Goal: Communication & Community: Ask a question

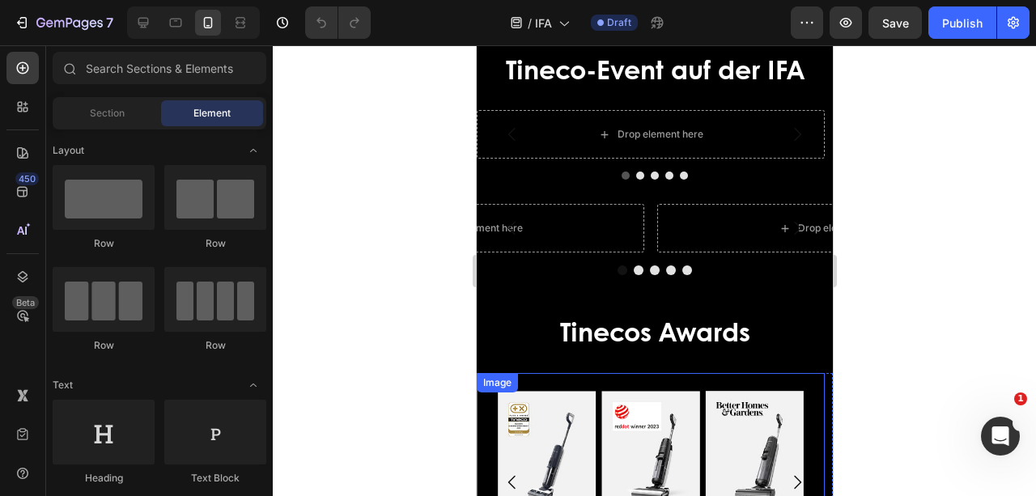
scroll to position [3399, 0]
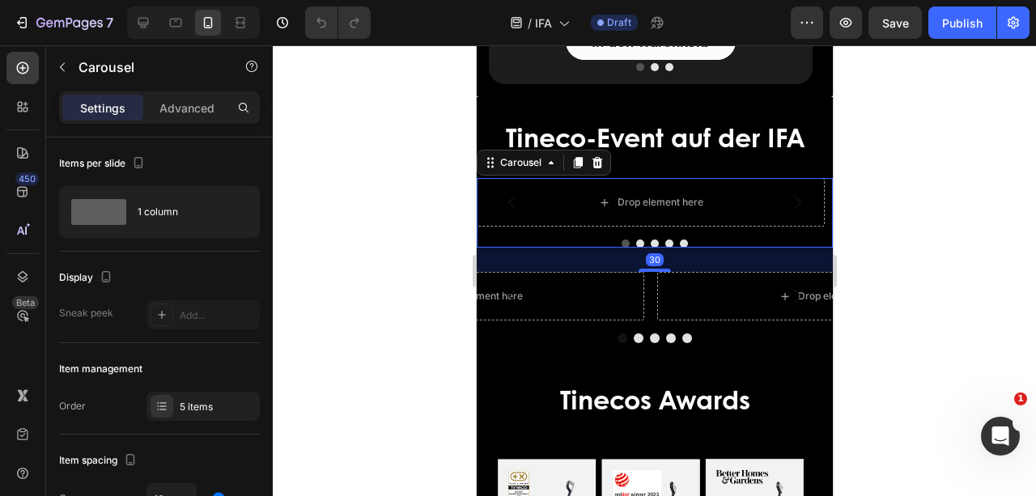
click at [621, 244] on button "Dot" at bounding box center [625, 244] width 8 height 8
click at [635, 244] on button "Dot" at bounding box center [639, 244] width 8 height 8
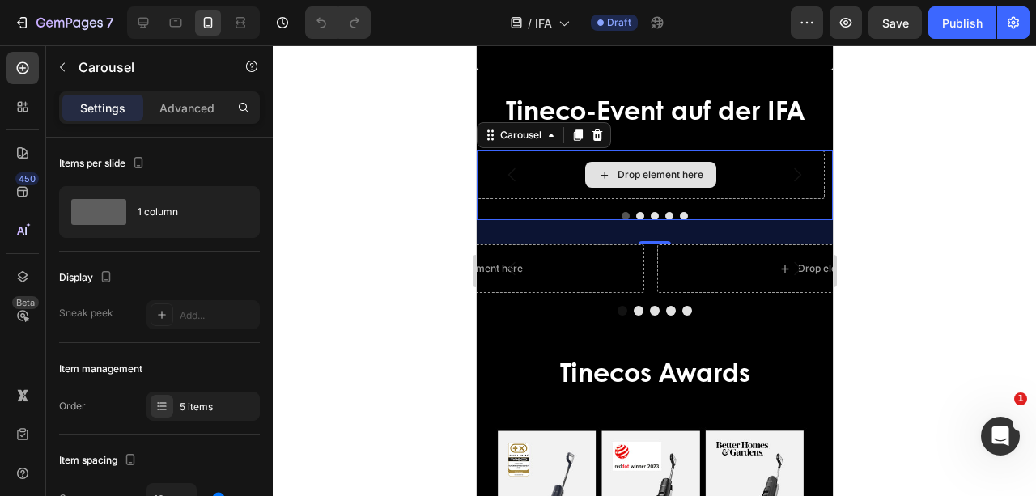
scroll to position [3452, 0]
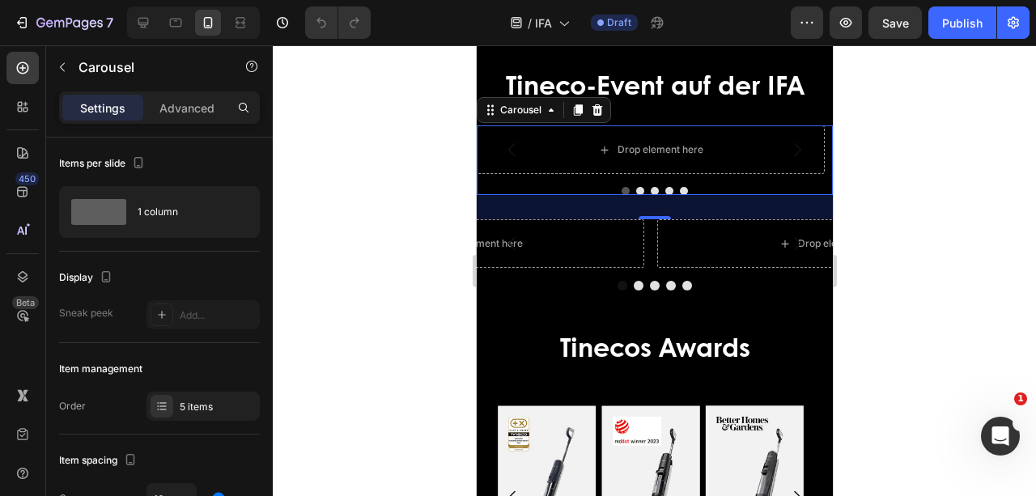
click at [650, 195] on button "Dot" at bounding box center [654, 191] width 8 height 8
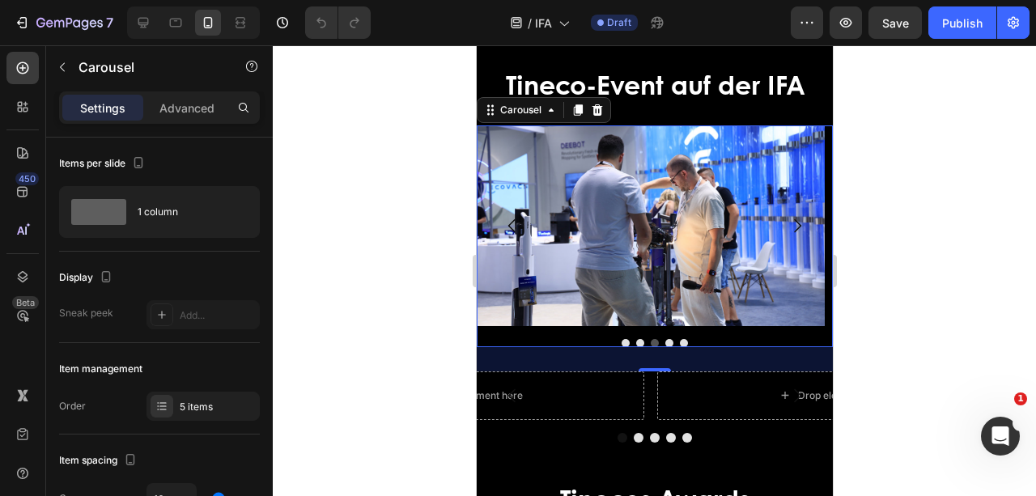
click at [621, 341] on button "Dot" at bounding box center [625, 343] width 8 height 8
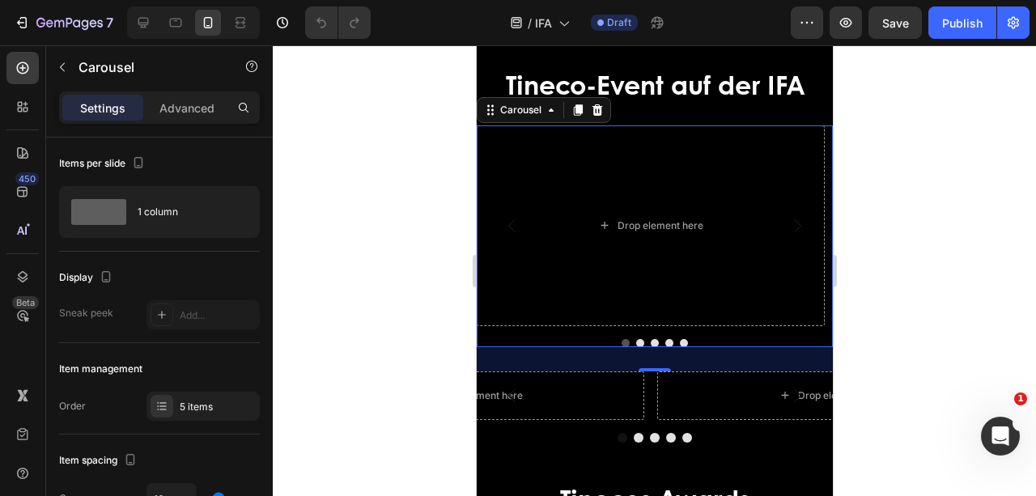
click at [637, 341] on button "Dot" at bounding box center [639, 343] width 8 height 8
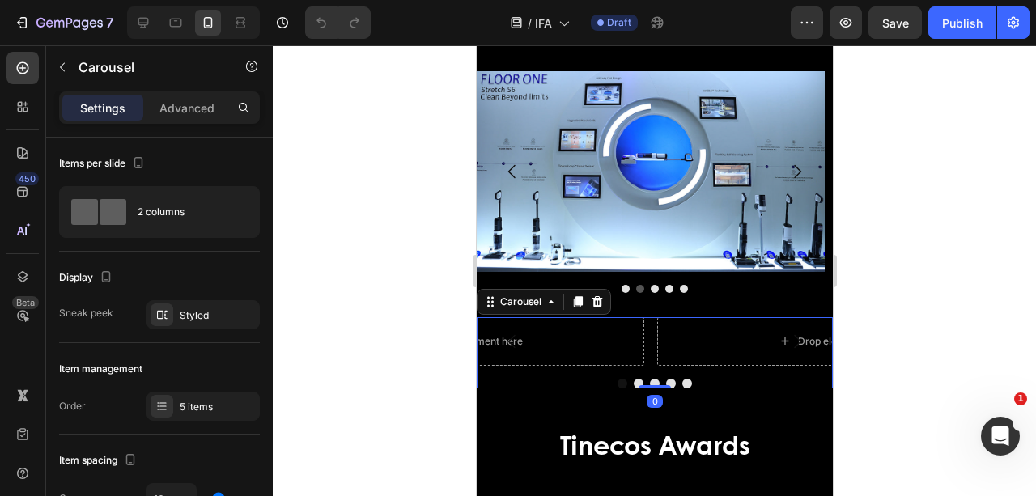
click at [633, 382] on button "Dot" at bounding box center [638, 384] width 10 height 10
click at [619, 380] on button "Dot" at bounding box center [622, 384] width 10 height 10
click at [633, 382] on button "Dot" at bounding box center [638, 384] width 10 height 10
click at [649, 382] on button "Dot" at bounding box center [654, 384] width 10 height 10
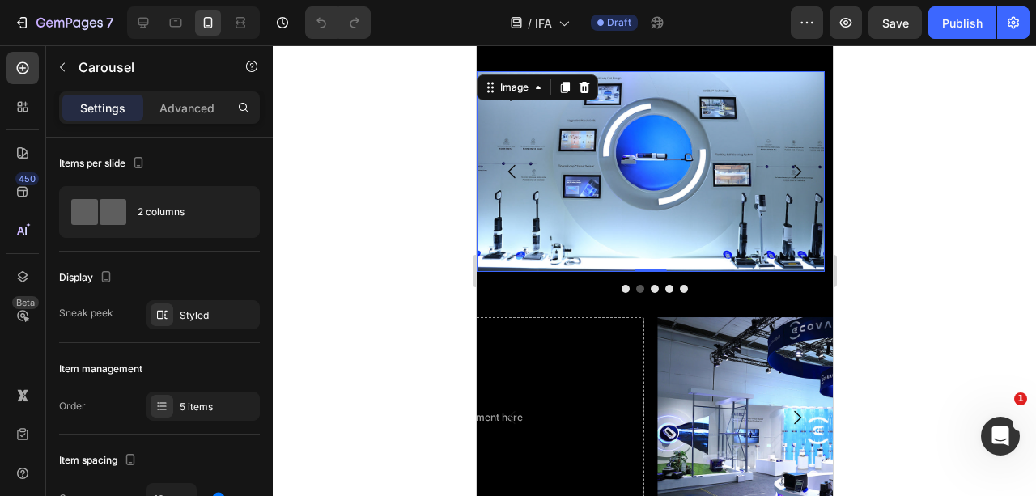
click at [587, 134] on img at bounding box center [650, 171] width 348 height 201
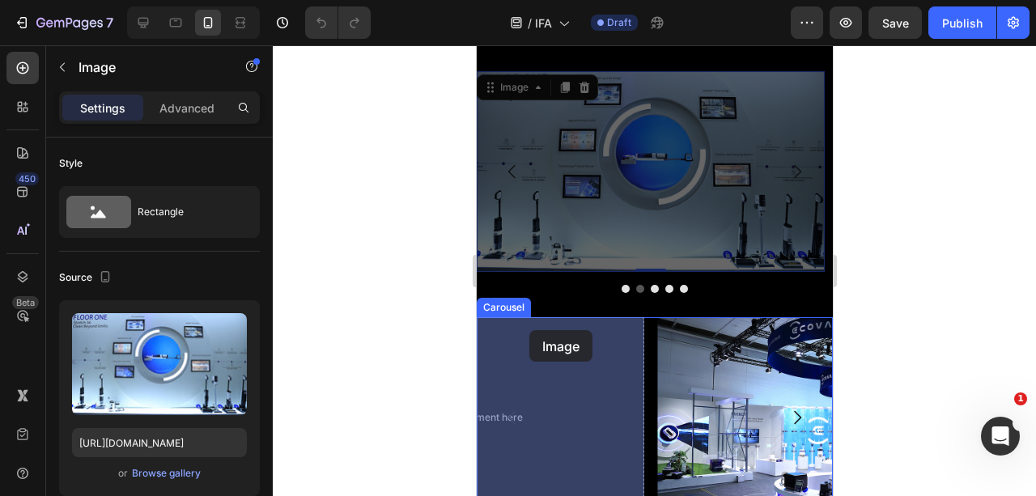
drag, startPoint x: 489, startPoint y: 91, endPoint x: 528, endPoint y: 330, distance: 242.8
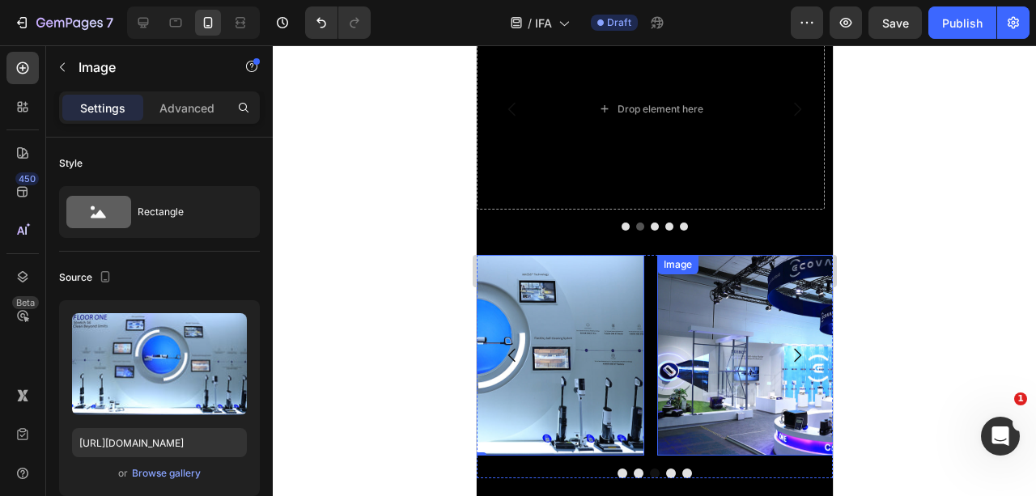
scroll to position [3614, 0]
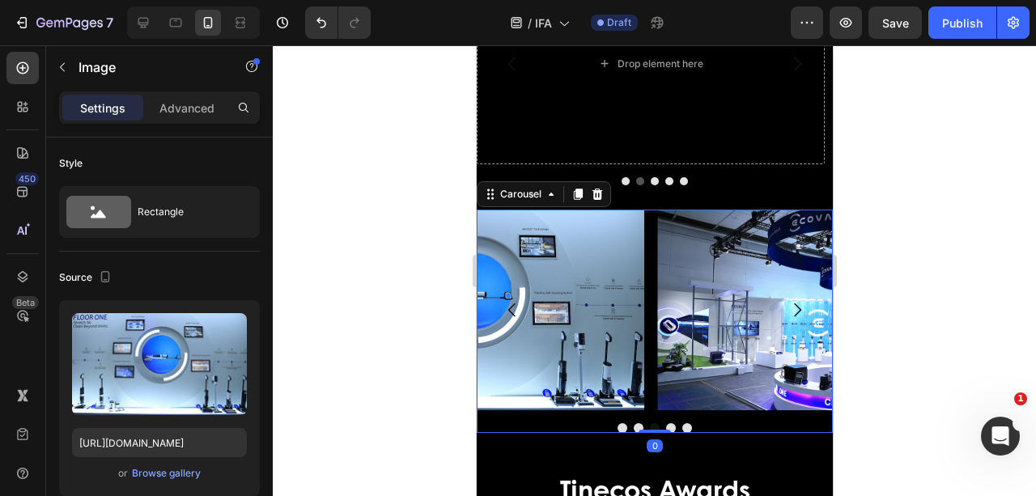
click at [666, 426] on button "Dot" at bounding box center [670, 428] width 10 height 10
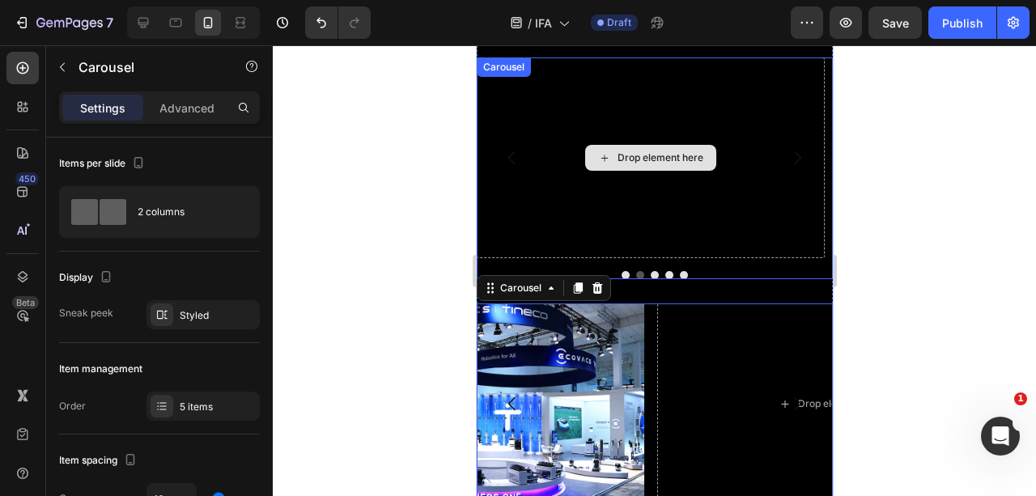
scroll to position [3399, 0]
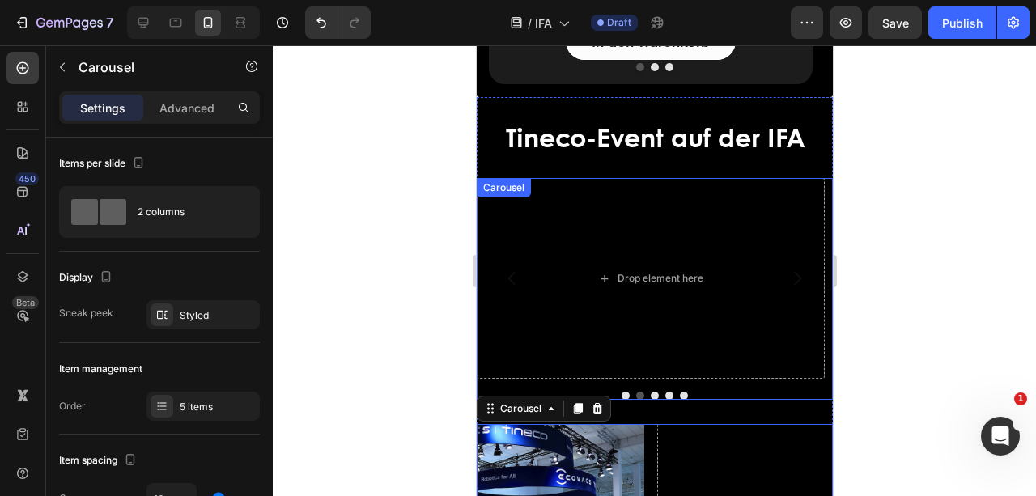
click at [651, 397] on button "Dot" at bounding box center [654, 396] width 8 height 8
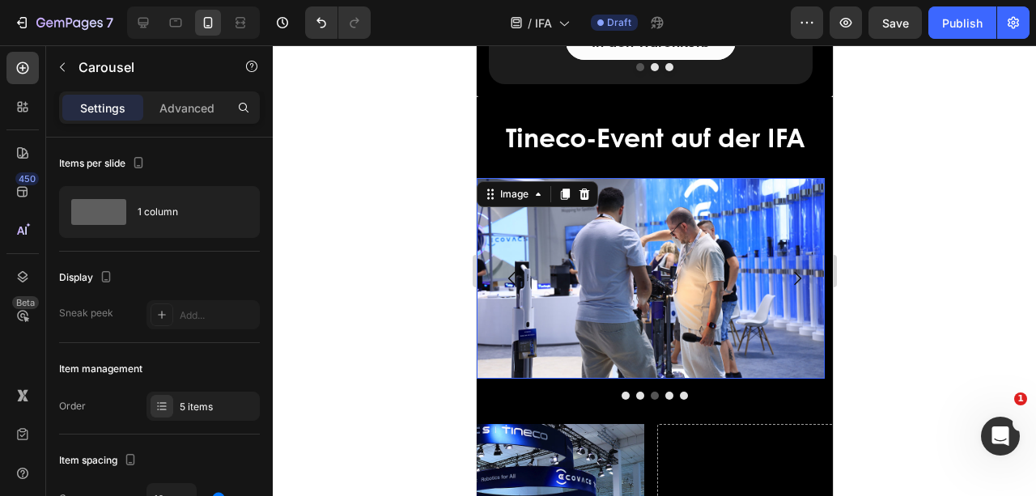
click at [567, 202] on div "Image 0" at bounding box center [650, 278] width 348 height 201
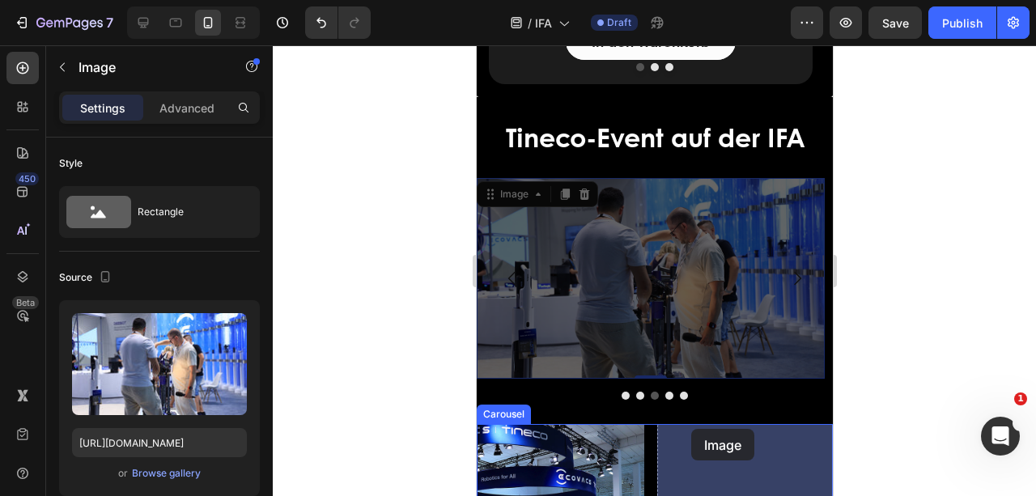
drag, startPoint x: 504, startPoint y: 198, endPoint x: 690, endPoint y: 429, distance: 296.4
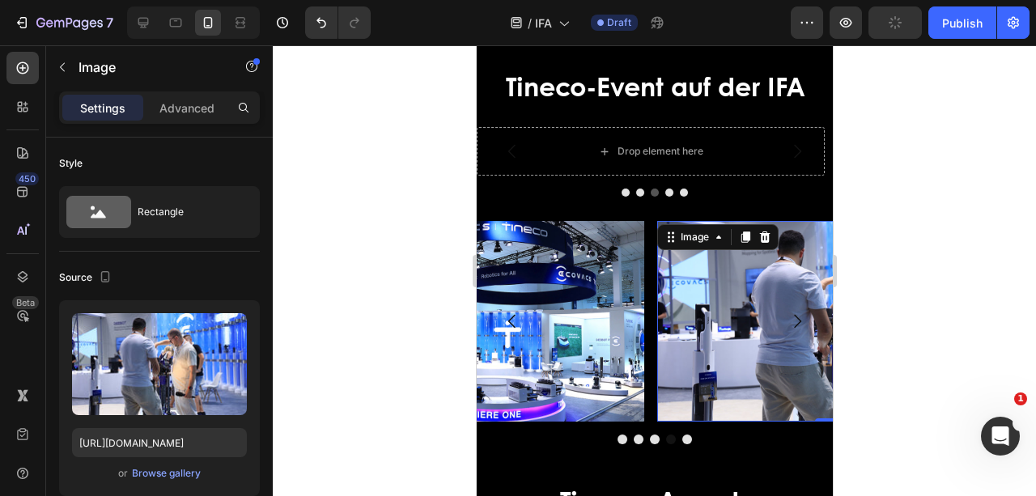
scroll to position [3452, 0]
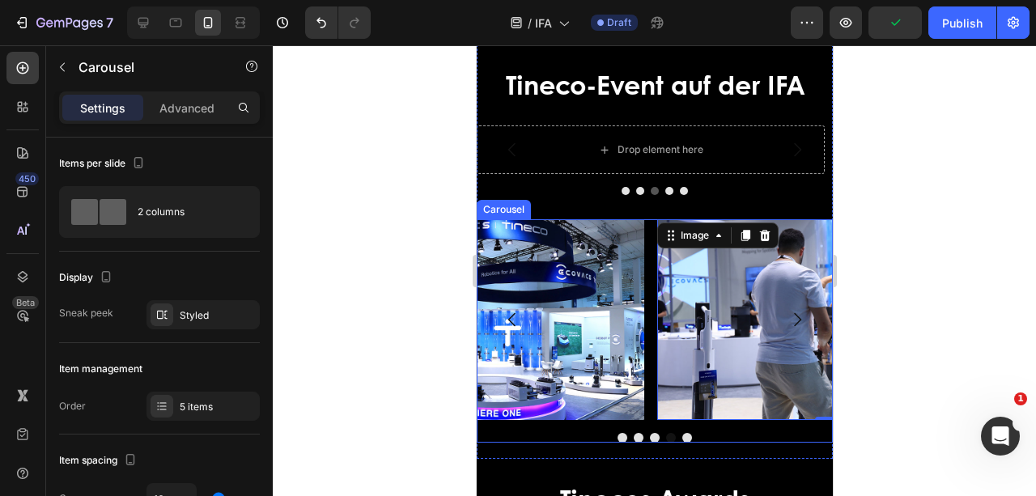
click at [683, 436] on button "Dot" at bounding box center [686, 438] width 10 height 10
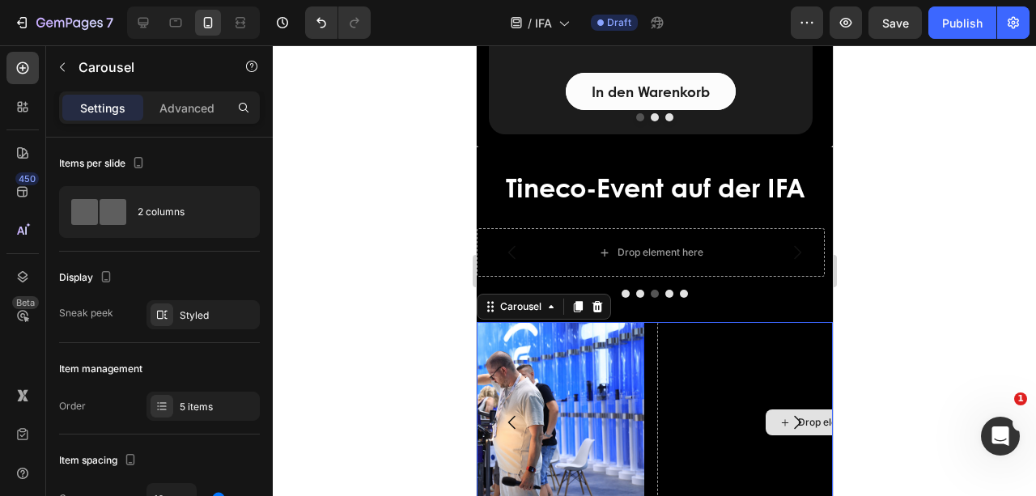
scroll to position [3345, 0]
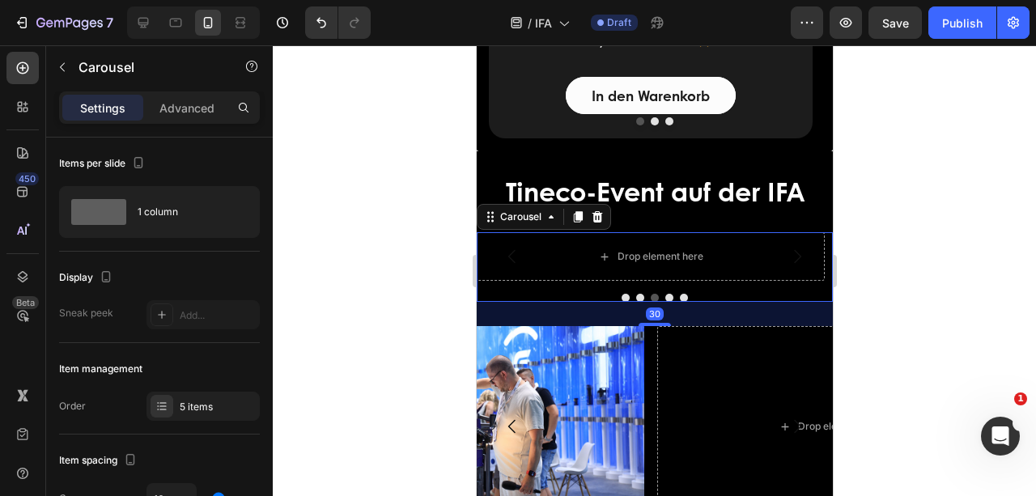
click at [679, 297] on button "Dot" at bounding box center [683, 298] width 8 height 8
click at [679, 302] on button "Dot" at bounding box center [683, 298] width 8 height 8
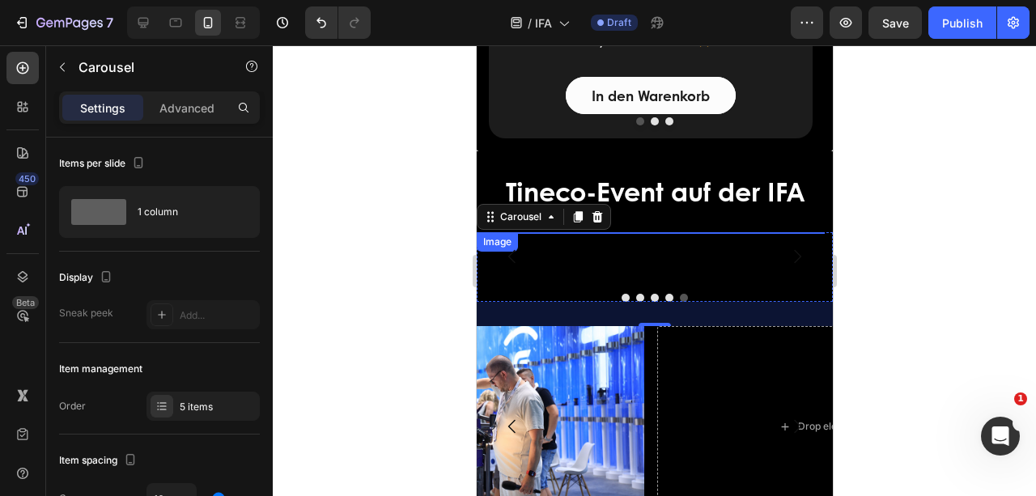
click at [657, 279] on img at bounding box center [650, 332] width 348 height 200
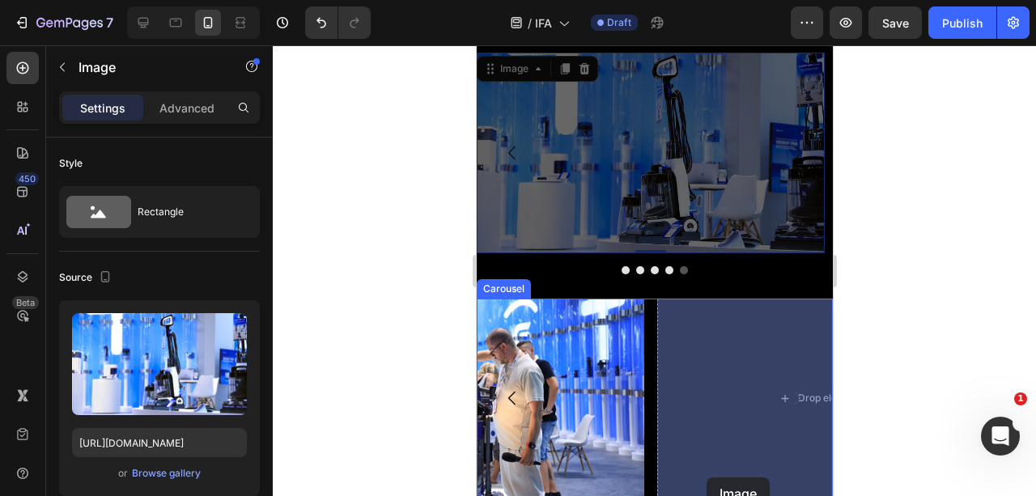
scroll to position [3554, 0]
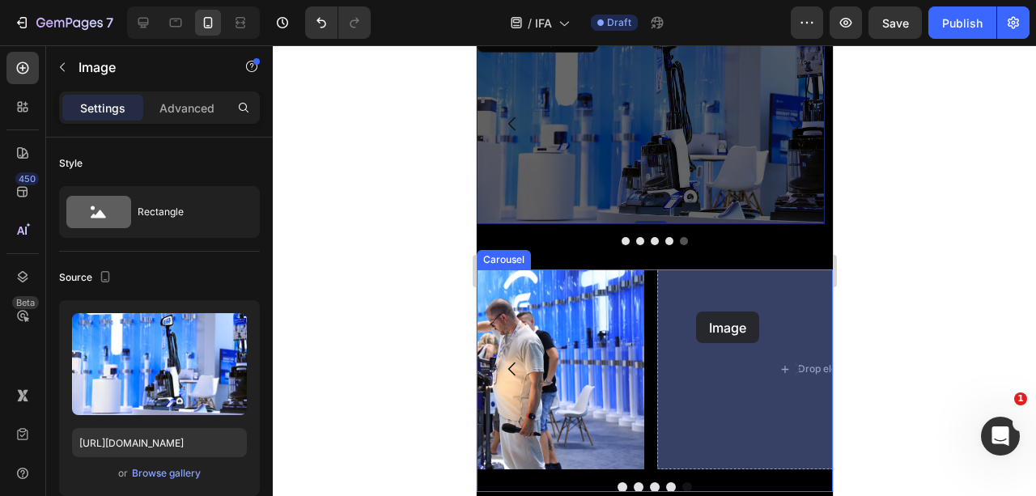
drag, startPoint x: 518, startPoint y: 247, endPoint x: 695, endPoint y: 312, distance: 188.7
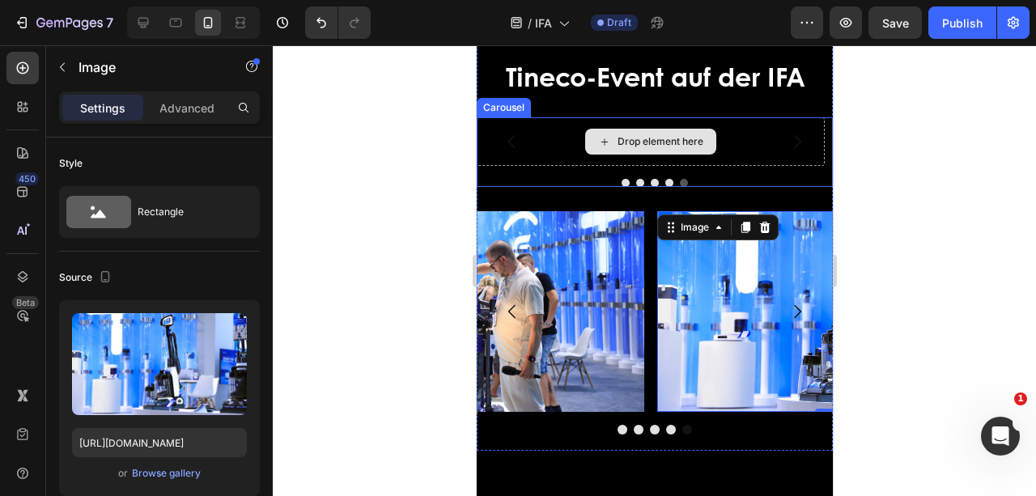
scroll to position [3392, 0]
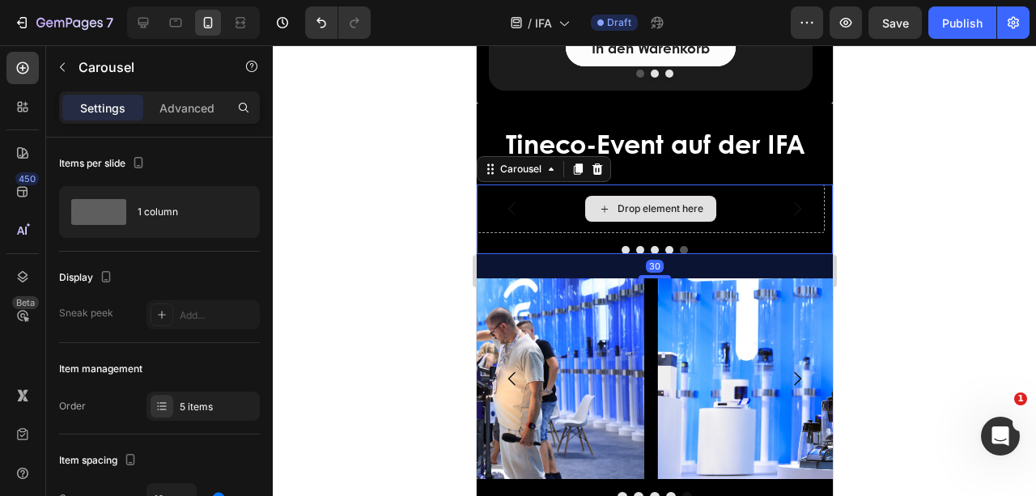
click at [561, 233] on div "Drop element here" at bounding box center [650, 209] width 348 height 49
click at [665, 254] on button "Dot" at bounding box center [668, 250] width 8 height 8
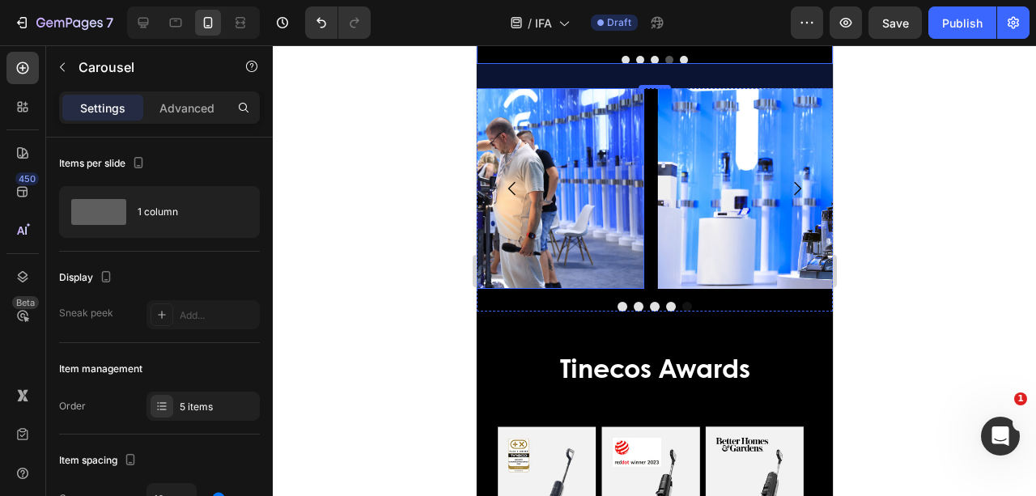
scroll to position [3608, 0]
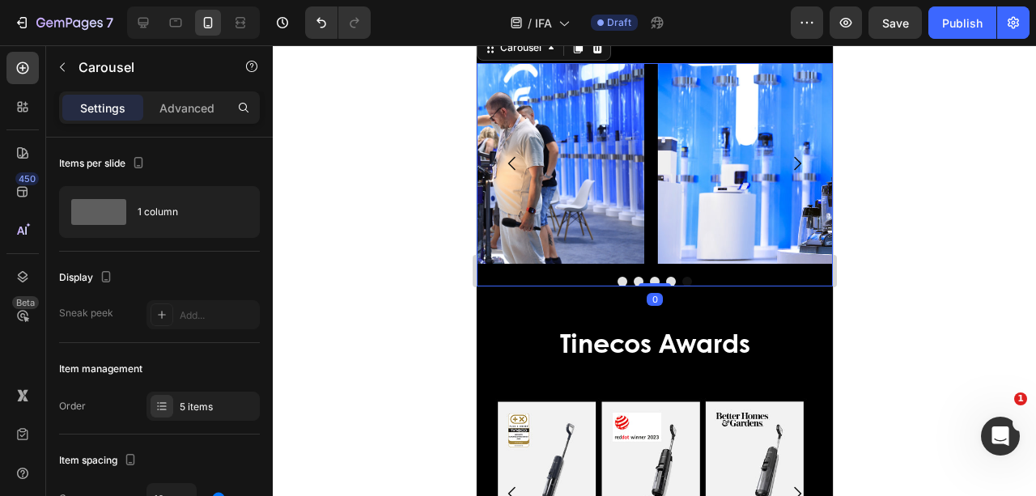
click at [667, 286] on button "Dot" at bounding box center [670, 282] width 10 height 10
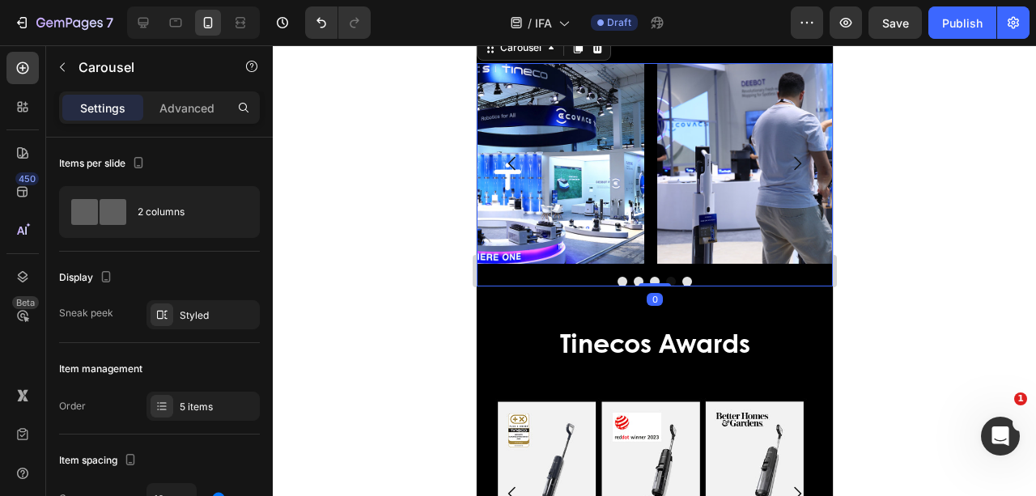
click at [667, 286] on button "Dot" at bounding box center [670, 282] width 10 height 10
click at [791, 173] on icon "Carousel Next Arrow" at bounding box center [796, 163] width 19 height 19
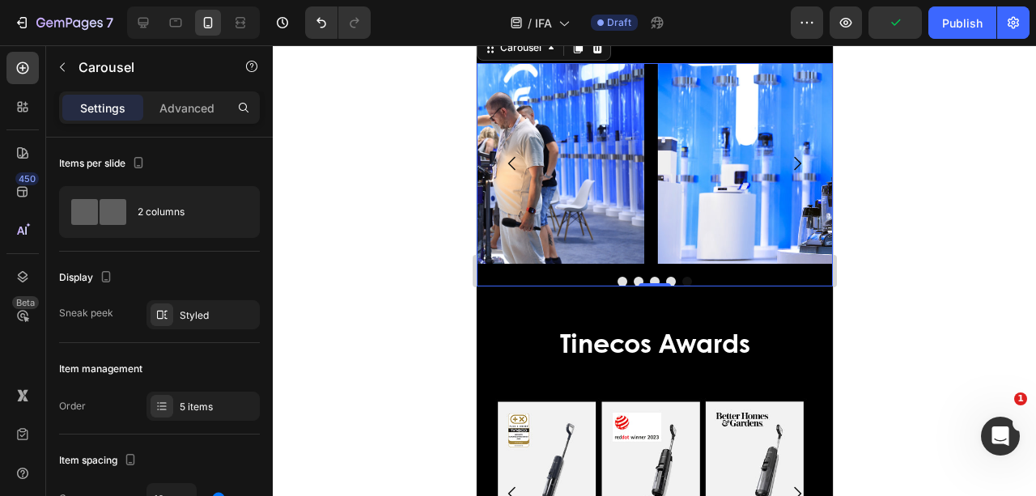
click at [791, 173] on icon "Carousel Next Arrow" at bounding box center [796, 163] width 19 height 19
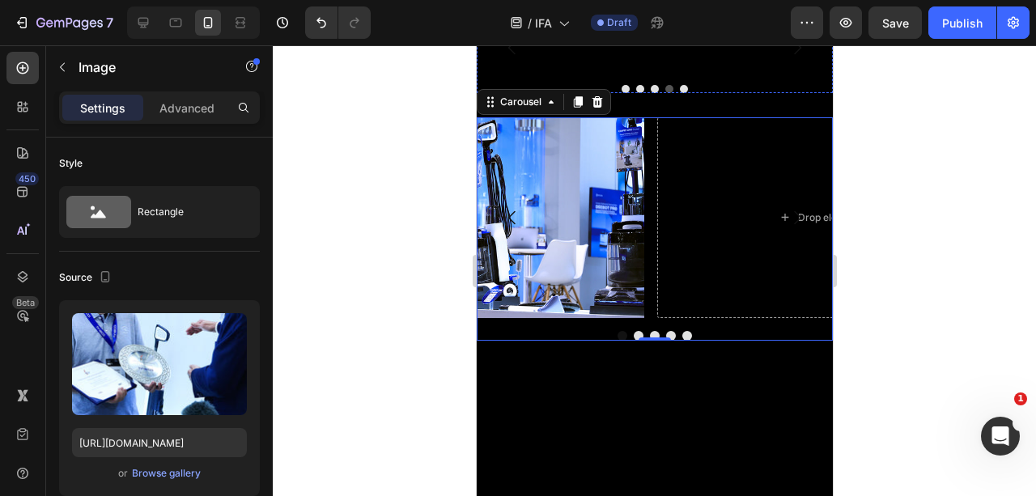
click at [560, 23] on img at bounding box center [650, 23] width 348 height 0
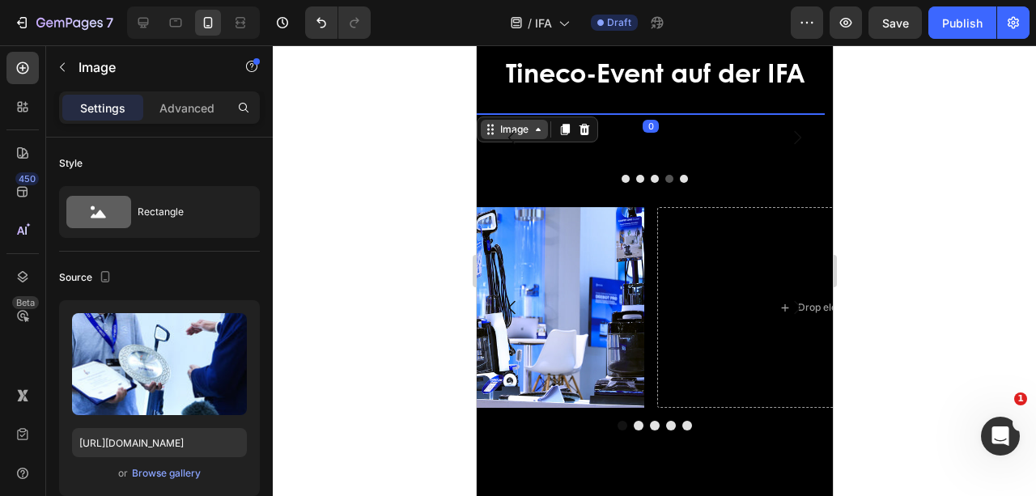
scroll to position [3446, 0]
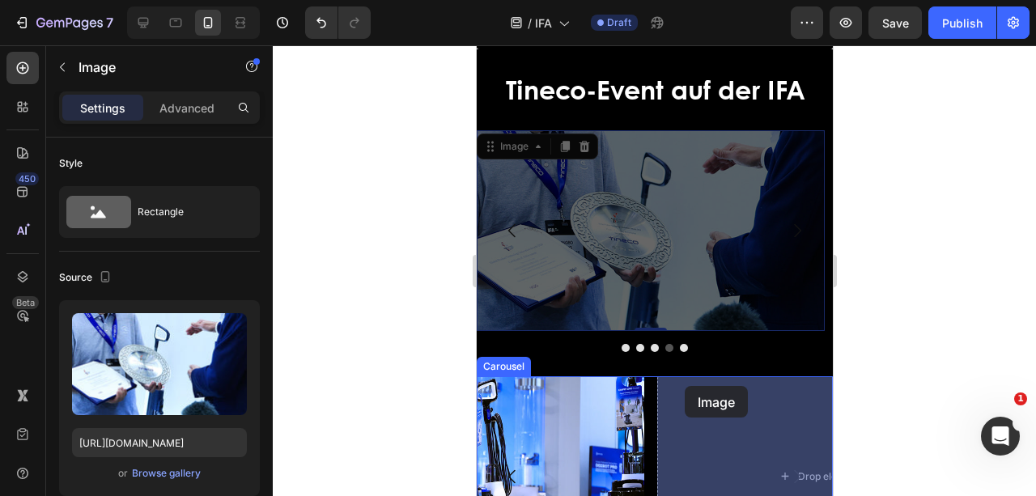
drag, startPoint x: 491, startPoint y: 149, endPoint x: 684, endPoint y: 386, distance: 305.5
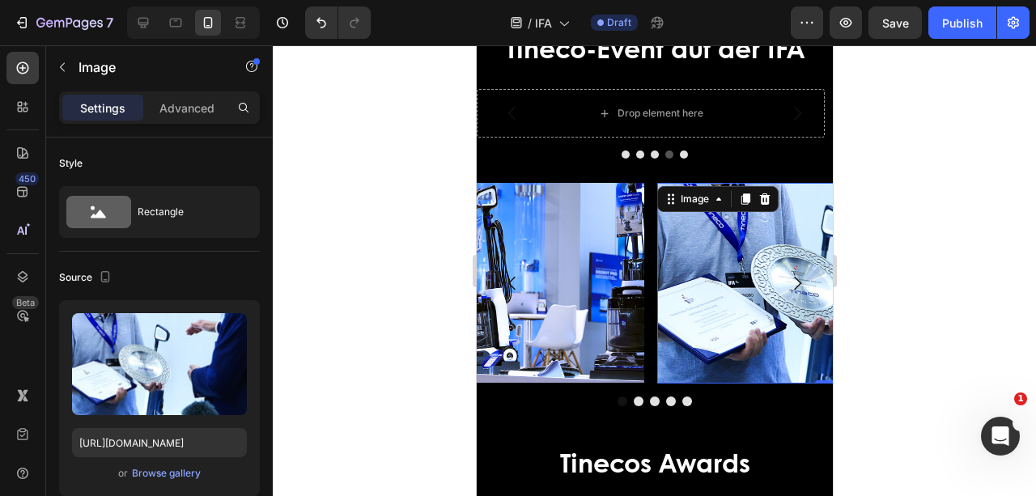
scroll to position [3501, 0]
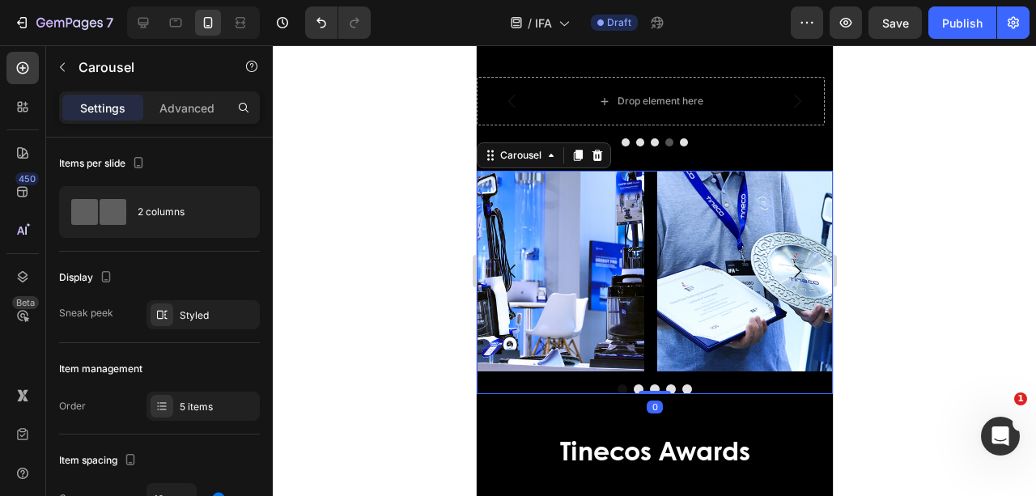
click at [791, 269] on icon "Carousel Next Arrow" at bounding box center [796, 270] width 19 height 19
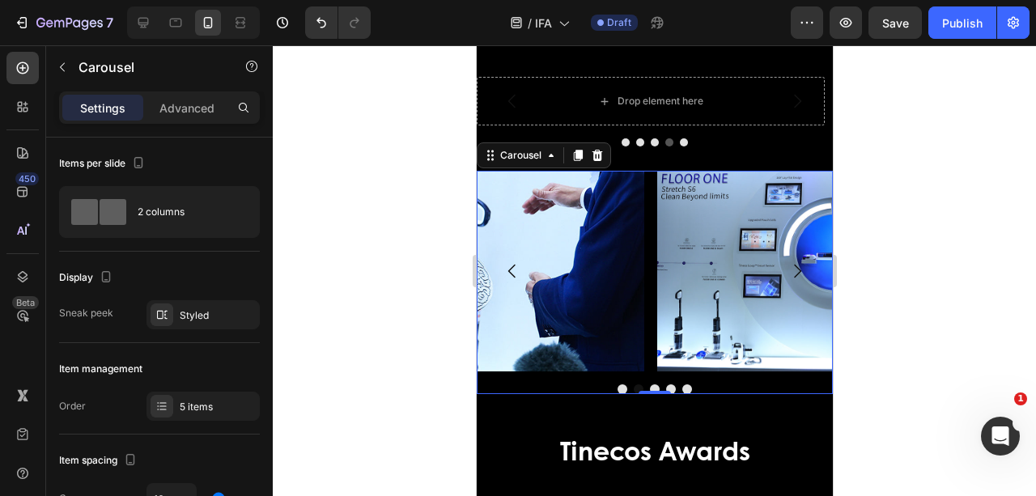
click at [793, 277] on icon "Carousel Next Arrow" at bounding box center [796, 272] width 7 height 14
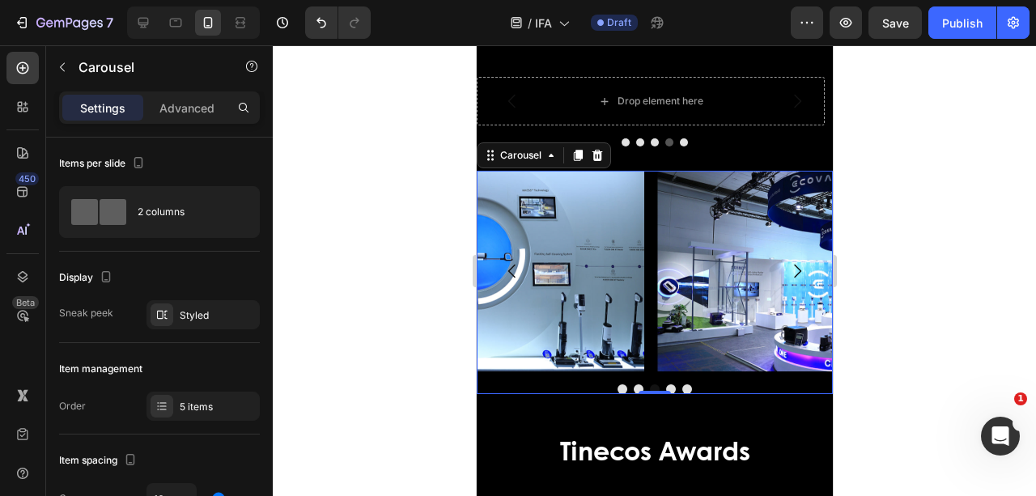
click at [793, 277] on icon "Carousel Next Arrow" at bounding box center [796, 272] width 7 height 14
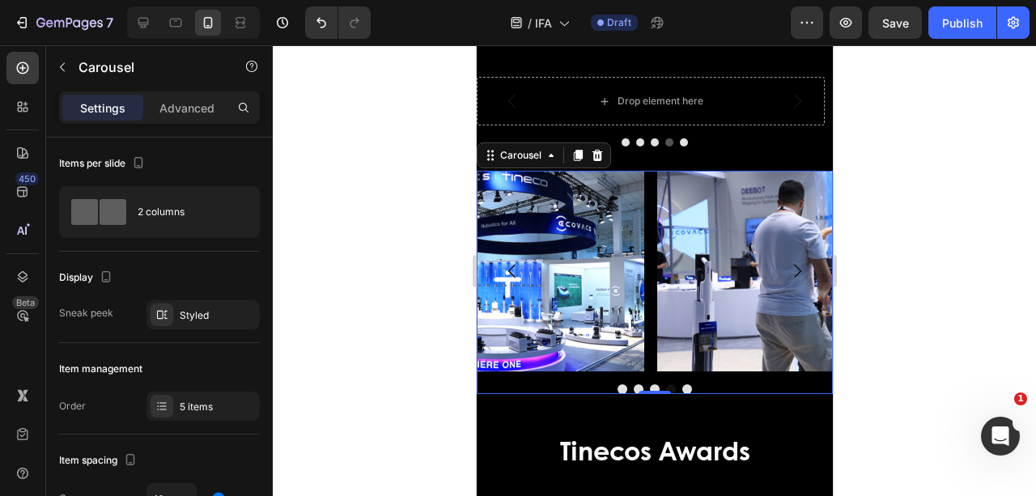
click at [793, 277] on icon "Carousel Next Arrow" at bounding box center [796, 272] width 7 height 14
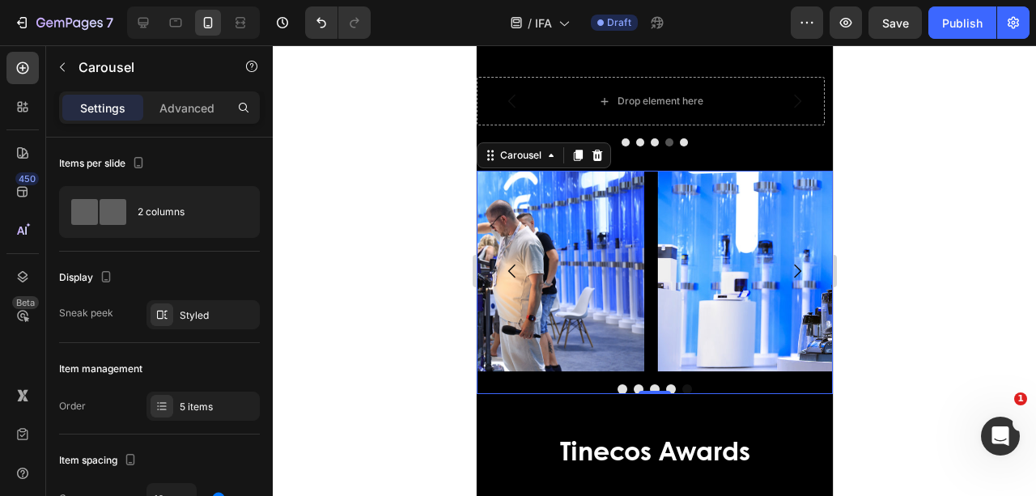
click at [793, 277] on icon "Carousel Next Arrow" at bounding box center [796, 272] width 7 height 14
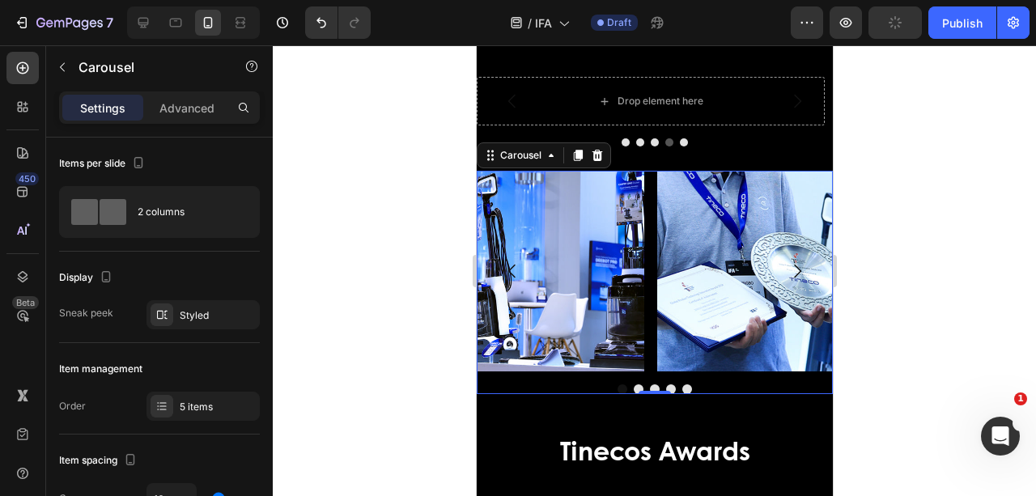
click at [614, 380] on div "Image Image Image Image Image Carousel 0" at bounding box center [654, 282] width 356 height 223
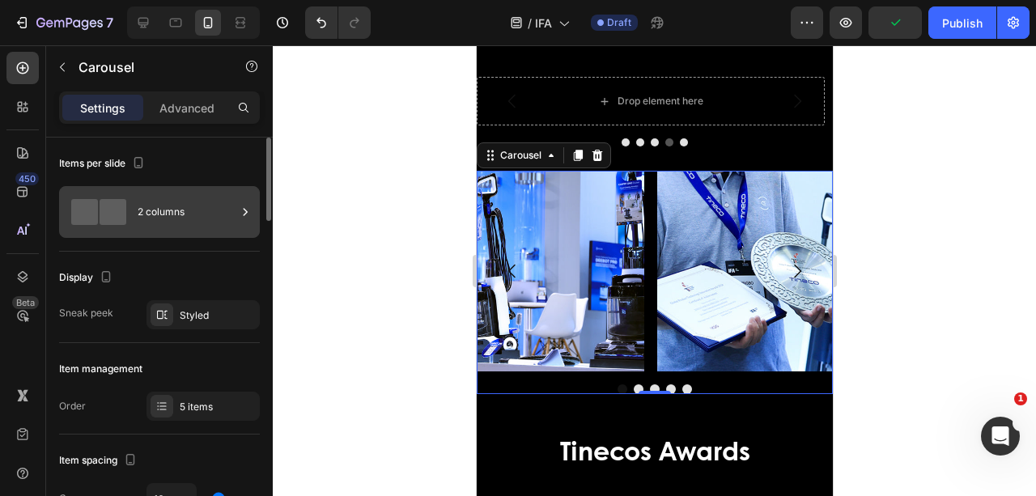
click at [162, 202] on div "2 columns" at bounding box center [187, 211] width 99 height 37
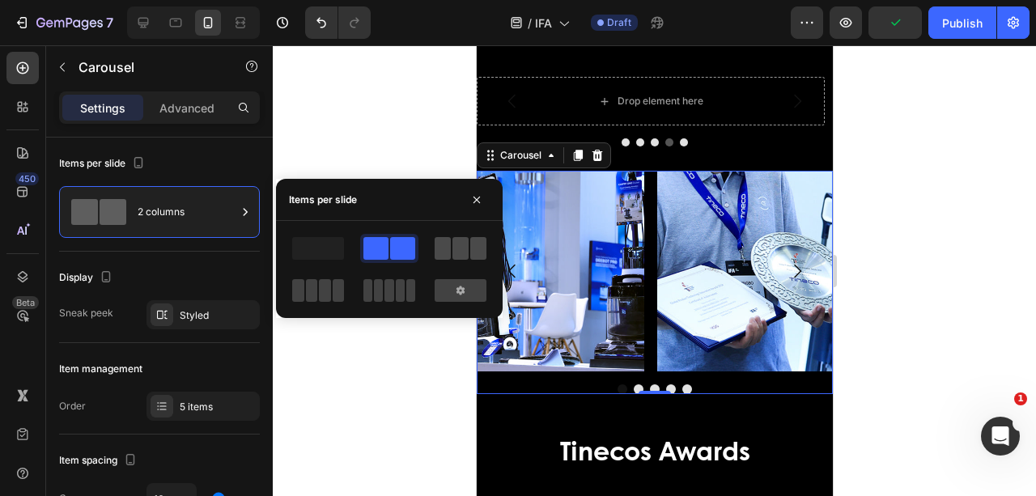
click at [459, 252] on span at bounding box center [460, 248] width 16 height 23
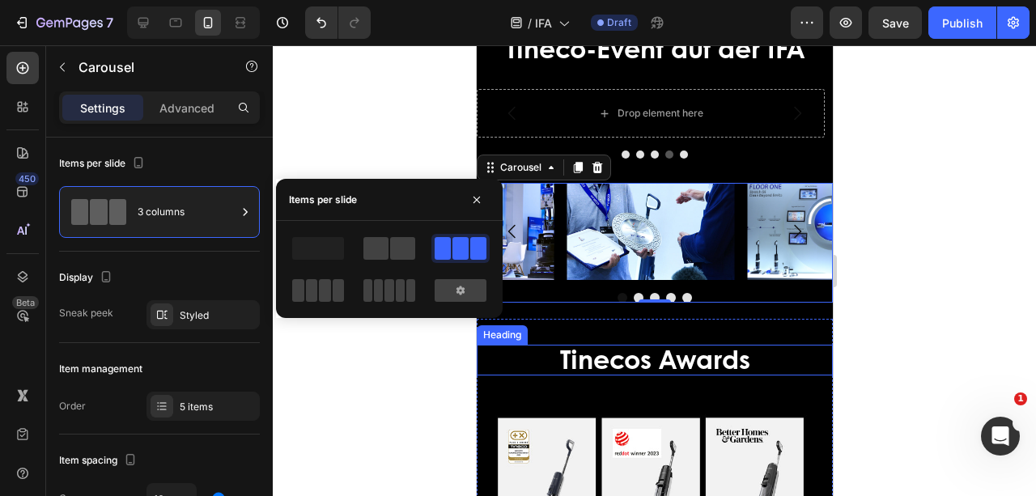
scroll to position [3392, 0]
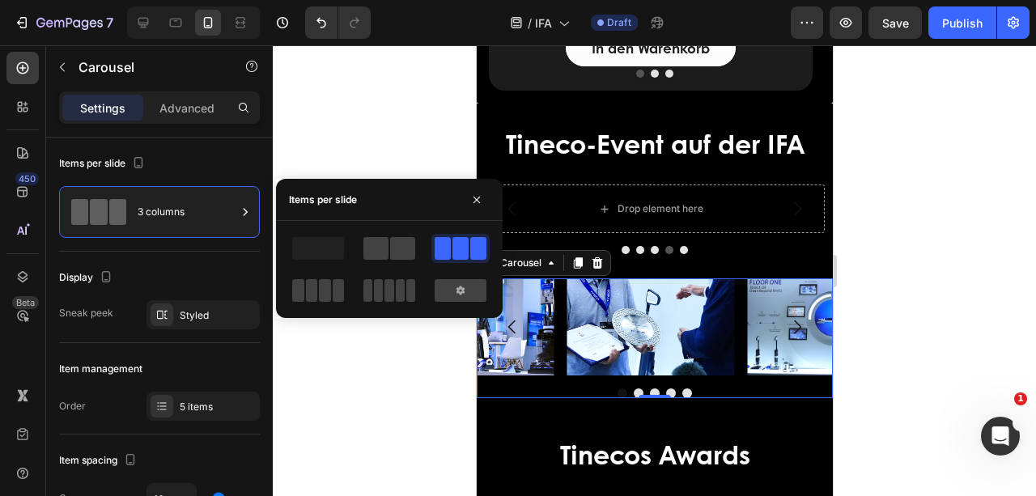
click at [633, 392] on button "Dot" at bounding box center [638, 393] width 10 height 10
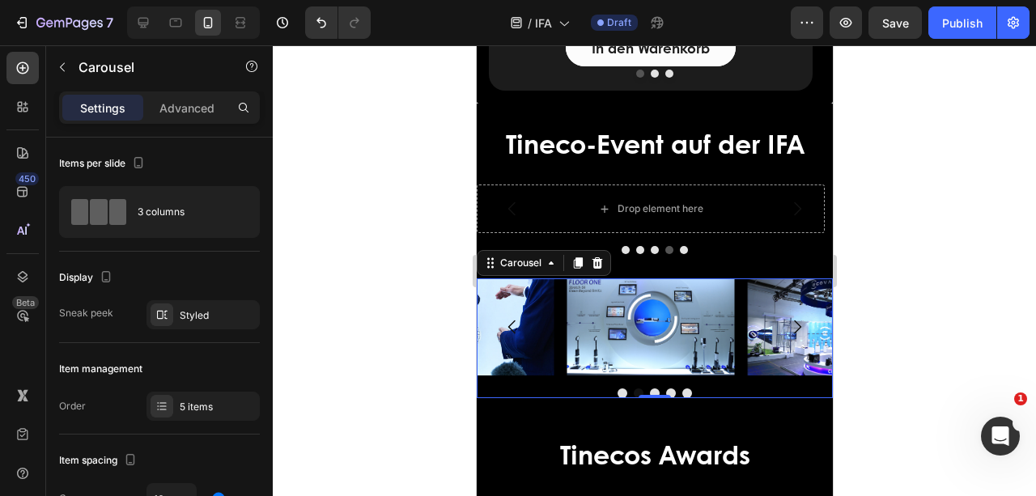
click at [633, 392] on button "Dot" at bounding box center [638, 393] width 10 height 10
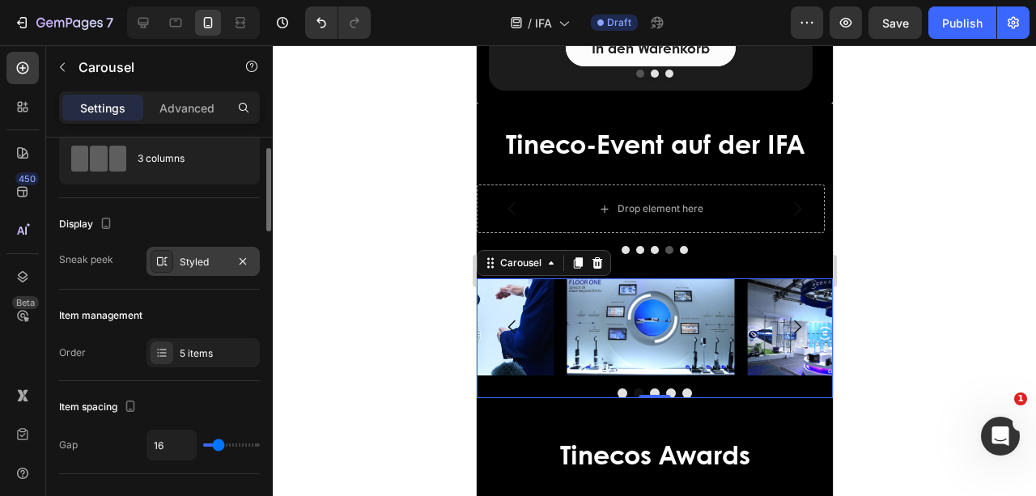
click at [208, 258] on div "Styled" at bounding box center [203, 262] width 47 height 15
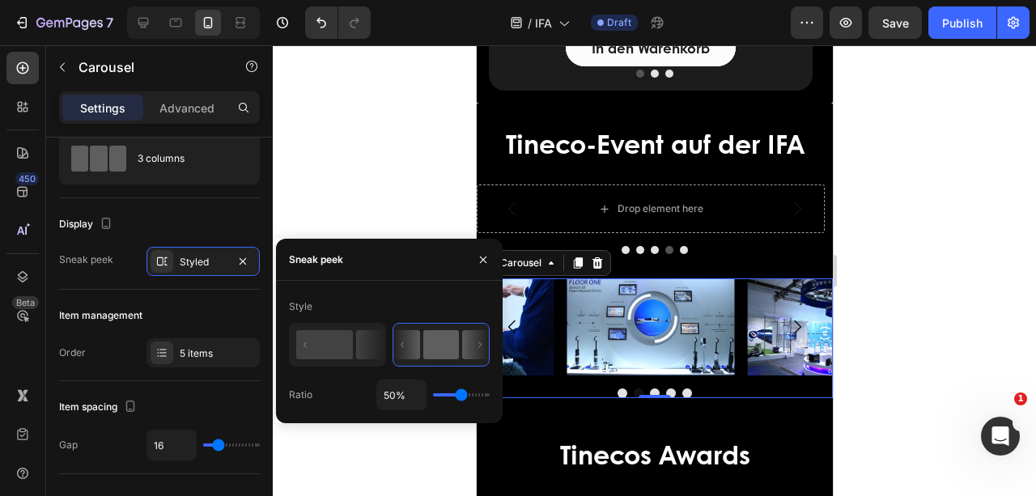
type input "44%"
type input "44"
type input "46%"
type input "46"
type input "48%"
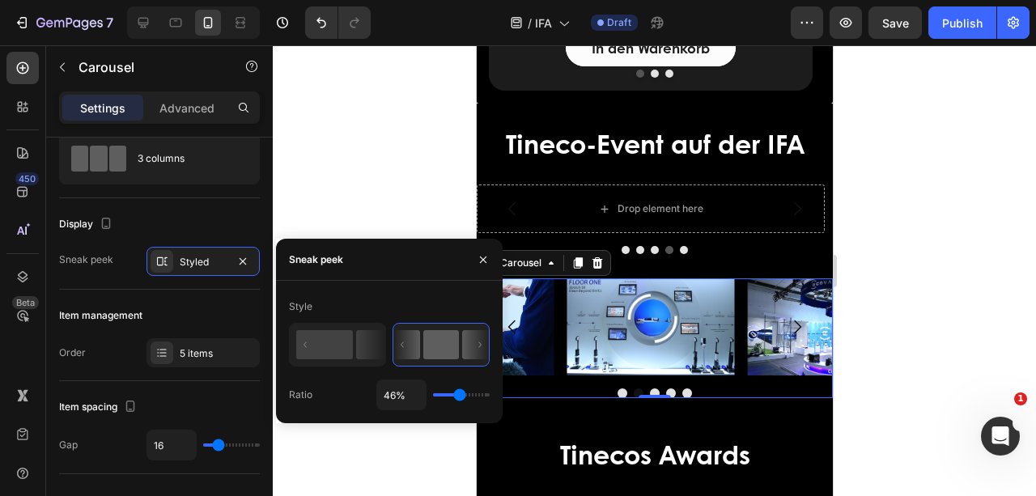
type input "48"
type input "49%"
type input "49"
type input "51%"
type input "51"
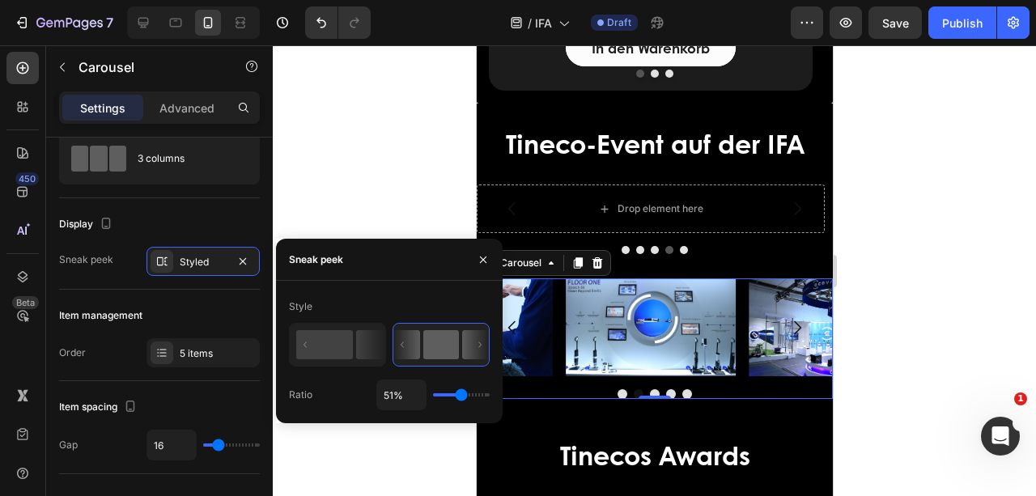
type input "52%"
type input "52"
type input "58%"
type input "58"
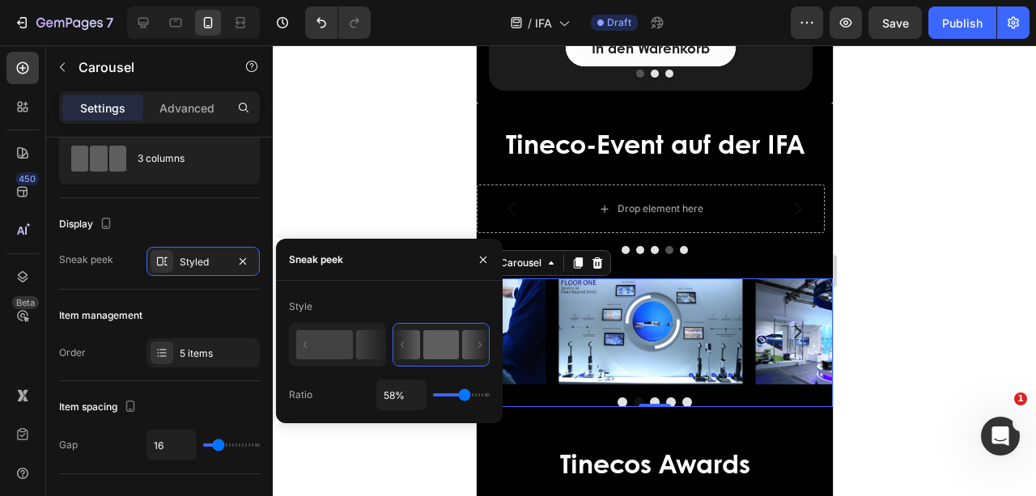
type input "60%"
type input "60"
type input "64%"
type input "64"
type input "68%"
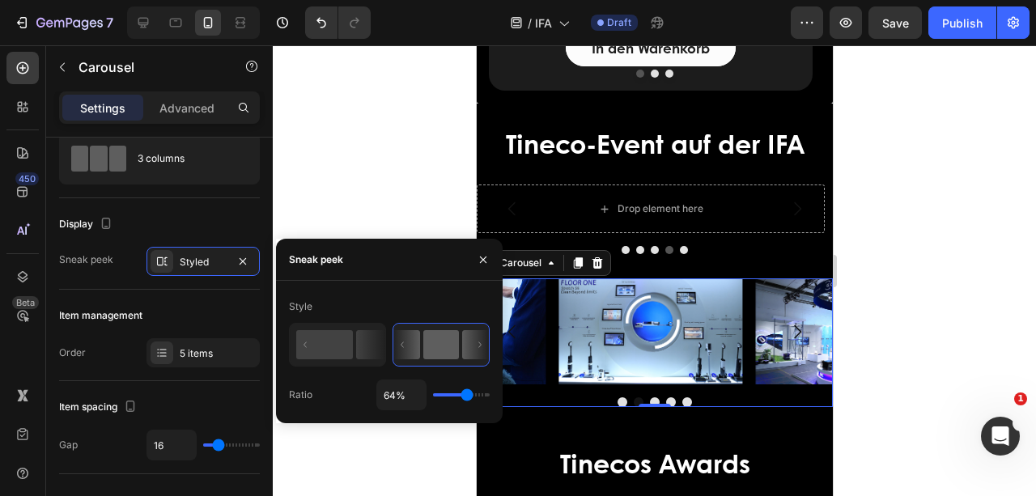
type input "68"
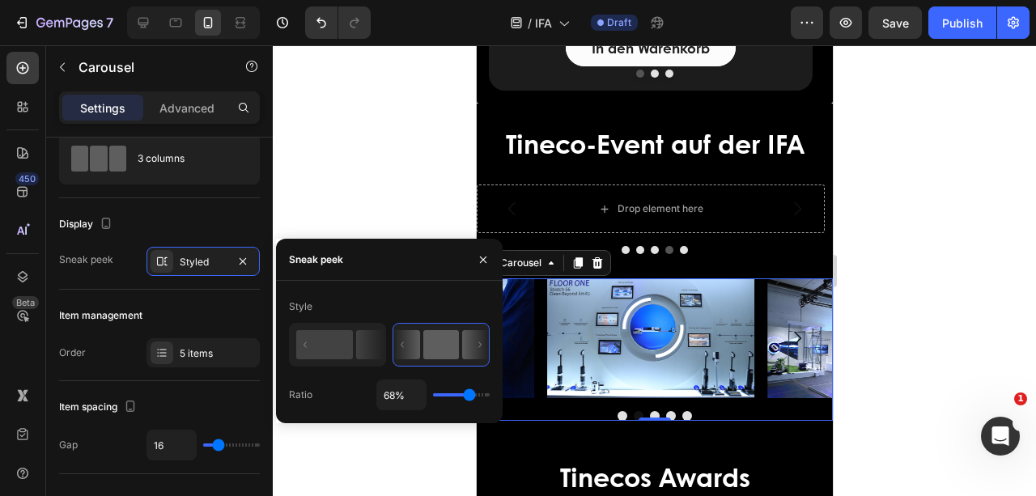
type input "70%"
type input "70"
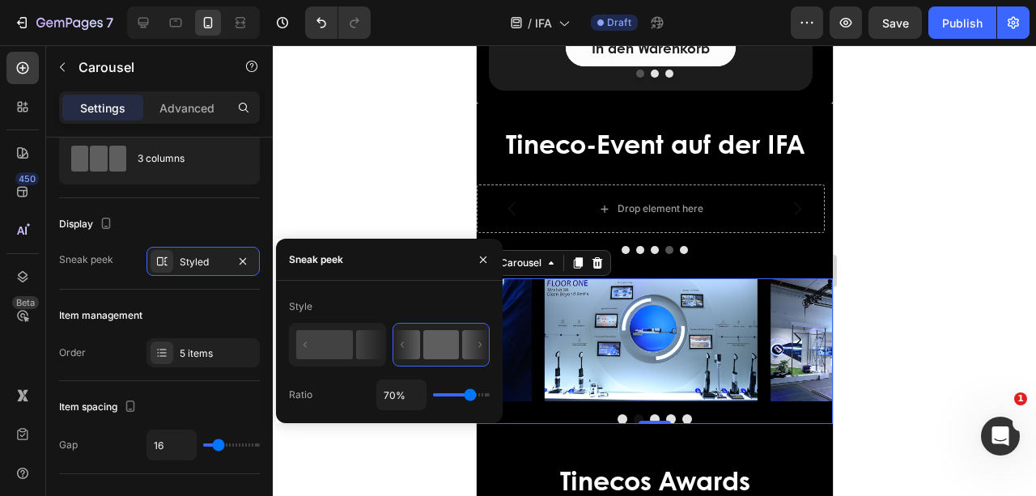
type input "71%"
type input "71"
type input "72%"
type input "72"
type input "74%"
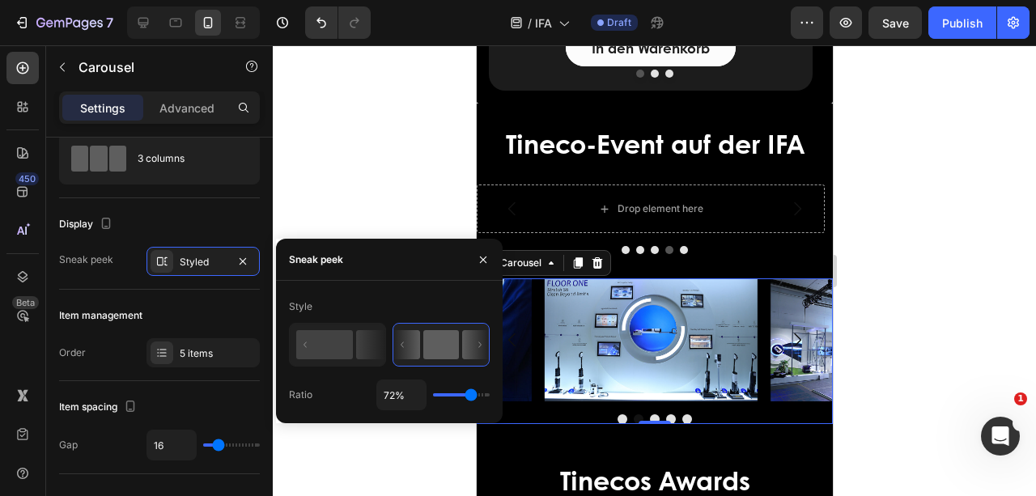
type input "74"
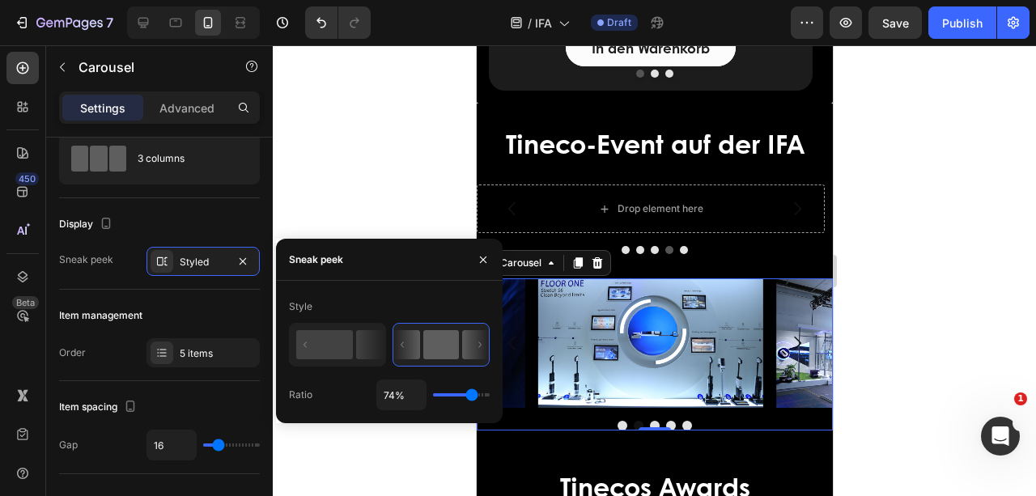
type input "75%"
type input "75"
type input "76%"
type input "76"
type input "79%"
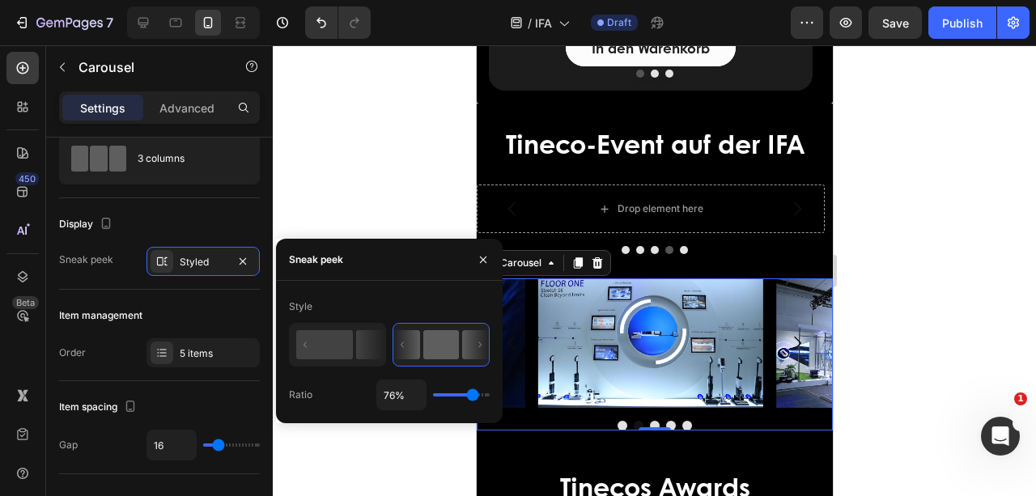
type input "79"
type input "80%"
type input "80"
type input "81%"
type input "81"
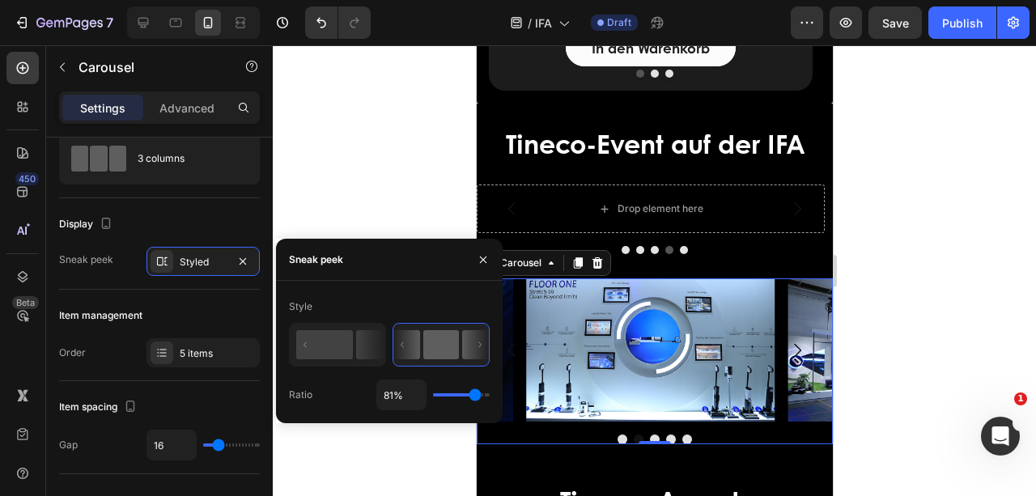
type input "82%"
type input "82"
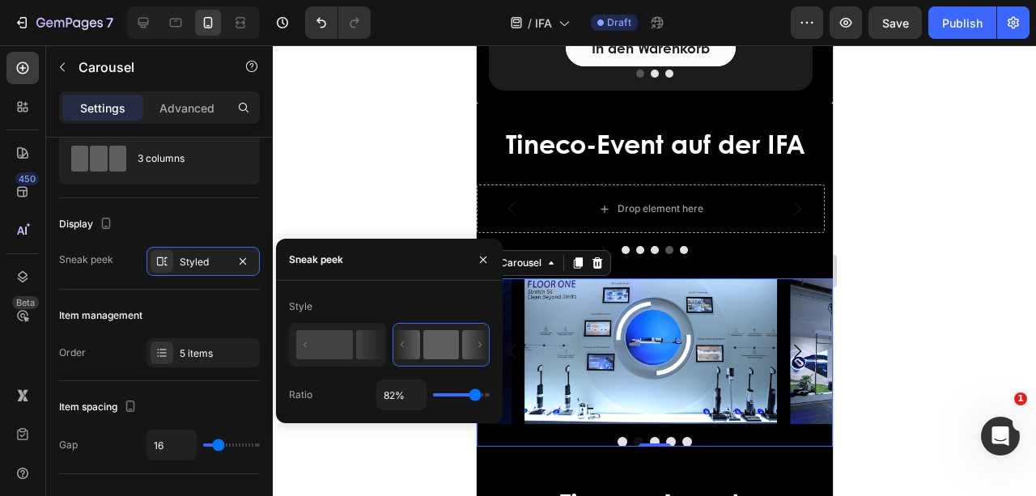
type input "84%"
type input "84"
type input "85%"
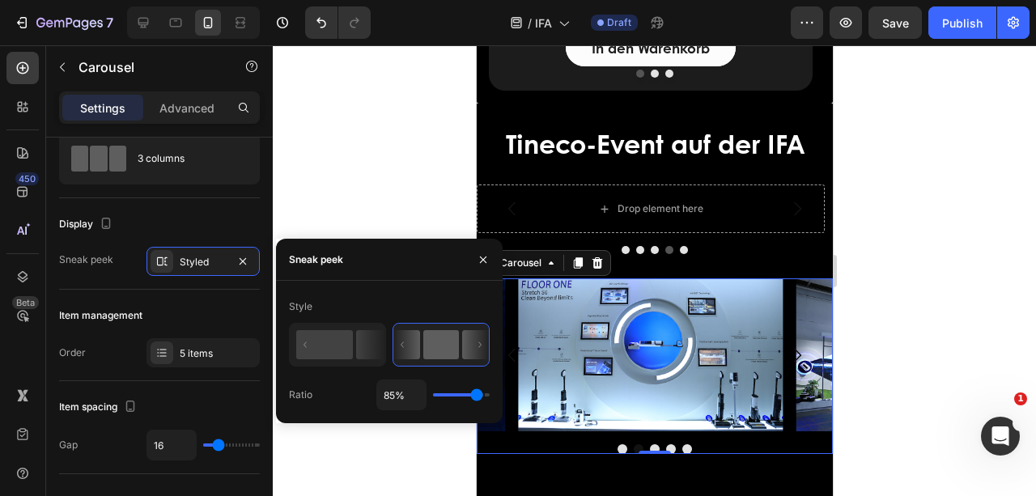
drag, startPoint x: 458, startPoint y: 395, endPoint x: 476, endPoint y: 395, distance: 17.8
type input "85"
click at [476, 395] on input "range" at bounding box center [461, 394] width 57 height 3
click at [481, 265] on icon "button" at bounding box center [483, 259] width 13 height 13
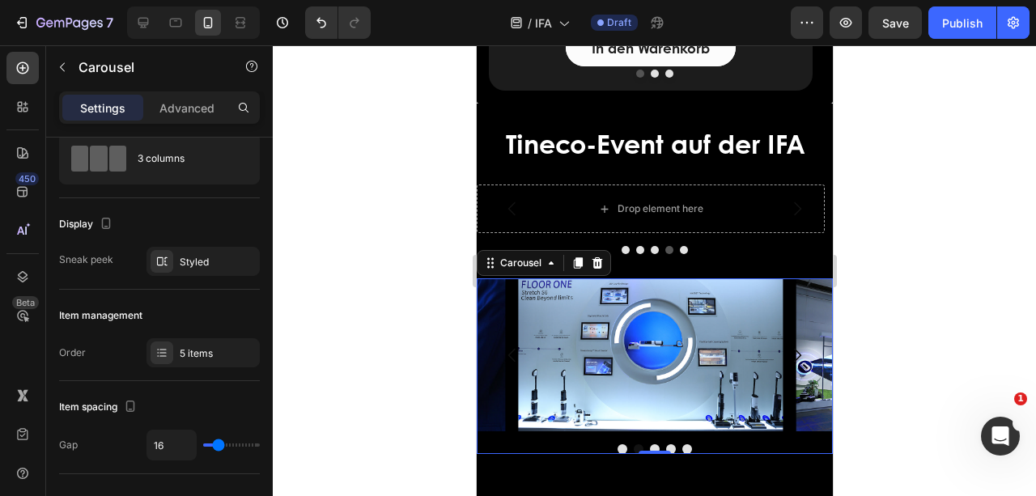
click at [804, 364] on button "Carousel Next Arrow" at bounding box center [796, 355] width 45 height 45
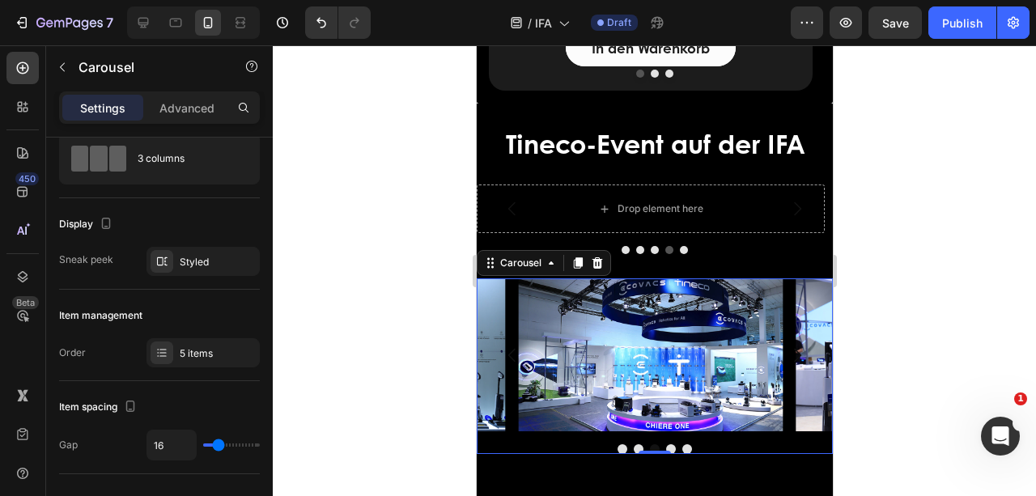
click at [804, 364] on button "Carousel Next Arrow" at bounding box center [796, 355] width 45 height 45
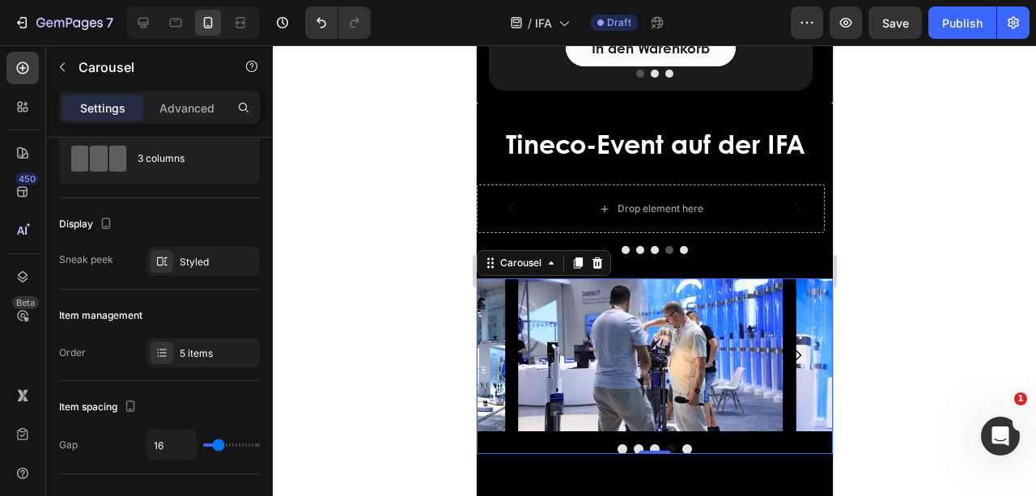
click at [804, 364] on button "Carousel Next Arrow" at bounding box center [796, 355] width 45 height 45
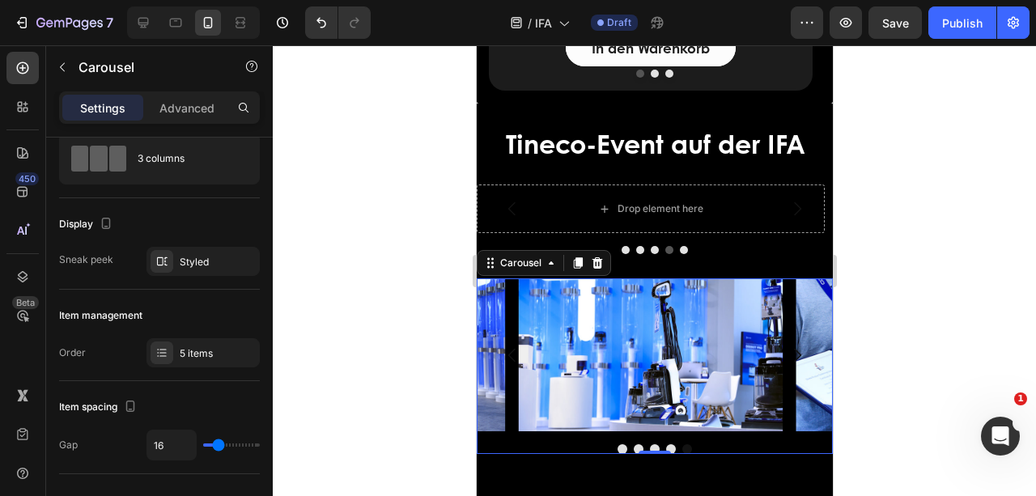
click at [804, 364] on button "Carousel Next Arrow" at bounding box center [796, 355] width 45 height 45
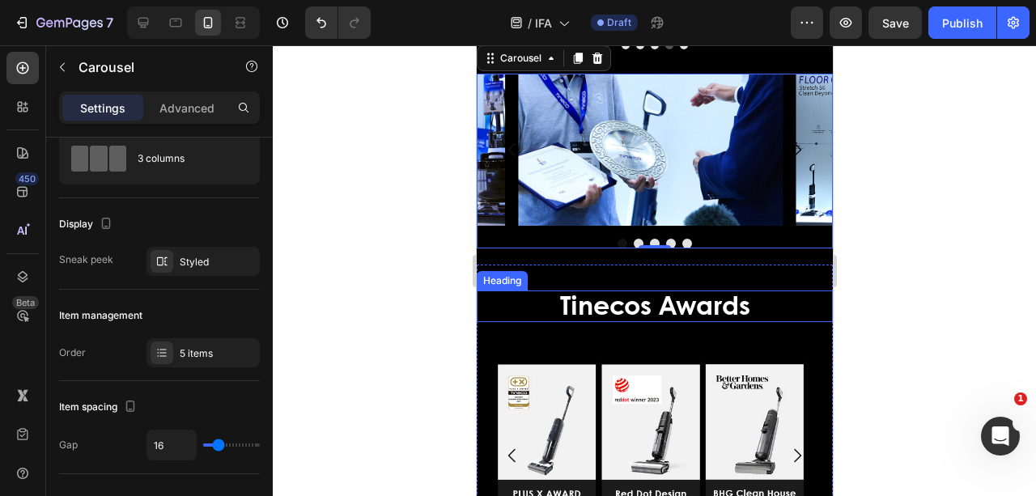
scroll to position [3554, 0]
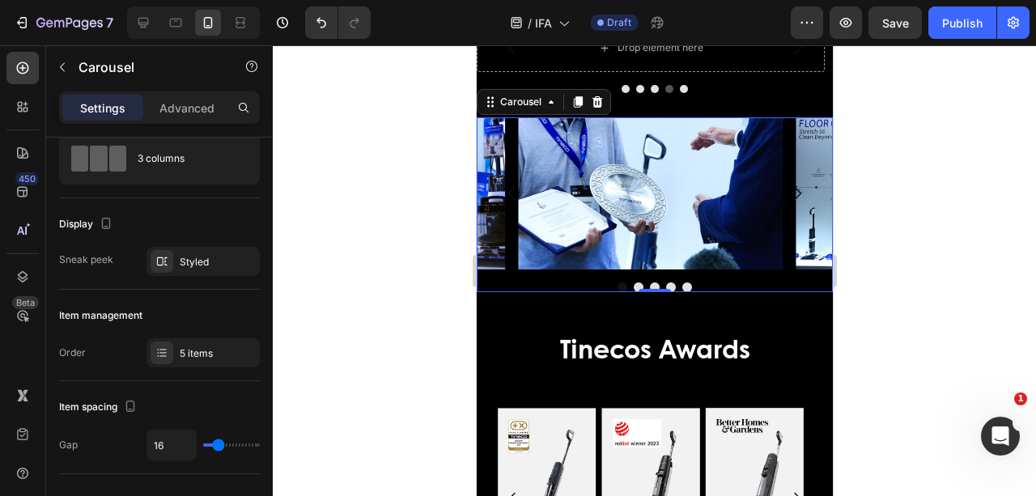
click at [698, 282] on div at bounding box center [654, 287] width 356 height 10
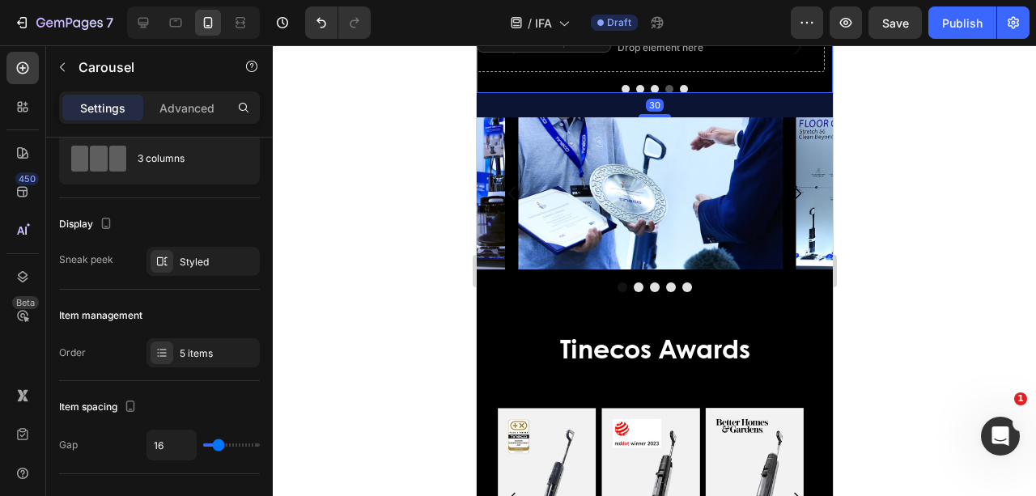
click at [693, 83] on div "Drop element here Drop element here Drop element here Drop element here Drop el…" at bounding box center [654, 58] width 356 height 70
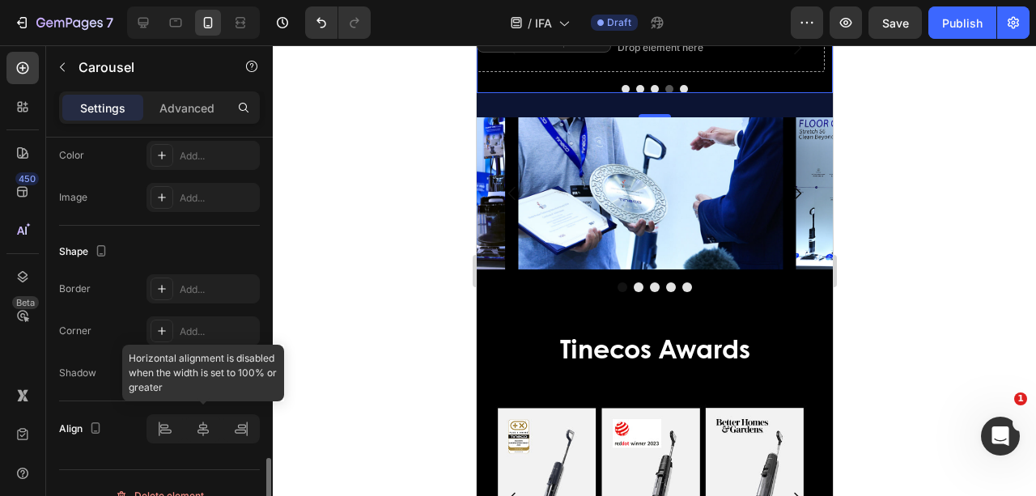
scroll to position [1637, 0]
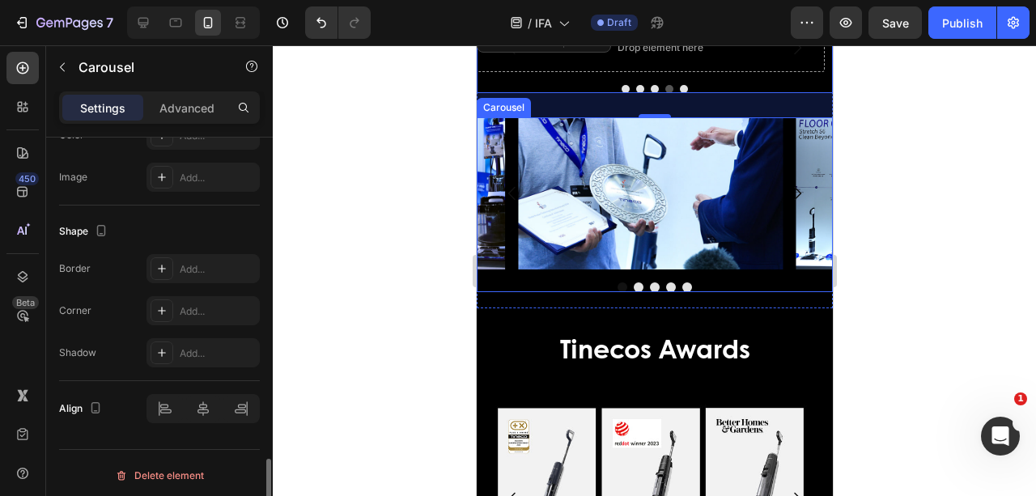
click at [708, 280] on div "Image Image Image Image Image Carousel" at bounding box center [654, 204] width 356 height 175
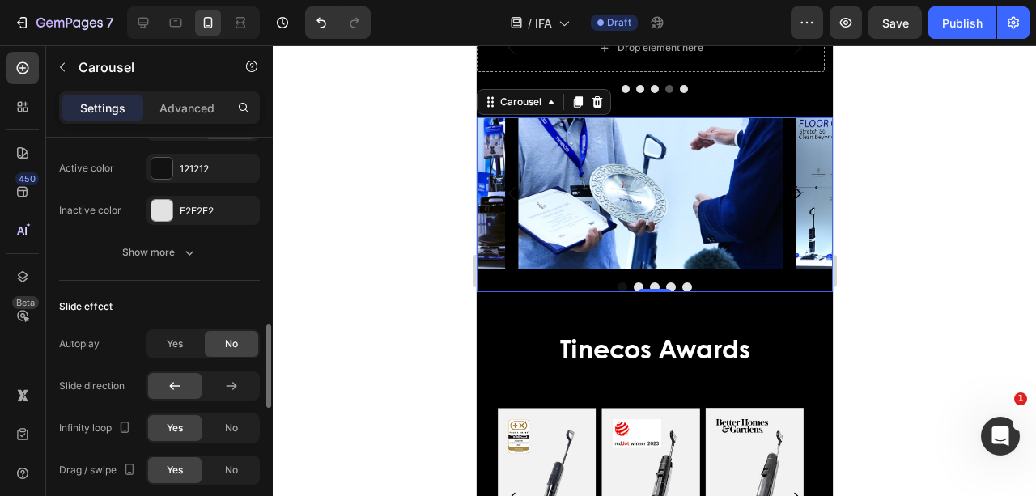
scroll to position [796, 0]
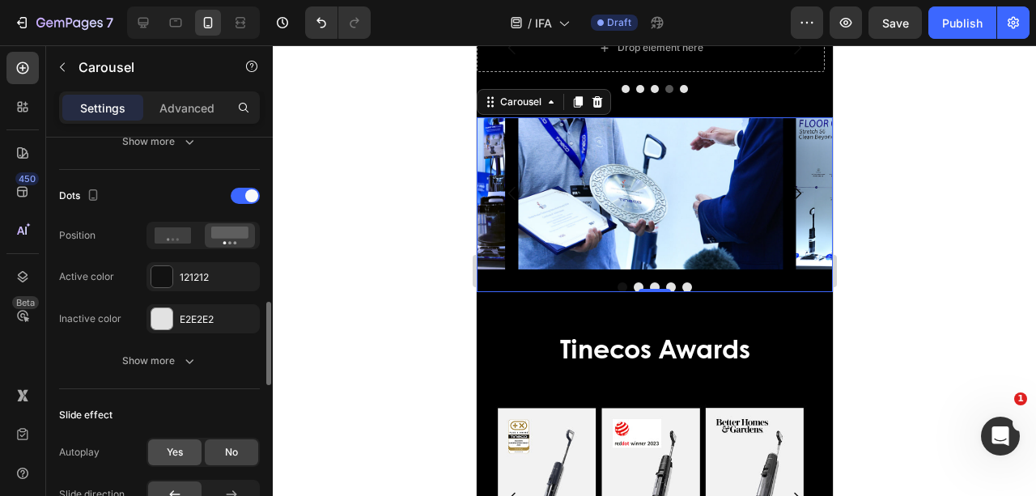
click at [172, 447] on span "Yes" at bounding box center [175, 452] width 16 height 15
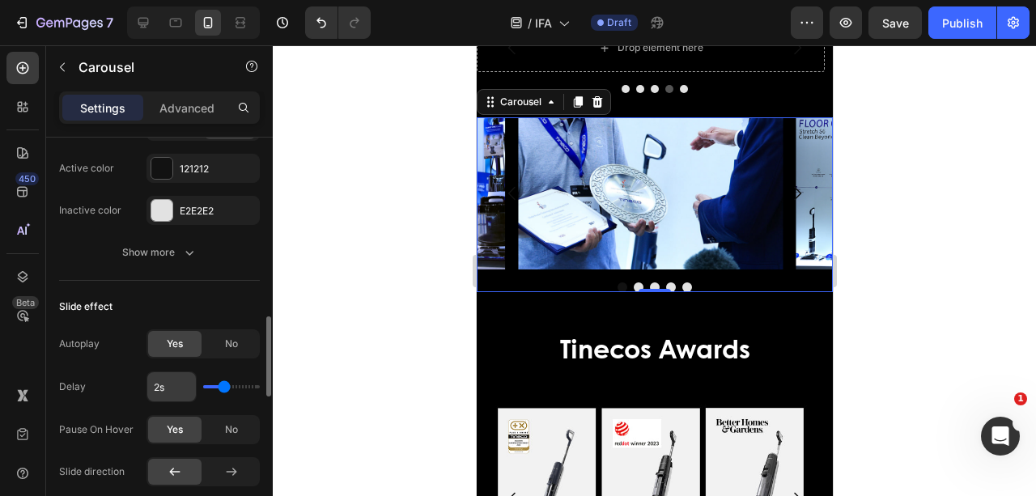
scroll to position [958, 0]
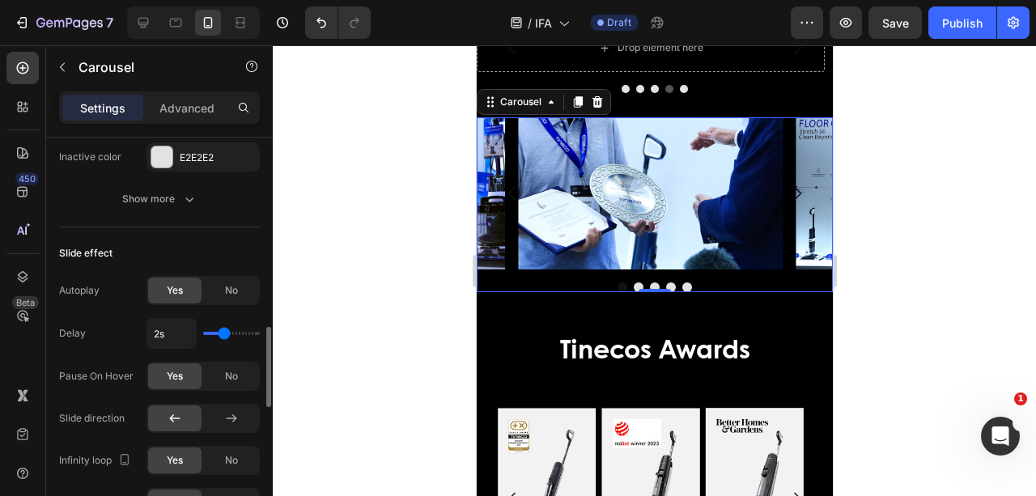
type input "1.9s"
type input "1.9"
type input "1.8s"
type input "1.8"
type input "1.7s"
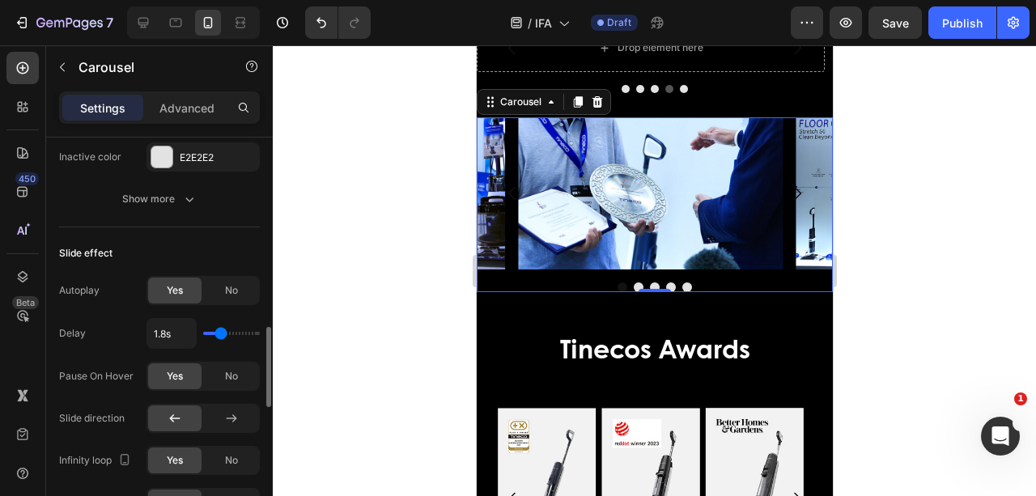
type input "1.7"
type input "1.6s"
type input "1.6"
type input "1.5s"
type input "1.5"
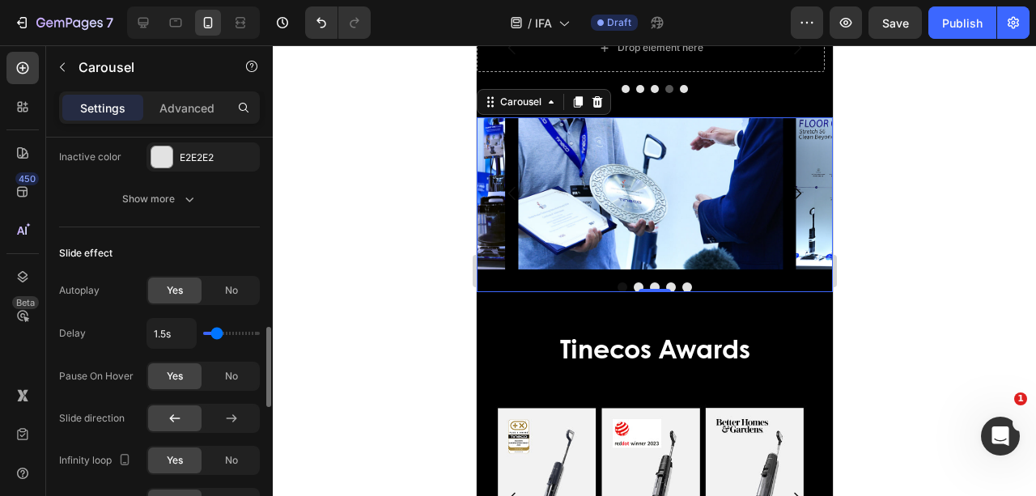
type input "1.4s"
type input "1.4"
type input "1.3s"
type input "1.3"
type input "1.2s"
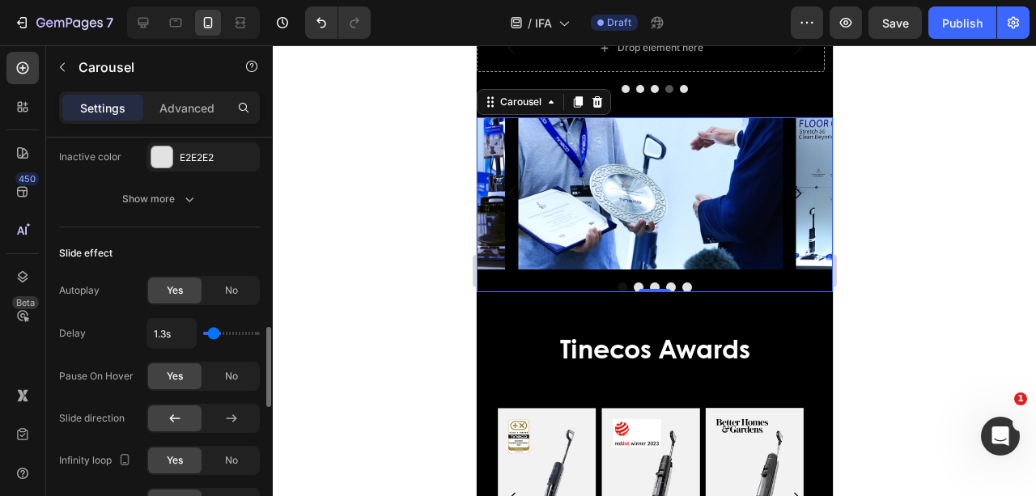
type input "1.2"
type input "1.1s"
type input "1.1"
type input "1s"
drag, startPoint x: 225, startPoint y: 324, endPoint x: 210, endPoint y: 328, distance: 15.7
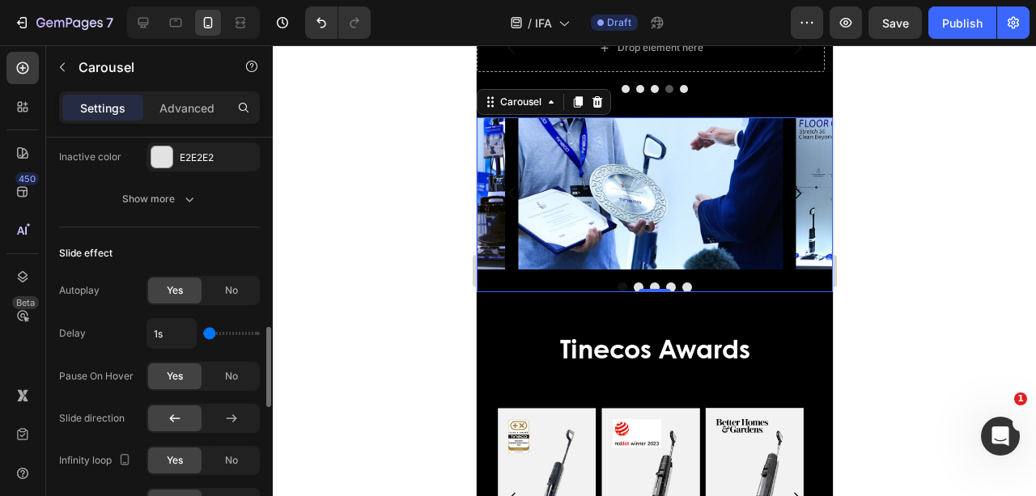
type input "1"
click at [210, 332] on input "range" at bounding box center [231, 333] width 57 height 3
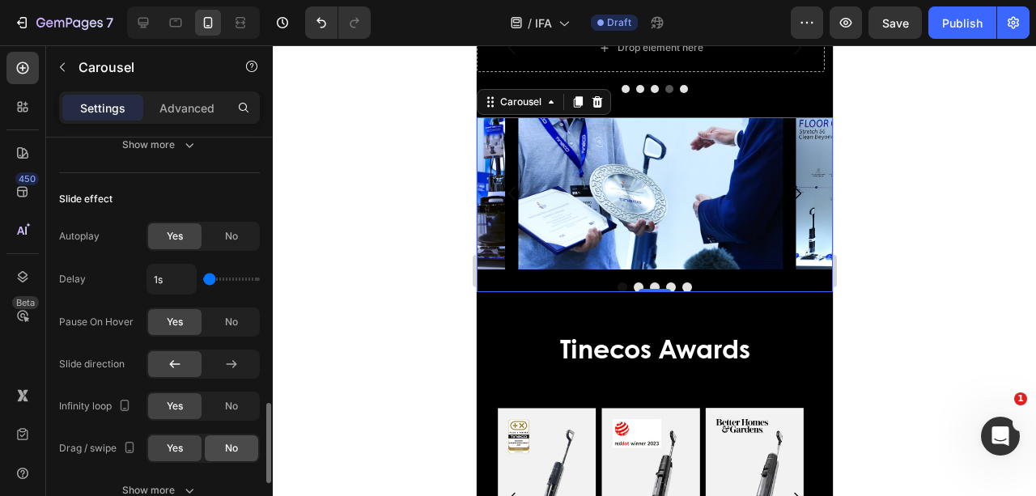
scroll to position [1067, 0]
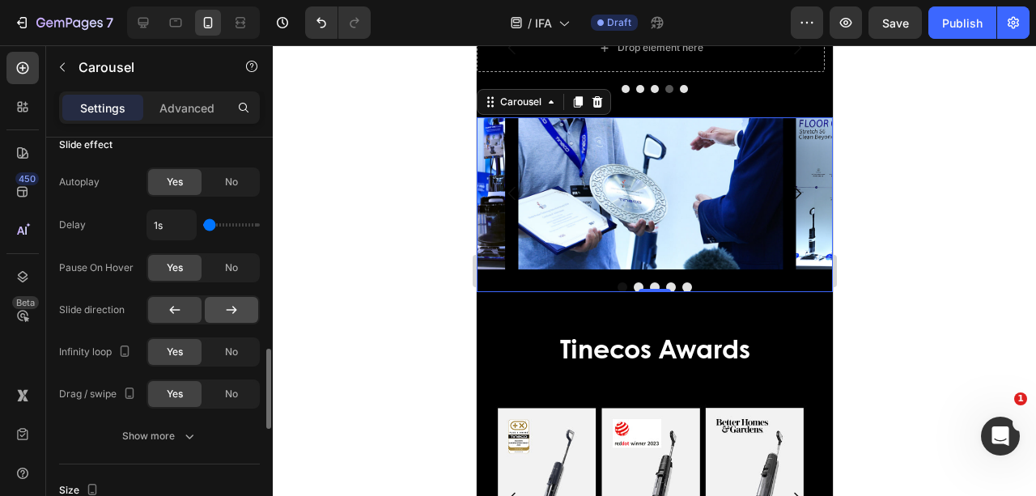
click at [233, 304] on icon at bounding box center [231, 310] width 16 height 16
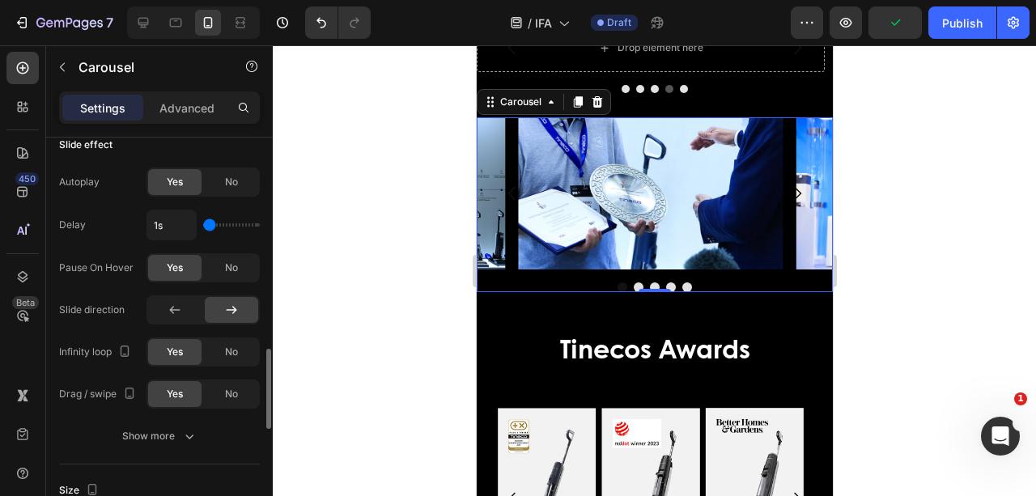
click at [233, 306] on icon at bounding box center [232, 310] width 11 height 8
click at [168, 306] on icon at bounding box center [175, 310] width 16 height 16
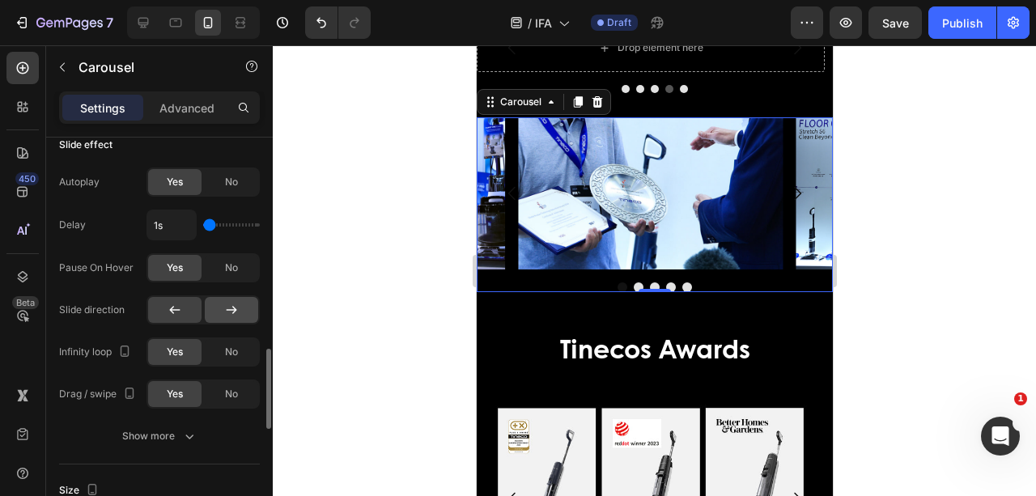
click at [225, 302] on icon at bounding box center [231, 310] width 16 height 16
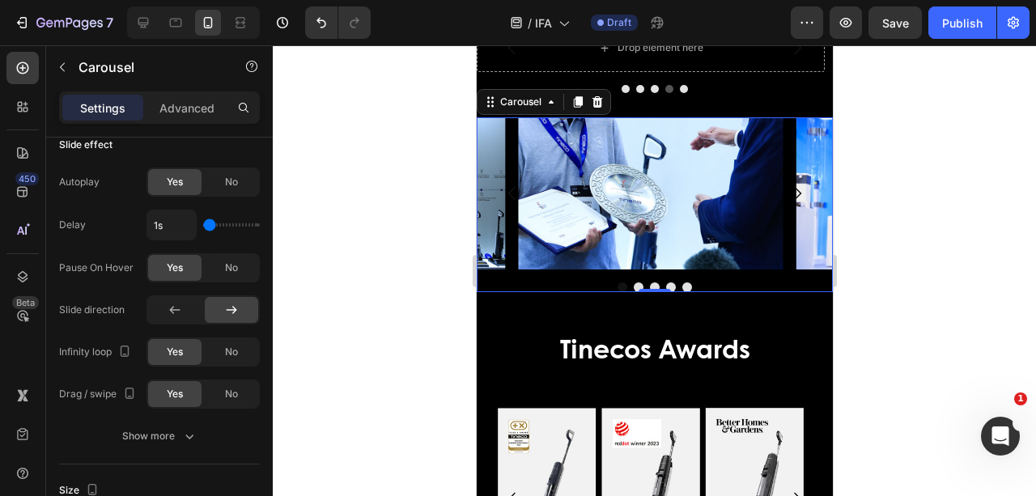
click at [617, 283] on button "Dot" at bounding box center [622, 287] width 10 height 10
click at [633, 285] on button "Dot" at bounding box center [638, 287] width 10 height 10
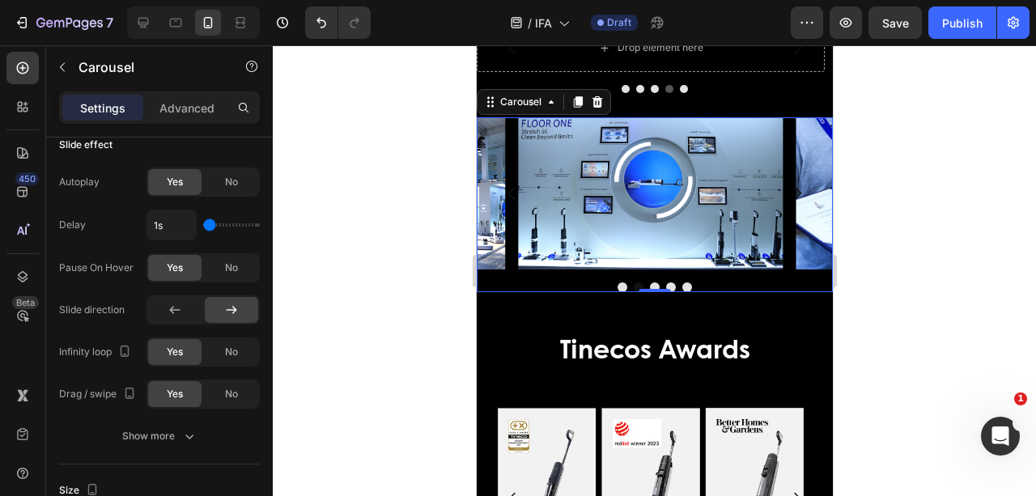
click at [651, 286] on button "Dot" at bounding box center [654, 287] width 10 height 10
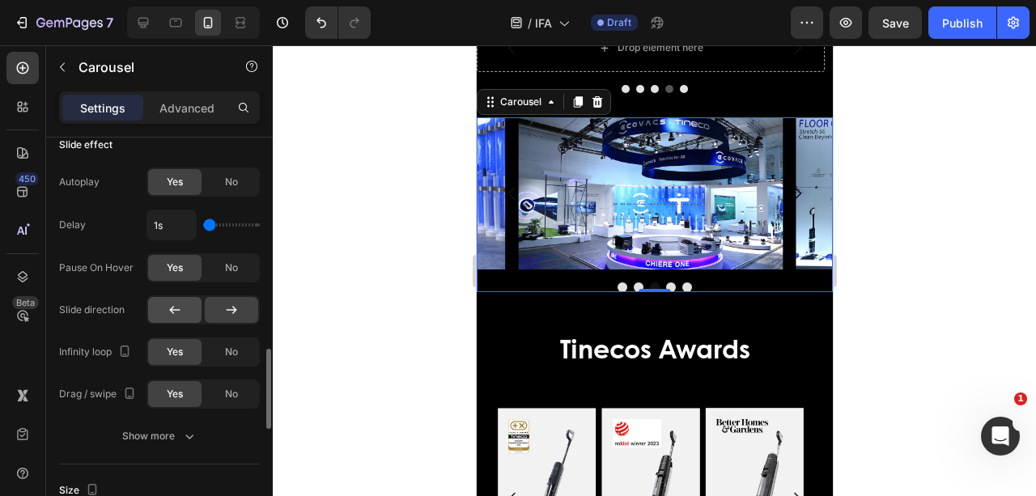
click at [167, 303] on icon at bounding box center [175, 310] width 16 height 16
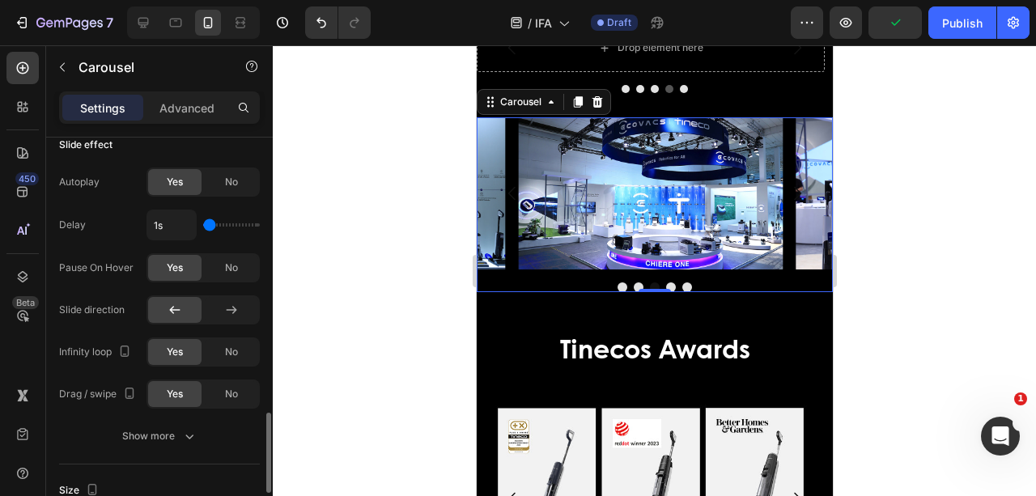
scroll to position [1120, 0]
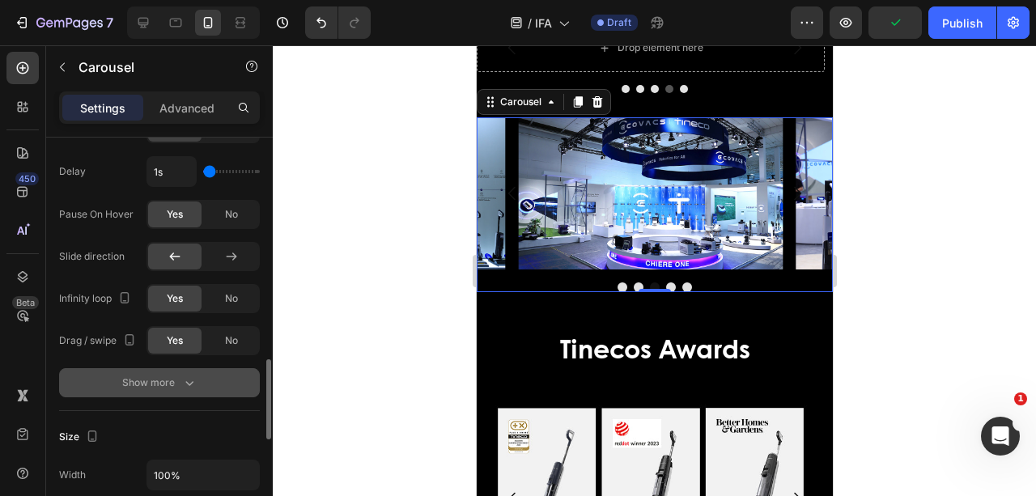
click at [176, 368] on button "Show more" at bounding box center [159, 382] width 201 height 29
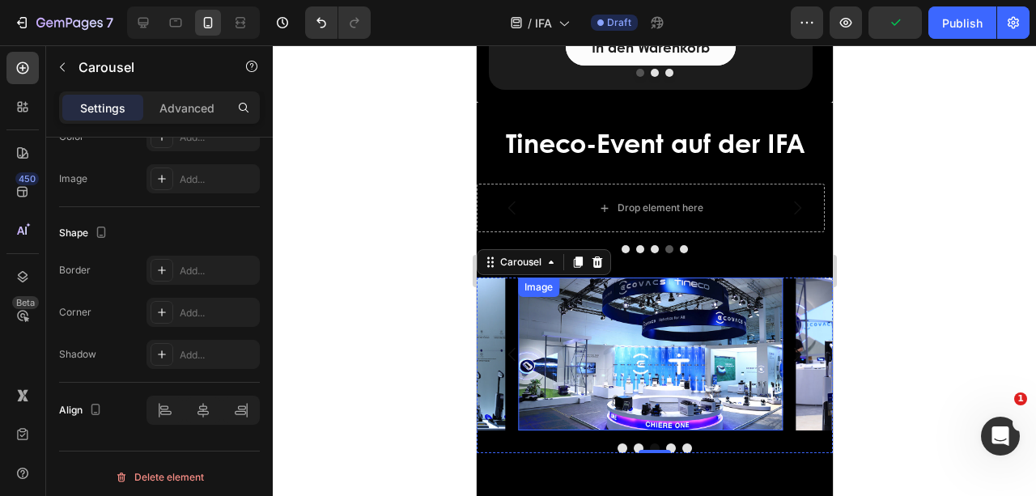
scroll to position [3392, 0]
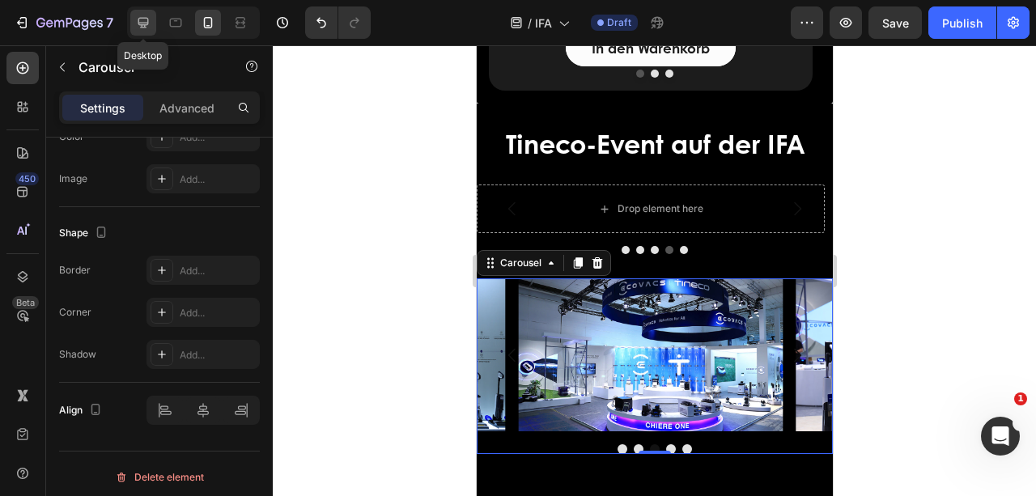
click at [146, 15] on icon at bounding box center [143, 23] width 16 height 16
type input "1200"
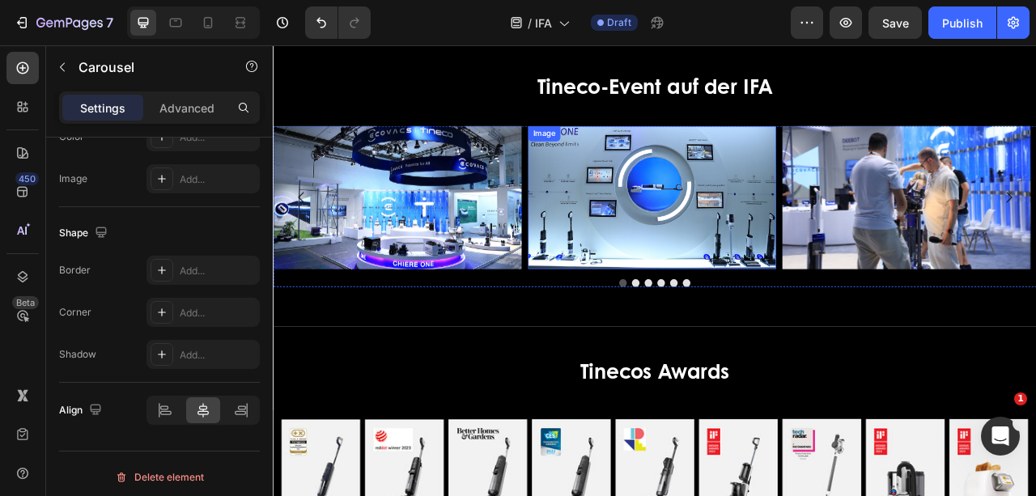
scroll to position [3680, 0]
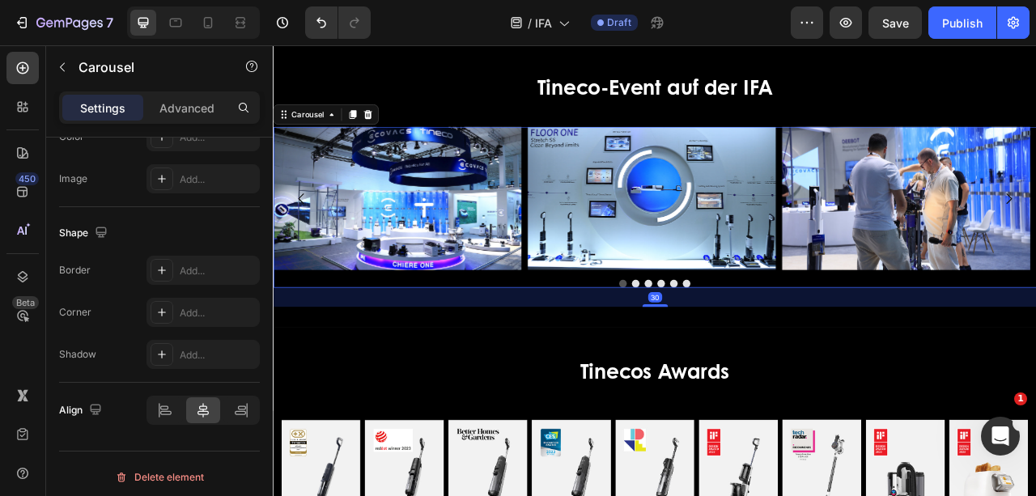
scroll to position [1764, 0]
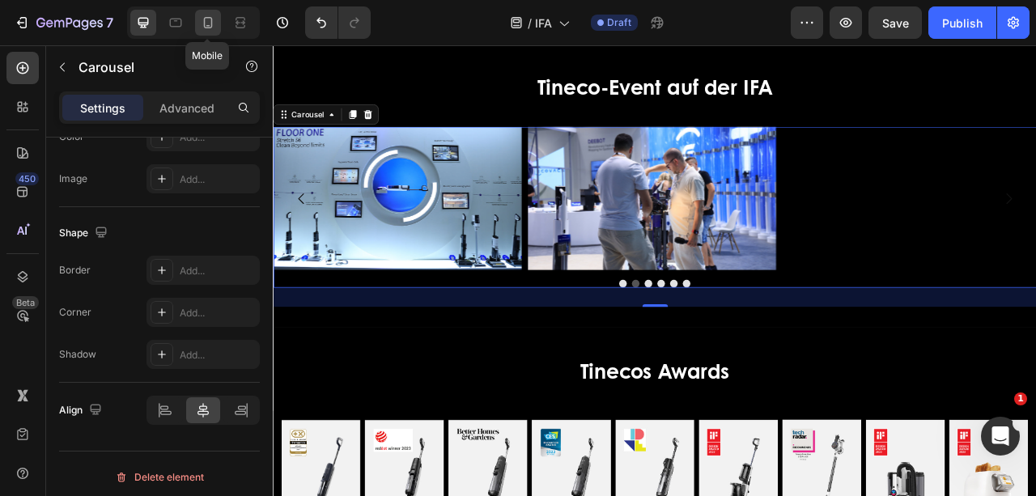
click at [206, 23] on icon at bounding box center [208, 23] width 16 height 16
type input "100%"
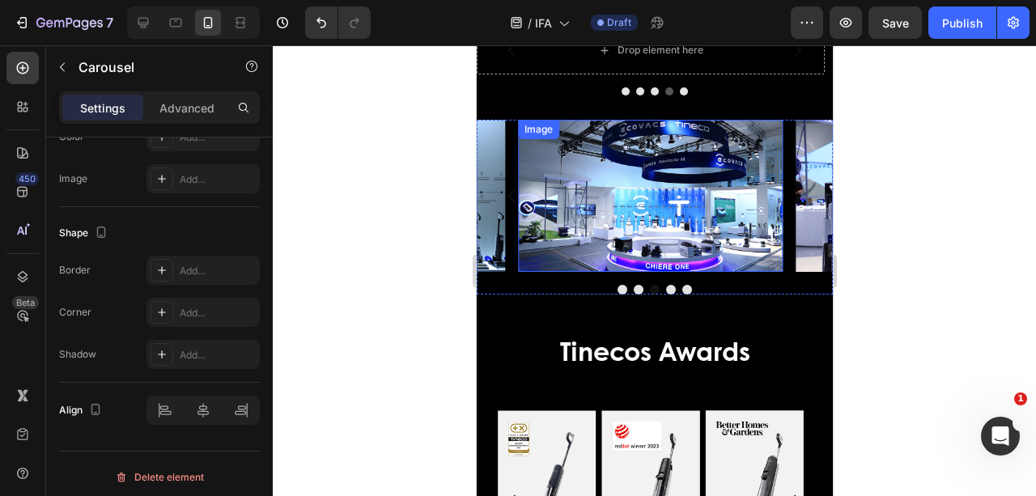
scroll to position [3461, 0]
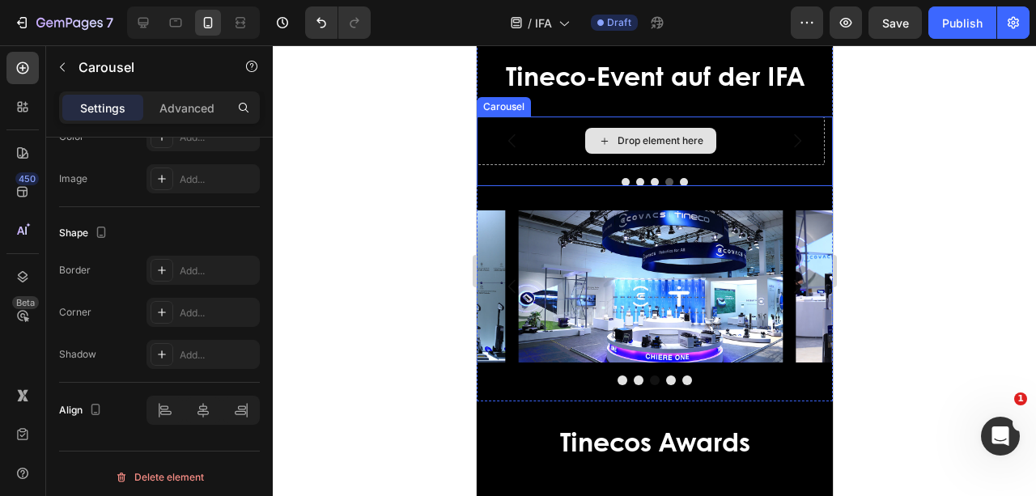
click at [560, 138] on div "Drop element here" at bounding box center [650, 141] width 348 height 49
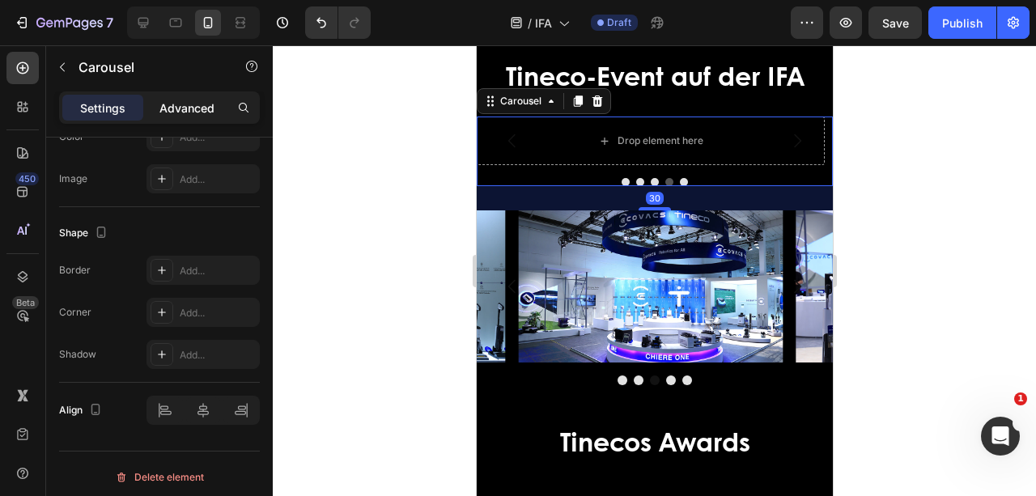
click at [186, 104] on p "Advanced" at bounding box center [186, 108] width 55 height 17
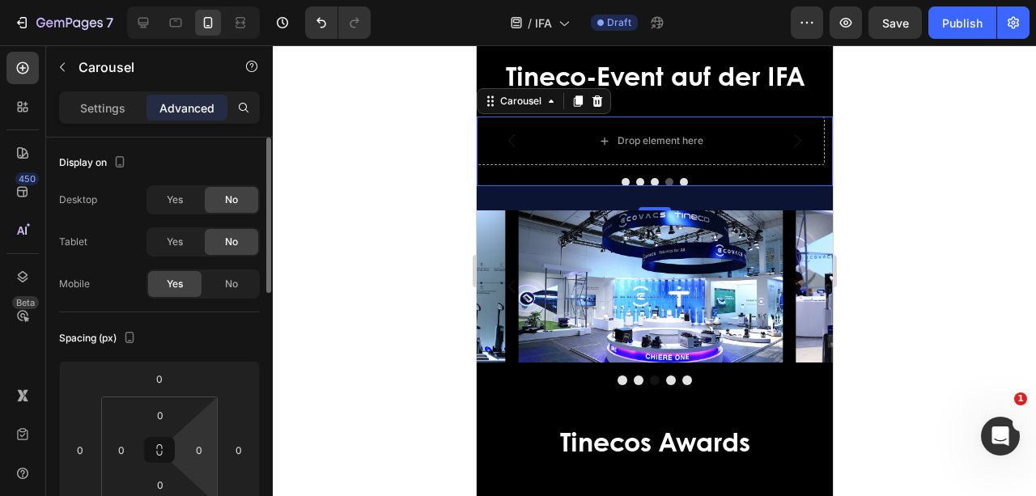
scroll to position [0, 0]
click at [597, 100] on icon at bounding box center [596, 101] width 13 height 13
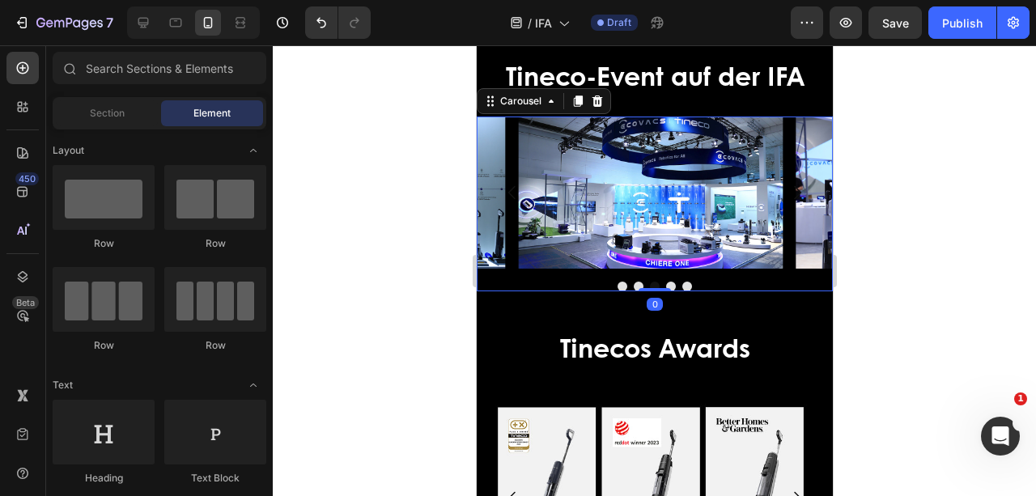
click at [534, 284] on div at bounding box center [654, 287] width 356 height 10
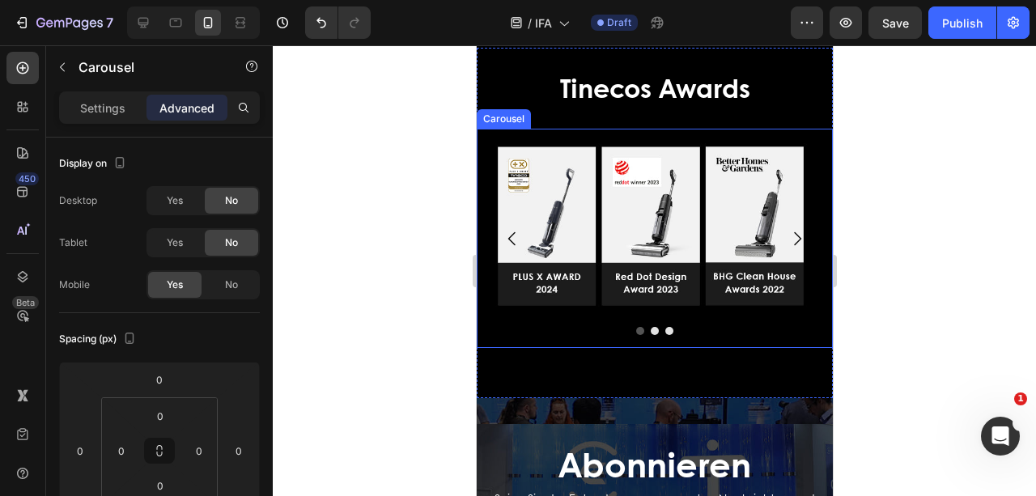
scroll to position [3731, 0]
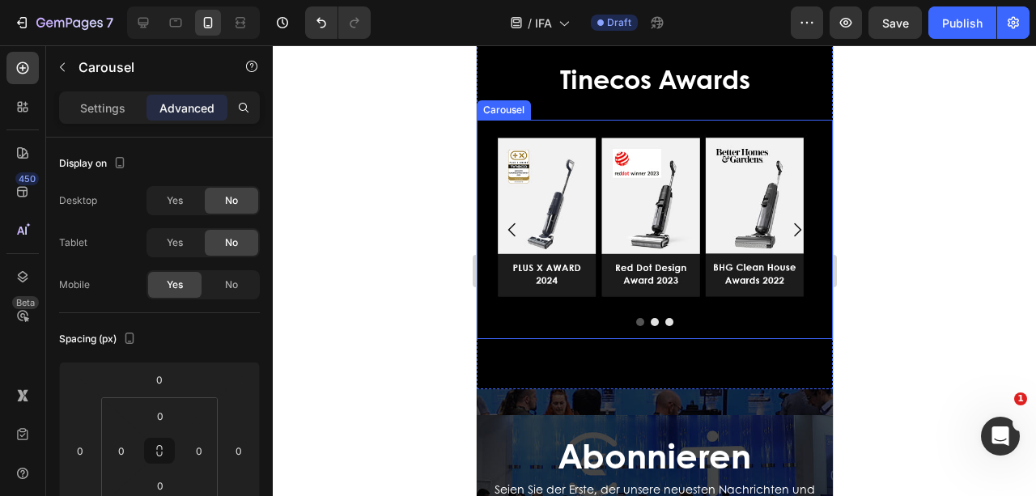
click at [650, 320] on button "Dot" at bounding box center [654, 322] width 8 height 8
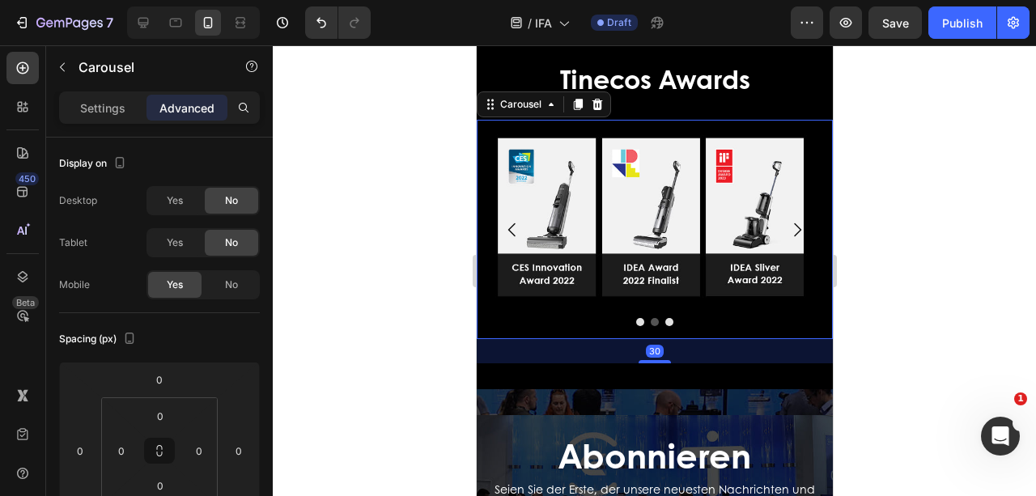
click at [682, 318] on div at bounding box center [654, 322] width 356 height 8
click at [683, 318] on div at bounding box center [654, 322] width 356 height 8
click at [99, 105] on p "Settings" at bounding box center [102, 108] width 45 height 17
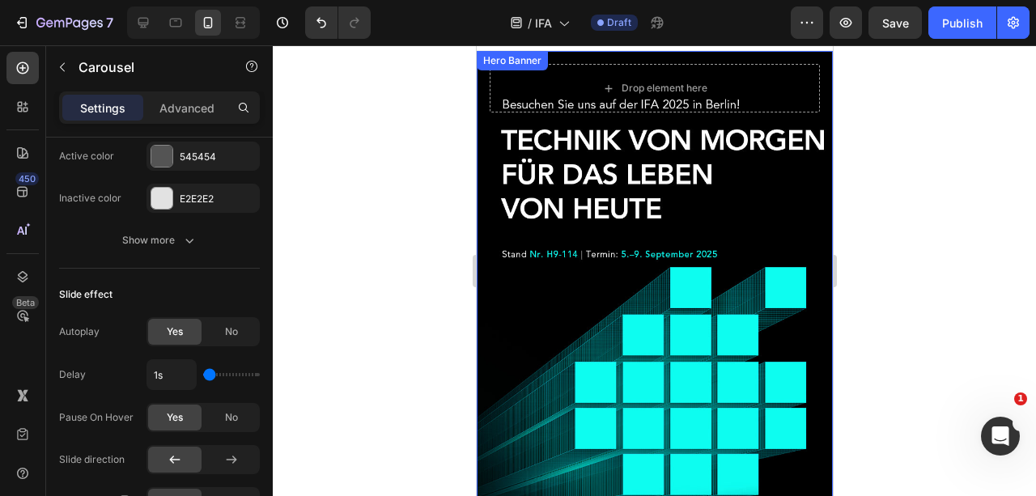
scroll to position [0, 0]
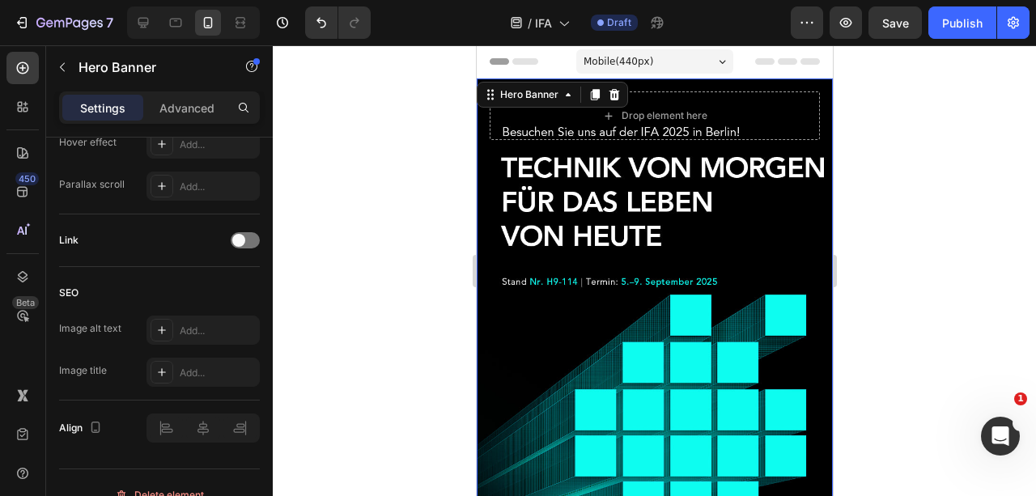
click at [623, 332] on div "Overlay" at bounding box center [654, 321] width 356 height 486
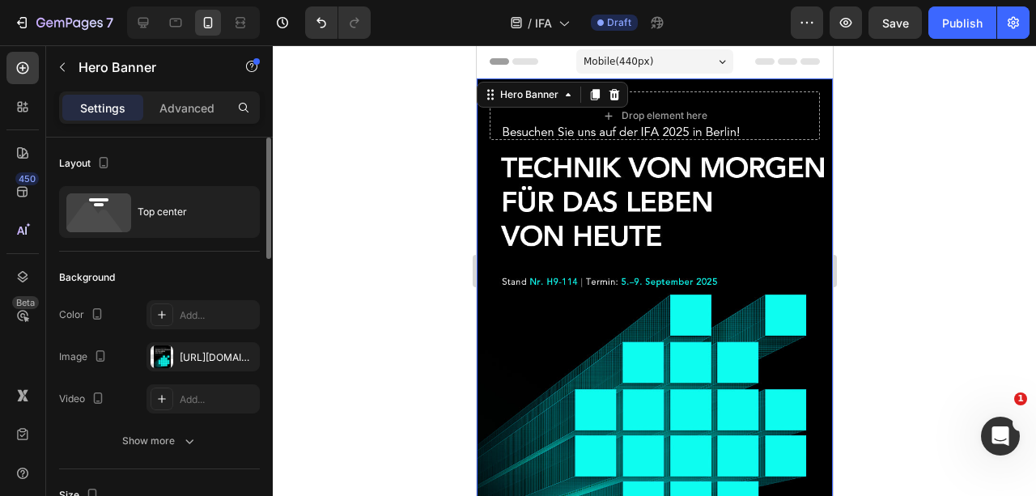
click at [594, 351] on div "Overlay" at bounding box center [654, 321] width 356 height 486
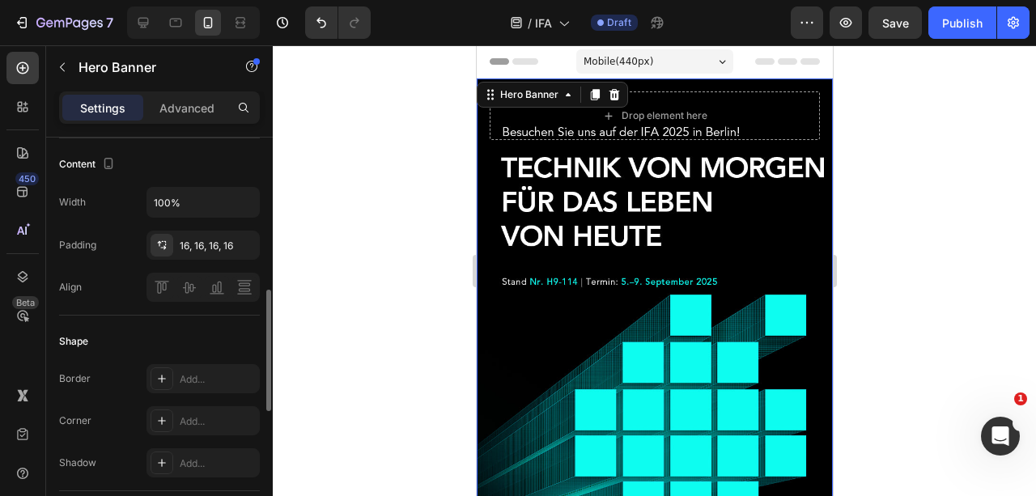
scroll to position [453, 0]
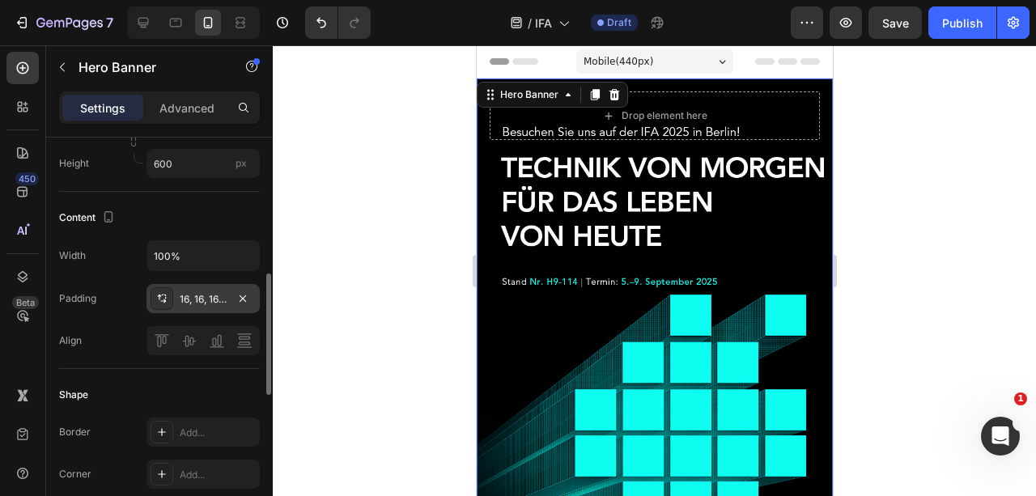
click at [204, 293] on div "16, 16, 16, 16" at bounding box center [203, 299] width 47 height 15
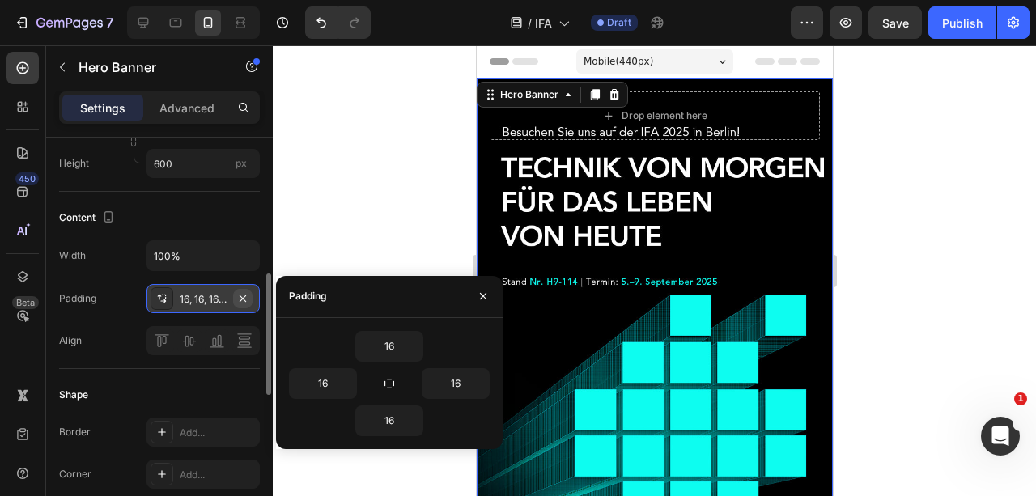
click at [250, 296] on button "button" at bounding box center [242, 298] width 19 height 19
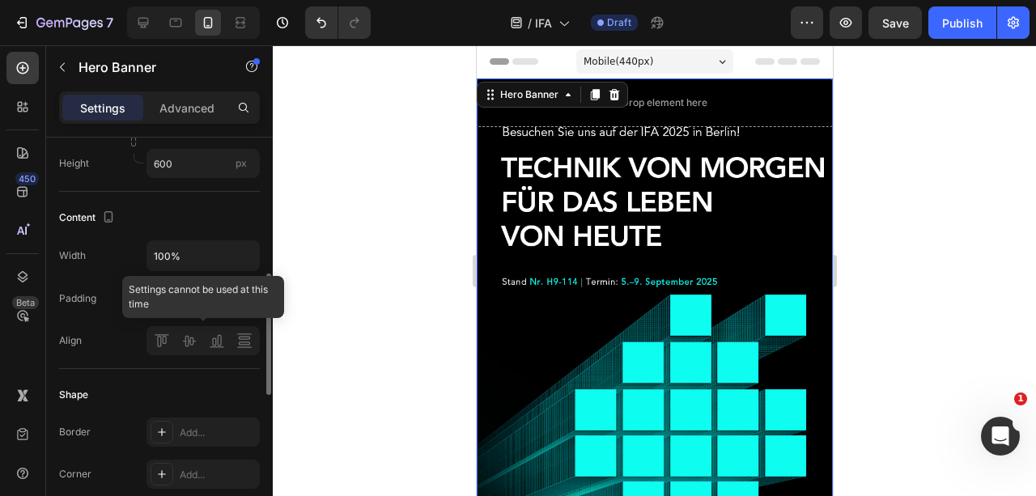
scroll to position [399, 0]
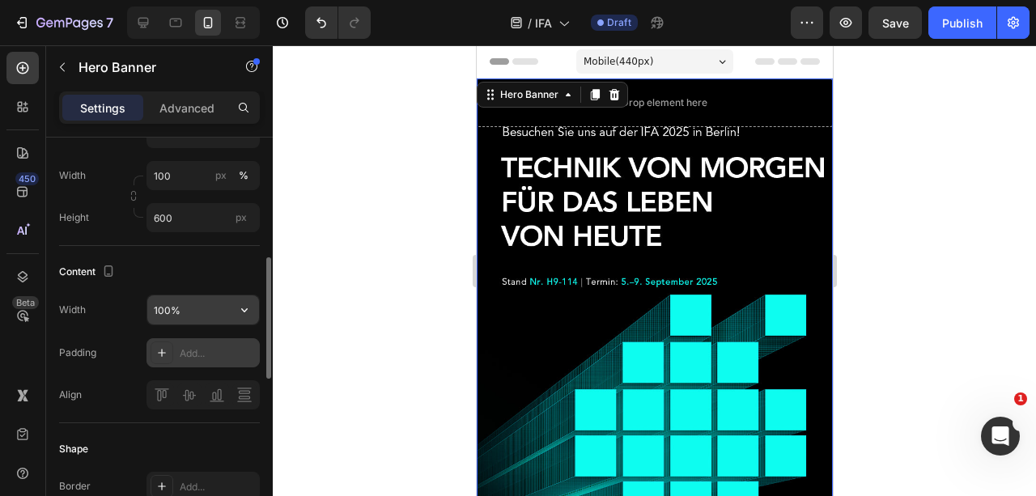
click at [196, 314] on input "100%" at bounding box center [203, 309] width 112 height 29
click at [247, 304] on icon "button" at bounding box center [244, 310] width 16 height 16
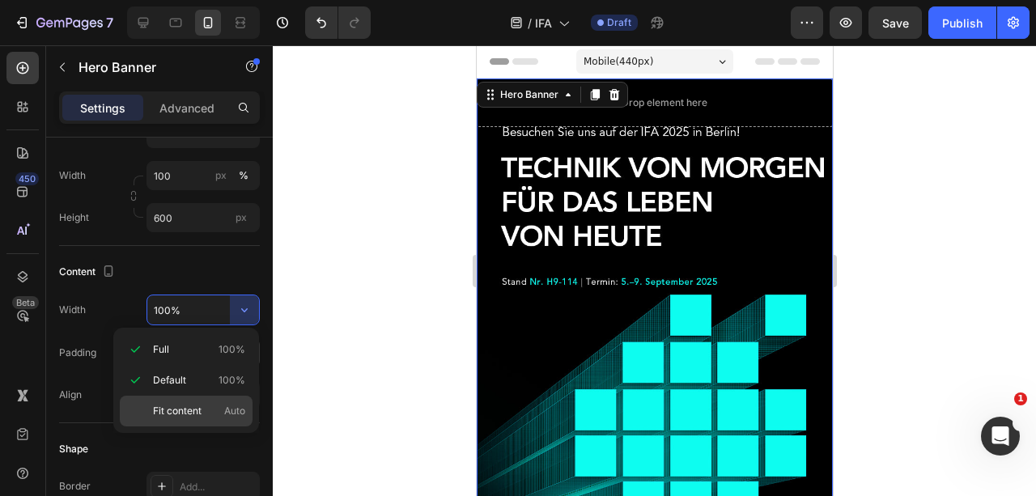
click at [189, 405] on span "Fit content" at bounding box center [177, 411] width 49 height 15
type input "Auto"
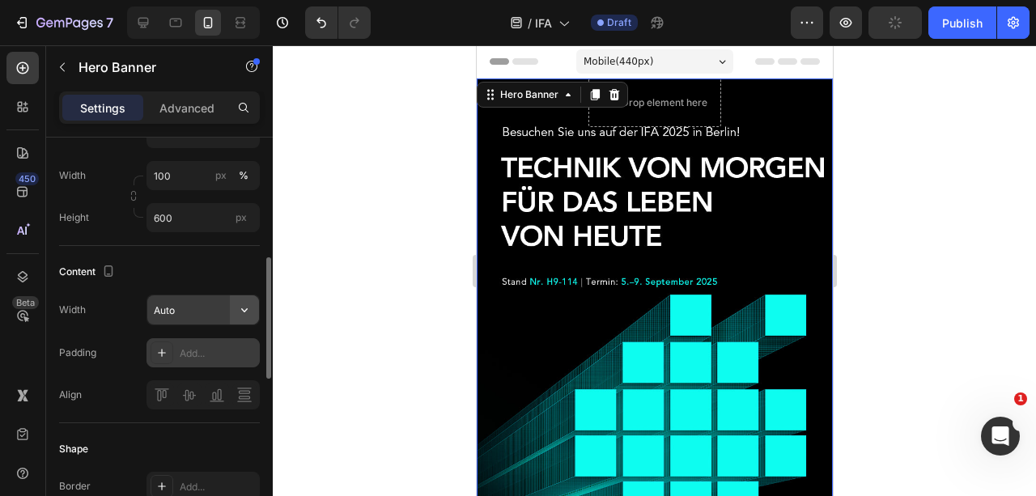
click at [244, 306] on icon "button" at bounding box center [244, 310] width 16 height 16
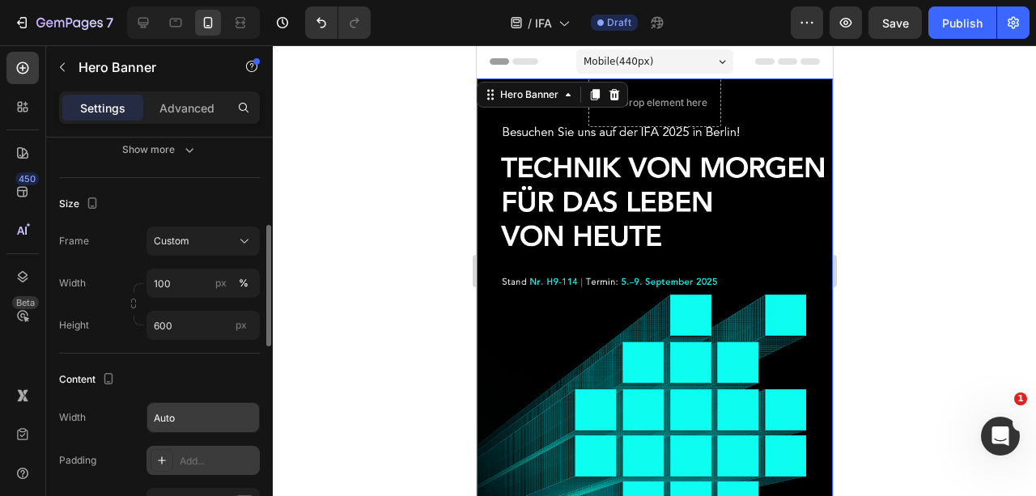
scroll to position [237, 0]
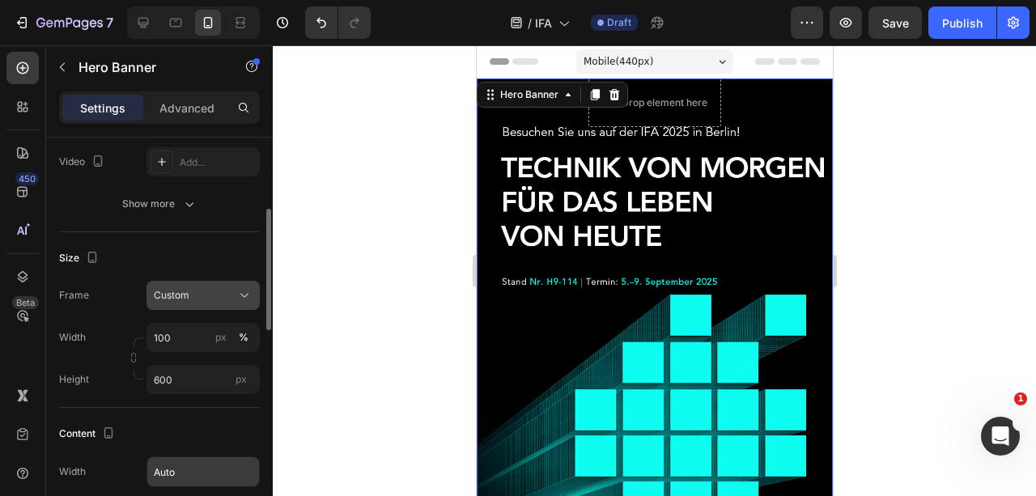
click at [235, 295] on div "Custom" at bounding box center [203, 295] width 99 height 16
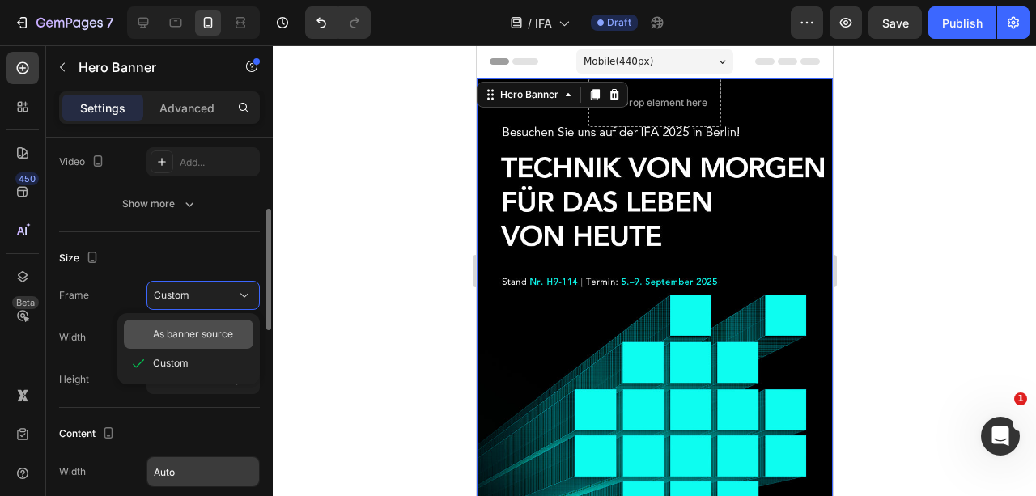
click at [236, 327] on div "As banner source" at bounding box center [200, 334] width 94 height 15
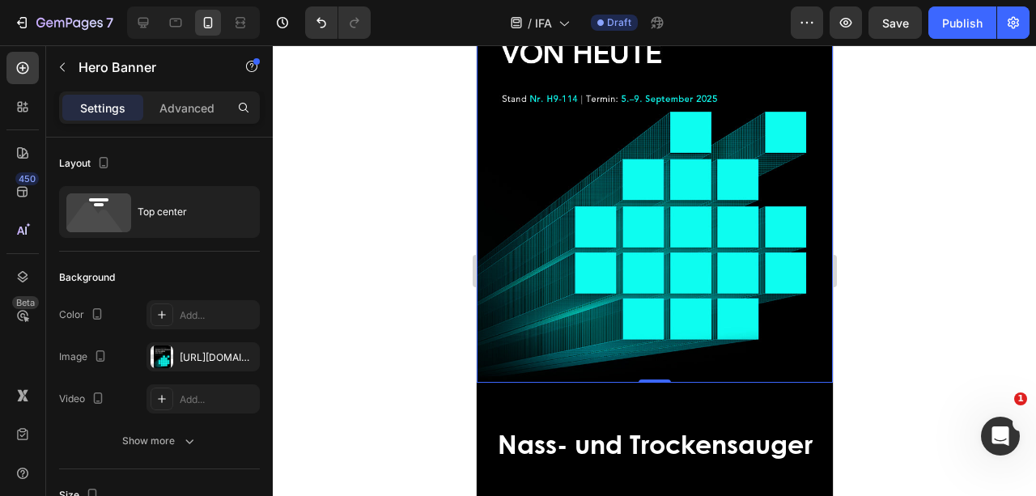
scroll to position [215, 0]
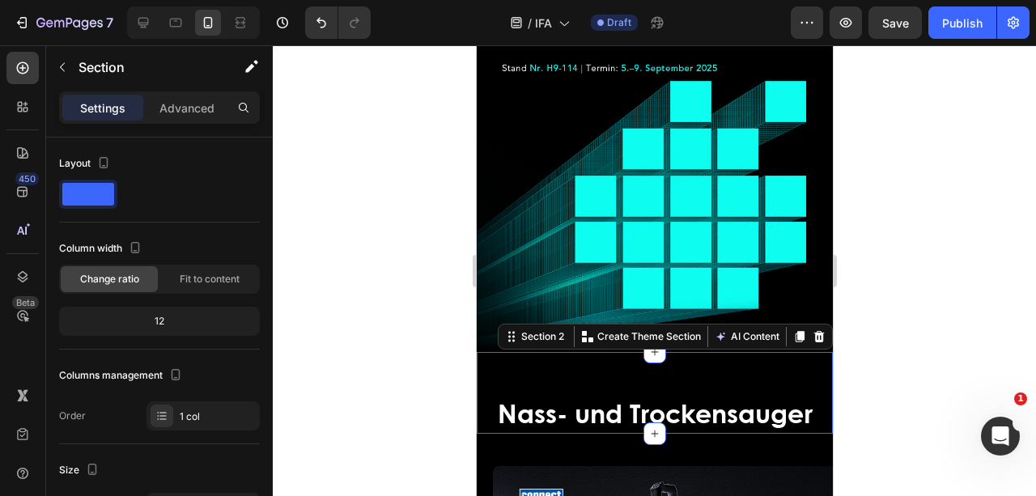
click at [536, 371] on div "Nass- und Trockensauger Heading" at bounding box center [654, 393] width 356 height 82
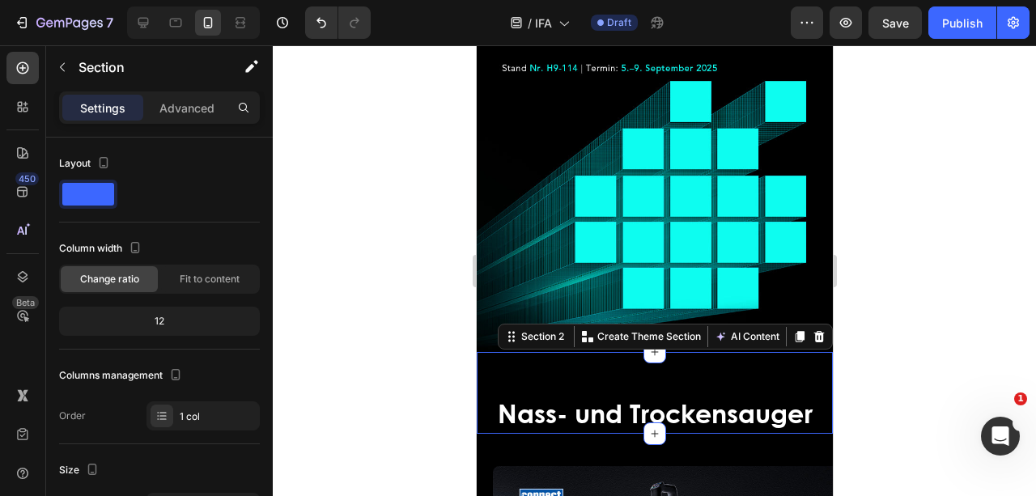
click at [544, 361] on div "Nass- und Trockensauger Heading" at bounding box center [654, 393] width 356 height 82
click at [176, 110] on p "Advanced" at bounding box center [186, 108] width 55 height 17
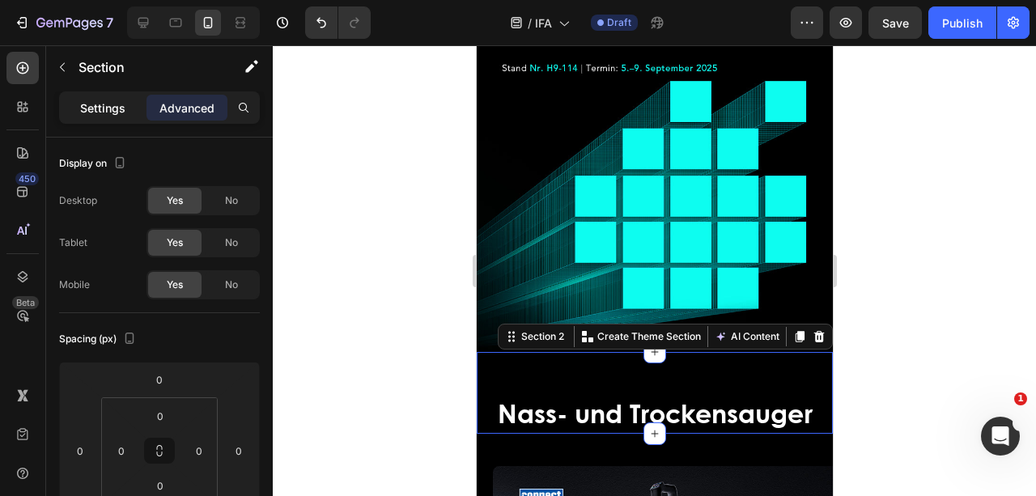
click at [86, 112] on p "Settings" at bounding box center [102, 108] width 45 height 17
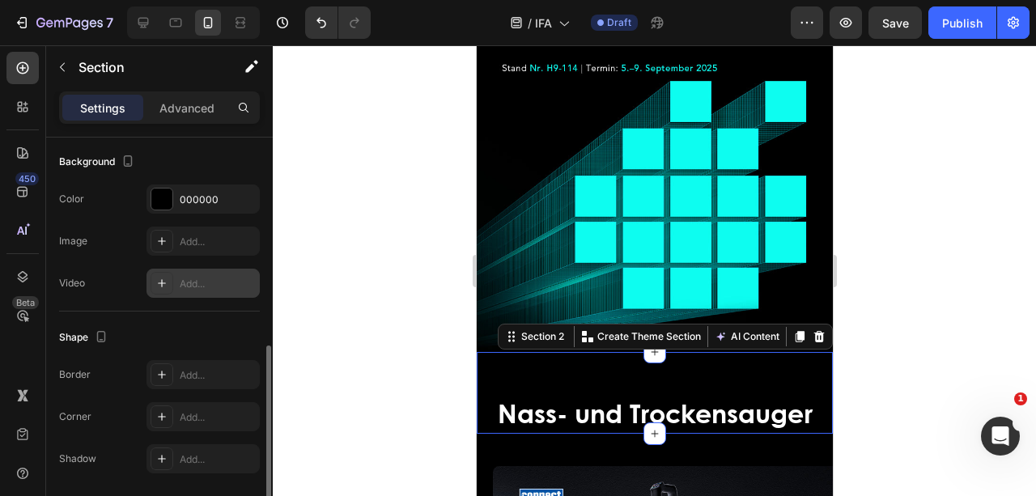
scroll to position [539, 0]
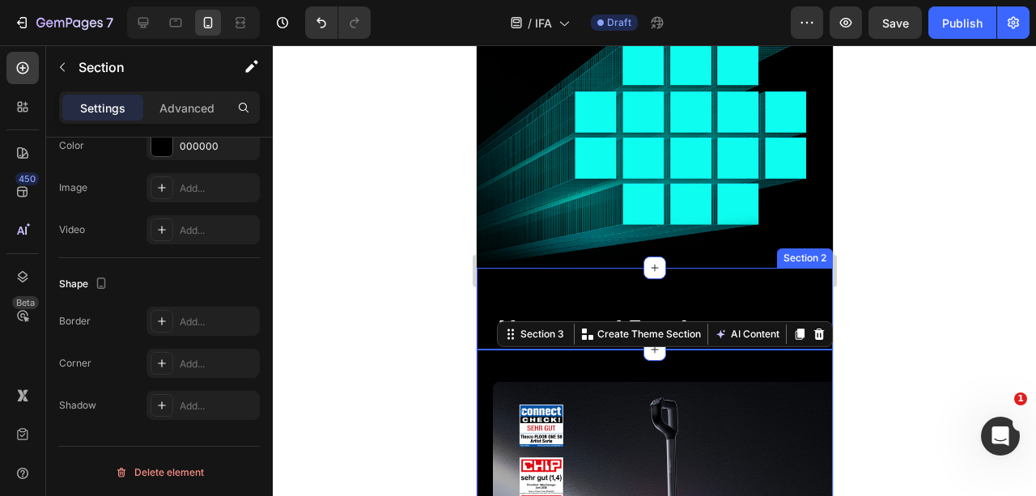
scroll to position [324, 0]
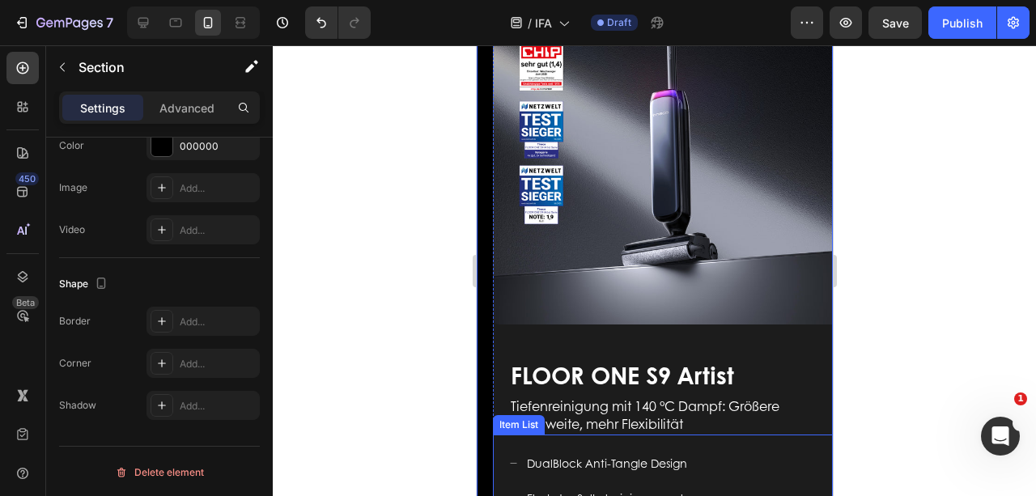
scroll to position [755, 0]
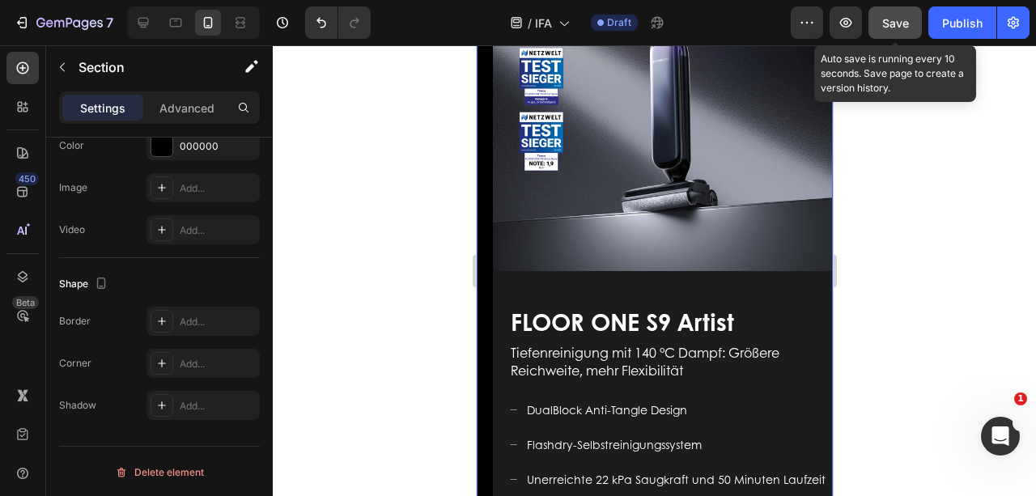
click at [904, 19] on span "Save" at bounding box center [895, 23] width 27 height 14
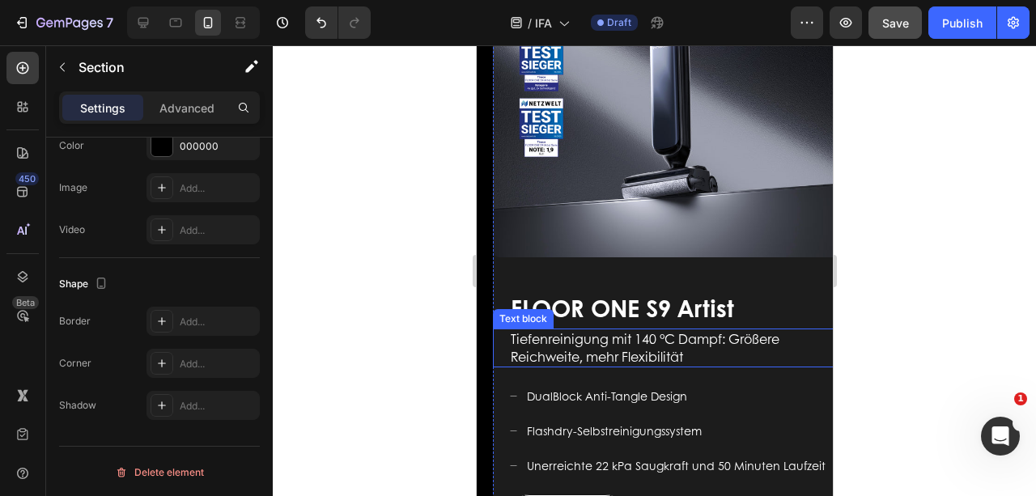
scroll to position [863, 0]
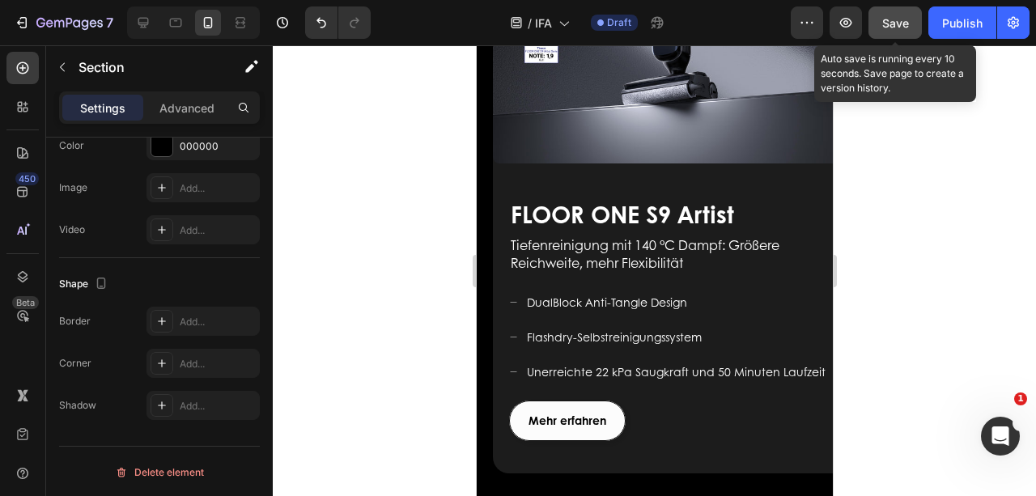
click at [900, 23] on span "Save" at bounding box center [895, 23] width 27 height 14
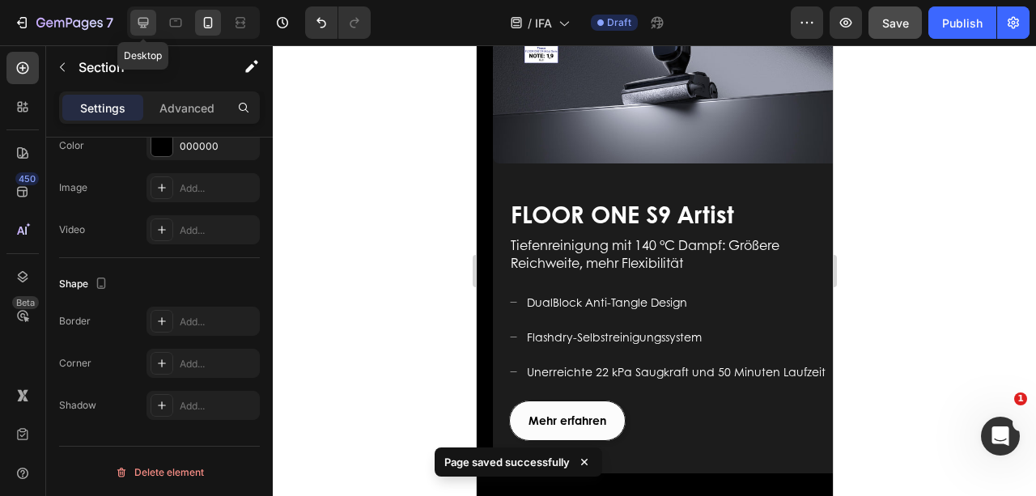
click at [150, 25] on icon at bounding box center [143, 23] width 16 height 16
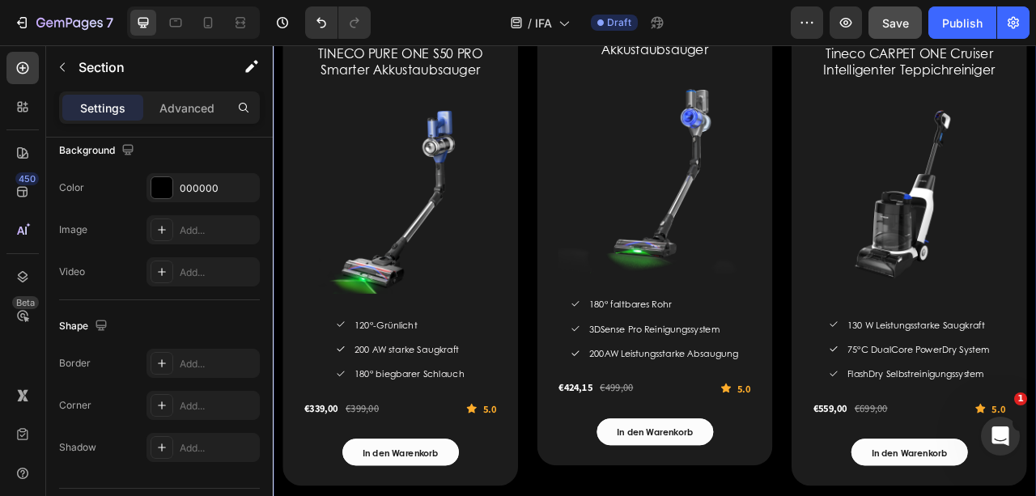
scroll to position [2475, 0]
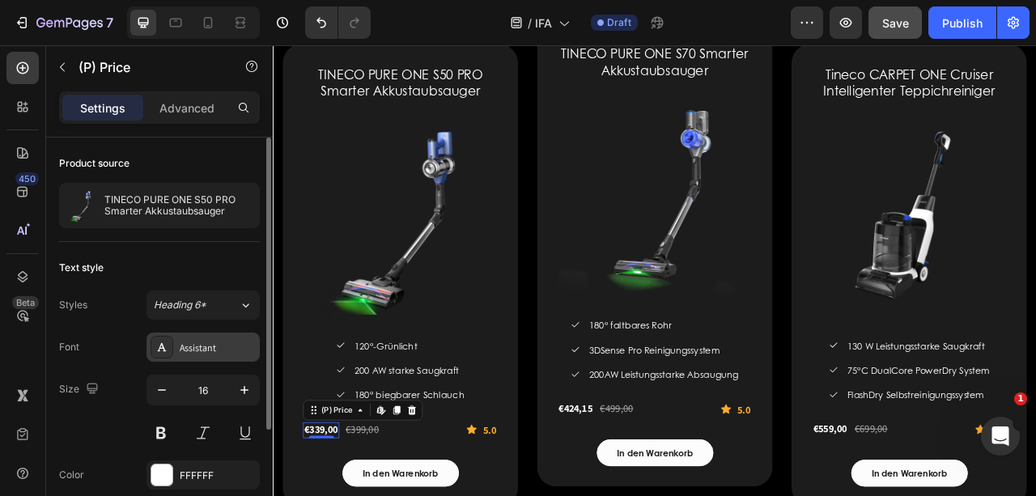
click at [220, 341] on div "Assistant" at bounding box center [218, 348] width 76 height 15
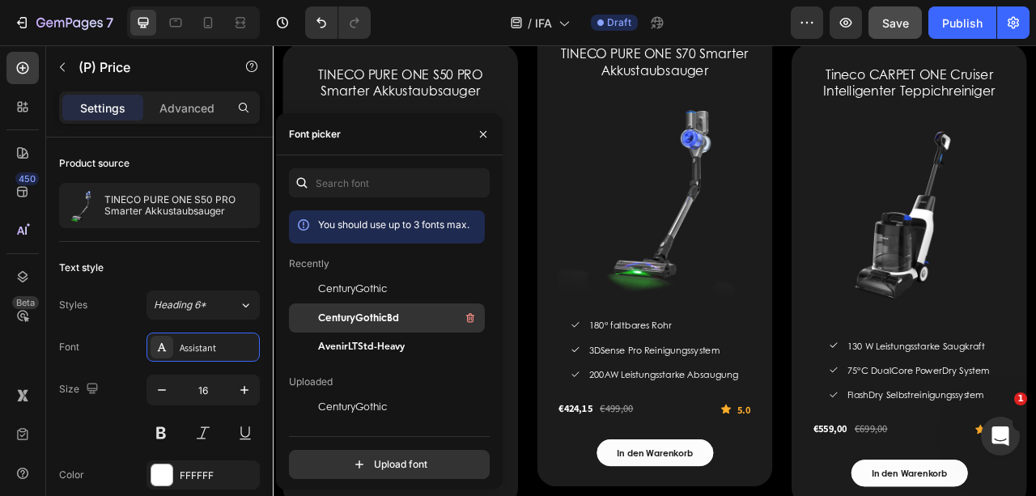
click at [322, 308] on div "CenturyGothicBd" at bounding box center [399, 317] width 163 height 19
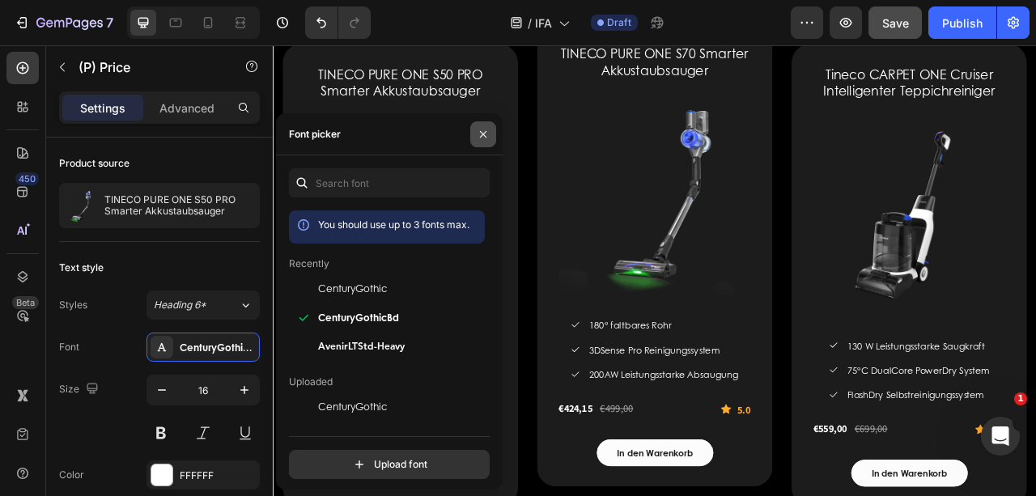
click at [481, 132] on icon "button" at bounding box center [483, 133] width 6 height 6
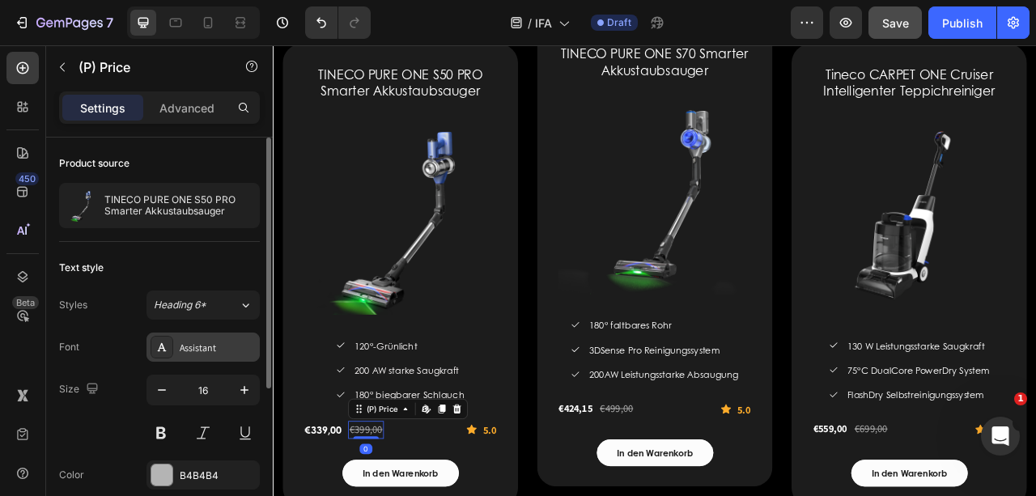
click at [240, 346] on div "Assistant" at bounding box center [218, 348] width 76 height 15
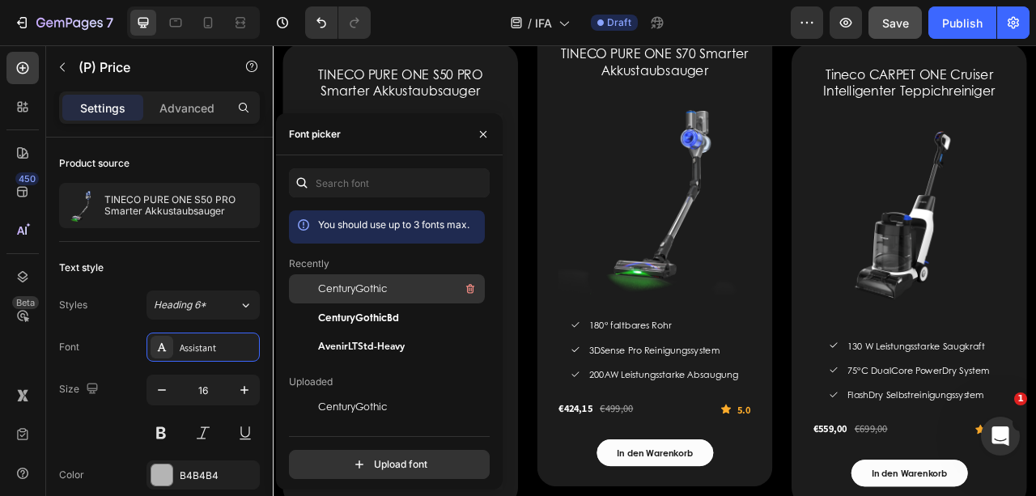
click at [348, 282] on span "CenturyGothic" at bounding box center [352, 289] width 69 height 15
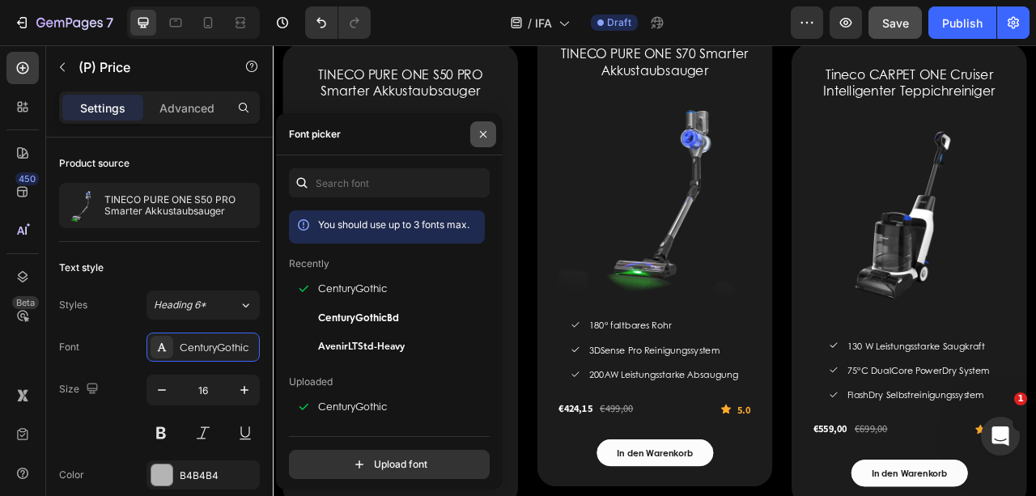
click at [482, 133] on icon "button" at bounding box center [483, 133] width 6 height 6
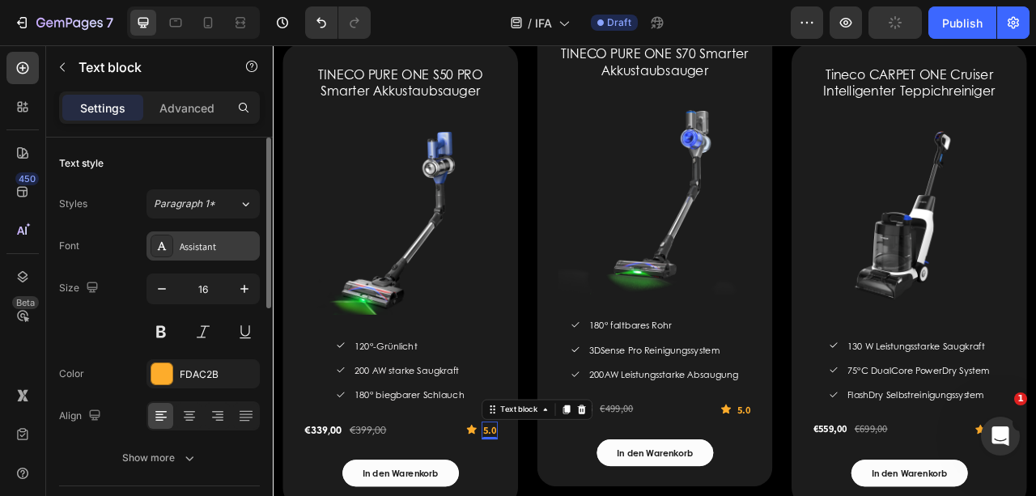
click at [201, 241] on div "Assistant" at bounding box center [218, 247] width 76 height 15
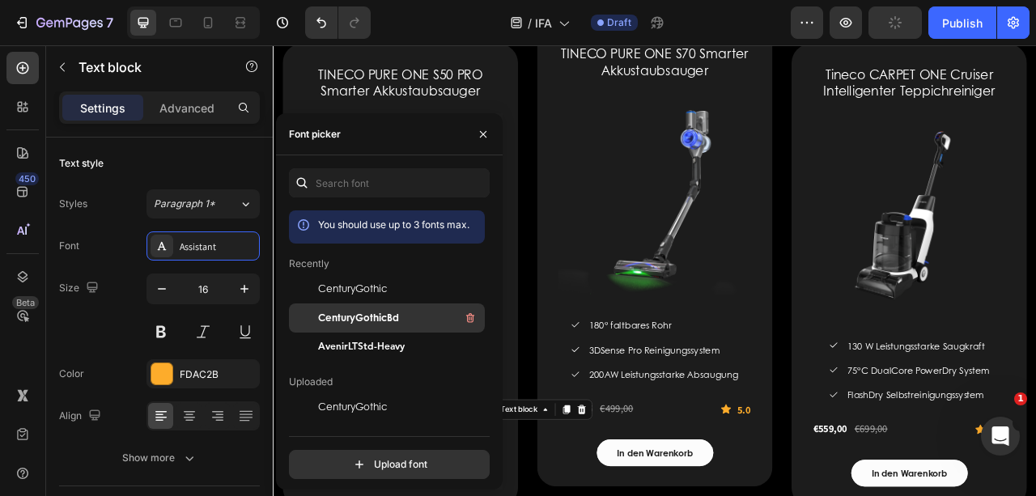
click at [375, 311] on span "CenturyGothicBd" at bounding box center [358, 318] width 81 height 15
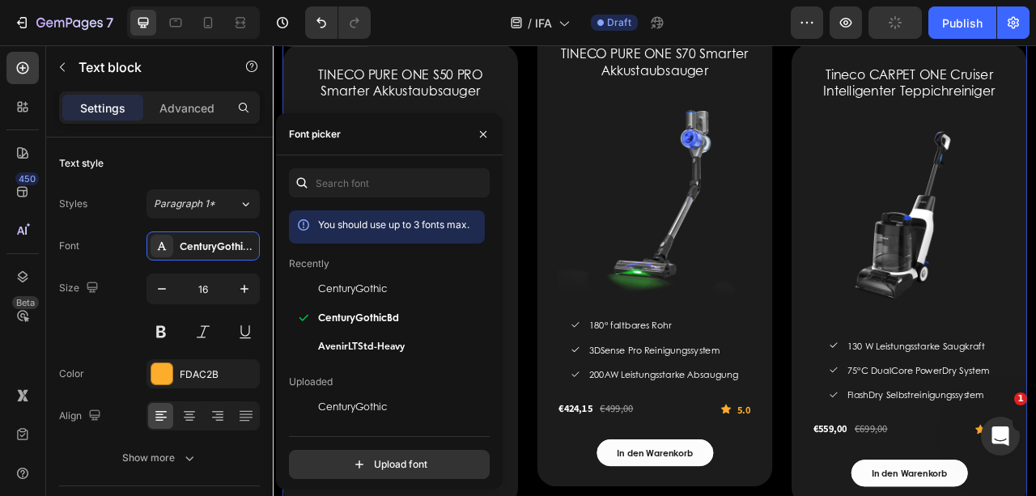
click at [596, 565] on div "TINECO PURE ONE S50 PRO Smarter Akkustaubsauger (P) Title (P) Images & Gallery …" at bounding box center [758, 326] width 947 height 616
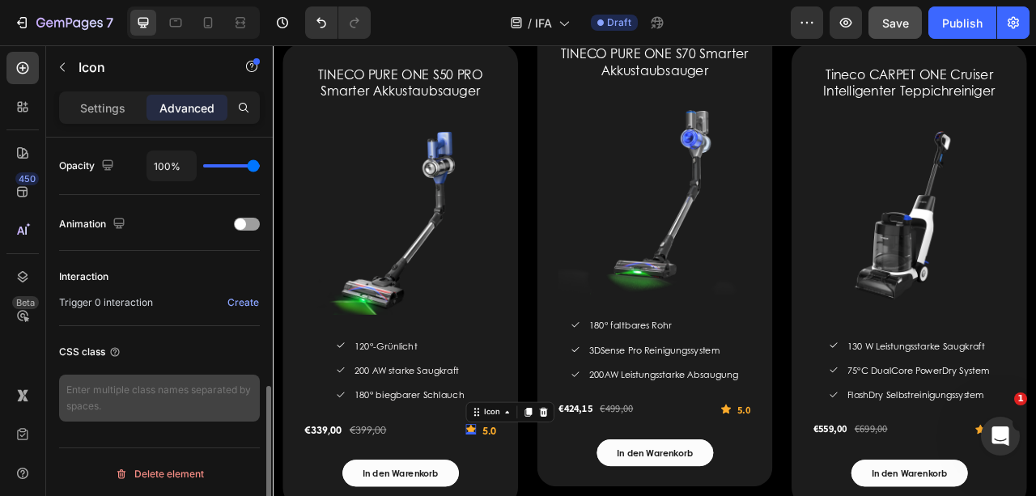
scroll to position [648, 0]
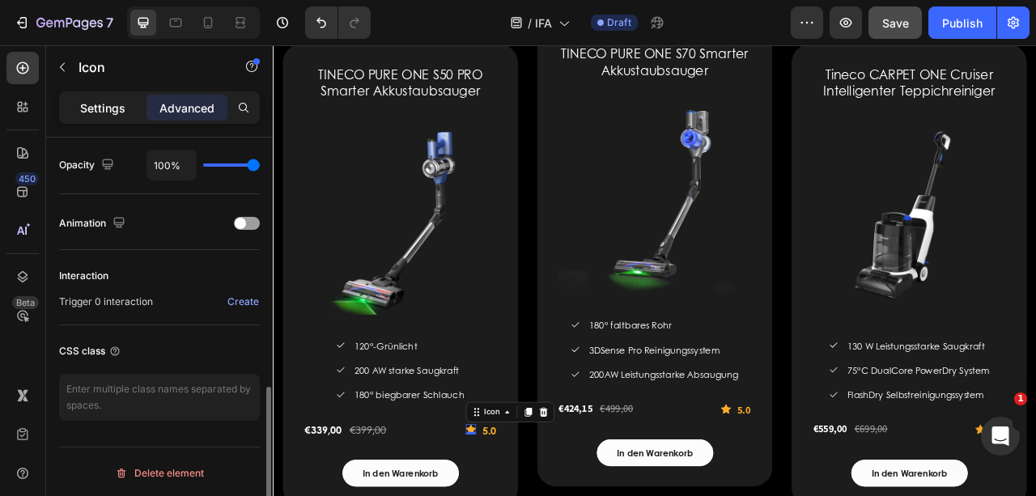
click at [102, 110] on p "Settings" at bounding box center [102, 108] width 45 height 17
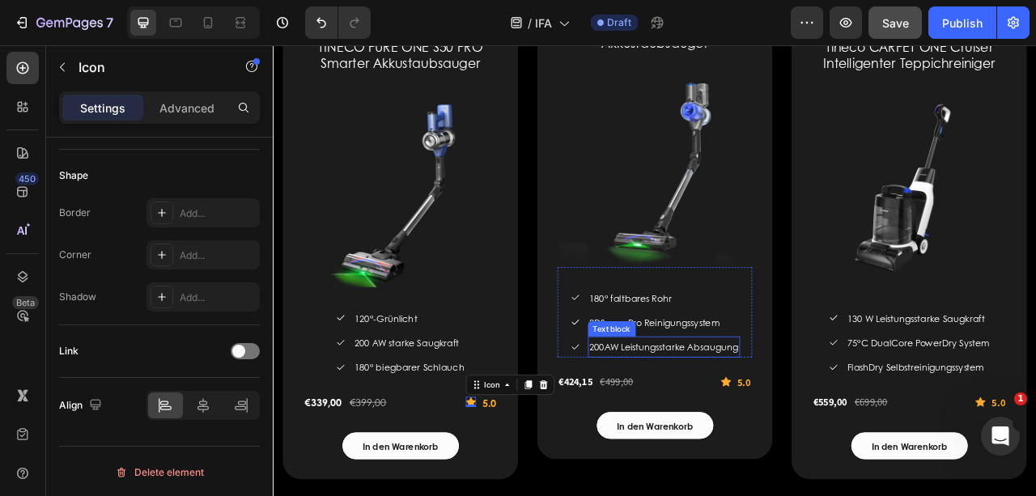
scroll to position [2530, 0]
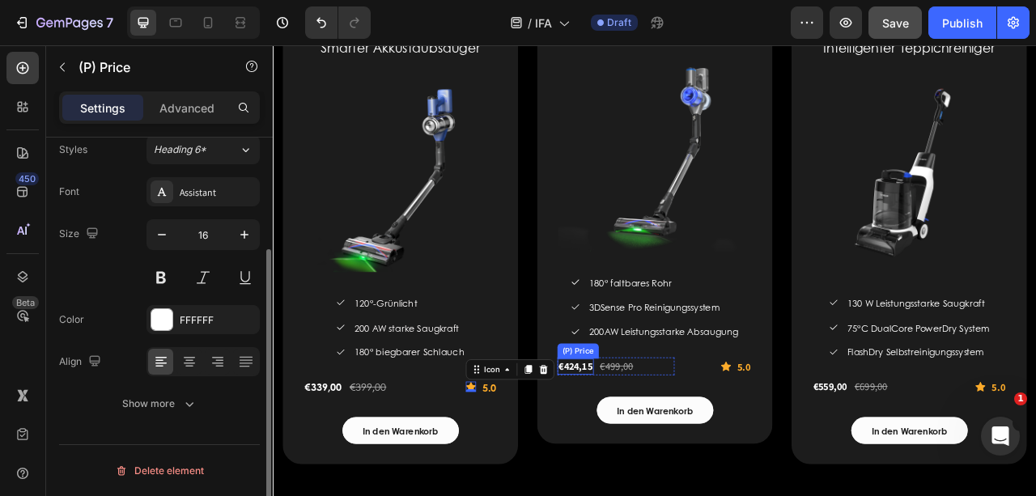
click at [659, 456] on div "€424,15" at bounding box center [657, 454] width 46 height 20
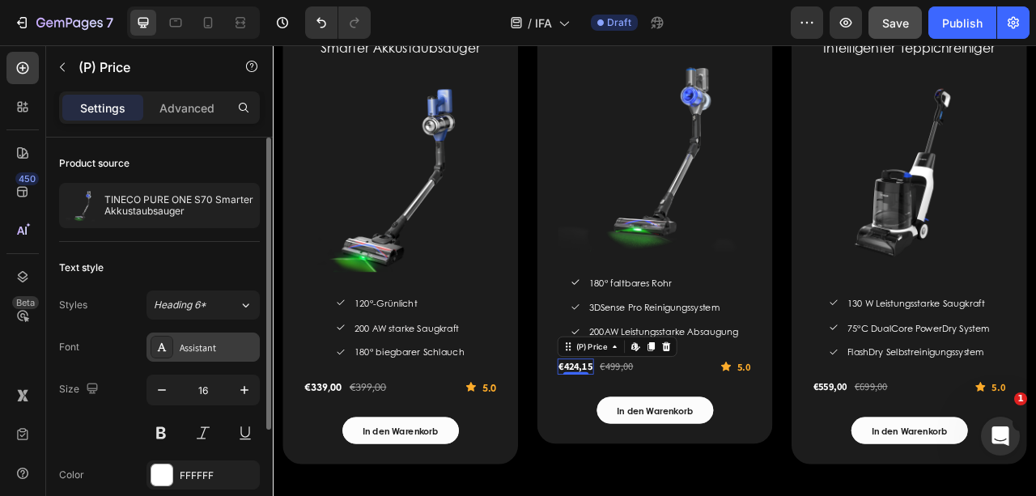
click at [199, 345] on div "Assistant" at bounding box center [218, 348] width 76 height 15
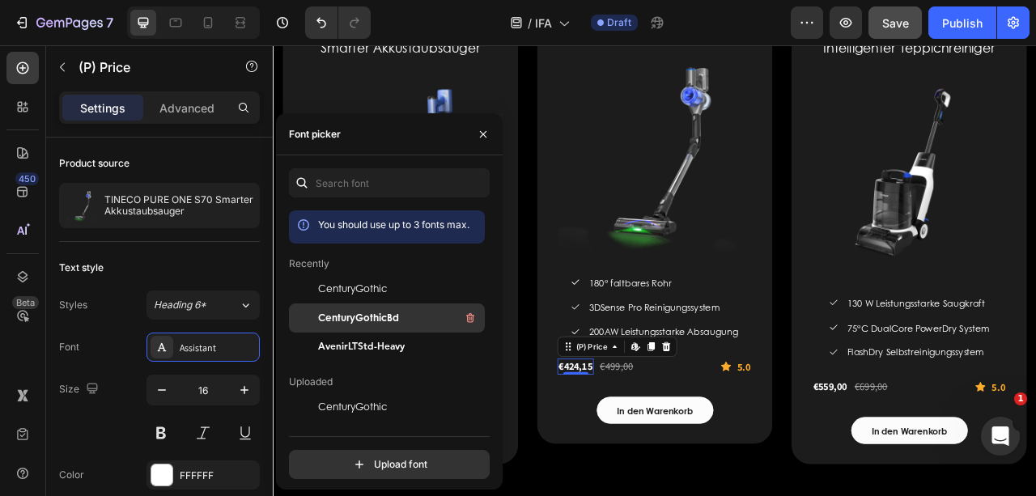
click at [337, 307] on div "CenturyGothicBd" at bounding box center [387, 317] width 196 height 29
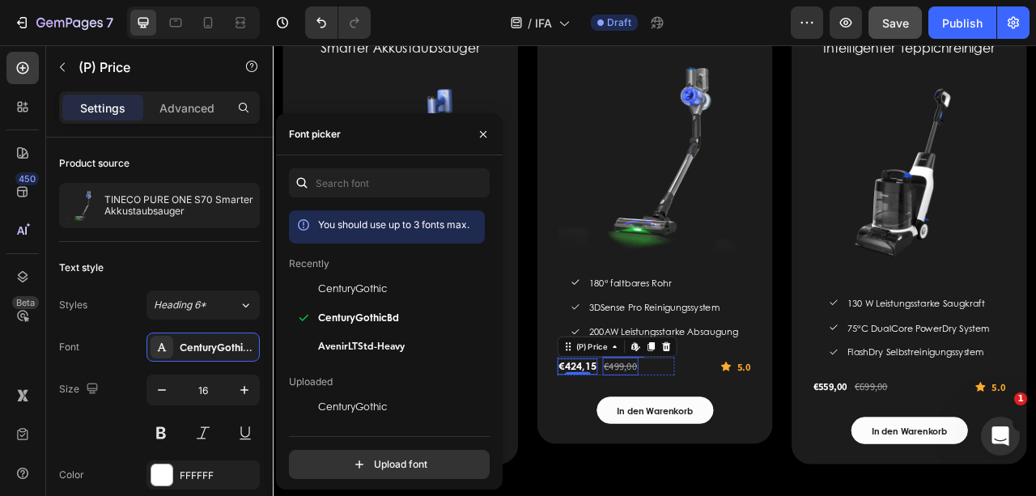
click at [707, 452] on div "€499,00" at bounding box center [714, 454] width 45 height 23
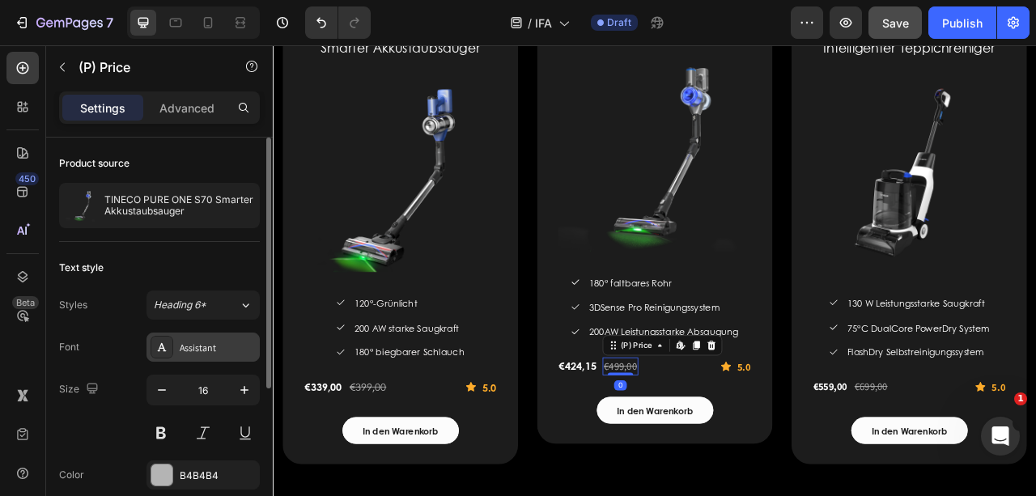
click at [243, 343] on div "Assistant" at bounding box center [218, 348] width 76 height 15
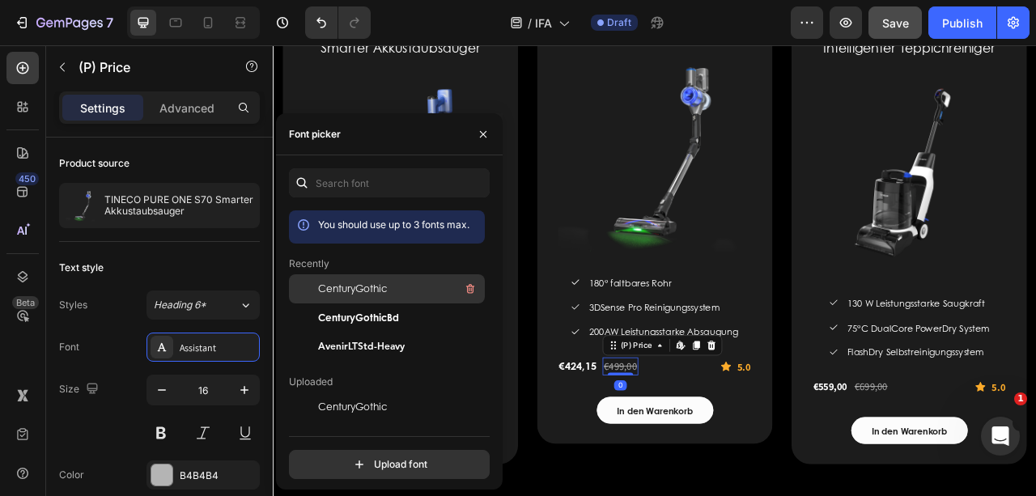
click at [335, 291] on span "CenturyGothic" at bounding box center [352, 289] width 69 height 15
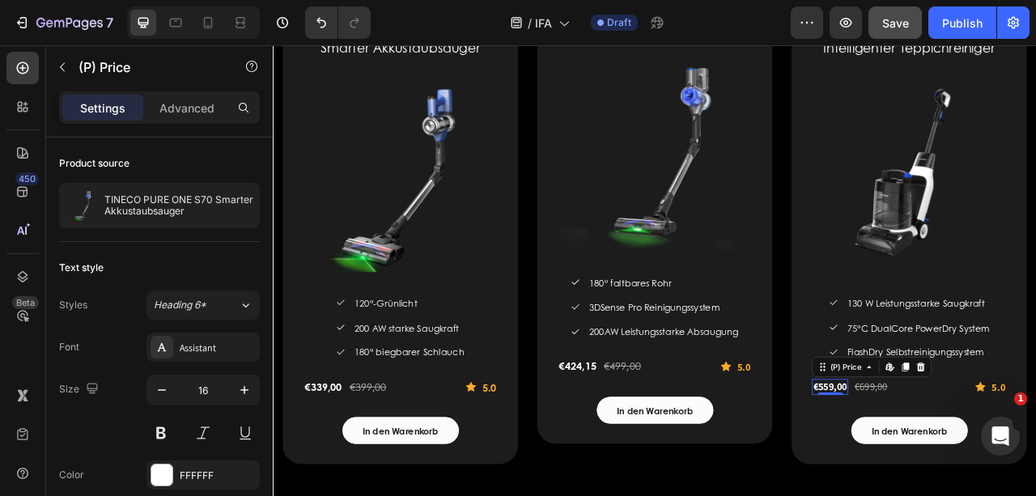
click at [990, 480] on div "€559,00" at bounding box center [981, 480] width 46 height 20
click at [976, 484] on div "0" at bounding box center [981, 490] width 16 height 13
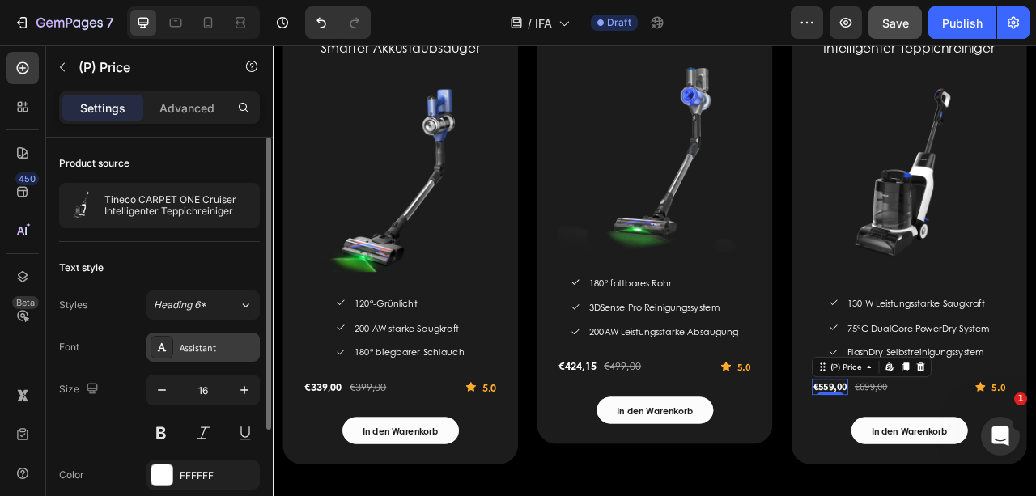
click at [211, 342] on div "Assistant" at bounding box center [218, 348] width 76 height 15
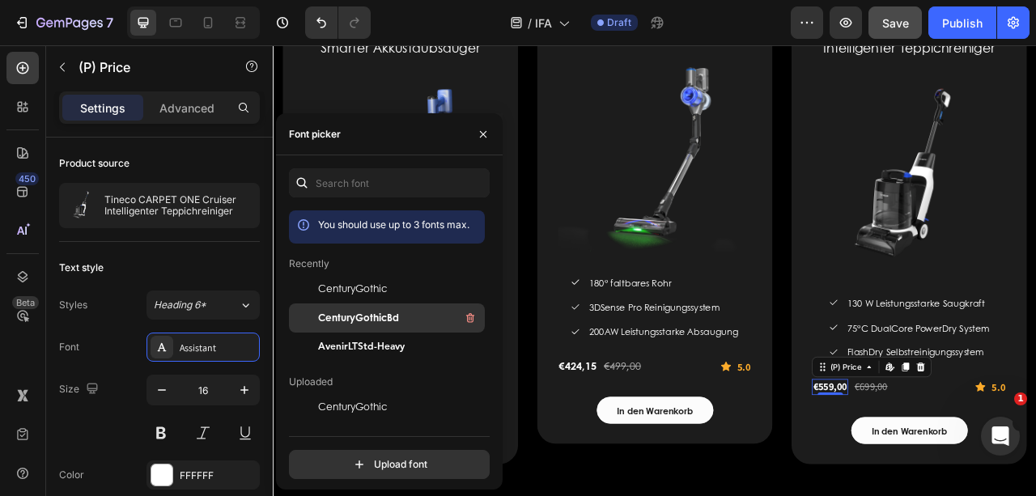
click at [316, 315] on div at bounding box center [303, 317] width 29 height 29
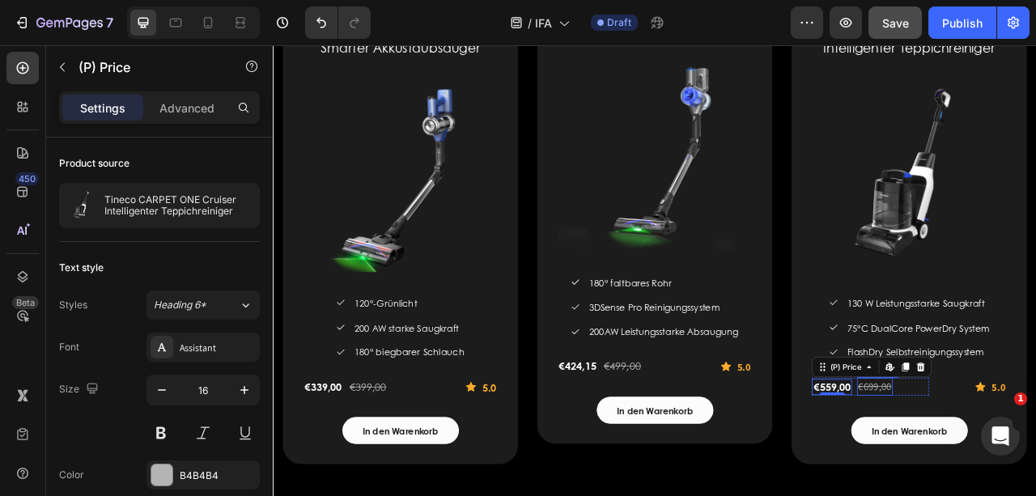
click at [1046, 470] on div "€699,00" at bounding box center [1038, 480] width 45 height 23
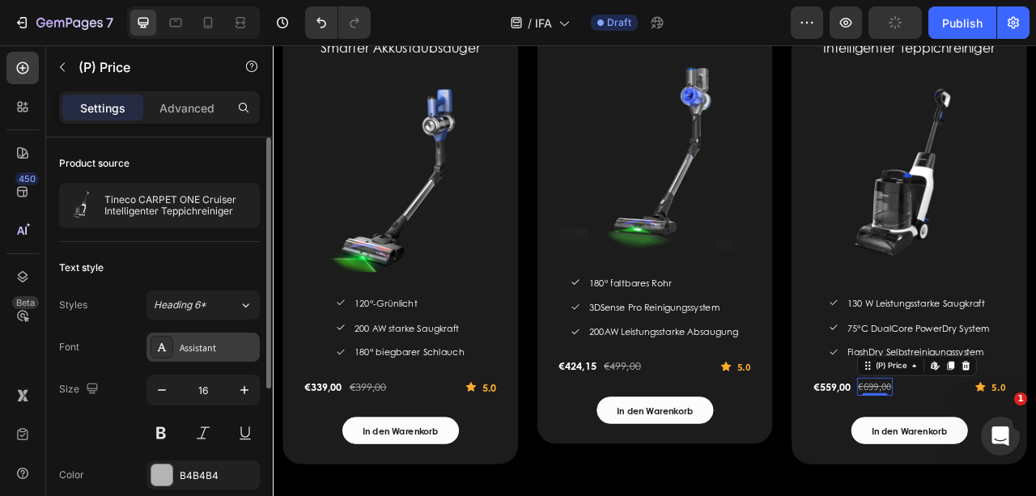
click at [223, 341] on div "Assistant" at bounding box center [218, 348] width 76 height 15
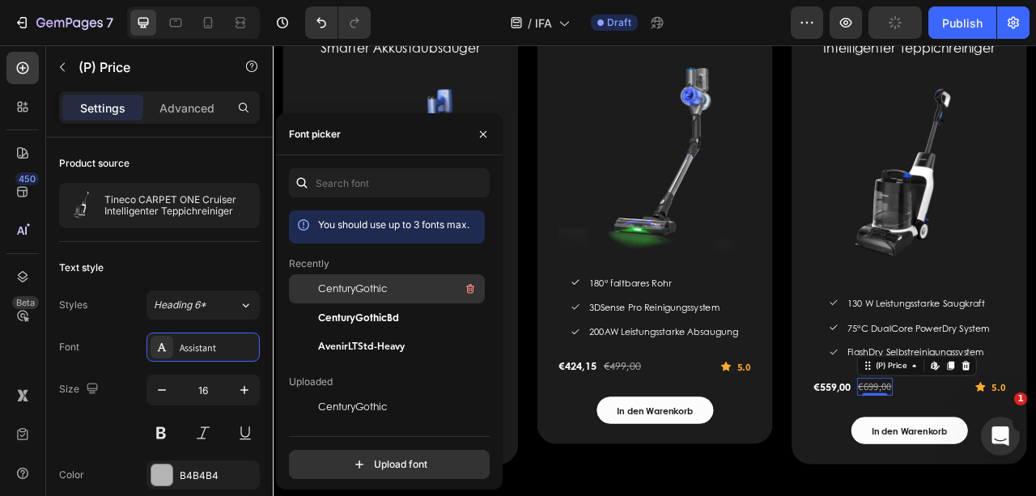
click at [329, 286] on span "CenturyGothic" at bounding box center [352, 289] width 69 height 15
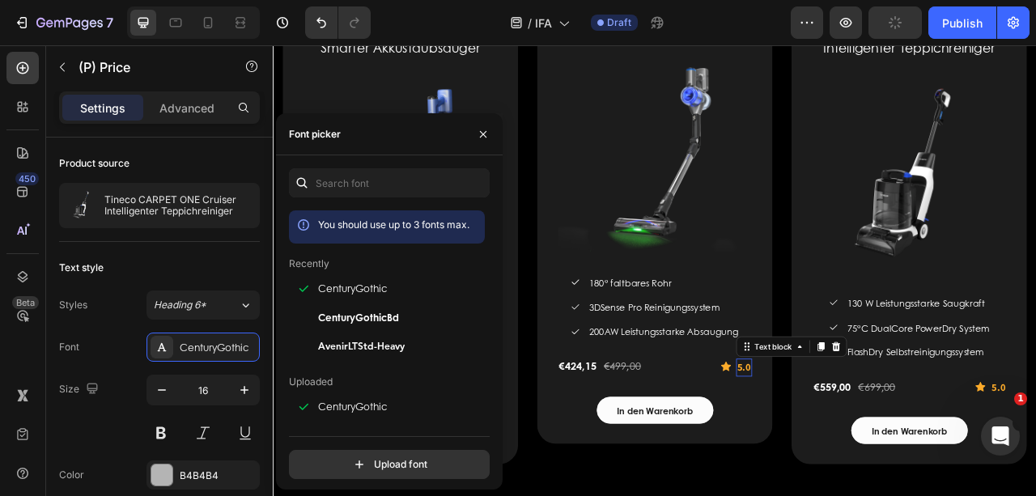
click at [863, 458] on strong "5.0" at bounding box center [871, 455] width 17 height 17
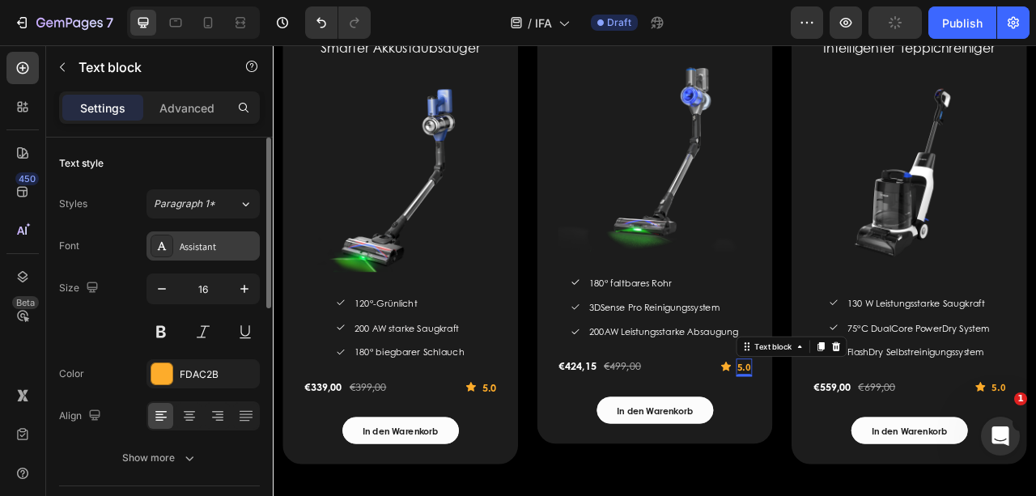
click at [202, 246] on div "Assistant" at bounding box center [218, 247] width 76 height 15
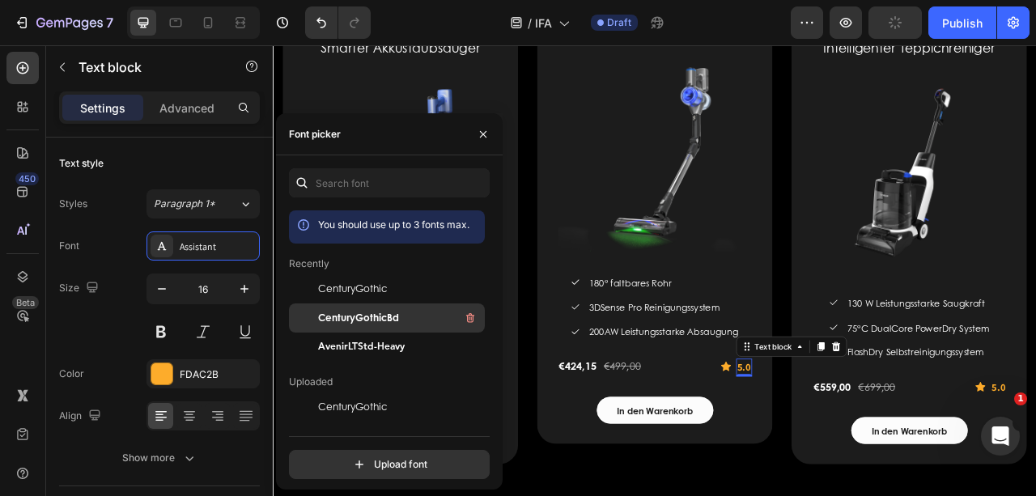
click at [324, 322] on span "CenturyGothicBd" at bounding box center [358, 318] width 81 height 15
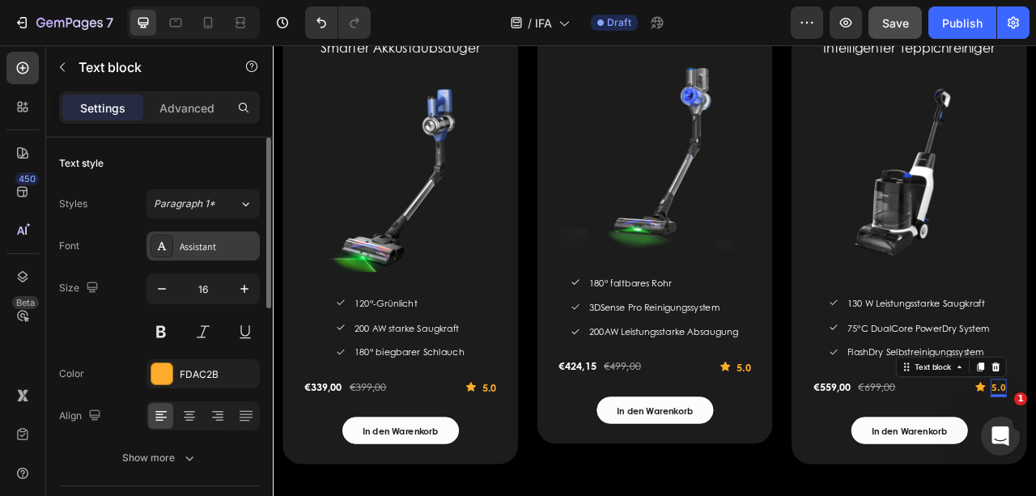
click at [207, 245] on div "Assistant" at bounding box center [218, 247] width 76 height 15
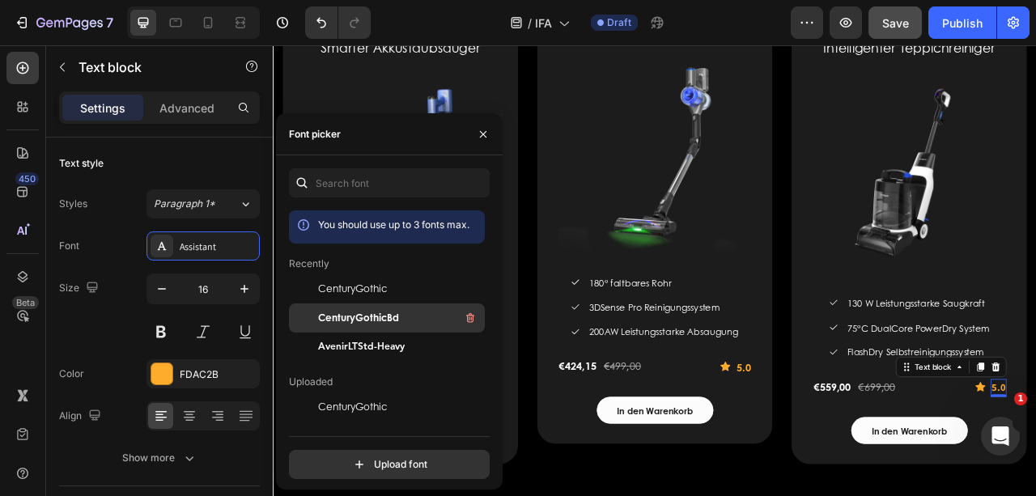
click at [414, 323] on div "CenturyGothicBd" at bounding box center [399, 317] width 163 height 19
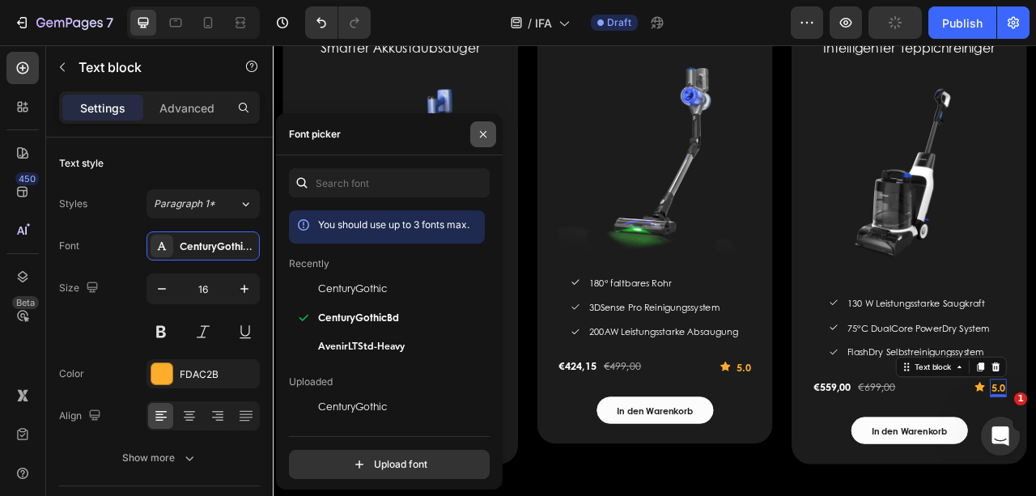
click at [487, 133] on icon "button" at bounding box center [483, 134] width 13 height 13
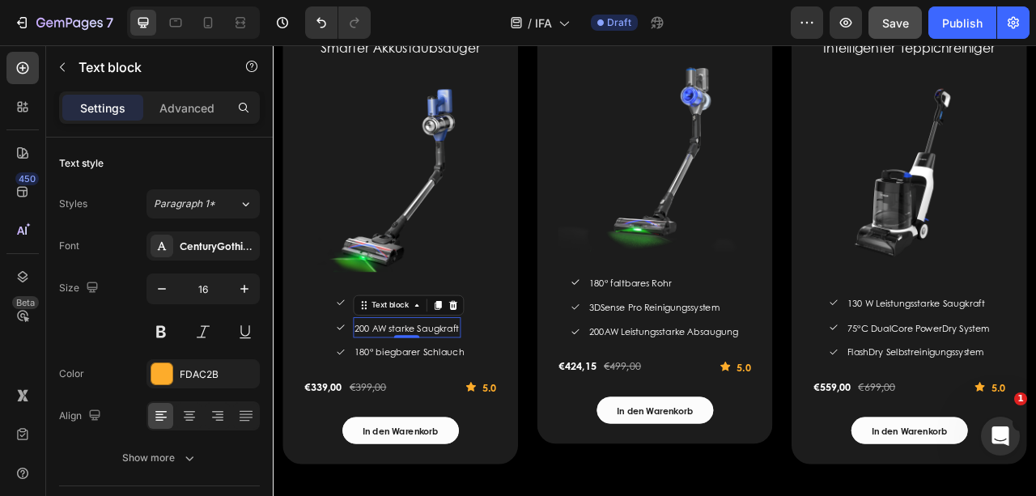
click at [394, 399] on span "200 AW starke Saugkraft" at bounding box center [443, 405] width 134 height 16
click at [399, 401] on span "200 AW starke Saugkraft" at bounding box center [443, 405] width 134 height 16
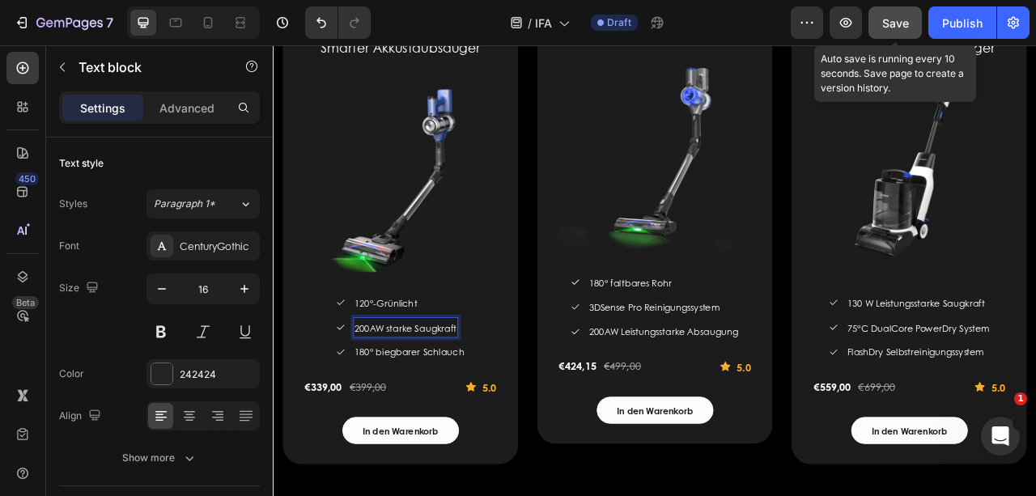
click at [898, 18] on span "Save" at bounding box center [895, 23] width 27 height 14
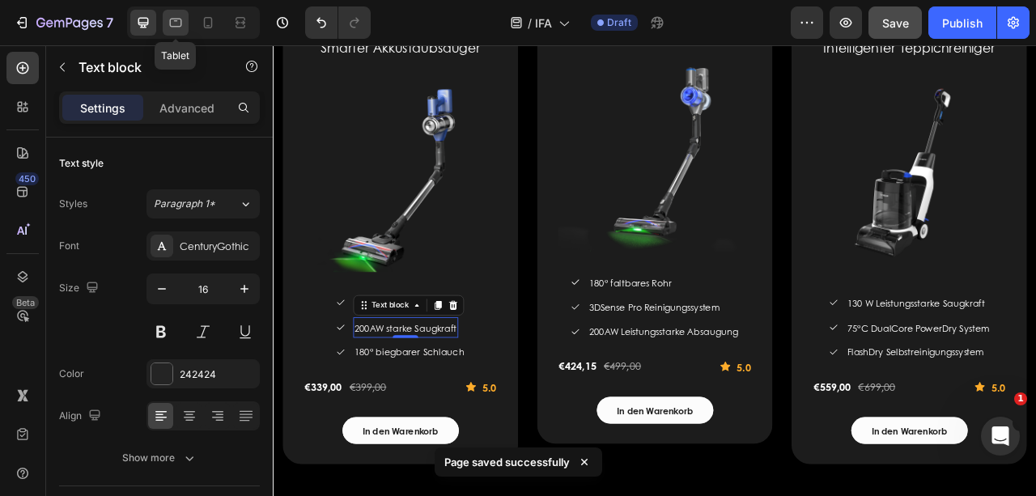
click at [177, 19] on icon at bounding box center [176, 23] width 16 height 16
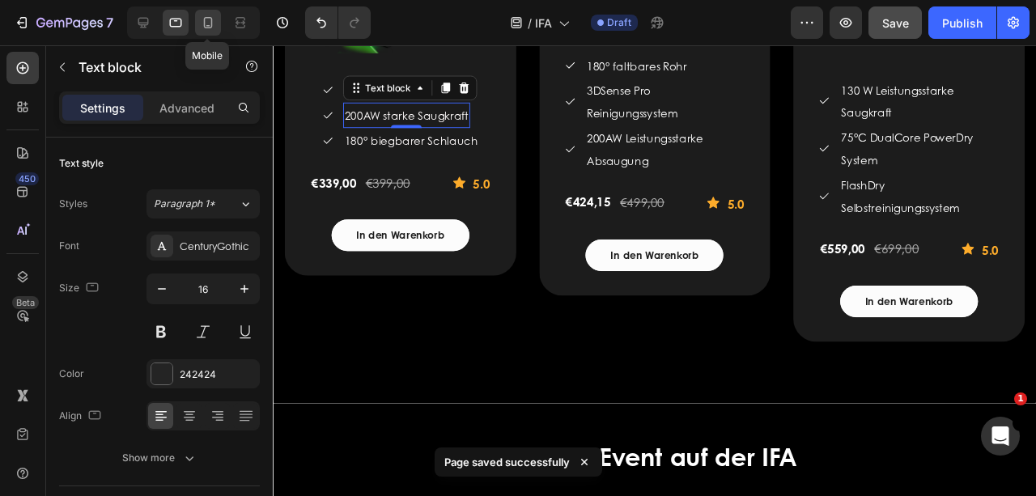
scroll to position [2774, 0]
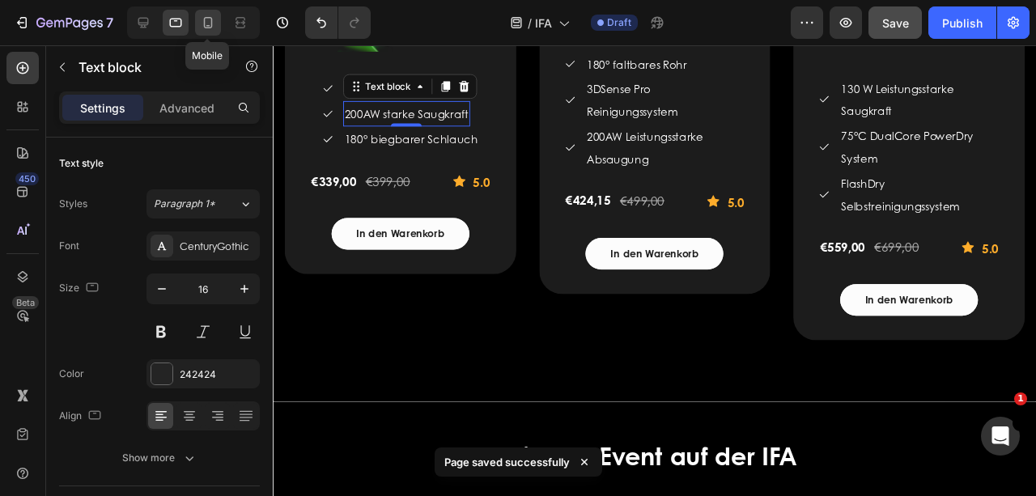
click at [197, 19] on div at bounding box center [208, 23] width 26 height 26
type input "14"
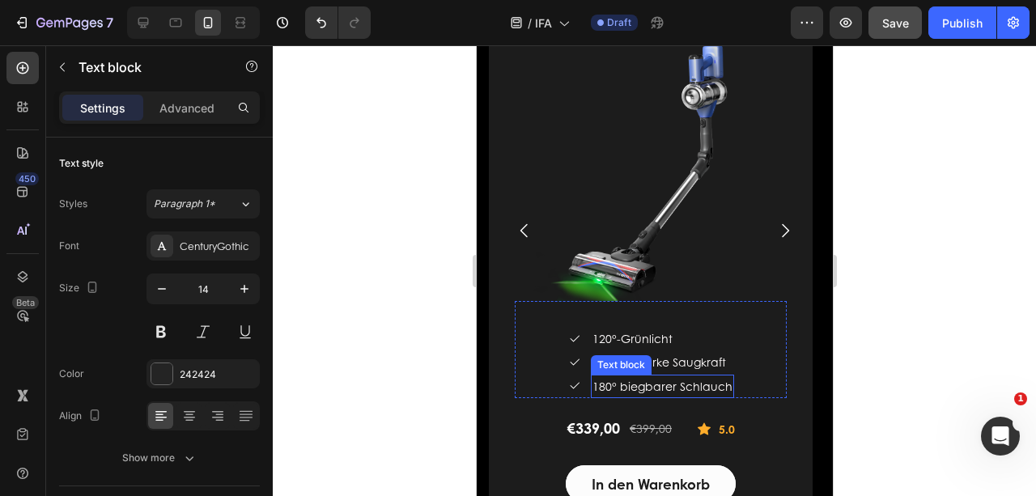
scroll to position [2377, 0]
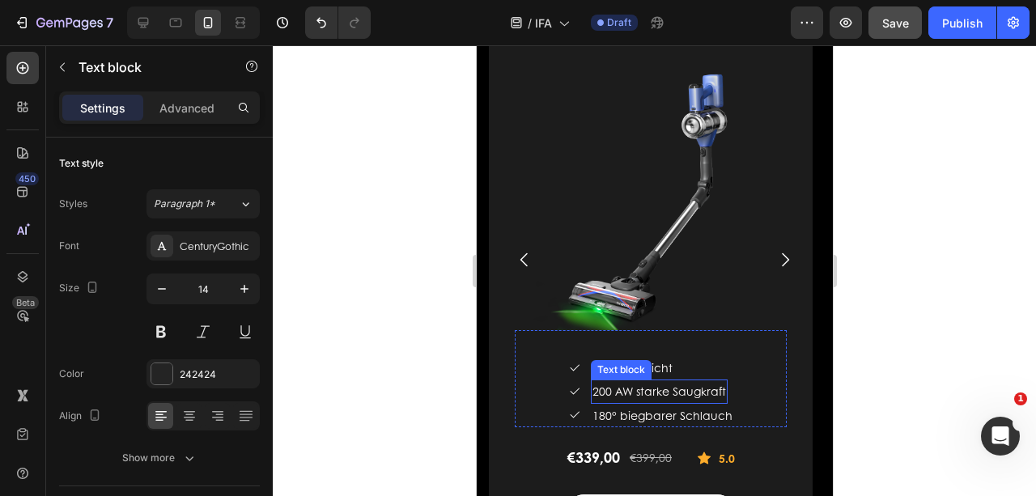
click at [618, 392] on span "200 AW starke Saugkraft" at bounding box center [659, 391] width 134 height 16
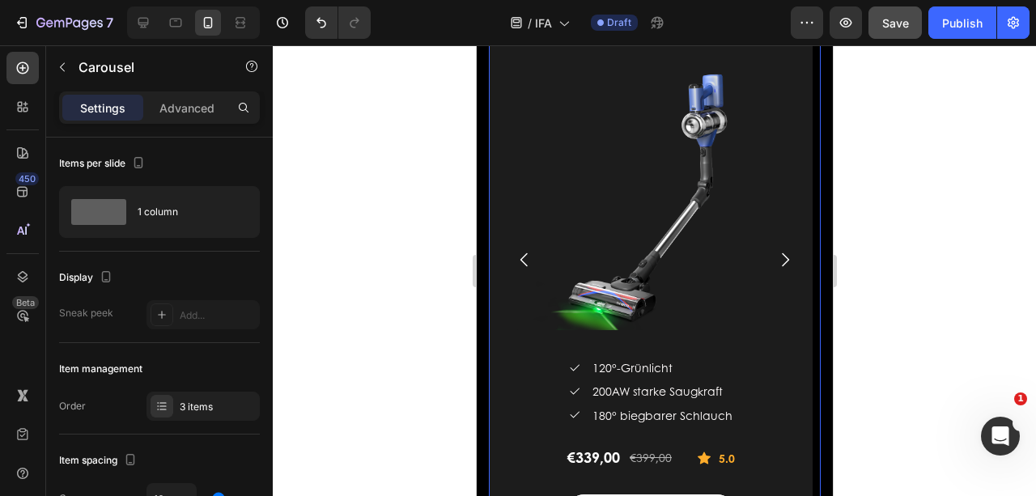
click at [774, 257] on icon "Carousel Next Arrow" at bounding box center [783, 259] width 19 height 19
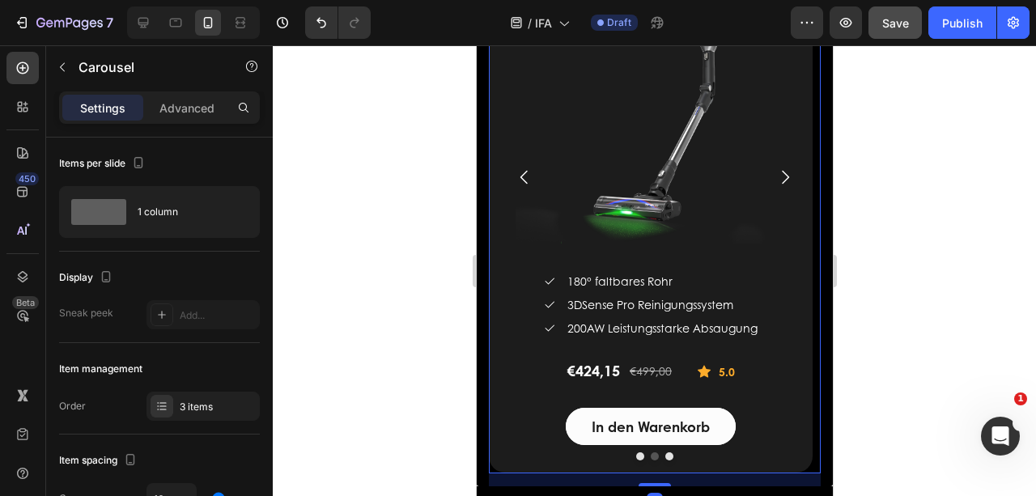
scroll to position [2485, 0]
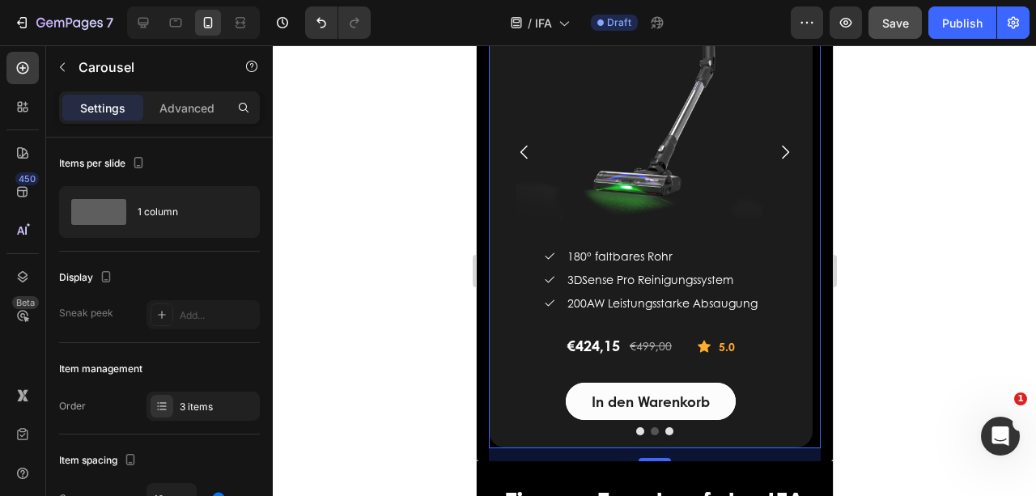
click at [774, 160] on icon "Carousel Next Arrow" at bounding box center [783, 151] width 19 height 19
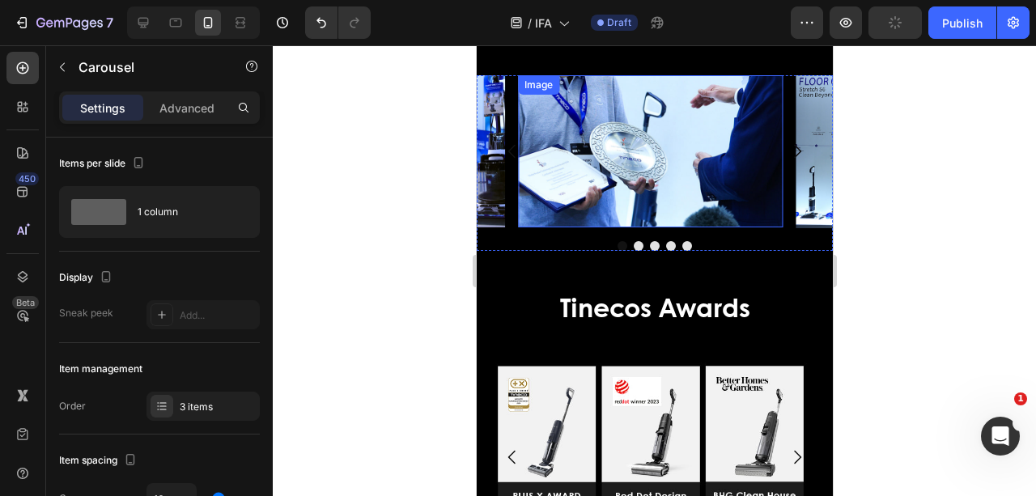
scroll to position [2833, 0]
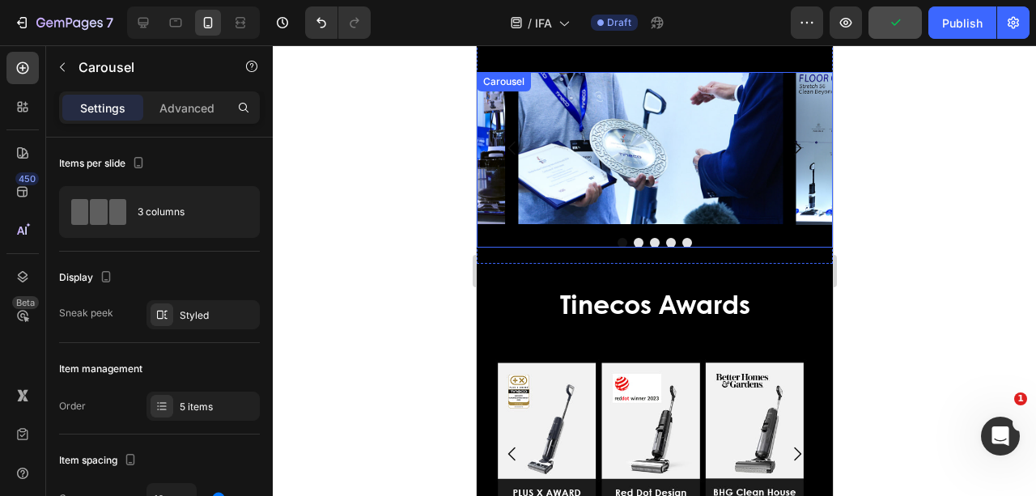
click at [583, 234] on div "Image Image Image Image Image Carousel" at bounding box center [654, 159] width 356 height 175
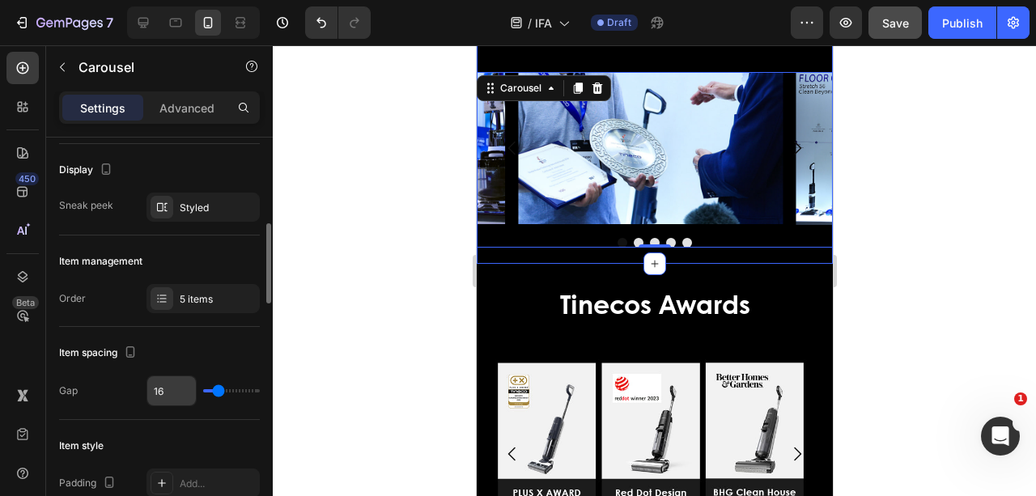
scroll to position [215, 0]
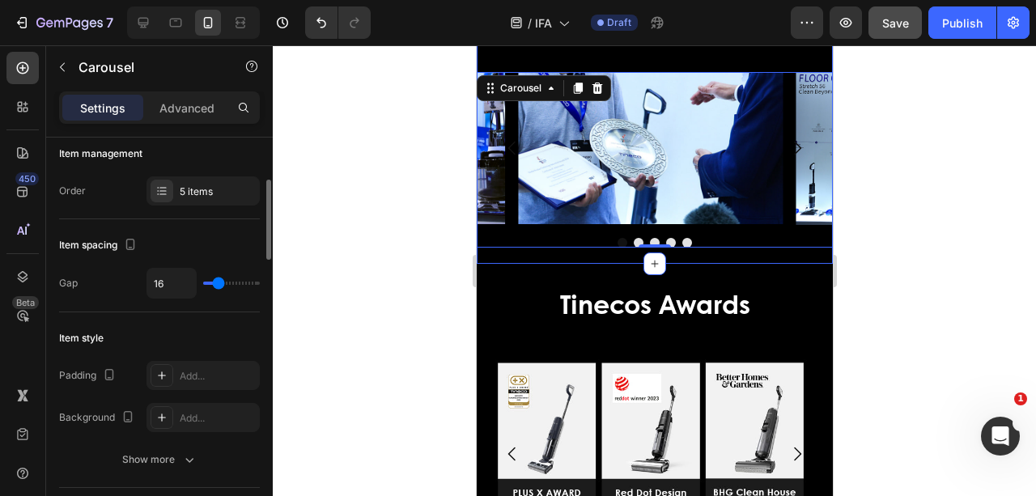
type input "15"
type input "14"
type input "13"
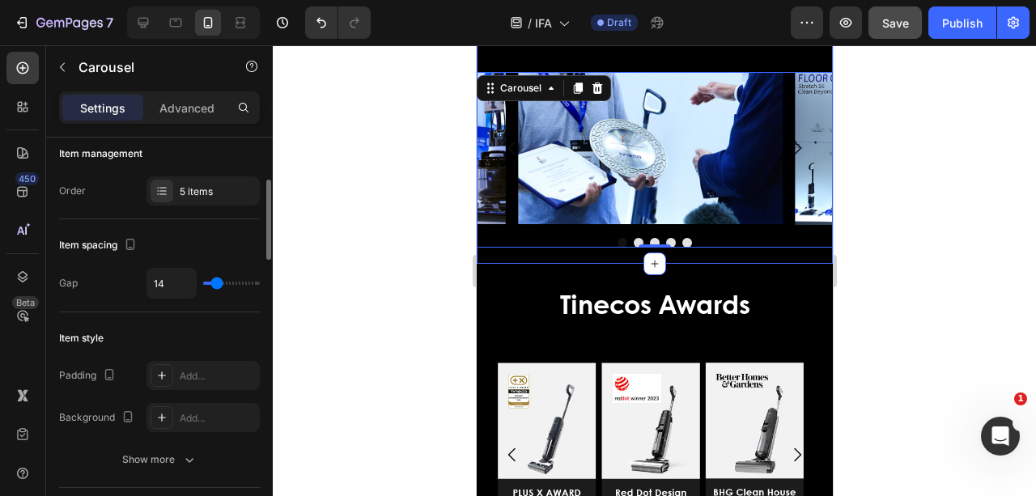
type input "13"
type input "12"
type input "11"
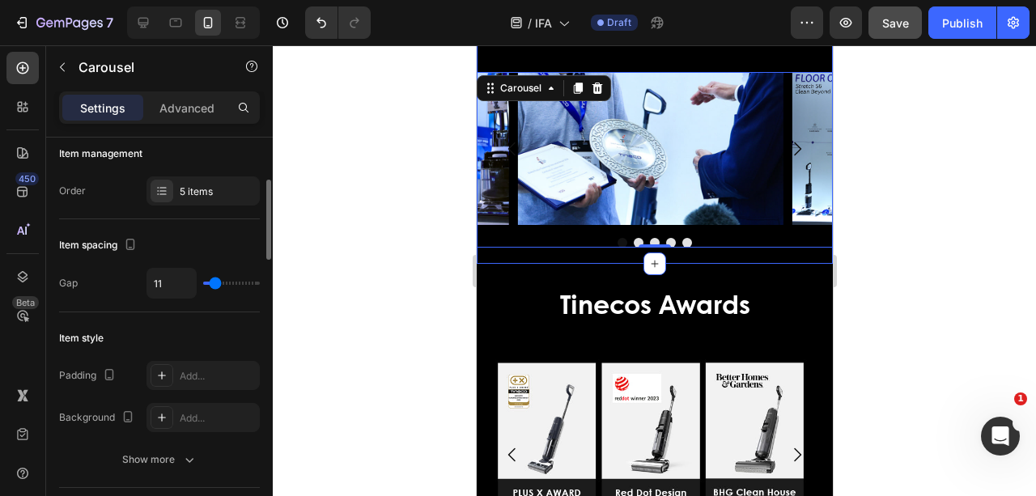
type input "10"
type input "9"
type input "8"
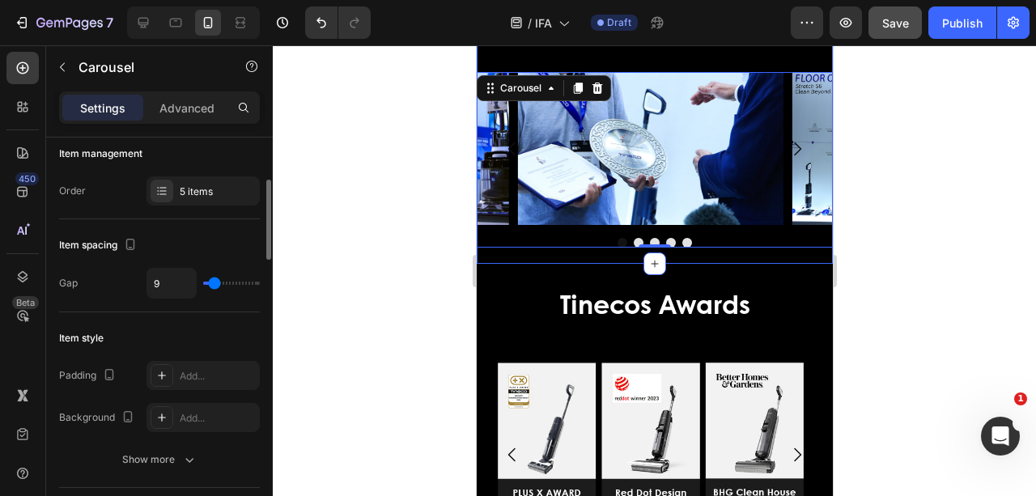
type input "8"
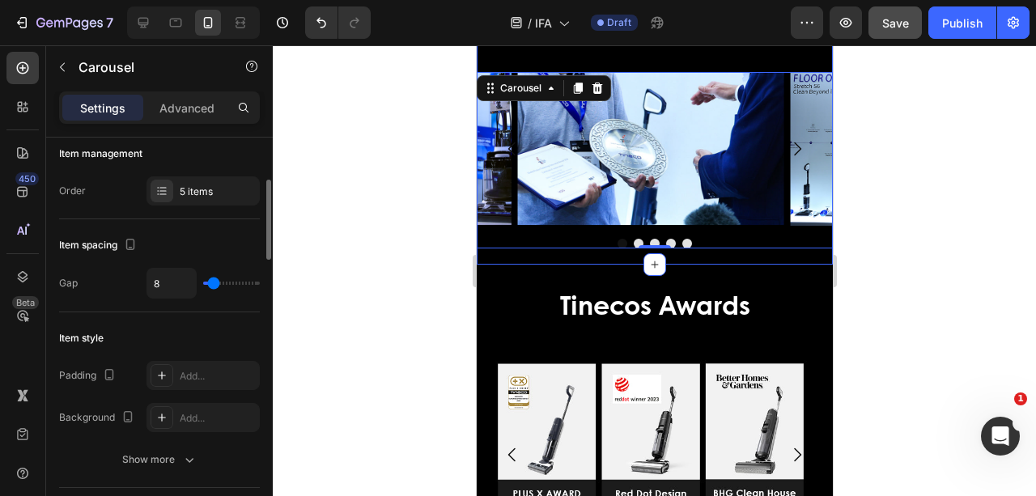
type input "6"
type input "7"
type input "8"
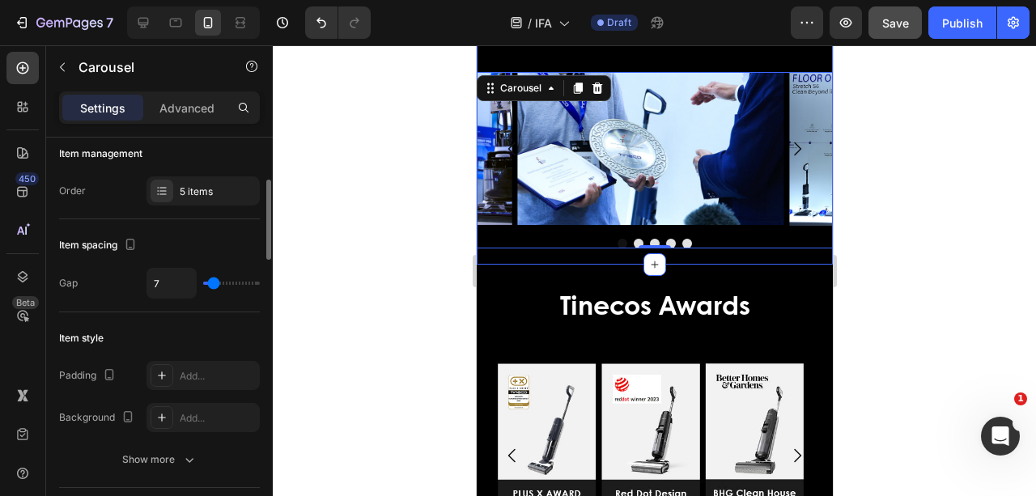
type input "8"
type input "9"
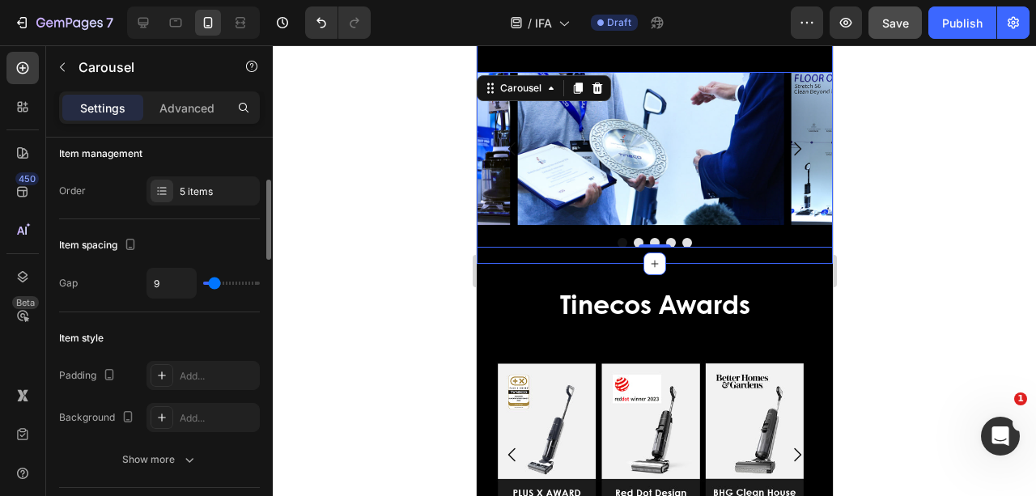
type input "10"
click at [215, 283] on input "range" at bounding box center [231, 283] width 57 height 3
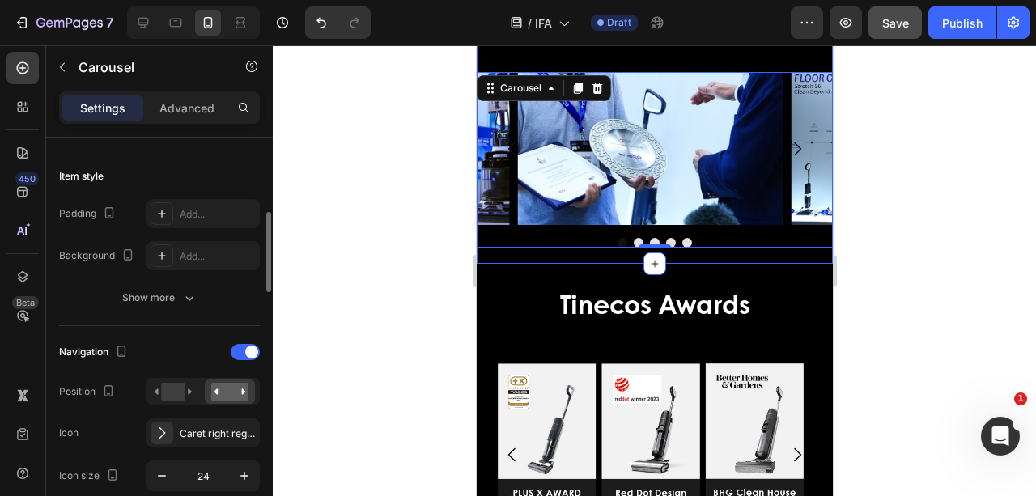
scroll to position [431, 0]
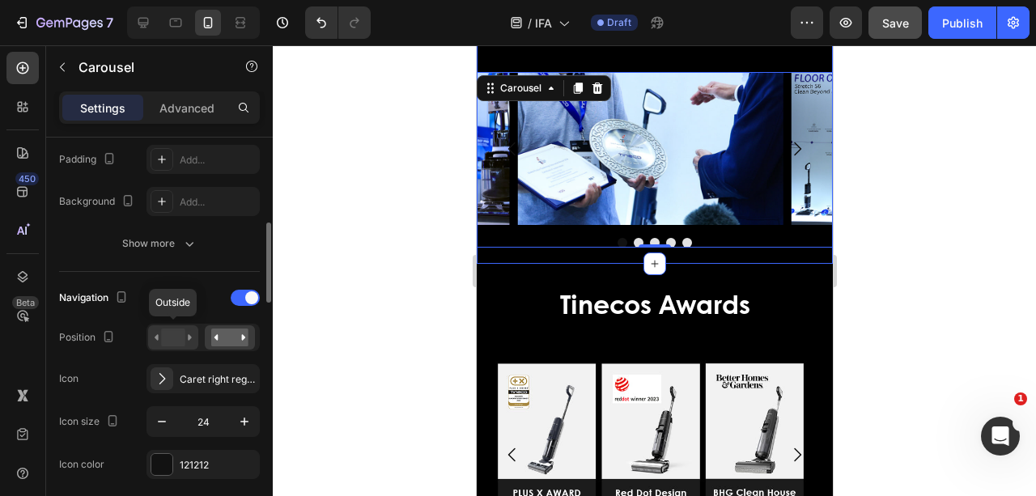
click at [194, 340] on div at bounding box center [173, 337] width 50 height 24
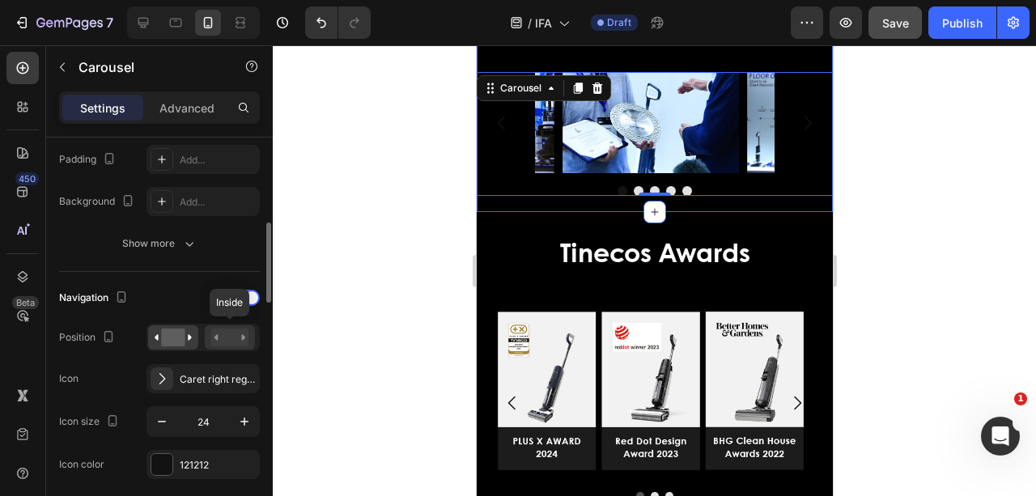
click at [226, 335] on rect at bounding box center [229, 338] width 37 height 18
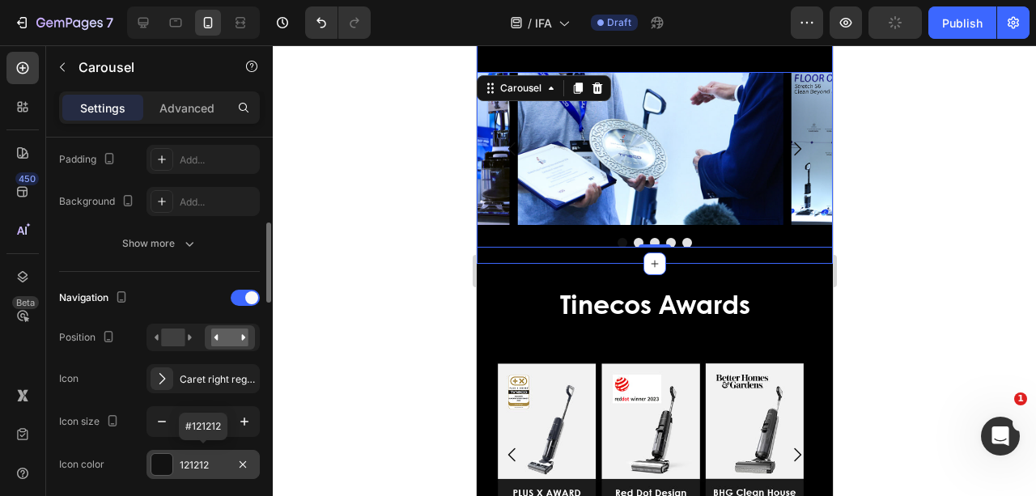
scroll to position [486, 0]
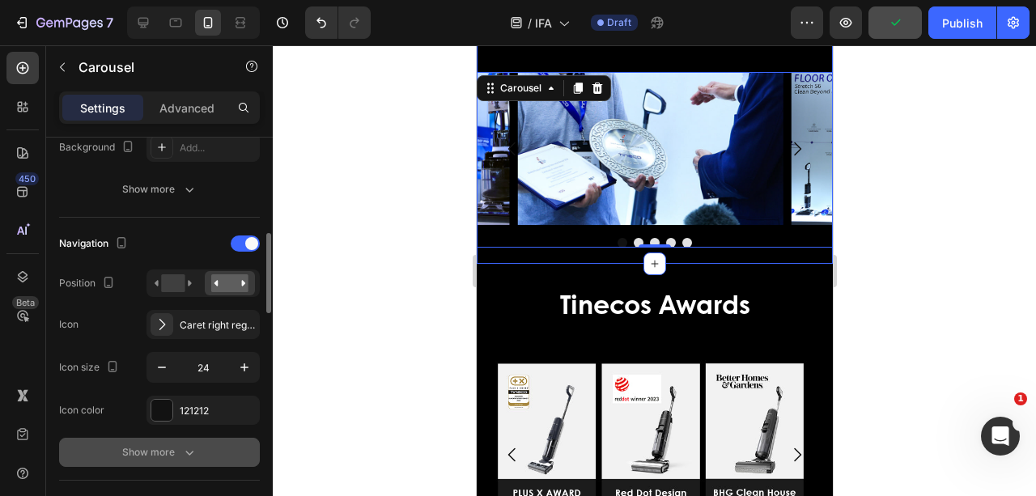
click at [217, 452] on button "Show more" at bounding box center [159, 452] width 201 height 29
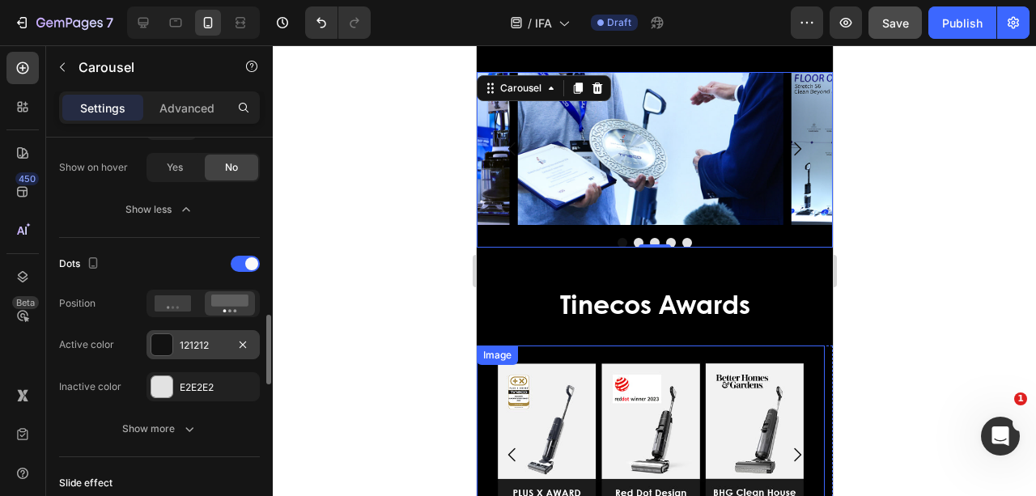
scroll to position [1079, 0]
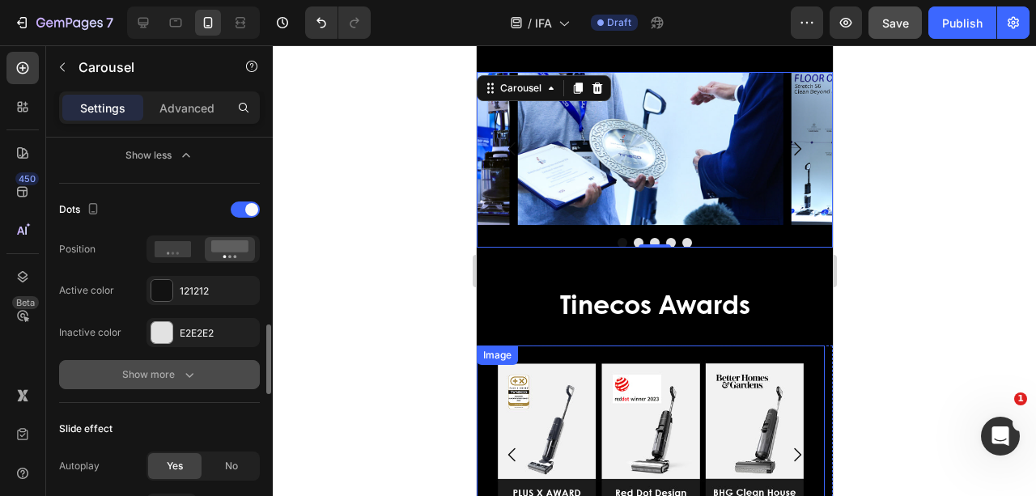
click at [184, 372] on icon "button" at bounding box center [189, 375] width 16 height 16
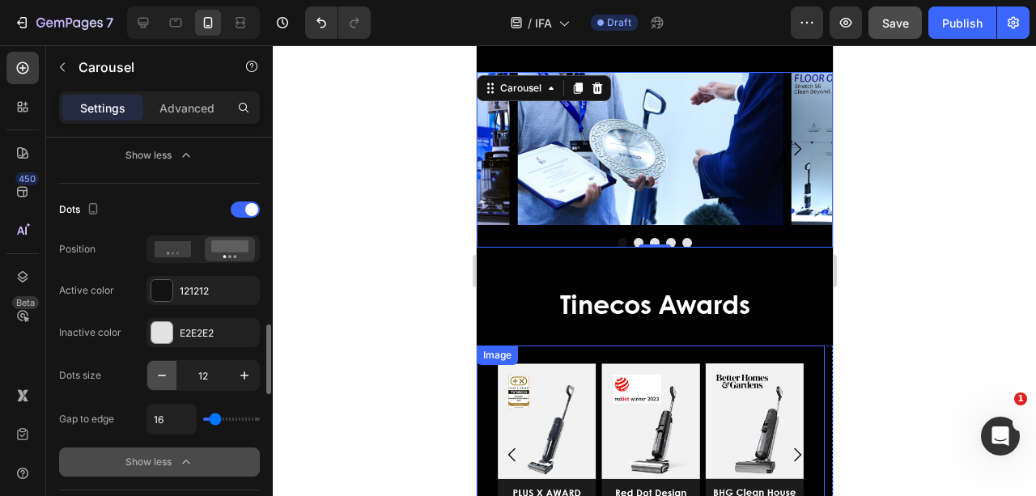
click at [155, 378] on icon "button" at bounding box center [162, 375] width 16 height 16
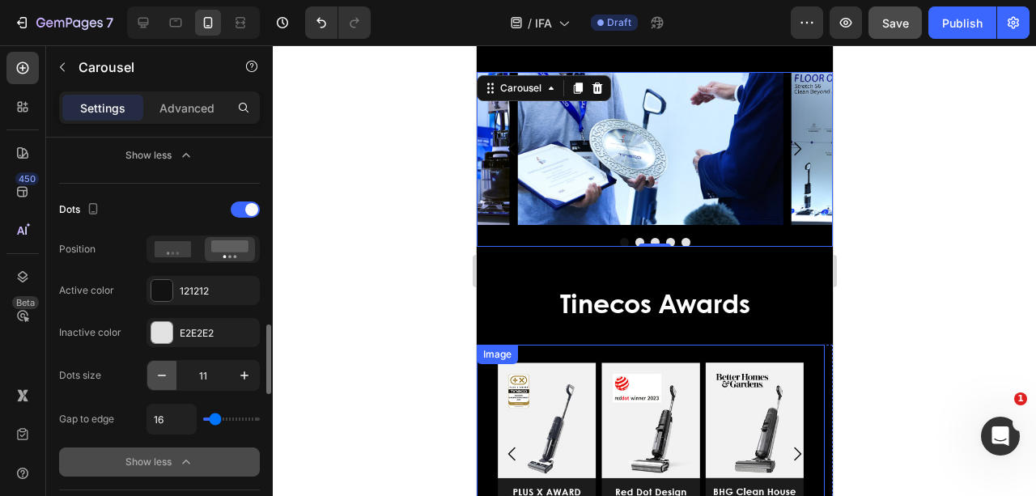
click at [155, 378] on icon "button" at bounding box center [162, 375] width 16 height 16
type input "10"
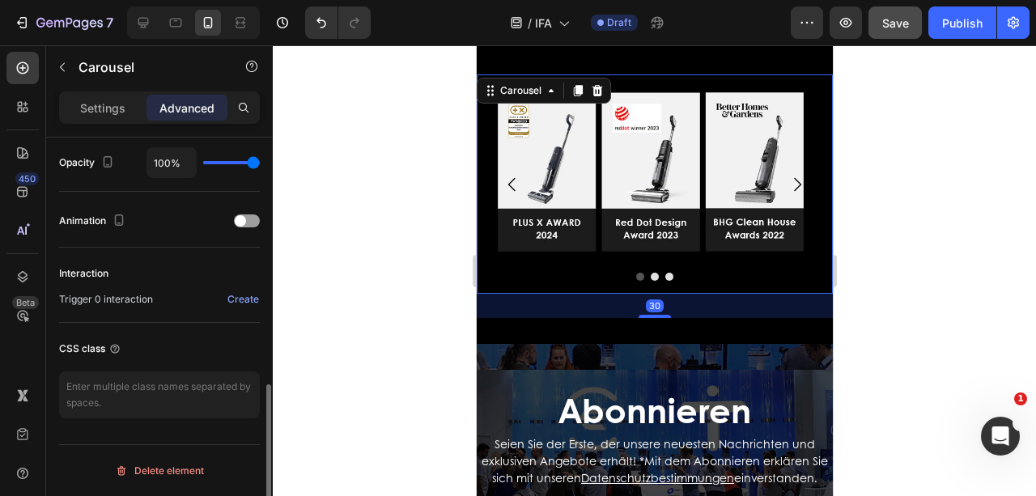
scroll to position [648, 0]
click at [623, 278] on div at bounding box center [654, 277] width 356 height 8
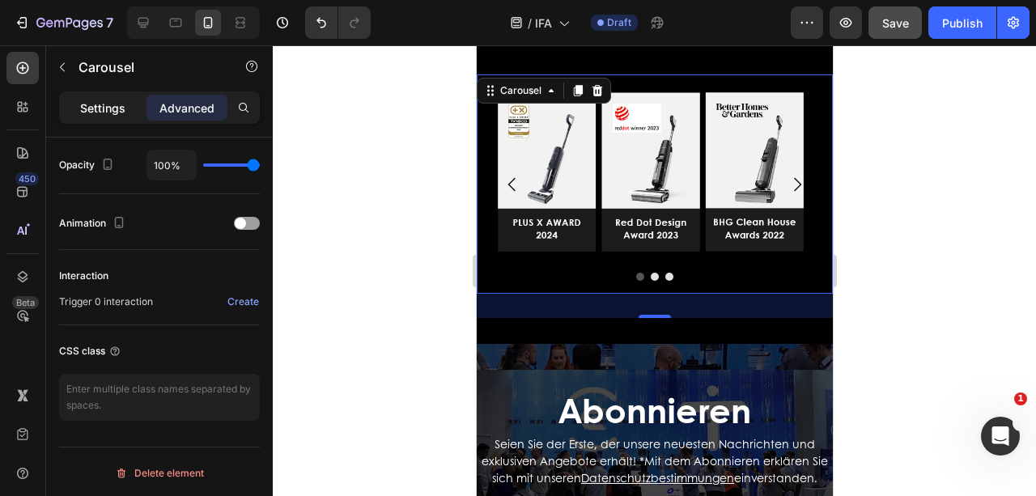
click at [88, 104] on p "Settings" at bounding box center [102, 108] width 45 height 17
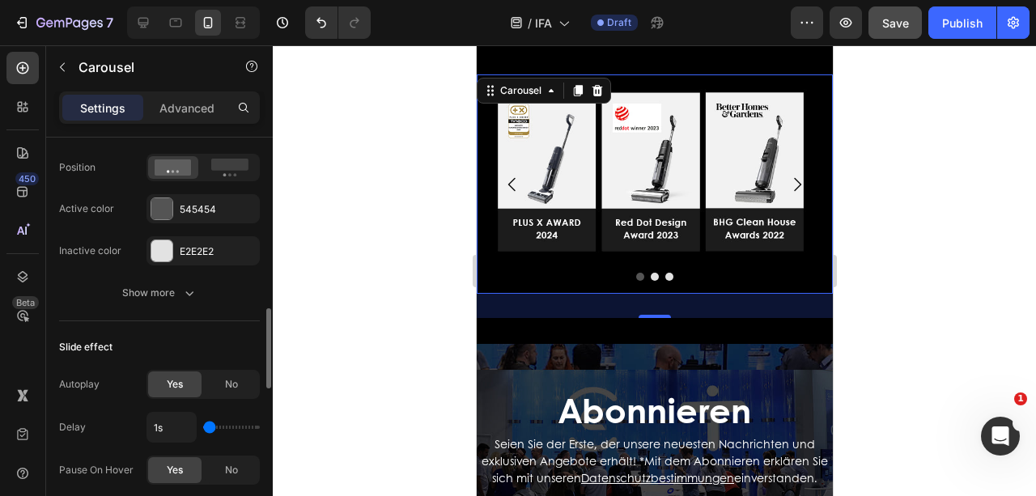
scroll to position [756, 0]
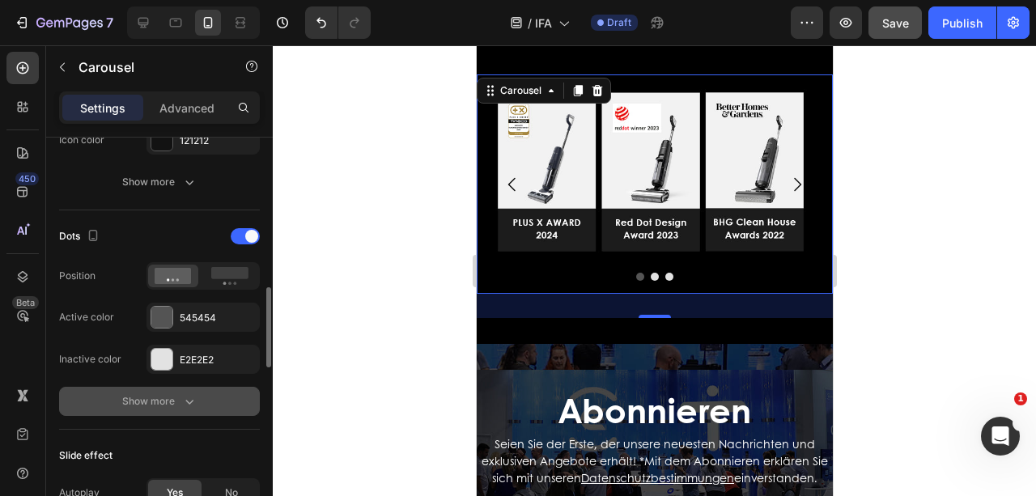
click at [168, 401] on div "Show more" at bounding box center [159, 401] width 75 height 16
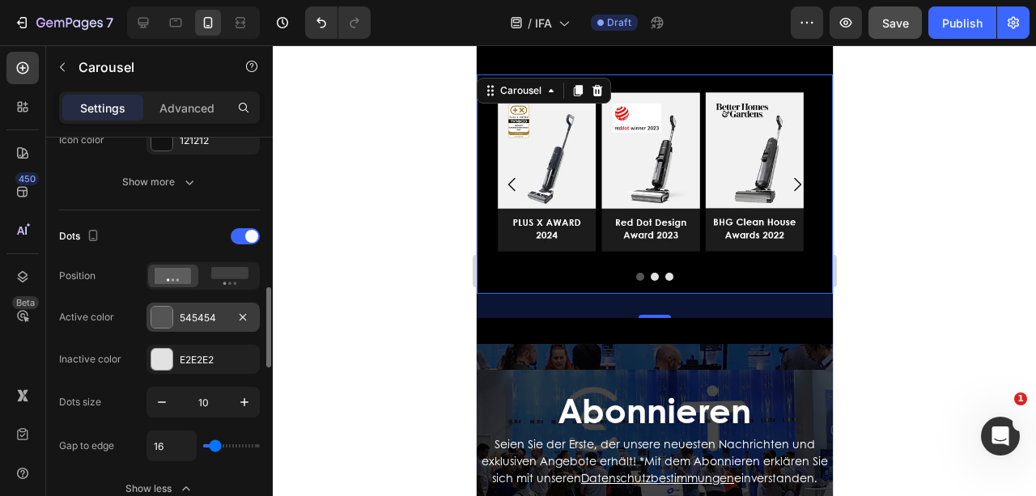
click at [193, 314] on div "545454" at bounding box center [203, 318] width 47 height 15
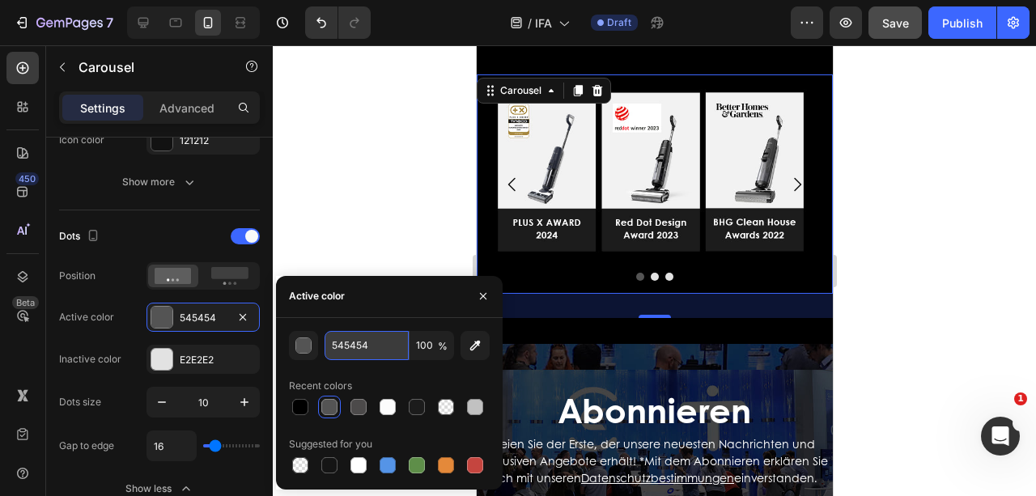
click at [371, 345] on input "545454" at bounding box center [366, 345] width 84 height 29
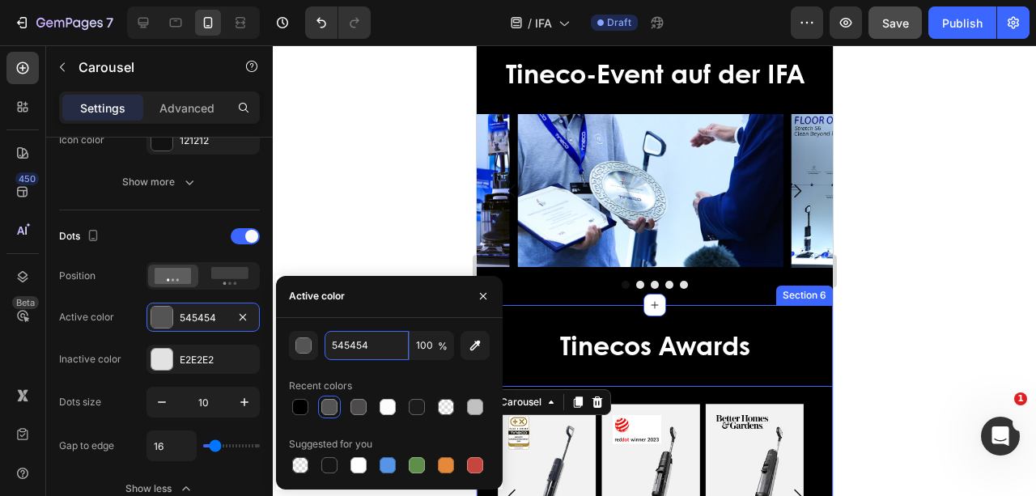
scroll to position [2725, 0]
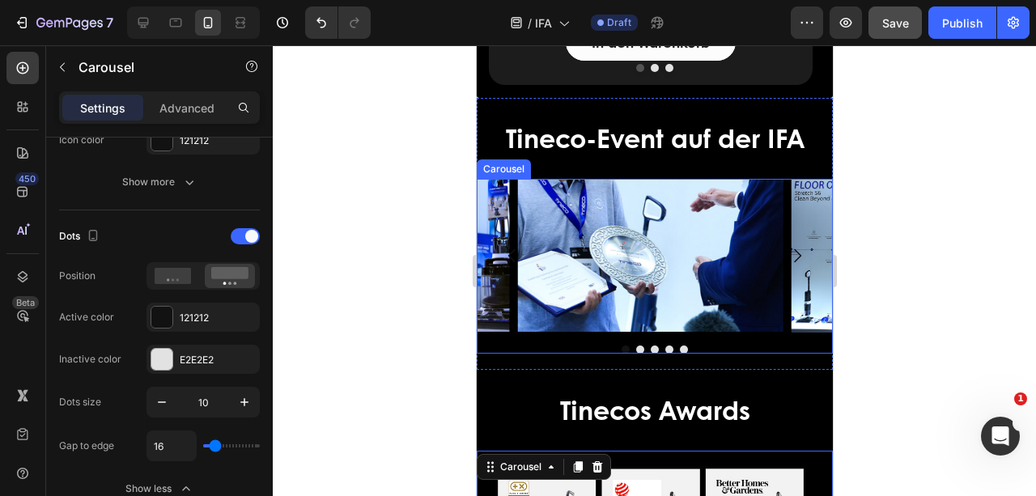
click at [608, 346] on div at bounding box center [654, 350] width 356 height 8
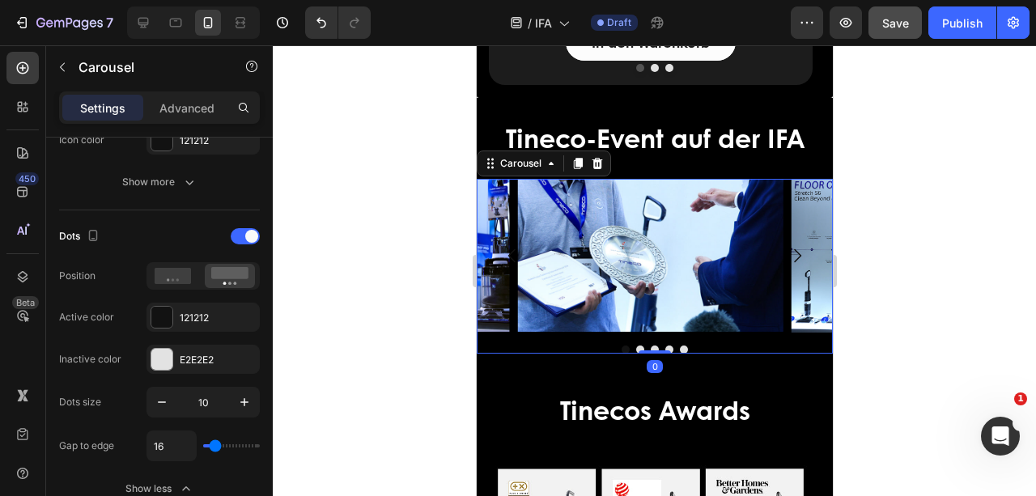
scroll to position [756, 0]
click at [207, 316] on div "121212" at bounding box center [203, 318] width 47 height 15
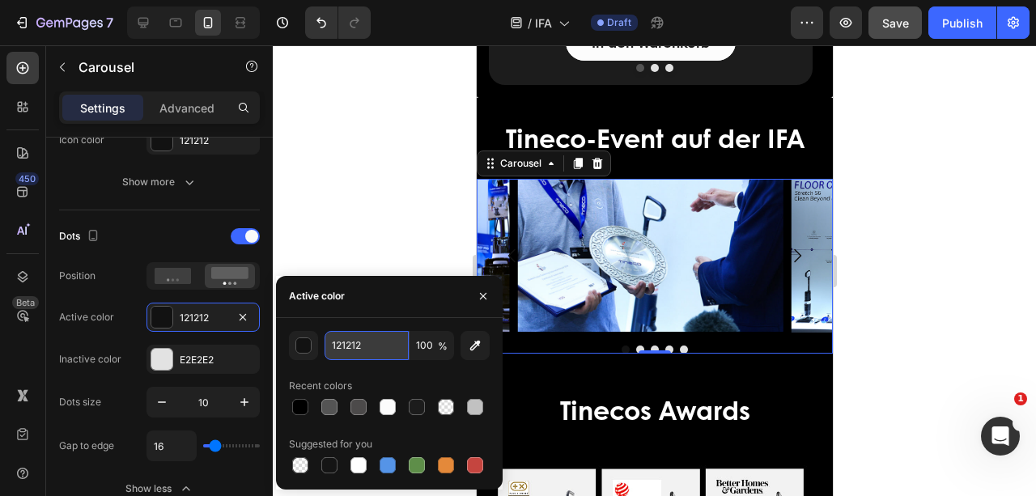
click at [361, 346] on input "121212" at bounding box center [366, 345] width 84 height 29
paste input "545454"
type input "545454"
click at [487, 290] on icon "button" at bounding box center [483, 296] width 13 height 13
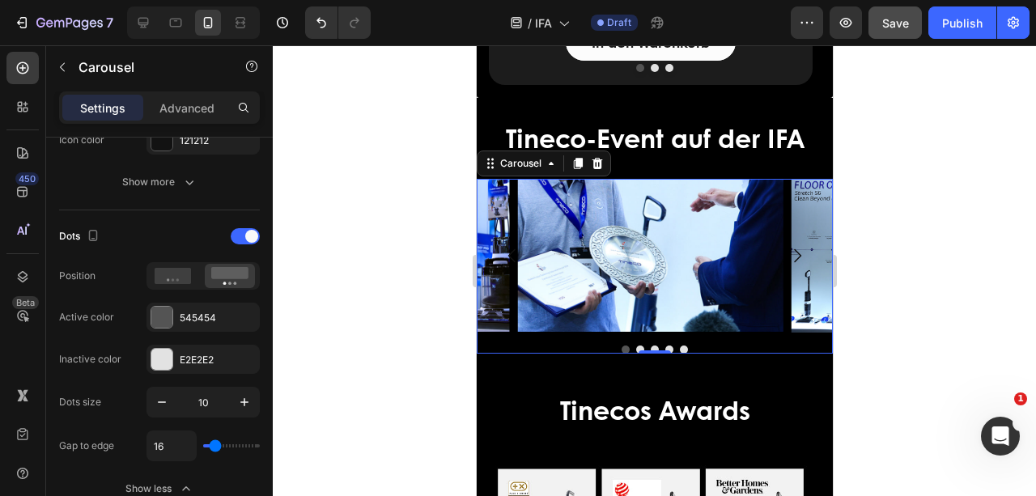
click at [795, 261] on icon "Carousel Next Arrow" at bounding box center [796, 255] width 19 height 19
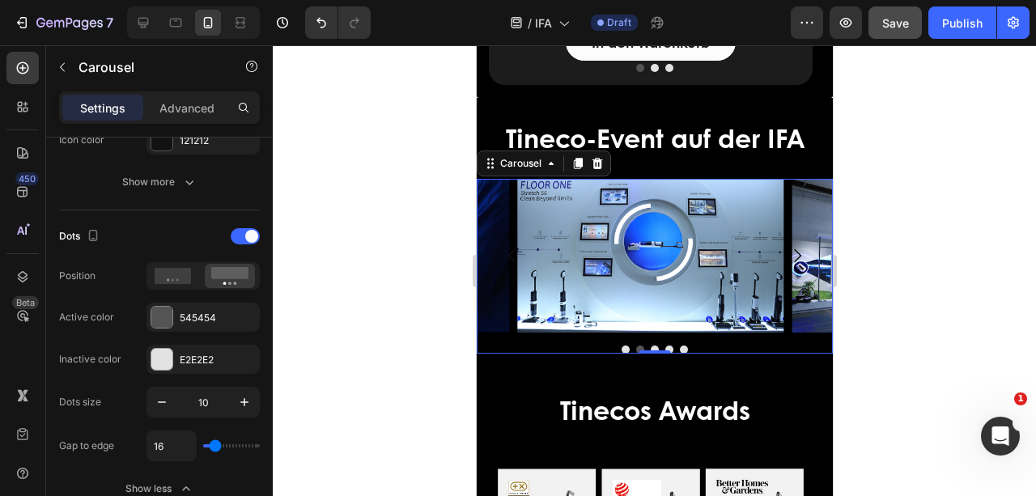
click at [795, 261] on icon "Carousel Next Arrow" at bounding box center [796, 255] width 19 height 19
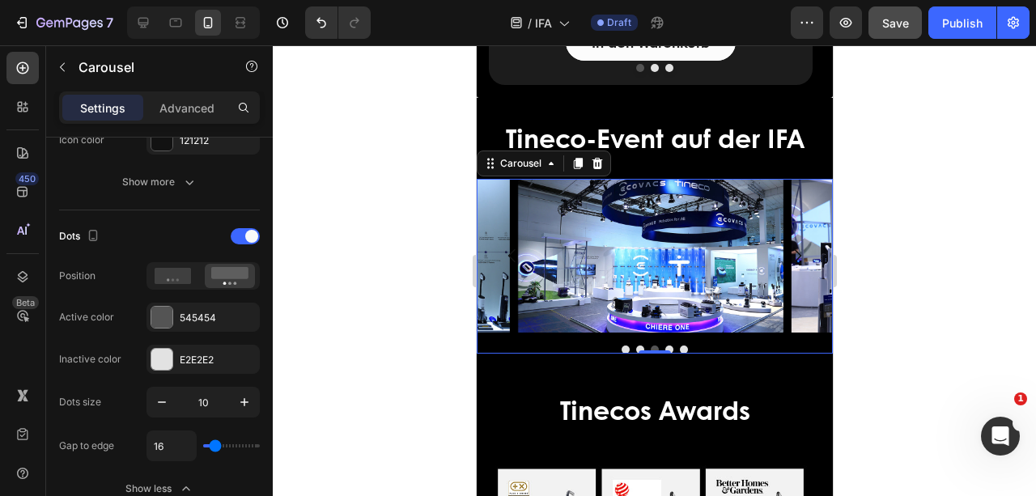
click at [794, 261] on icon "Carousel Next Arrow" at bounding box center [796, 255] width 19 height 19
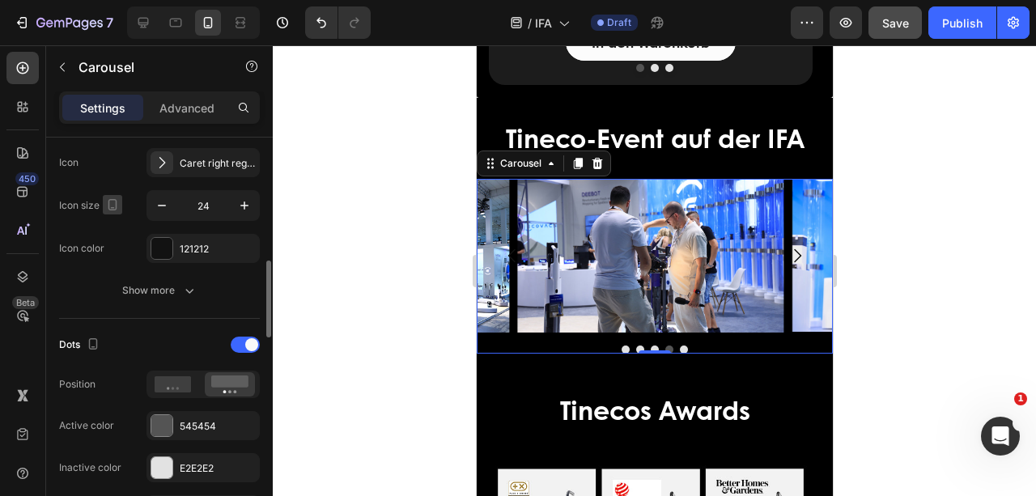
scroll to position [594, 0]
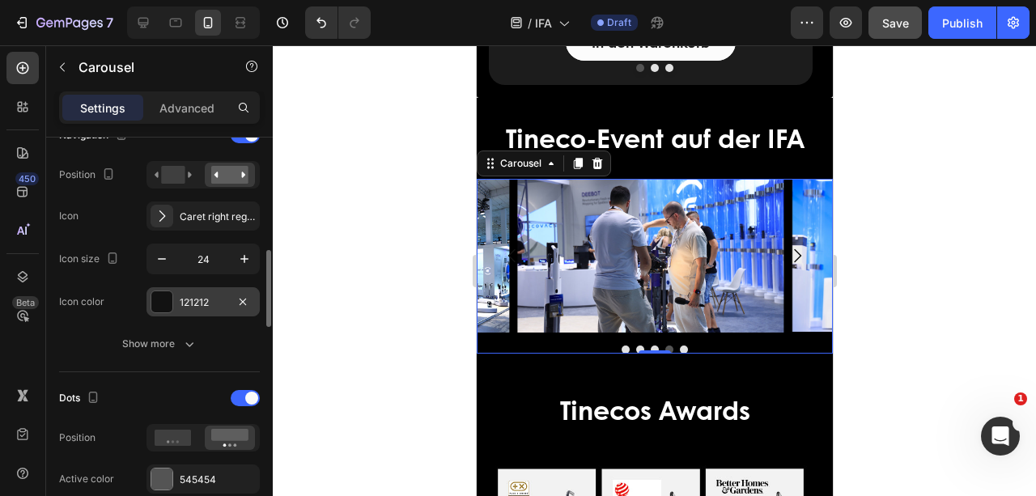
click at [163, 299] on div at bounding box center [161, 301] width 21 height 21
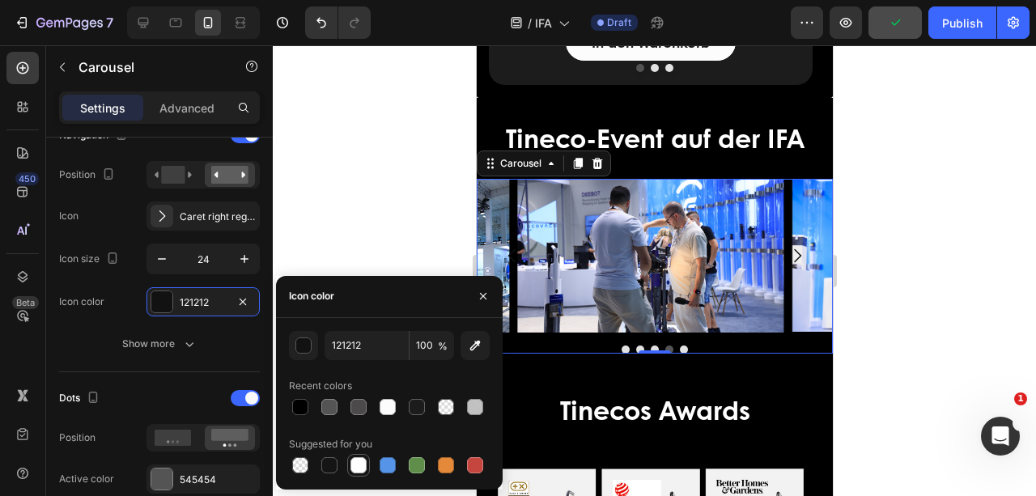
click at [359, 465] on div at bounding box center [358, 465] width 16 height 16
type input "FFFFFF"
click at [479, 299] on icon "button" at bounding box center [483, 296] width 13 height 13
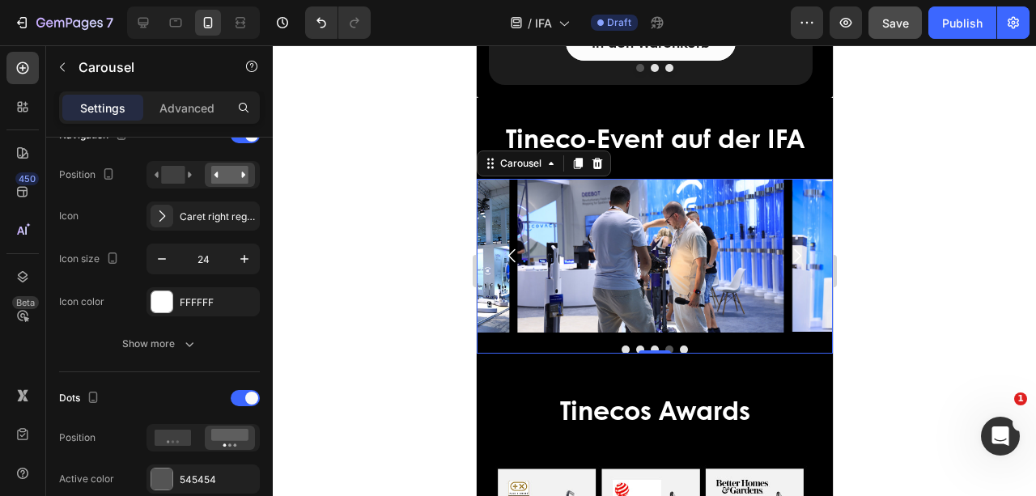
click at [791, 252] on icon "Carousel Next Arrow" at bounding box center [796, 255] width 19 height 19
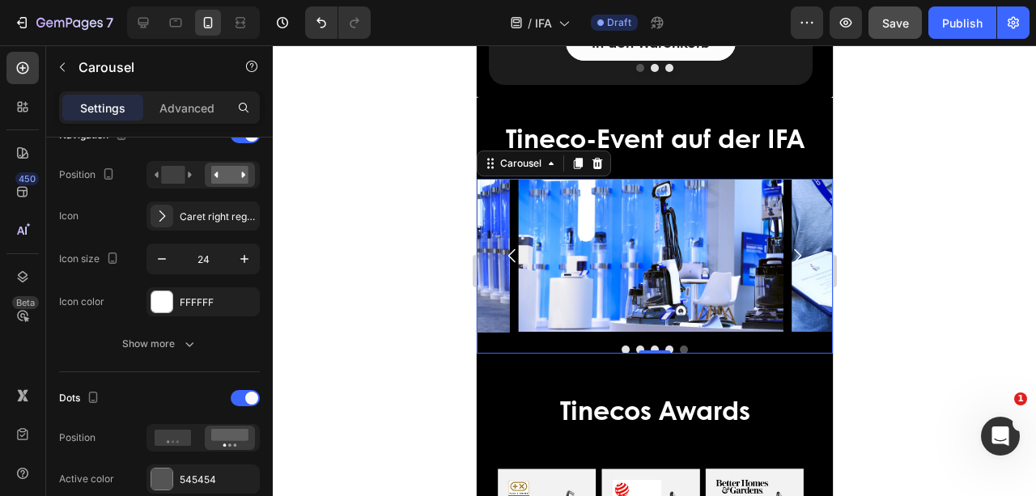
click at [791, 252] on icon "Carousel Next Arrow" at bounding box center [796, 255] width 19 height 19
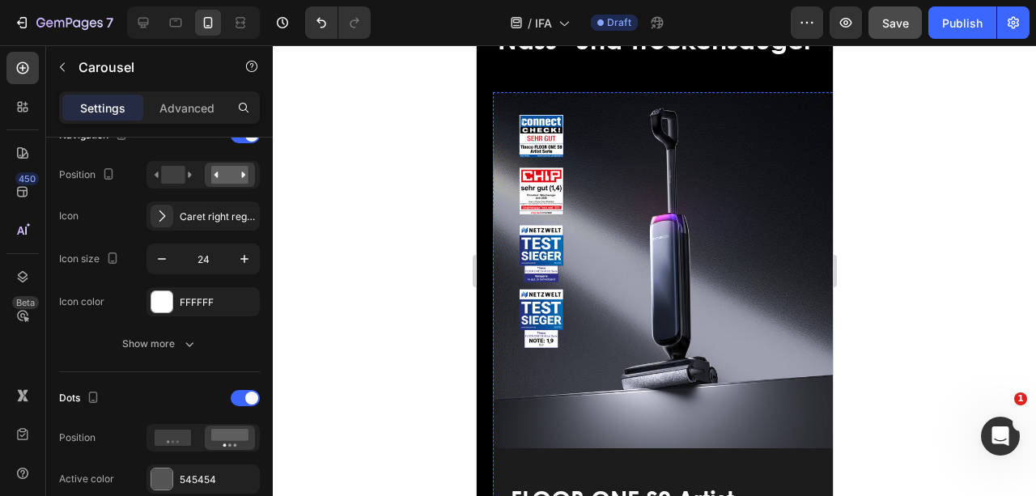
scroll to position [0, 0]
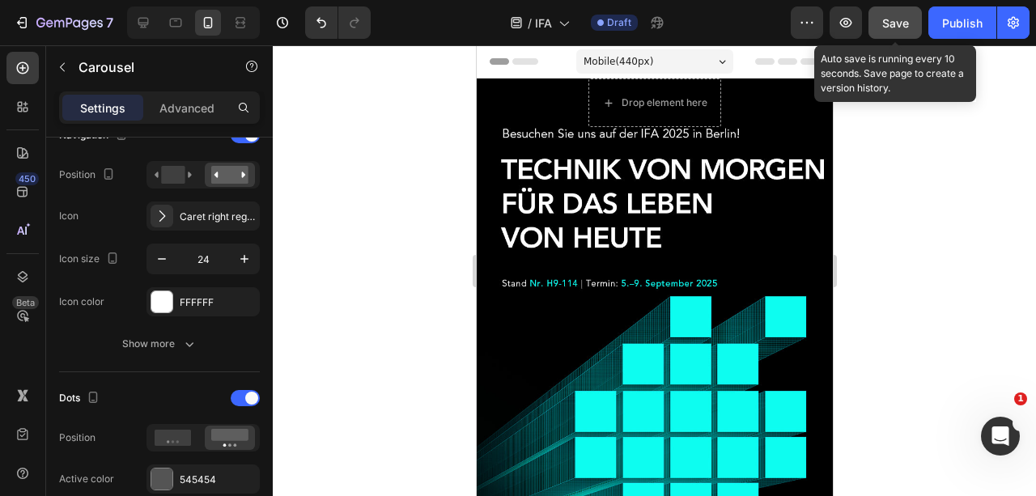
click at [893, 17] on span "Save" at bounding box center [895, 23] width 27 height 14
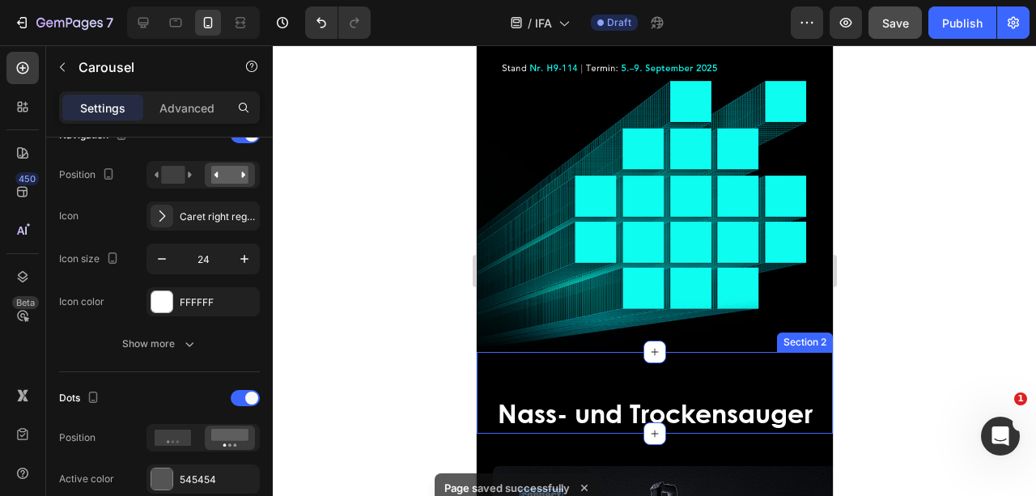
scroll to position [539, 0]
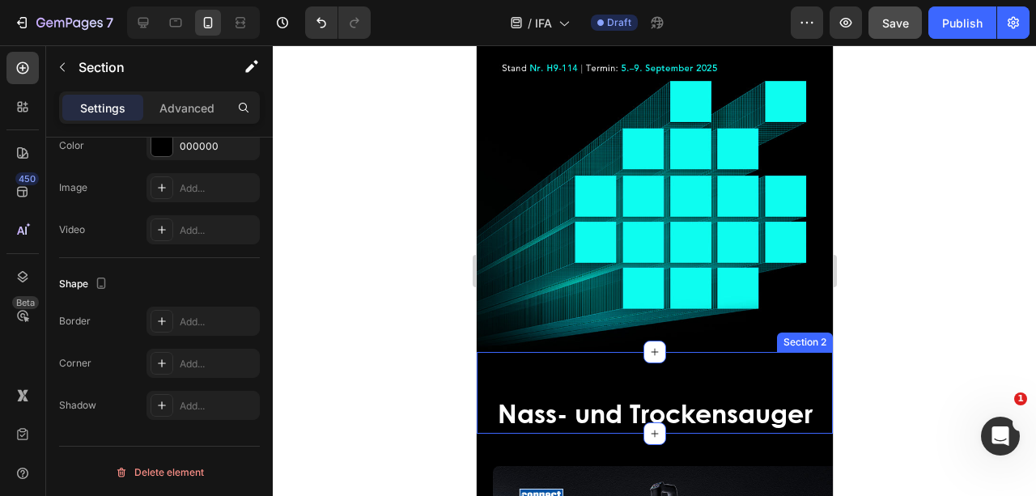
click at [563, 365] on div "Nass- und Trockensauger Heading" at bounding box center [654, 393] width 356 height 82
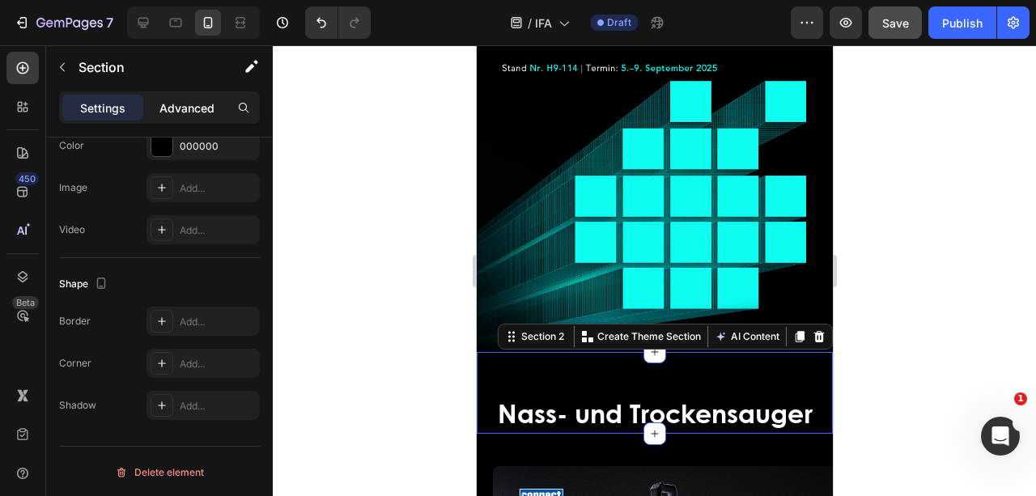
click at [189, 104] on p "Advanced" at bounding box center [186, 108] width 55 height 17
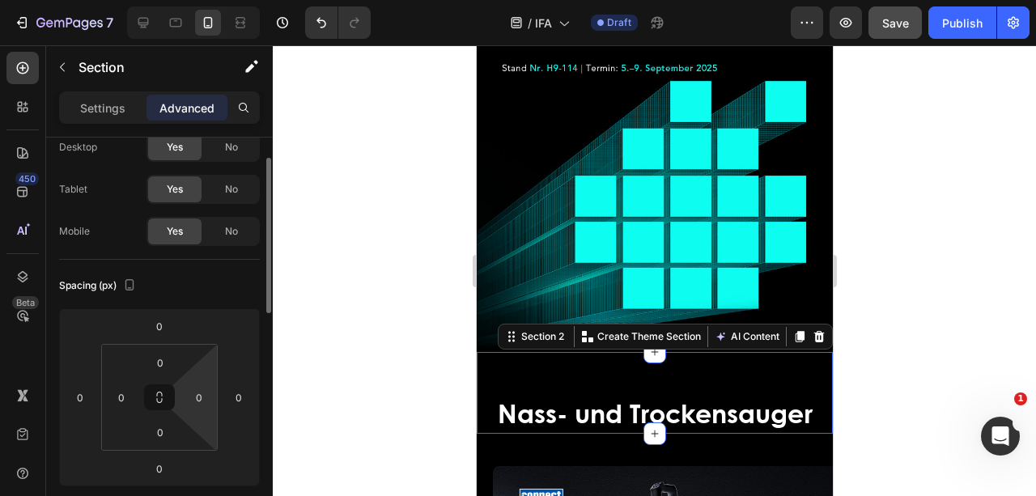
scroll to position [0, 0]
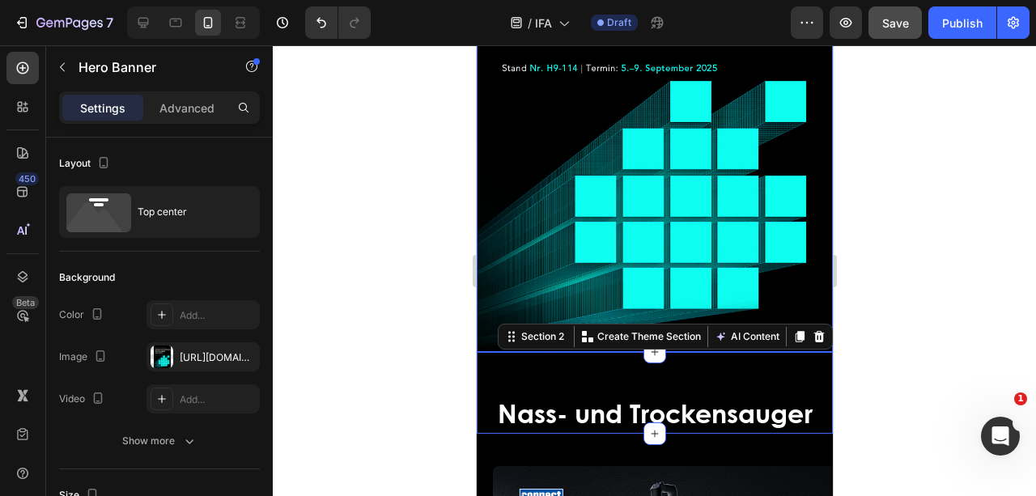
click at [583, 233] on div "Overlay" at bounding box center [654, 107] width 356 height 489
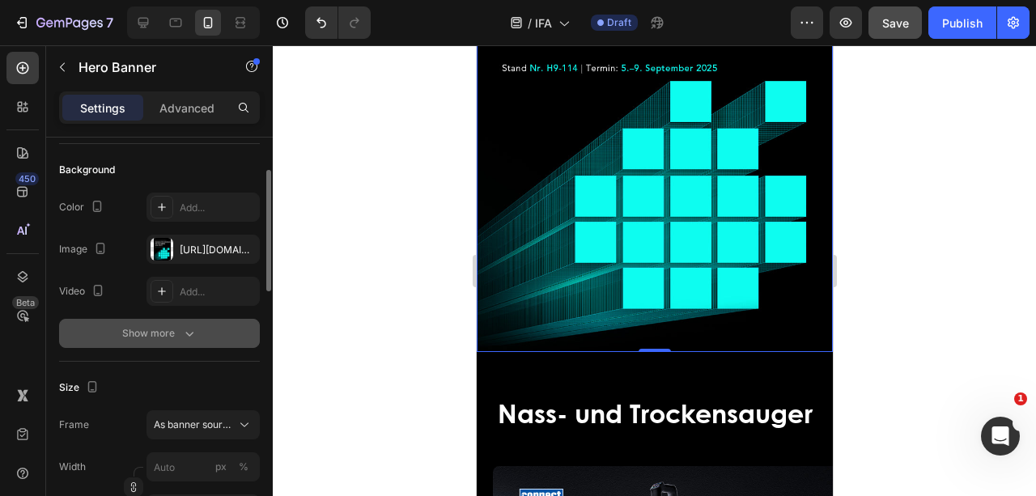
scroll to position [162, 0]
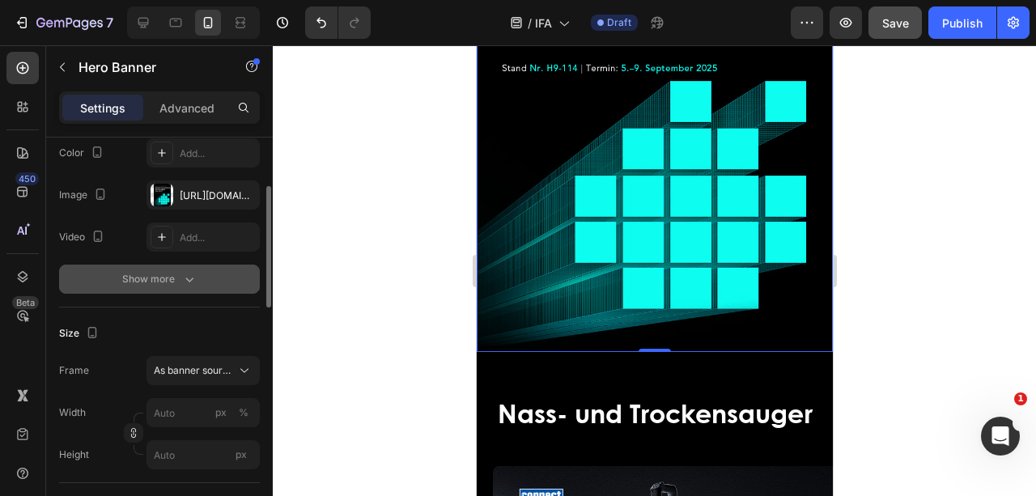
click at [200, 275] on button "Show more" at bounding box center [159, 279] width 201 height 29
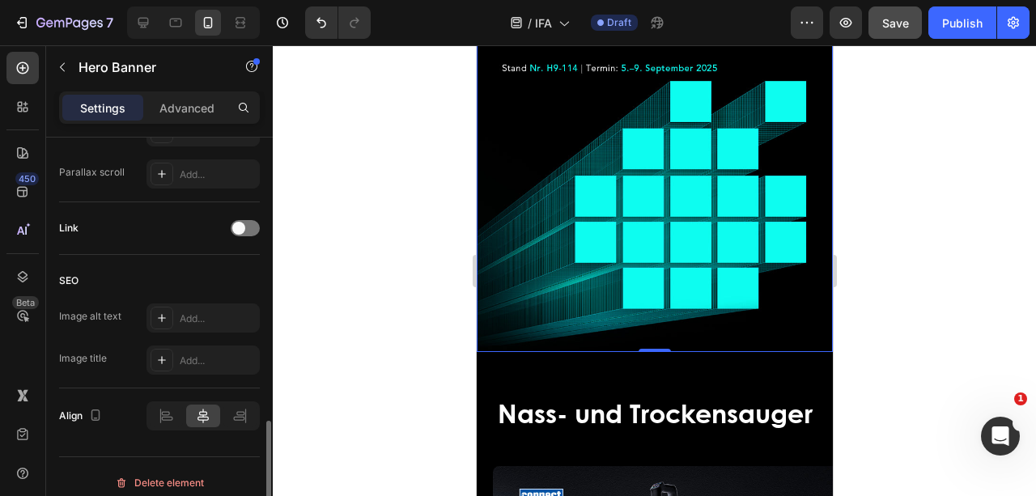
scroll to position [981, 0]
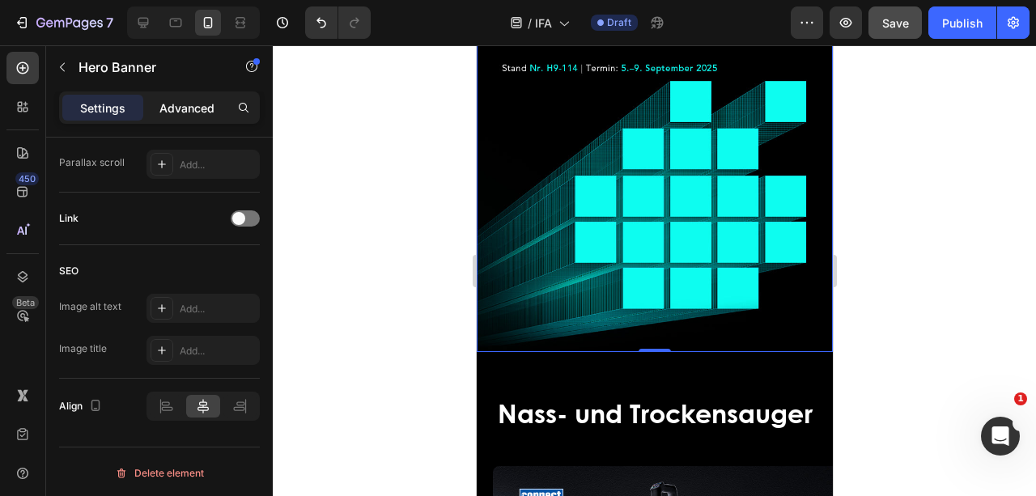
click at [198, 107] on p "Advanced" at bounding box center [186, 108] width 55 height 17
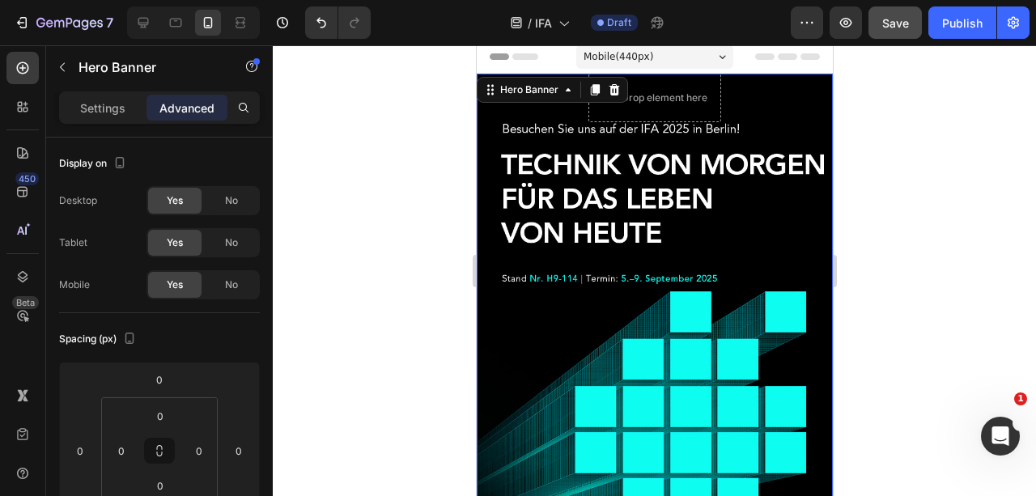
scroll to position [0, 0]
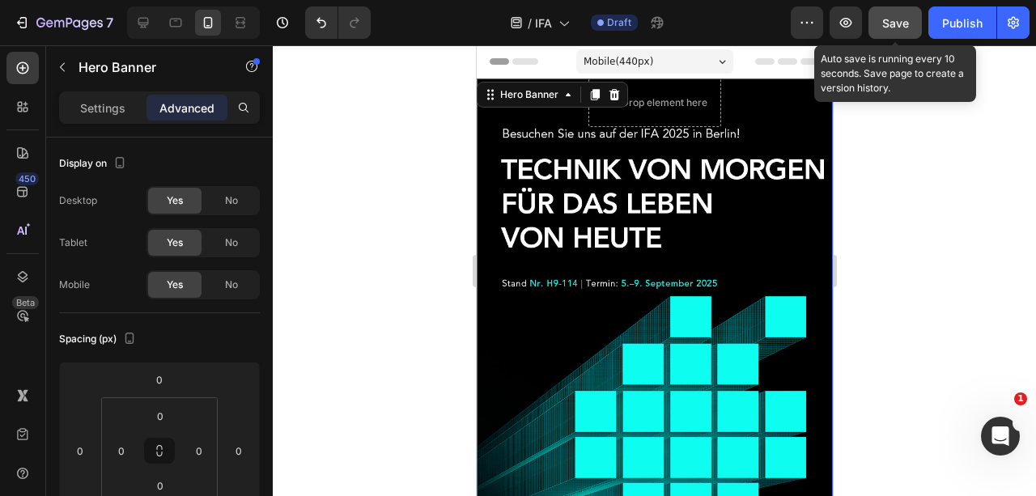
click at [901, 13] on button "Save" at bounding box center [894, 22] width 53 height 32
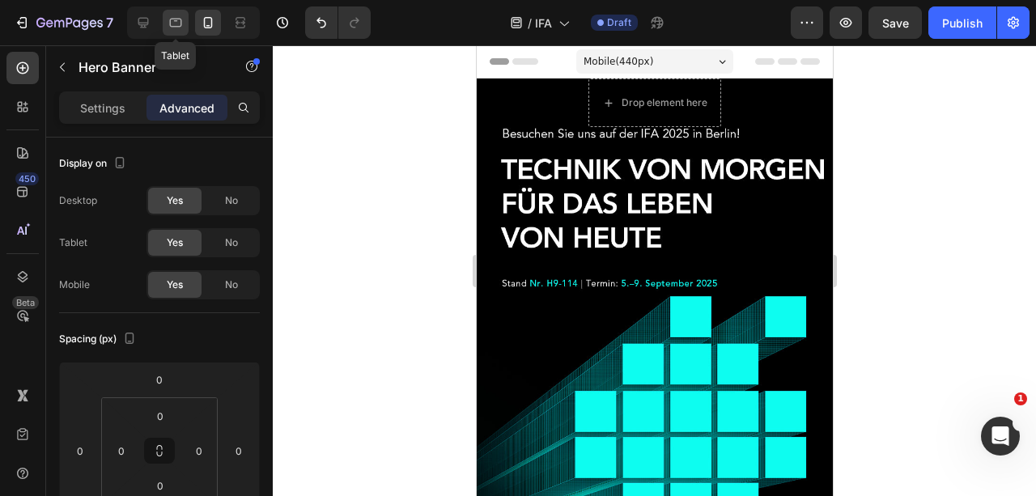
click at [183, 19] on div at bounding box center [176, 23] width 26 height 26
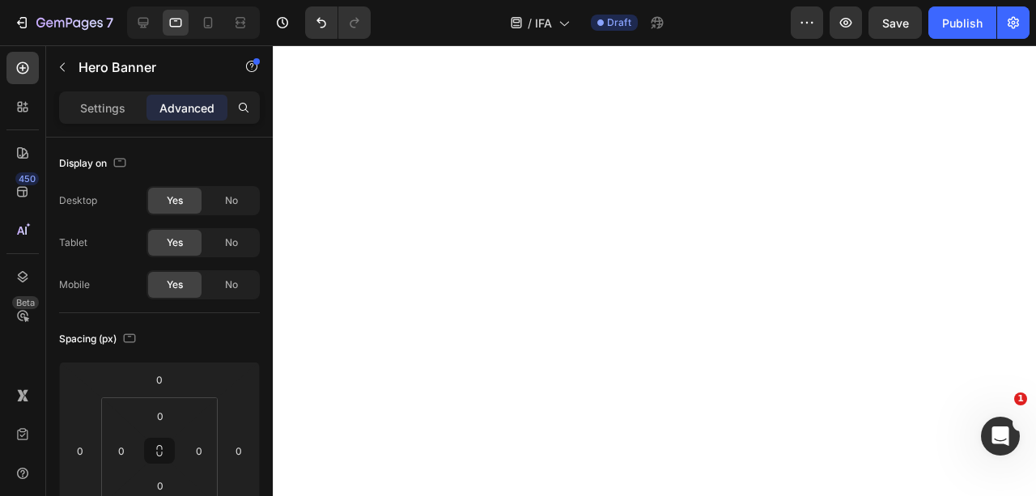
scroll to position [162, 0]
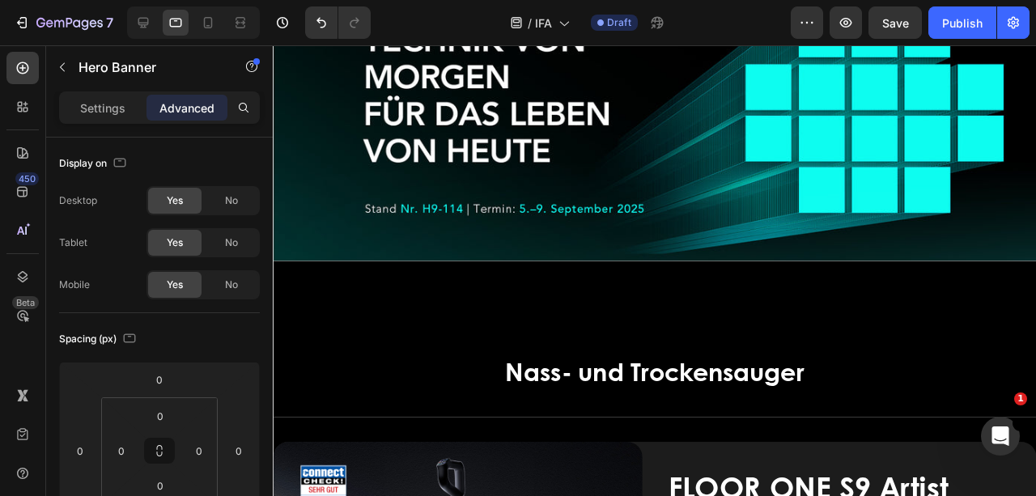
click at [594, 245] on div "Overlay" at bounding box center [674, 94] width 803 height 355
click at [529, 256] on div "Overlay" at bounding box center [674, 94] width 803 height 355
click at [334, 217] on div "Overlay" at bounding box center [674, 94] width 803 height 355
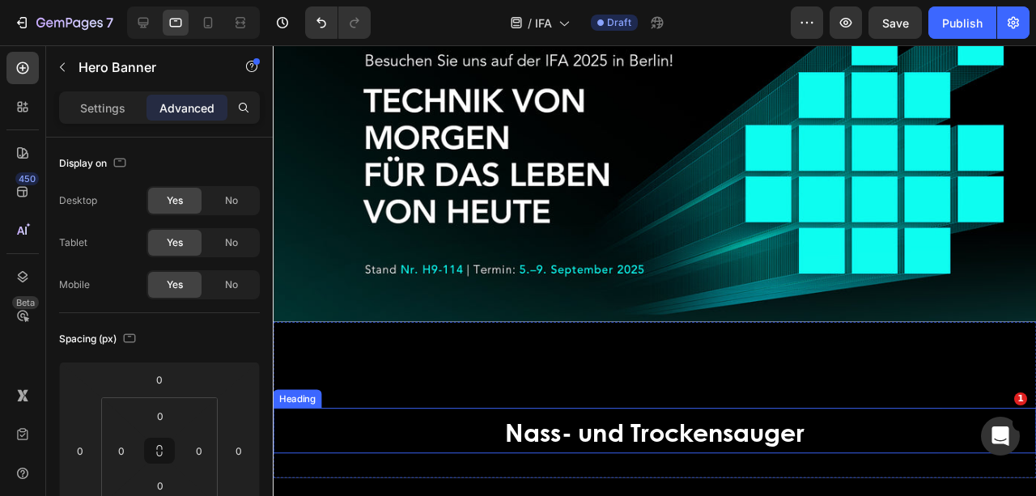
scroll to position [0, 0]
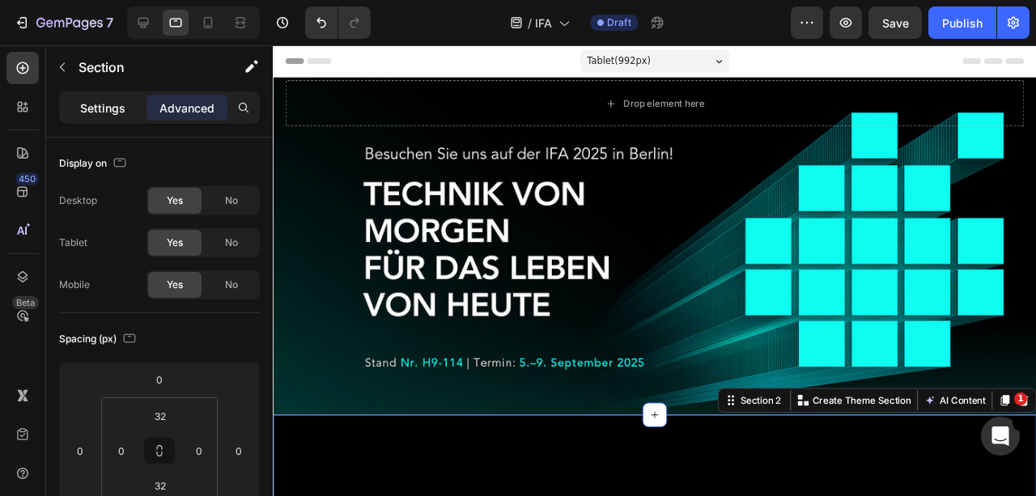
click at [110, 107] on p "Settings" at bounding box center [102, 108] width 45 height 17
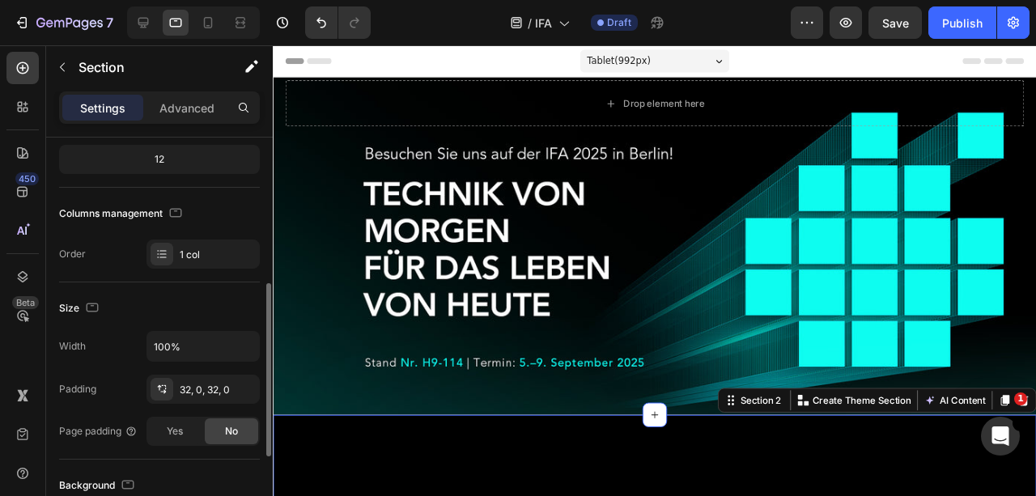
scroll to position [215, 0]
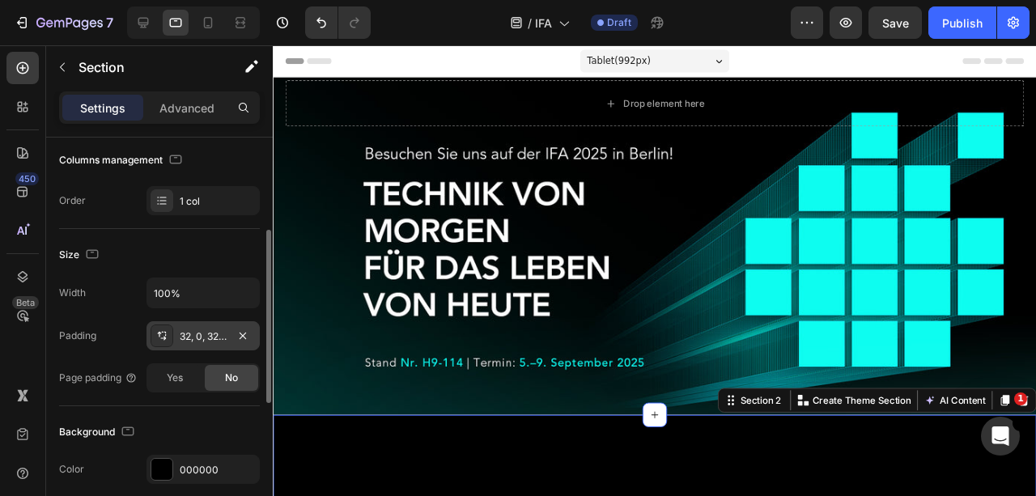
click at [168, 335] on div at bounding box center [162, 335] width 23 height 23
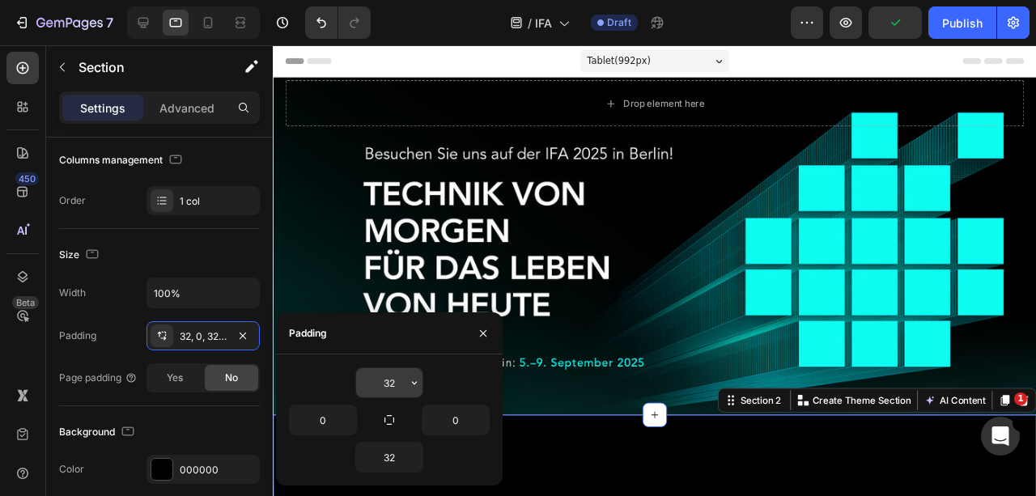
click at [403, 384] on input "32" at bounding box center [389, 382] width 66 height 29
type input "0"
click at [399, 452] on input "32" at bounding box center [389, 457] width 66 height 29
type input "0"
click at [464, 385] on div "0" at bounding box center [389, 382] width 201 height 31
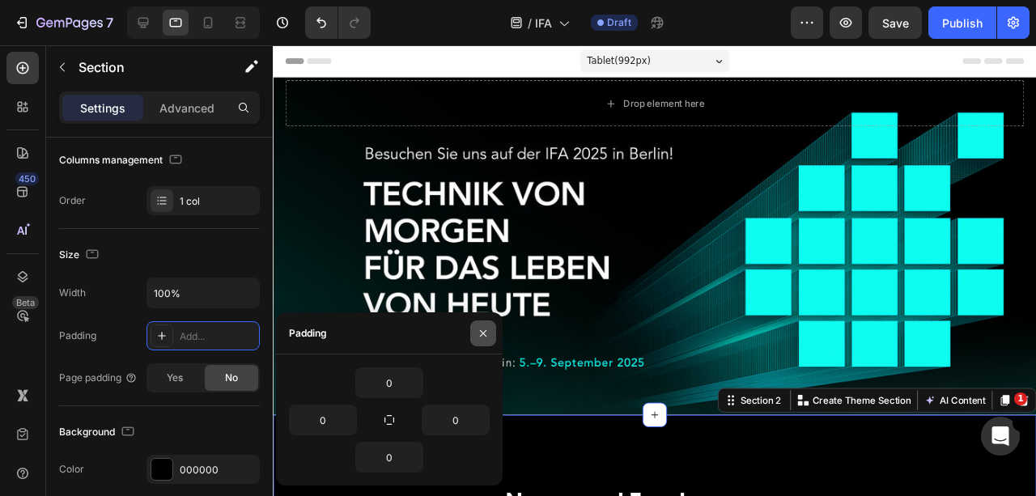
click at [482, 341] on button "button" at bounding box center [483, 333] width 26 height 26
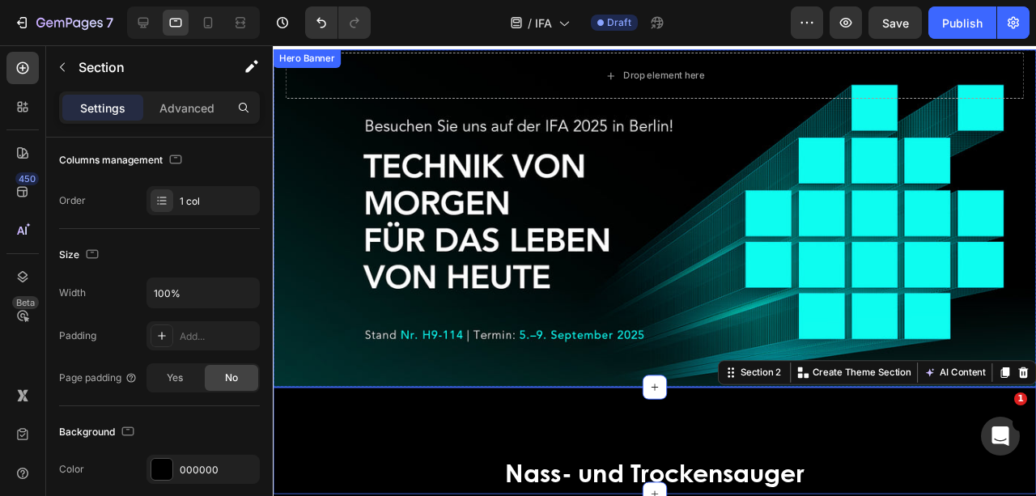
scroll to position [53, 0]
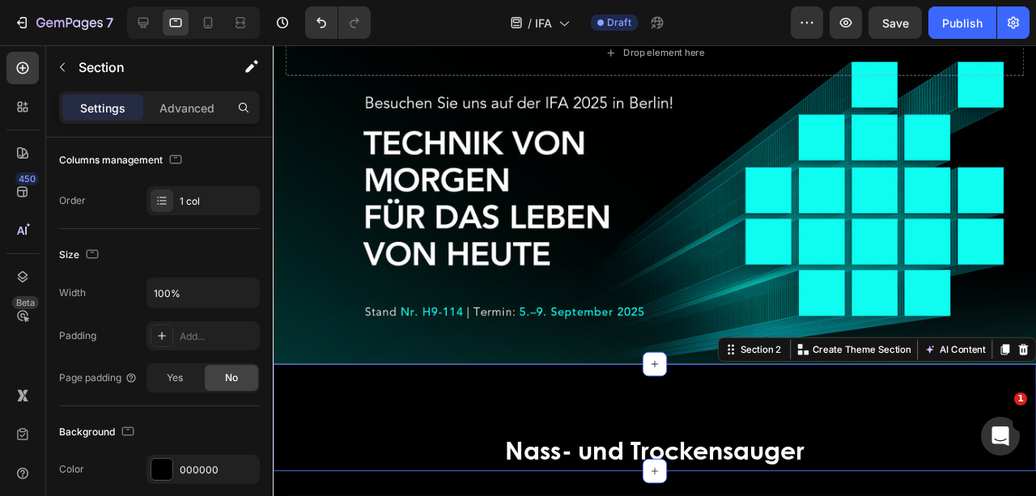
click at [532, 426] on div "Nass- und Trockensauger Heading" at bounding box center [674, 436] width 803 height 112
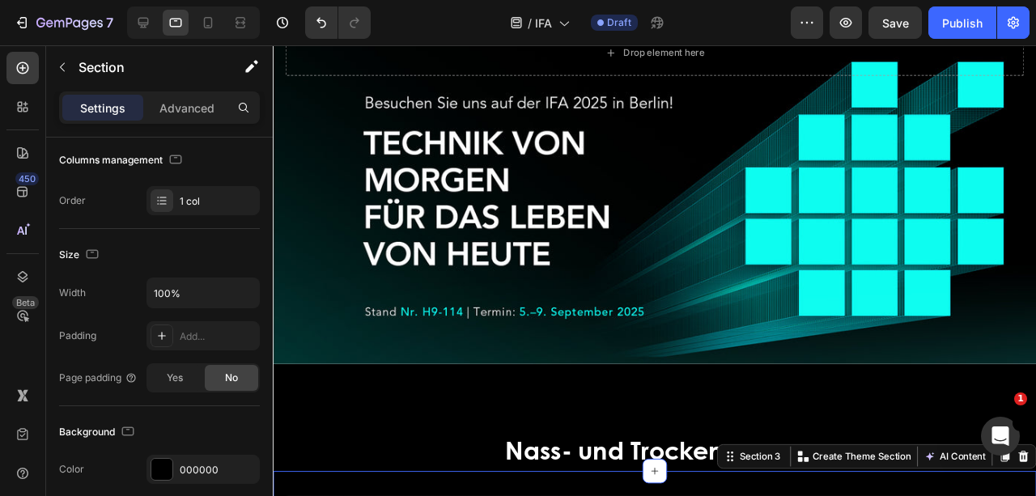
scroll to position [215, 0]
click at [218, 326] on div "32, 0, 32, 0" at bounding box center [202, 335] width 113 height 29
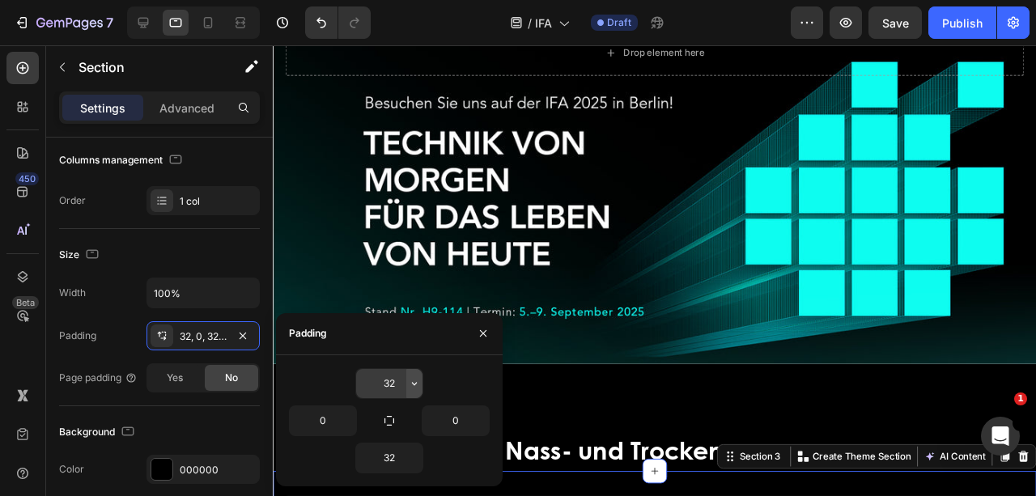
click at [406, 384] on button "button" at bounding box center [414, 383] width 16 height 29
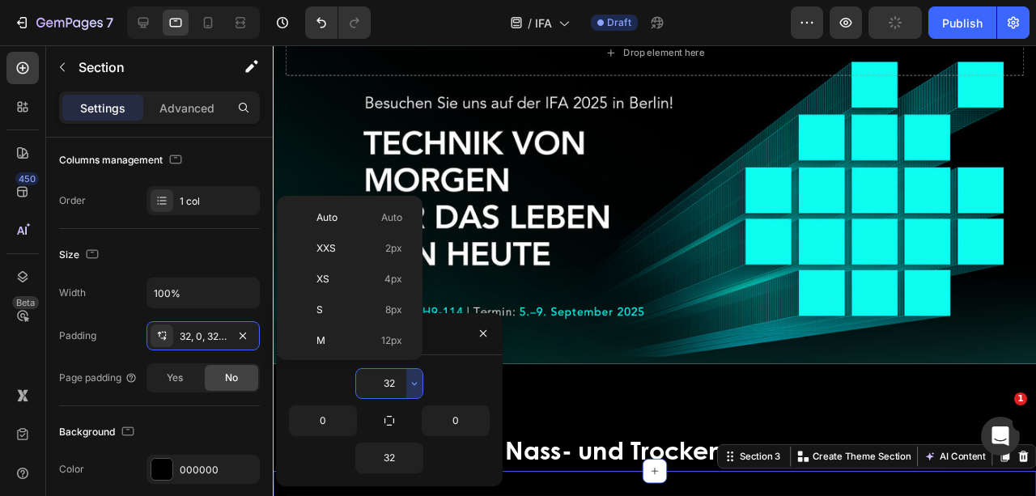
scroll to position [117, 0]
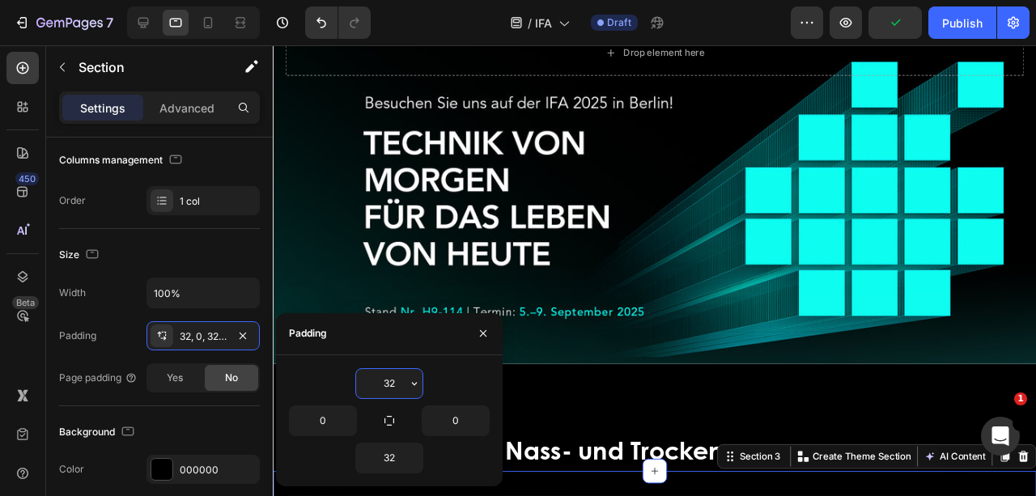
click at [395, 382] on input "32" at bounding box center [389, 383] width 66 height 29
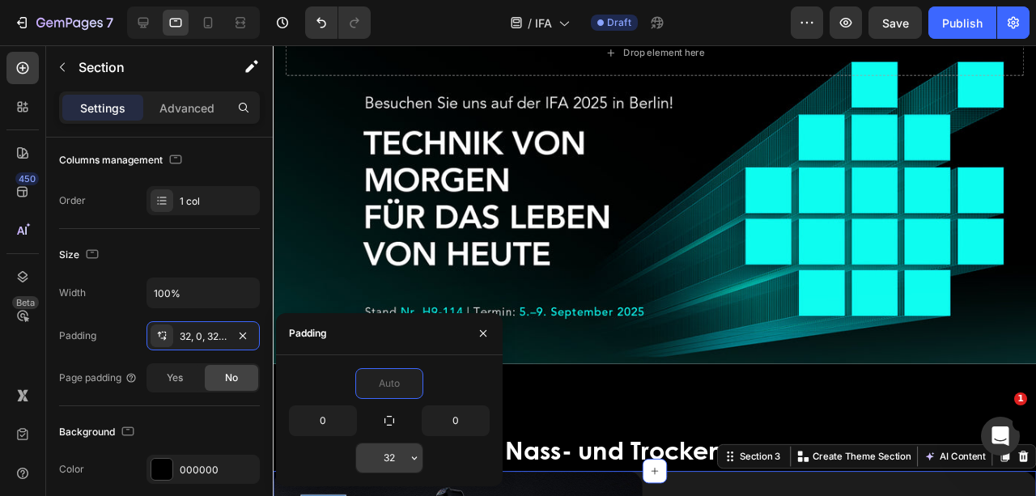
click at [402, 461] on input "32" at bounding box center [389, 457] width 66 height 29
type input "0"
click at [439, 392] on div "0" at bounding box center [389, 383] width 201 height 31
click at [475, 334] on button "button" at bounding box center [483, 333] width 26 height 26
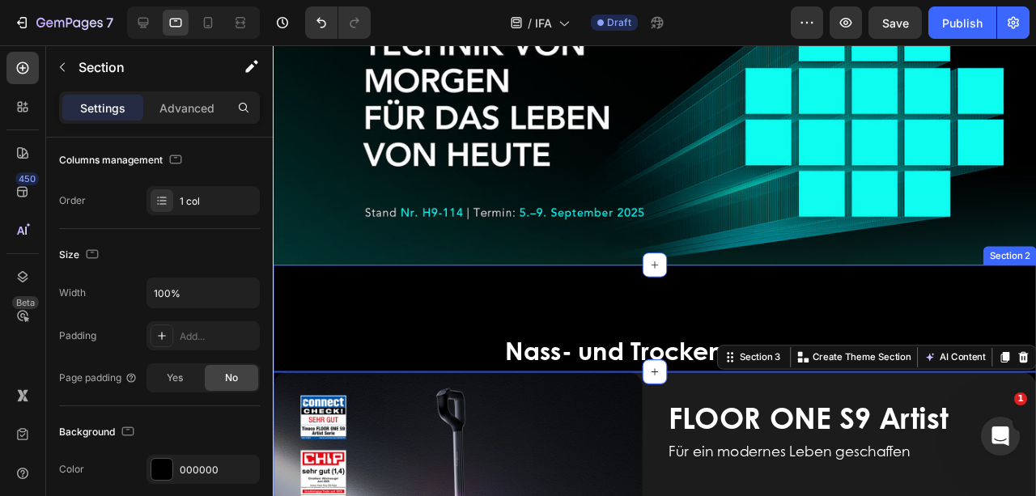
scroll to position [162, 0]
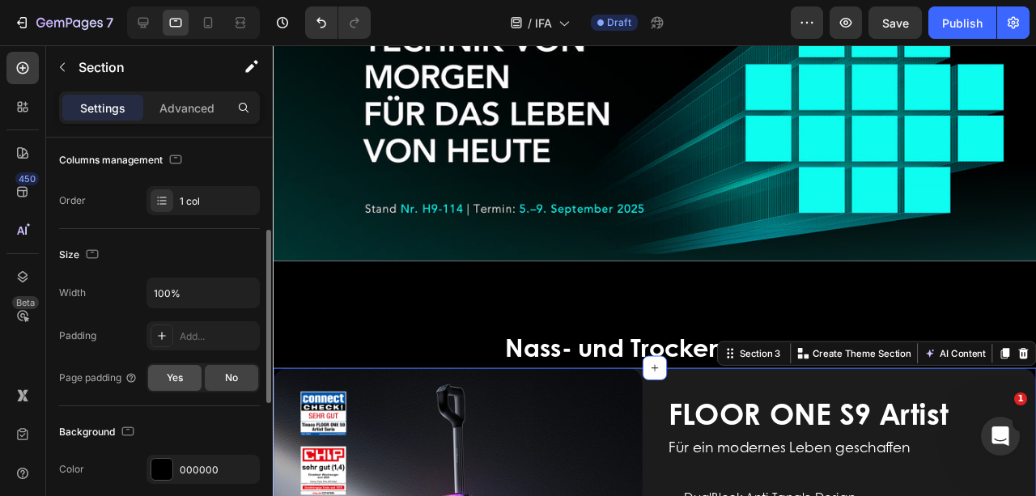
click at [177, 371] on span "Yes" at bounding box center [175, 378] width 16 height 15
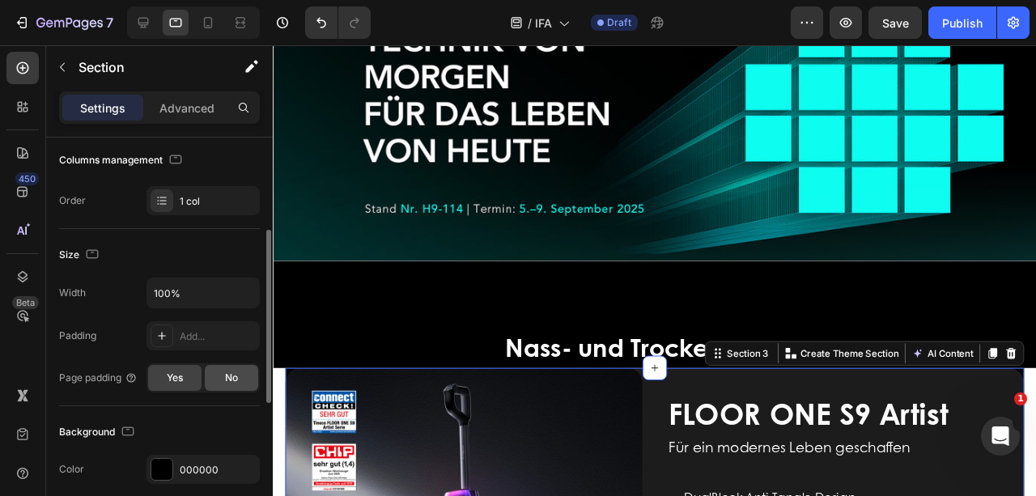
click at [222, 375] on div "No" at bounding box center [231, 378] width 53 height 26
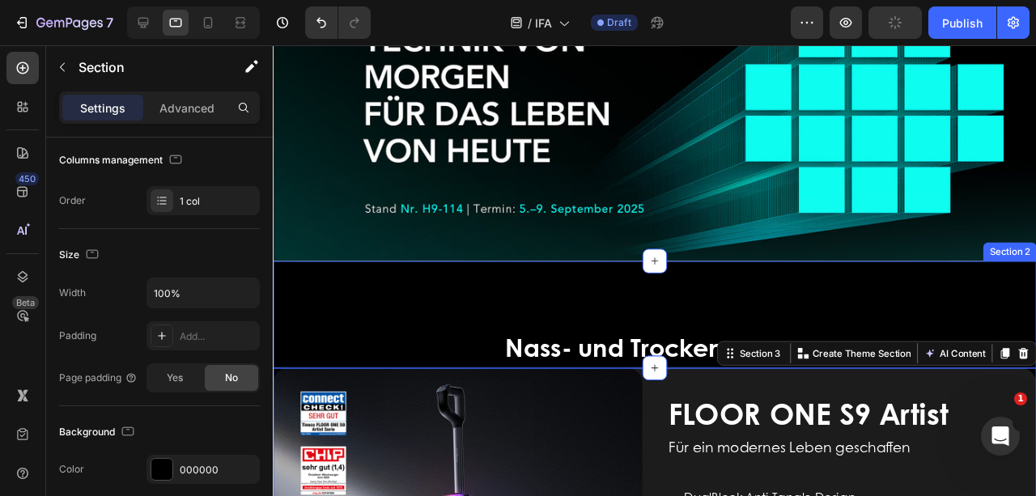
click at [357, 309] on div "Nass- und Trockensauger Heading" at bounding box center [674, 328] width 803 height 112
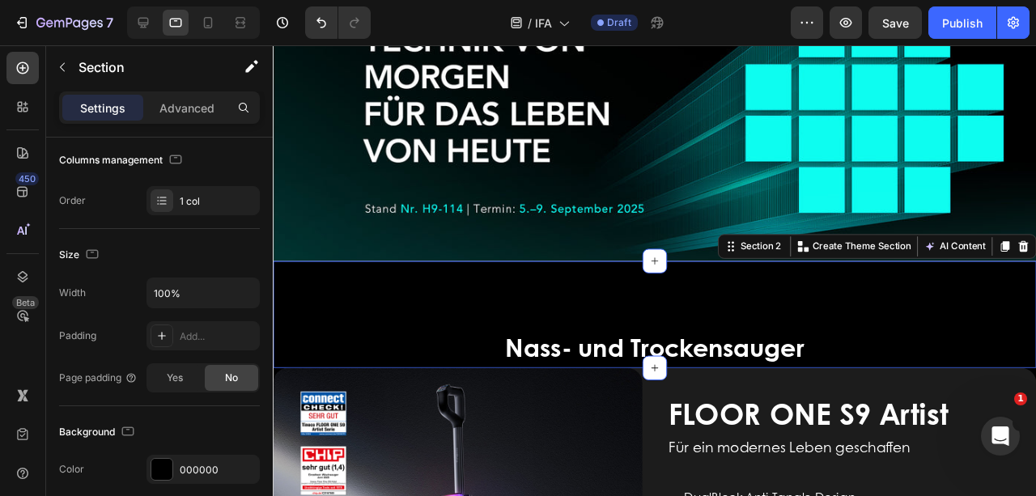
click at [921, 311] on div "Nass- und Trockensauger Heading" at bounding box center [674, 328] width 803 height 112
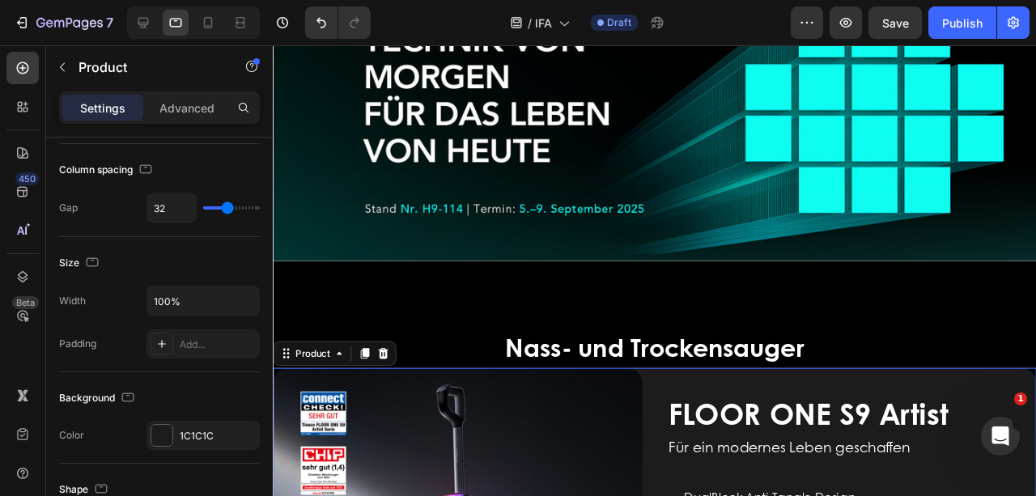
scroll to position [0, 0]
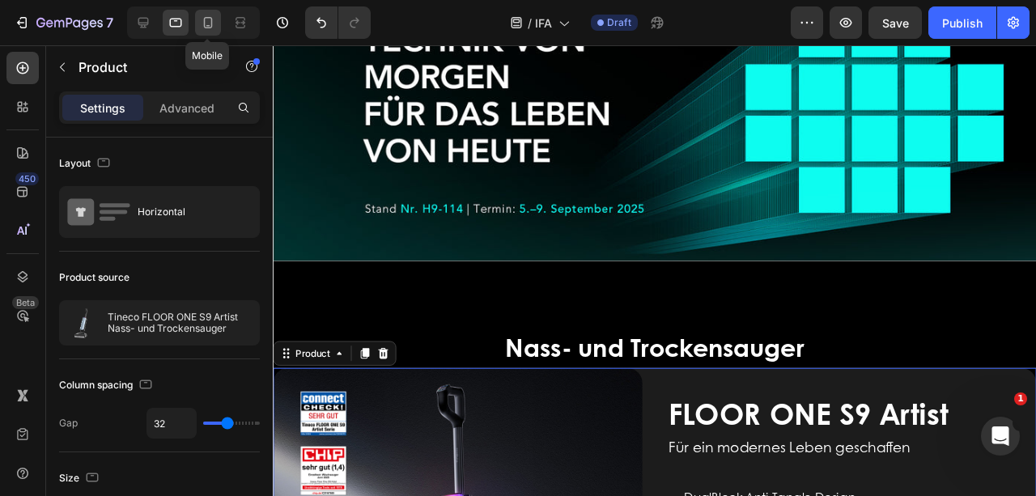
click at [206, 19] on icon at bounding box center [208, 23] width 16 height 16
type input "16"
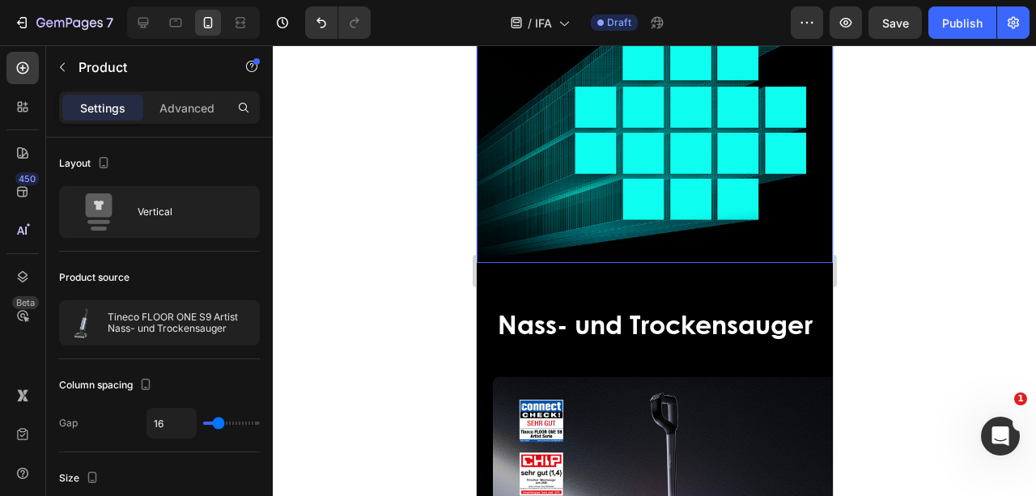
scroll to position [320, 0]
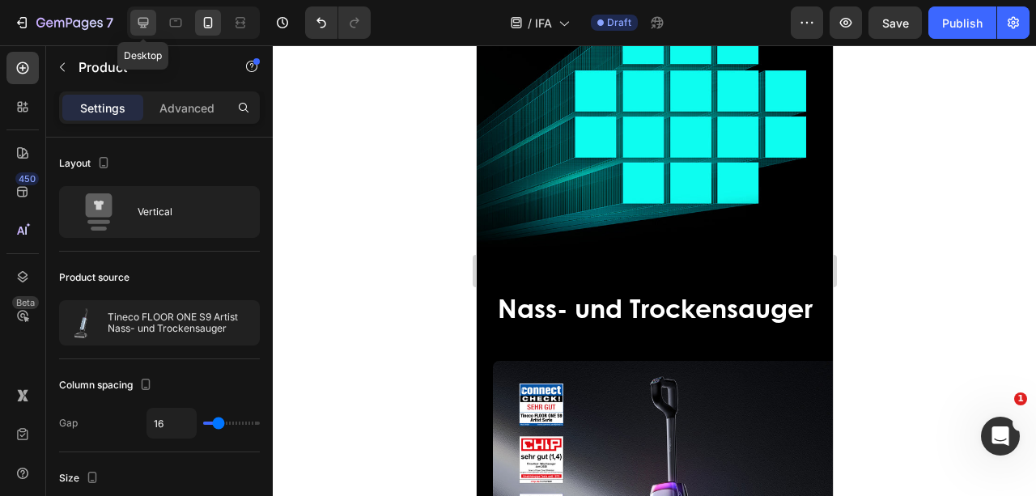
click at [139, 13] on div at bounding box center [143, 23] width 26 height 26
type input "32"
type input "1200"
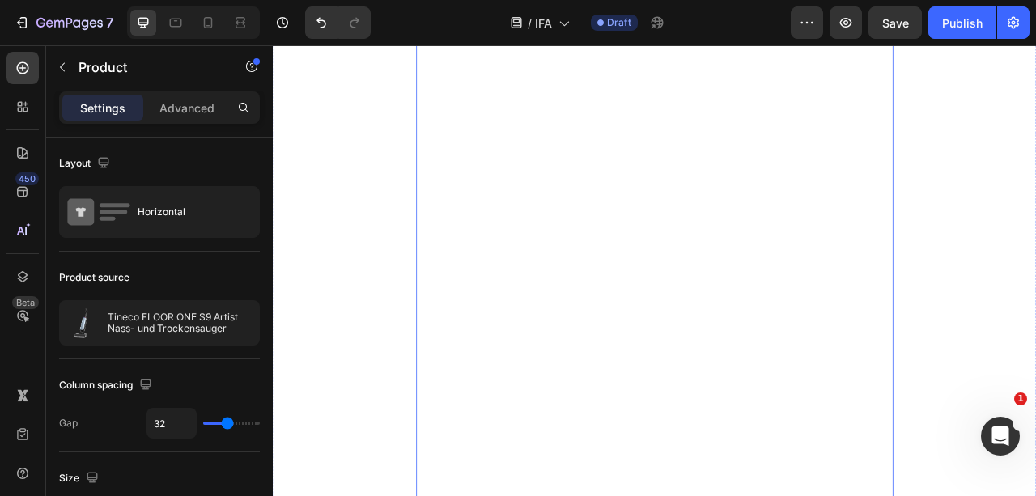
scroll to position [215, 0]
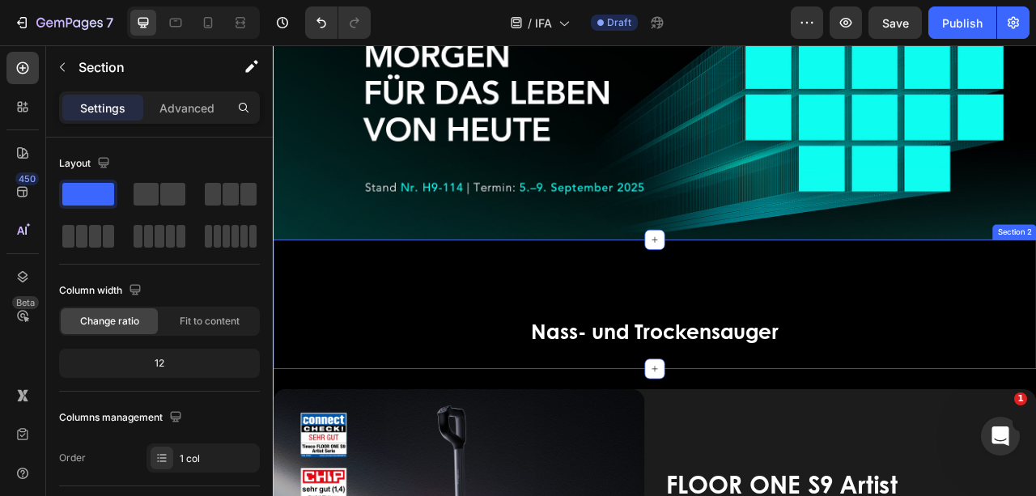
click at [451, 322] on div "Nass- und Trockensauger Heading" at bounding box center [758, 375] width 971 height 112
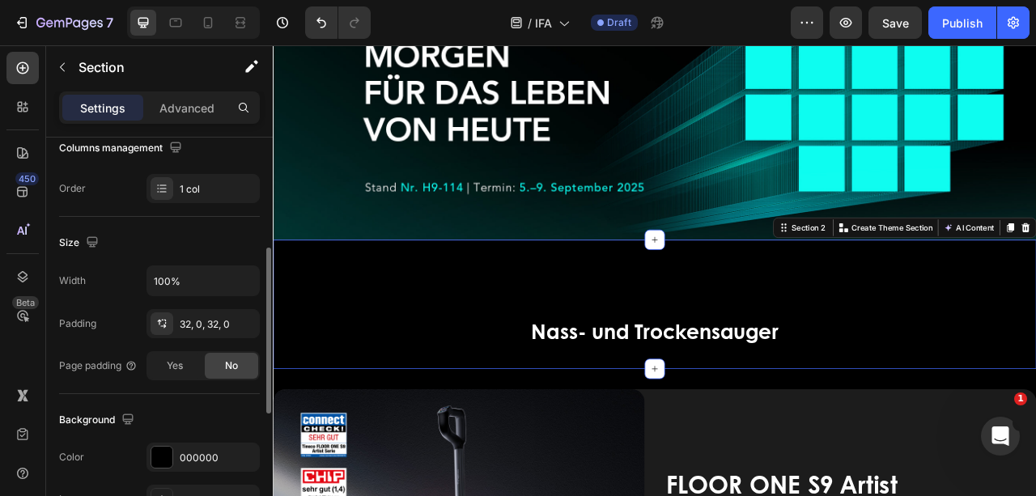
scroll to position [324, 0]
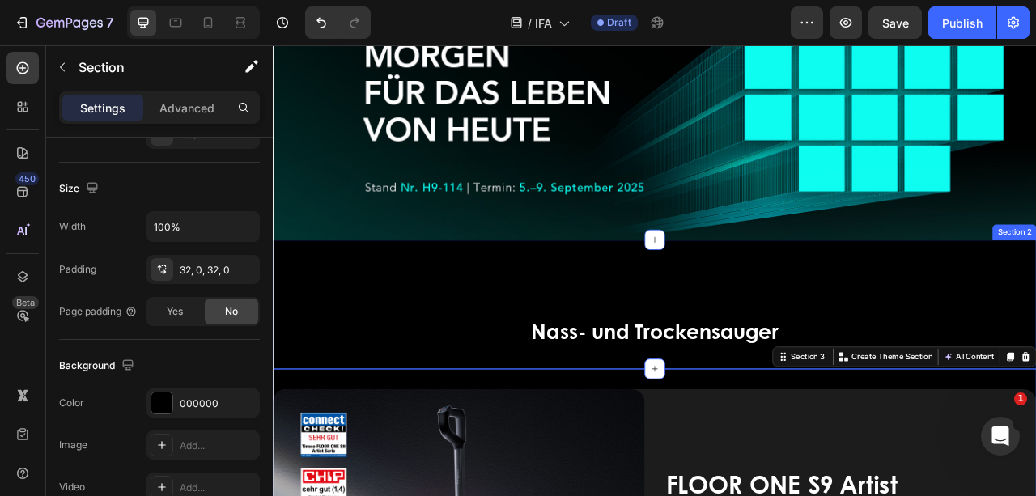
click at [481, 350] on div "Nass- und Trockensauger Heading" at bounding box center [758, 375] width 971 height 112
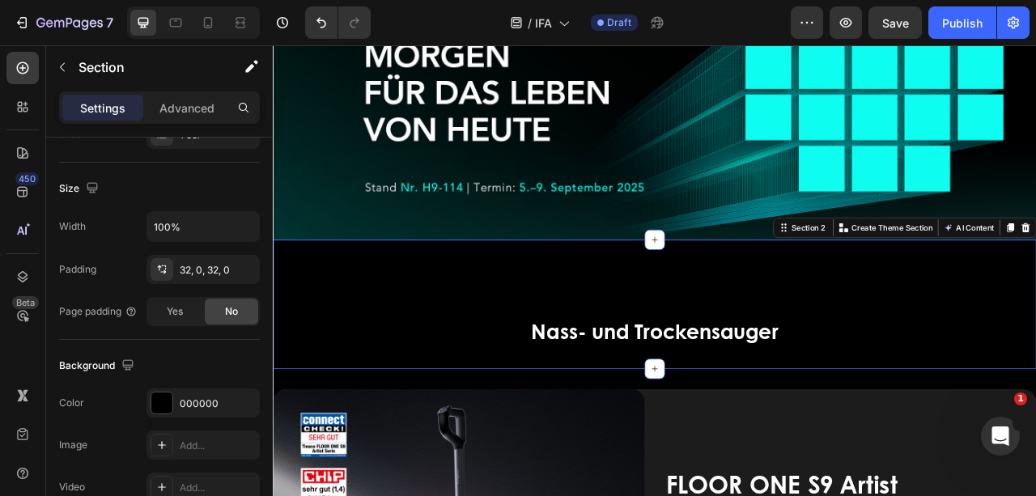
scroll to position [269, 0]
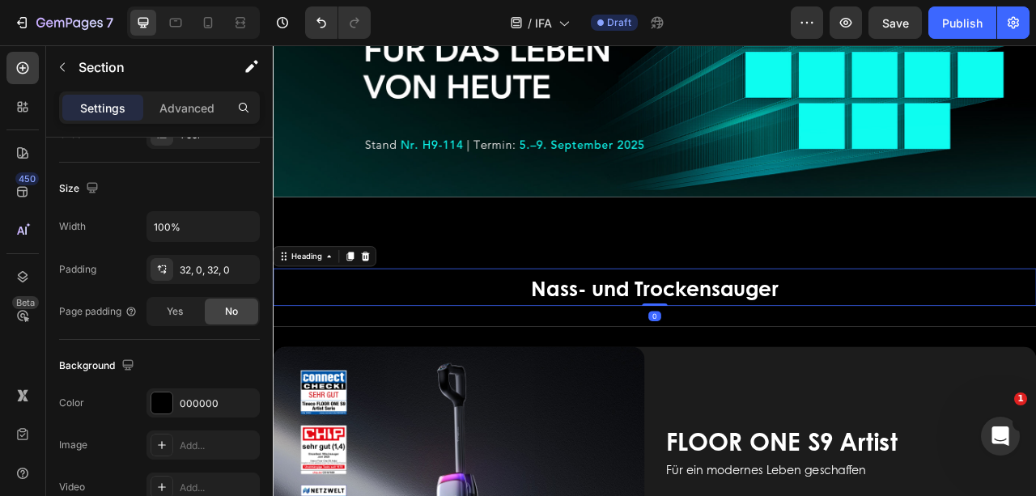
click at [601, 341] on span "Nass- und Trockensauger" at bounding box center [758, 354] width 315 height 37
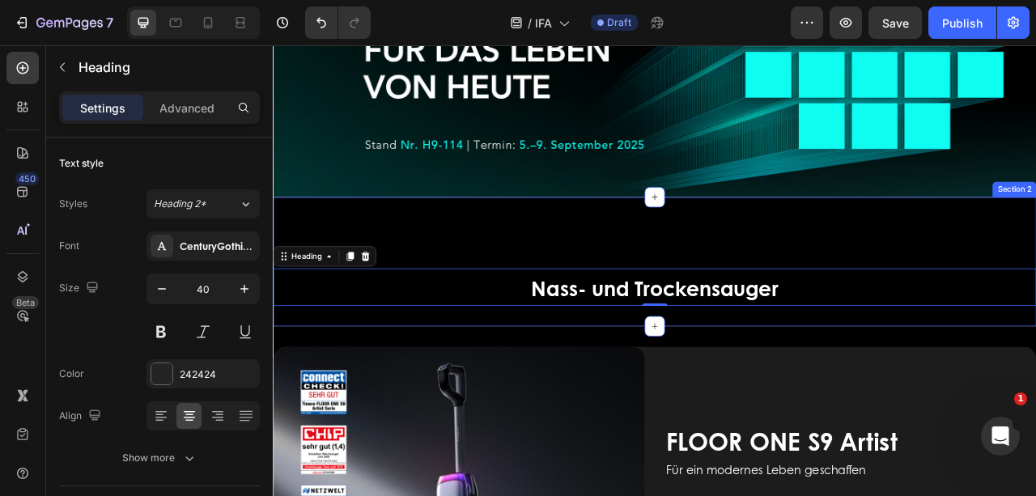
click at [675, 285] on div "Nass- und Trockensauger Heading 0" at bounding box center [758, 321] width 971 height 112
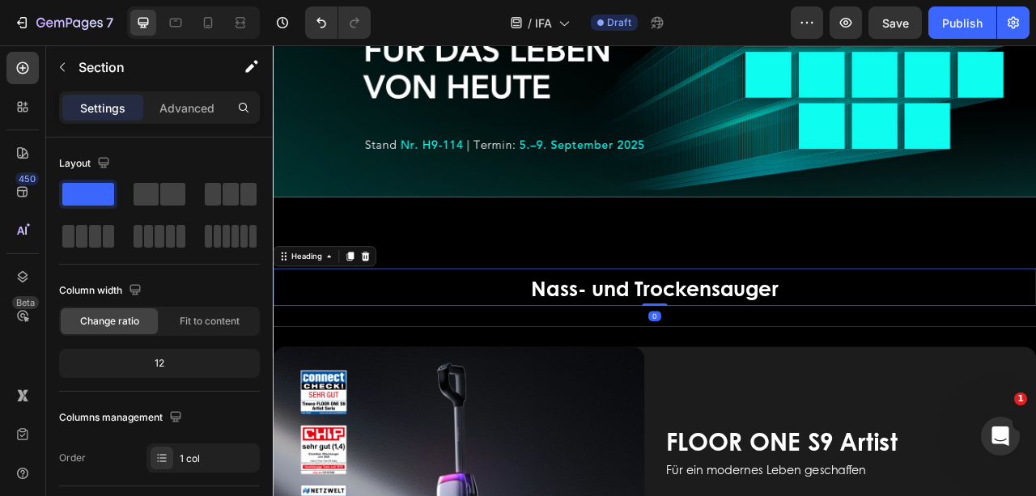
click at [510, 346] on h2 "Nass- und Trockensauger" at bounding box center [758, 353] width 971 height 48
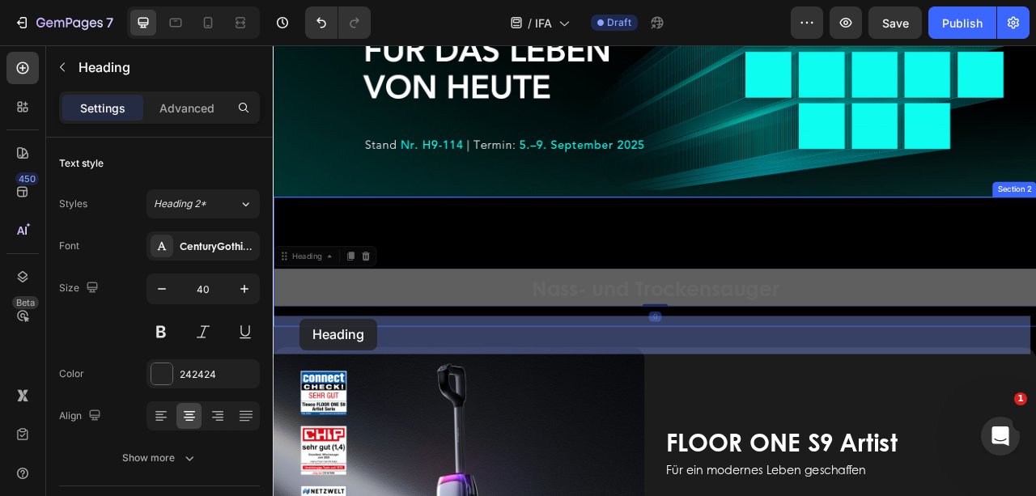
drag, startPoint x: 283, startPoint y: 307, endPoint x: 307, endPoint y: 393, distance: 89.7
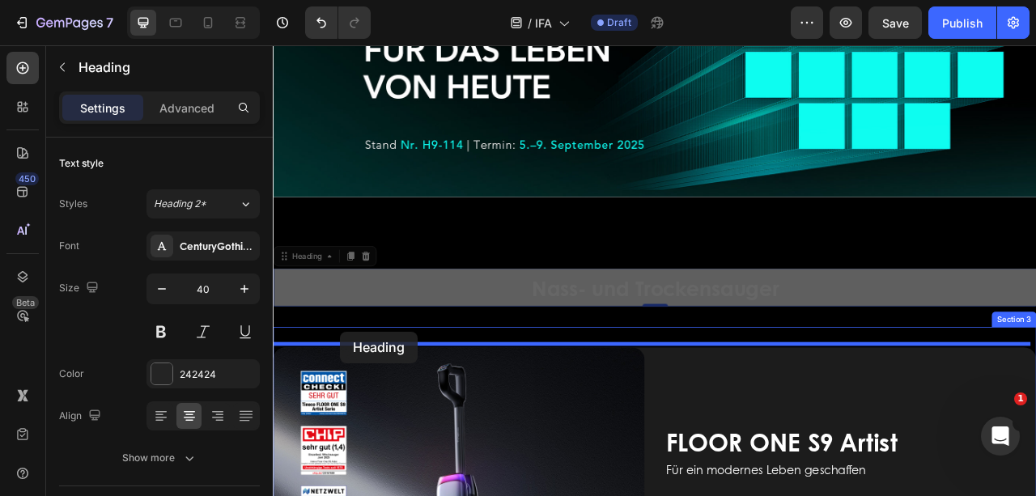
drag, startPoint x: 286, startPoint y: 307, endPoint x: 358, endPoint y: 409, distance: 125.5
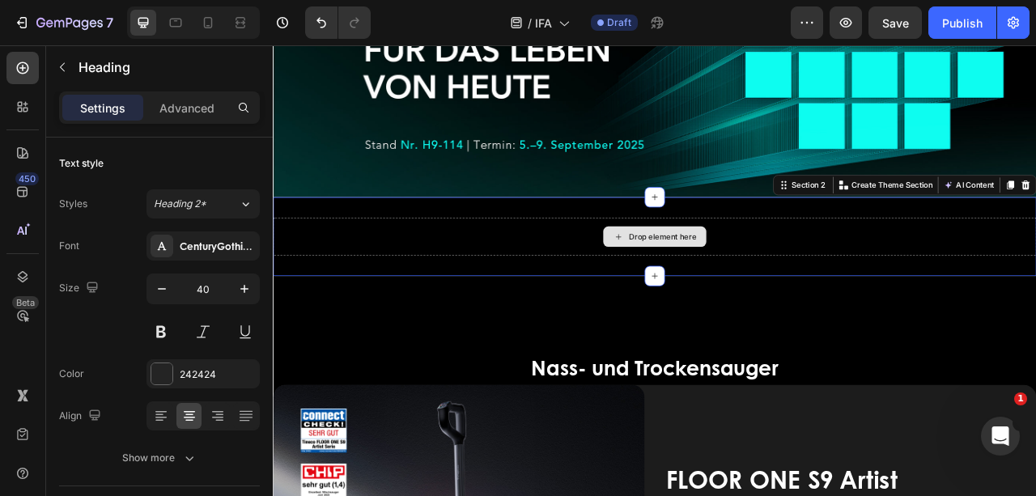
click at [601, 276] on div "Drop element here" at bounding box center [758, 289] width 971 height 49
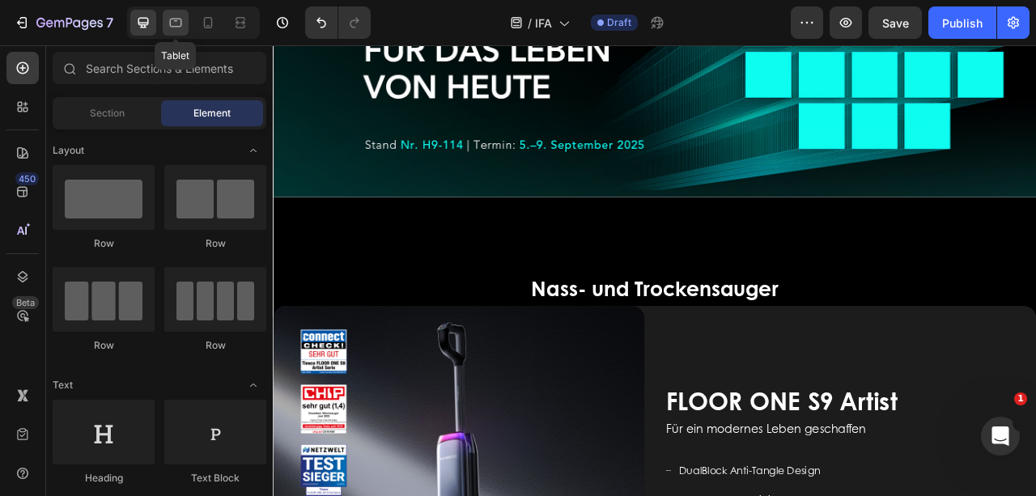
click at [172, 21] on icon at bounding box center [176, 23] width 16 height 16
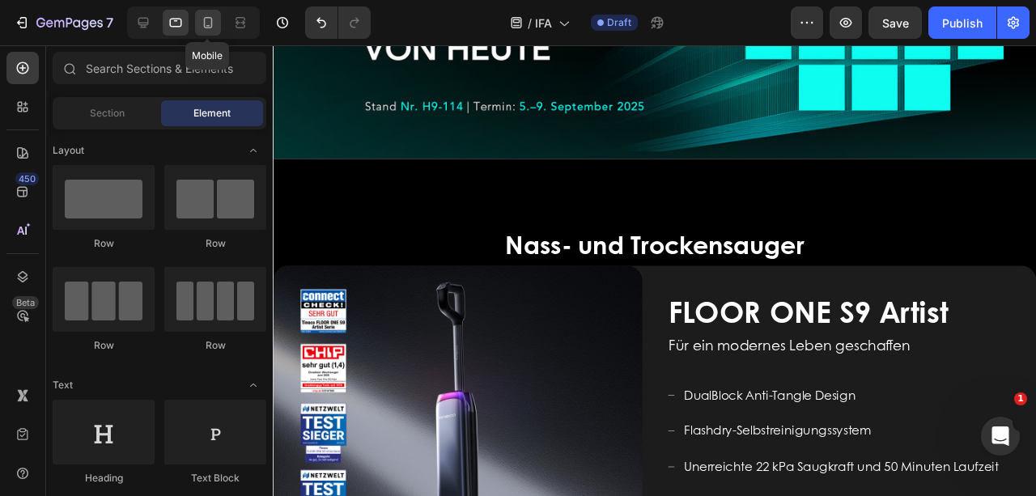
click at [207, 25] on icon at bounding box center [208, 22] width 9 height 11
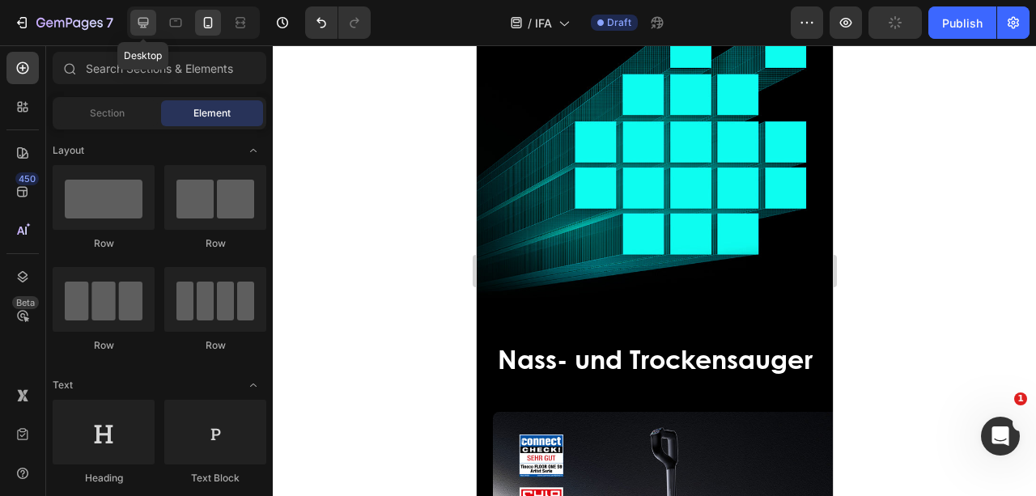
click at [145, 23] on icon at bounding box center [143, 23] width 16 height 16
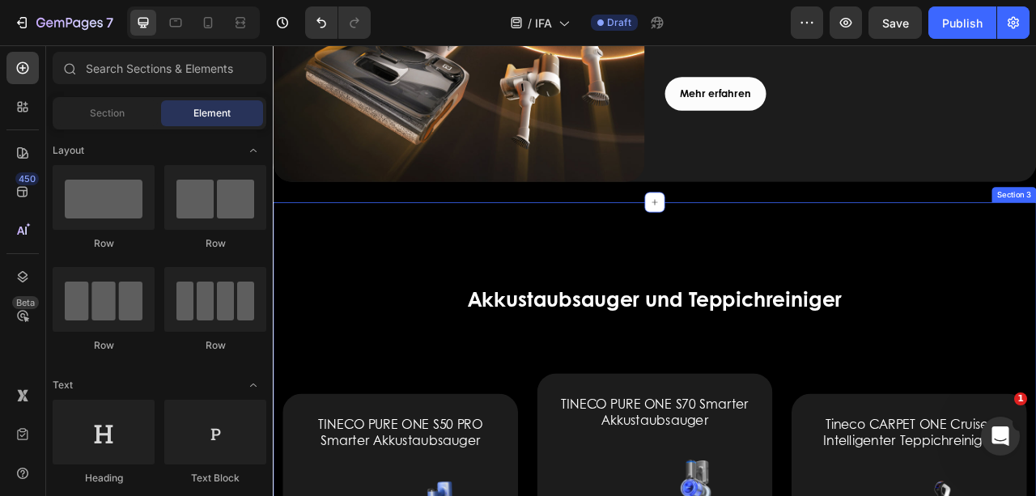
scroll to position [1888, 0]
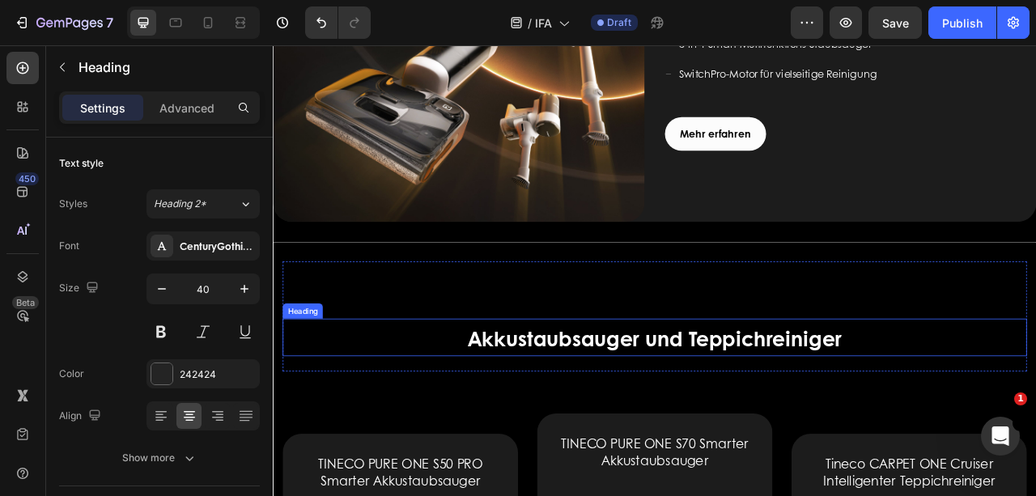
click at [446, 399] on h2 "Akkustaubsauger und Teppichreiniger" at bounding box center [758, 417] width 947 height 48
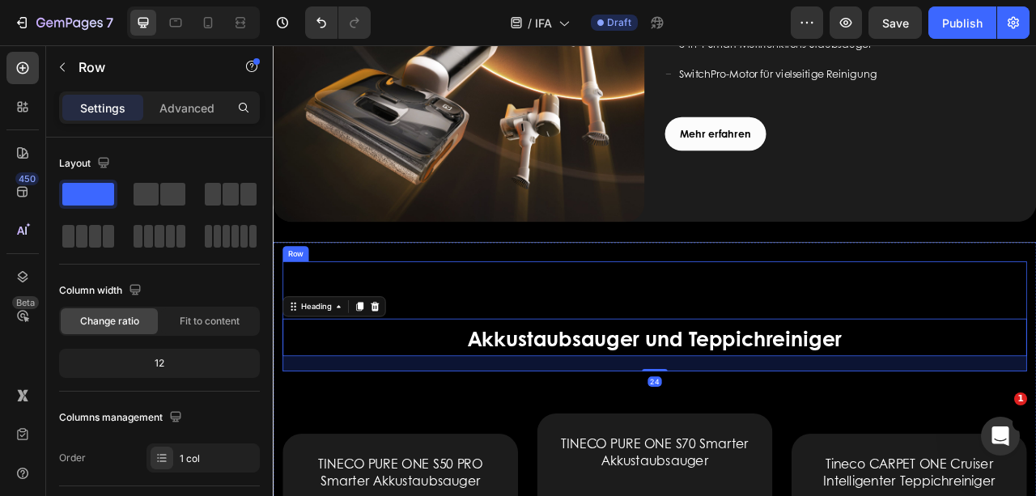
click at [540, 320] on div "Akkustaubsauger und Teppichreiniger Heading 24" at bounding box center [758, 390] width 947 height 140
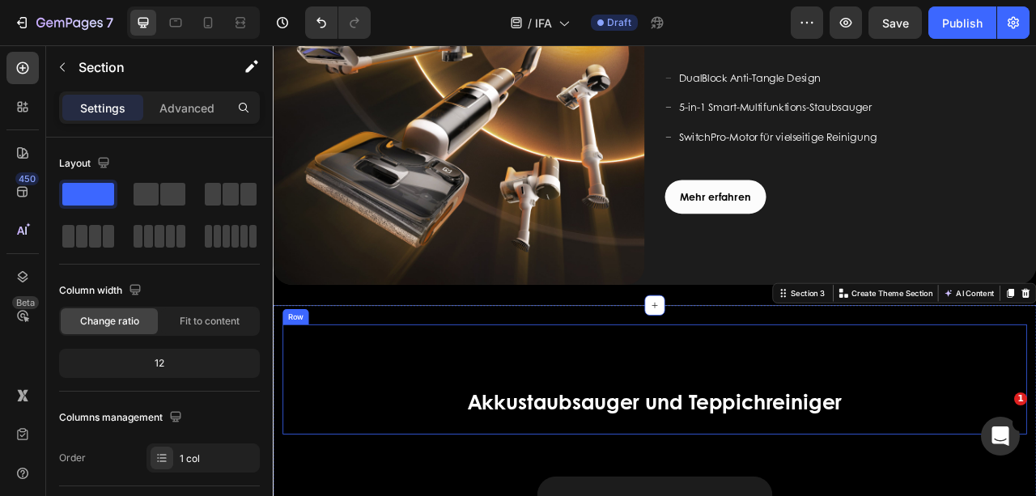
scroll to position [1780, 0]
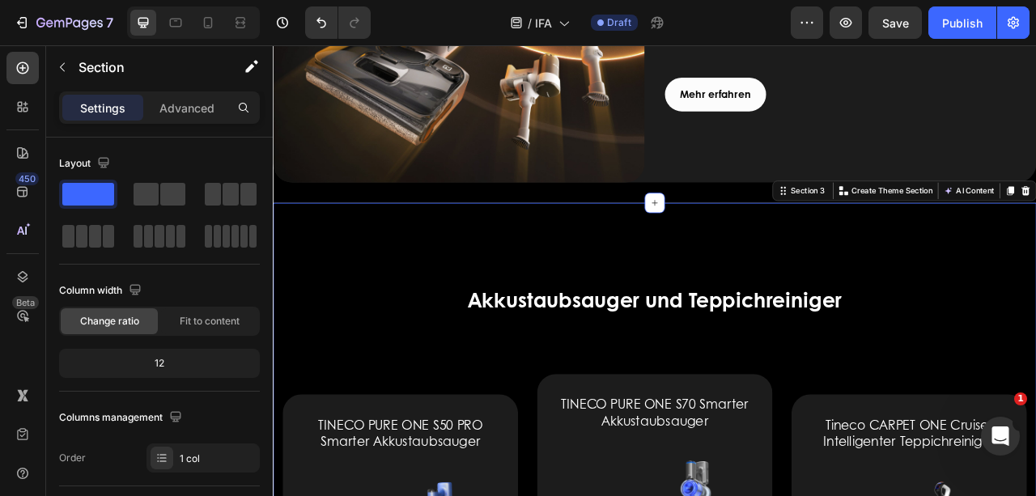
scroll to position [1942, 0]
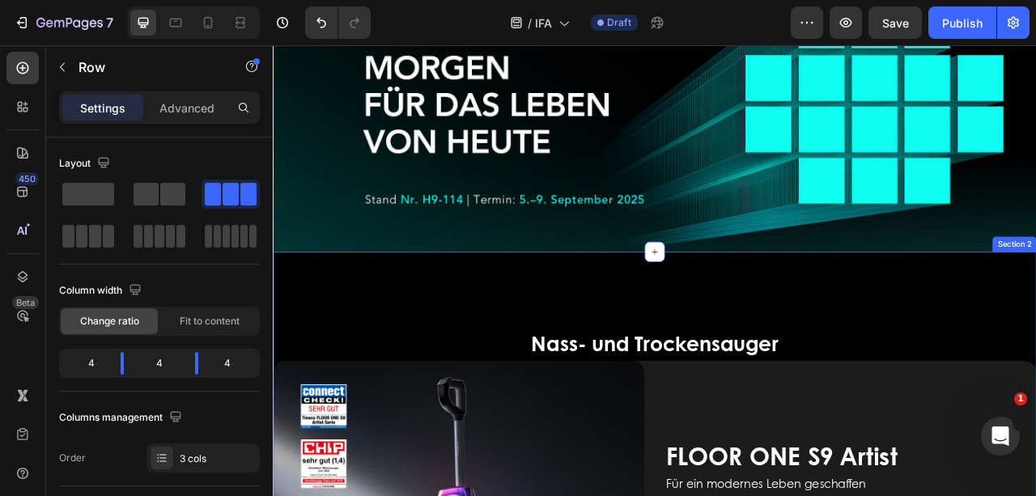
scroll to position [215, 0]
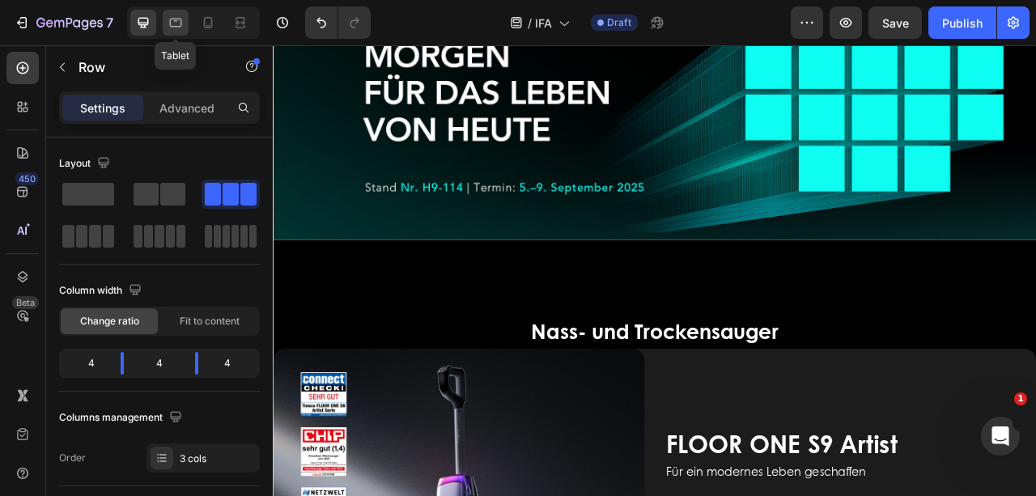
click at [179, 19] on icon at bounding box center [176, 23] width 12 height 9
type input "100%"
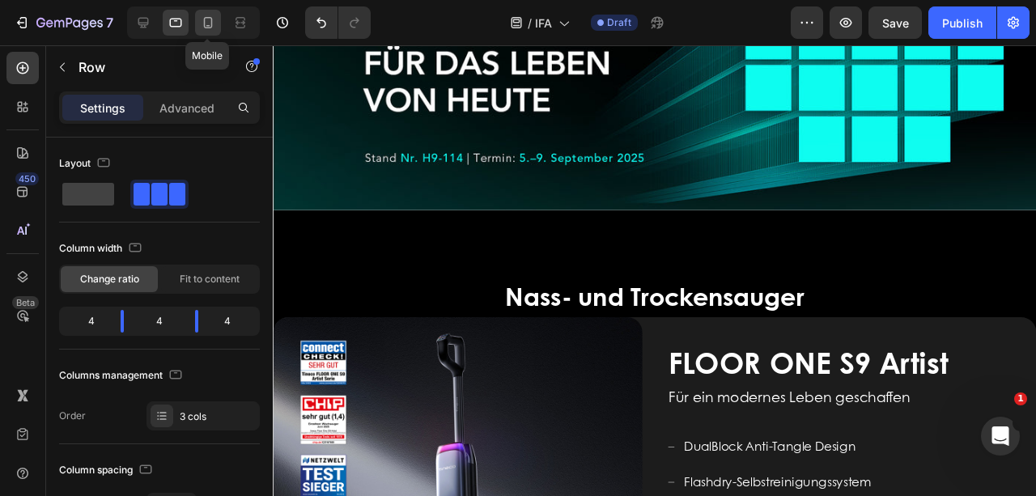
click at [205, 21] on icon at bounding box center [208, 23] width 16 height 16
type input "0"
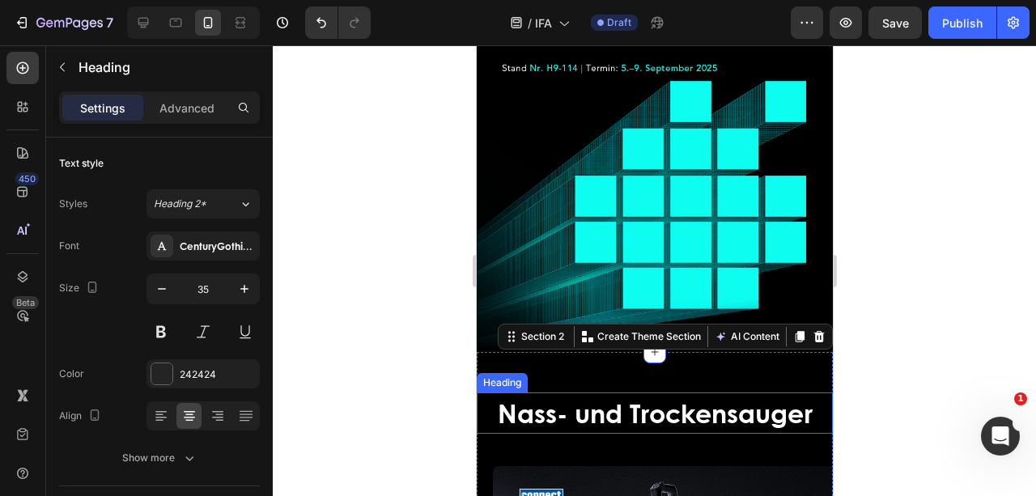
click at [554, 394] on span "Nass- und Trockensauger" at bounding box center [654, 412] width 315 height 37
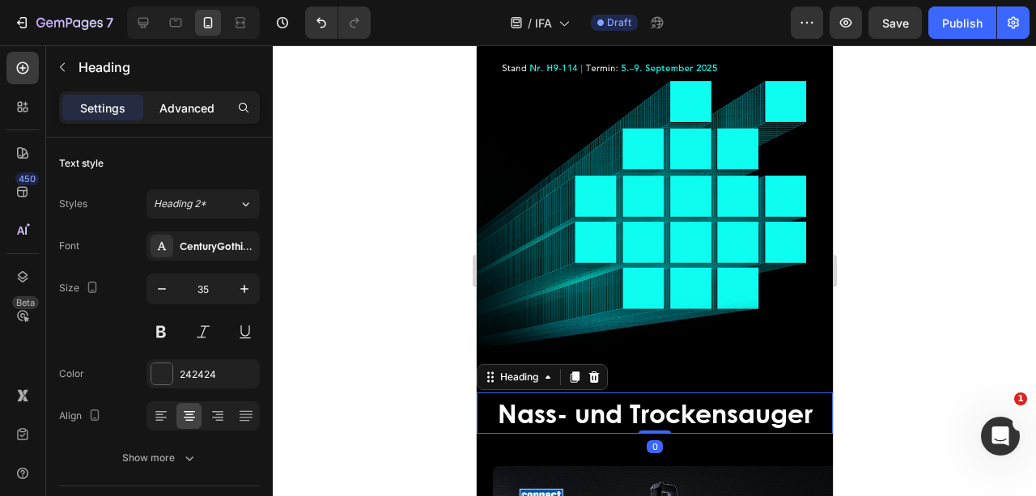
click at [200, 100] on div "Advanced" at bounding box center [186, 108] width 81 height 26
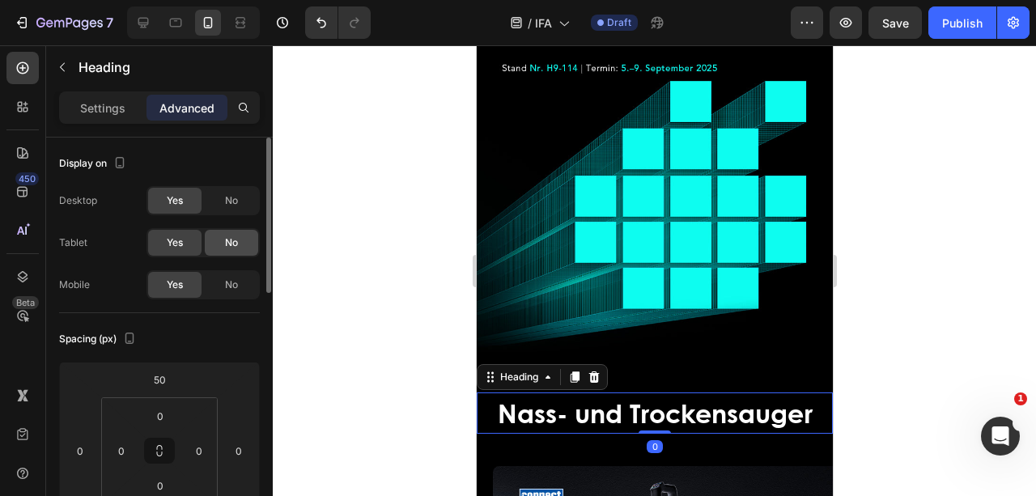
scroll to position [108, 0]
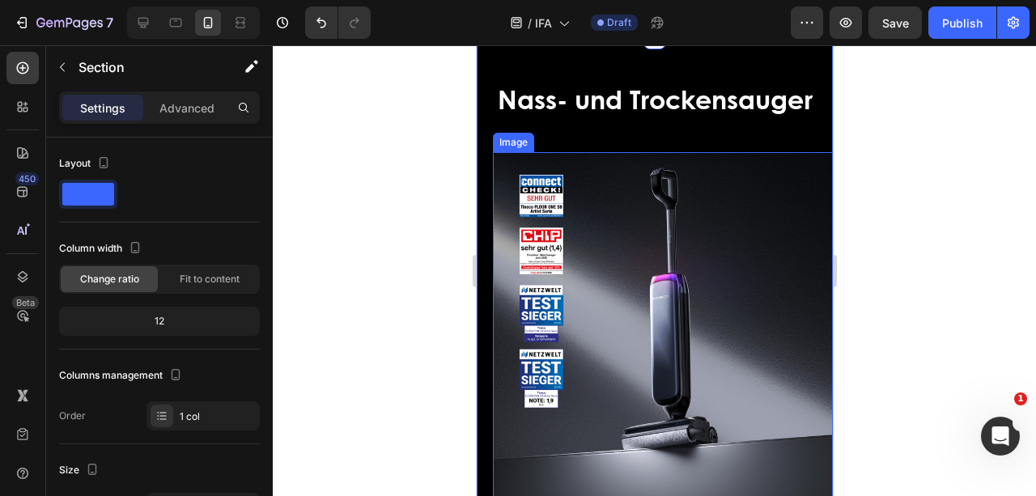
scroll to position [539, 0]
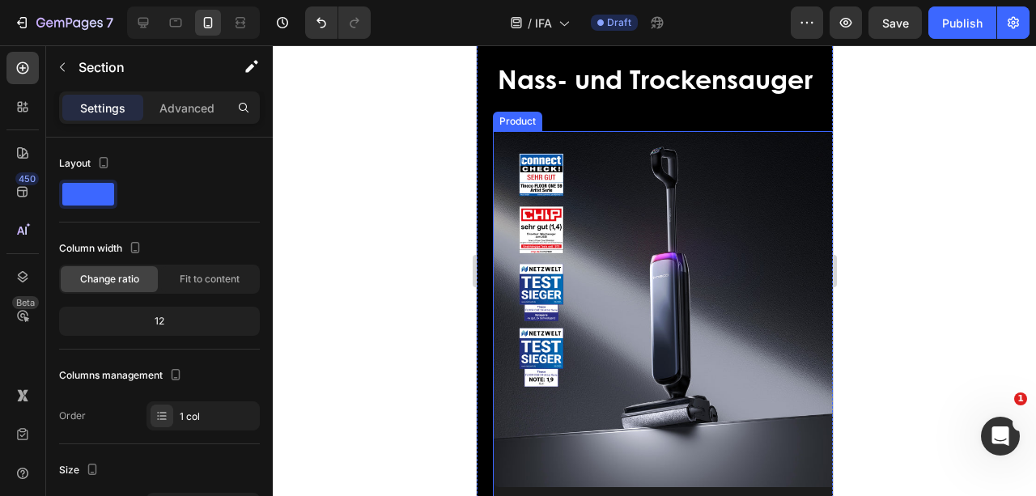
click at [587, 485] on div "Image FLOOR ONE S9 Artist Heading Für ein modernes Leben geschaffen Text block …" at bounding box center [670, 463] width 356 height 665
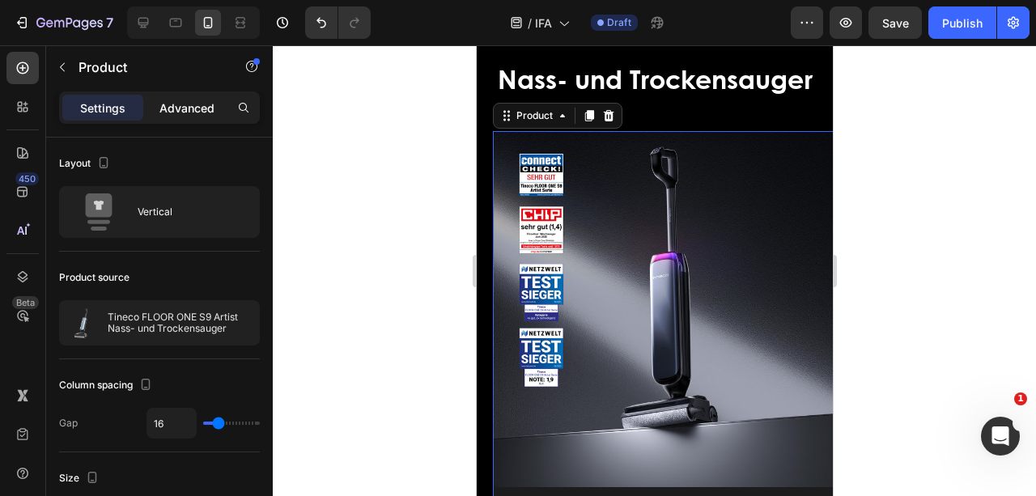
click at [197, 114] on p "Advanced" at bounding box center [186, 108] width 55 height 17
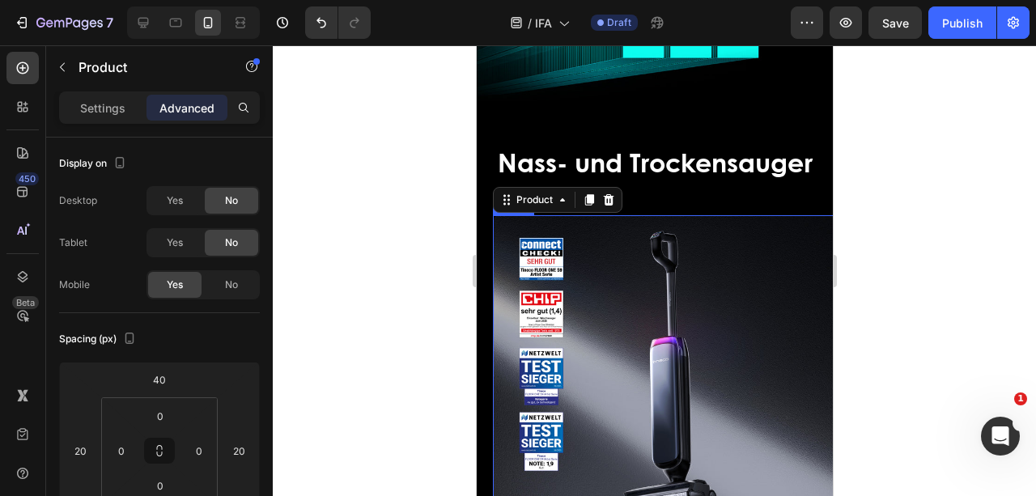
scroll to position [377, 0]
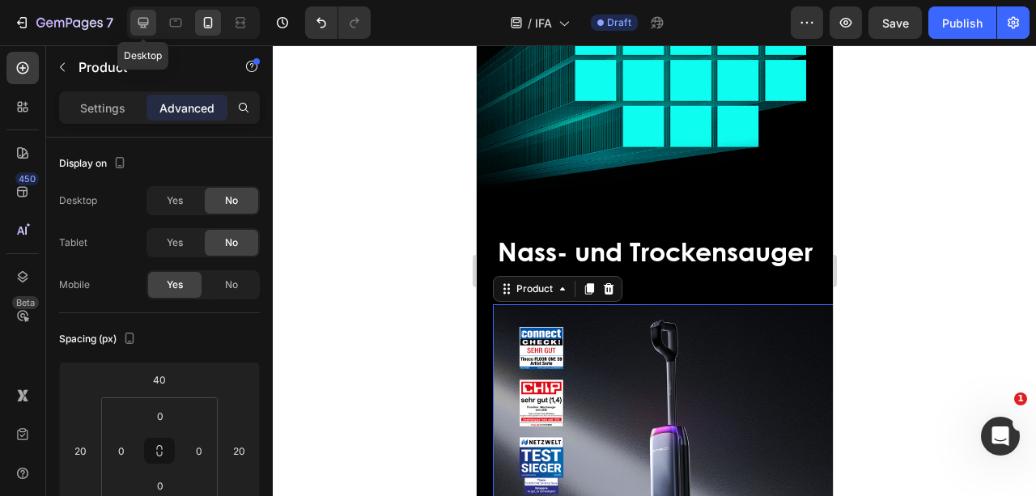
click at [138, 18] on icon at bounding box center [143, 23] width 16 height 16
type input "0"
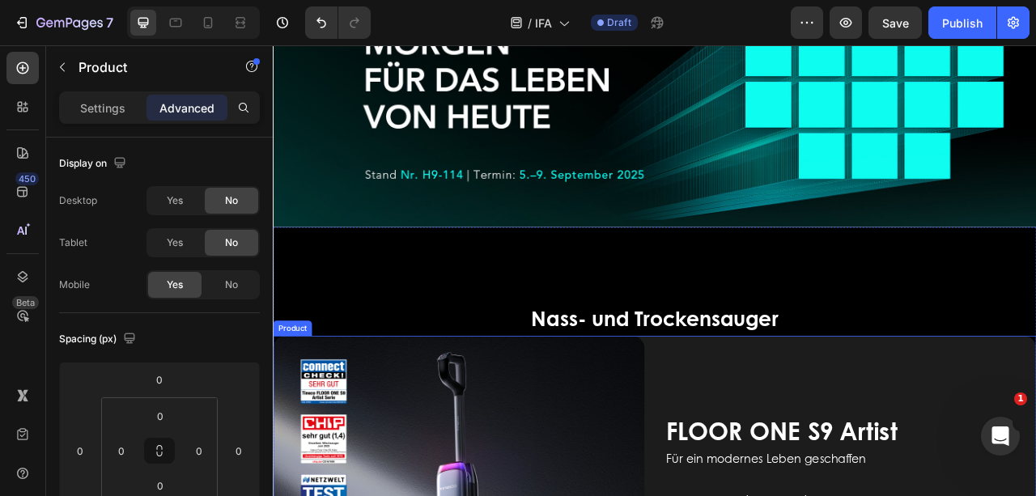
scroll to position [213, 0]
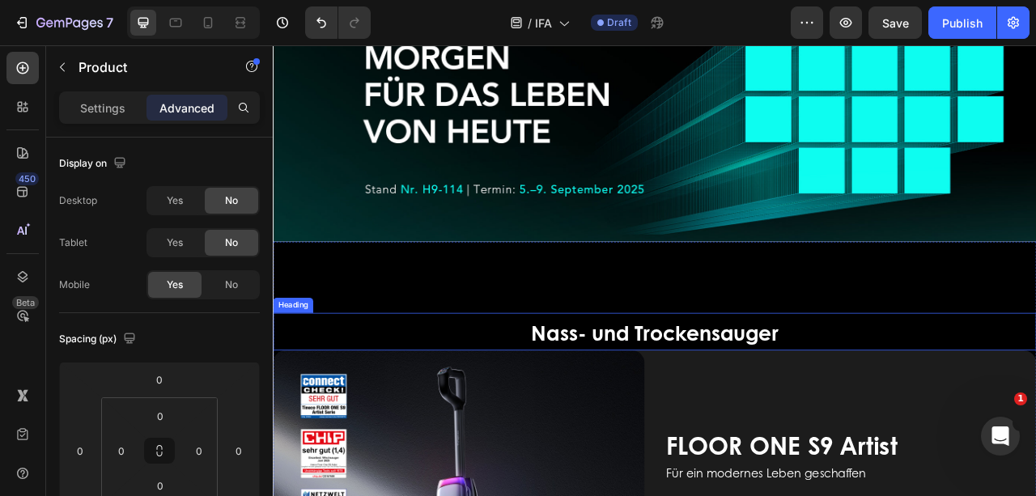
click at [955, 405] on h2 "Nass- und Trockensauger" at bounding box center [758, 410] width 971 height 48
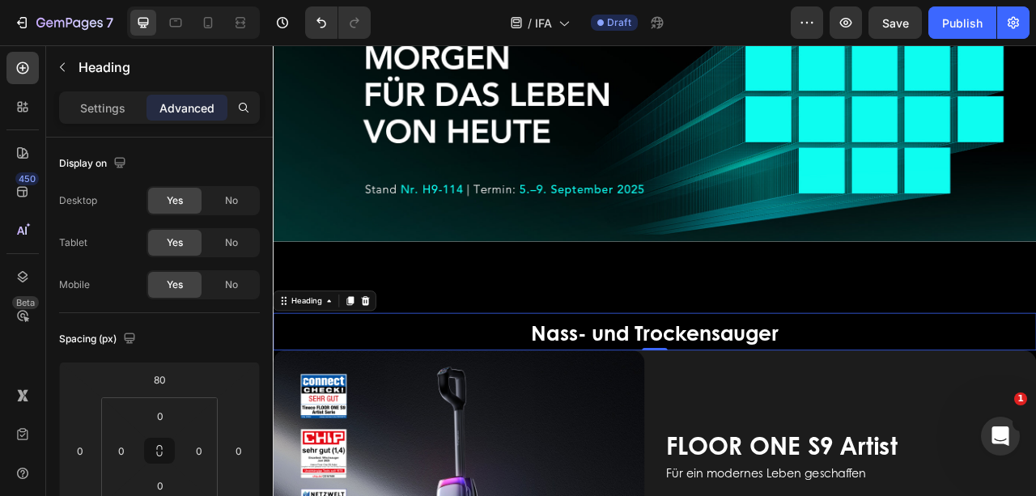
click at [185, 105] on p "Advanced" at bounding box center [186, 108] width 55 height 17
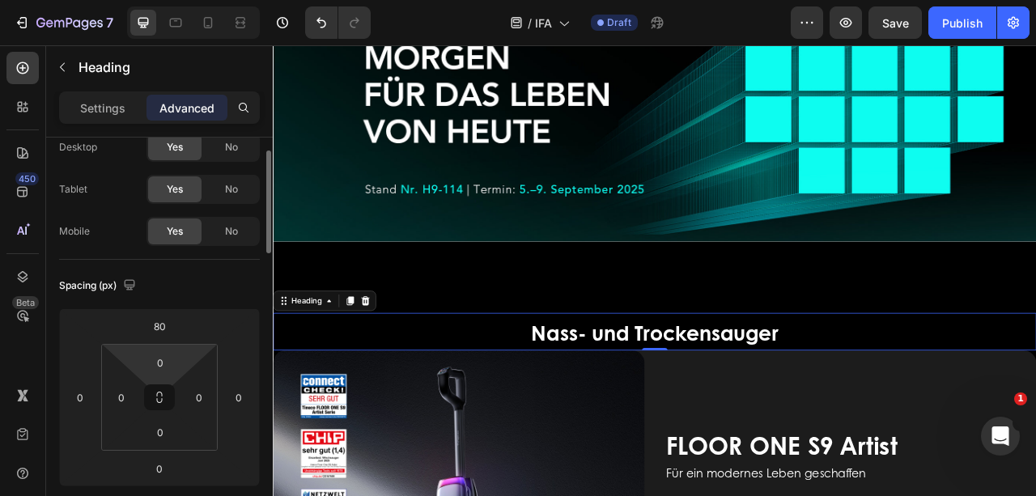
scroll to position [108, 0]
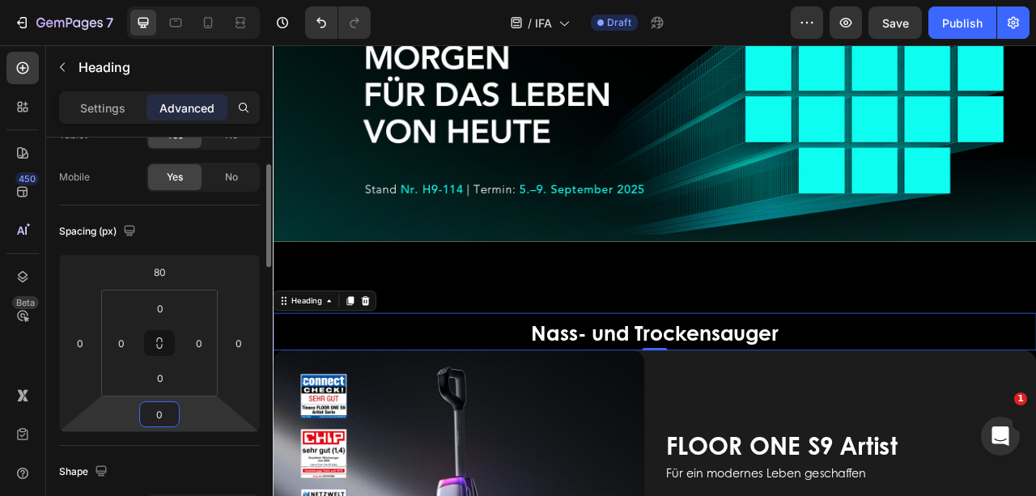
click at [161, 411] on input "0" at bounding box center [159, 414] width 32 height 24
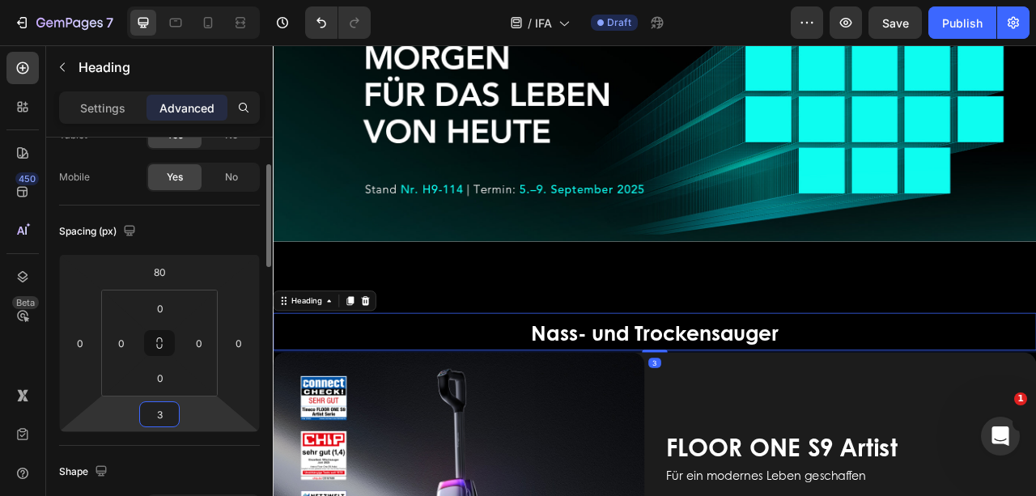
type input "30"
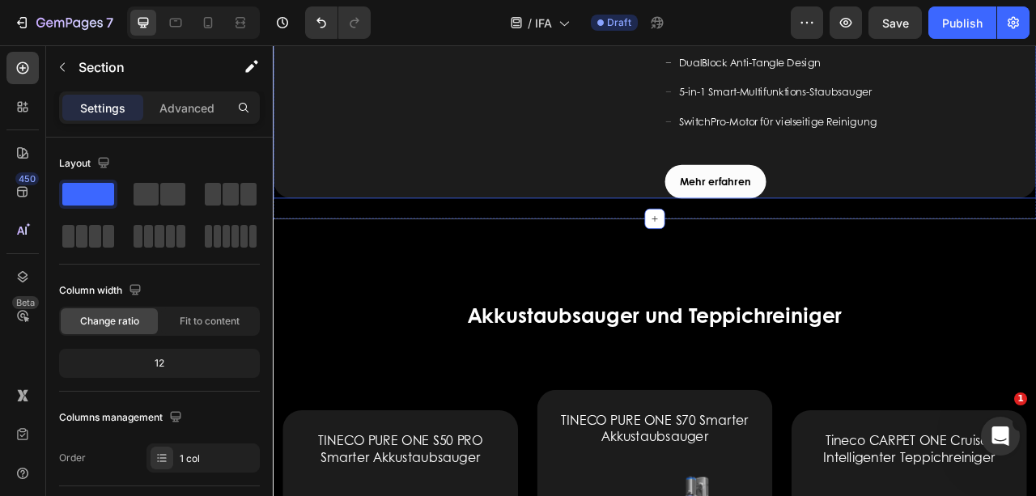
scroll to position [1885, 0]
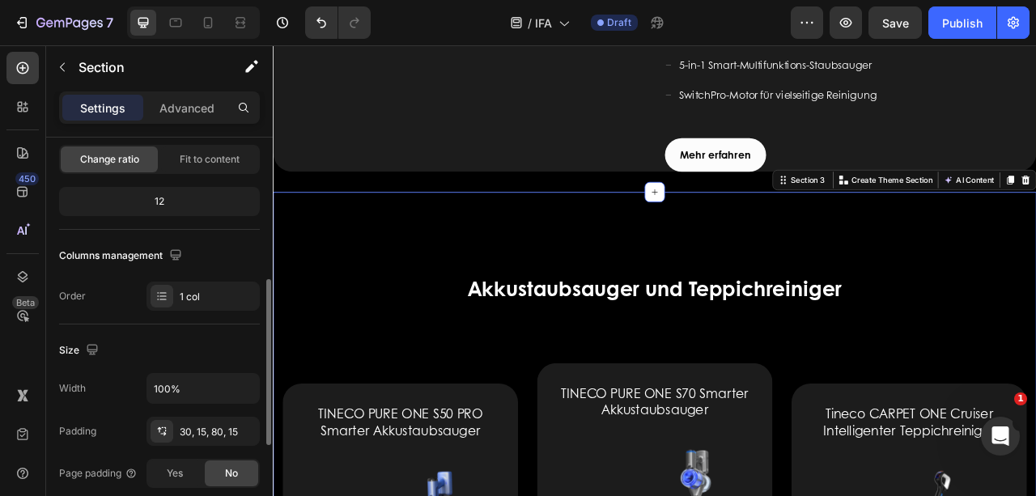
scroll to position [269, 0]
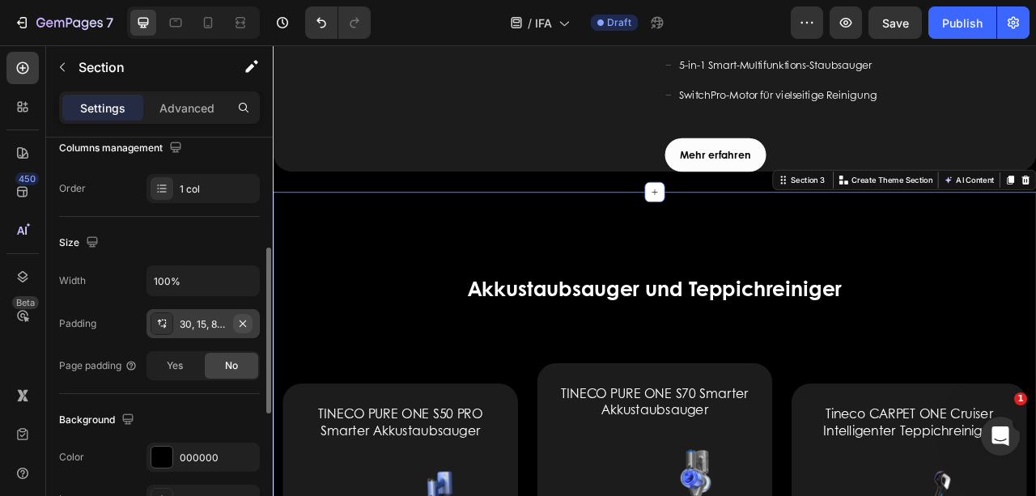
click at [243, 319] on icon "button" at bounding box center [242, 323] width 13 height 13
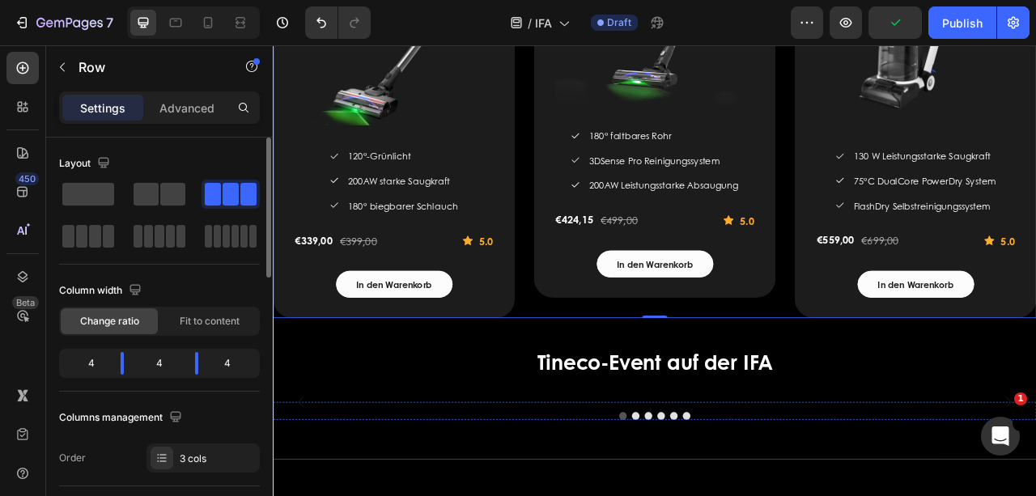
scroll to position [2640, 0]
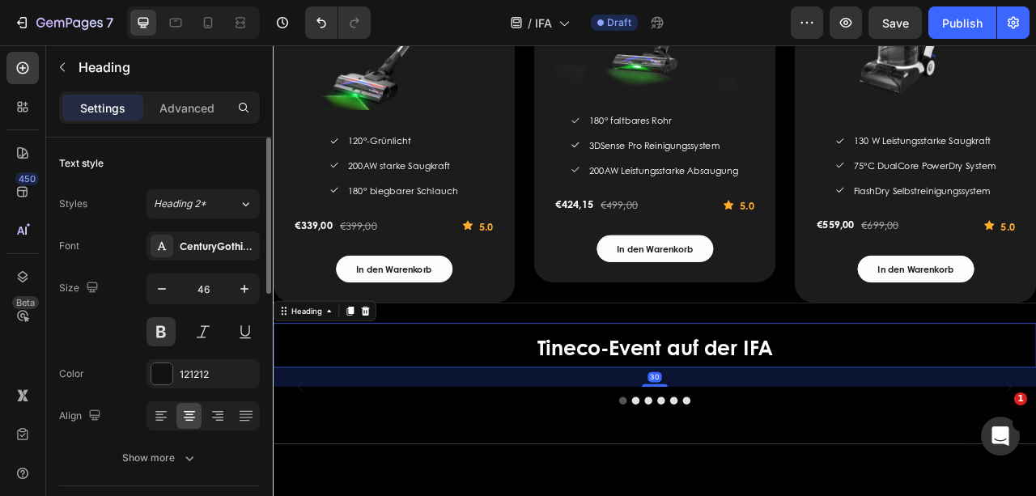
click at [592, 422] on h2 "Tineco-Event auf der IFA" at bounding box center [758, 427] width 971 height 57
click at [600, 425] on h2 "Tineco-Event auf der IFA" at bounding box center [758, 427] width 971 height 57
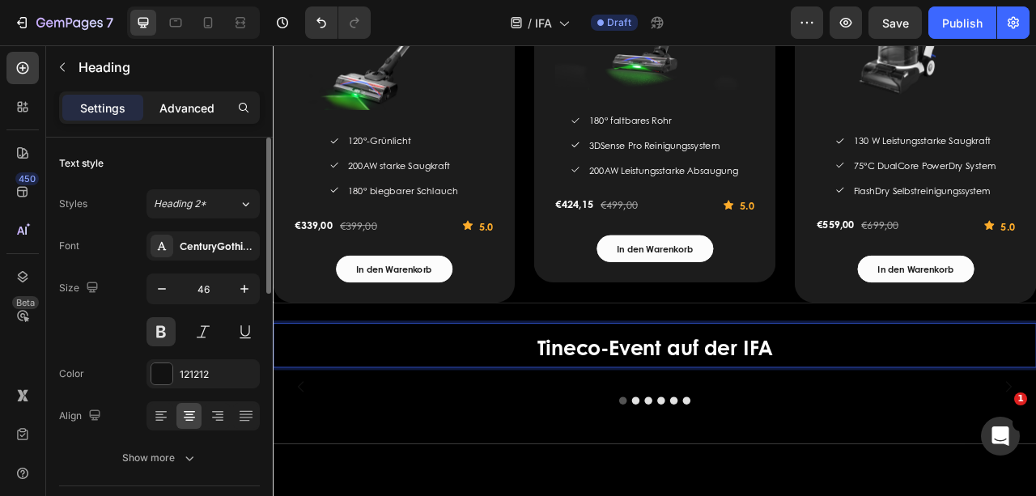
click at [178, 112] on p "Advanced" at bounding box center [186, 108] width 55 height 17
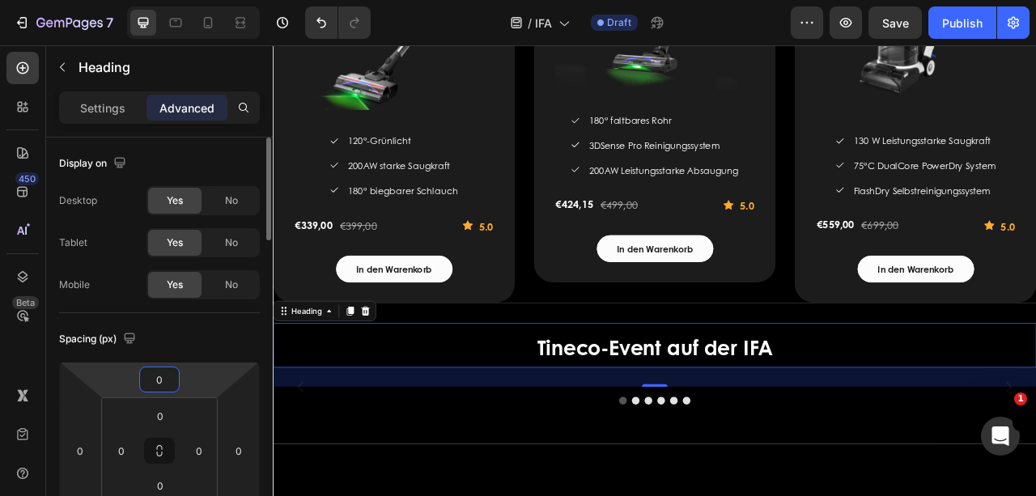
click at [168, 380] on input "0" at bounding box center [159, 379] width 32 height 24
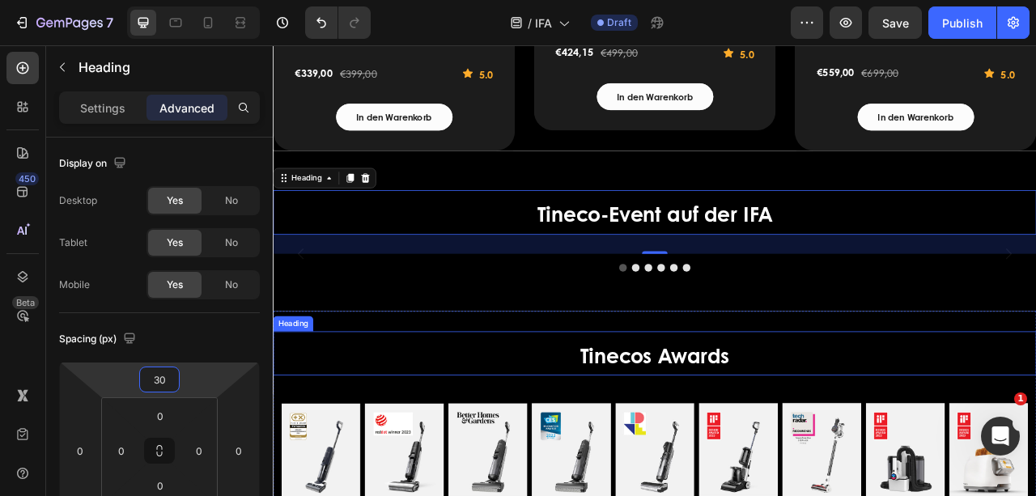
scroll to position [2802, 0]
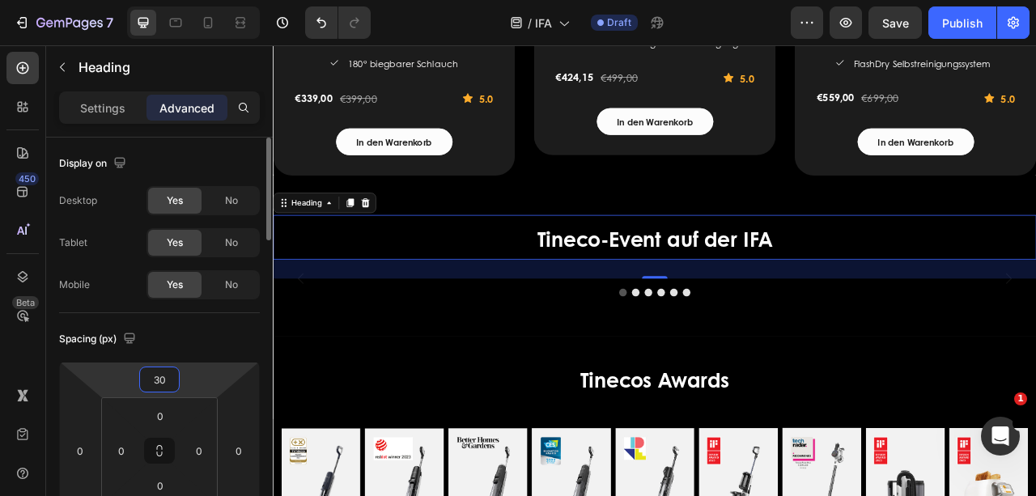
drag, startPoint x: 168, startPoint y: 382, endPoint x: 147, endPoint y: 382, distance: 21.0
click at [147, 382] on input "30" at bounding box center [159, 379] width 32 height 24
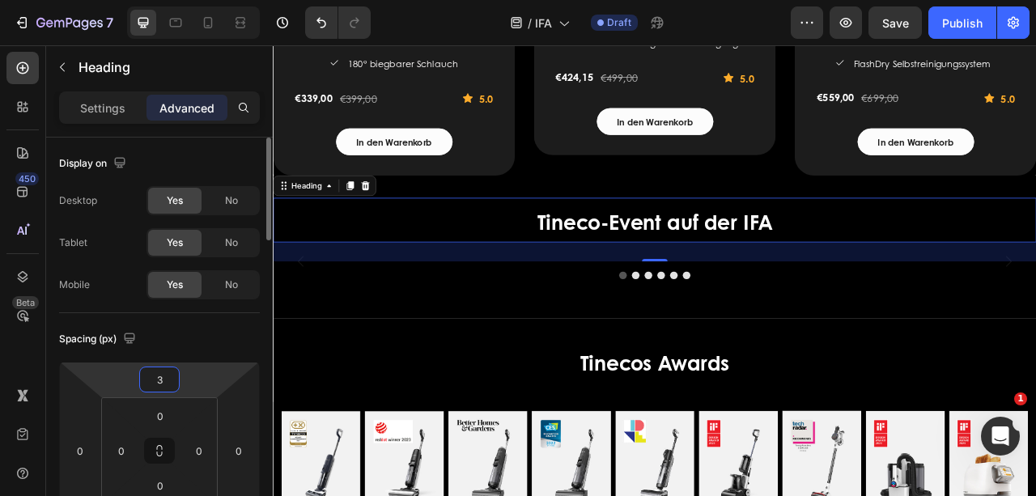
type input "35"
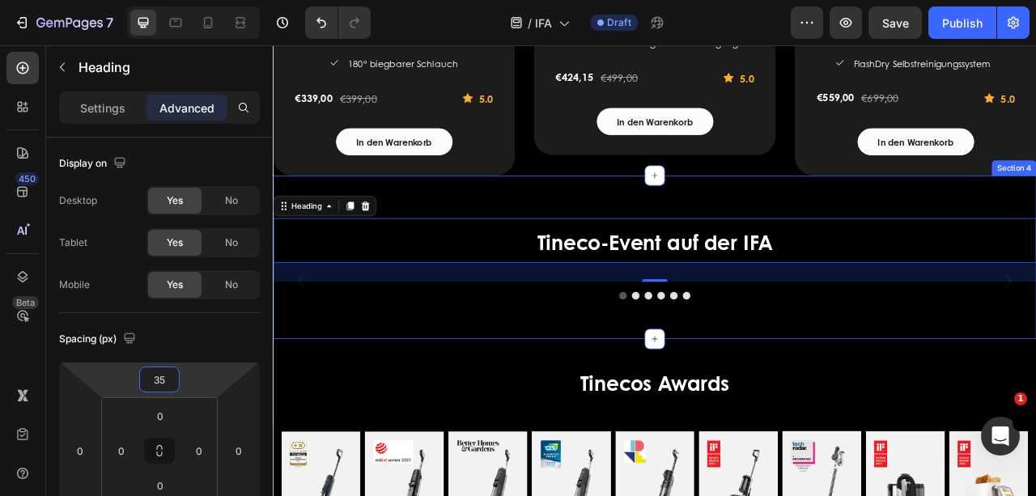
click at [593, 393] on div "Image Image Image Image Image Image [GEOGRAPHIC_DATA]" at bounding box center [758, 369] width 971 height 47
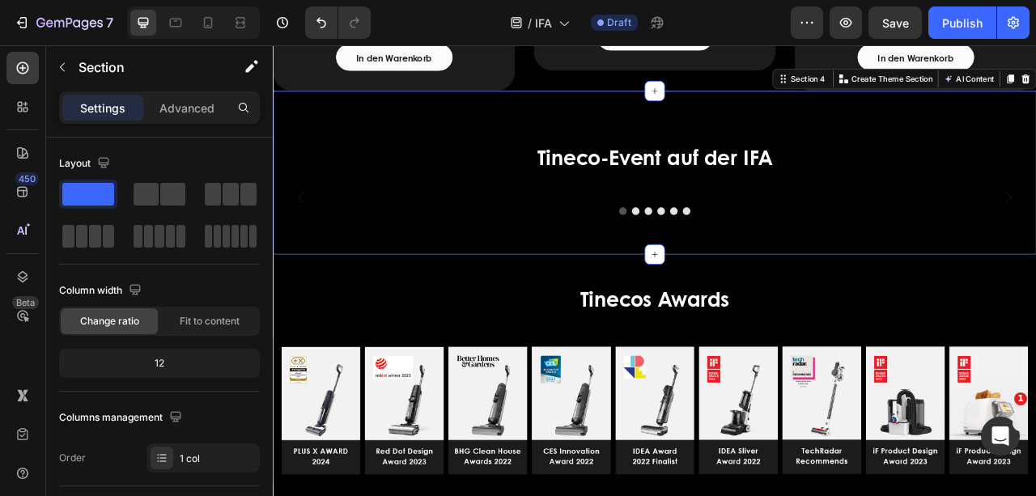
scroll to position [3018, 0]
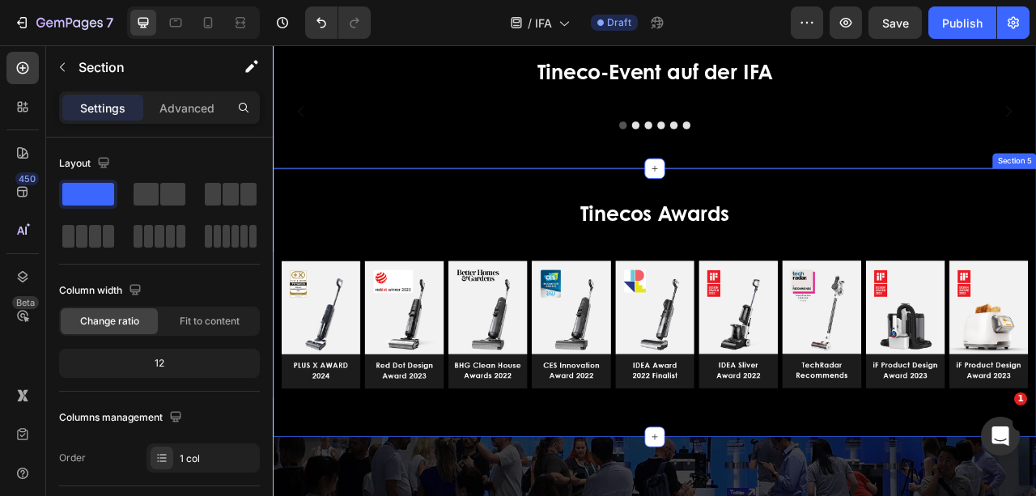
click at [590, 467] on div "Tinecos Awards Heading Image Image Image Carousel Image" at bounding box center [758, 373] width 971 height 290
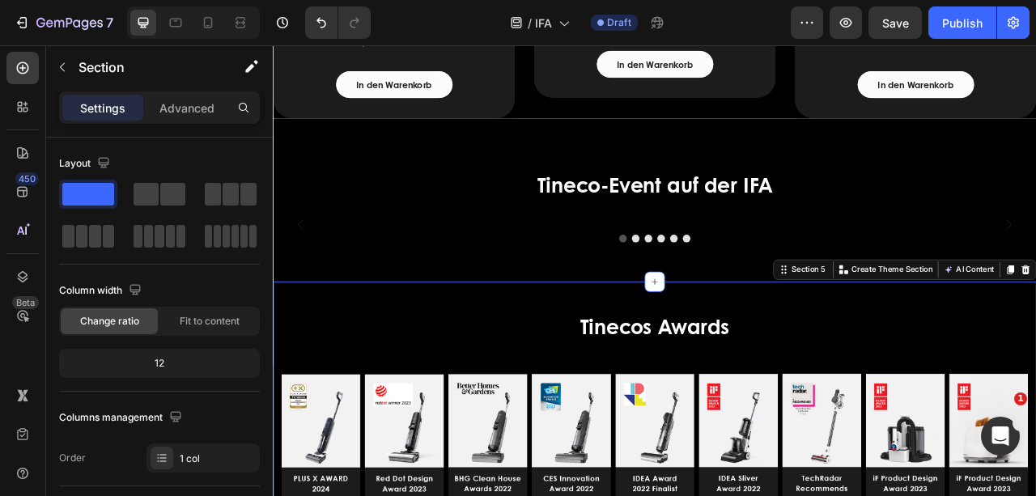
scroll to position [2857, 0]
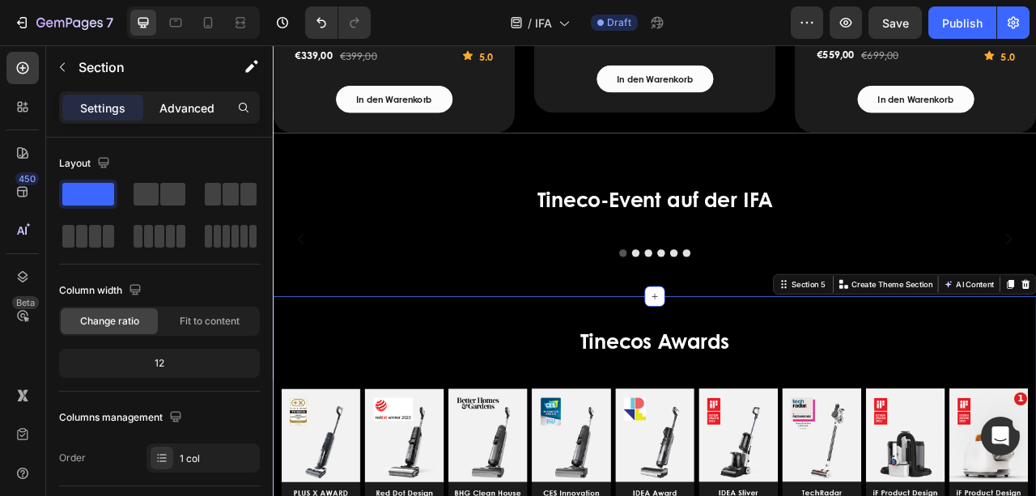
click at [193, 104] on p "Advanced" at bounding box center [186, 108] width 55 height 17
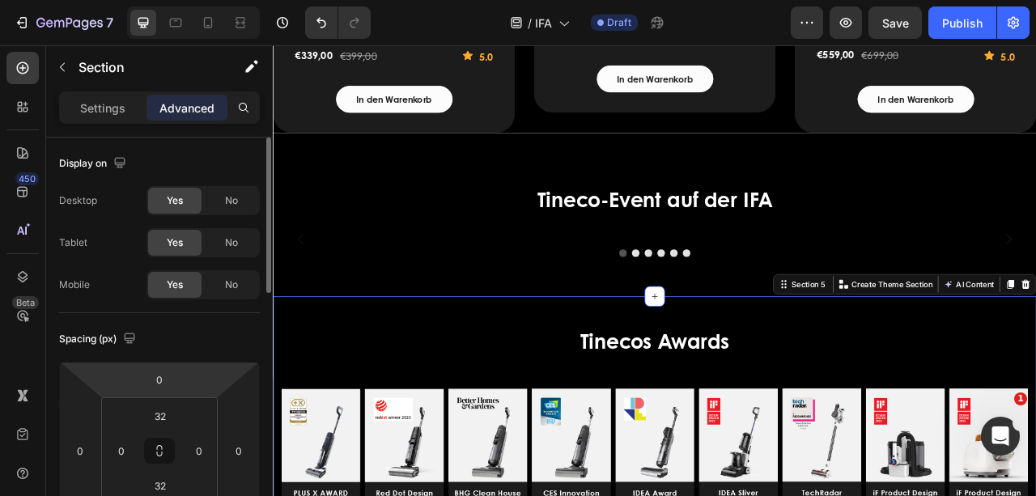
scroll to position [53, 0]
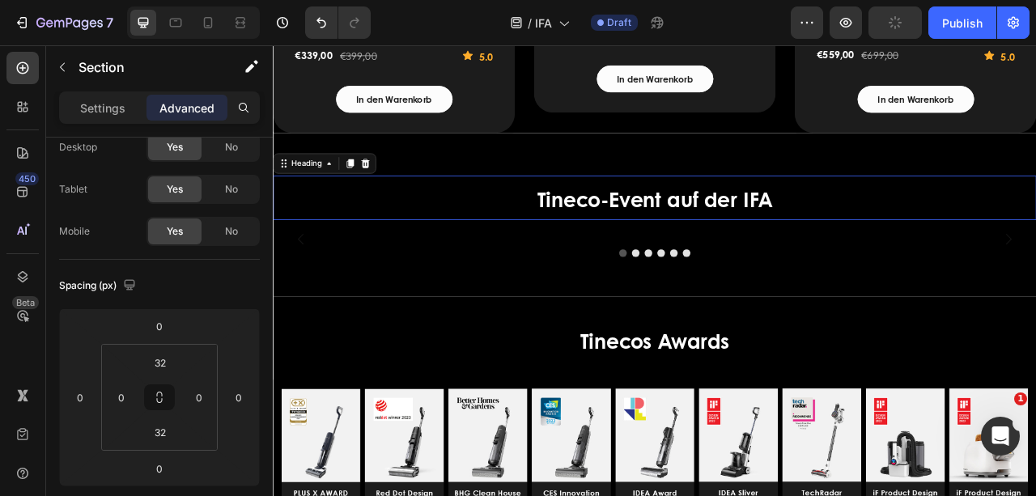
click at [598, 231] on p "⁠⁠⁠⁠⁠⁠⁠ Tineco-Event auf der IFA" at bounding box center [758, 239] width 968 height 53
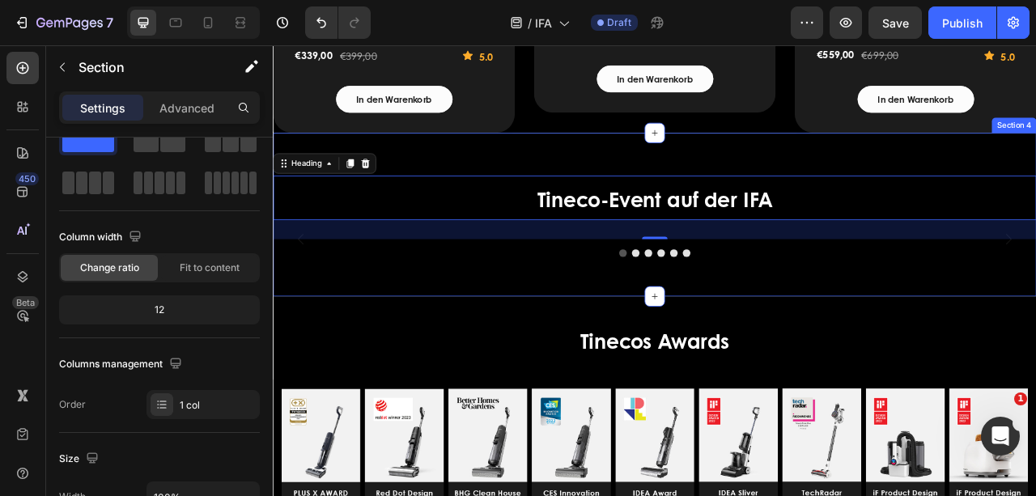
click at [622, 339] on div "Image Image Image Image Image Image [GEOGRAPHIC_DATA]" at bounding box center [758, 315] width 971 height 47
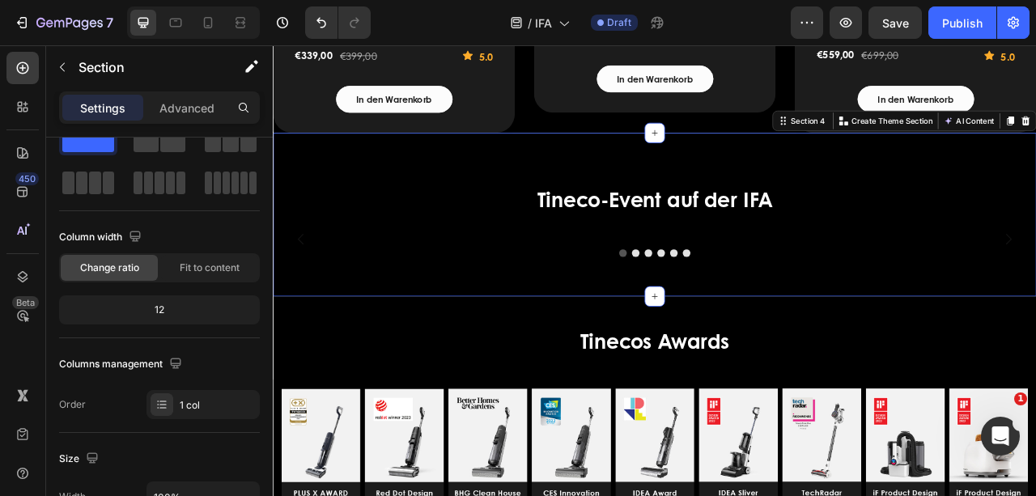
scroll to position [0, 0]
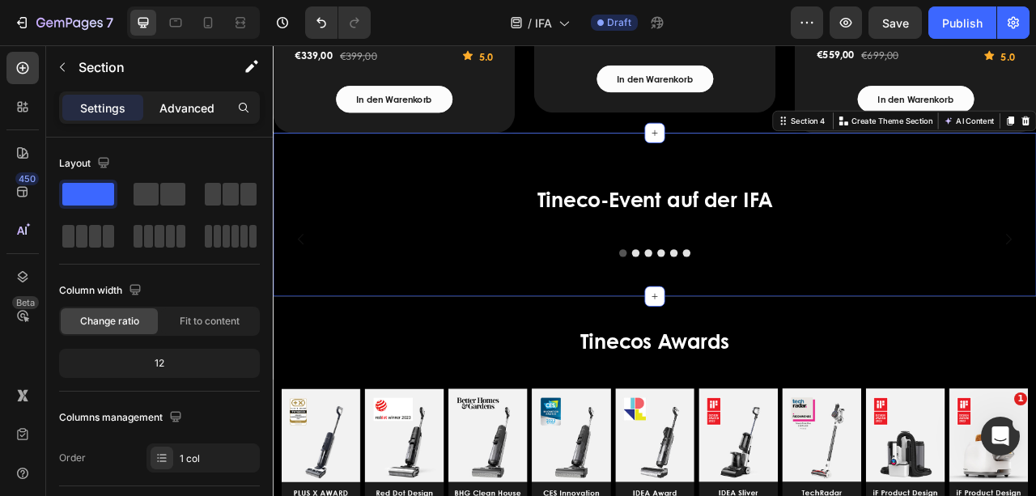
click at [186, 106] on p "Advanced" at bounding box center [186, 108] width 55 height 17
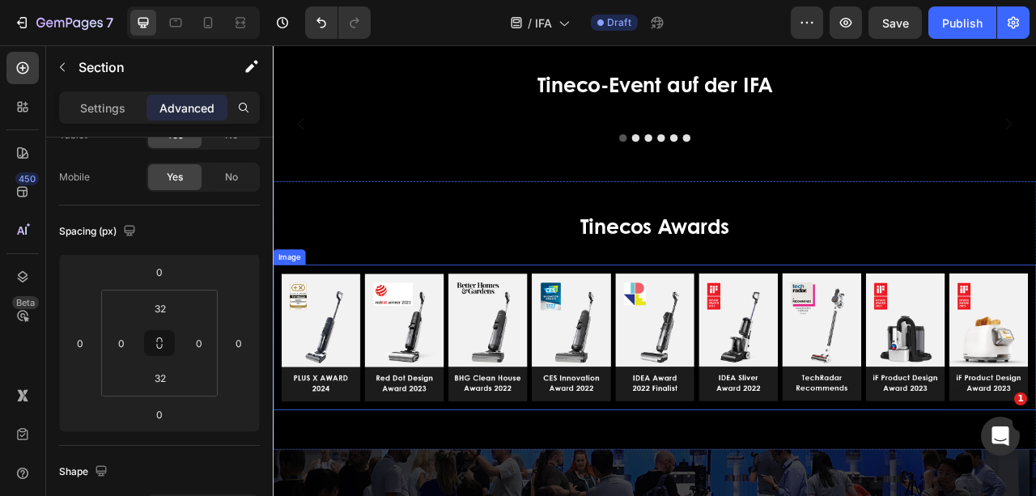
scroll to position [3075, 0]
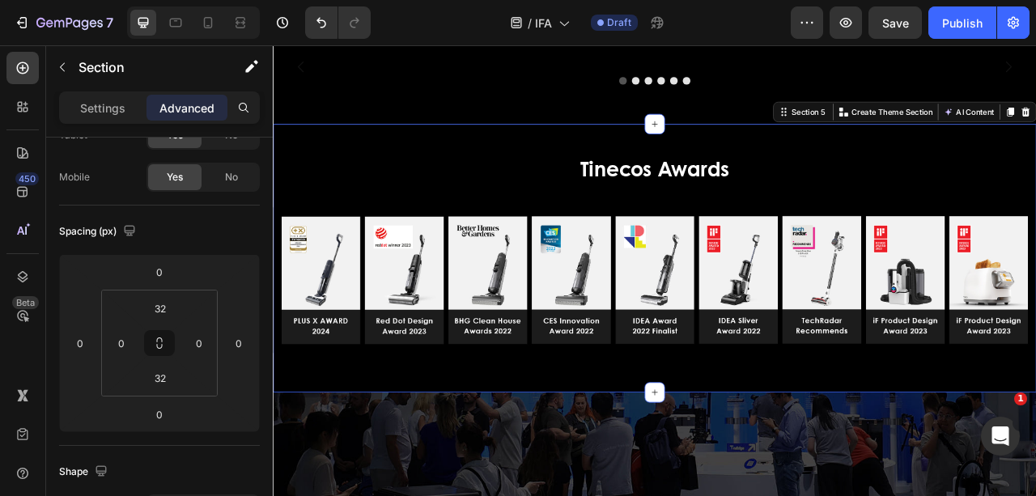
click at [536, 326] on div "Tinecos Awards Heading Image Image Image Carousel Image Section 5 Create Theme …" at bounding box center [758, 316] width 971 height 341
click at [536, 146] on div "Tineco-Event auf der IFA Heading Image Image Image Image Image Image [GEOGRAPHI…" at bounding box center [758, 42] width 971 height 208
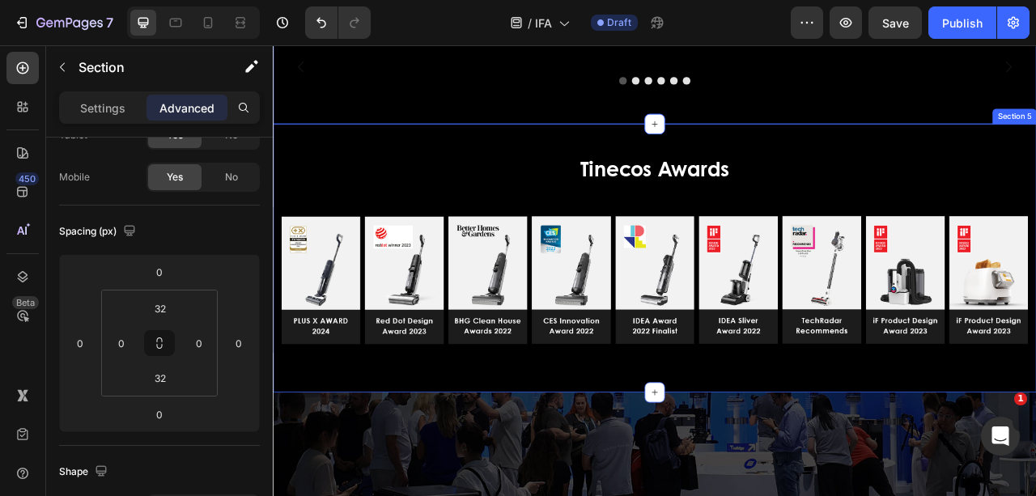
click at [536, 329] on div "Tinecos Awards Heading Image Image Image Carousel Image Section 5" at bounding box center [758, 316] width 971 height 341
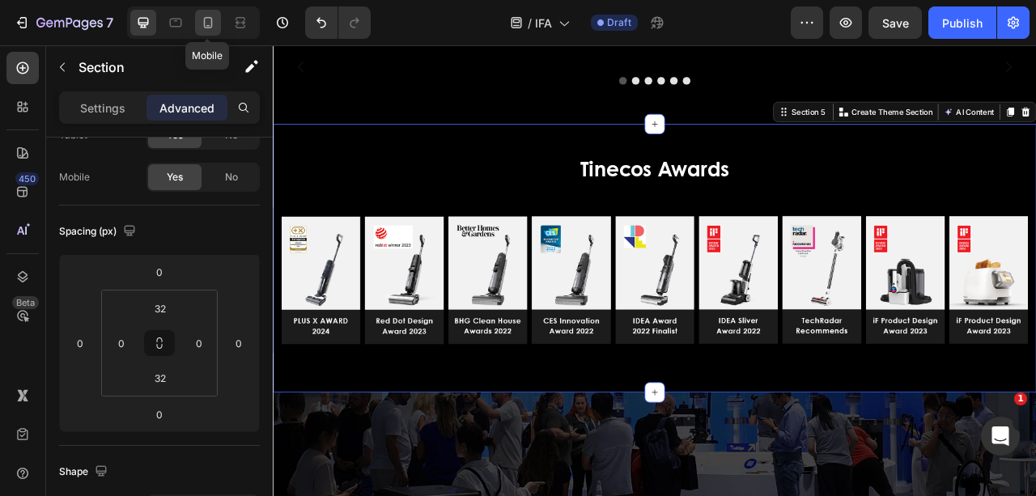
click at [208, 21] on icon at bounding box center [208, 23] width 16 height 16
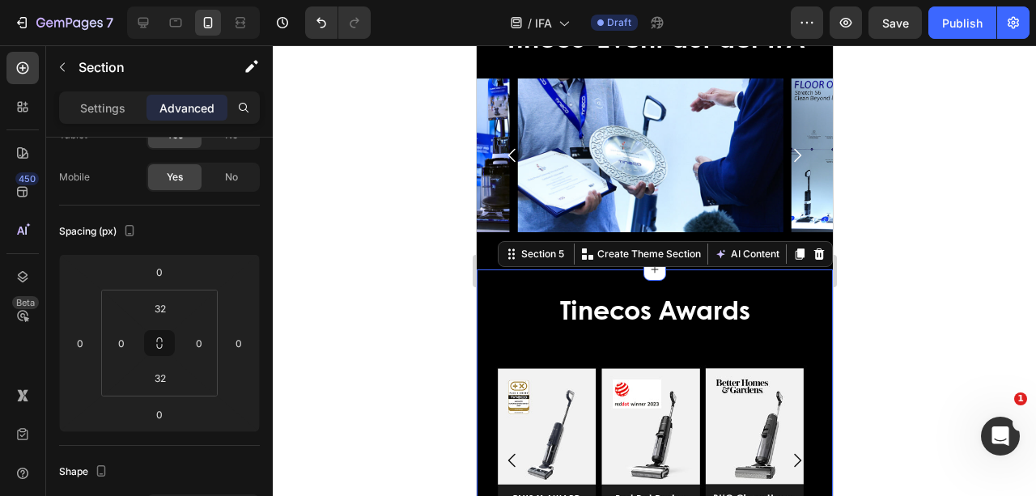
scroll to position [2877, 0]
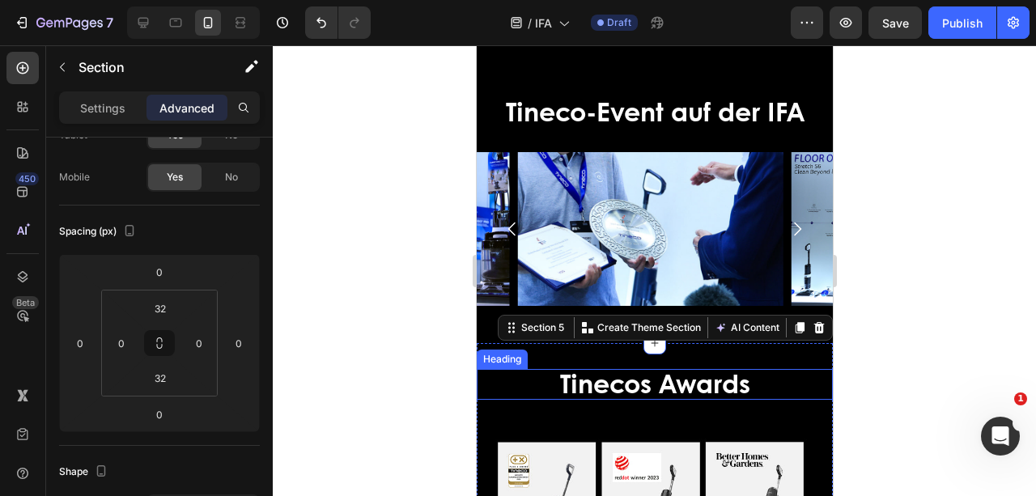
click at [800, 392] on h2 "Tinecos Awards" at bounding box center [654, 384] width 356 height 31
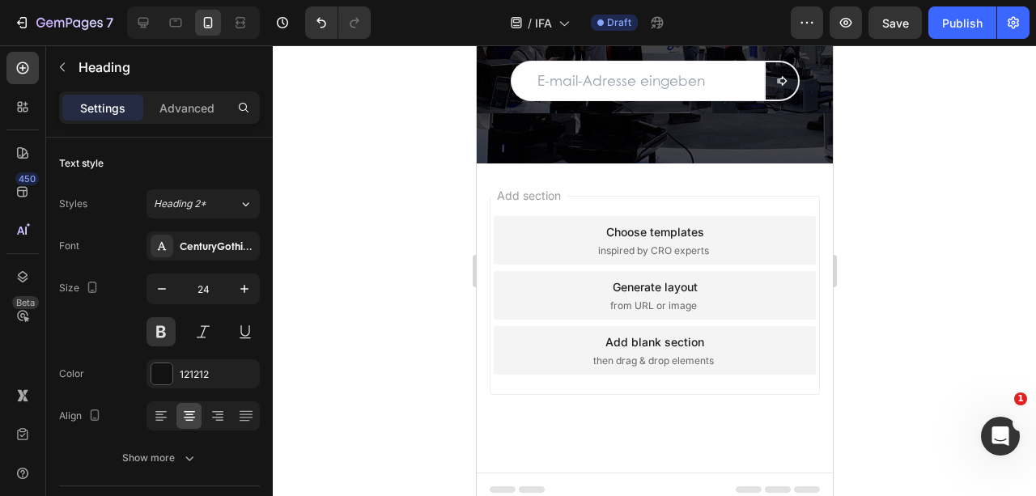
scroll to position [4248, 0]
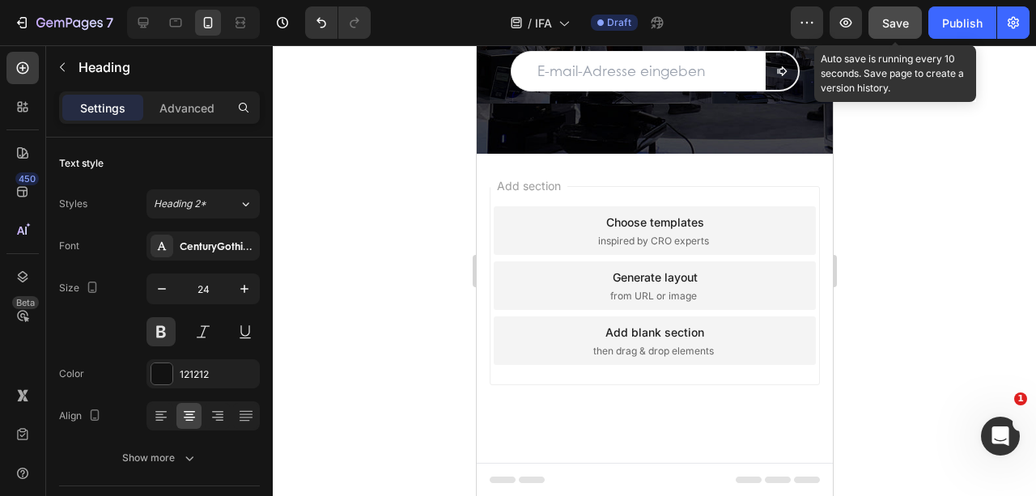
click at [901, 20] on span "Save" at bounding box center [895, 23] width 27 height 14
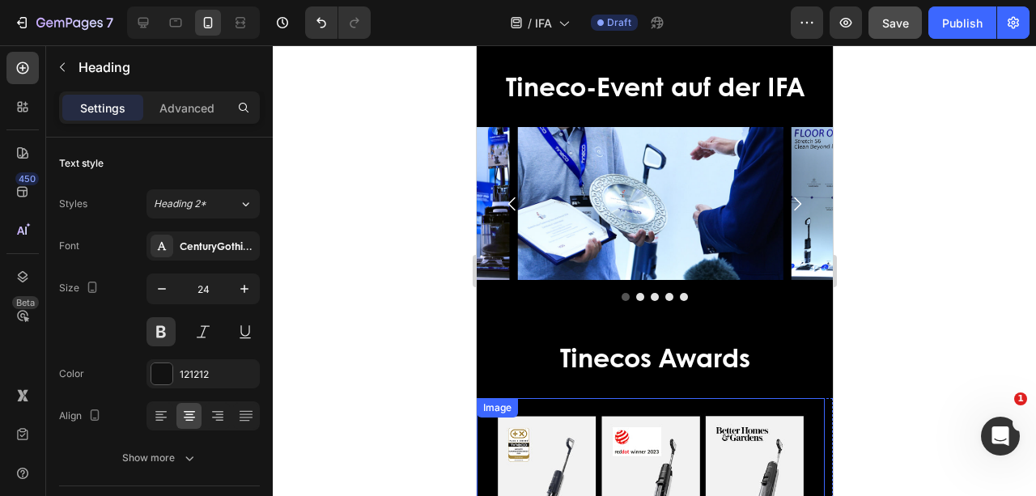
scroll to position [3331, 0]
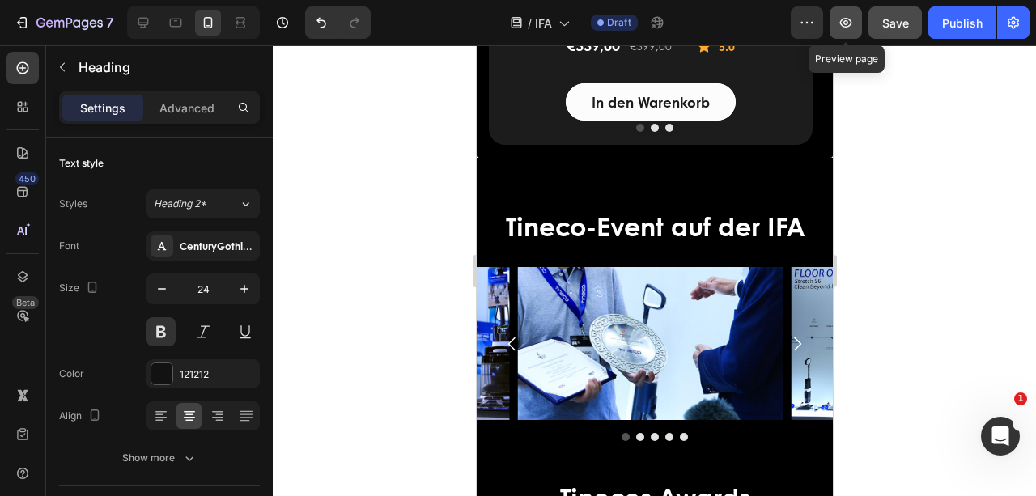
click at [850, 18] on icon "button" at bounding box center [846, 23] width 16 height 16
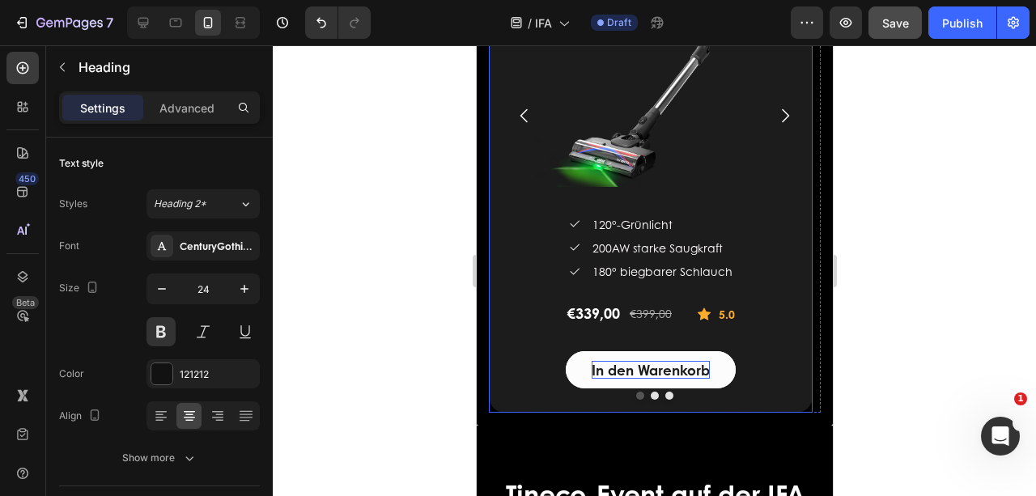
scroll to position [3116, 0]
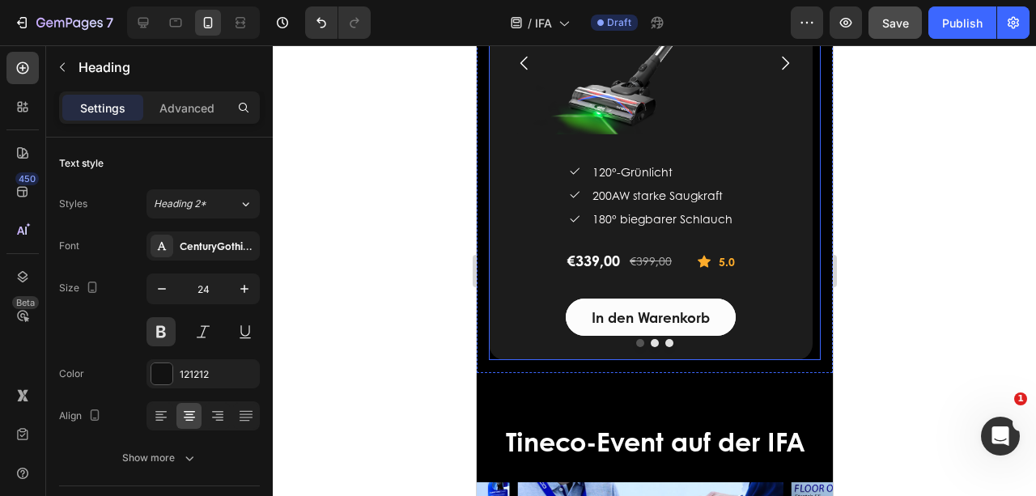
click at [677, 343] on div at bounding box center [654, 343] width 332 height 8
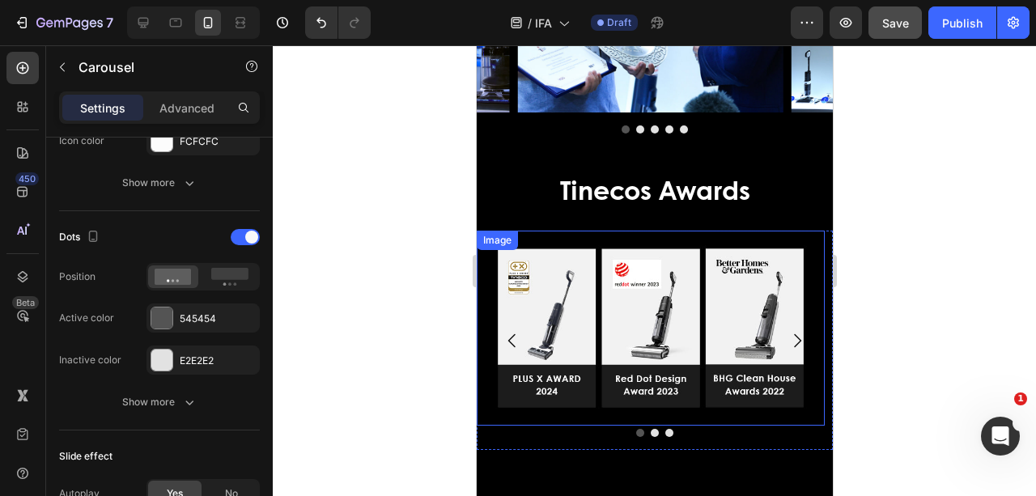
scroll to position [3654, 0]
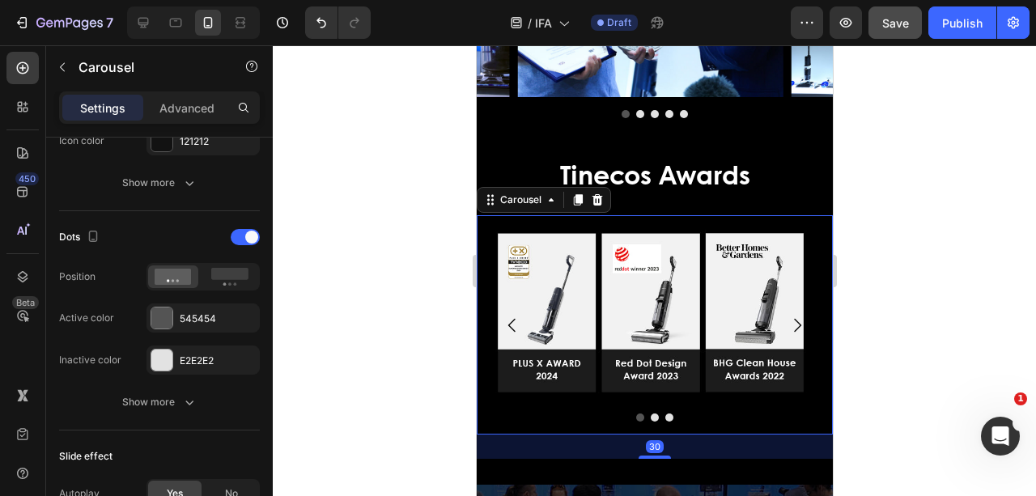
click at [675, 414] on div at bounding box center [654, 418] width 356 height 8
click at [670, 415] on div at bounding box center [654, 418] width 356 height 8
click at [684, 415] on div at bounding box center [654, 418] width 356 height 8
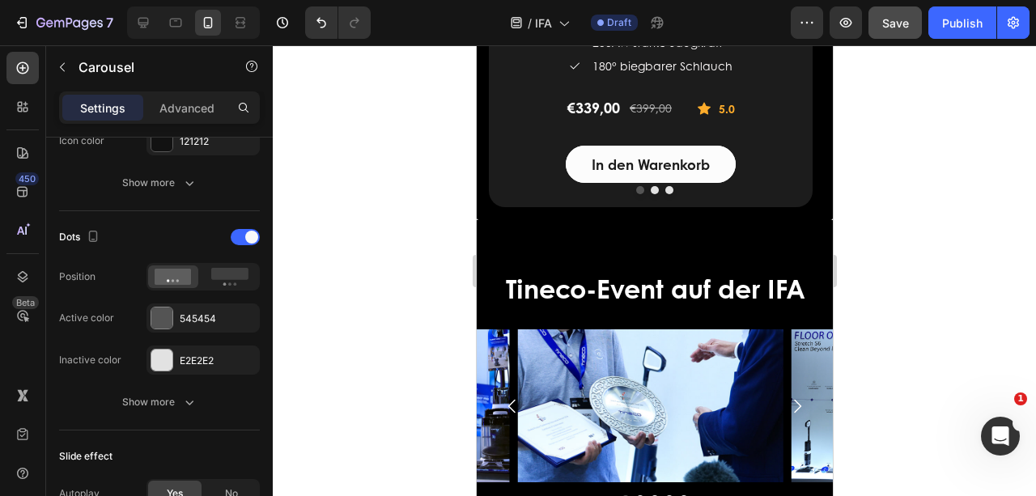
scroll to position [3223, 0]
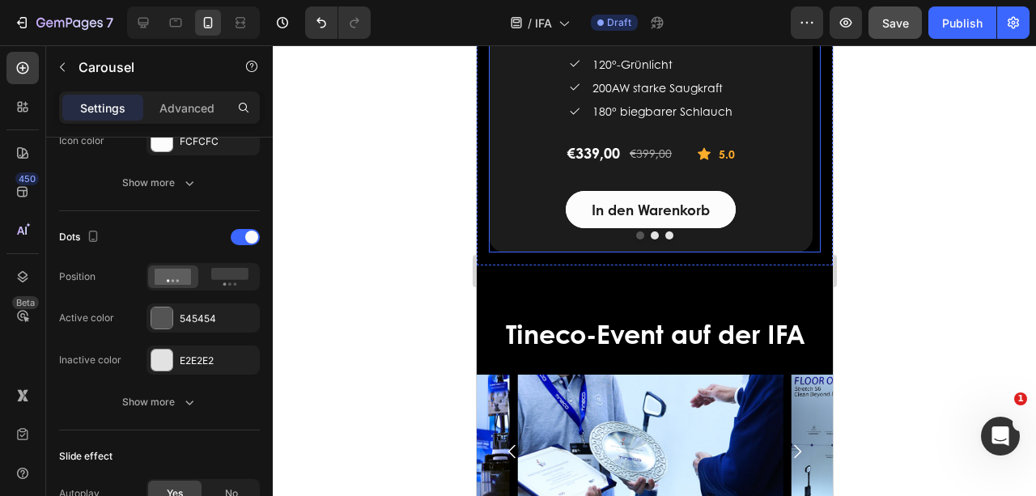
click at [685, 231] on div at bounding box center [654, 235] width 332 height 8
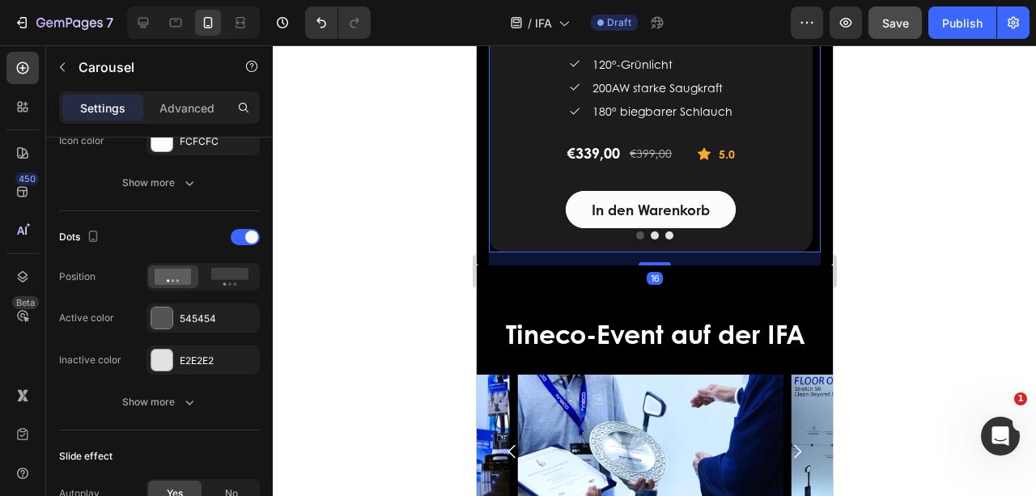
click at [685, 231] on div at bounding box center [654, 235] width 332 height 8
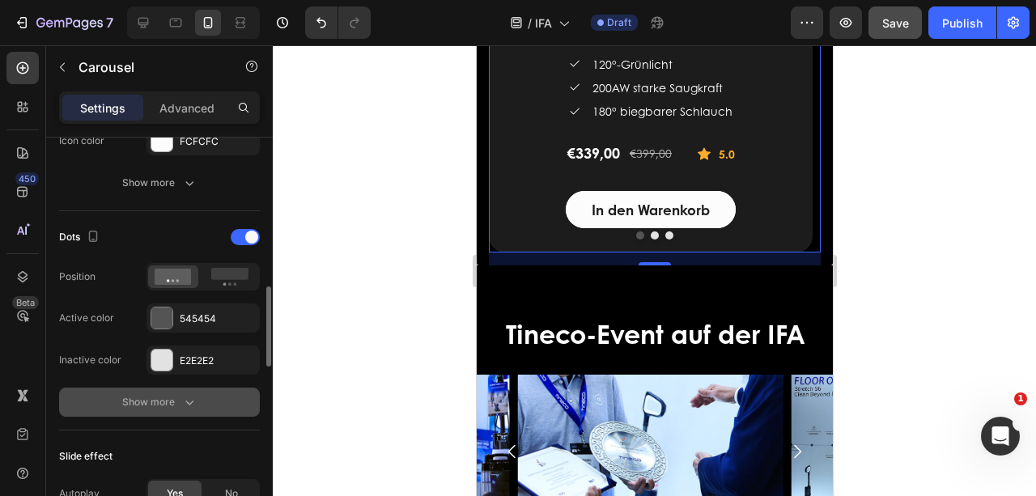
click at [194, 398] on icon "button" at bounding box center [189, 402] width 16 height 16
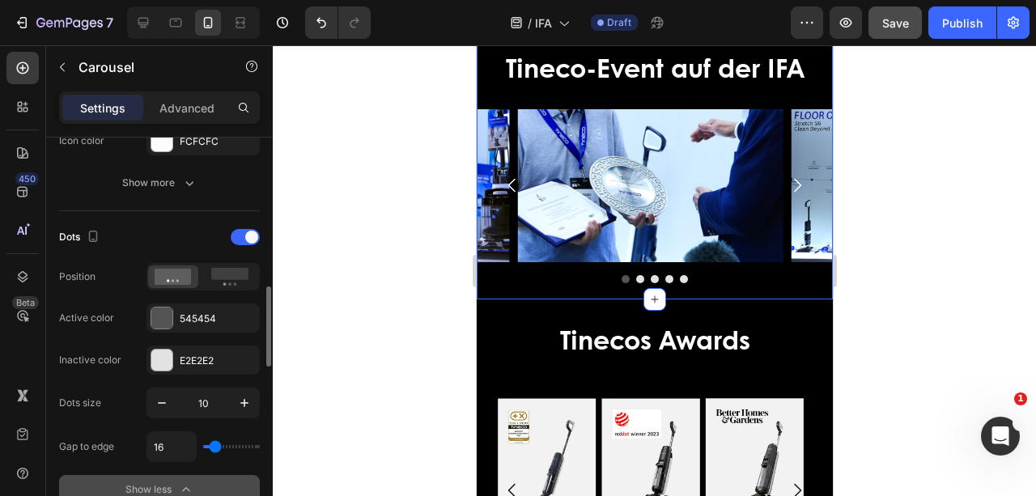
scroll to position [3493, 0]
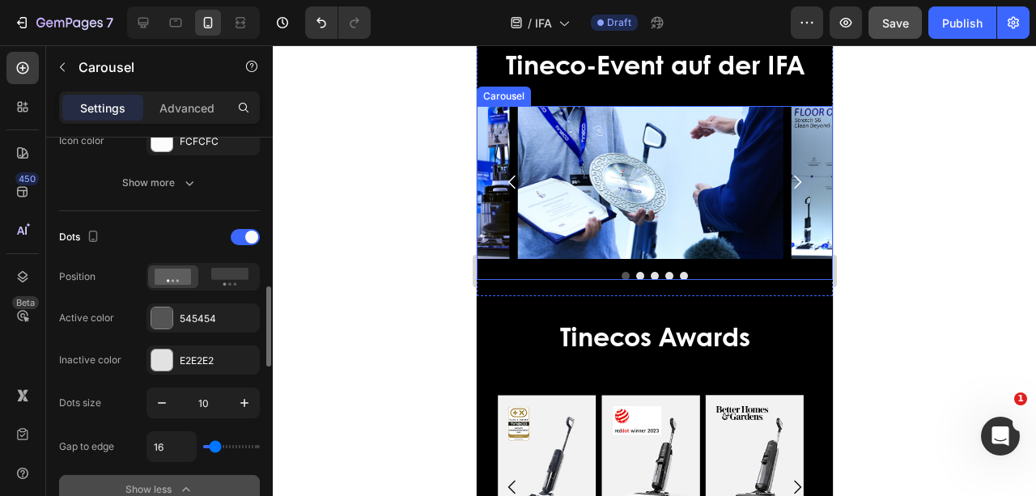
click at [709, 272] on div at bounding box center [654, 276] width 356 height 8
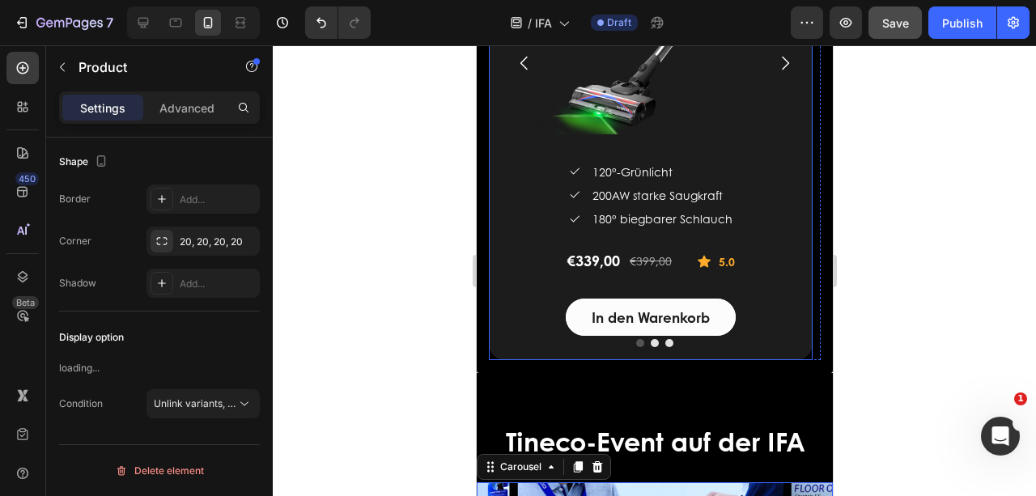
scroll to position [0, 0]
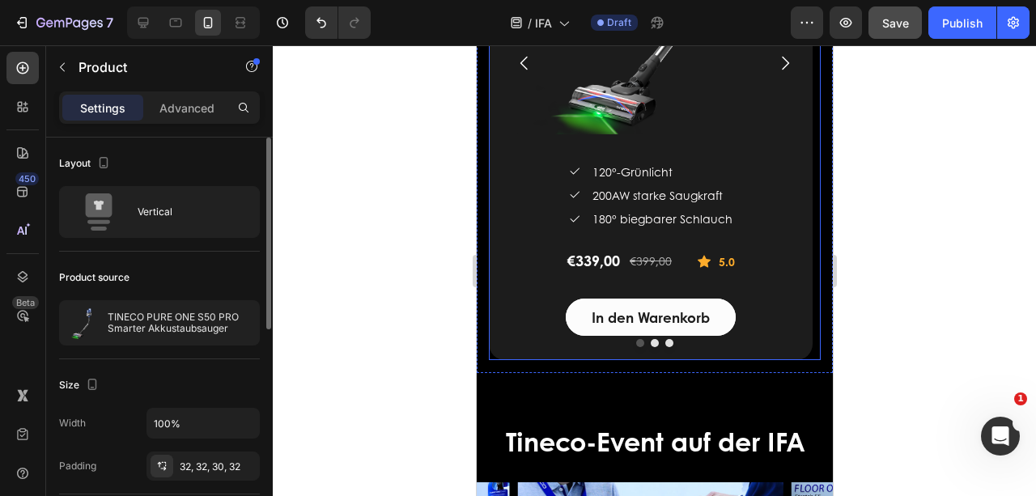
click at [522, 341] on div at bounding box center [654, 343] width 332 height 8
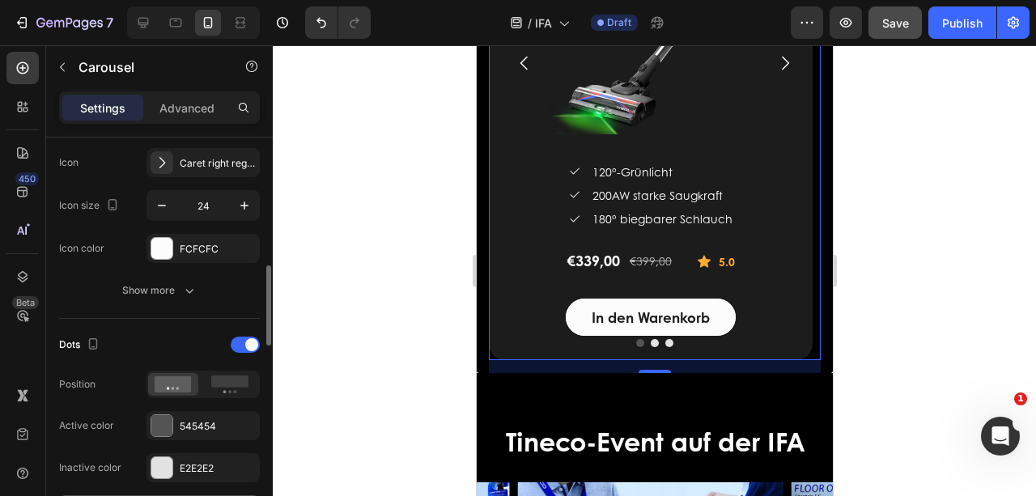
scroll to position [701, 0]
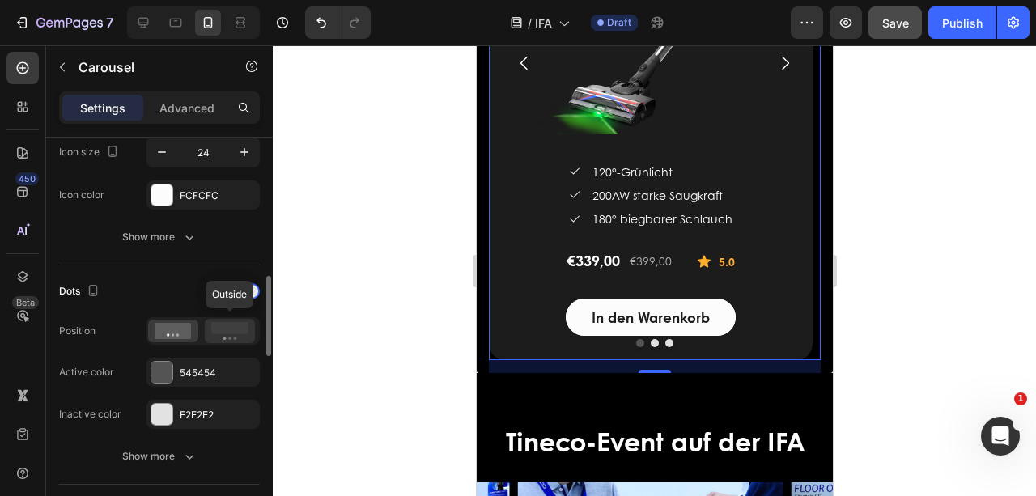
click at [239, 322] on rect at bounding box center [229, 328] width 37 height 12
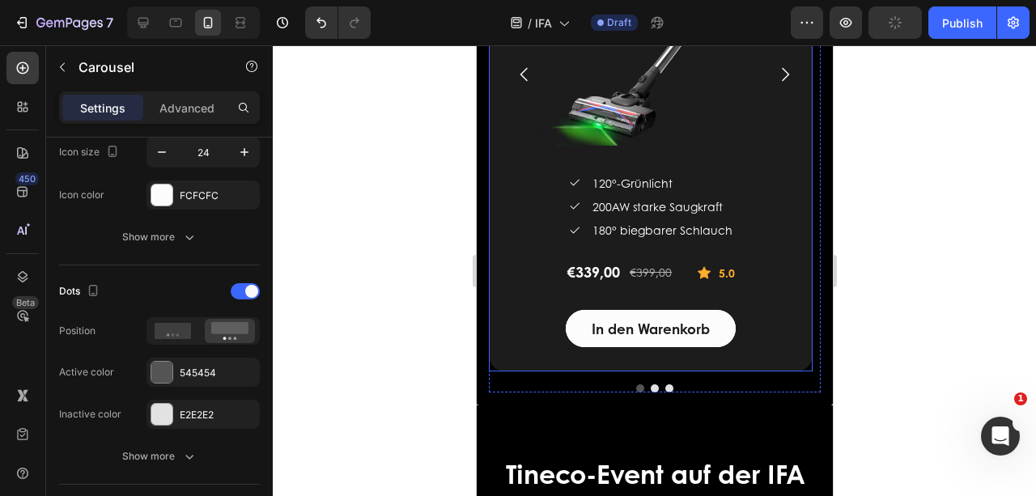
scroll to position [2036, 0]
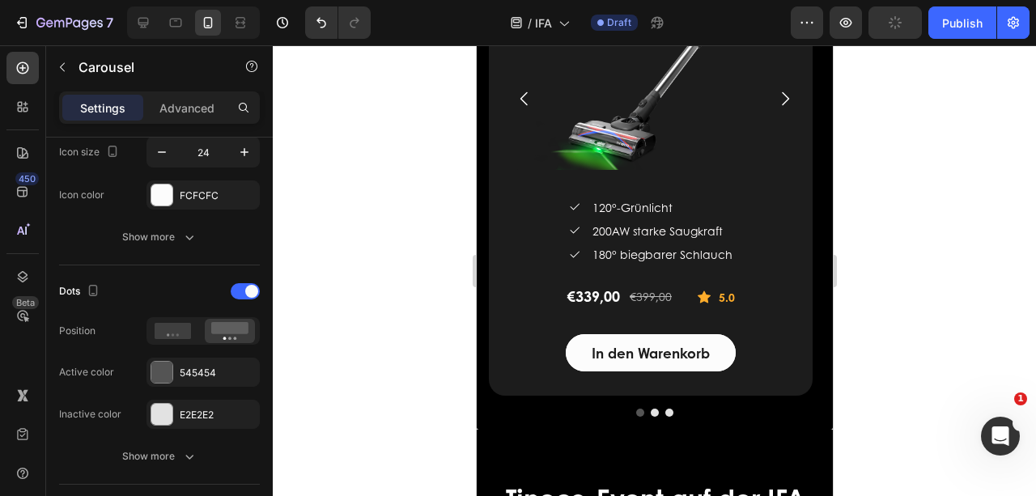
click at [780, 102] on icon "Carousel Next Arrow" at bounding box center [783, 98] width 19 height 19
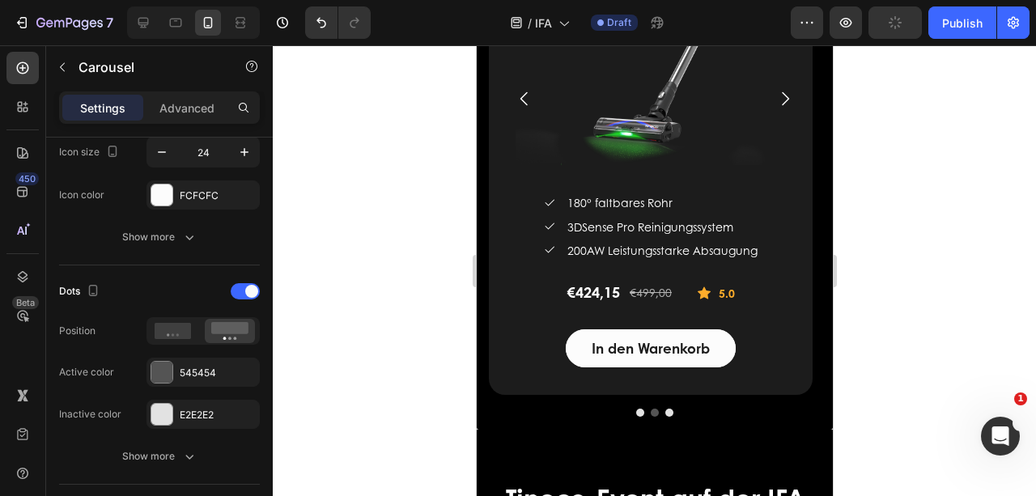
click at [780, 102] on icon "Carousel Next Arrow" at bounding box center [783, 98] width 19 height 19
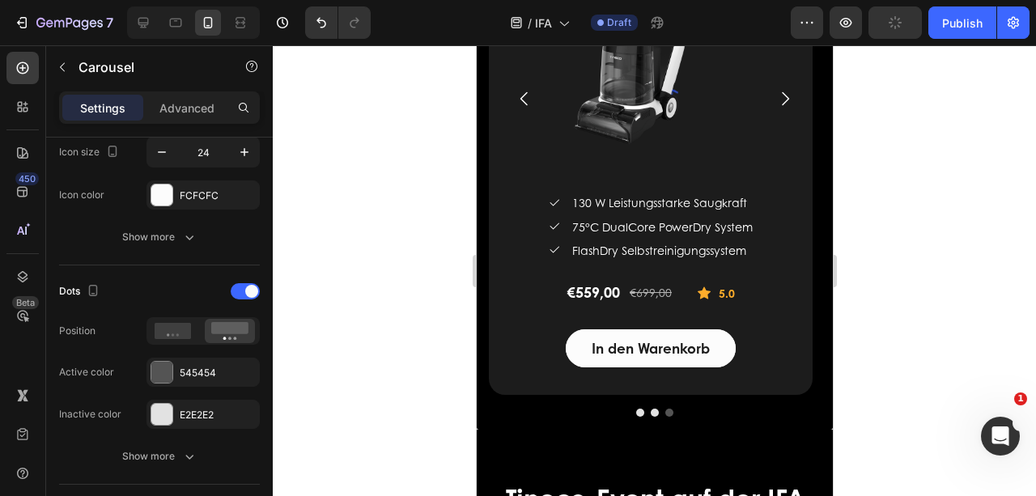
click at [780, 102] on icon "Carousel Next Arrow" at bounding box center [783, 98] width 19 height 19
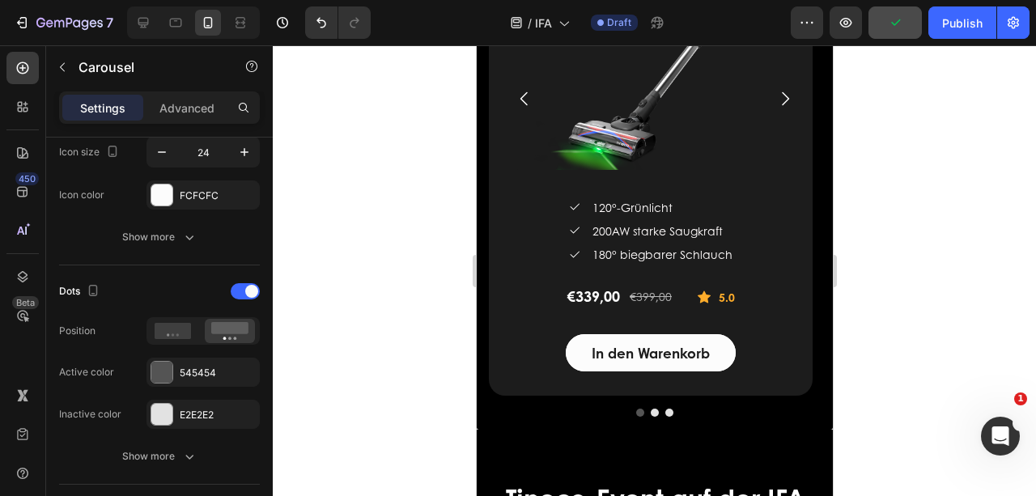
click at [780, 102] on icon "Carousel Next Arrow" at bounding box center [783, 98] width 19 height 19
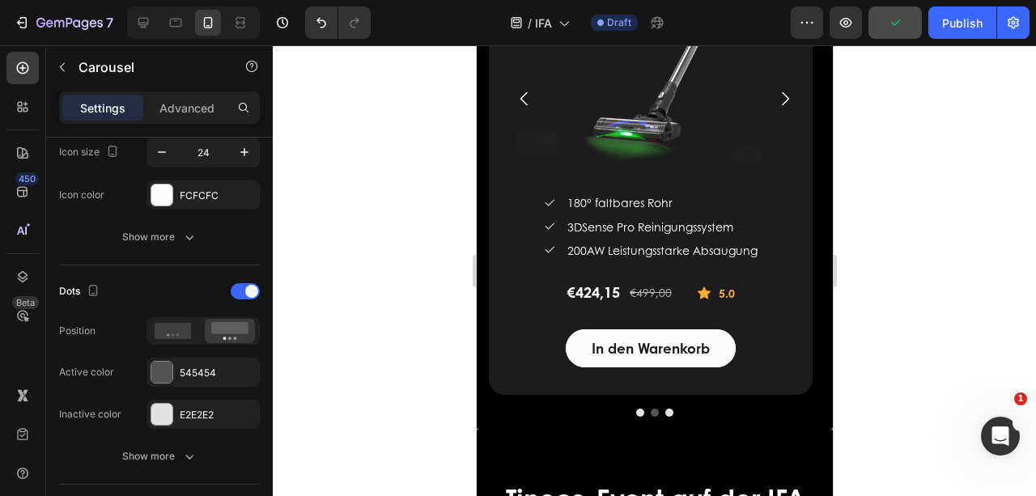
click at [780, 102] on icon "Carousel Next Arrow" at bounding box center [783, 98] width 19 height 19
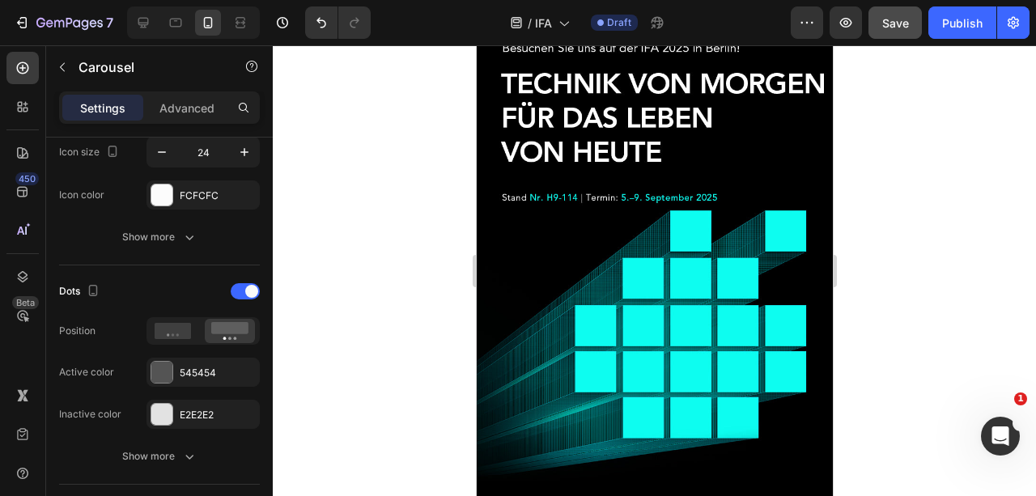
scroll to position [0, 0]
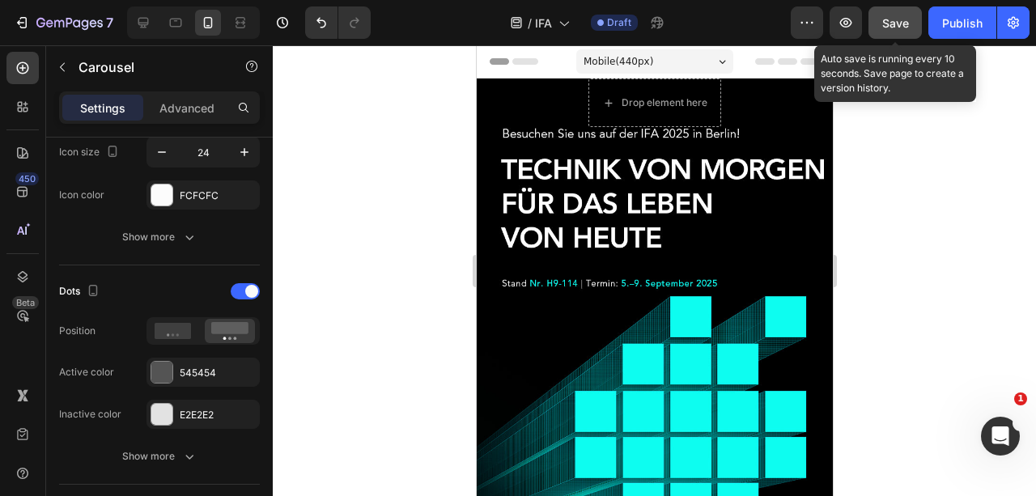
click at [893, 19] on span "Save" at bounding box center [895, 23] width 27 height 14
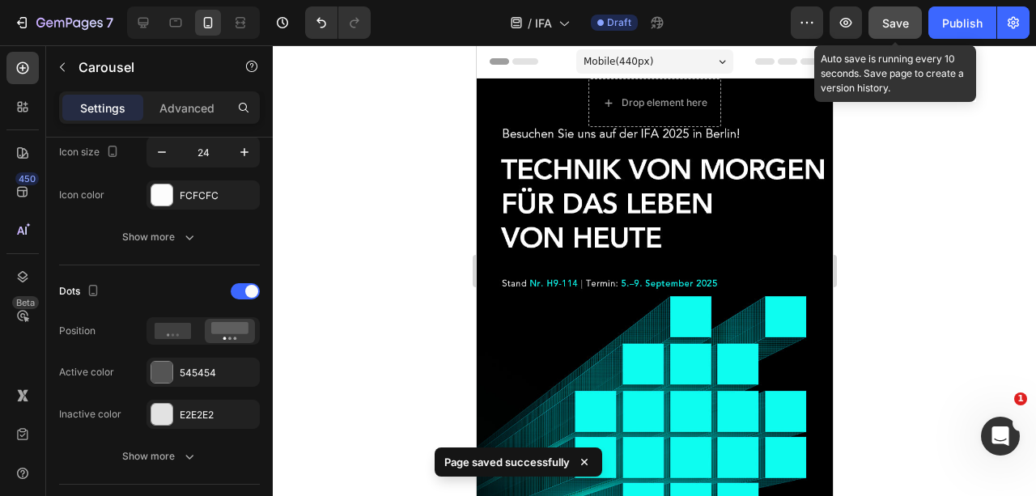
click at [901, 12] on button "Save" at bounding box center [894, 22] width 53 height 32
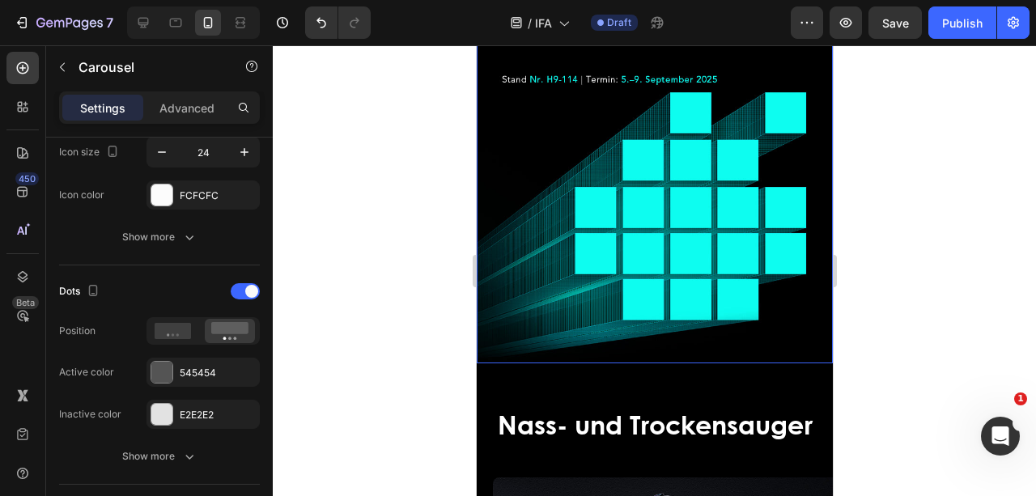
scroll to position [215, 0]
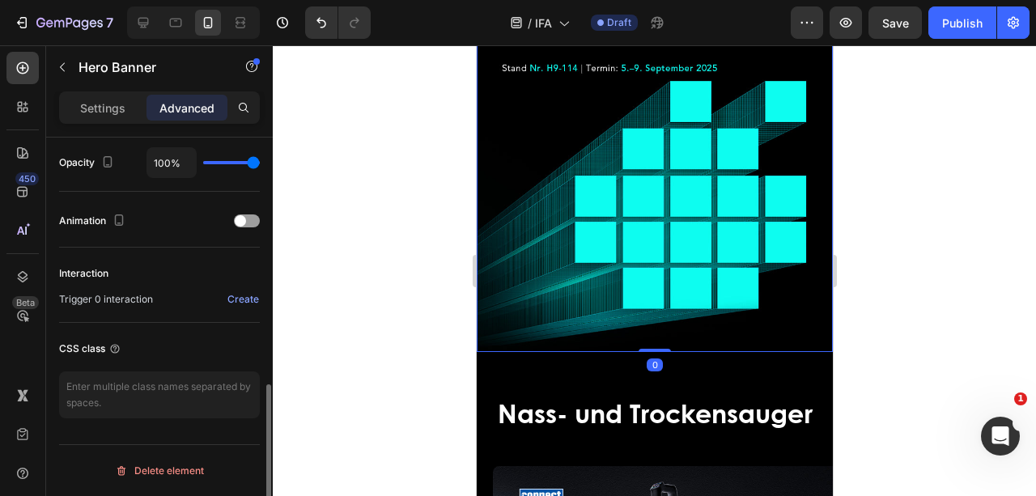
click at [532, 289] on div "Overlay" at bounding box center [654, 107] width 356 height 489
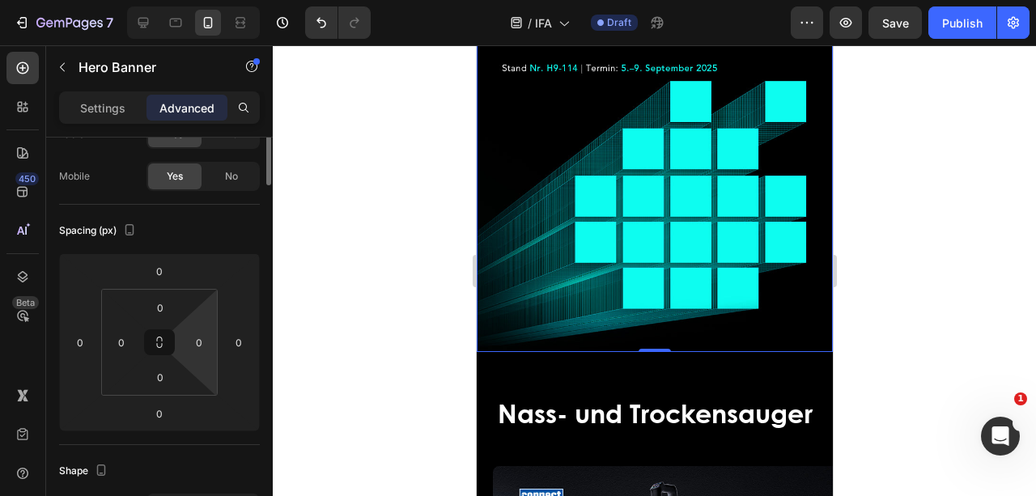
scroll to position [0, 0]
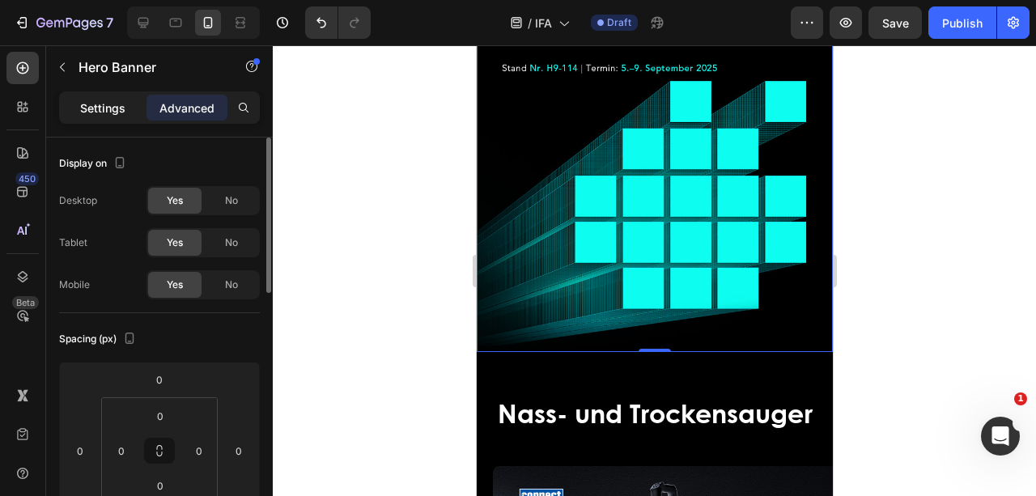
click at [123, 108] on p "Settings" at bounding box center [102, 108] width 45 height 17
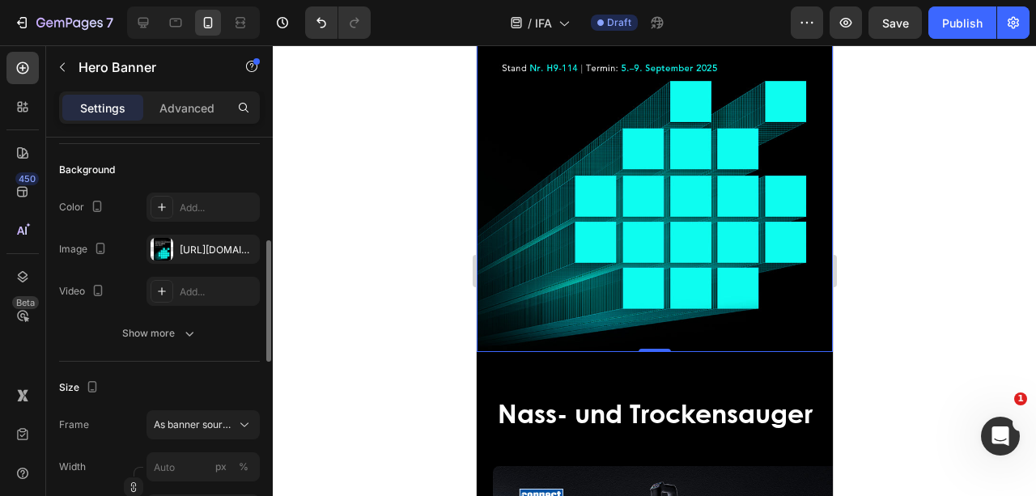
scroll to position [162, 0]
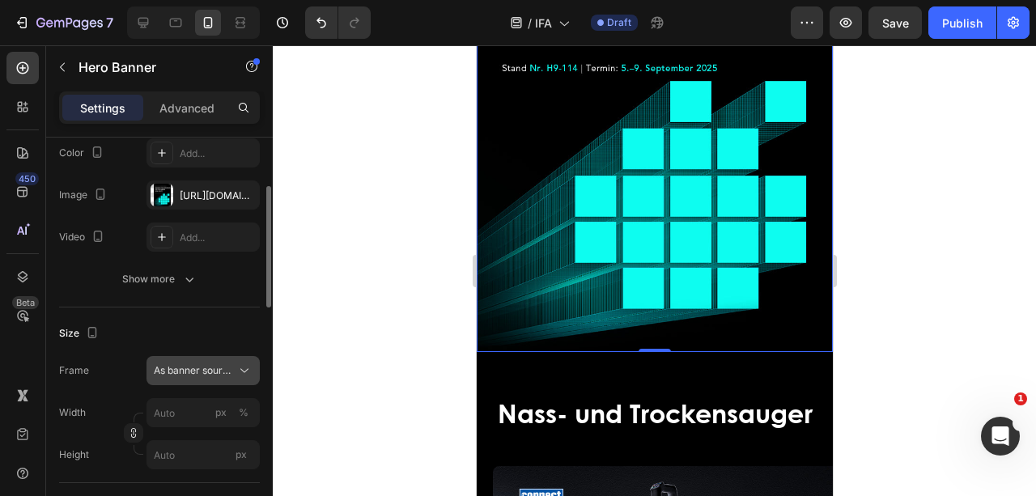
click at [248, 372] on icon at bounding box center [244, 371] width 16 height 16
click at [200, 416] on input "px %" at bounding box center [202, 412] width 113 height 29
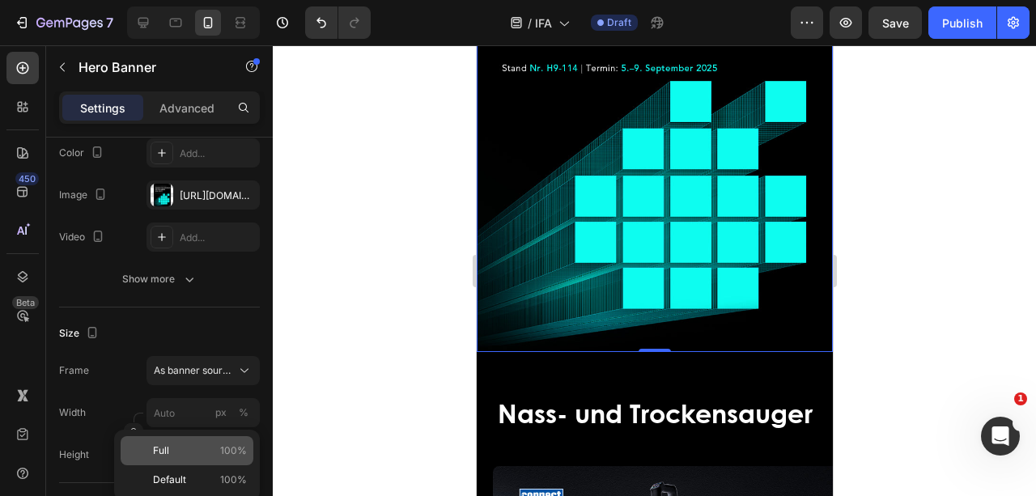
click at [206, 443] on p "Full 100%" at bounding box center [200, 450] width 94 height 15
type input "100"
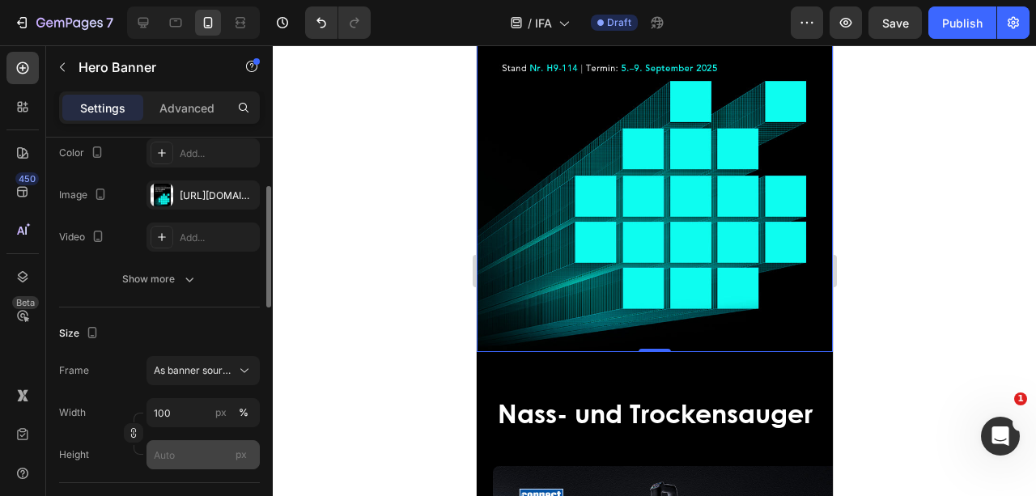
scroll to position [215, 0]
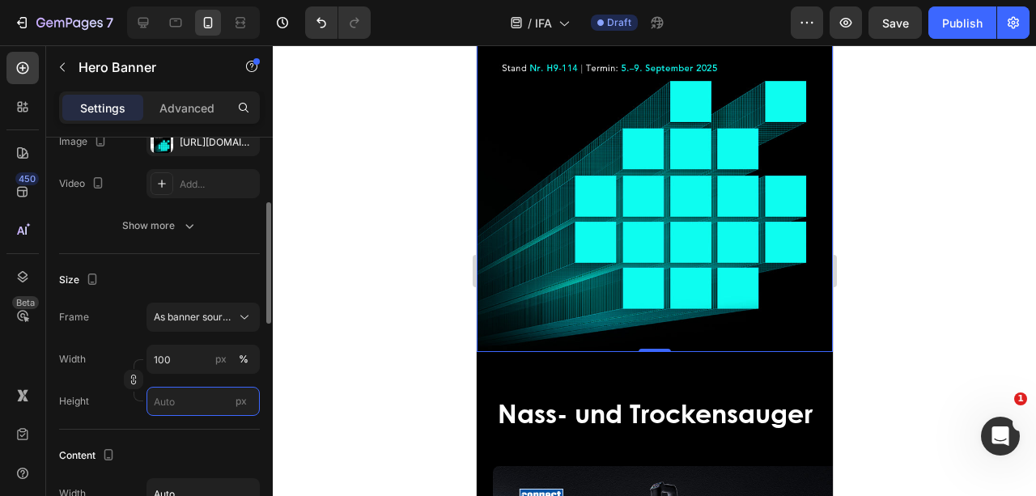
click at [208, 406] on input "px" at bounding box center [202, 401] width 113 height 29
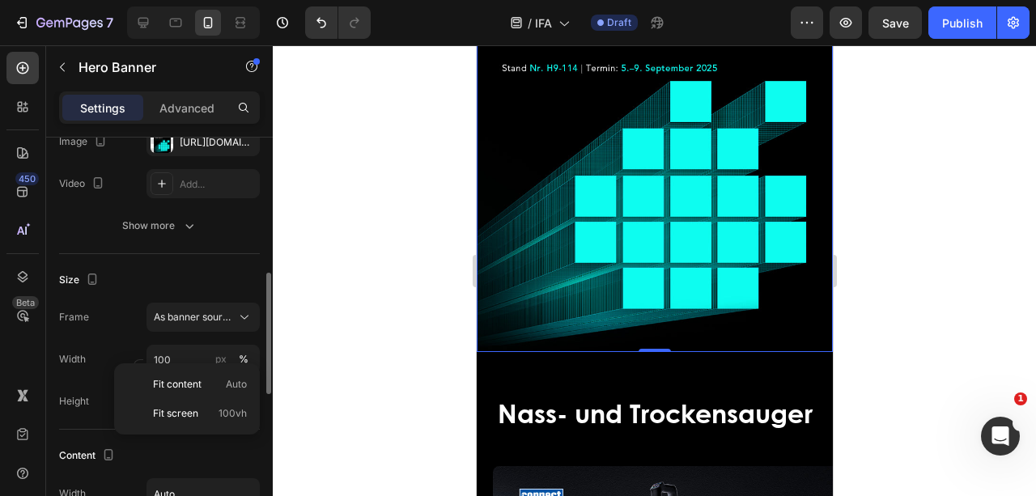
scroll to position [269, 0]
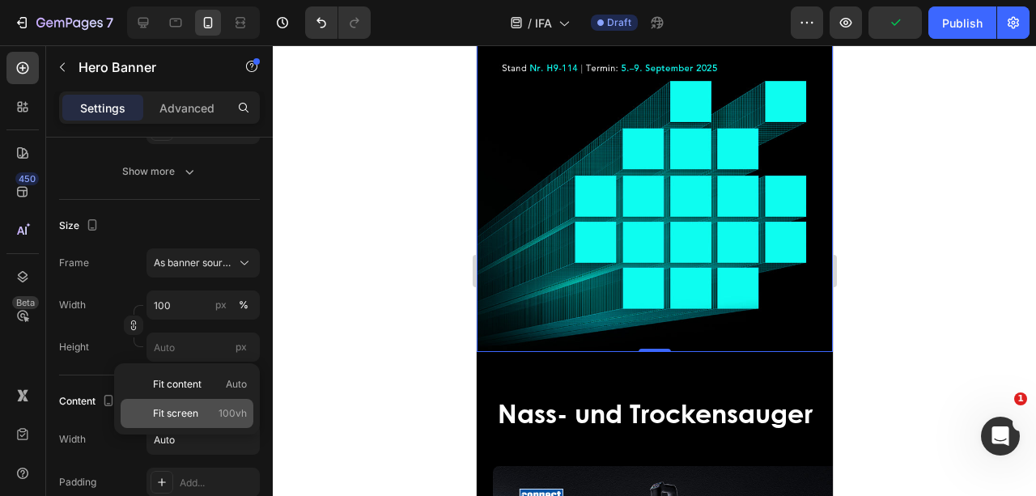
click at [209, 417] on p "Fit screen 100vh" at bounding box center [200, 413] width 94 height 15
type input "100 vh"
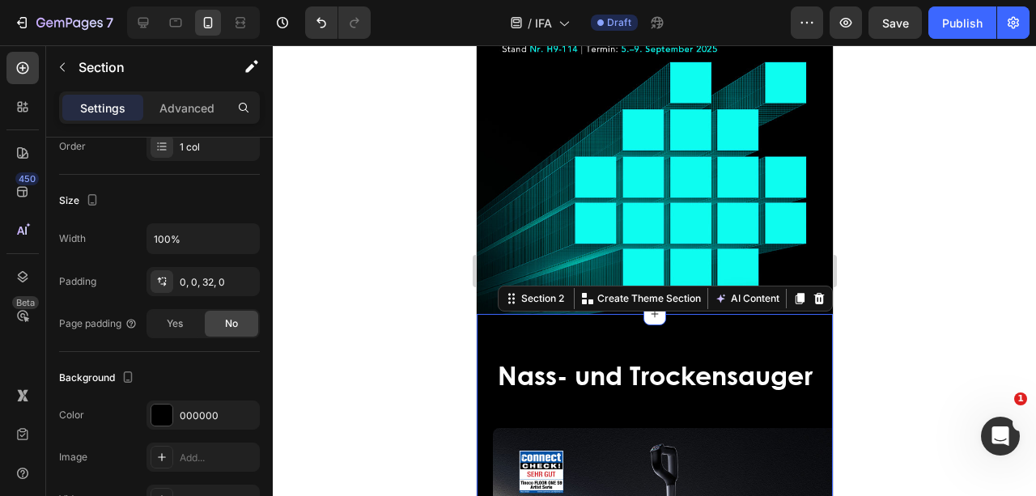
scroll to position [0, 0]
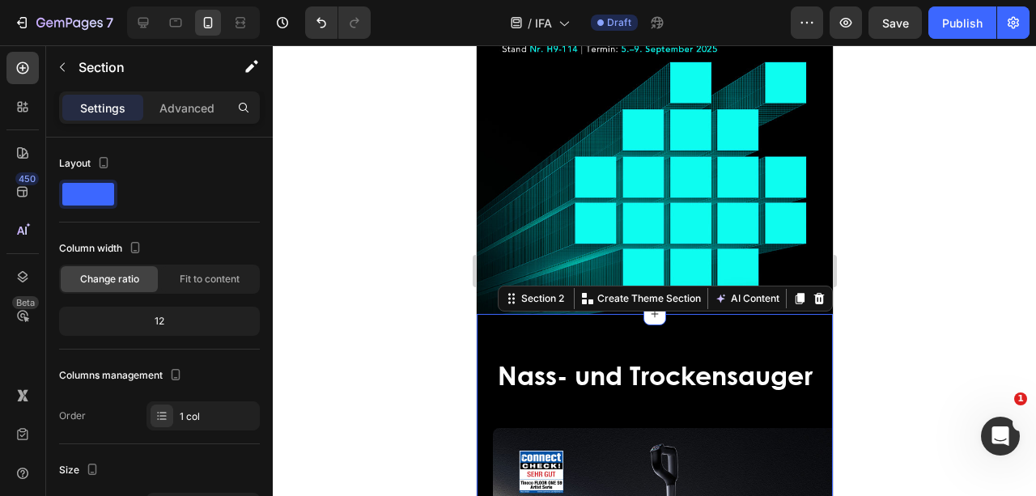
click at [95, 97] on div "Settings" at bounding box center [102, 108] width 81 height 26
click at [108, 110] on p "Settings" at bounding box center [102, 108] width 45 height 17
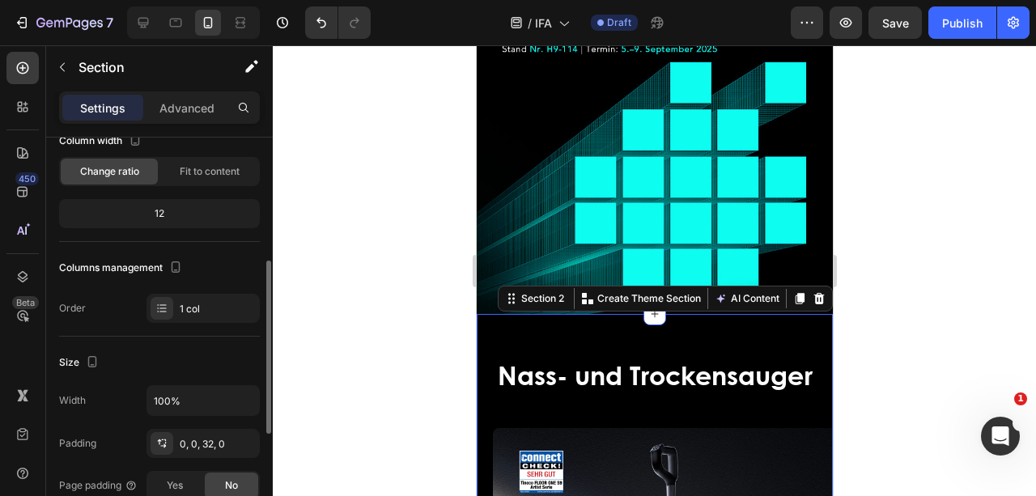
scroll to position [215, 0]
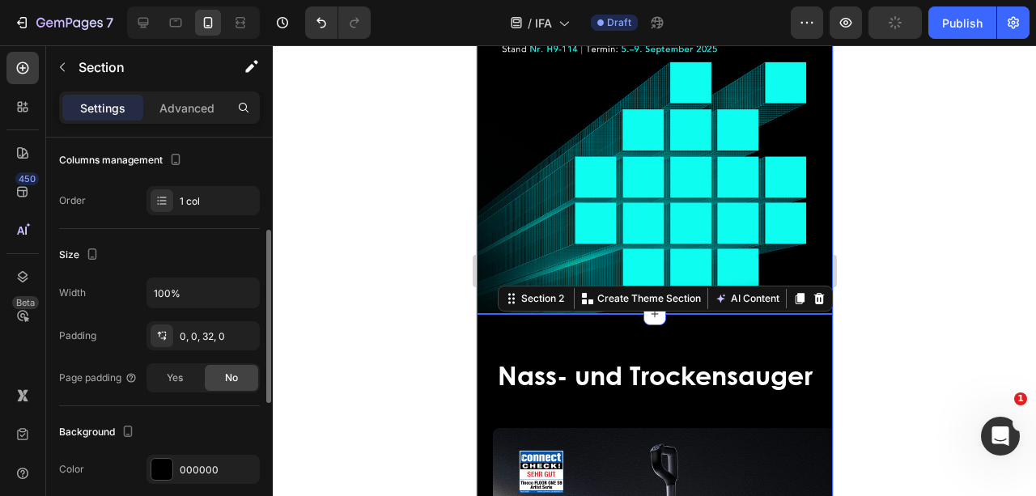
click at [541, 210] on div "Overlay" at bounding box center [654, 88] width 356 height 451
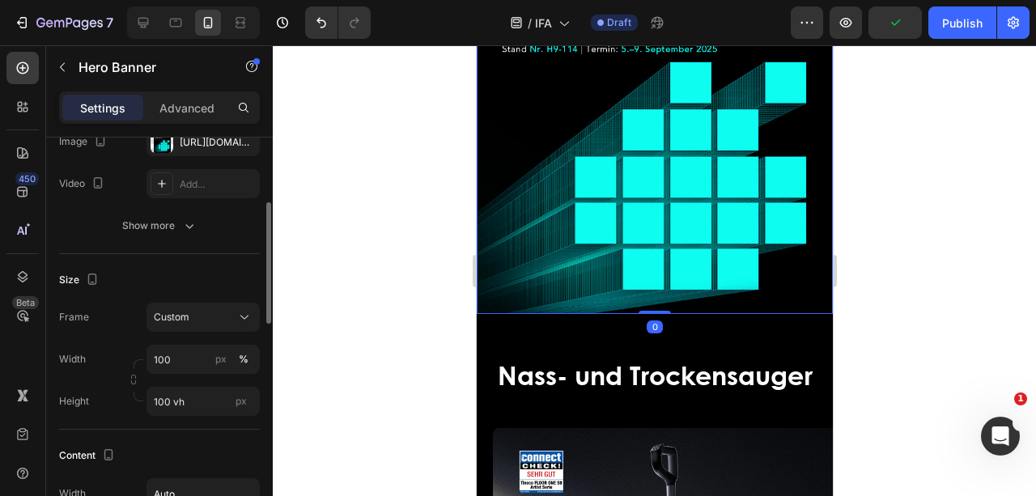
scroll to position [0, 0]
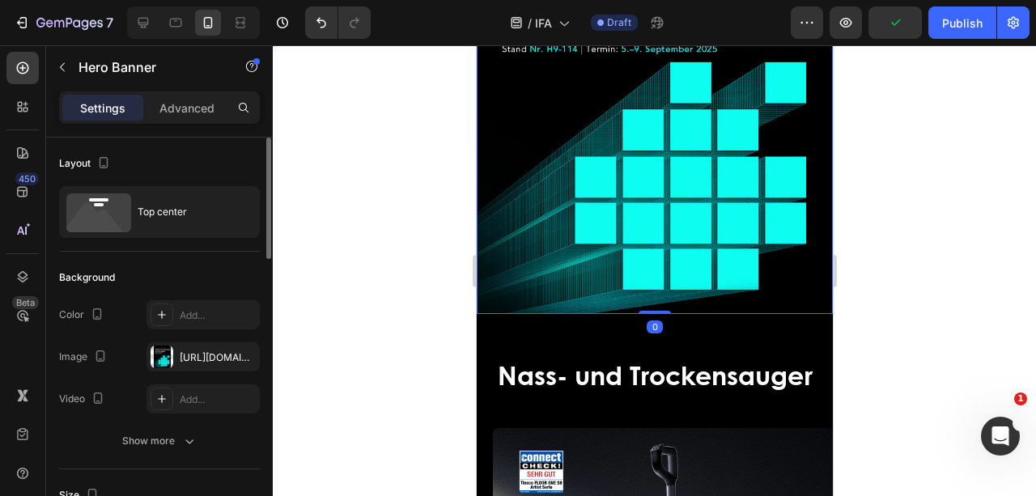
click at [541, 210] on div "Overlay" at bounding box center [654, 88] width 356 height 451
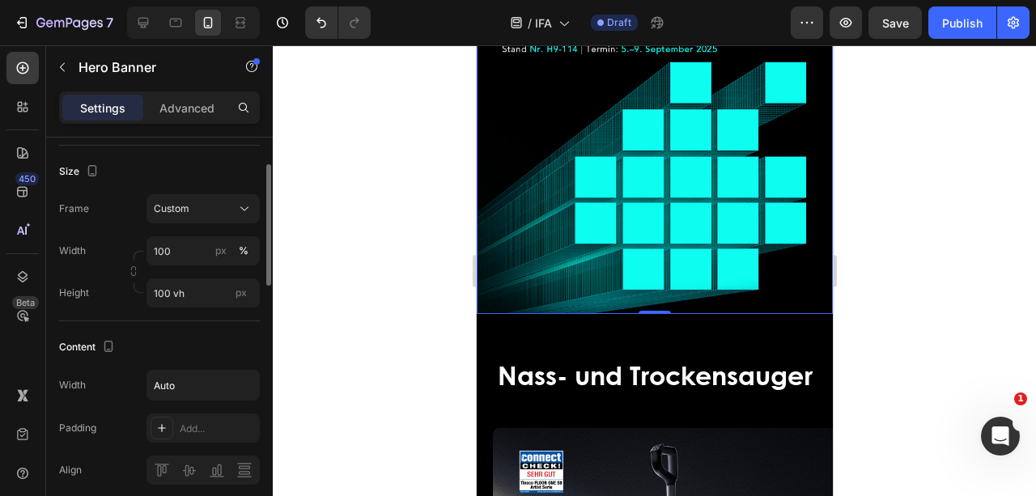
scroll to position [269, 0]
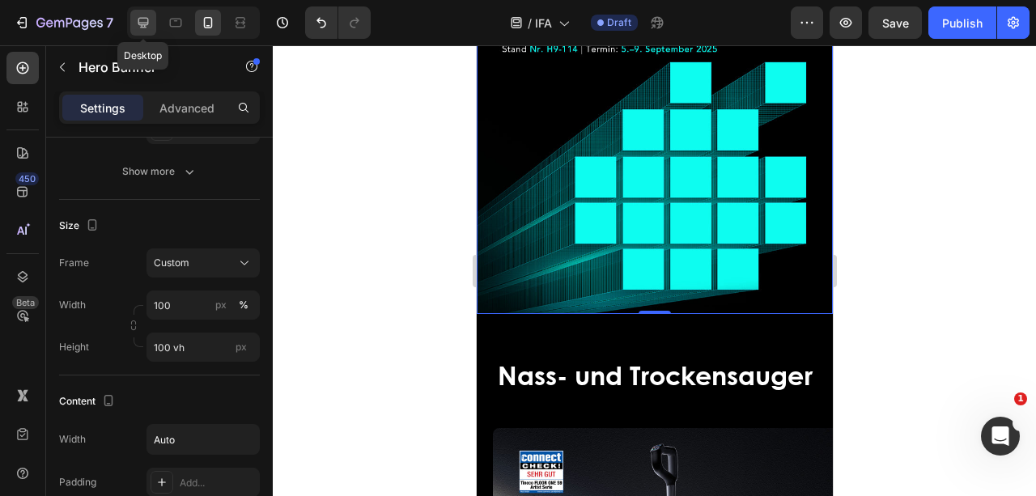
click at [146, 19] on icon at bounding box center [143, 23] width 16 height 16
type input "1200"
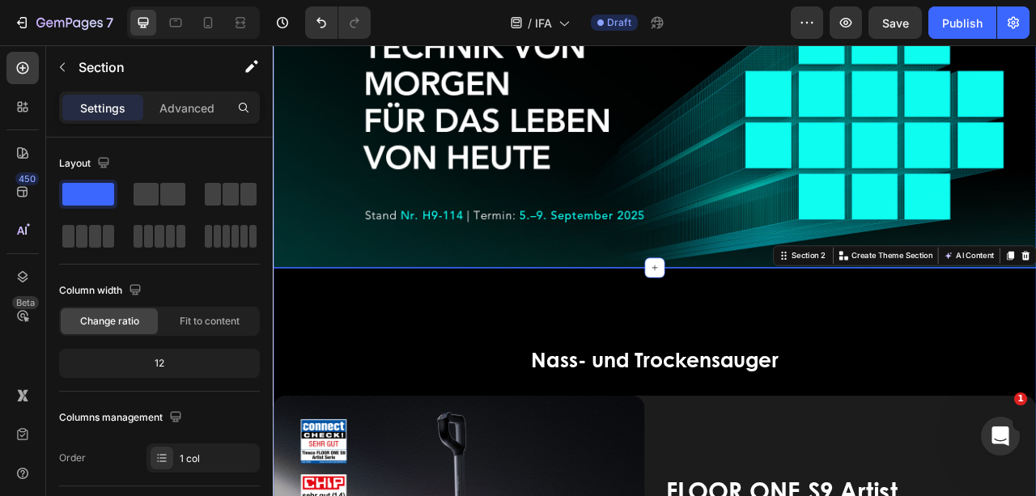
scroll to position [215, 0]
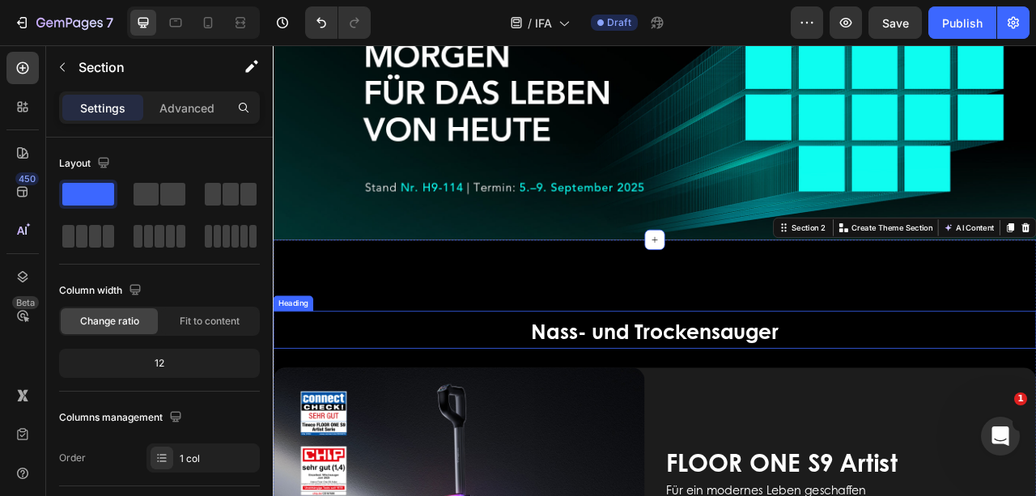
click at [998, 405] on h2 "Nass- und Trockensauger" at bounding box center [758, 408] width 971 height 48
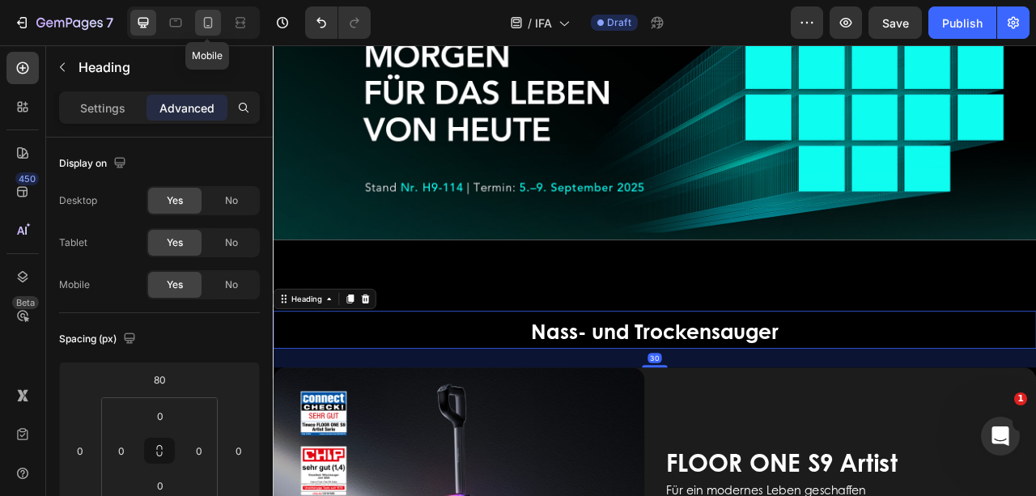
click at [201, 21] on icon at bounding box center [208, 23] width 16 height 16
type input "50"
type input "0"
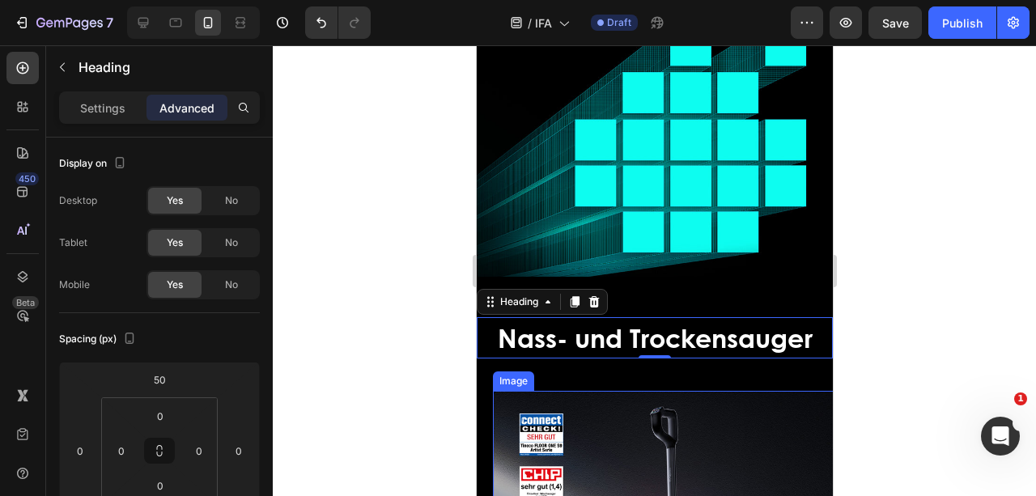
scroll to position [251, 0]
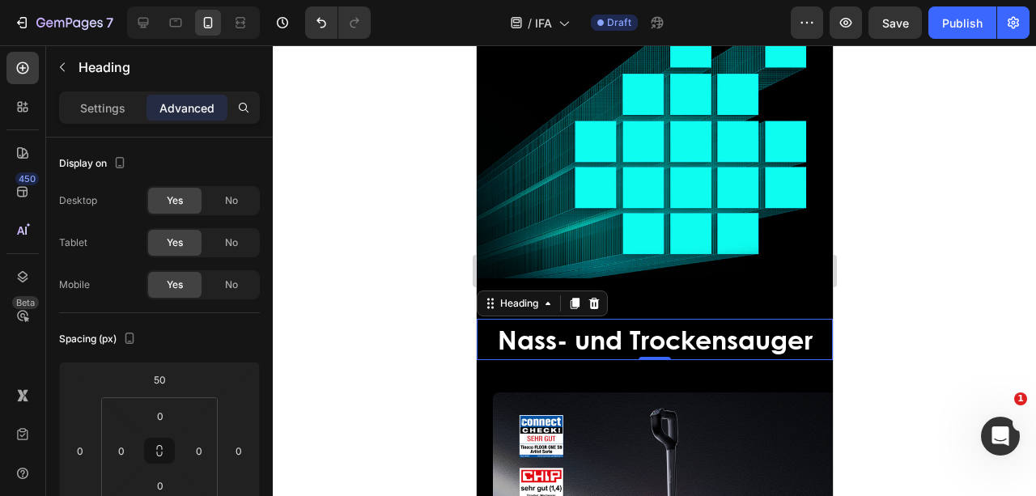
click at [158, 26] on div at bounding box center [193, 22] width 133 height 32
click at [147, 19] on icon at bounding box center [143, 23] width 11 height 11
type input "80"
type input "30"
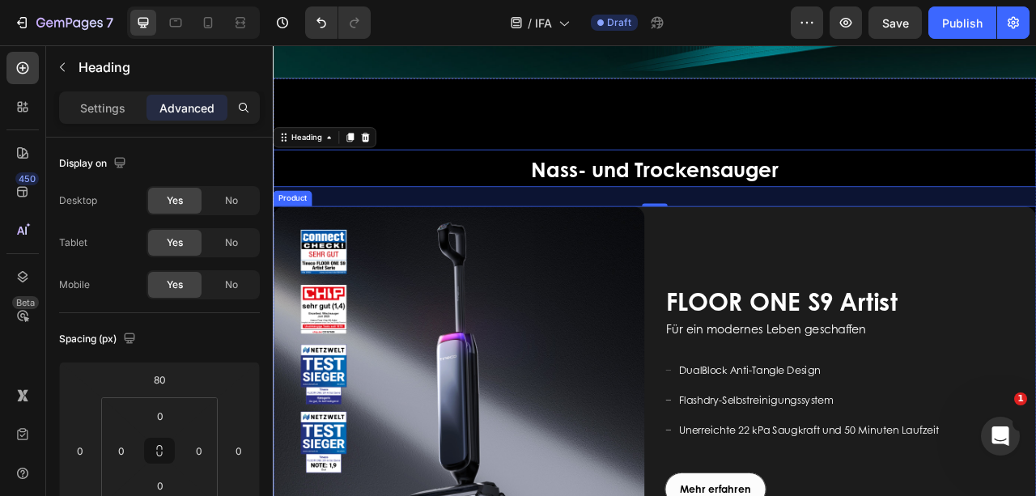
scroll to position [385, 0]
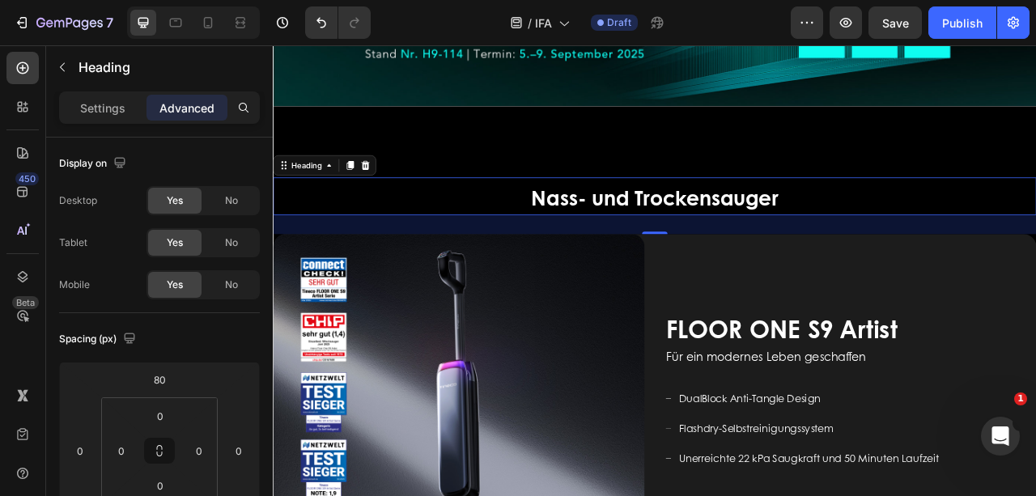
click at [931, 236] on h2 "Nass- und Trockensauger" at bounding box center [758, 238] width 971 height 48
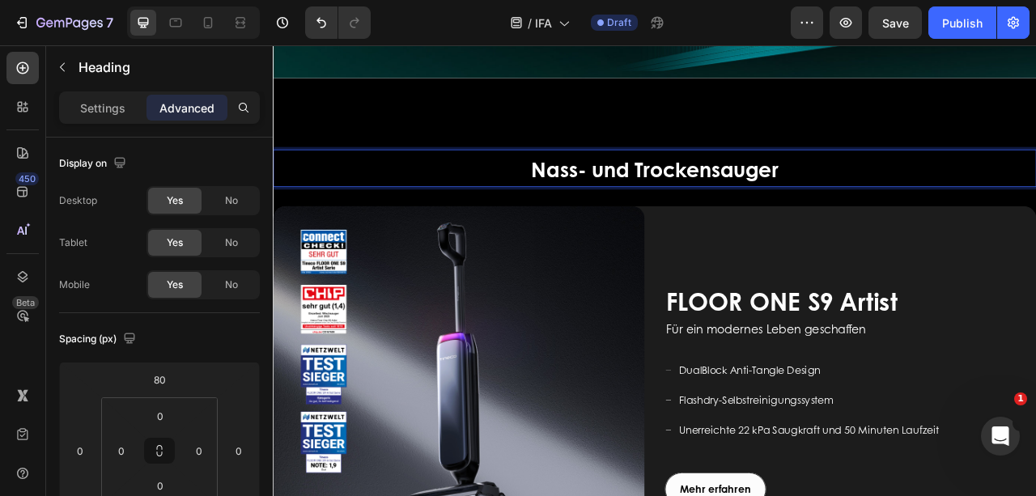
scroll to position [439, 0]
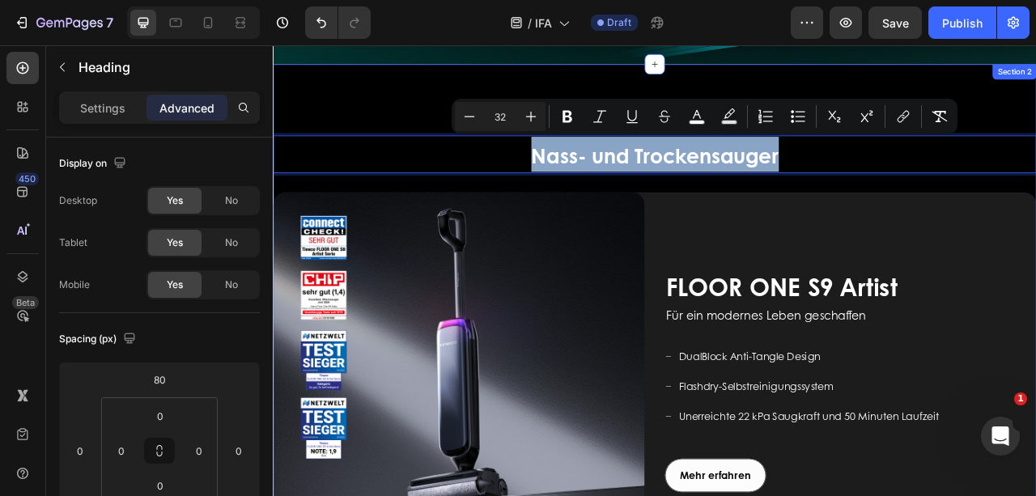
drag, startPoint x: 925, startPoint y: 180, endPoint x: 599, endPoint y: 154, distance: 327.2
click at [575, 163] on p "Nass- und Trockensauger" at bounding box center [758, 184] width 968 height 45
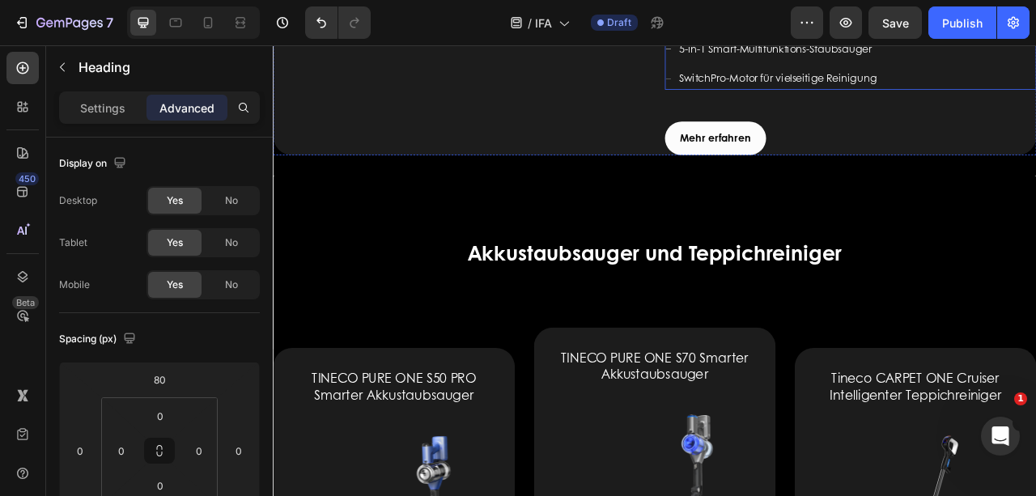
scroll to position [1949, 0]
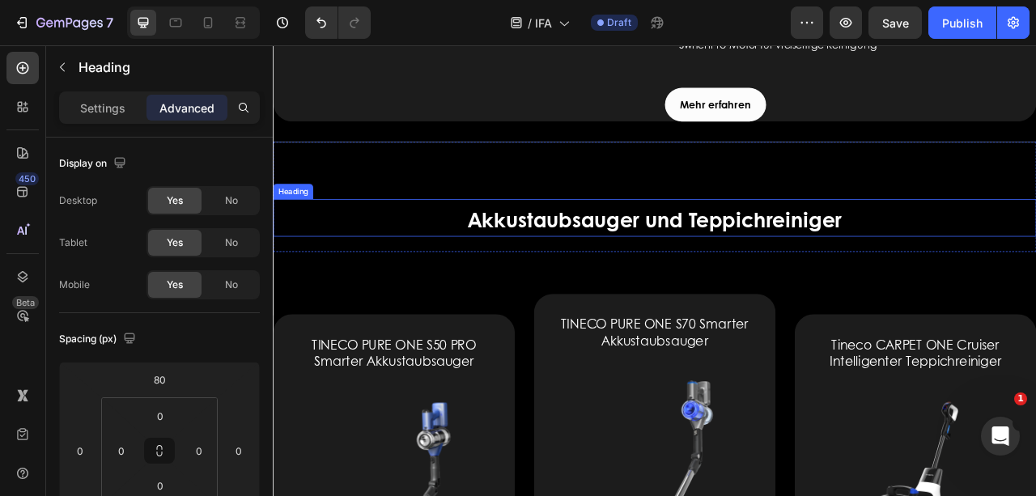
click at [917, 285] on span "Akkustaubsauger und Teppichreiniger" at bounding box center [758, 266] width 476 height 37
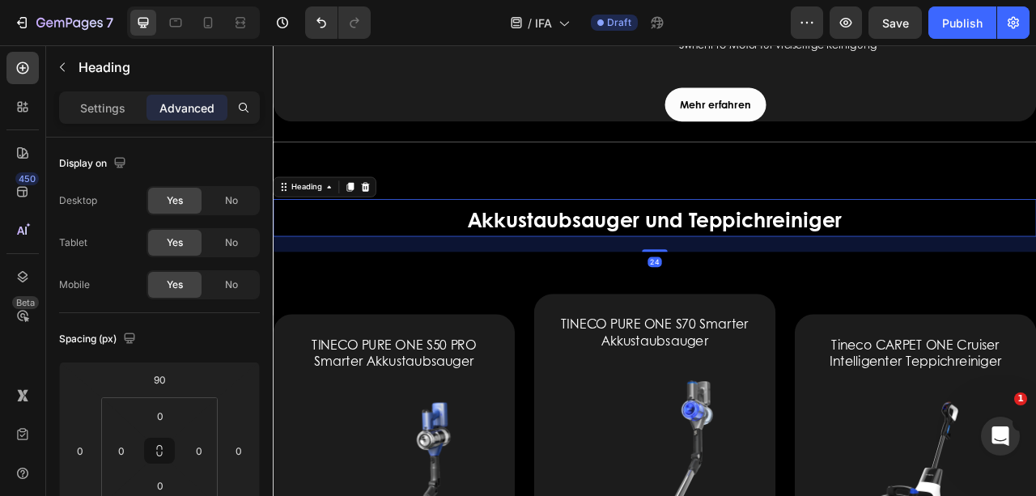
click at [1035, 289] on h2 "Akkustaubsauger und Teppichreiniger" at bounding box center [758, 265] width 971 height 48
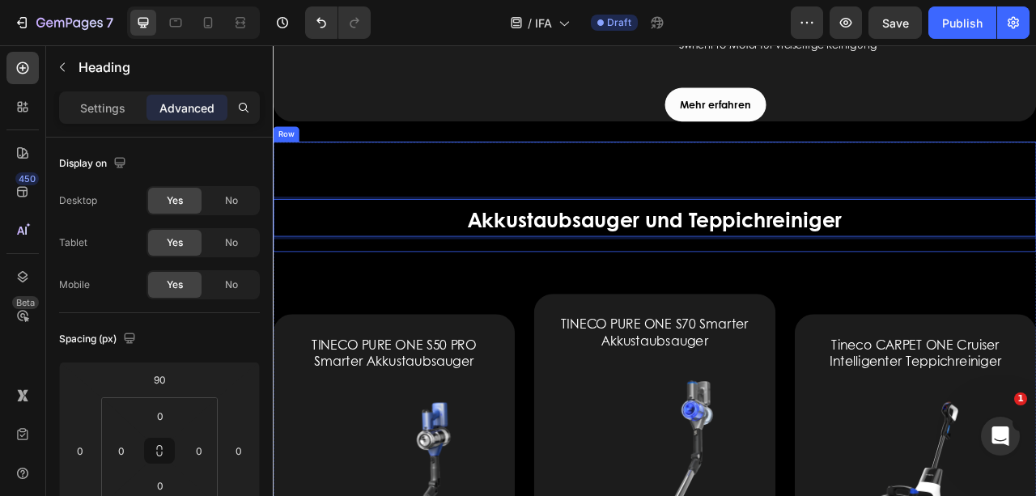
drag, startPoint x: 1024, startPoint y: 346, endPoint x: 429, endPoint y: 307, distance: 596.9
click at [429, 307] on div "Akkustaubsauger und Teppichreiniger Heading 24" at bounding box center [758, 238] width 971 height 140
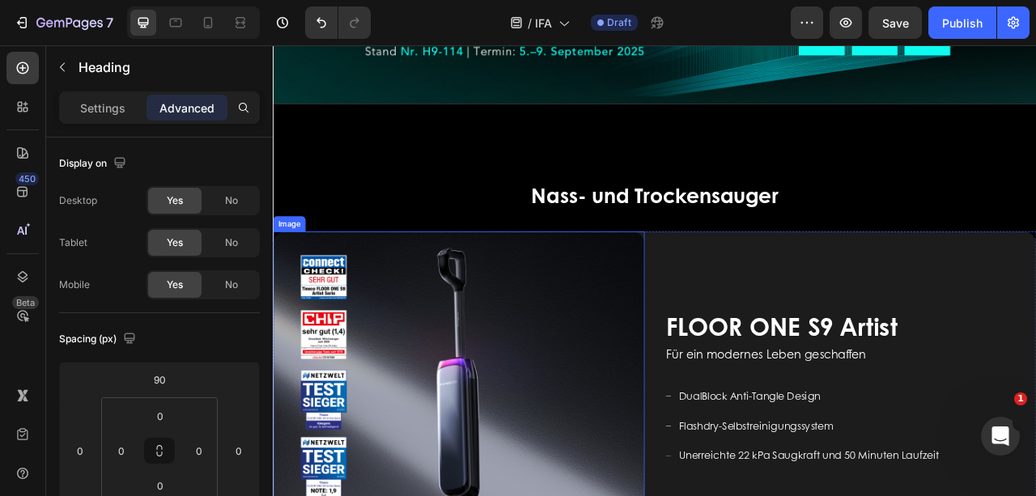
scroll to position [385, 0]
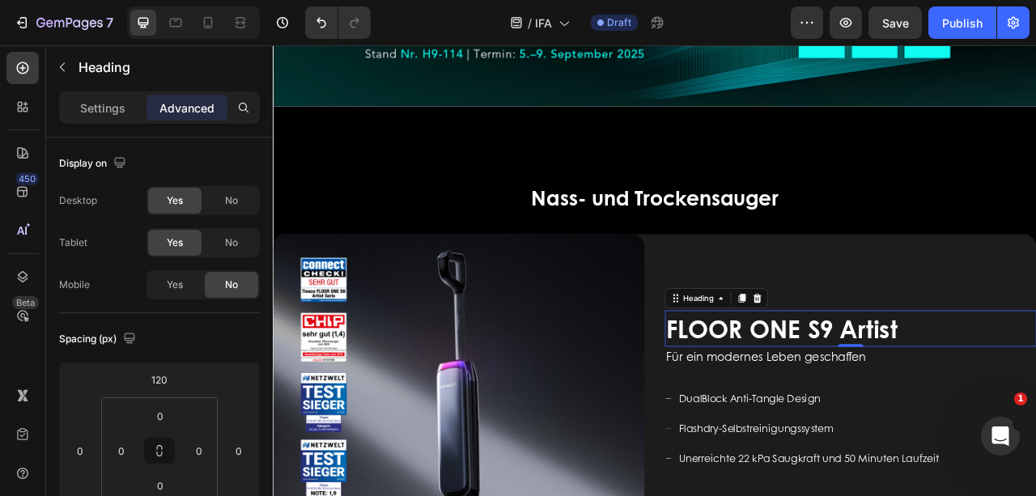
click at [1035, 389] on h2 "FLOOR ONE S9 Artist" at bounding box center [1007, 406] width 473 height 46
click at [1035, 401] on h2 "FLOOR ONE S9 Artist" at bounding box center [1007, 406] width 473 height 46
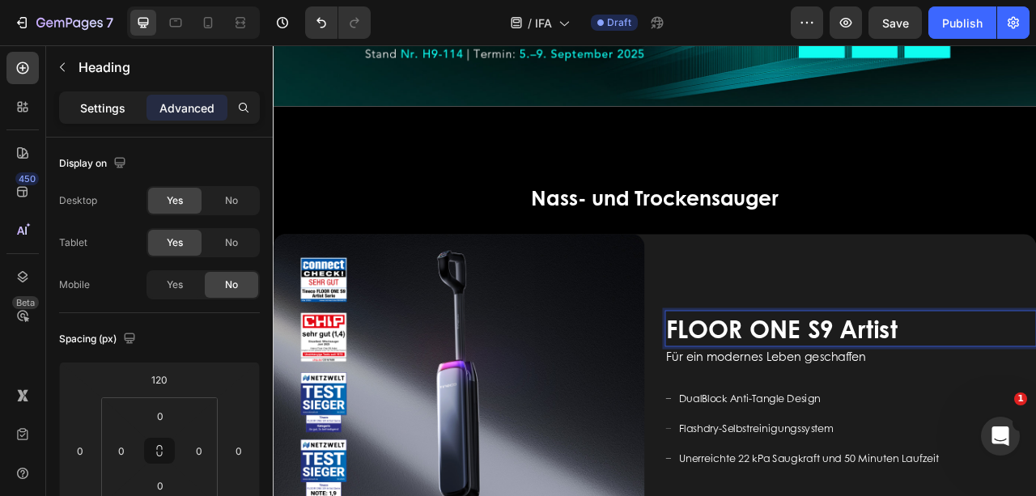
click at [107, 108] on p "Settings" at bounding box center [102, 108] width 45 height 17
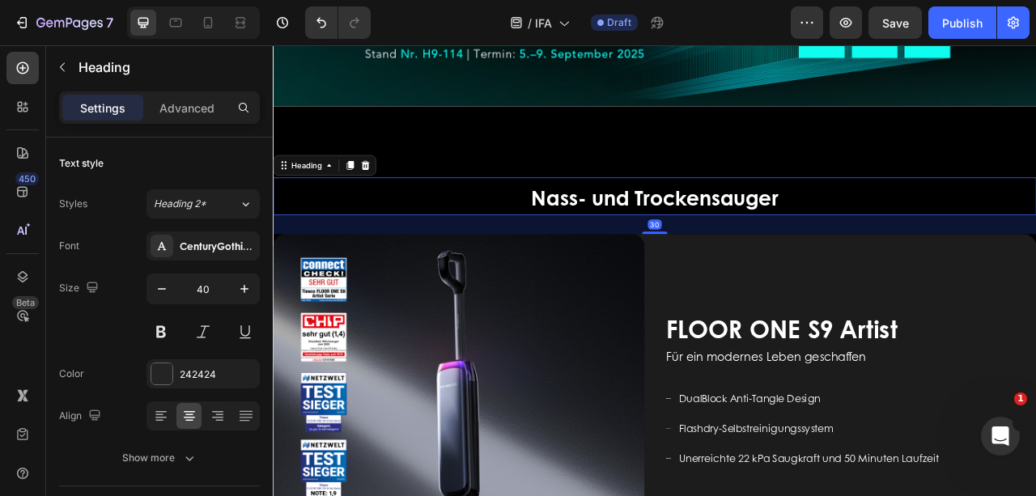
click at [906, 241] on span "Nass- und Trockensauger" at bounding box center [758, 238] width 315 height 37
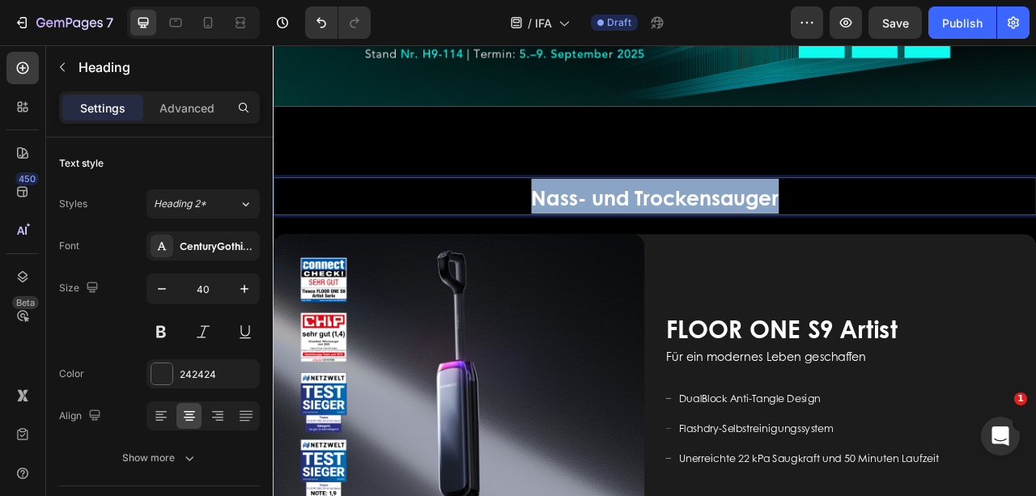
drag, startPoint x: 918, startPoint y: 233, endPoint x: 583, endPoint y: 219, distance: 335.3
click at [583, 219] on p "Nass- und Trockensauger" at bounding box center [758, 237] width 968 height 45
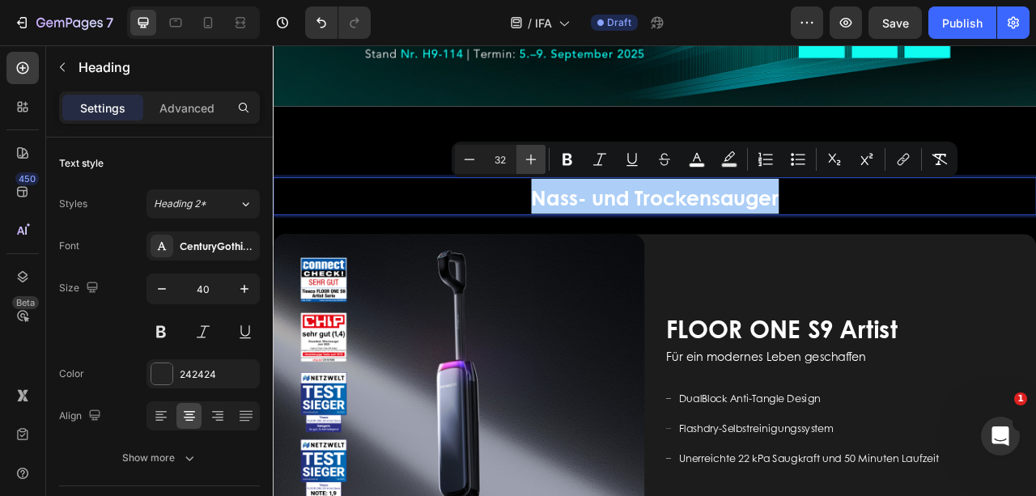
click at [534, 154] on icon "Editor contextual toolbar" at bounding box center [531, 159] width 16 height 16
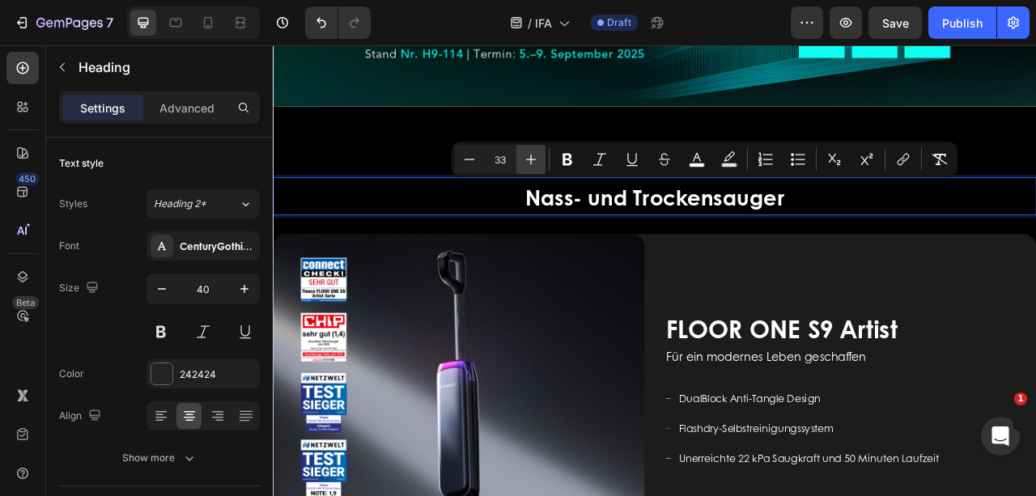
click at [534, 154] on icon "Editor contextual toolbar" at bounding box center [531, 159] width 16 height 16
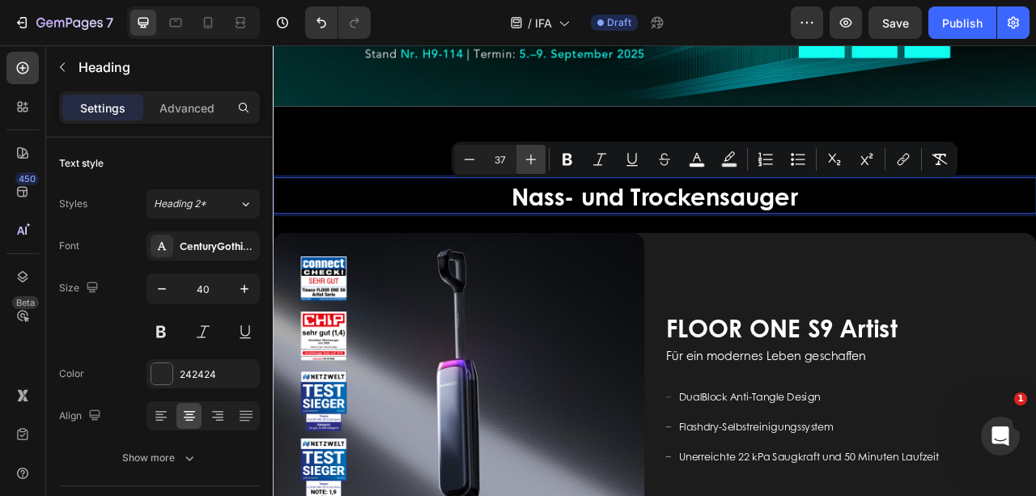
click at [534, 154] on icon "Editor contextual toolbar" at bounding box center [531, 159] width 16 height 16
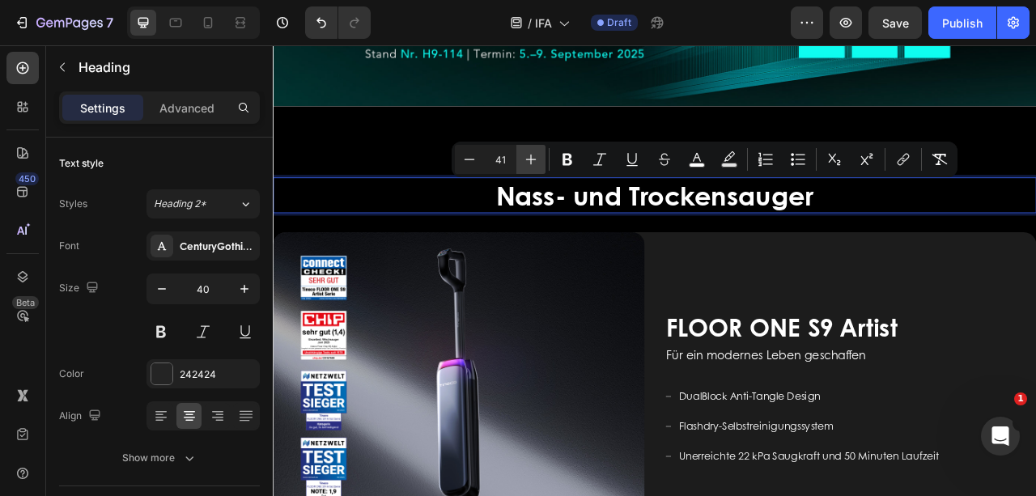
type input "42"
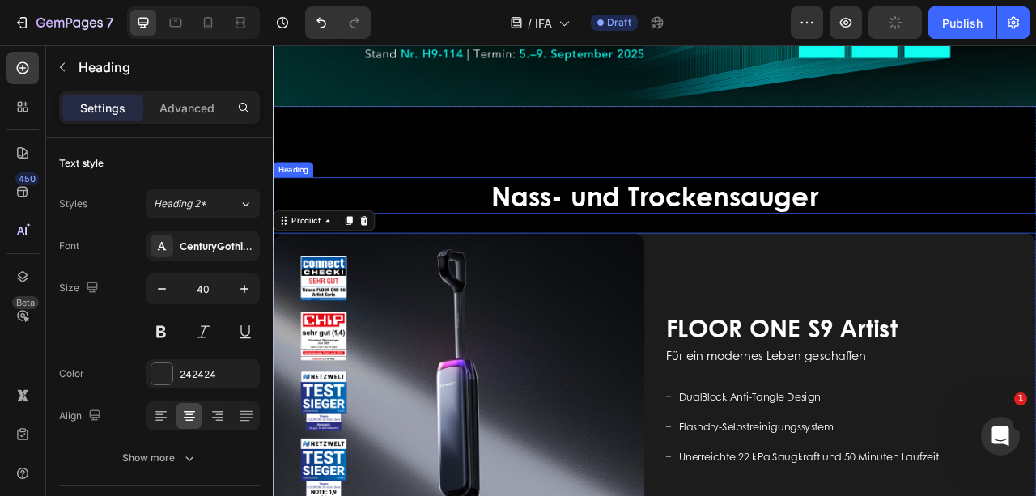
click at [978, 238] on p "⁠⁠⁠⁠⁠⁠⁠ Nass- und Trockensauger" at bounding box center [758, 236] width 968 height 43
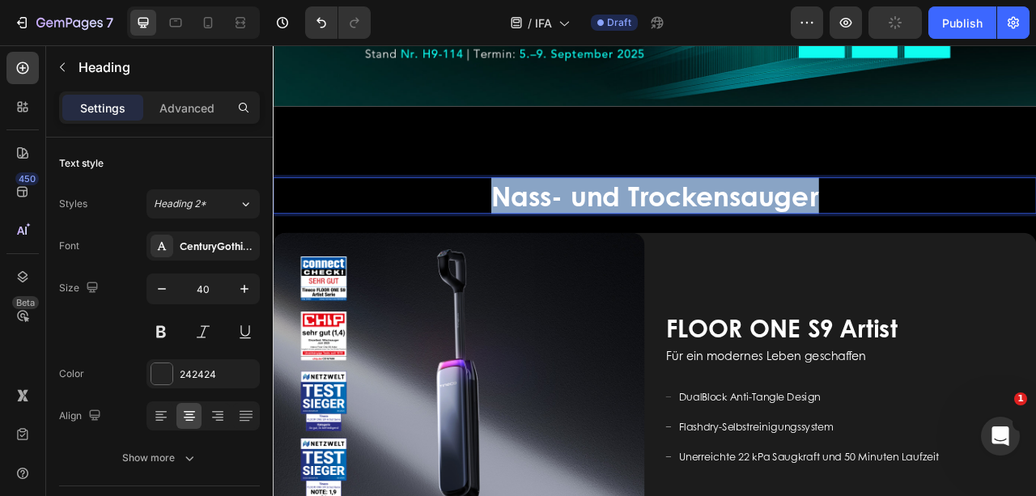
drag, startPoint x: 973, startPoint y: 232, endPoint x: 438, endPoint y: 226, distance: 534.9
click at [438, 226] on p "Nass- und Trockensauger" at bounding box center [758, 236] width 968 height 43
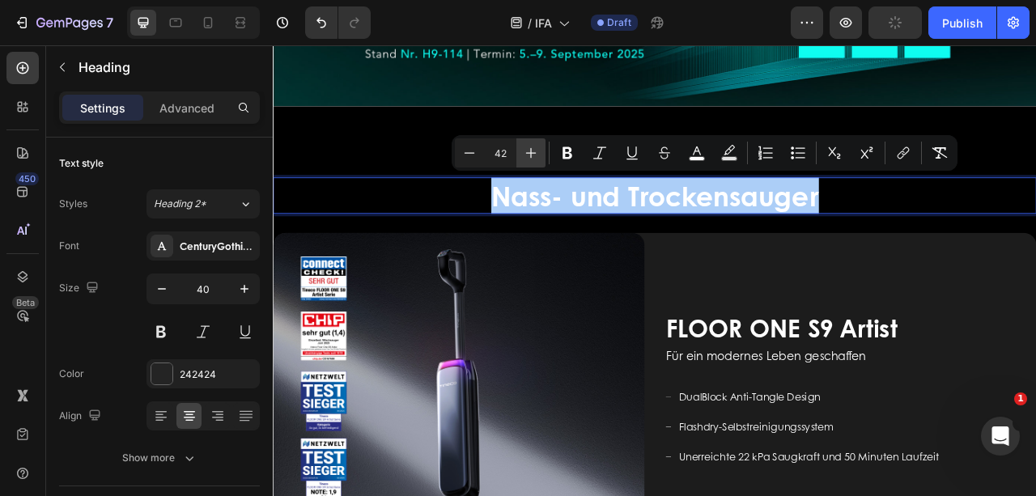
click at [526, 154] on icon "Editor contextual toolbar" at bounding box center [531, 153] width 16 height 16
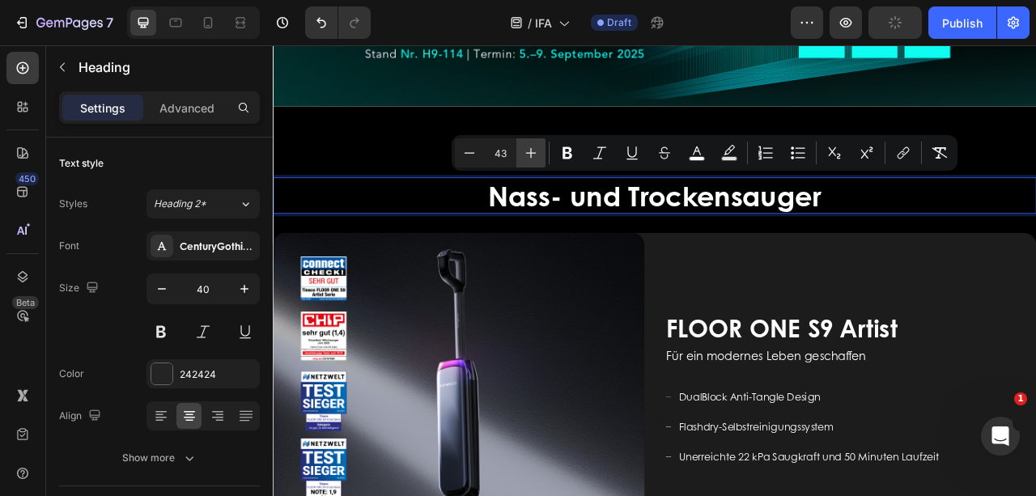
click at [526, 154] on icon "Editor contextual toolbar" at bounding box center [531, 153] width 16 height 16
type input "44"
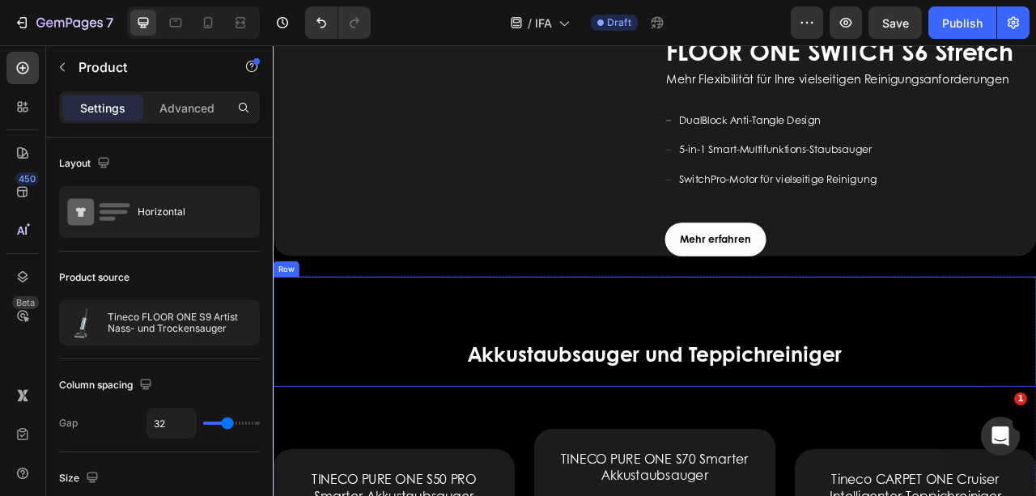
scroll to position [1788, 0]
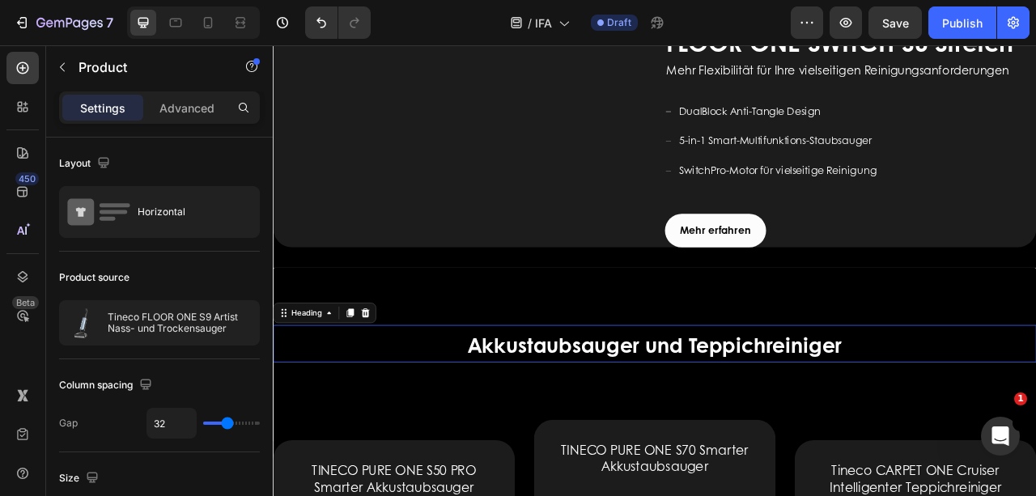
click at [977, 445] on span "Akkustaubsauger und Teppichreiniger" at bounding box center [758, 426] width 476 height 37
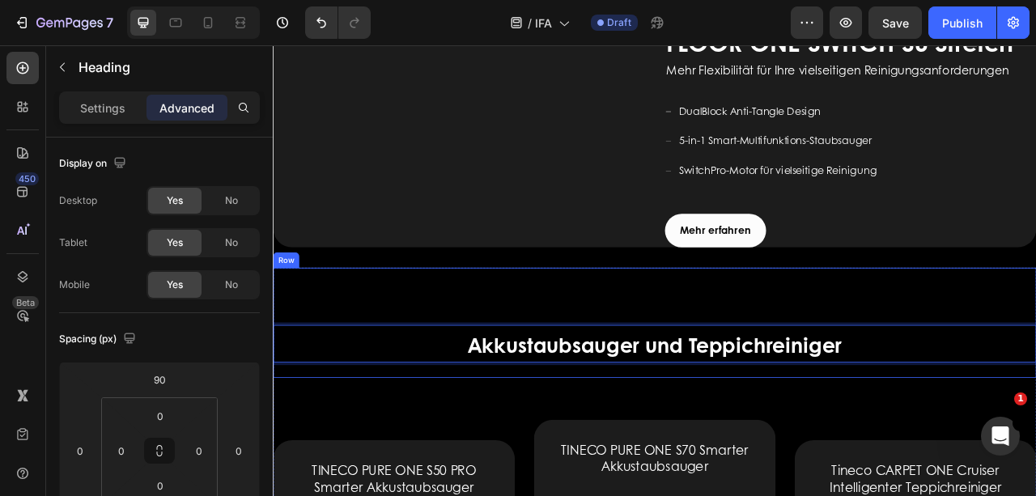
drag, startPoint x: 995, startPoint y: 507, endPoint x: 390, endPoint y: 456, distance: 606.6
click at [390, 456] on div "Akkustaubsauger und Teppichreiniger Heading 24" at bounding box center [758, 399] width 971 height 140
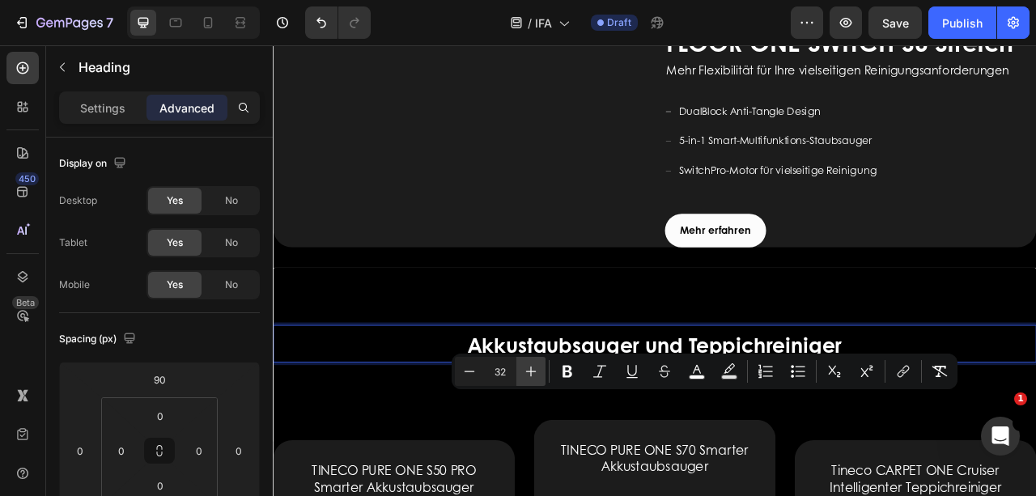
click at [532, 367] on icon "Editor contextual toolbar" at bounding box center [531, 371] width 16 height 16
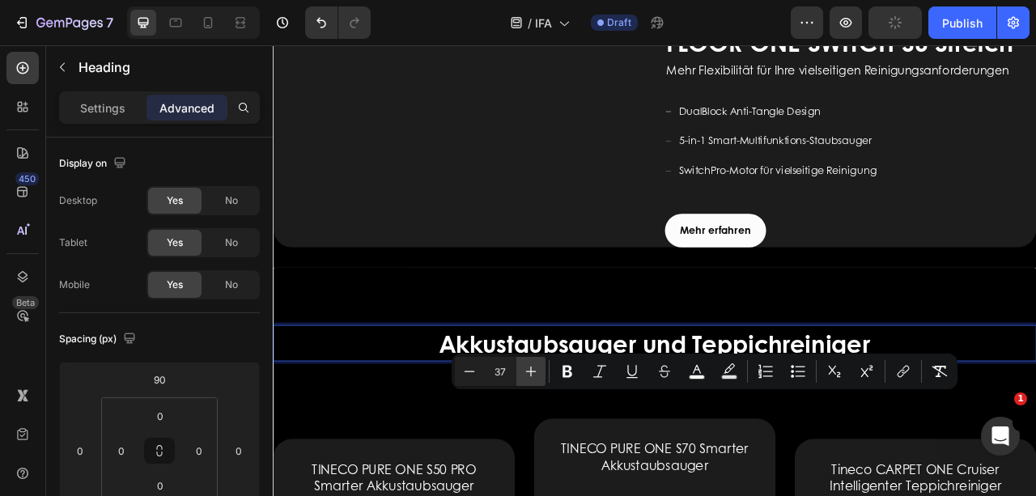
click at [532, 367] on icon "Editor contextual toolbar" at bounding box center [531, 371] width 16 height 16
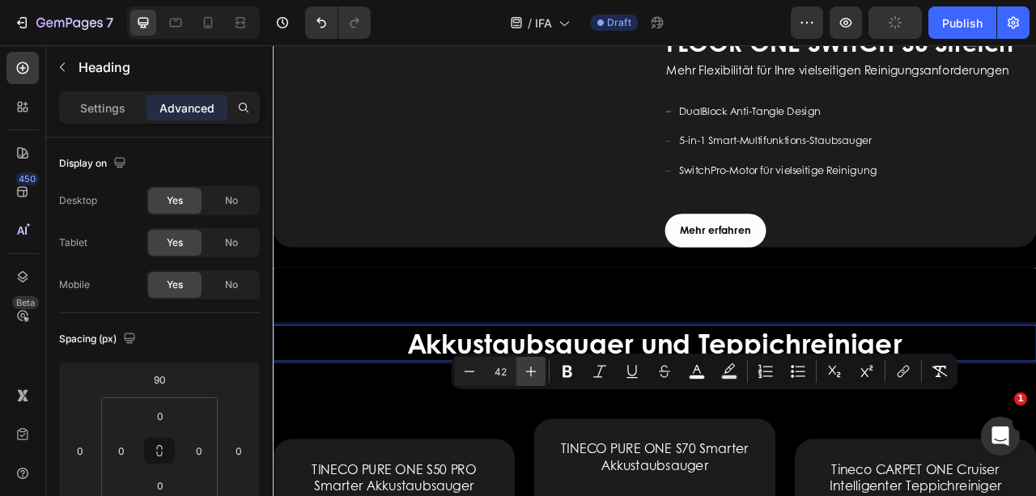
click at [532, 367] on icon "Editor contextual toolbar" at bounding box center [531, 371] width 16 height 16
type input "44"
click at [1035, 446] on p "Akkustaubsauger und Teppichreiniger" at bounding box center [758, 424] width 968 height 43
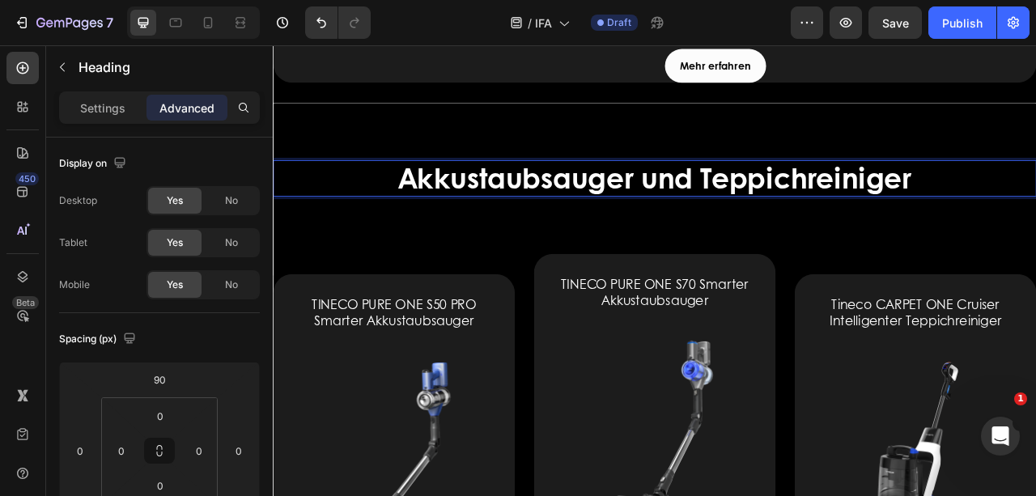
scroll to position [2004, 0]
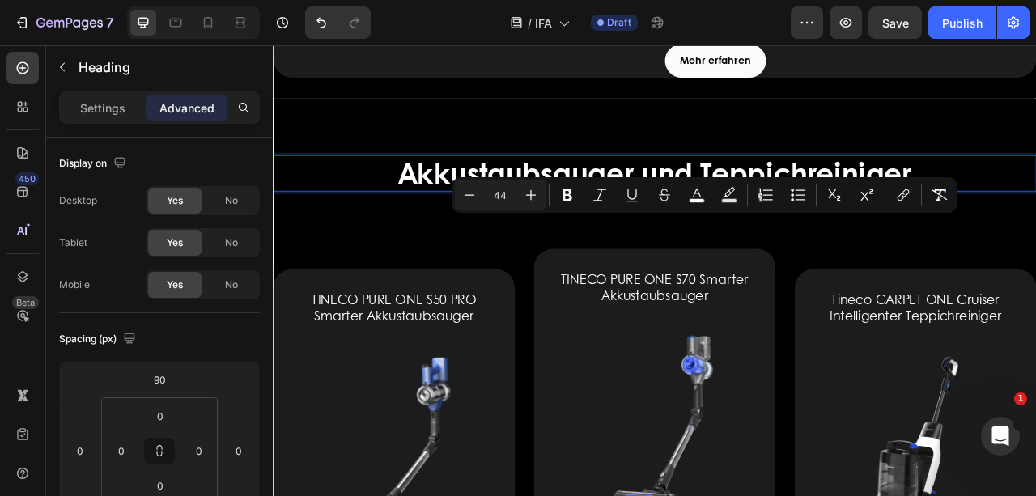
drag, startPoint x: 1087, startPoint y: 290, endPoint x: 388, endPoint y: 290, distance: 698.4
click at [388, 230] on p "Akkustaubsauger und Teppichreiniger" at bounding box center [758, 208] width 968 height 43
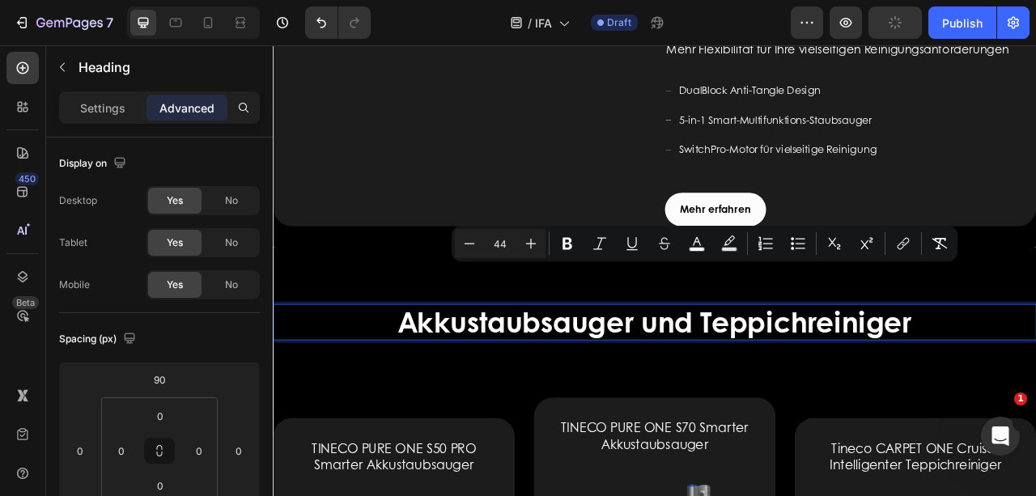
scroll to position [1788, 0]
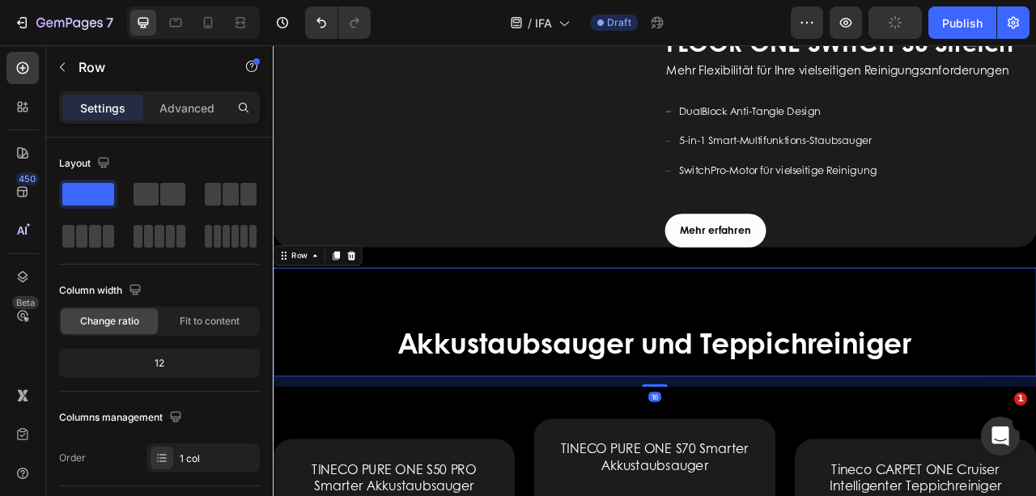
click at [1035, 421] on div "⁠⁠⁠⁠⁠⁠⁠ Akkustaubsauger und Teppichreiniger Heading" at bounding box center [758, 398] width 971 height 138
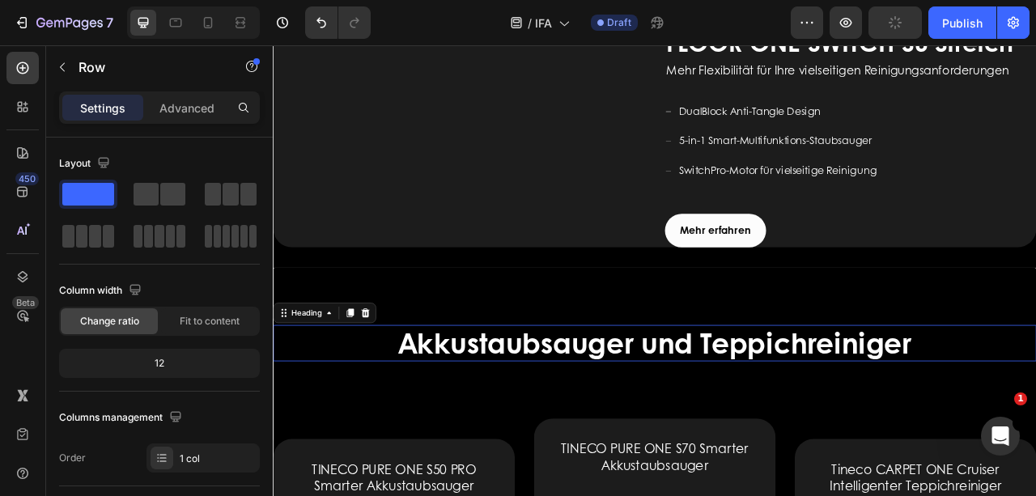
click at [1035, 446] on p "⁠⁠⁠⁠⁠⁠⁠ Akkustaubsauger und Teppichreiniger" at bounding box center [758, 424] width 968 height 43
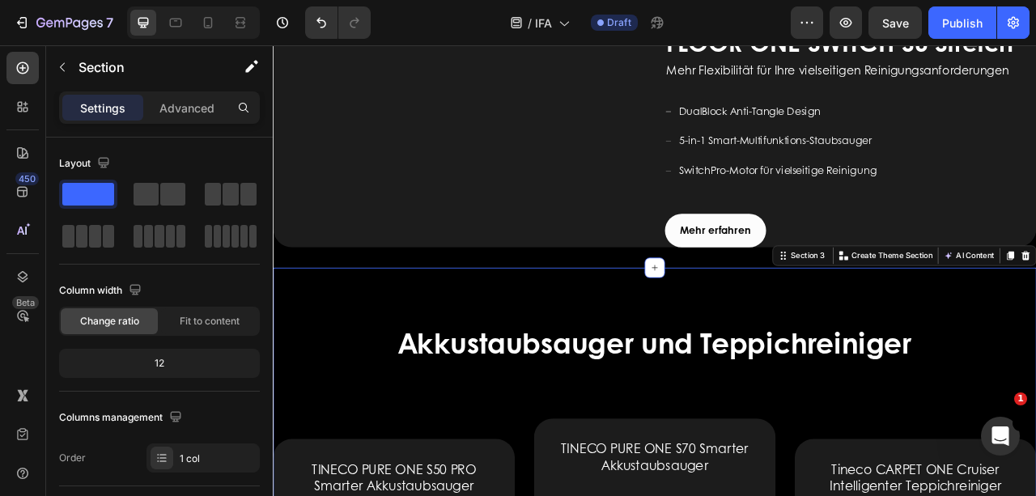
scroll to position [1733, 0]
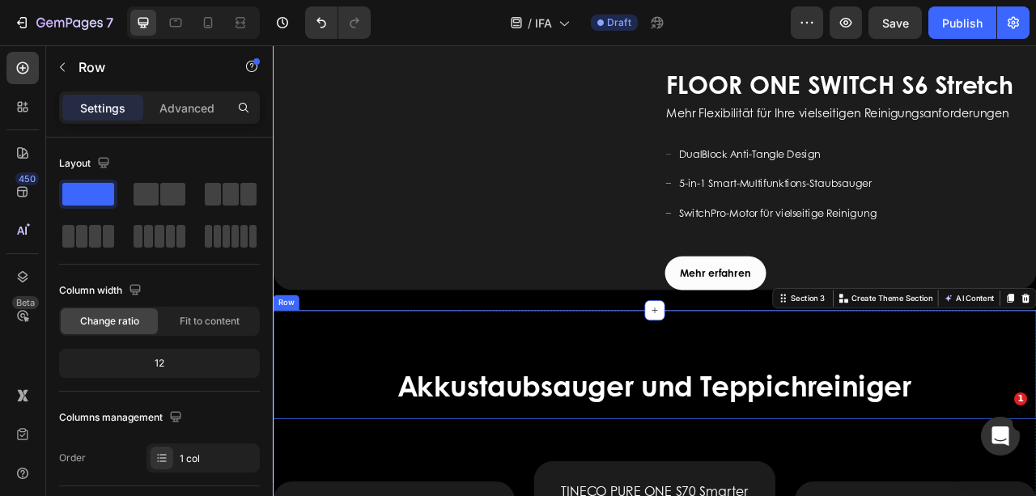
click at [1035, 495] on div "⁠⁠⁠⁠⁠⁠⁠ Akkustaubsauger und Teppichreiniger Heading" at bounding box center [758, 452] width 971 height 138
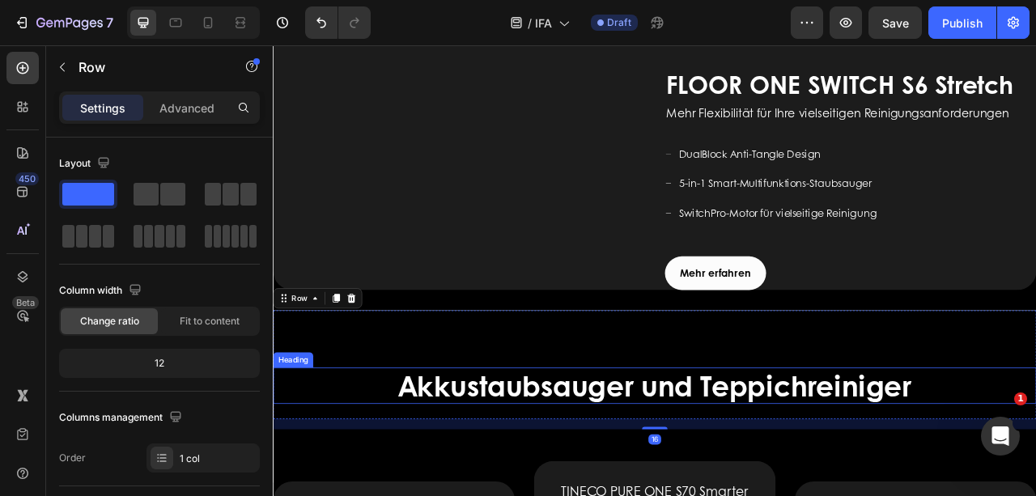
click at [1035, 495] on p "⁠⁠⁠⁠⁠⁠⁠ Akkustaubsauger und Teppichreiniger" at bounding box center [758, 478] width 968 height 43
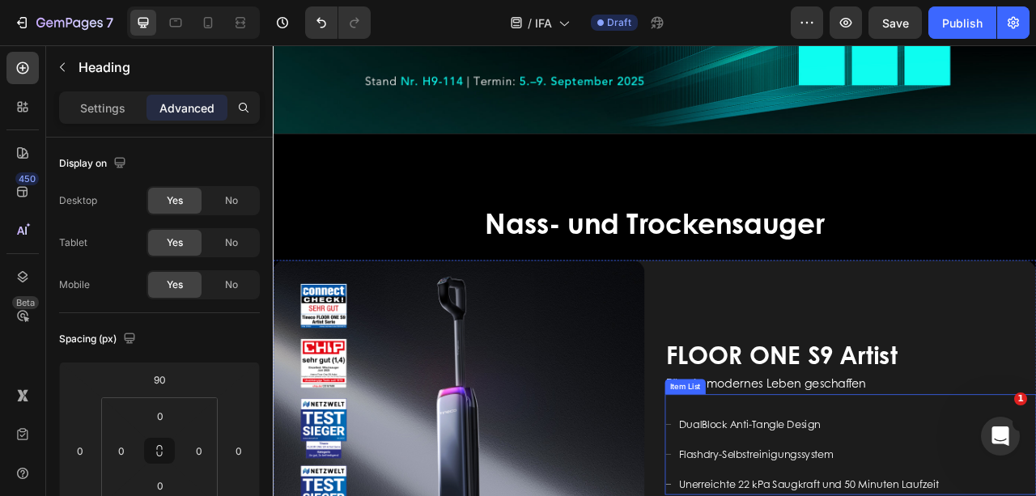
scroll to position [377, 0]
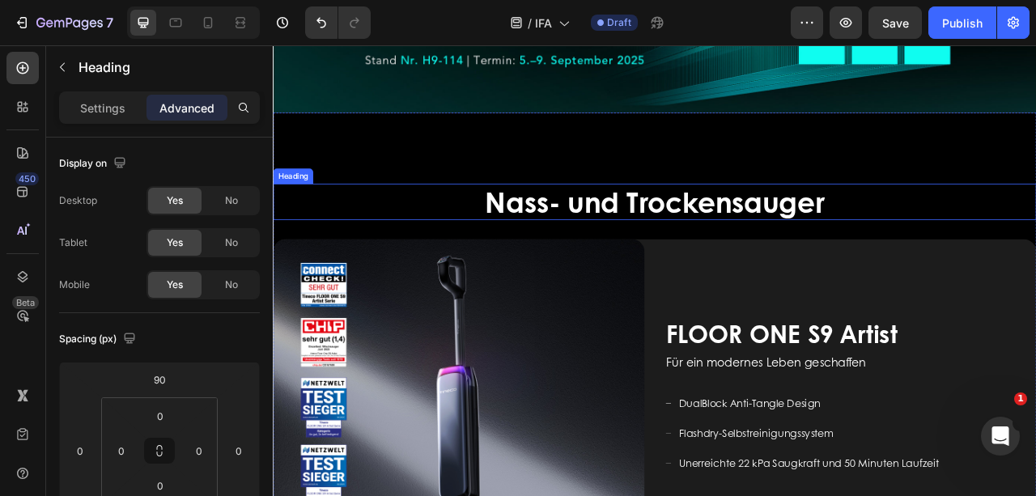
click at [917, 233] on span "Nass- und Trockensauger" at bounding box center [758, 243] width 432 height 51
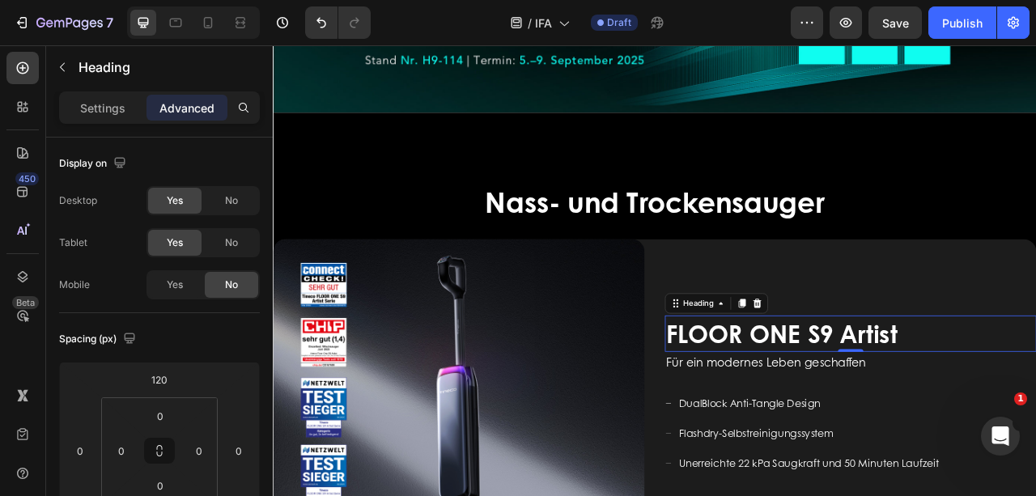
click at [986, 412] on span "FLOOR ONE S9 Artist" at bounding box center [920, 412] width 294 height 45
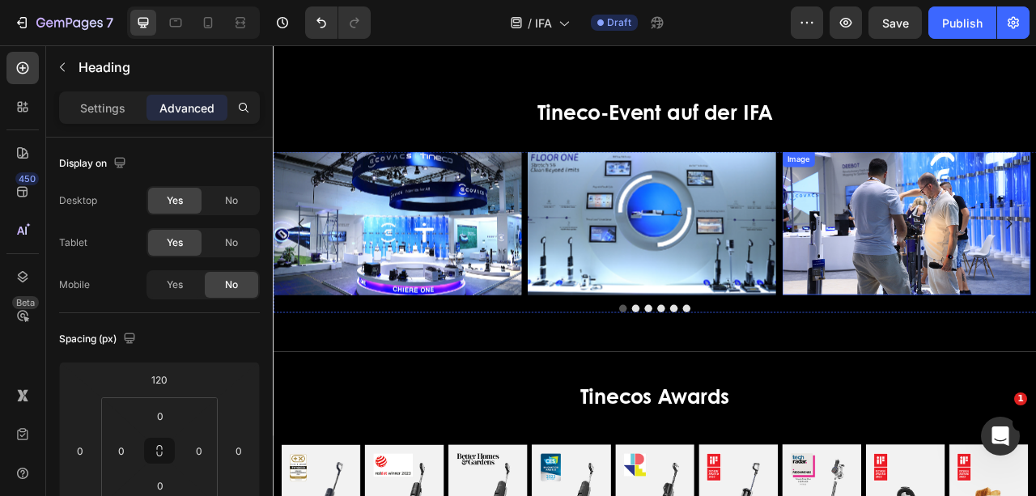
scroll to position [3021, 0]
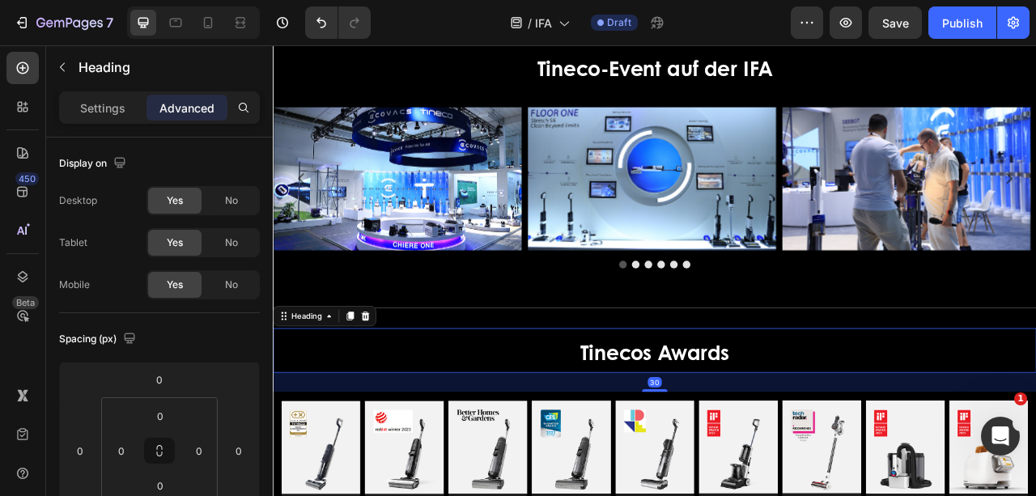
click at [830, 439] on strong "Tinecos Awards" at bounding box center [759, 435] width 190 height 37
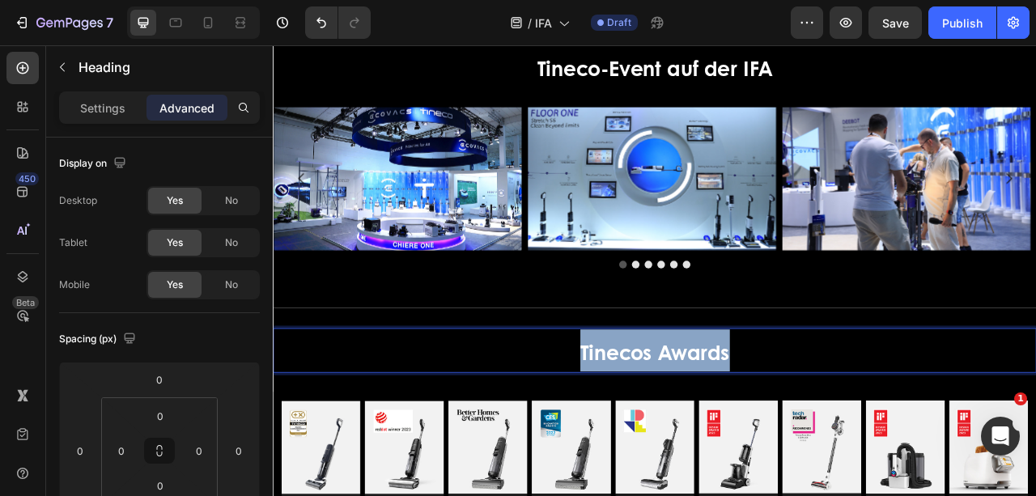
drag, startPoint x: 852, startPoint y: 438, endPoint x: 634, endPoint y: 438, distance: 217.7
click at [634, 438] on p "Tinecos Awards" at bounding box center [758, 433] width 968 height 53
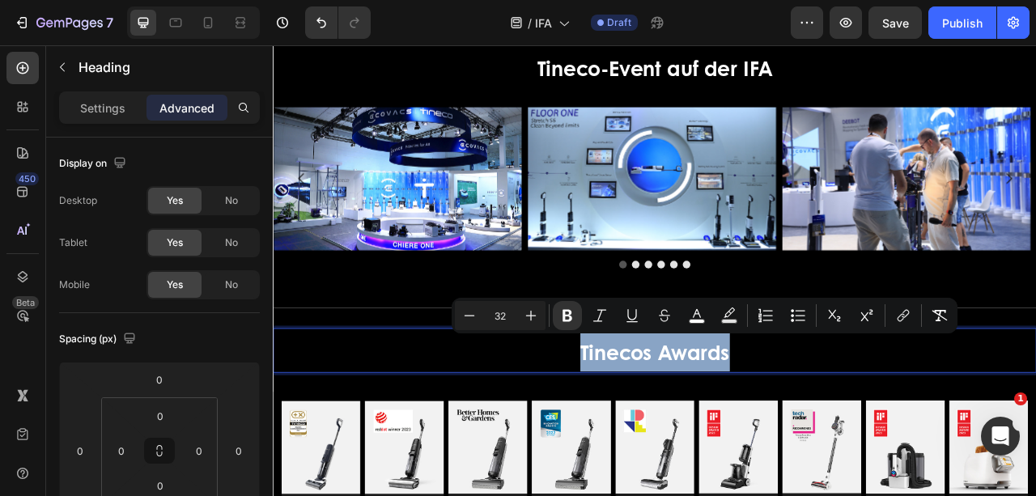
click at [630, 438] on p "Tinecos Awards" at bounding box center [758, 433] width 968 height 53
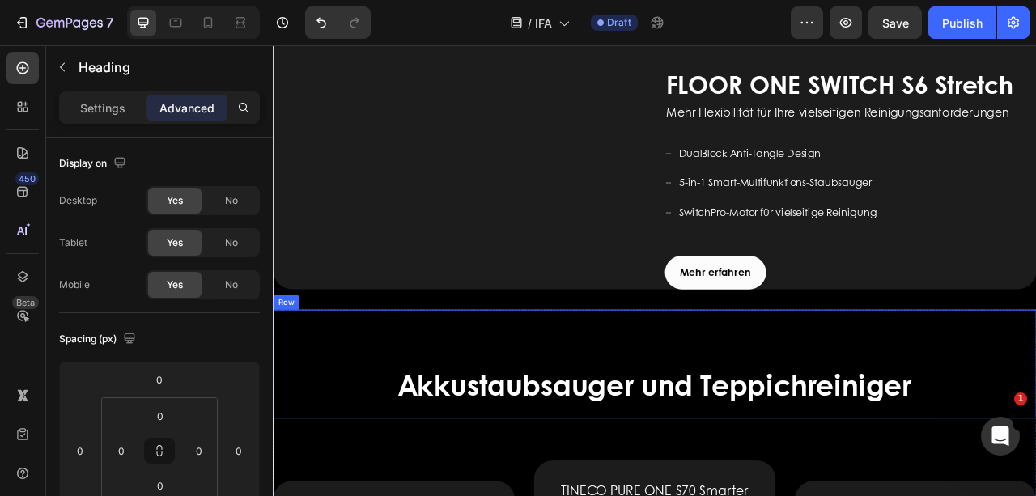
scroll to position [1618, 0]
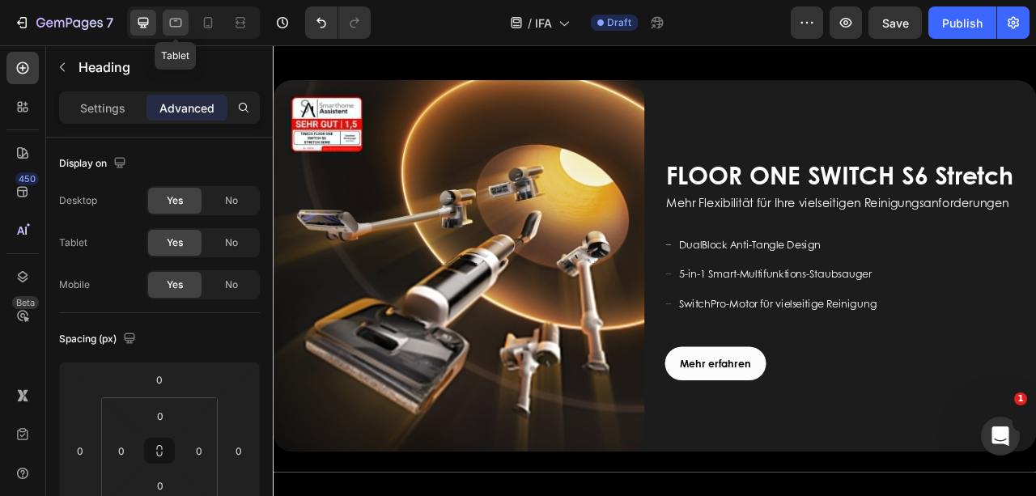
click at [180, 28] on icon at bounding box center [176, 23] width 16 height 16
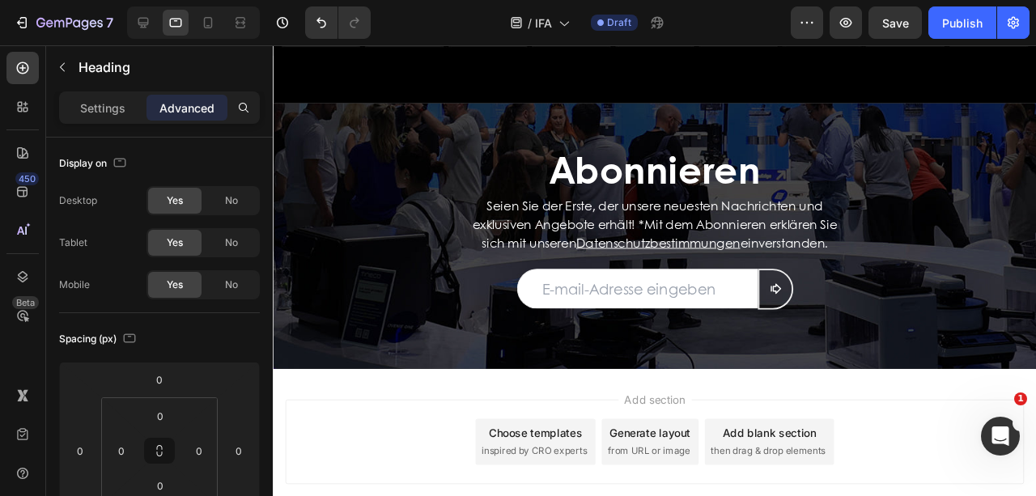
scroll to position [3290, 0]
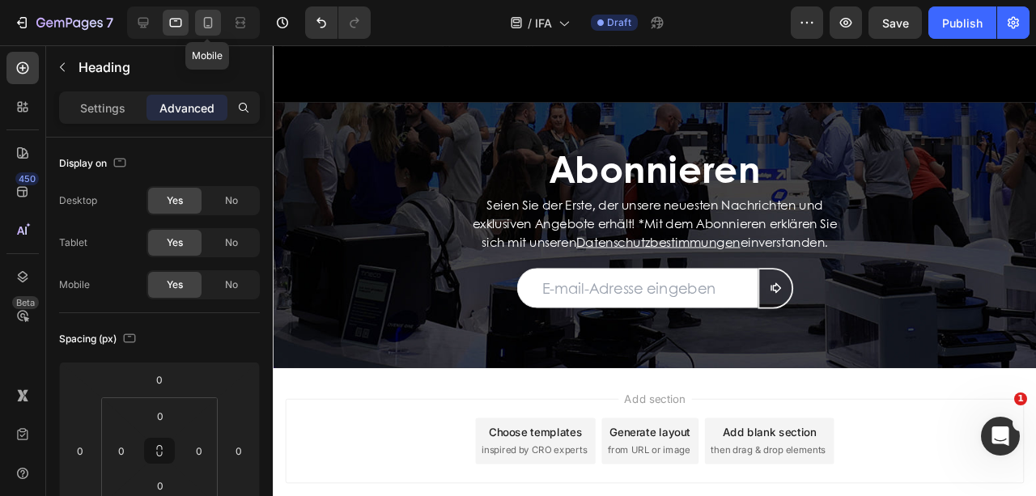
click at [214, 19] on icon at bounding box center [208, 23] width 16 height 16
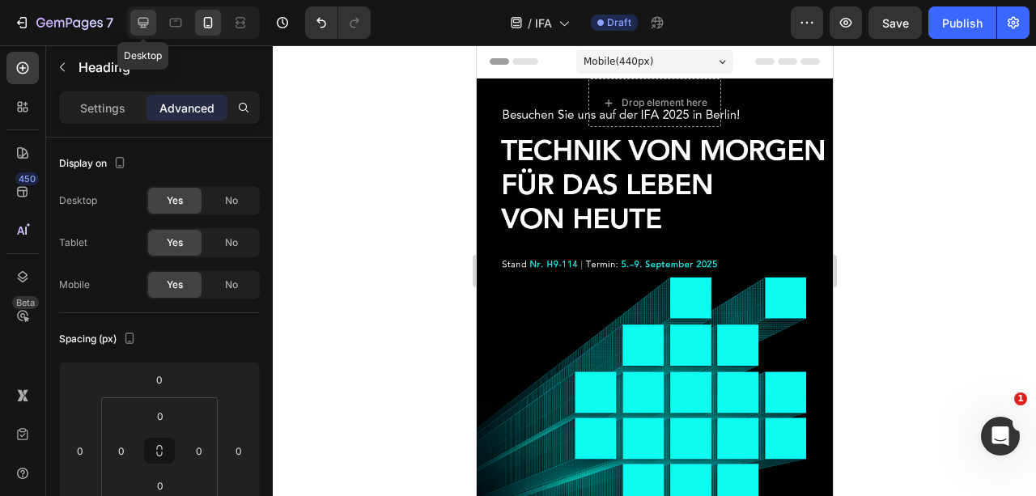
click at [143, 10] on div at bounding box center [143, 23] width 26 height 26
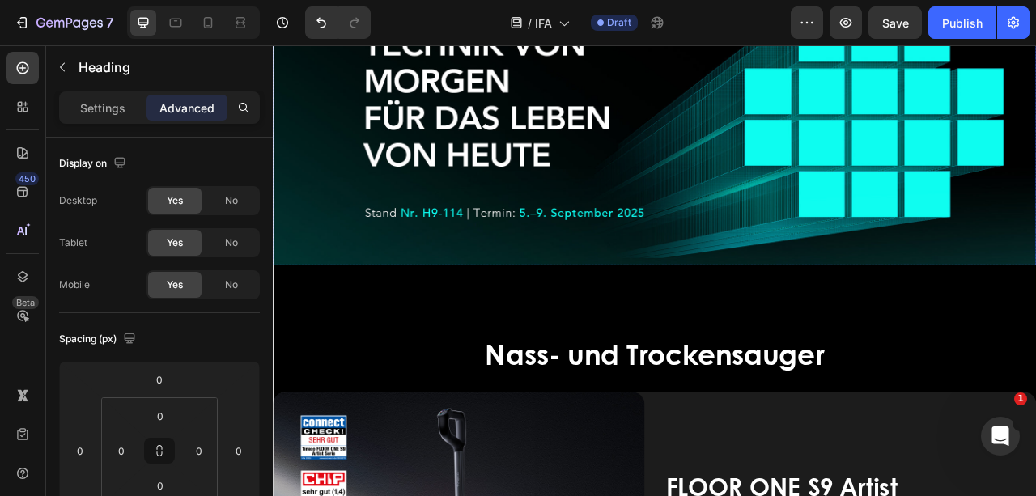
scroll to position [215, 0]
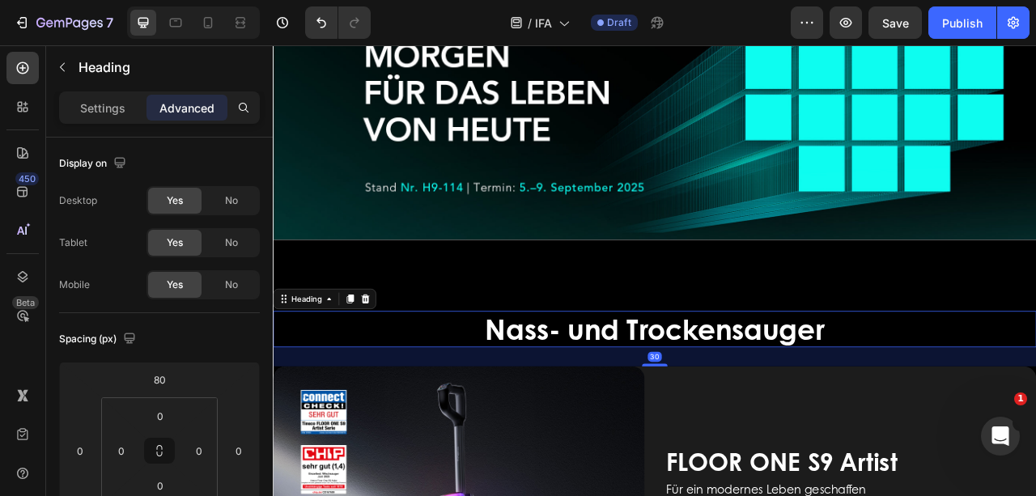
click at [728, 403] on span "Nass- und Trockensauger" at bounding box center [758, 405] width 432 height 51
click at [231, 278] on span "No" at bounding box center [231, 285] width 13 height 15
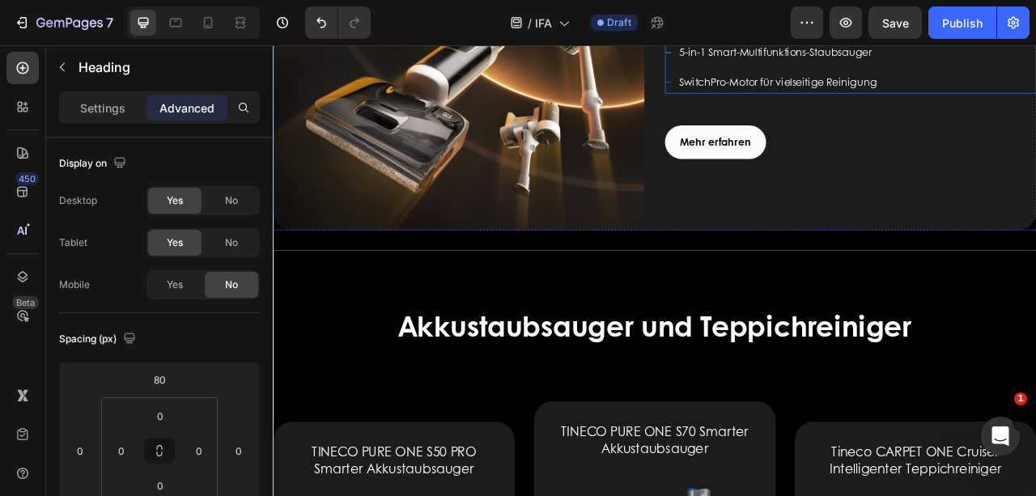
scroll to position [1942, 0]
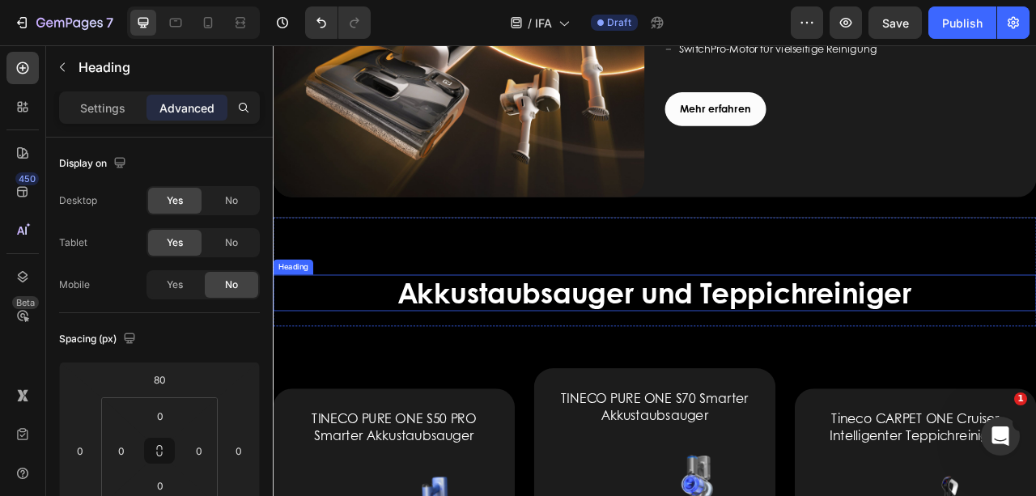
click at [736, 345] on span "Akkustaubsauger und Teppichreiniger" at bounding box center [758, 359] width 653 height 51
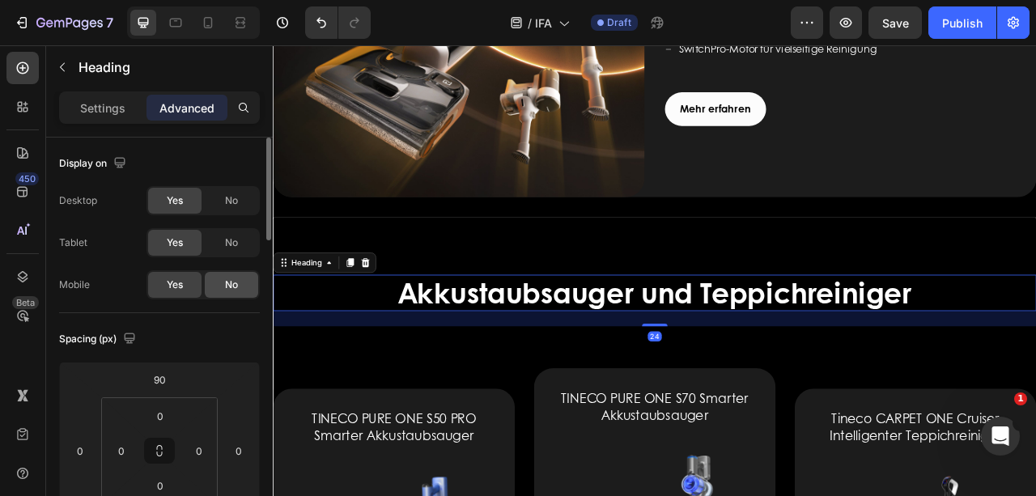
click at [223, 277] on div "No" at bounding box center [231, 285] width 53 height 26
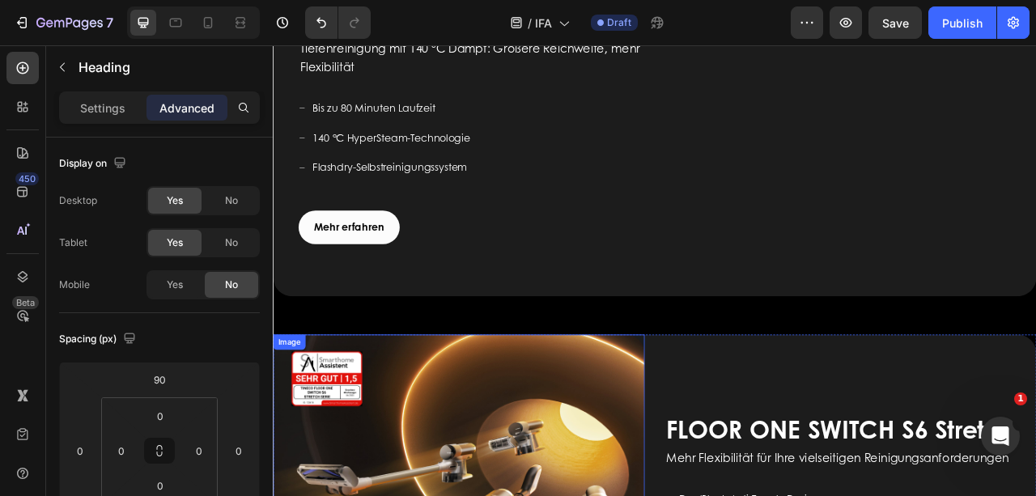
scroll to position [1133, 0]
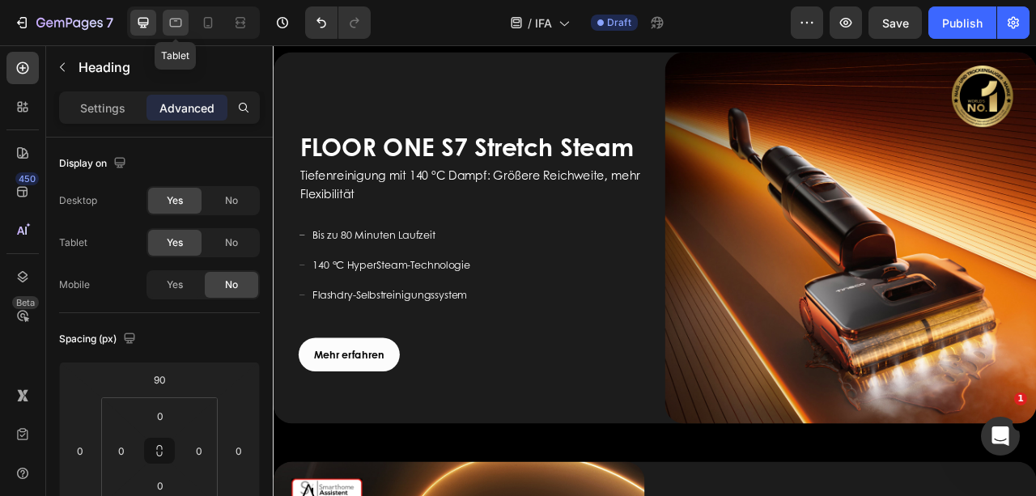
click at [183, 21] on icon at bounding box center [176, 23] width 16 height 16
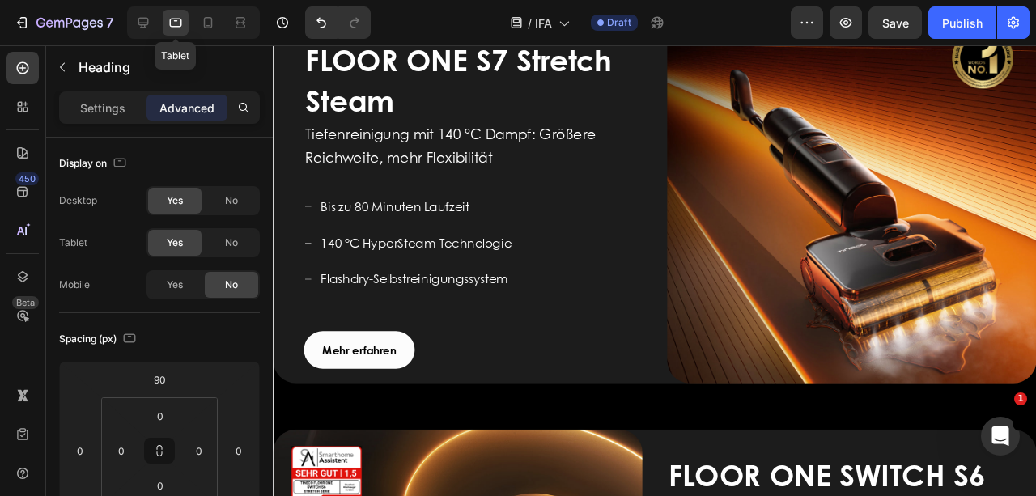
scroll to position [1054, 0]
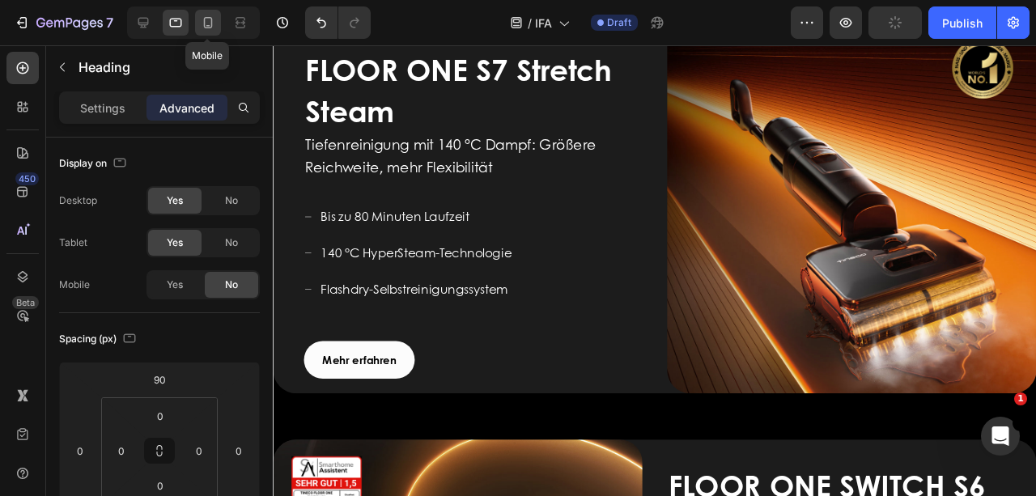
click at [206, 19] on icon at bounding box center [208, 23] width 16 height 16
type input "20"
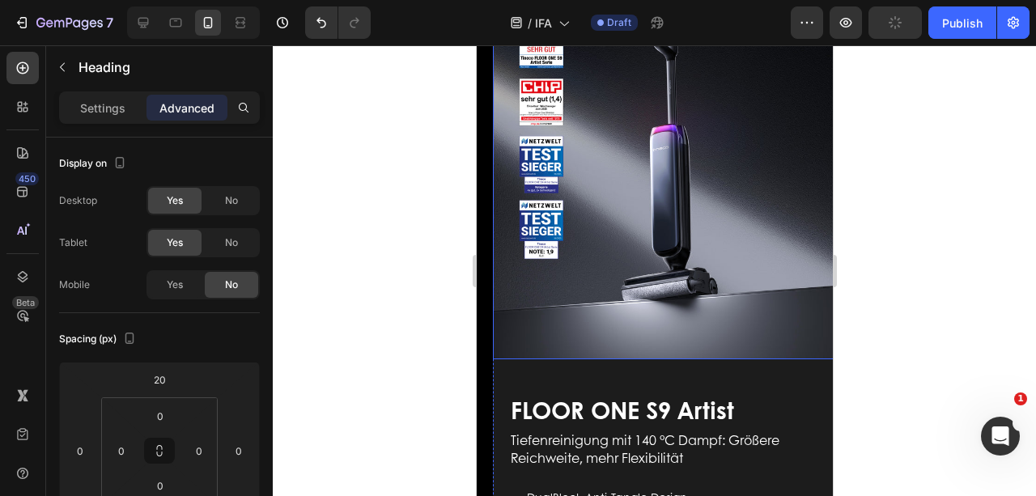
scroll to position [573, 0]
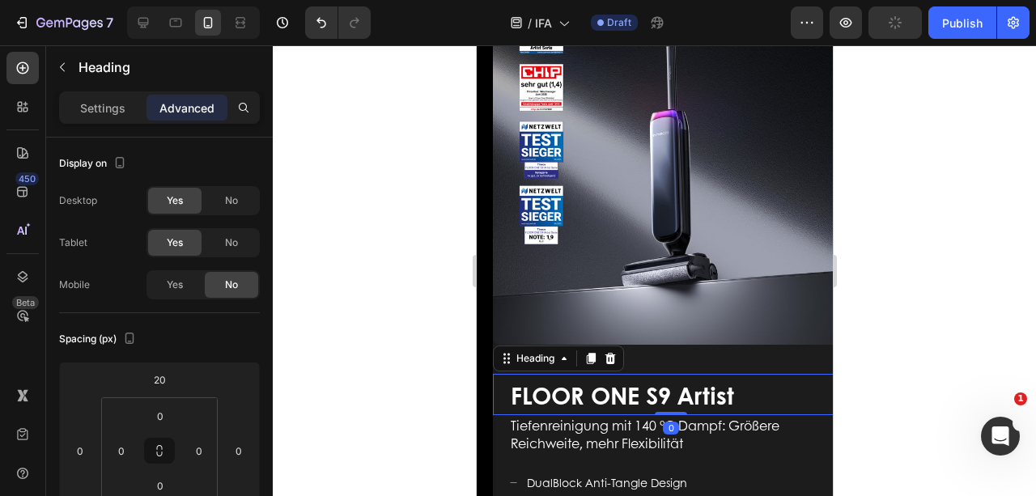
click at [670, 382] on span "FLOOR ONE S9 Artist" at bounding box center [621, 395] width 223 height 34
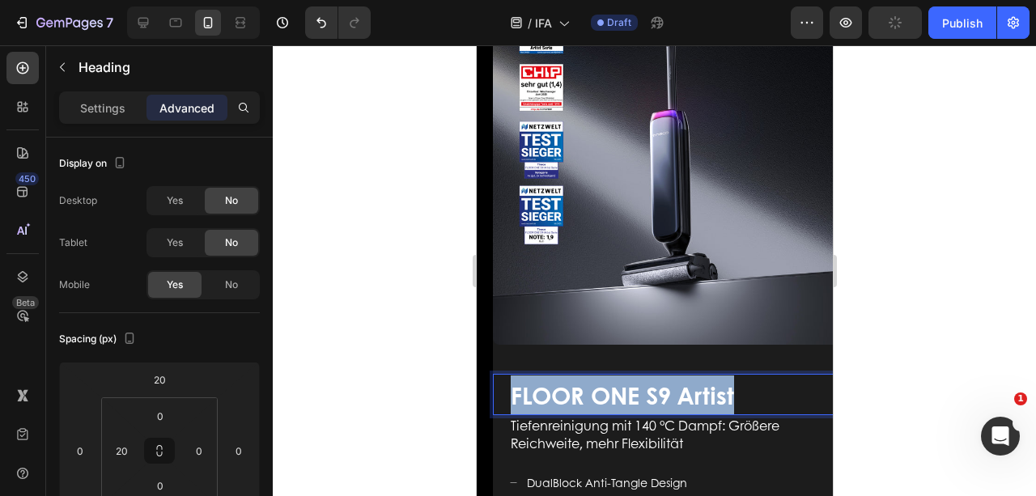
drag, startPoint x: 743, startPoint y: 384, endPoint x: 511, endPoint y: 390, distance: 231.5
click at [511, 390] on p "FLOOR ONE S9 Artist" at bounding box center [678, 394] width 337 height 39
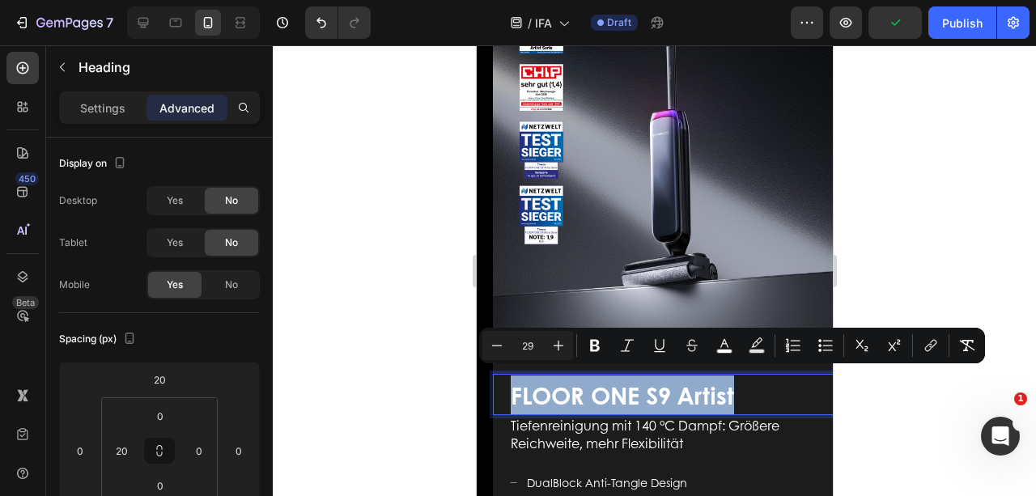
click at [744, 384] on p "FLOOR ONE S9 Artist" at bounding box center [678, 394] width 337 height 39
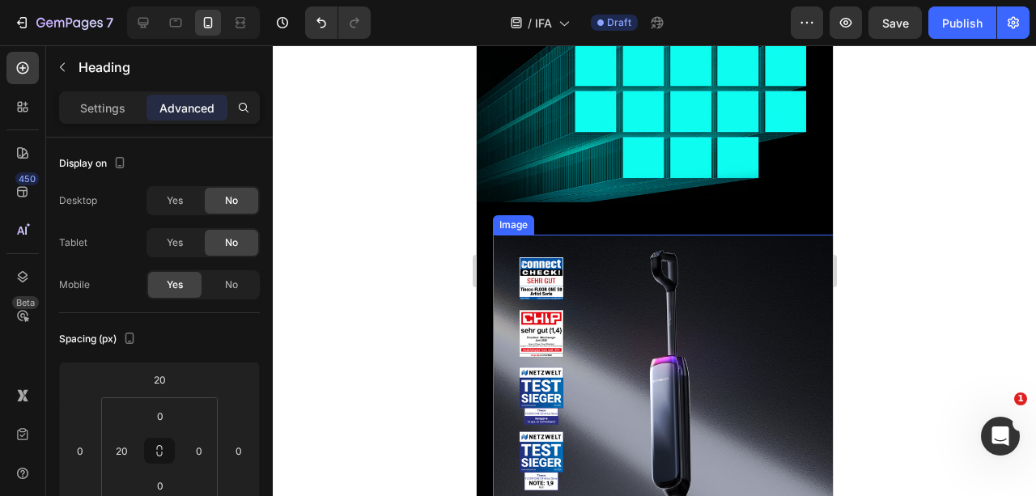
scroll to position [303, 0]
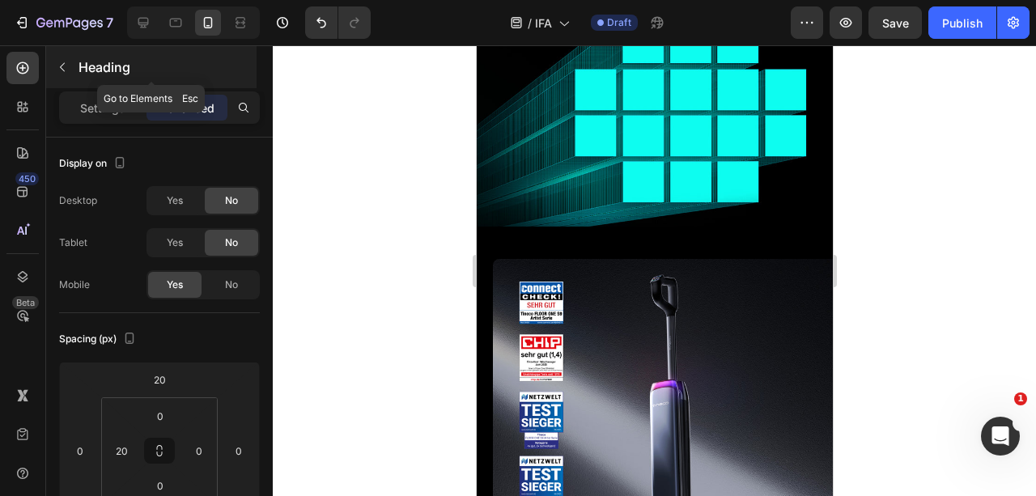
click at [56, 65] on icon "button" at bounding box center [62, 67] width 13 height 13
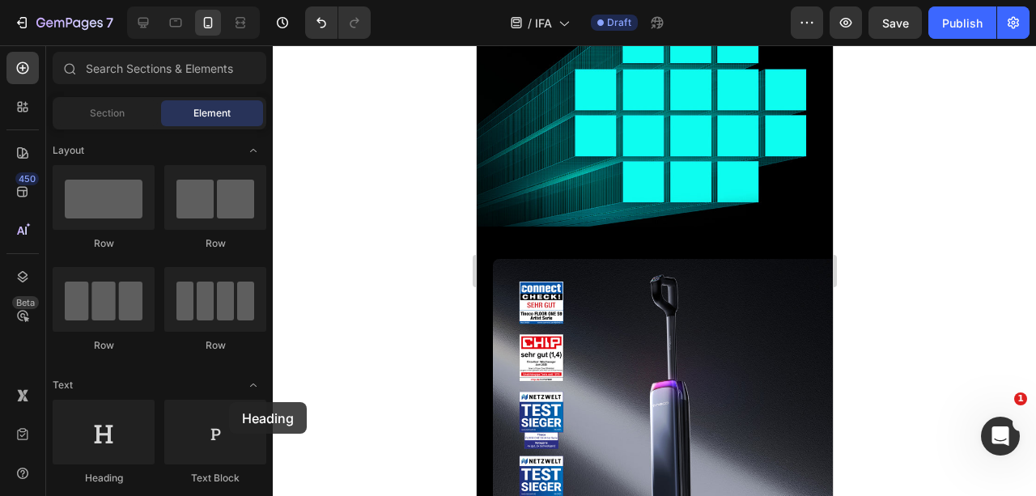
scroll to position [306, 0]
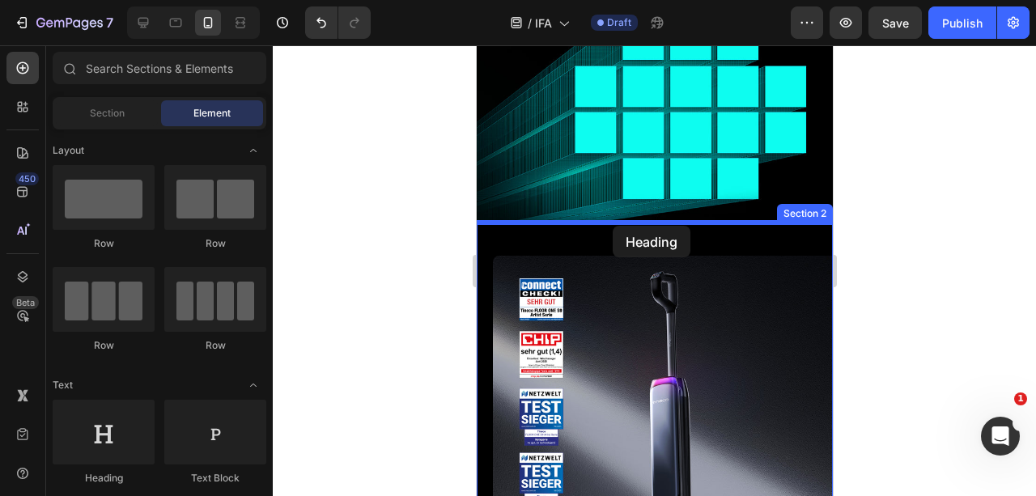
drag, startPoint x: 597, startPoint y: 465, endPoint x: 612, endPoint y: 226, distance: 240.0
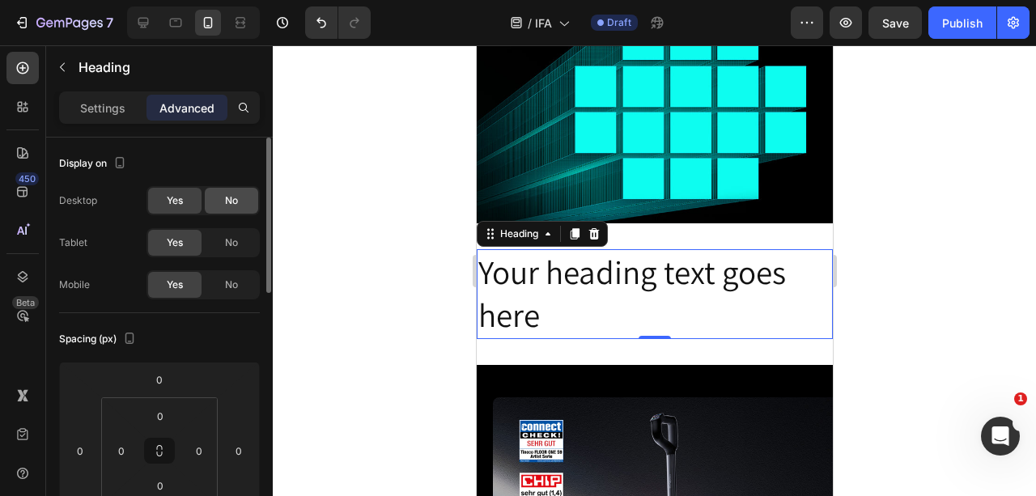
click at [240, 203] on div "No" at bounding box center [231, 201] width 53 height 26
click at [240, 244] on div "No" at bounding box center [231, 243] width 53 height 26
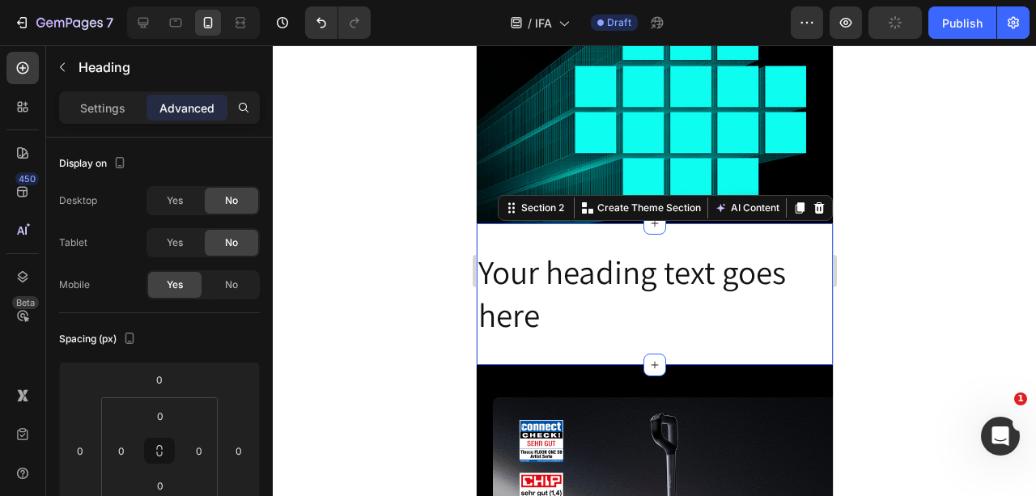
click at [550, 346] on div "Your heading text goes here Heading Section 2 Create Theme Section AI Content W…" at bounding box center [654, 294] width 356 height 142
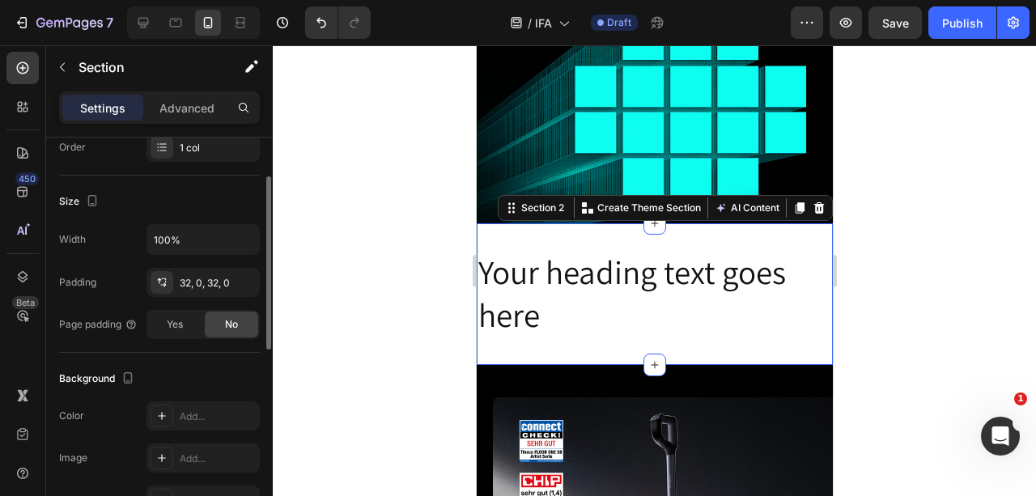
scroll to position [161, 0]
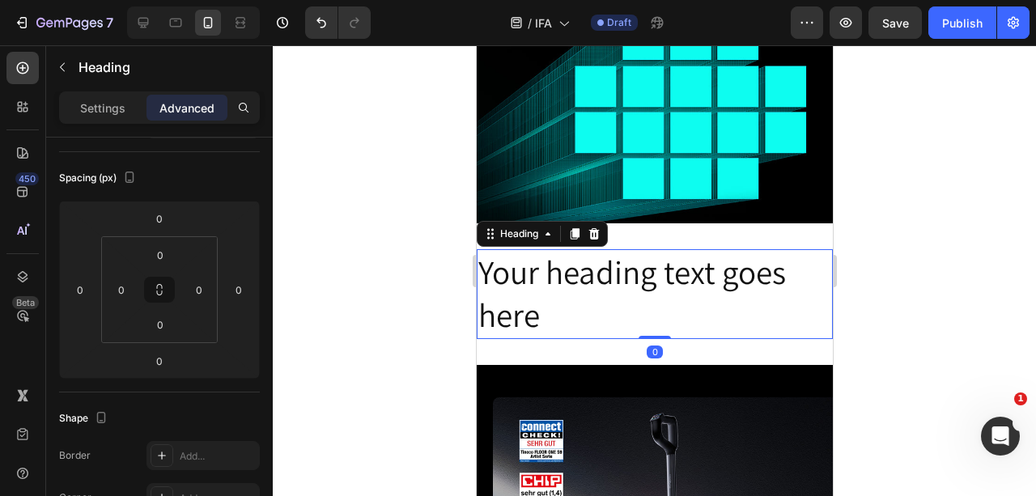
click at [541, 327] on h2 "Your heading text goes here" at bounding box center [654, 294] width 356 height 90
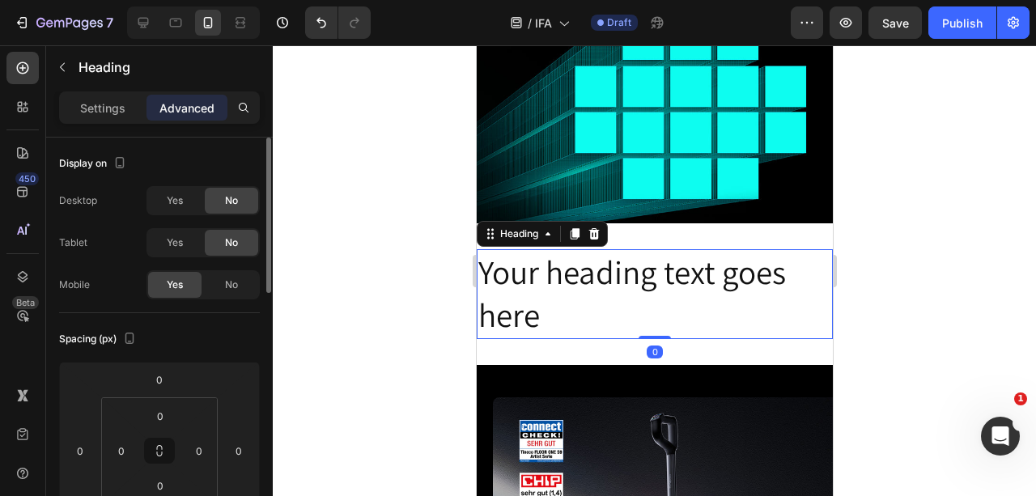
click at [537, 322] on h2 "Your heading text goes here" at bounding box center [654, 294] width 356 height 90
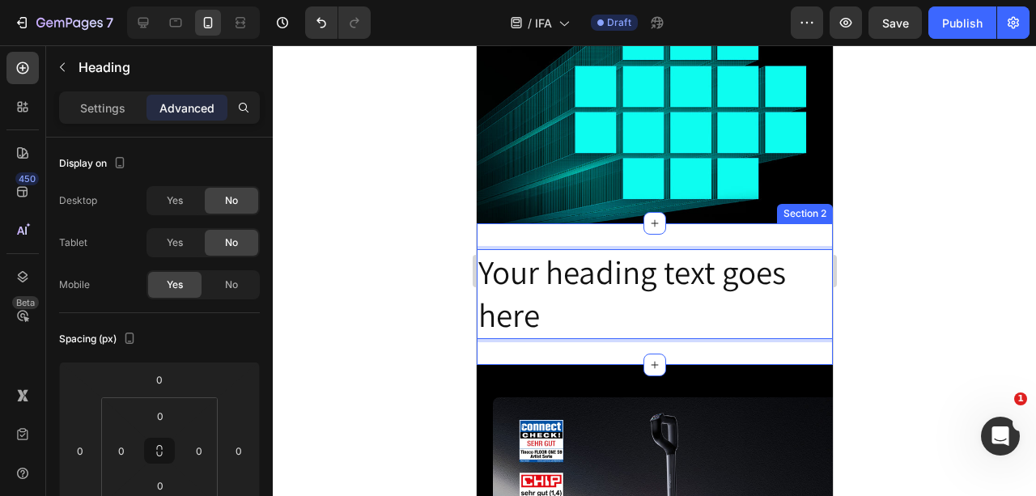
click at [528, 350] on div "Your heading text goes here Heading 0 Section 2" at bounding box center [654, 294] width 356 height 142
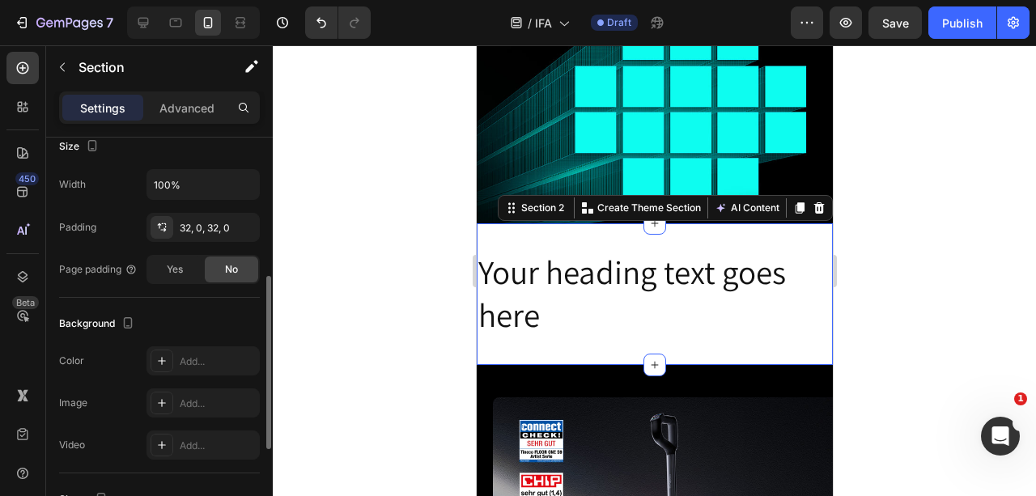
scroll to position [377, 0]
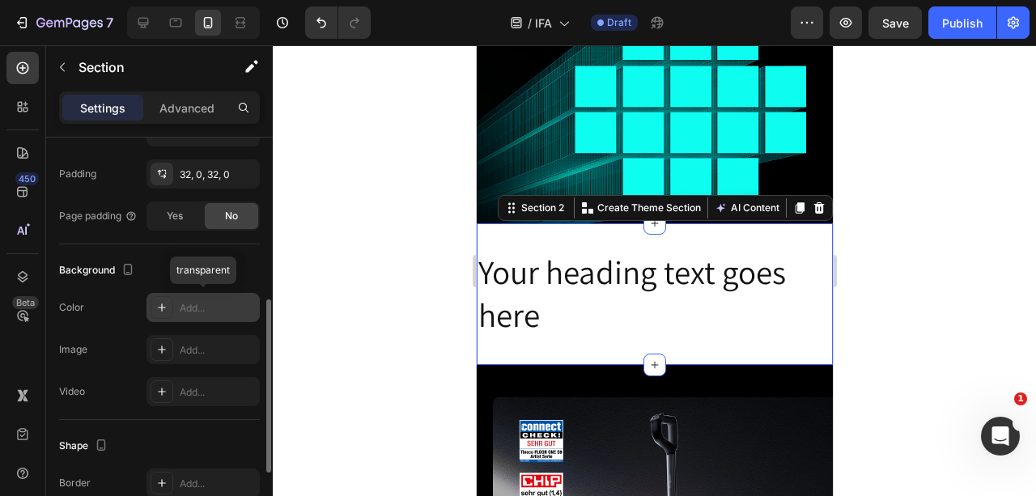
click at [194, 311] on div "Add..." at bounding box center [218, 308] width 76 height 15
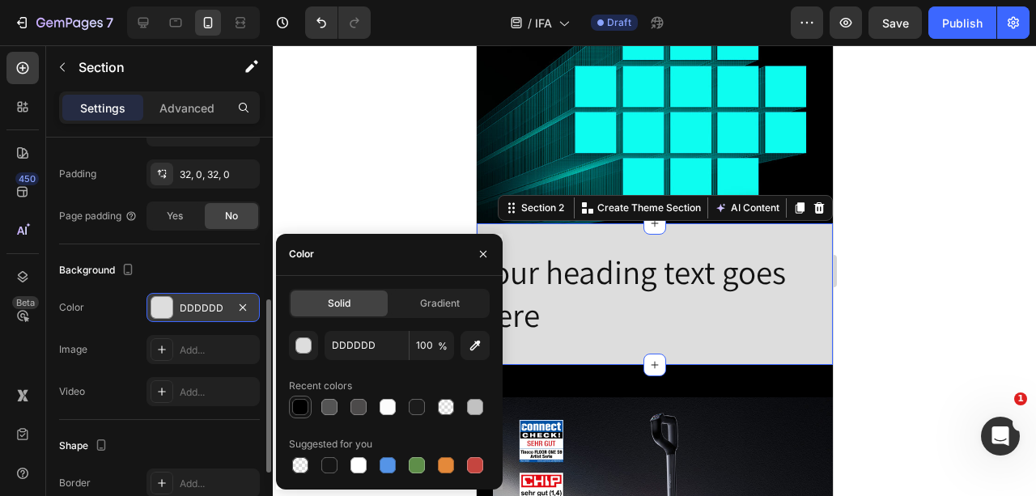
click at [301, 401] on div at bounding box center [300, 407] width 16 height 16
type input "000000"
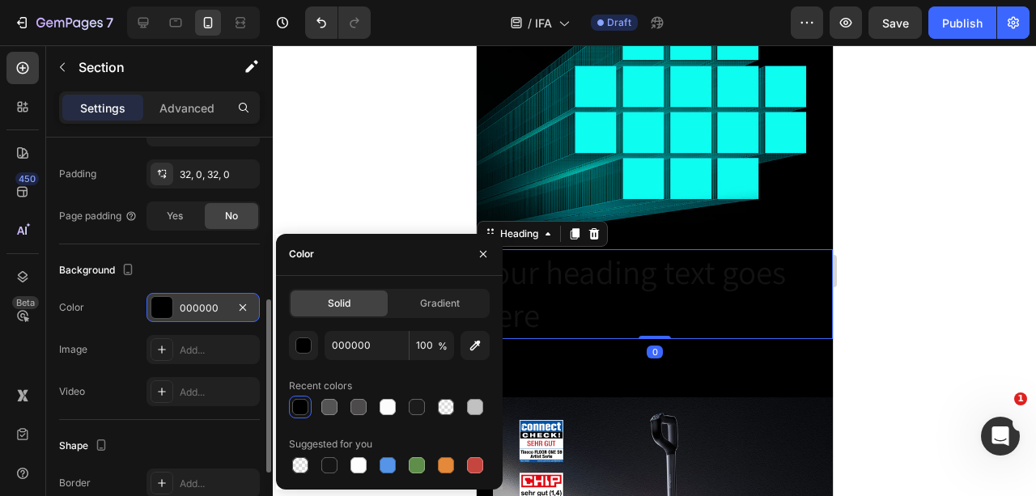
click at [620, 283] on p "Your heading text goes here" at bounding box center [653, 294] width 353 height 87
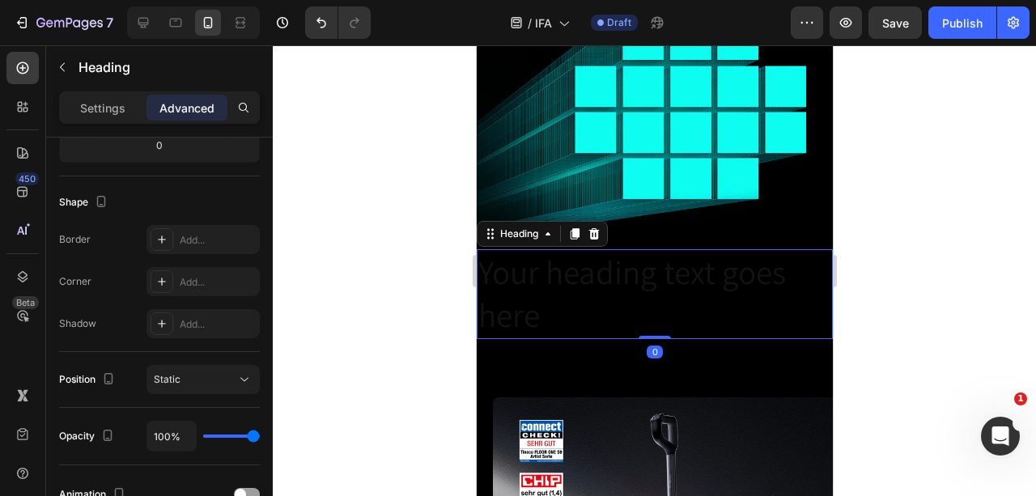
scroll to position [0, 0]
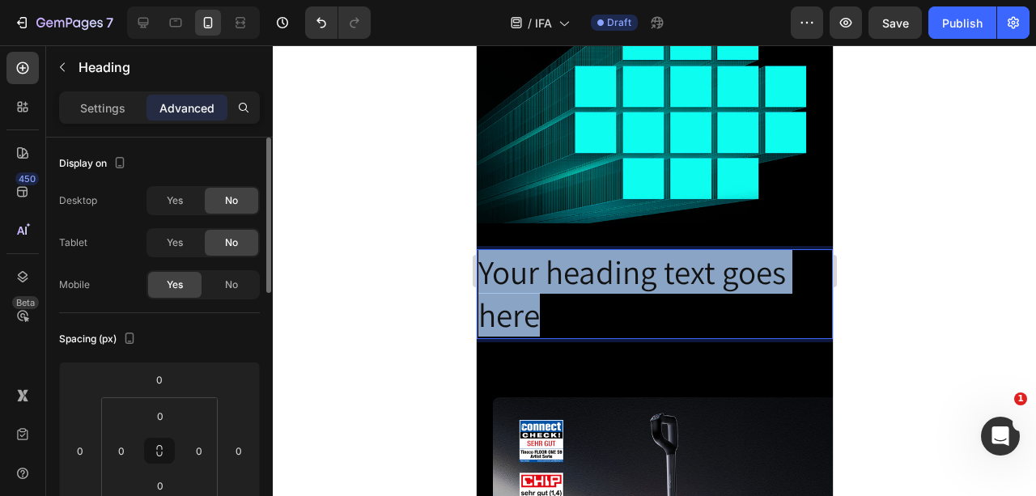
drag, startPoint x: 580, startPoint y: 324, endPoint x: 474, endPoint y: 272, distance: 118.0
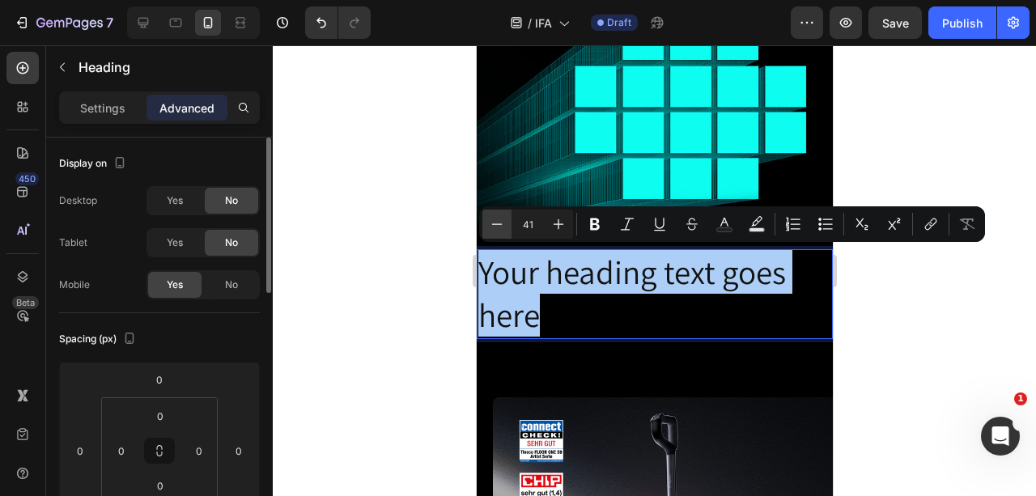
click at [503, 227] on icon "Editor contextual toolbar" at bounding box center [497, 224] width 16 height 16
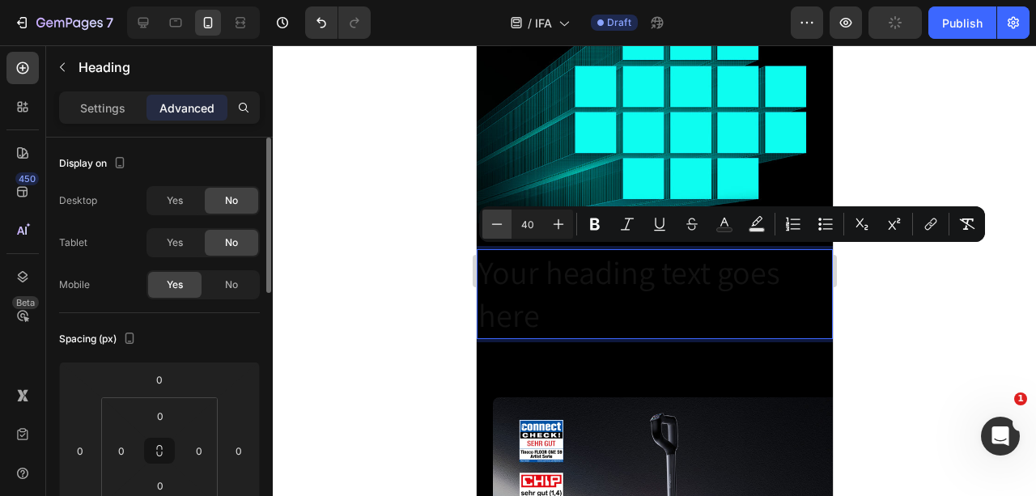
click at [503, 227] on icon "Editor contextual toolbar" at bounding box center [497, 224] width 16 height 16
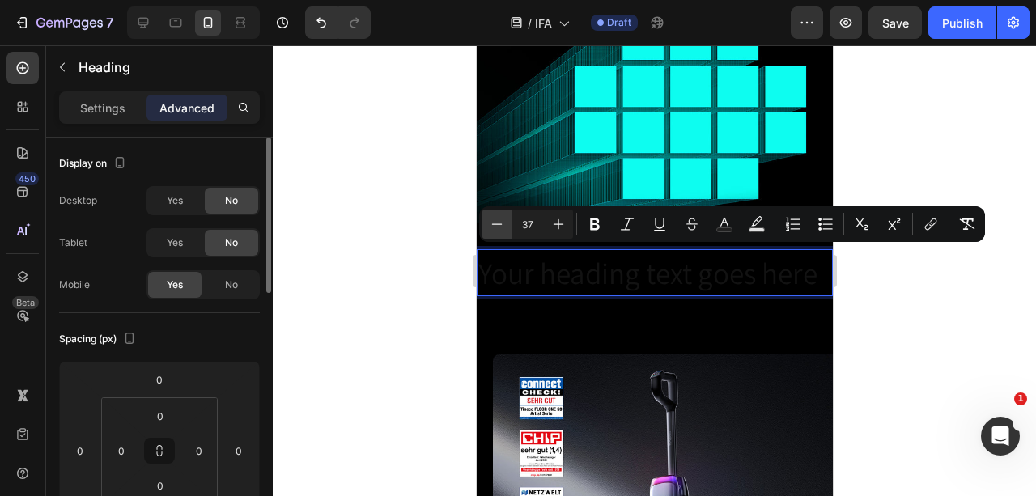
click at [503, 227] on icon "Editor contextual toolbar" at bounding box center [497, 224] width 16 height 16
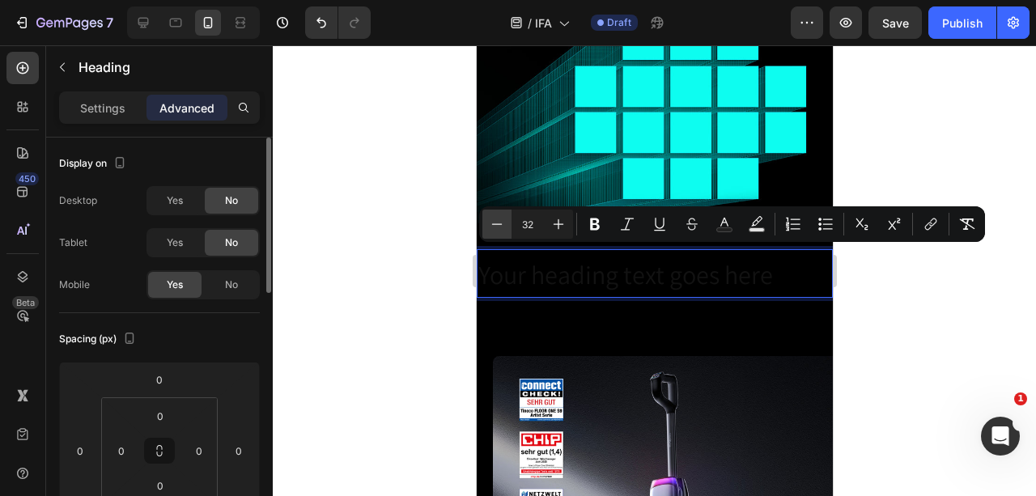
click at [503, 227] on icon "Editor contextual toolbar" at bounding box center [497, 224] width 16 height 16
click at [556, 222] on icon "Editor contextual toolbar" at bounding box center [558, 224] width 16 height 16
type input "32"
click at [573, 286] on span "Your heading text goes here" at bounding box center [624, 274] width 295 height 34
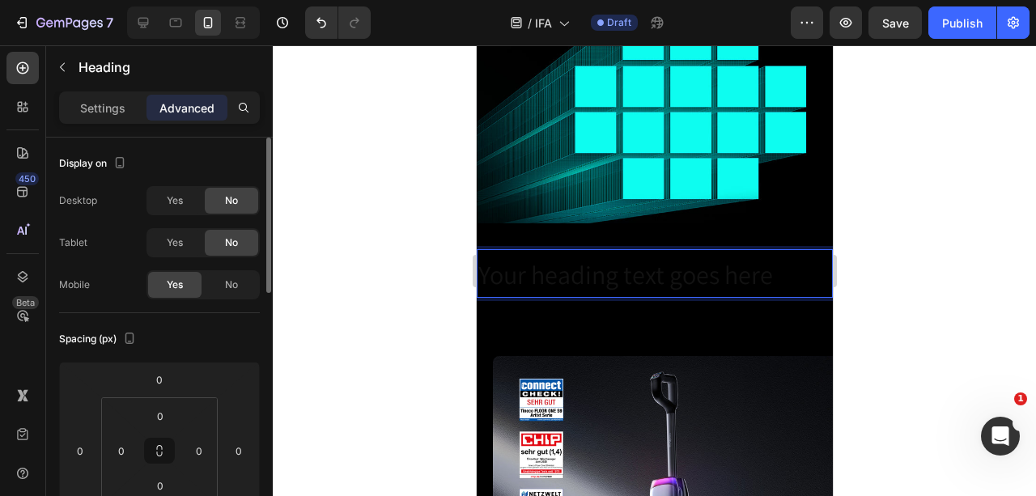
click at [798, 266] on p "Your heading text goes here" at bounding box center [653, 273] width 353 height 45
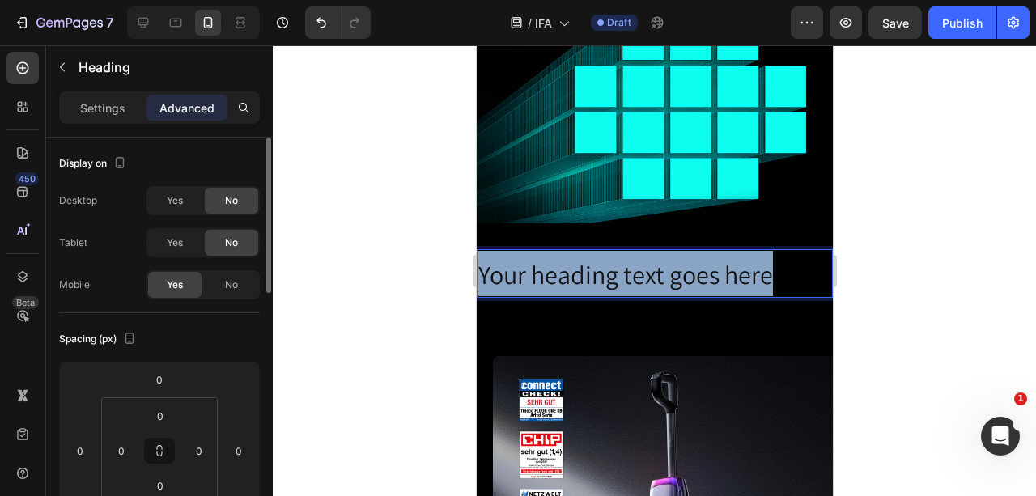
drag, startPoint x: 792, startPoint y: 278, endPoint x: 948, endPoint y: 319, distance: 160.6
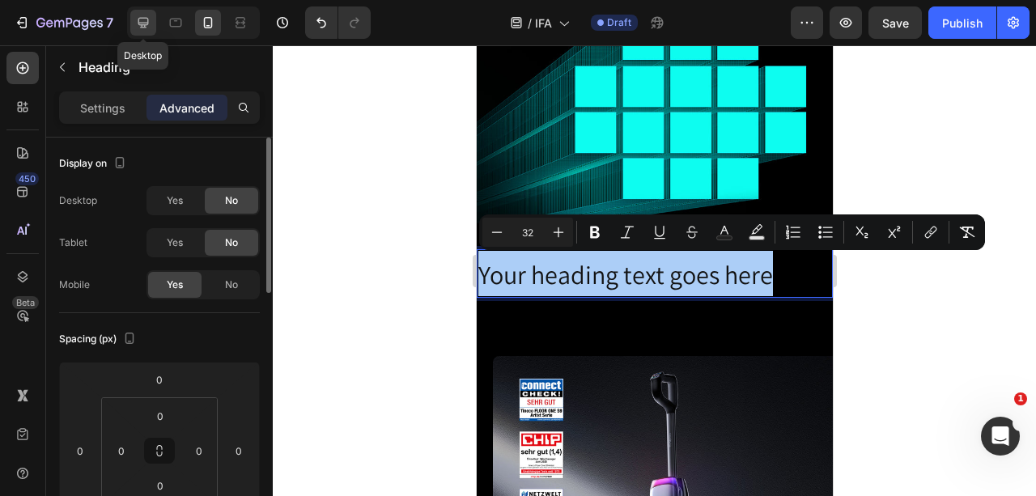
click at [136, 19] on icon at bounding box center [143, 23] width 16 height 16
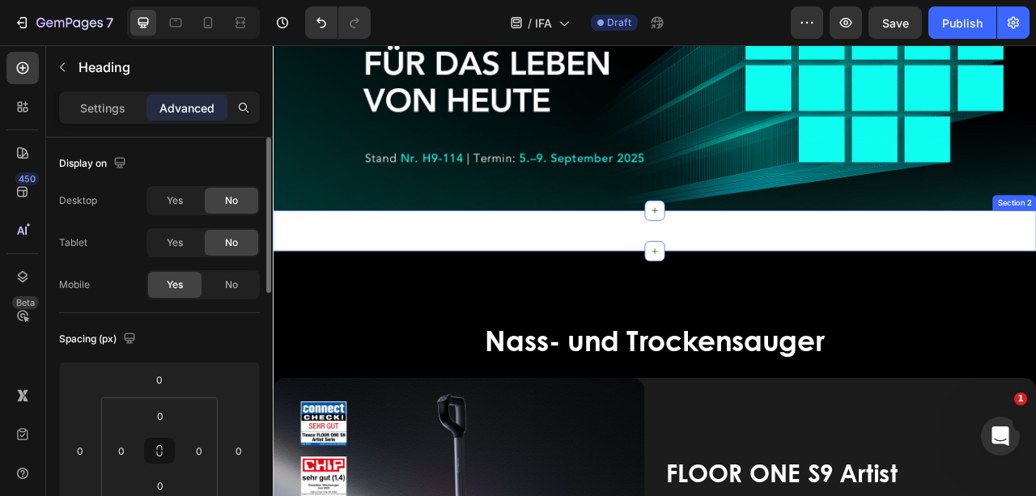
scroll to position [249, 0]
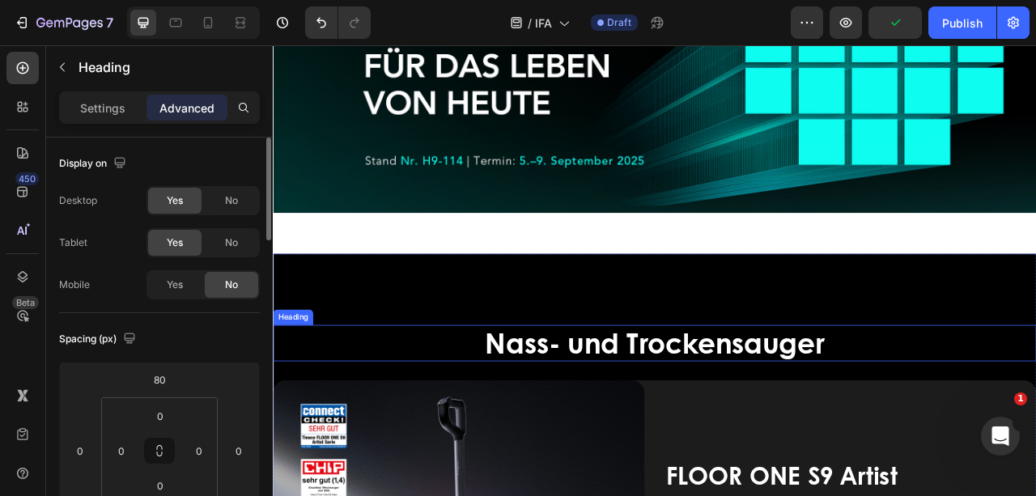
click at [931, 404] on span "Nass- und Trockensauger" at bounding box center [758, 423] width 432 height 51
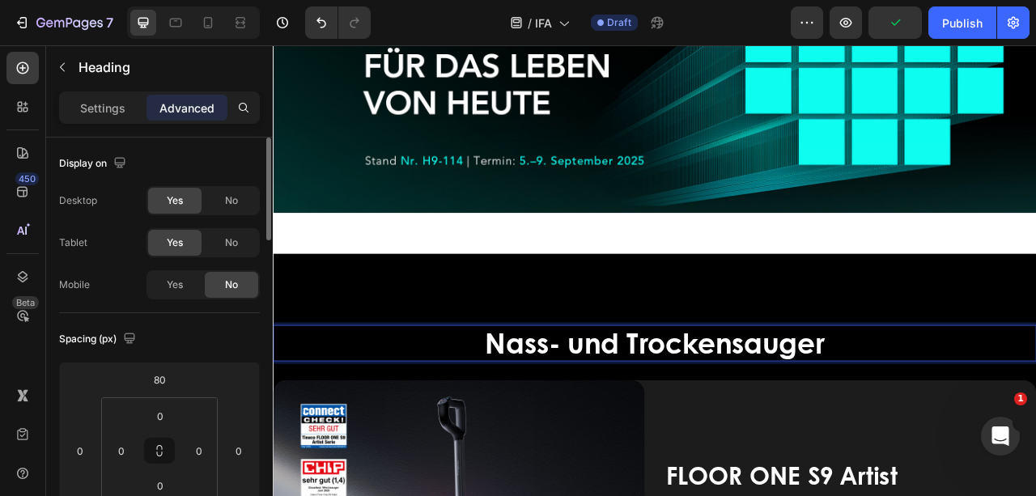
click at [1021, 418] on h2 "Nass- und Trockensauger" at bounding box center [758, 424] width 971 height 46
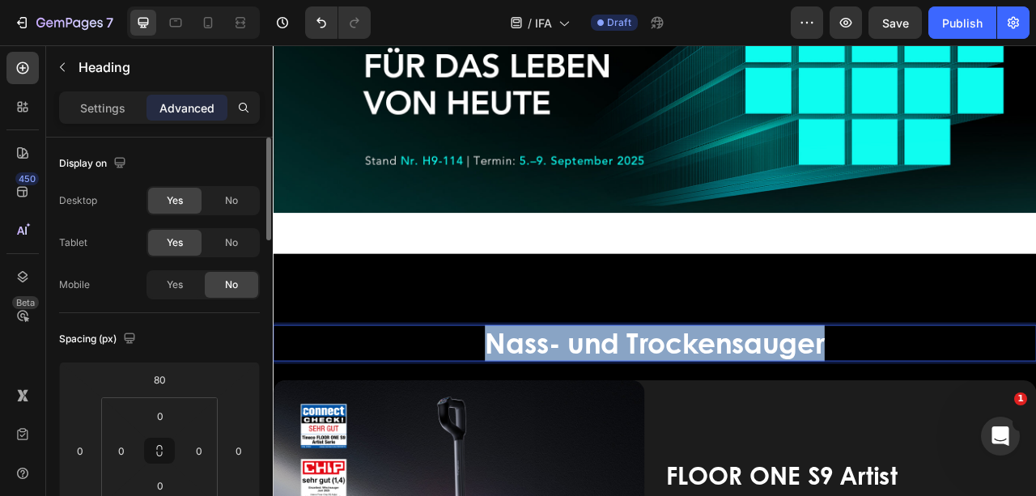
drag, startPoint x: 986, startPoint y: 425, endPoint x: 537, endPoint y: 435, distance: 450.1
click at [537, 435] on p "Nass- und Trockensauger" at bounding box center [758, 424] width 968 height 43
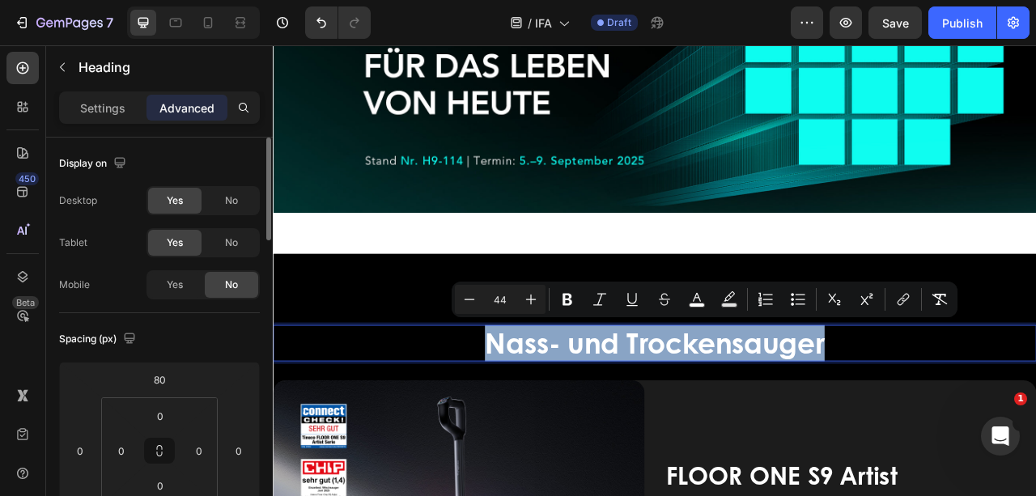
copy span "Nass- und Trockensauger"
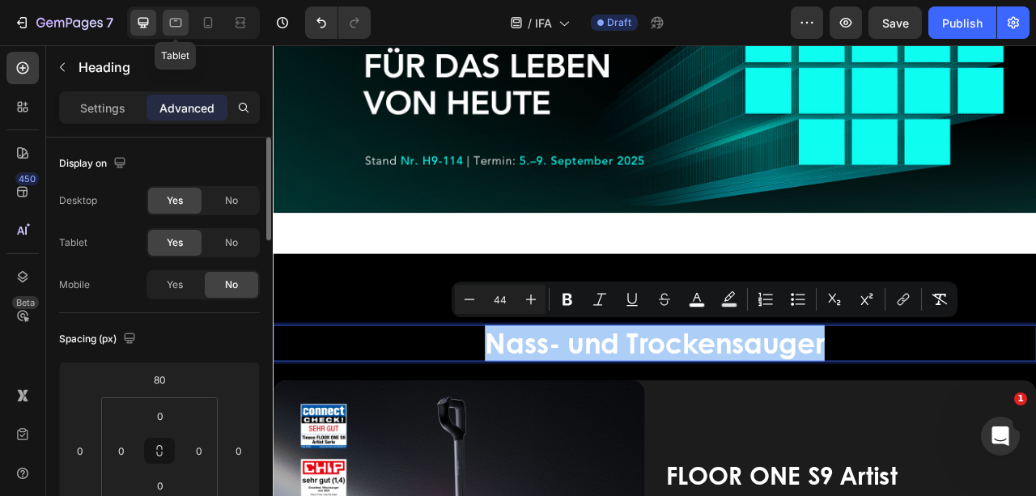
click at [177, 21] on icon at bounding box center [176, 23] width 16 height 16
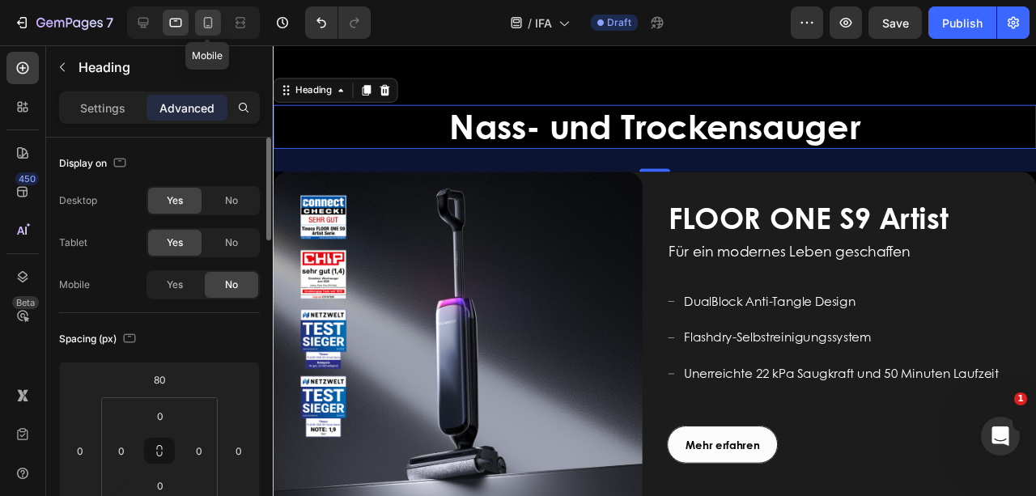
click at [206, 25] on icon at bounding box center [208, 22] width 9 height 11
type input "50"
type input "0"
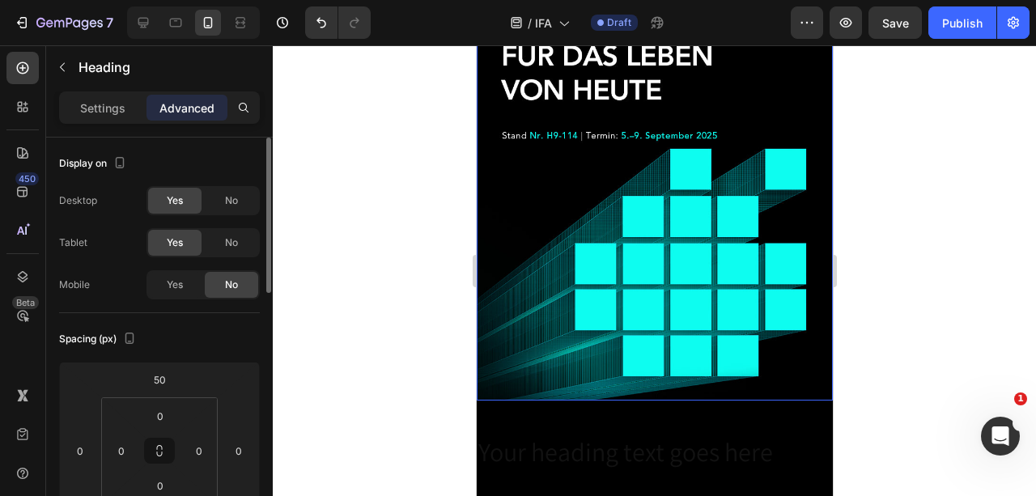
scroll to position [280, 0]
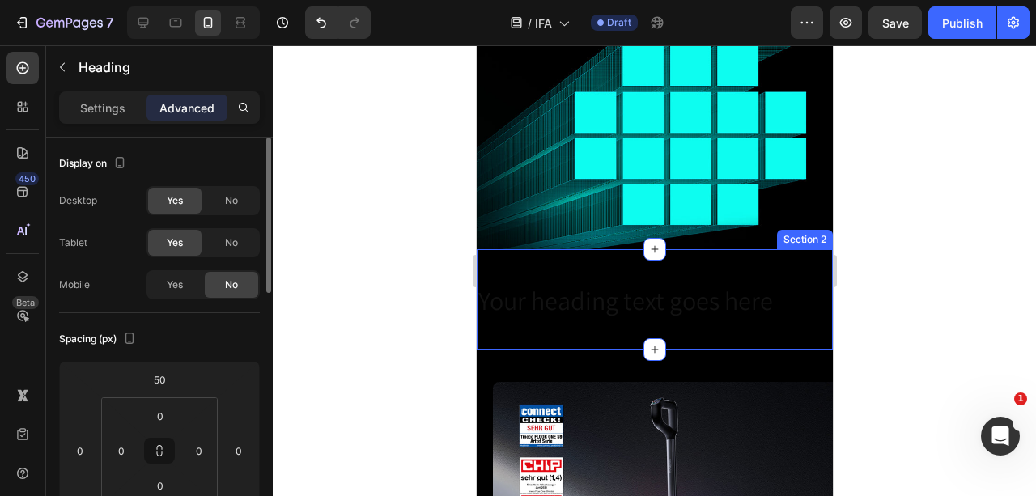
click at [573, 261] on div "Your heading text goes here Heading Section 2" at bounding box center [654, 299] width 356 height 100
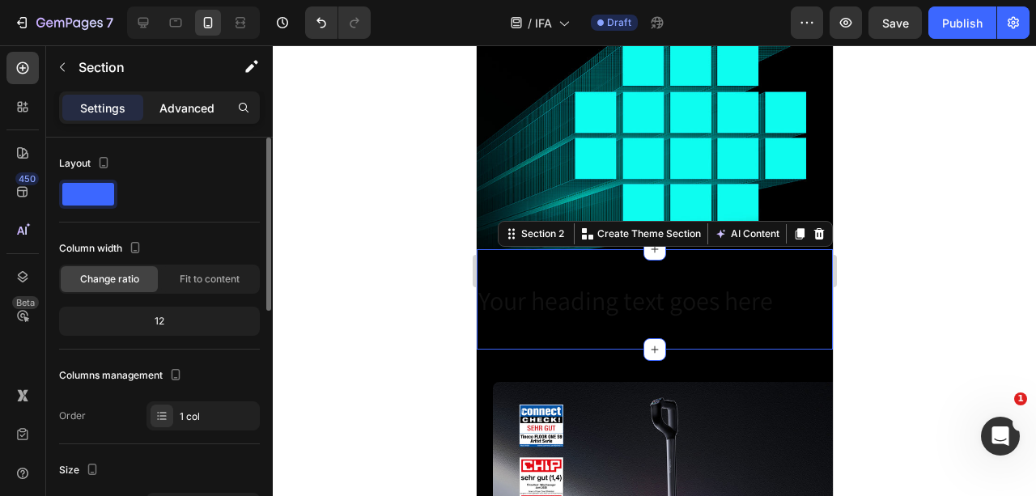
click at [196, 104] on p "Advanced" at bounding box center [186, 108] width 55 height 17
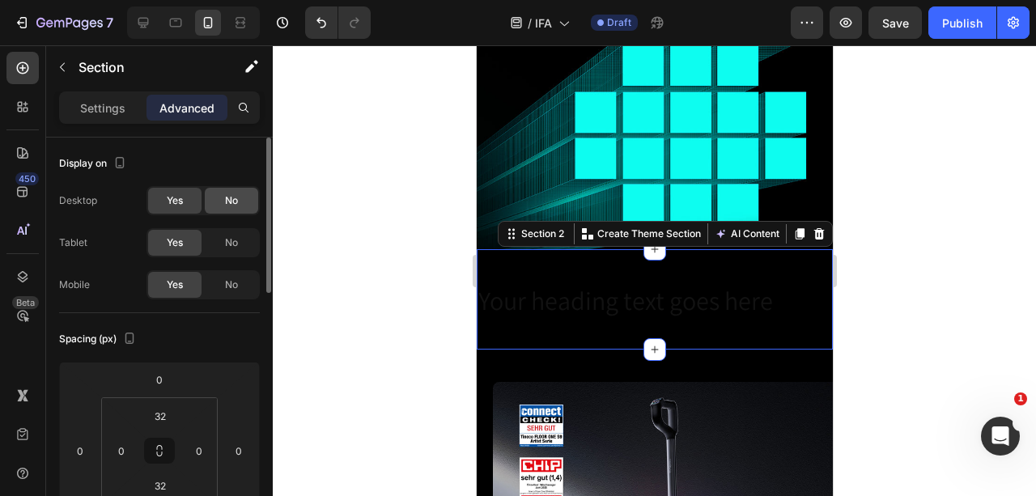
click at [227, 199] on span "No" at bounding box center [231, 200] width 13 height 15
click at [227, 239] on span "No" at bounding box center [231, 242] width 13 height 15
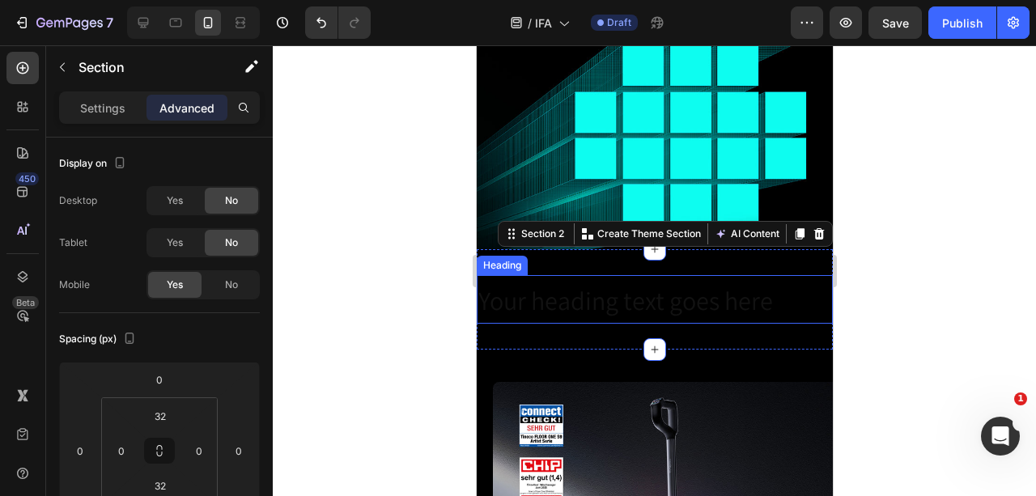
click at [656, 303] on span "Your heading text goes here" at bounding box center [624, 300] width 295 height 34
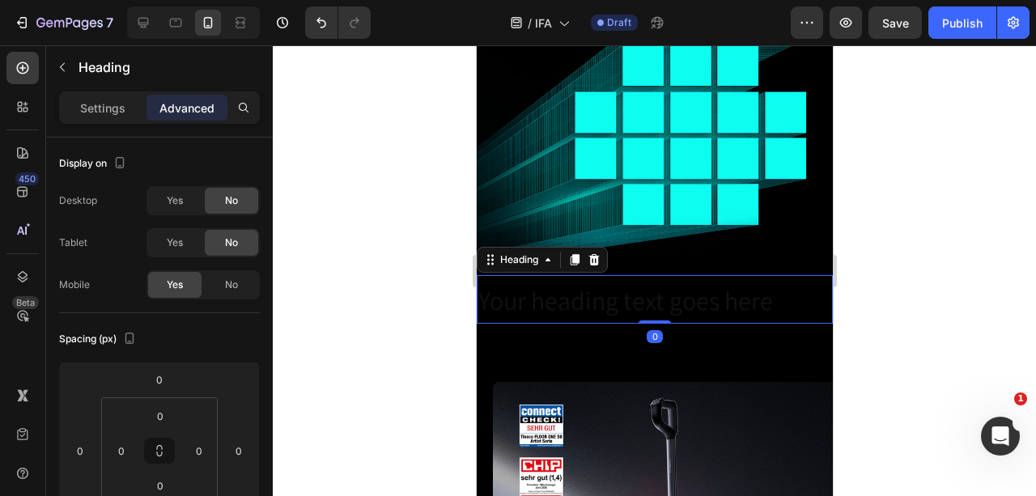
click at [791, 308] on h2 "Your heading text goes here" at bounding box center [654, 299] width 356 height 49
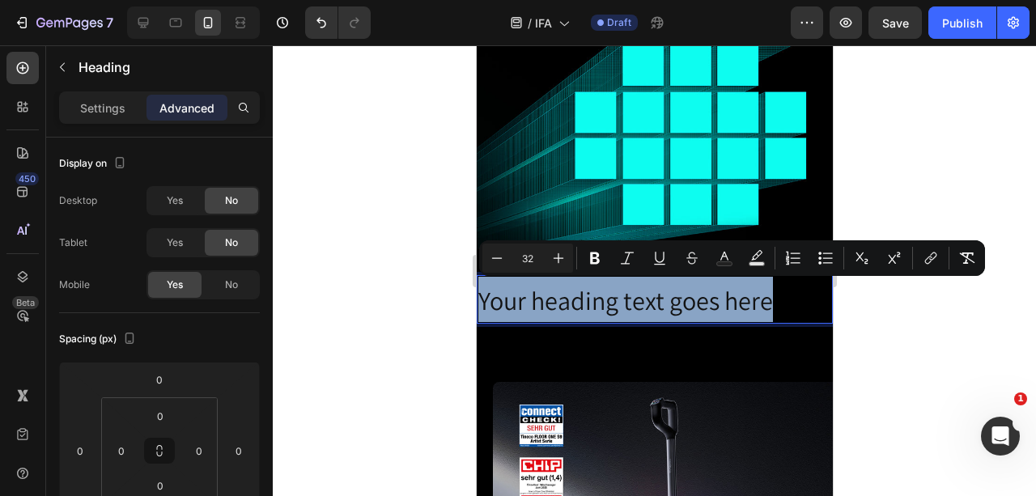
drag, startPoint x: 808, startPoint y: 303, endPoint x: 473, endPoint y: 313, distance: 335.2
drag, startPoint x: 803, startPoint y: 298, endPoint x: 480, endPoint y: 316, distance: 323.4
click at [480, 316] on p "Nass- und Trockensauger" at bounding box center [653, 299] width 353 height 45
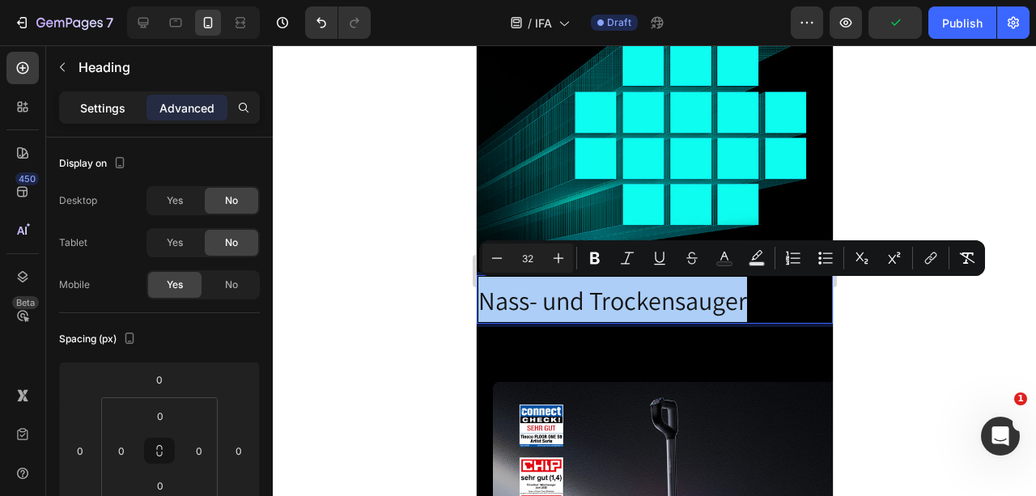
click at [124, 113] on p "Settings" at bounding box center [102, 108] width 45 height 17
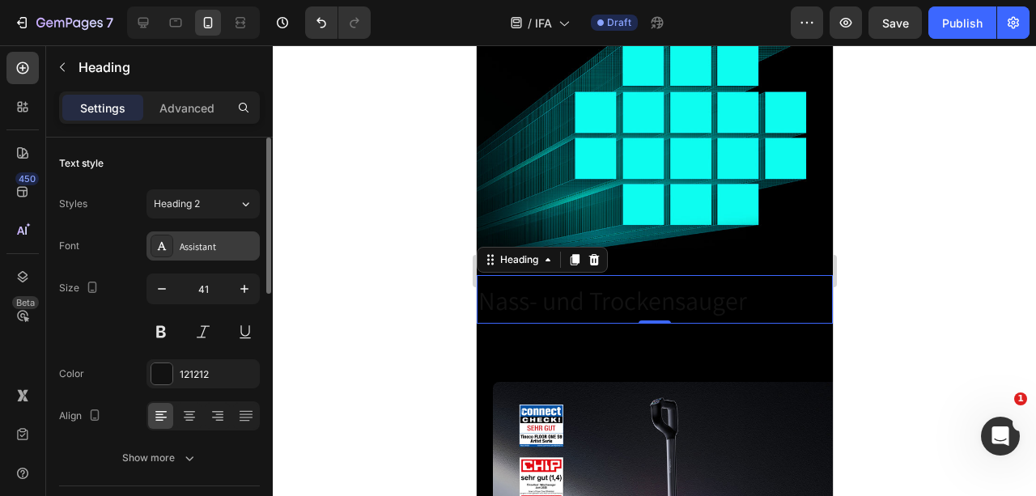
click at [219, 243] on div "Assistant" at bounding box center [218, 247] width 76 height 15
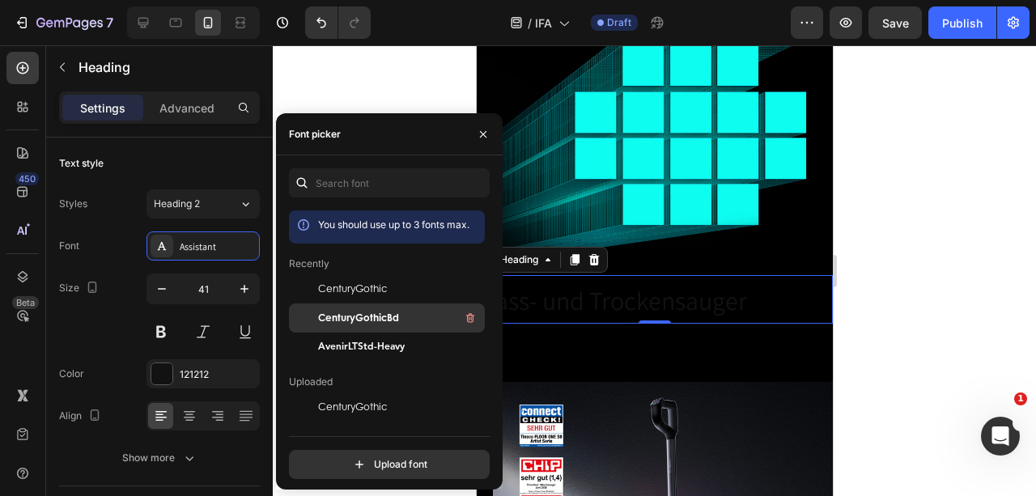
click at [382, 317] on span "CenturyGothicBd" at bounding box center [358, 318] width 81 height 15
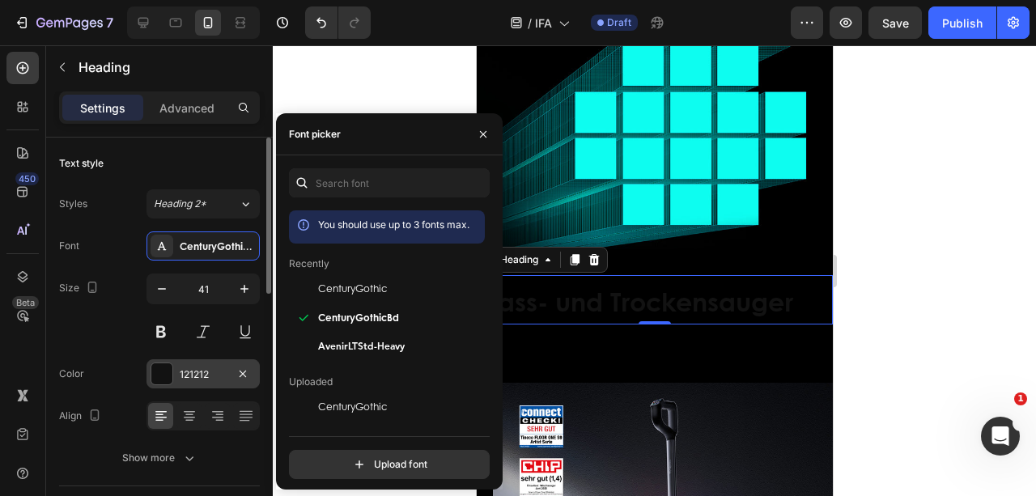
click at [223, 369] on div "121212" at bounding box center [203, 374] width 47 height 15
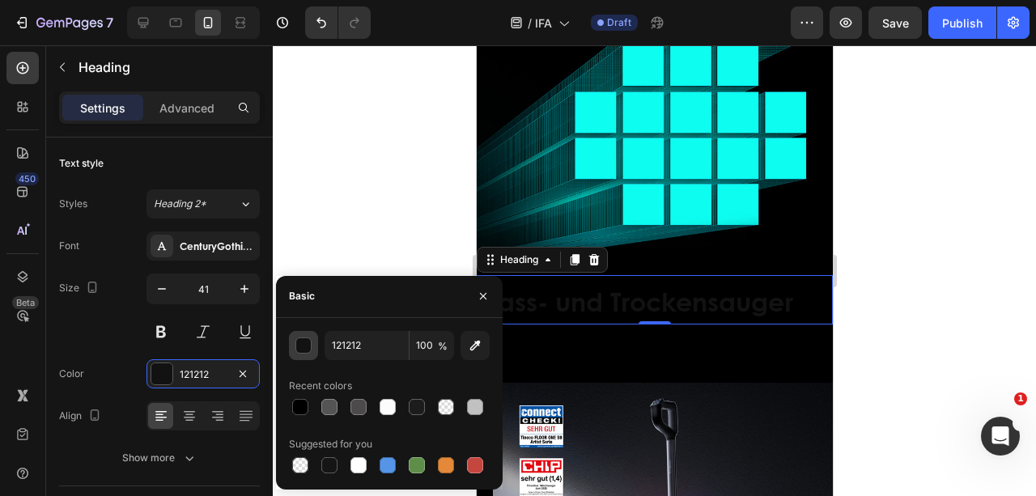
click at [304, 347] on div "button" at bounding box center [304, 346] width 16 height 16
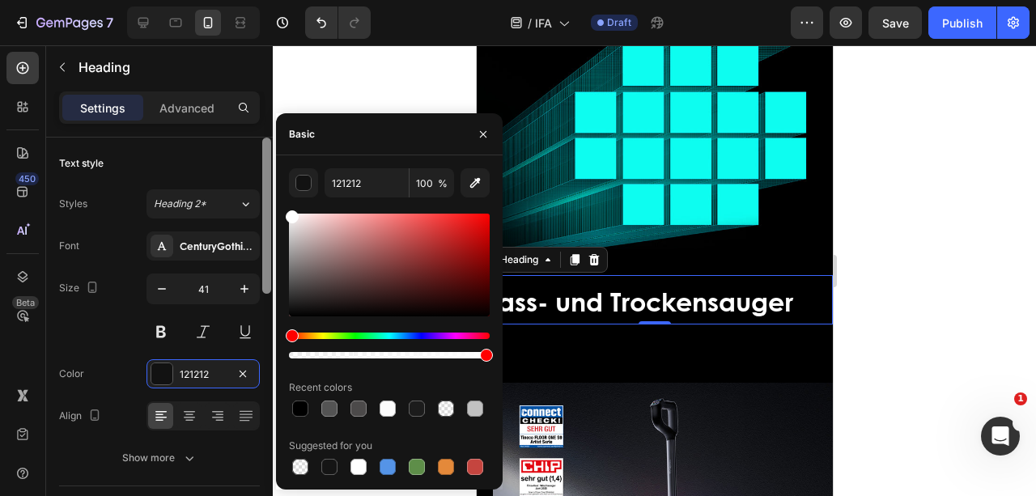
drag, startPoint x: 295, startPoint y: 313, endPoint x: 265, endPoint y: 165, distance: 151.1
click at [265, 165] on div "450 Beta Sections(18) Elements(83) Section Element Hero Section Product Detail …" at bounding box center [136, 270] width 273 height 451
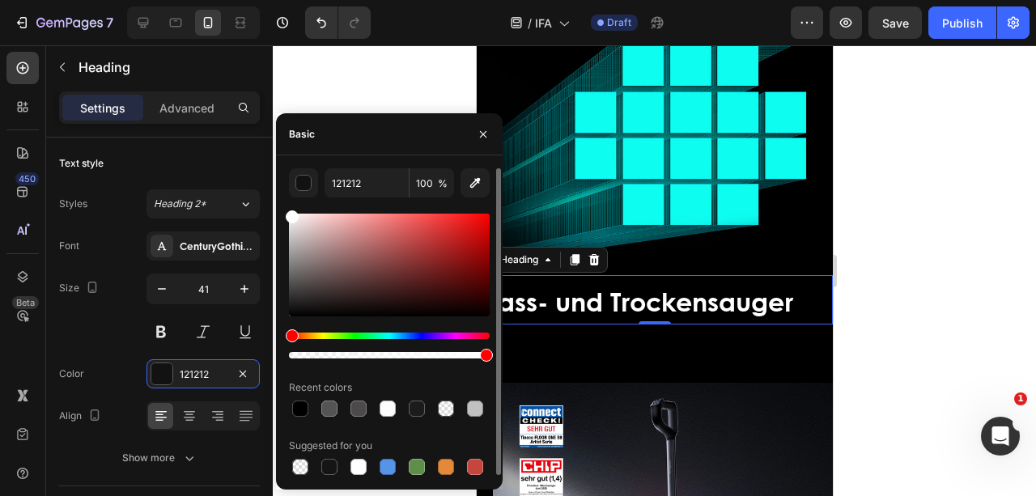
type input "FFFFFF"
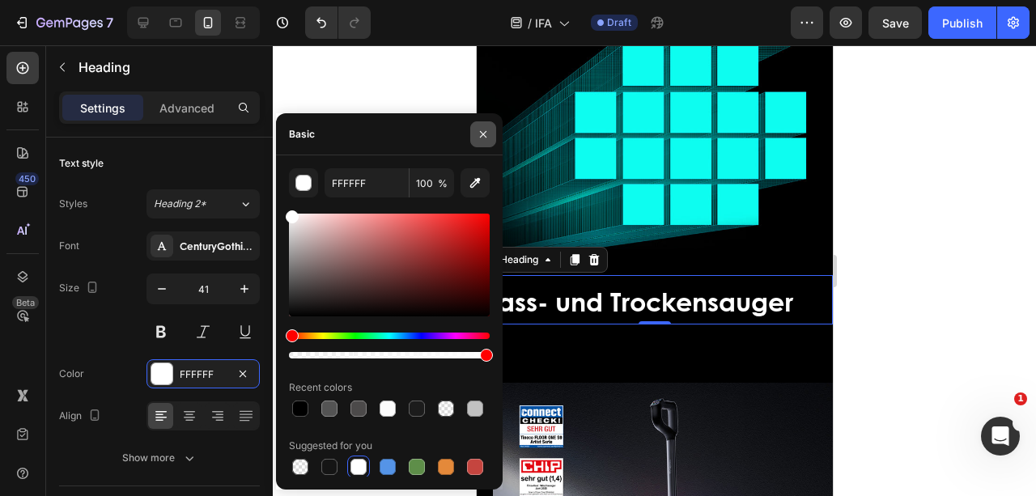
click at [483, 130] on icon "button" at bounding box center [483, 134] width 13 height 13
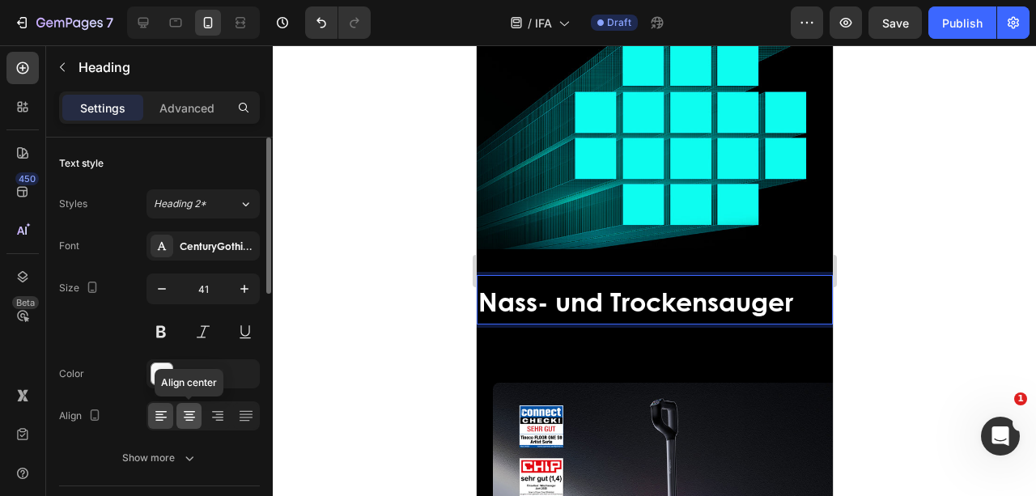
click at [188, 414] on icon at bounding box center [189, 415] width 8 height 2
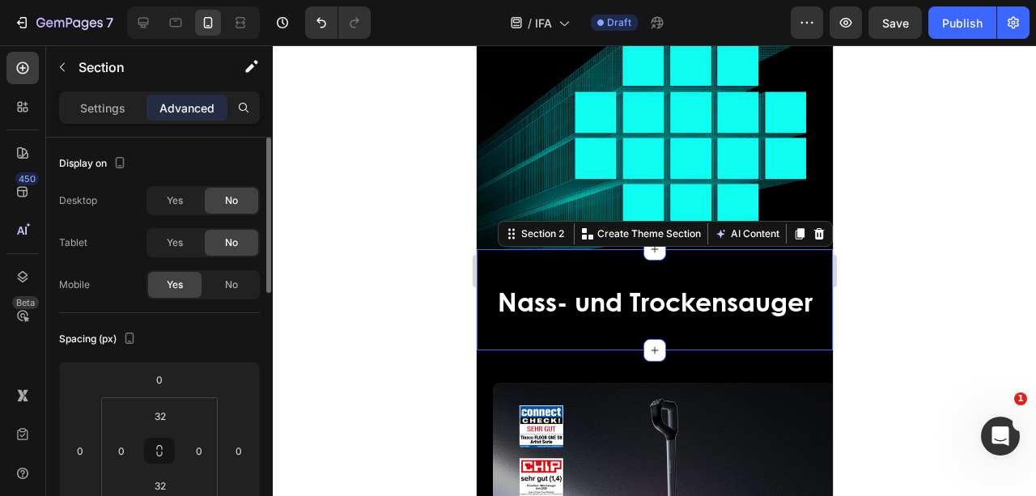
click at [808, 261] on div "⁠⁠⁠⁠⁠⁠⁠ Nass- und Trockensauger Heading Section 2 Create Theme Section AI Conte…" at bounding box center [654, 299] width 356 height 101
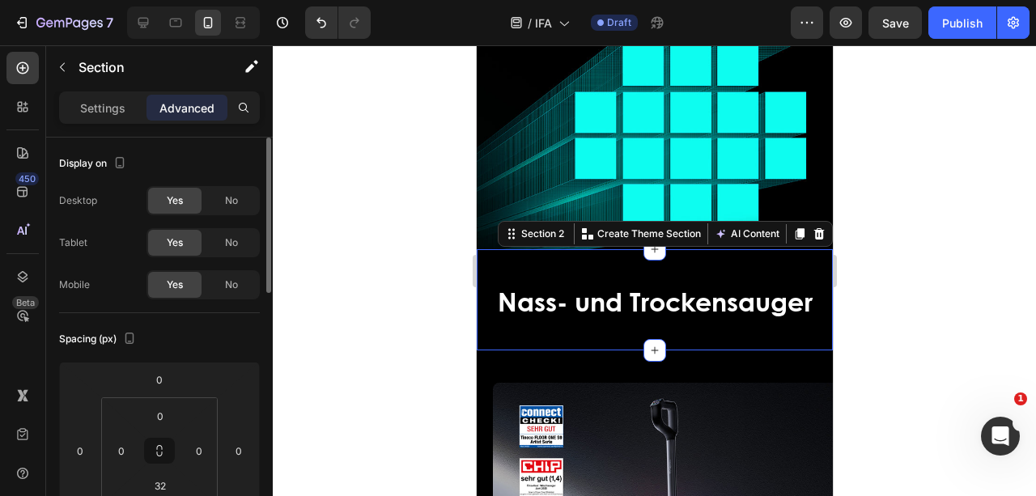
click at [589, 256] on div "⁠⁠⁠⁠⁠⁠⁠ Nass- und Trockensauger Heading Section 2 Create Theme Section AI Conte…" at bounding box center [654, 299] width 356 height 101
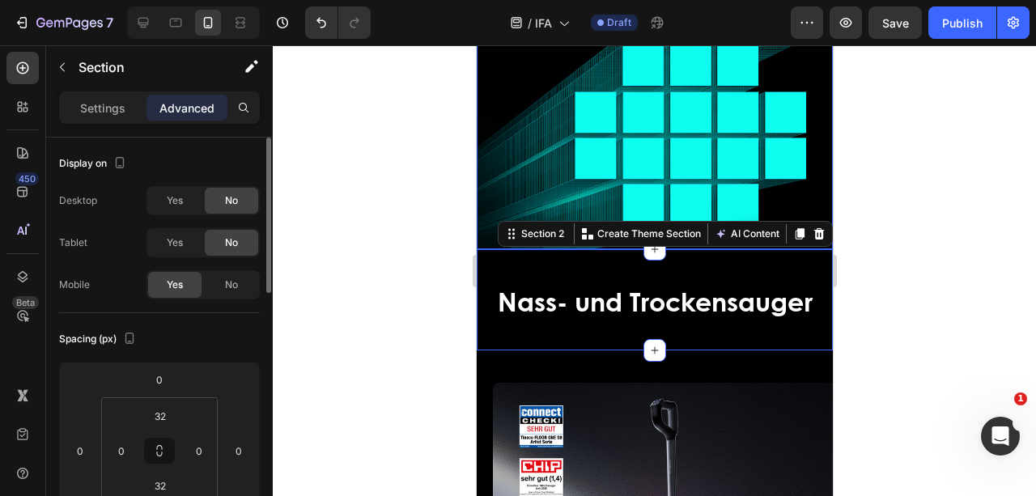
click at [600, 188] on div "Overlay" at bounding box center [654, 24] width 356 height 451
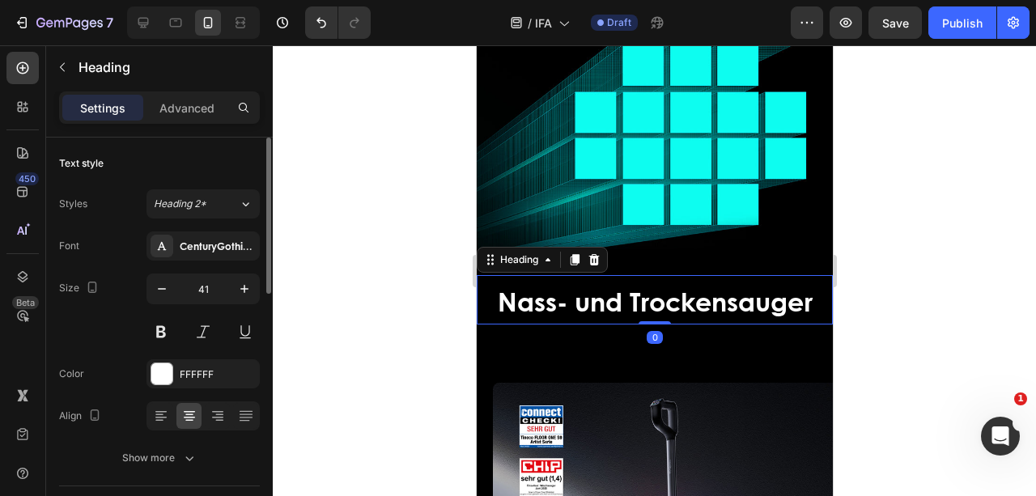
click at [652, 283] on span "Nass- und Trockensauger" at bounding box center [654, 300] width 315 height 37
click at [183, 104] on p "Advanced" at bounding box center [186, 108] width 55 height 17
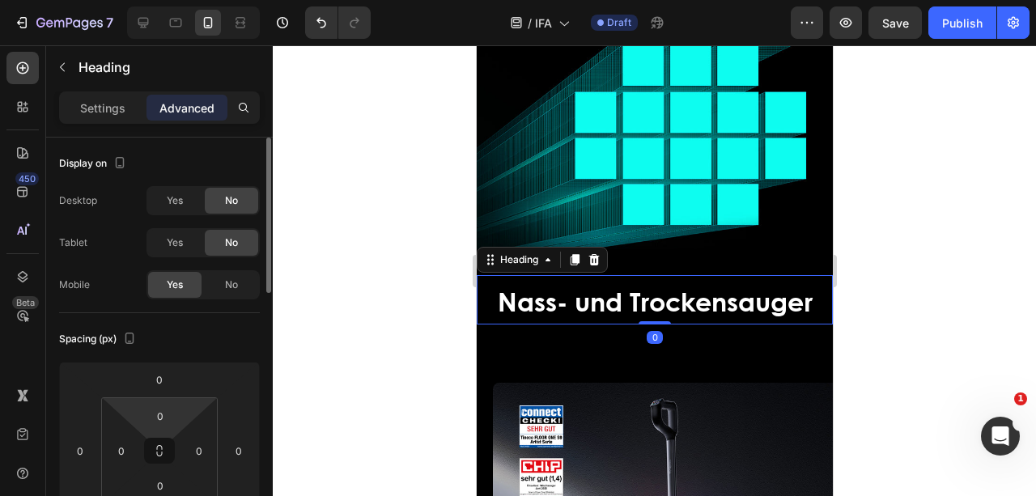
scroll to position [108, 0]
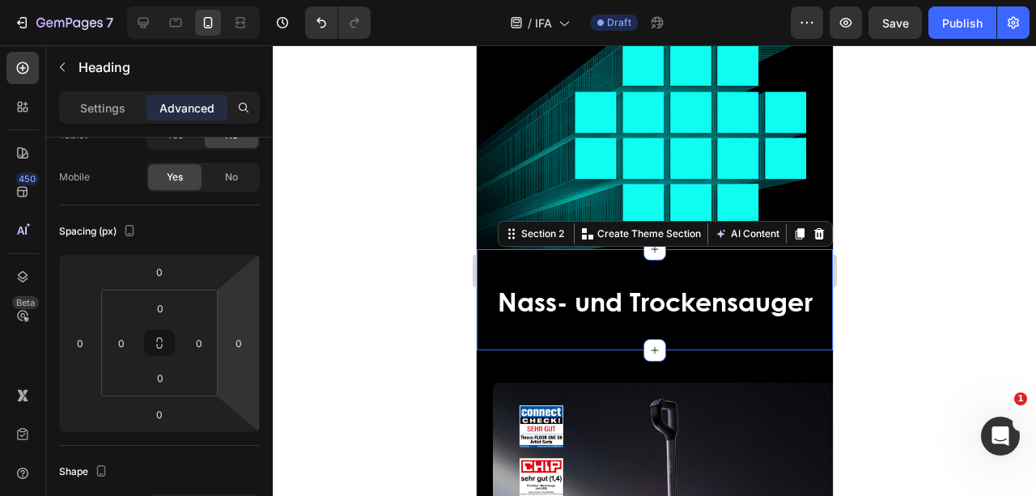
click at [581, 336] on div "⁠⁠⁠⁠⁠⁠⁠ Nass- und Trockensauger Heading Section 2 Create Theme Section AI Conte…" at bounding box center [654, 299] width 356 height 101
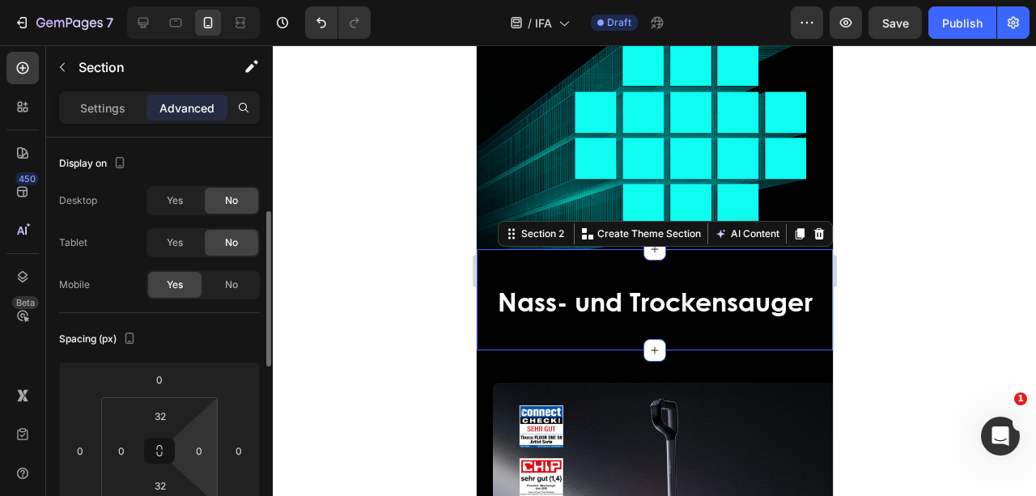
scroll to position [53, 0]
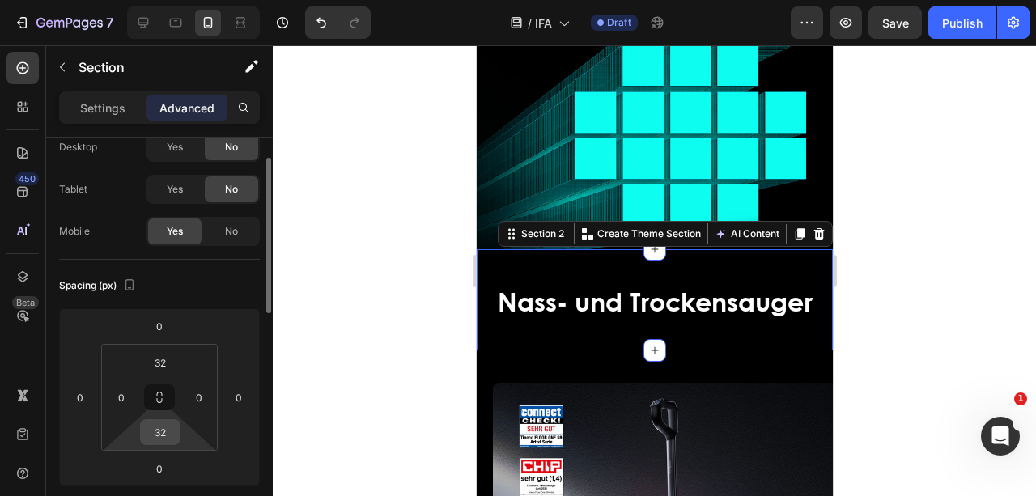
click at [167, 432] on input "32" at bounding box center [160, 432] width 32 height 24
type input "0"
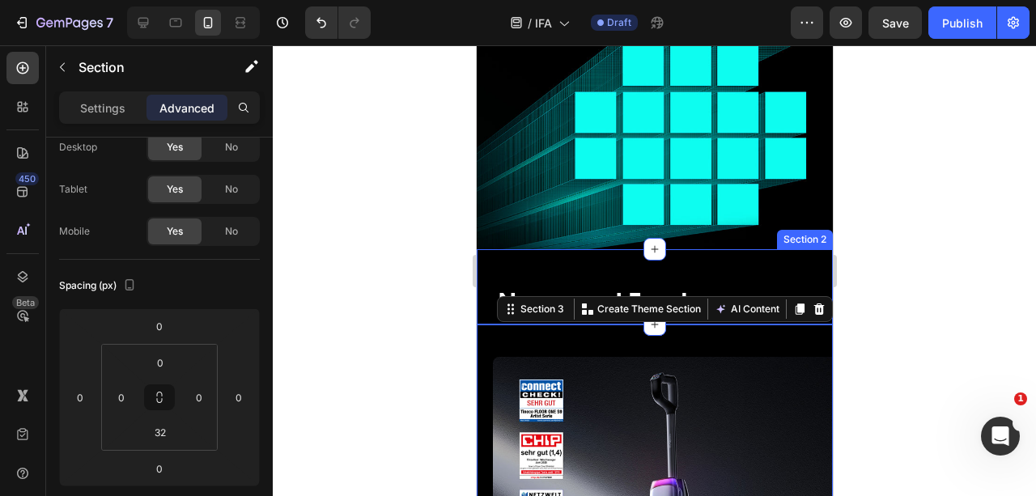
click at [800, 265] on div "⁠⁠⁠⁠⁠⁠⁠ Nass- und Trockensauger Heading Section 2" at bounding box center [654, 286] width 356 height 75
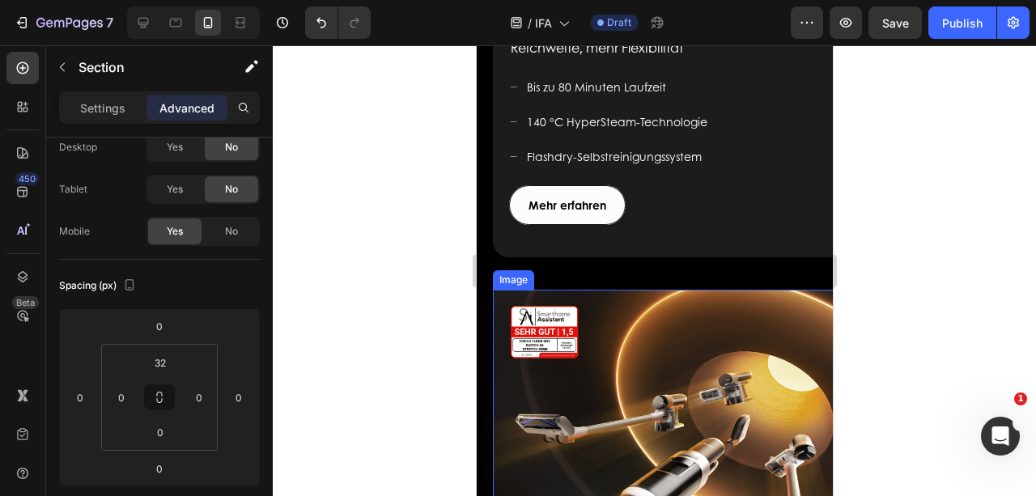
scroll to position [1737, 0]
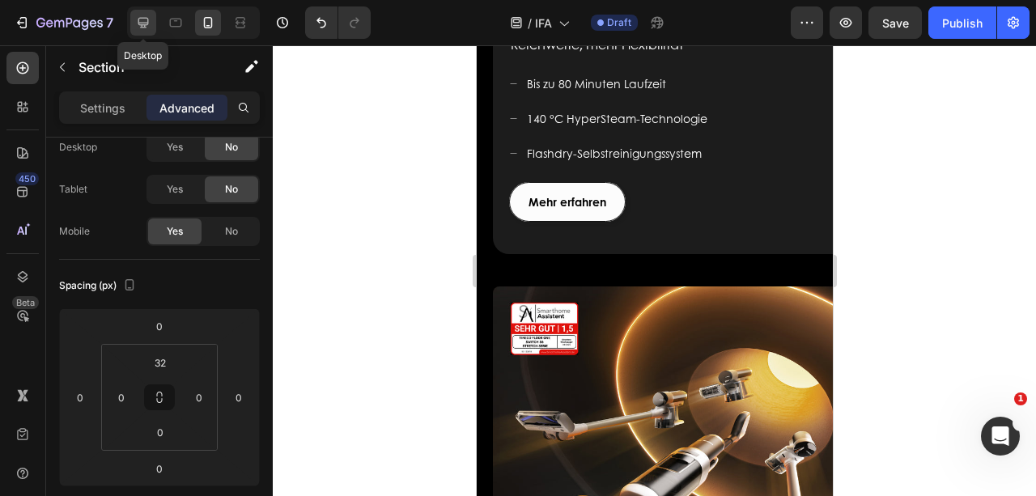
click at [138, 18] on icon at bounding box center [143, 23] width 16 height 16
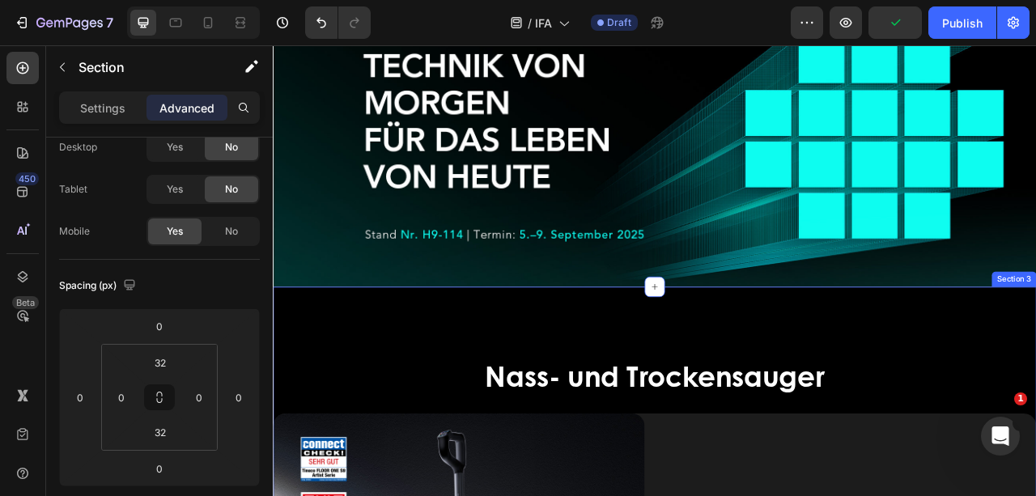
scroll to position [162, 0]
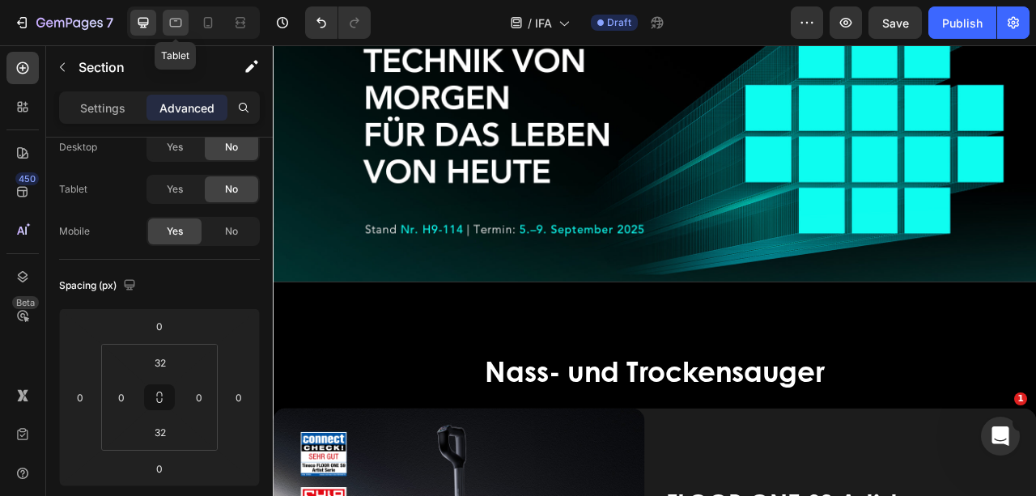
click at [168, 15] on icon at bounding box center [176, 23] width 16 height 16
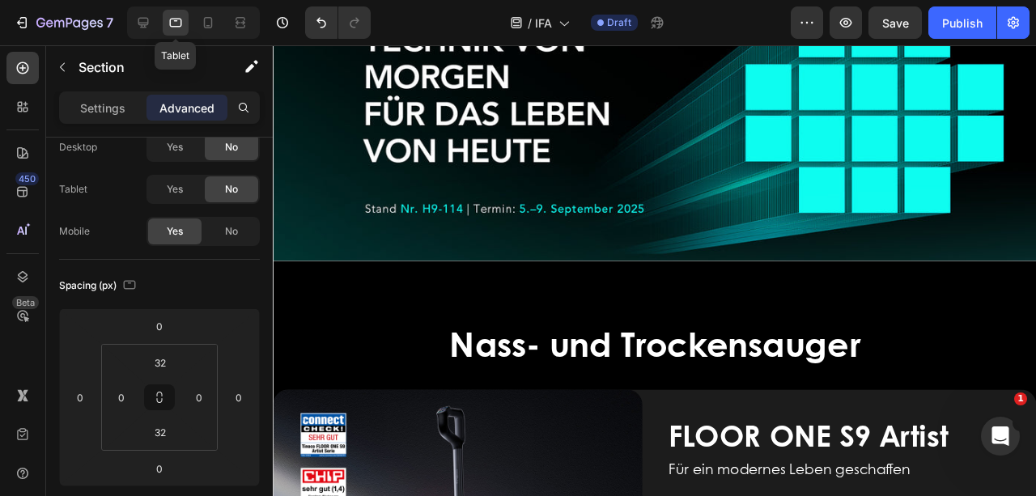
scroll to position [105, 0]
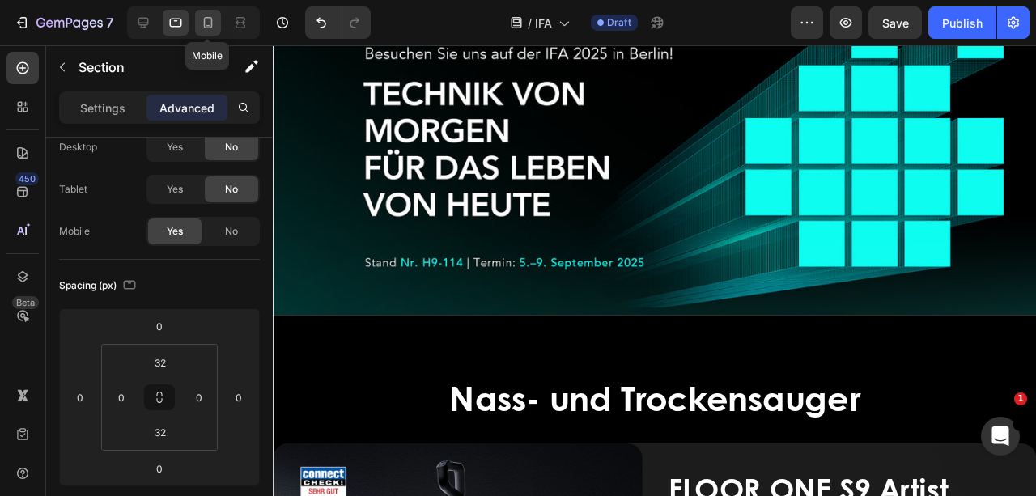
click at [204, 16] on icon at bounding box center [208, 23] width 16 height 16
type input "0"
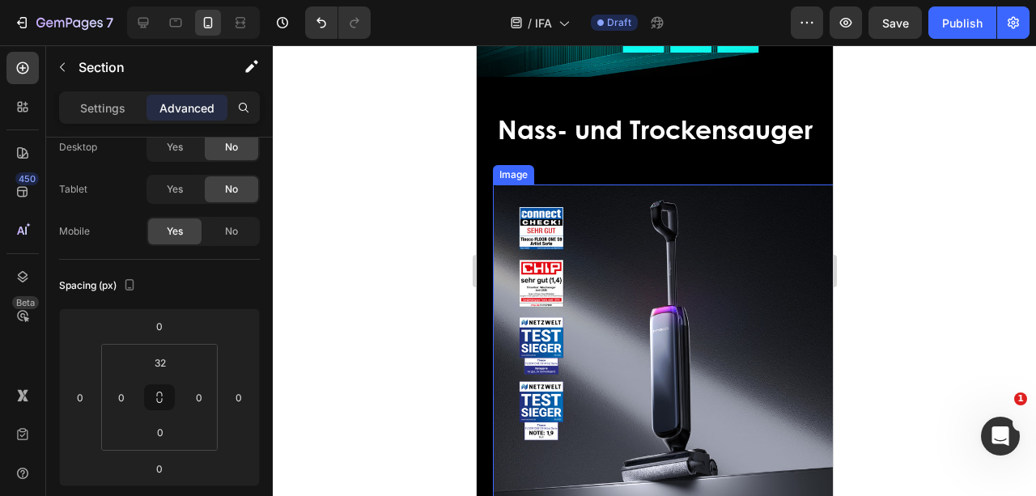
scroll to position [426, 0]
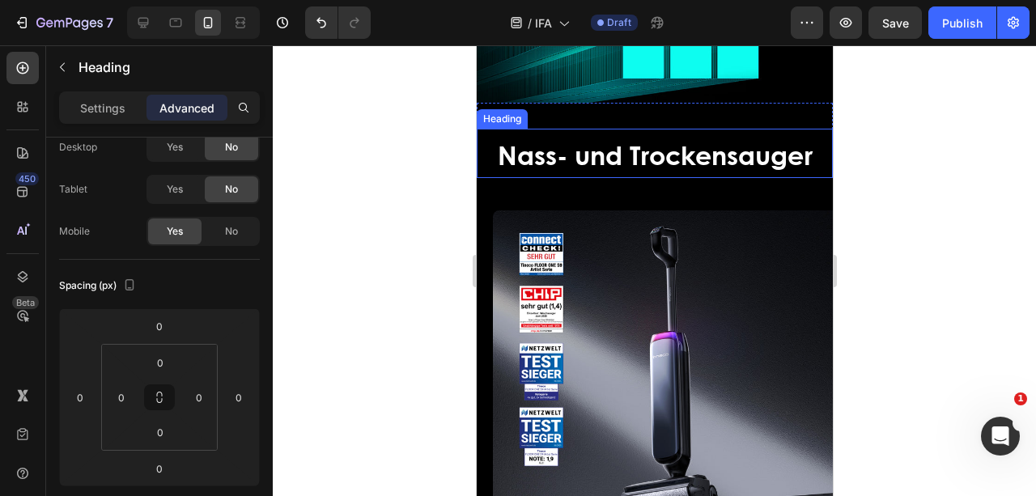
click at [781, 157] on span "Nass- und Trockensauger" at bounding box center [654, 154] width 315 height 37
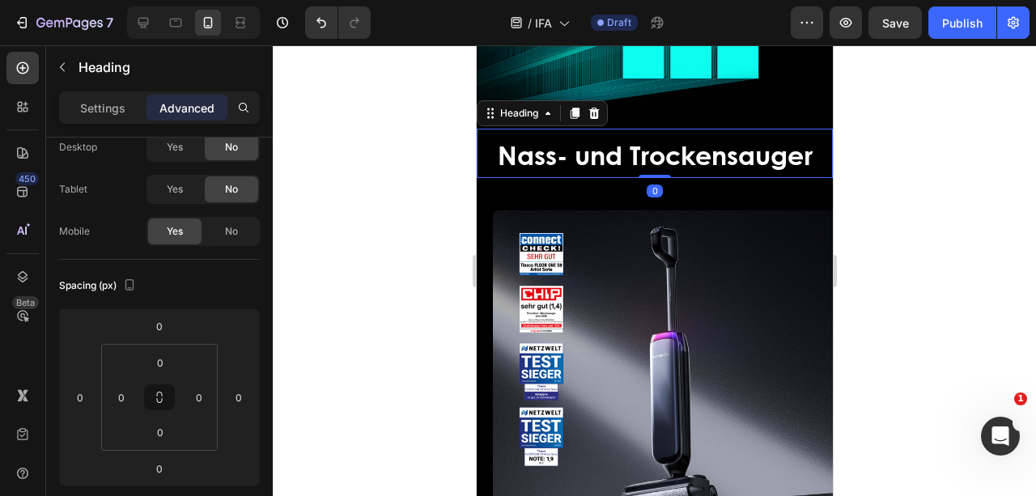
scroll to position [0, 0]
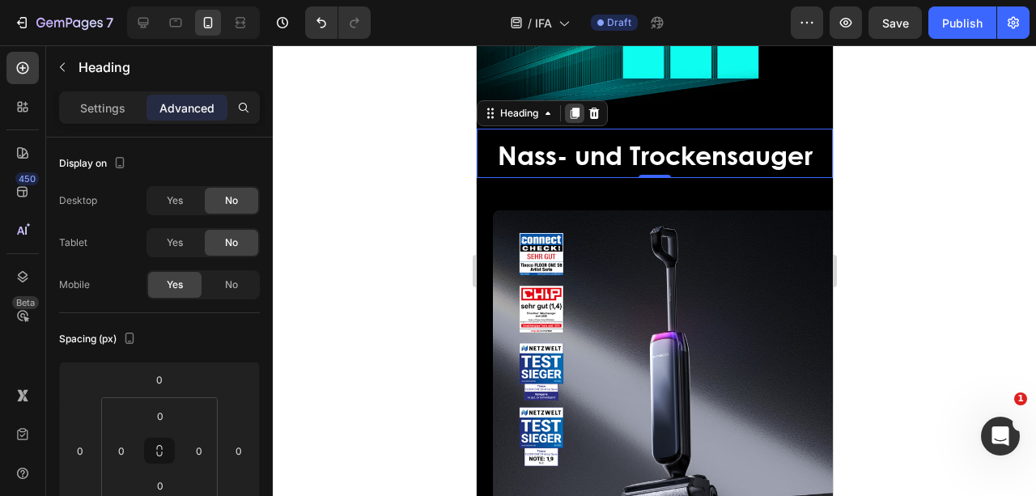
click at [574, 111] on icon at bounding box center [574, 113] width 9 height 11
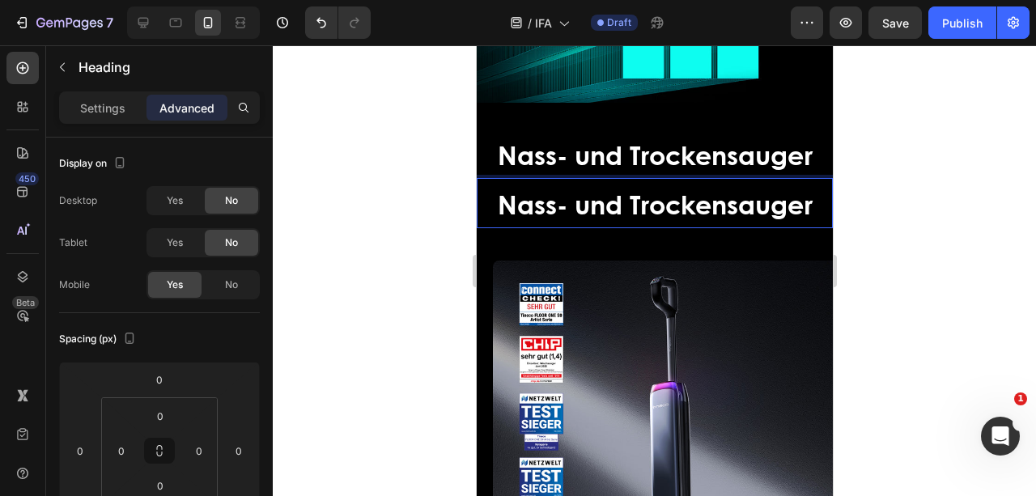
click at [480, 187] on p "Nass- und Trockensauger" at bounding box center [653, 203] width 353 height 46
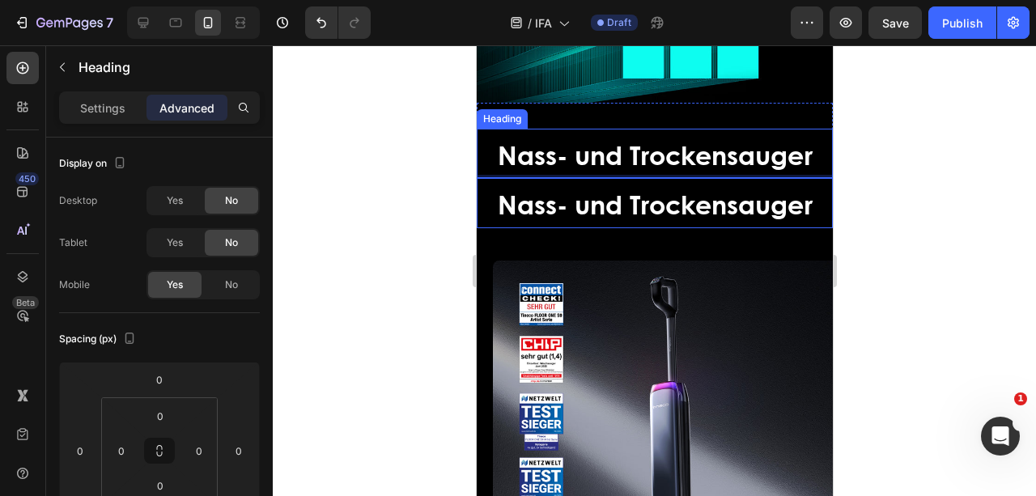
click at [484, 158] on h2 "Nass- und Trockensauger" at bounding box center [654, 153] width 356 height 49
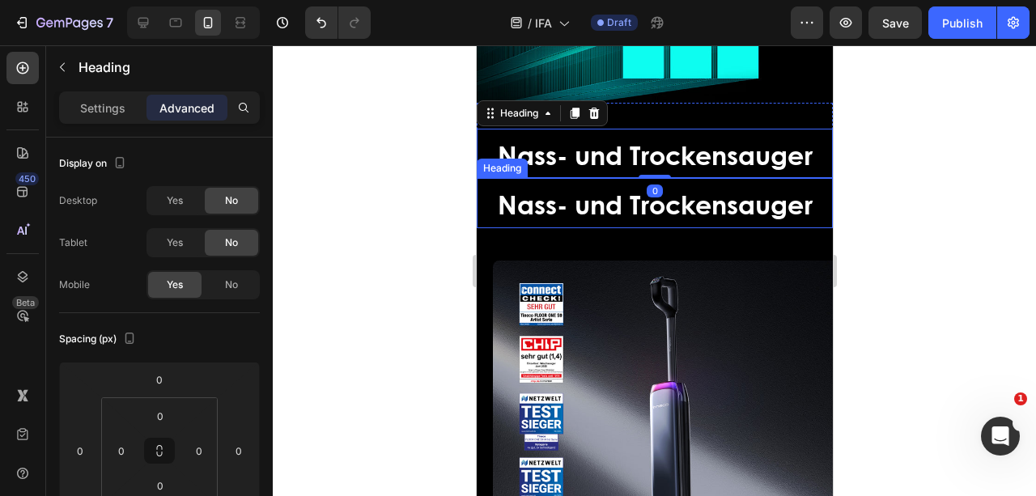
click at [502, 180] on p "⁠⁠⁠⁠⁠⁠⁠ Nass- und Trockensauger" at bounding box center [653, 203] width 353 height 46
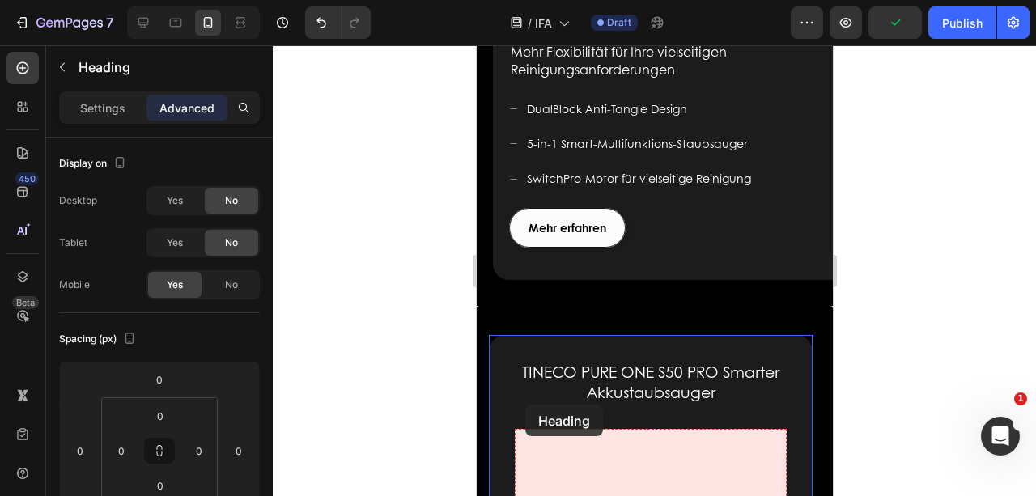
scroll to position [2573, 0]
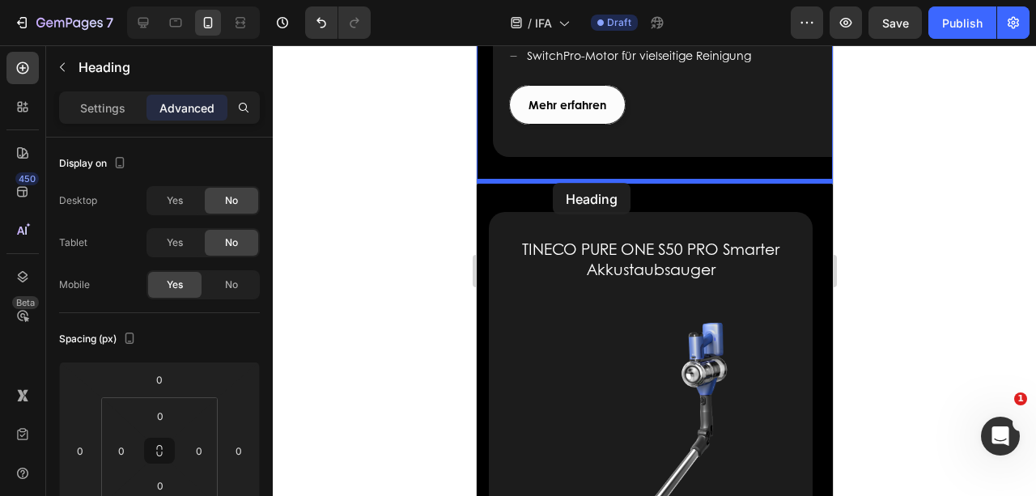
drag, startPoint x: 489, startPoint y: 159, endPoint x: 552, endPoint y: 183, distance: 67.6
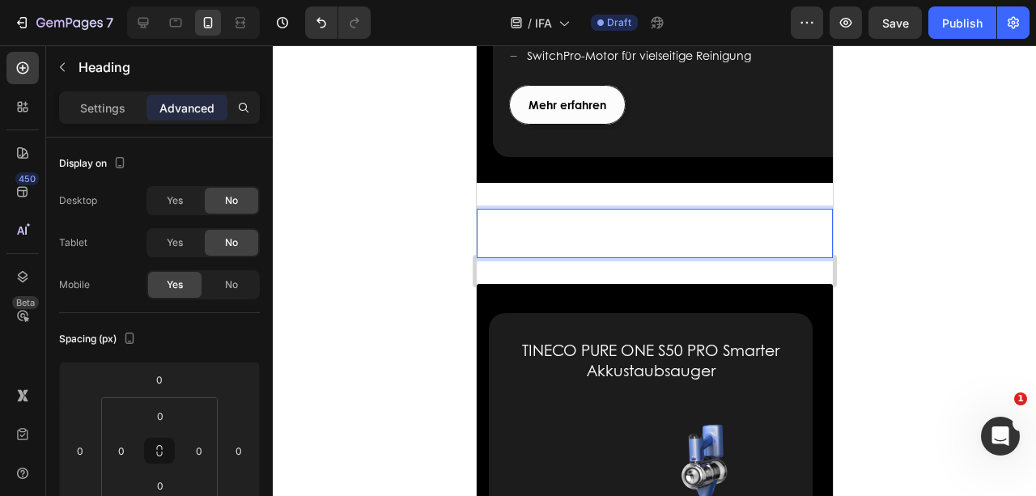
scroll to position [2518, 0]
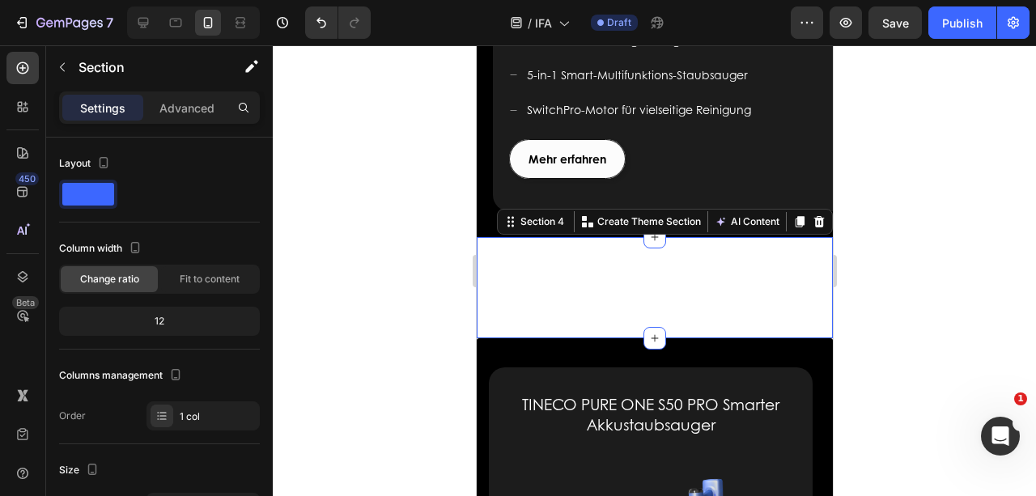
click at [600, 244] on div "⁠⁠⁠⁠⁠⁠⁠ Nass- und Trockensauger Heading Section 4 Create Theme Section AI Conte…" at bounding box center [654, 287] width 356 height 101
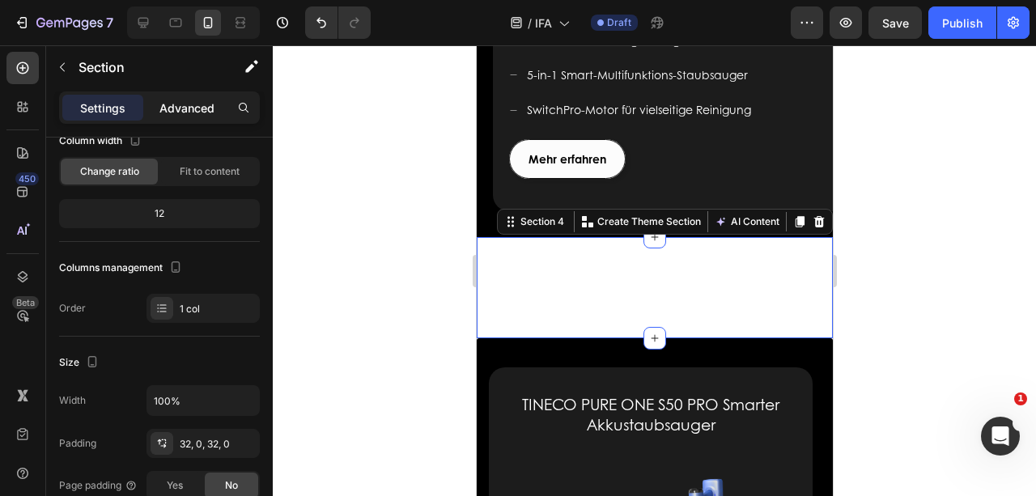
click at [201, 112] on p "Advanced" at bounding box center [186, 108] width 55 height 17
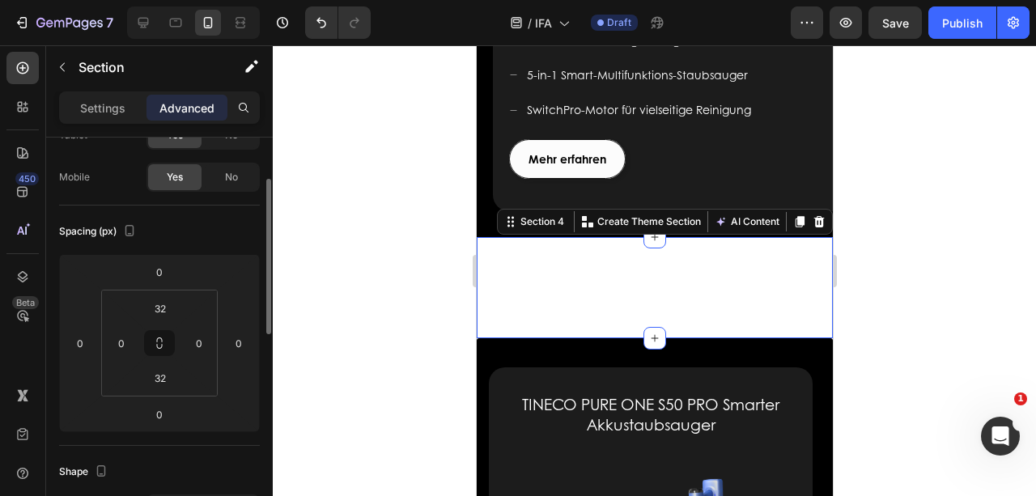
scroll to position [0, 0]
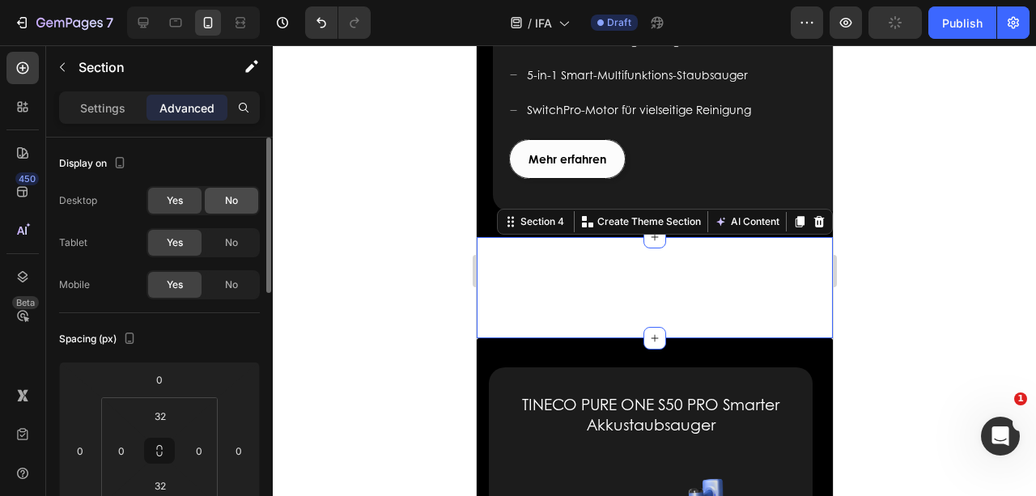
click at [218, 201] on div "No" at bounding box center [231, 201] width 53 height 26
click at [236, 248] on span "No" at bounding box center [231, 242] width 13 height 15
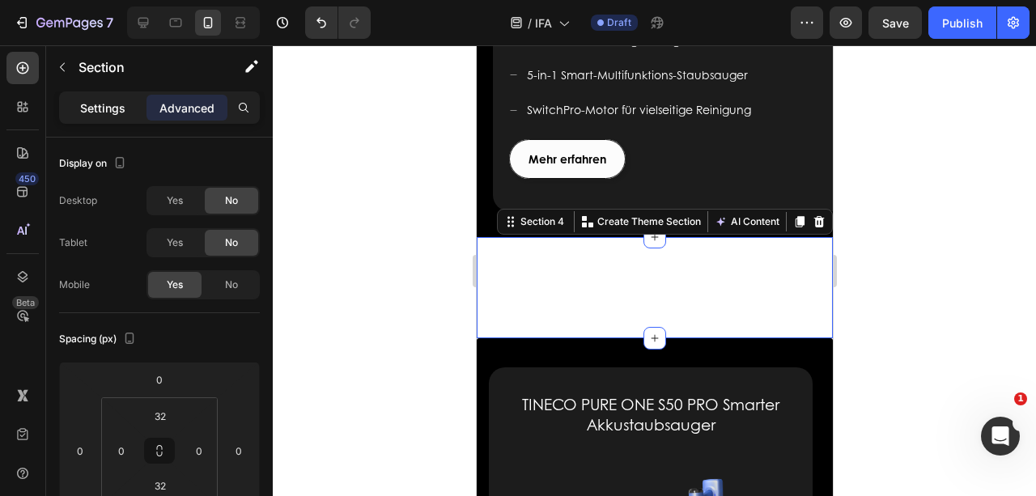
click at [112, 104] on p "Settings" at bounding box center [102, 108] width 45 height 17
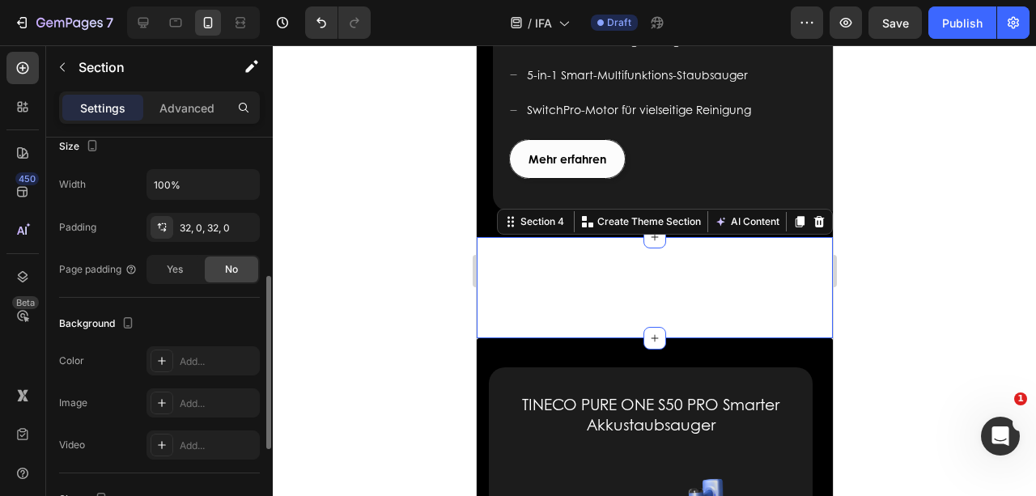
scroll to position [377, 0]
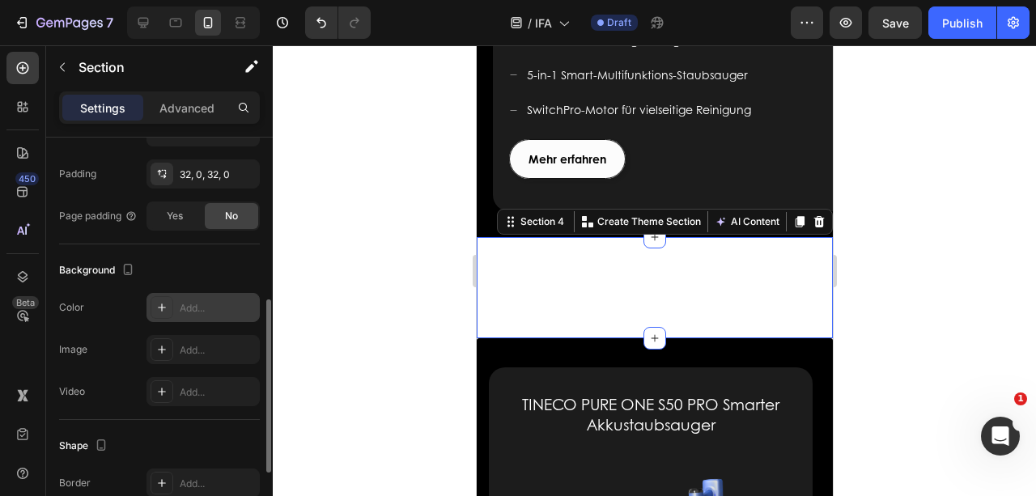
click at [178, 295] on div "Add..." at bounding box center [202, 307] width 113 height 29
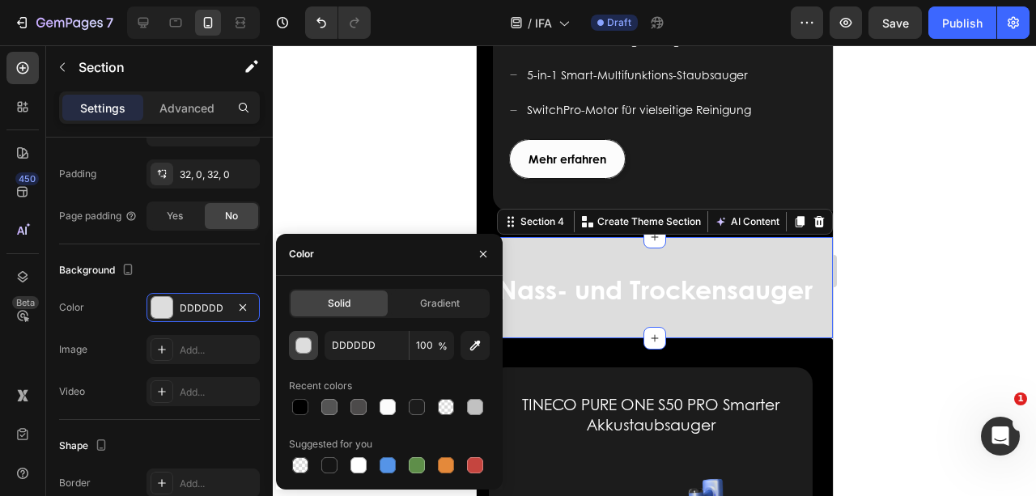
click at [302, 347] on div "button" at bounding box center [304, 346] width 16 height 16
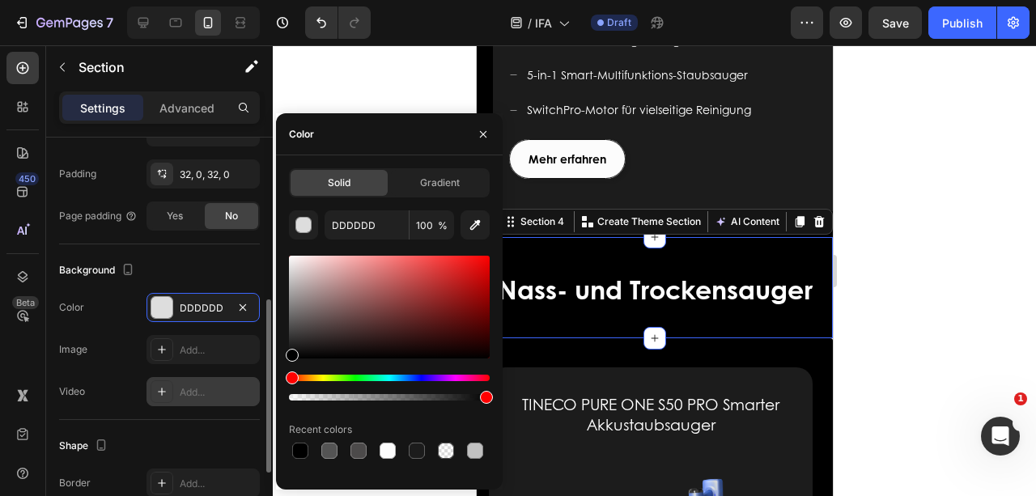
drag, startPoint x: 291, startPoint y: 272, endPoint x: 246, endPoint y: 376, distance: 113.5
click at [246, 376] on div "450 Beta Sections(18) Elements(83) Section Element Hero Section Product Detail …" at bounding box center [136, 270] width 273 height 451
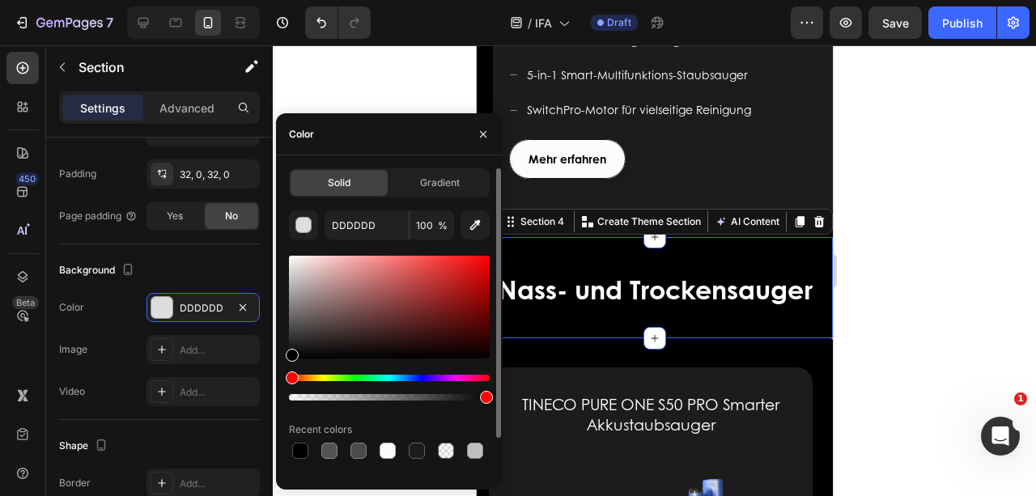
type input "000000"
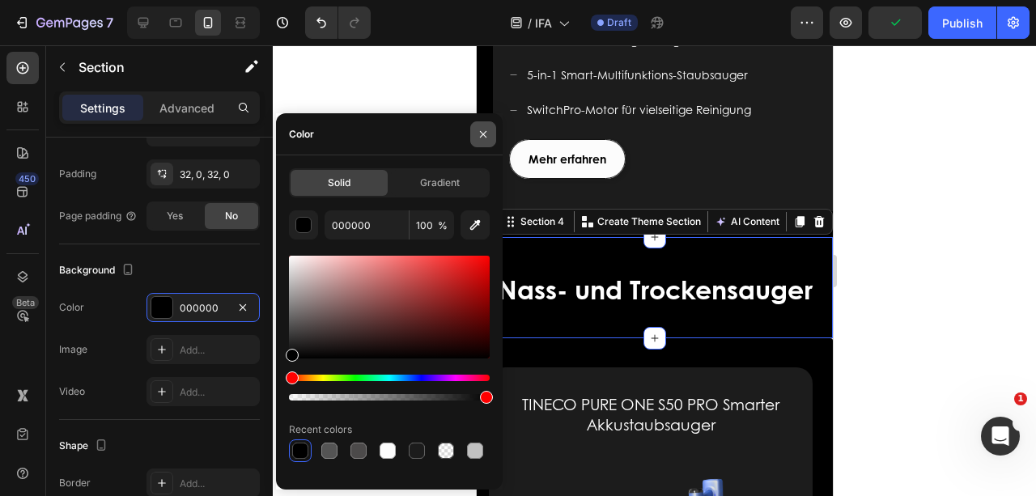
click at [481, 131] on icon "button" at bounding box center [483, 134] width 13 height 13
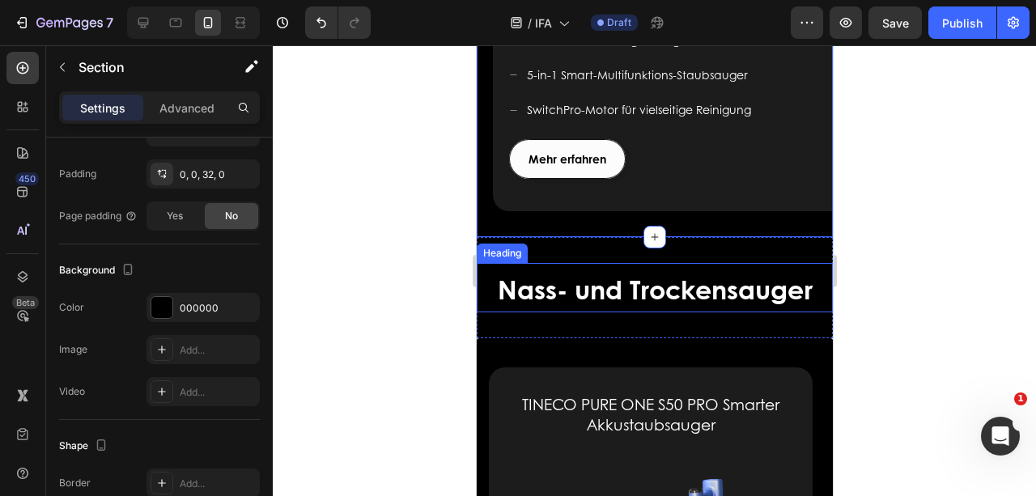
click at [520, 299] on span "Nass- und Trockensauger" at bounding box center [654, 288] width 315 height 37
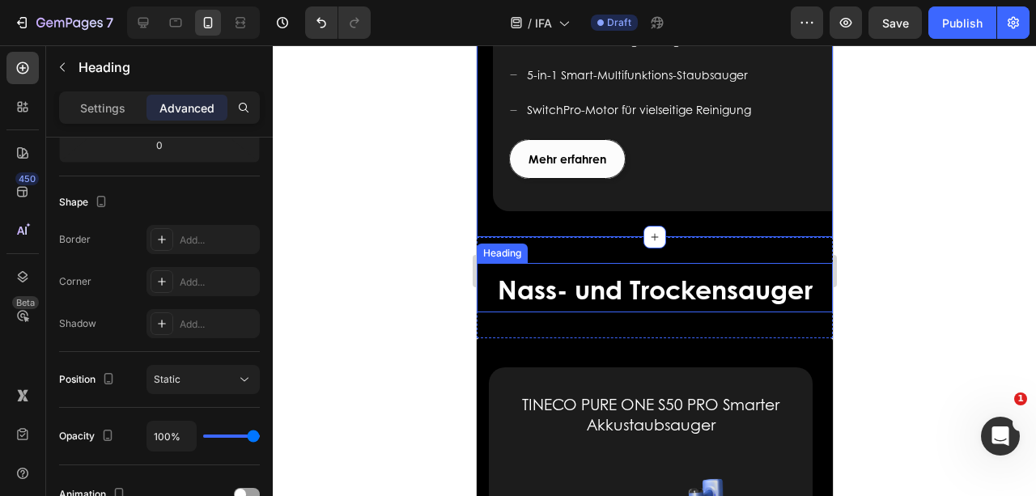
scroll to position [0, 0]
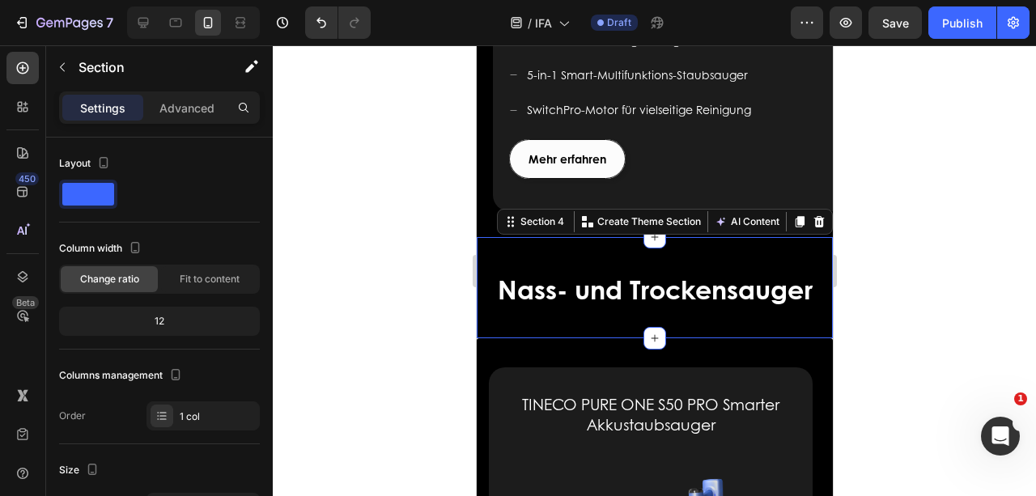
click at [524, 322] on div "⁠⁠⁠⁠⁠⁠⁠ Nass- und Trockensauger Heading Section 4 Create Theme Section AI Conte…" at bounding box center [654, 287] width 356 height 101
click at [202, 110] on p "Advanced" at bounding box center [186, 108] width 55 height 17
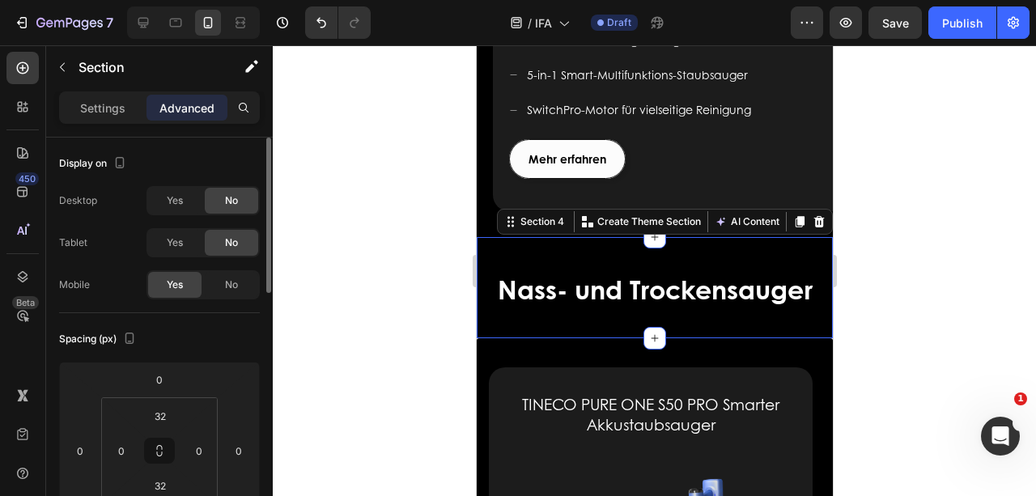
scroll to position [53, 0]
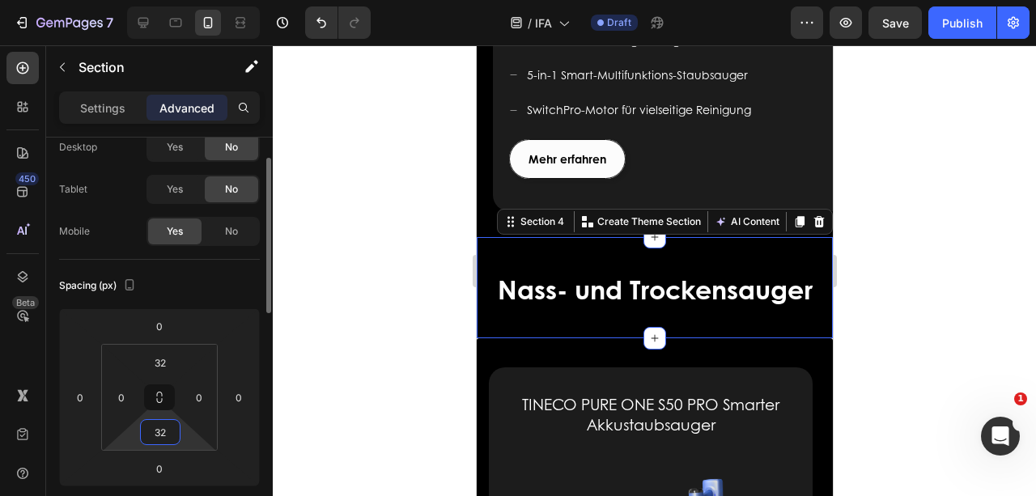
click at [159, 439] on input "32" at bounding box center [160, 432] width 32 height 24
type input "0"
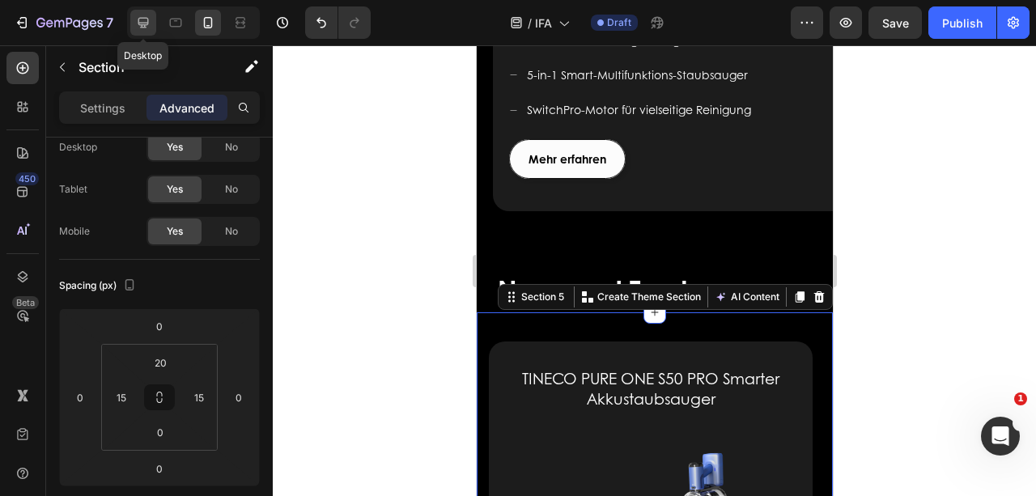
click at [137, 18] on icon at bounding box center [143, 23] width 16 height 16
type input "0"
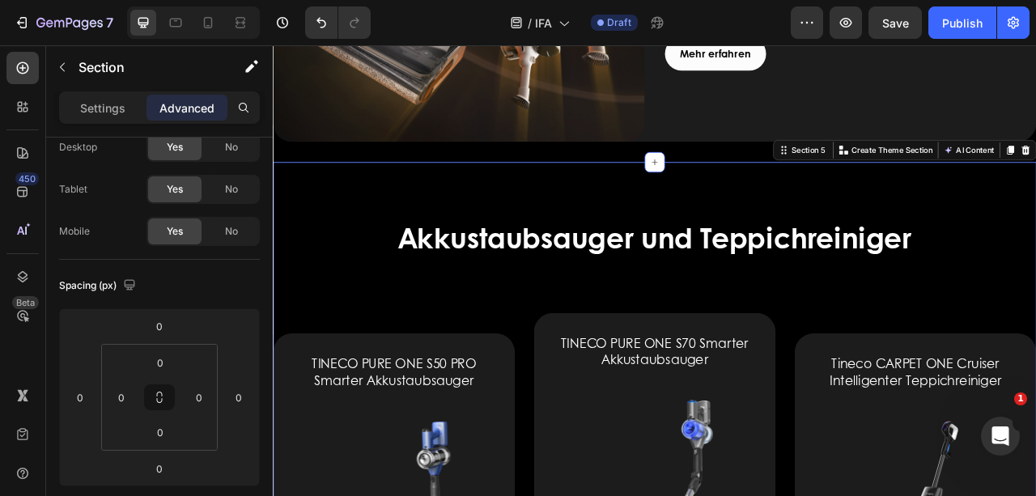
scroll to position [2034, 0]
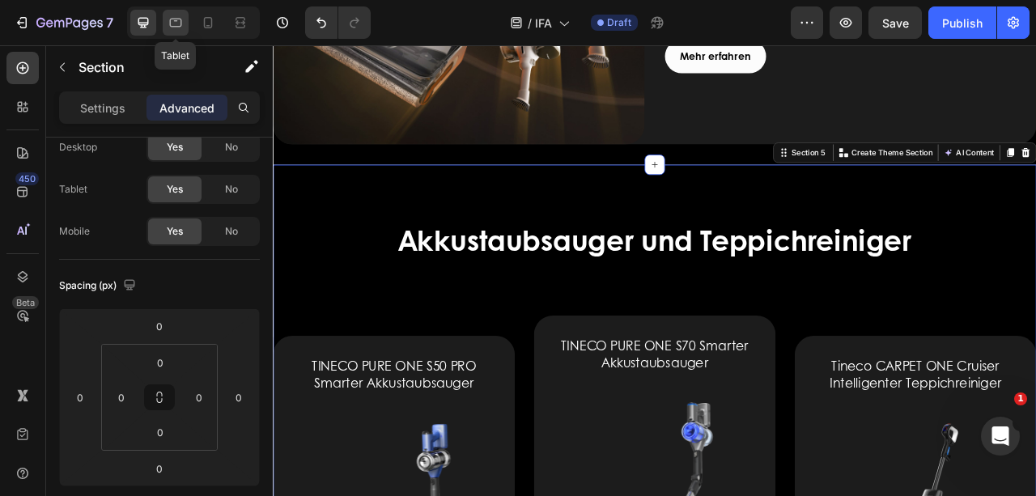
click at [179, 24] on icon at bounding box center [176, 23] width 16 height 16
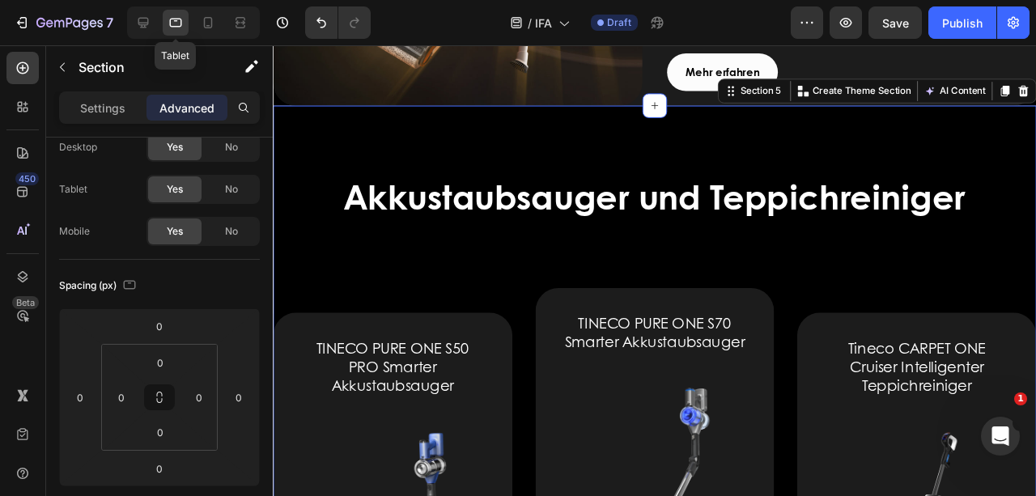
scroll to position [1813, 0]
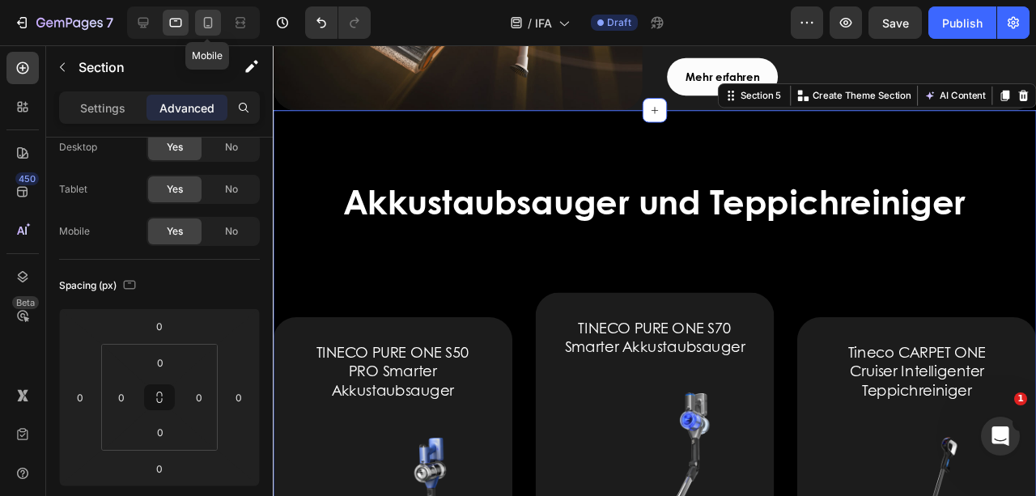
click at [210, 23] on icon at bounding box center [208, 22] width 9 height 11
type input "20"
type input "15"
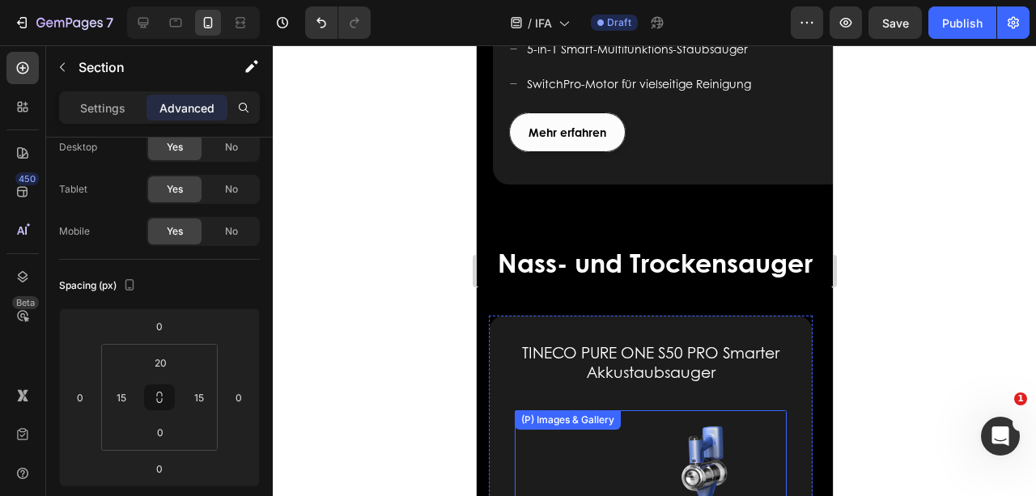
scroll to position [2462, 0]
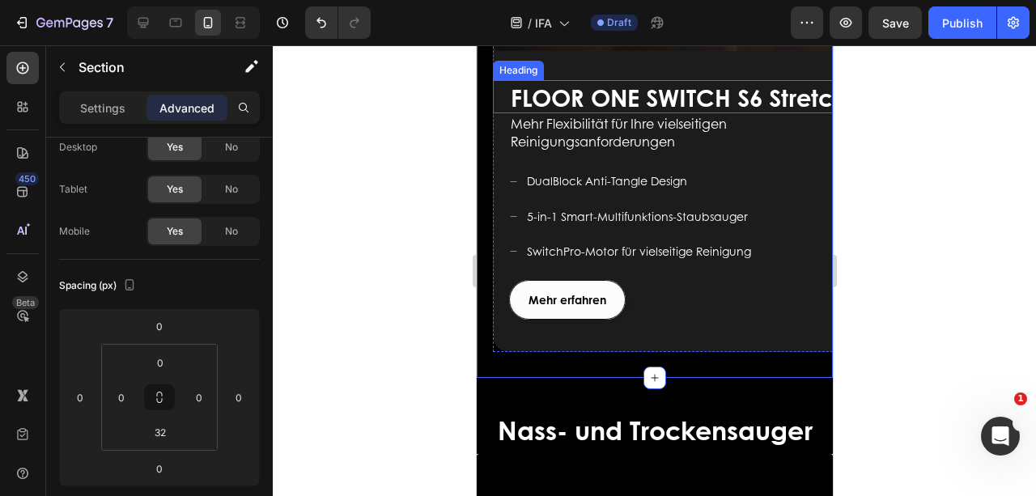
scroll to position [2246, 0]
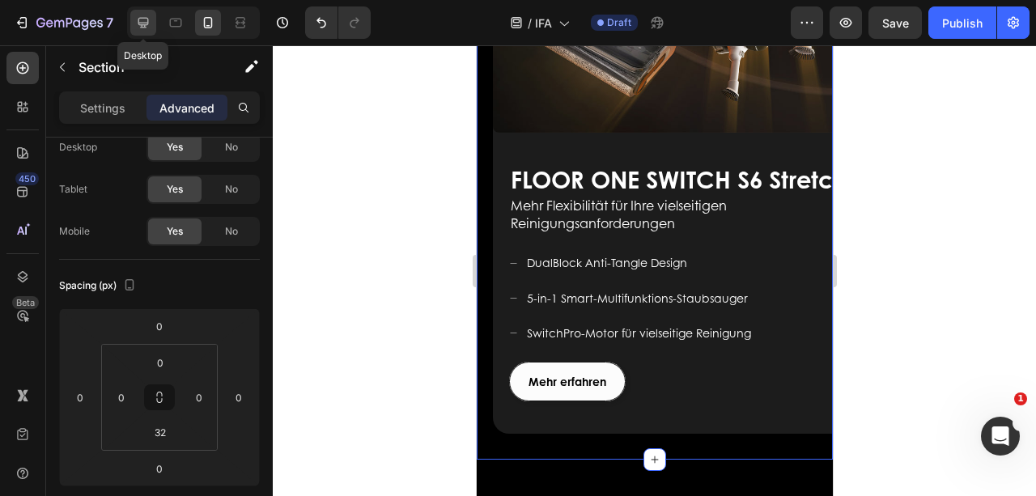
click at [136, 21] on icon at bounding box center [143, 23] width 16 height 16
type input "32"
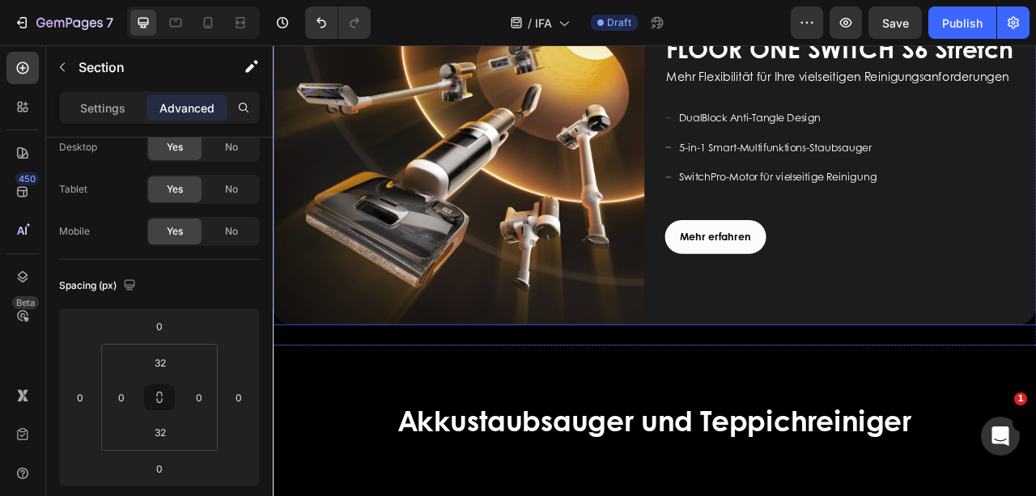
scroll to position [1452, 0]
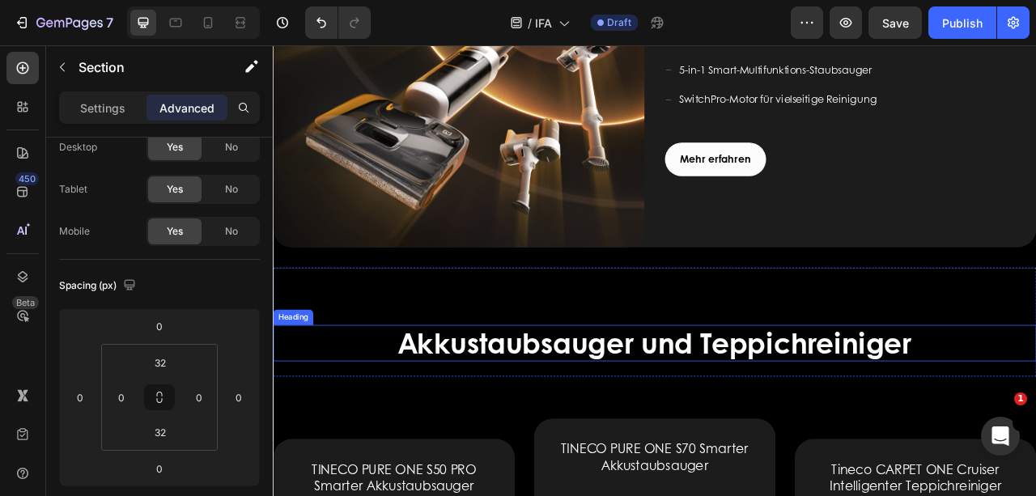
click at [1035, 420] on span "Akkustaubsauger und Teppichreiniger" at bounding box center [758, 423] width 653 height 51
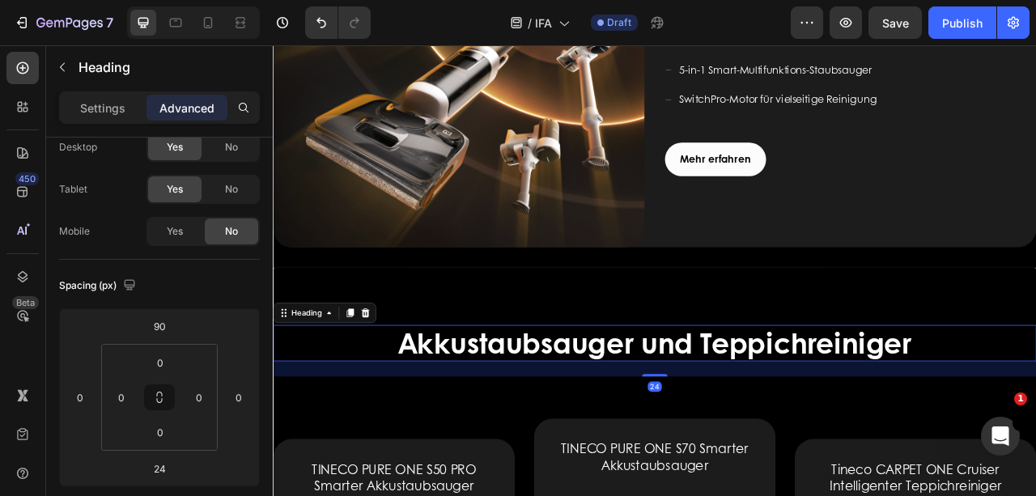
scroll to position [0, 0]
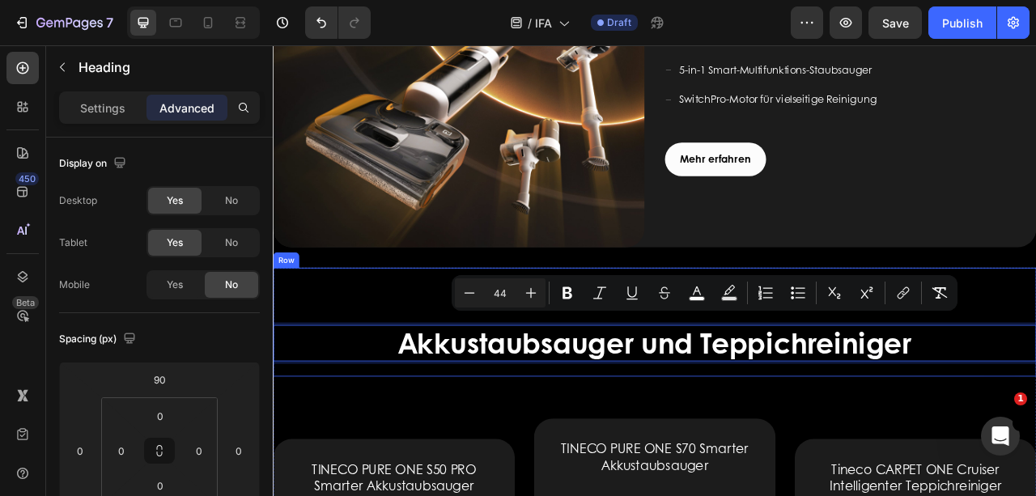
drag, startPoint x: 1084, startPoint y: 415, endPoint x: 430, endPoint y: 438, distance: 654.2
click at [430, 438] on div "Akkustaubsauger und Teppichreiniger Heading 24" at bounding box center [758, 398] width 971 height 138
copy span "Akkustaubsauger und Teppichreiniger"
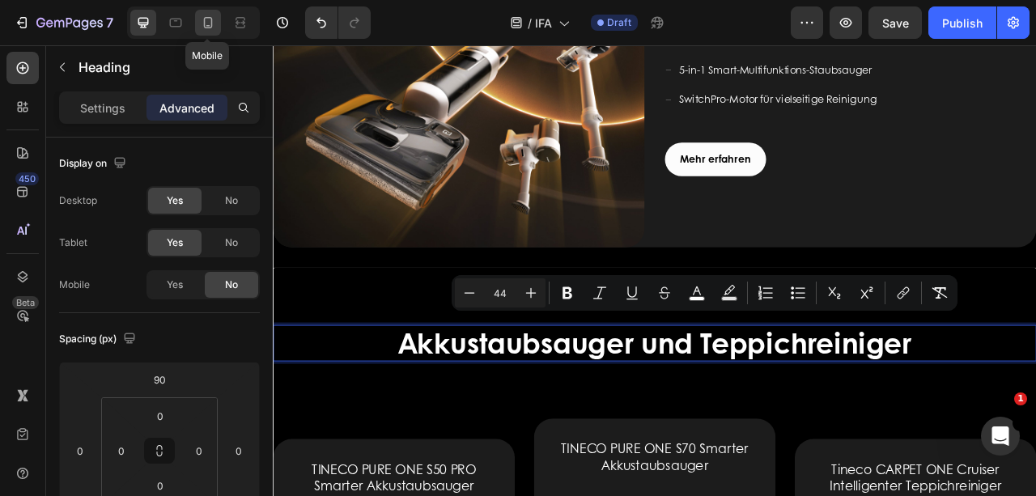
click at [204, 27] on icon at bounding box center [208, 22] width 9 height 11
type input "20"
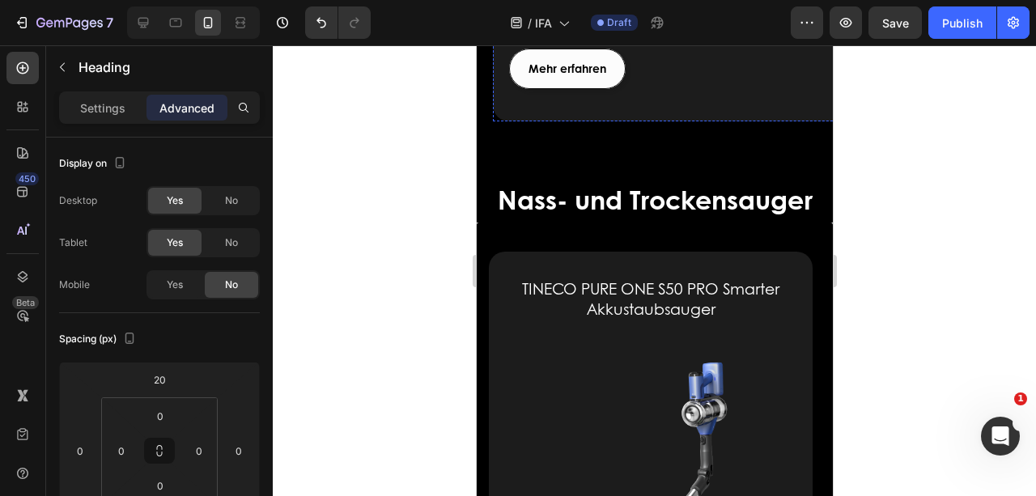
scroll to position [2120, 0]
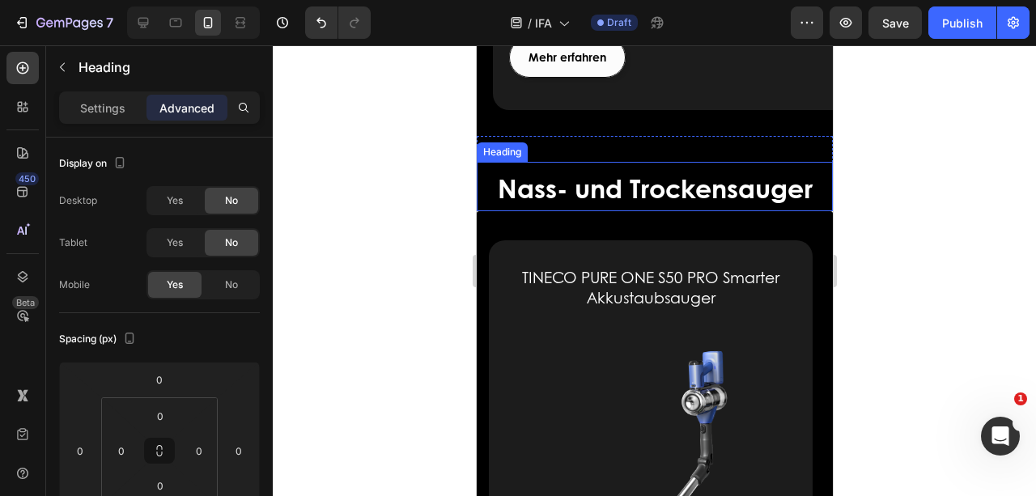
click at [702, 191] on span "Nass- und Trockensauger" at bounding box center [654, 187] width 315 height 37
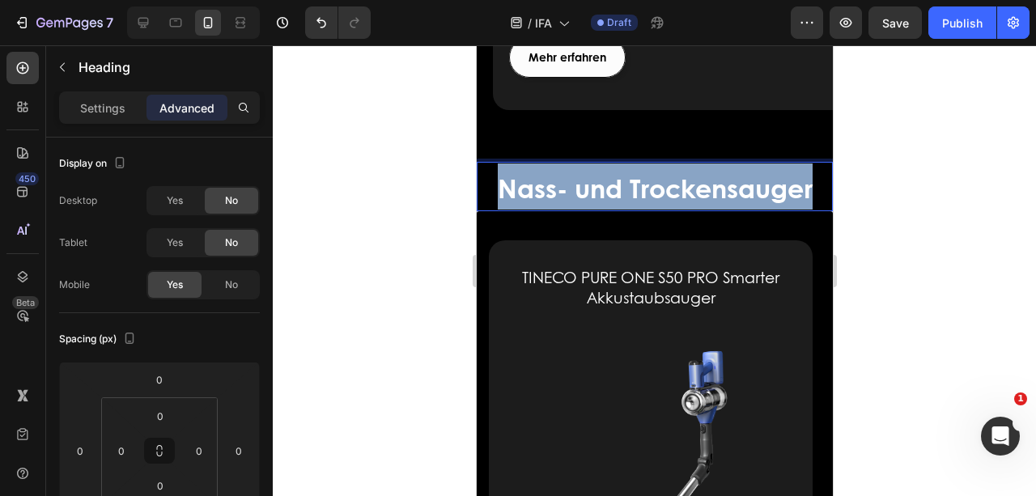
drag, startPoint x: 807, startPoint y: 187, endPoint x: 493, endPoint y: 192, distance: 314.0
click at [497, 192] on span "Nass- und Trockensauger" at bounding box center [654, 187] width 315 height 37
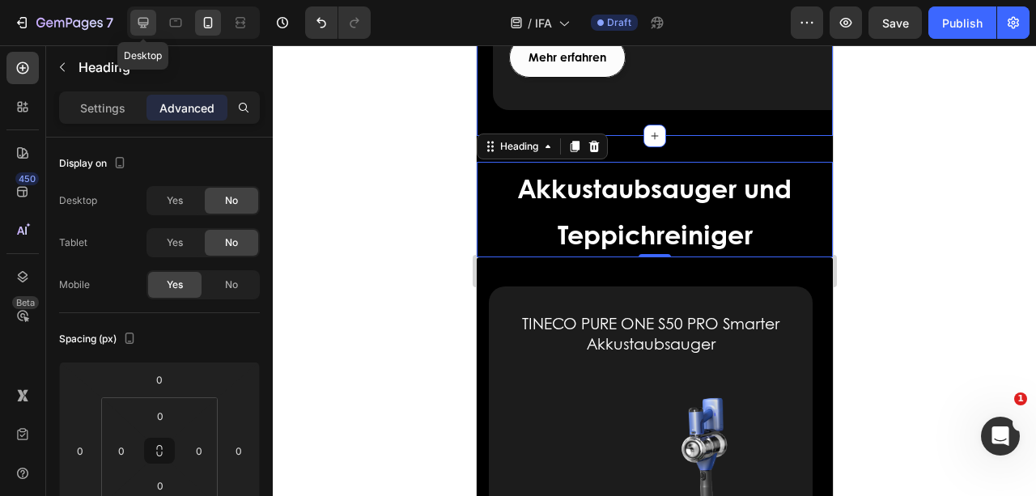
click at [142, 21] on icon at bounding box center [143, 23] width 16 height 16
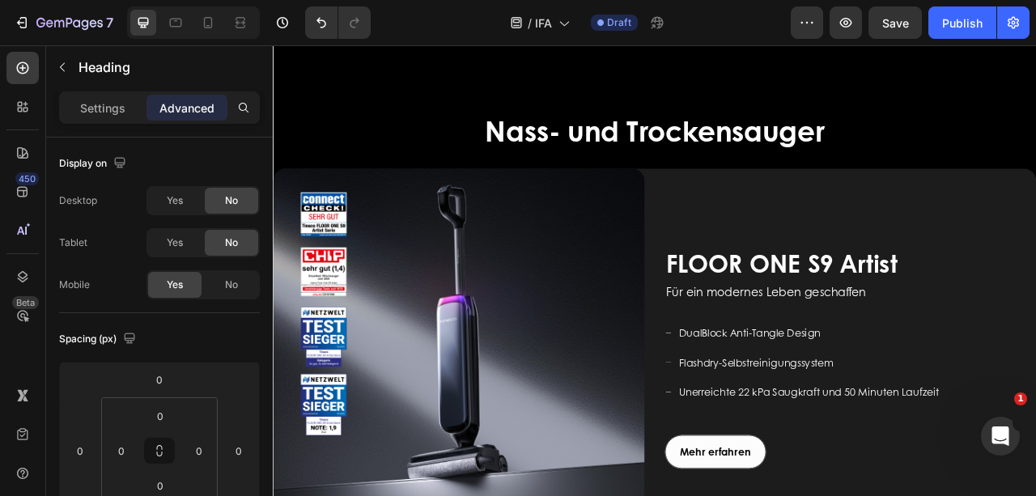
scroll to position [459, 0]
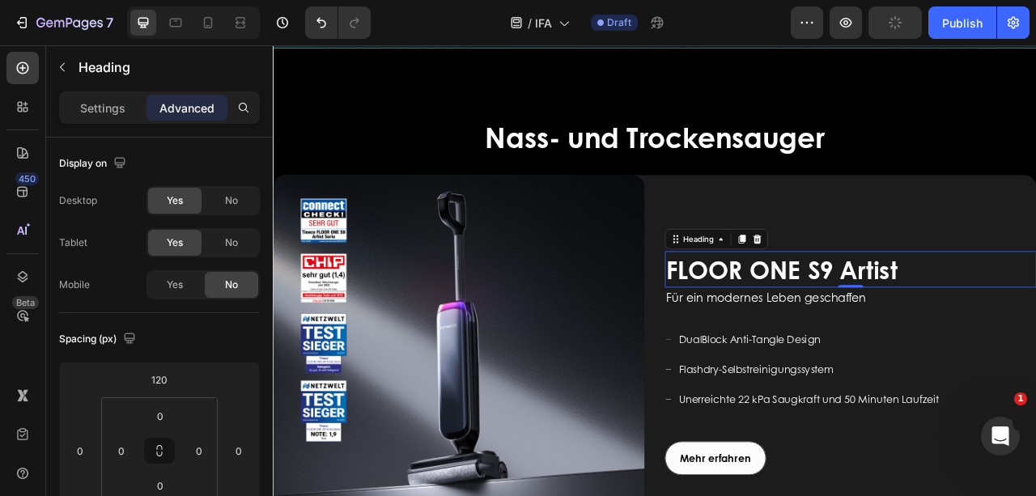
click at [922, 335] on span "FLOOR ONE S9 Artist" at bounding box center [920, 330] width 294 height 45
click at [1035, 333] on p "FLOOR ONE S9 Artist" at bounding box center [1007, 330] width 469 height 43
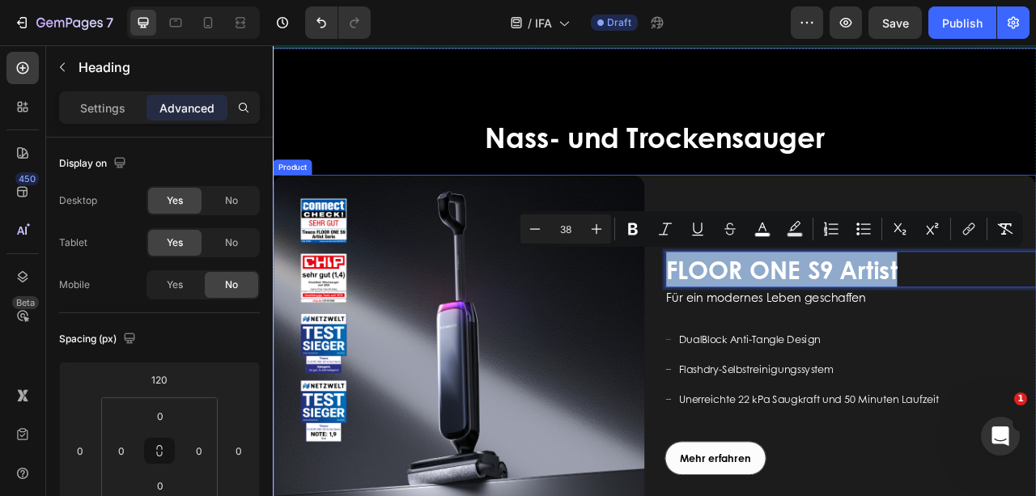
drag, startPoint x: 1076, startPoint y: 330, endPoint x: 750, endPoint y: 330, distance: 326.1
click at [750, 330] on div "Image FLOOR ONE S9 Artist Heading 0 Für ein modernes Leben geschaffen Text bloc…" at bounding box center [758, 446] width 971 height 473
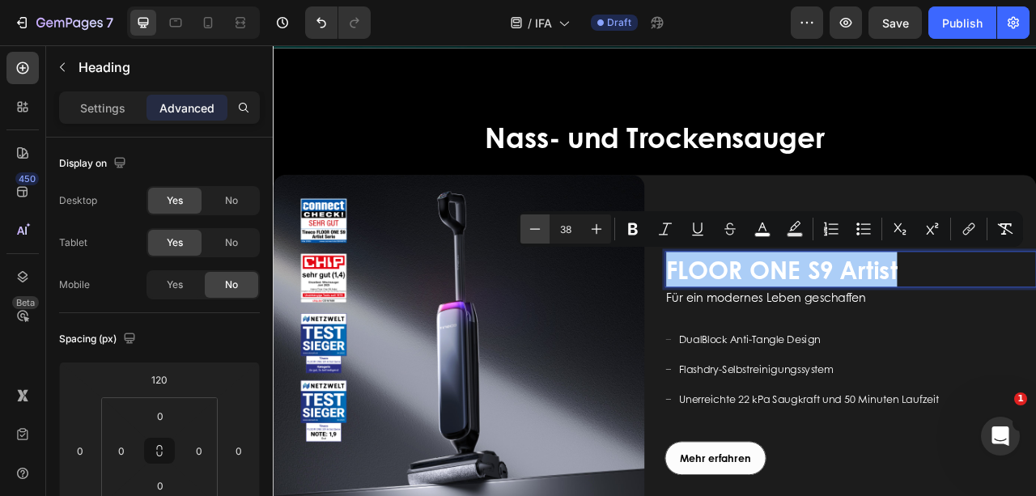
click at [541, 231] on icon "Editor contextual toolbar" at bounding box center [535, 229] width 16 height 16
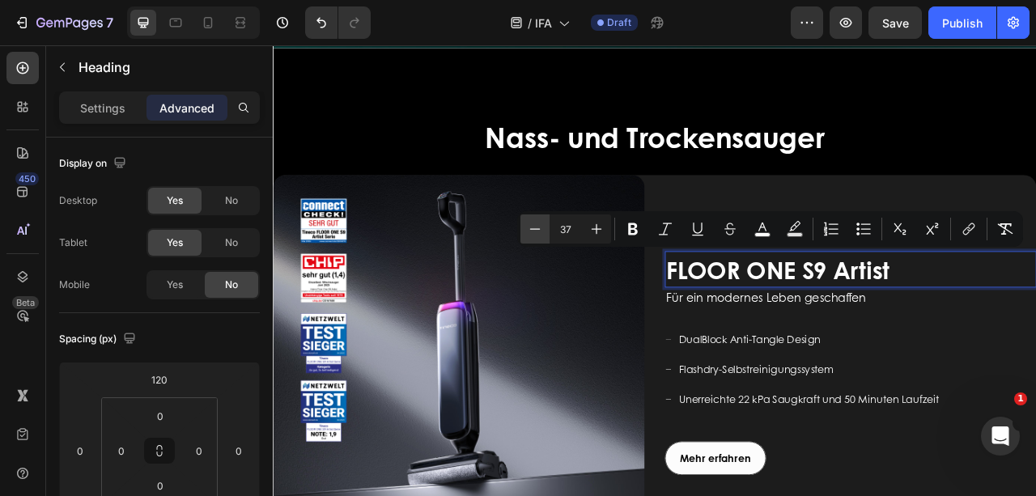
click at [541, 231] on icon "Editor contextual toolbar" at bounding box center [535, 229] width 16 height 16
type input "36"
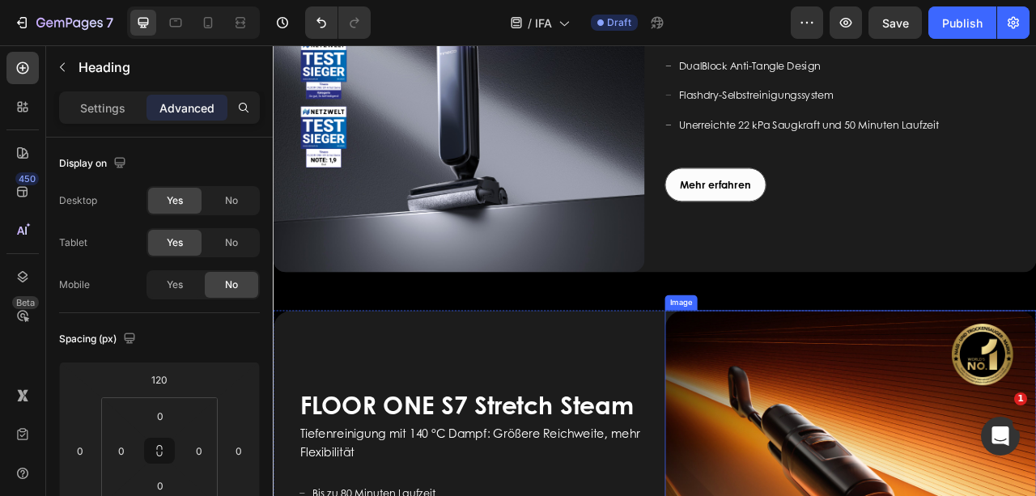
scroll to position [837, 0]
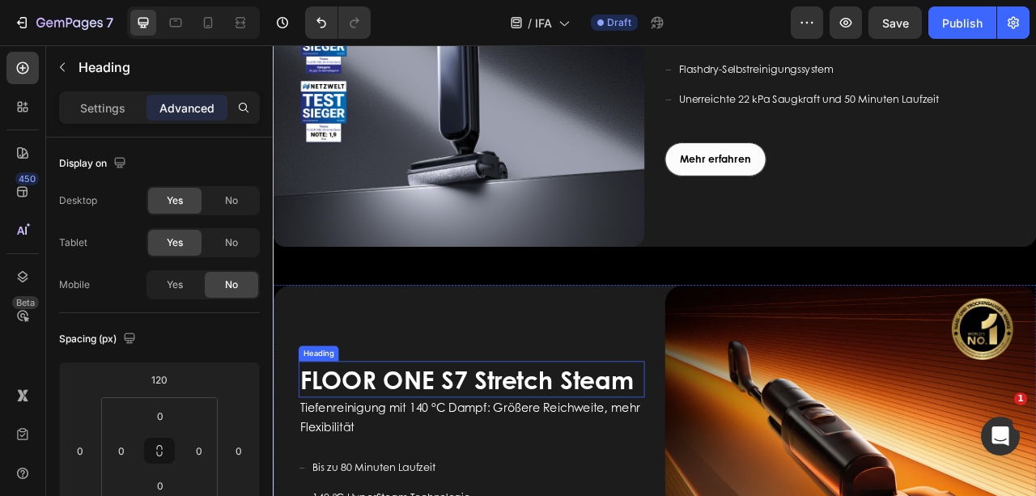
click at [723, 461] on span "FLOOR ONE S7 Stretch Steam" at bounding box center [519, 470] width 425 height 45
click at [731, 460] on h2 "FLOOR ONE S7 Stretch Steam" at bounding box center [525, 470] width 440 height 46
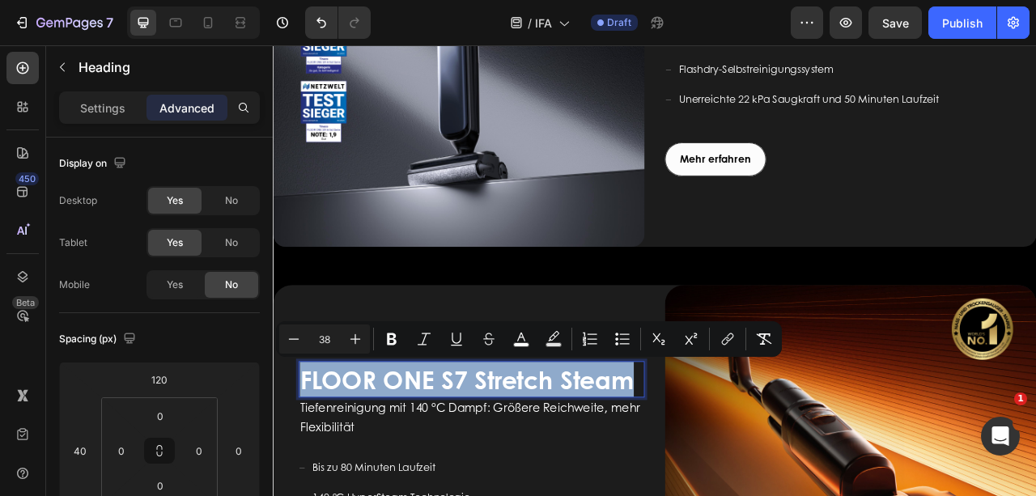
drag, startPoint x: 731, startPoint y: 461, endPoint x: 297, endPoint y: 460, distance: 433.7
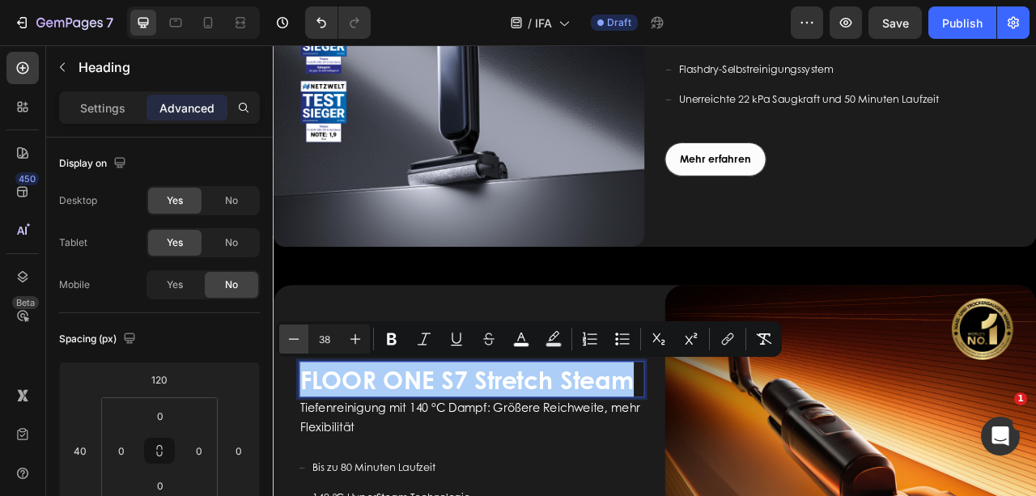
click at [295, 337] on icon "Editor contextual toolbar" at bounding box center [294, 339] width 16 height 16
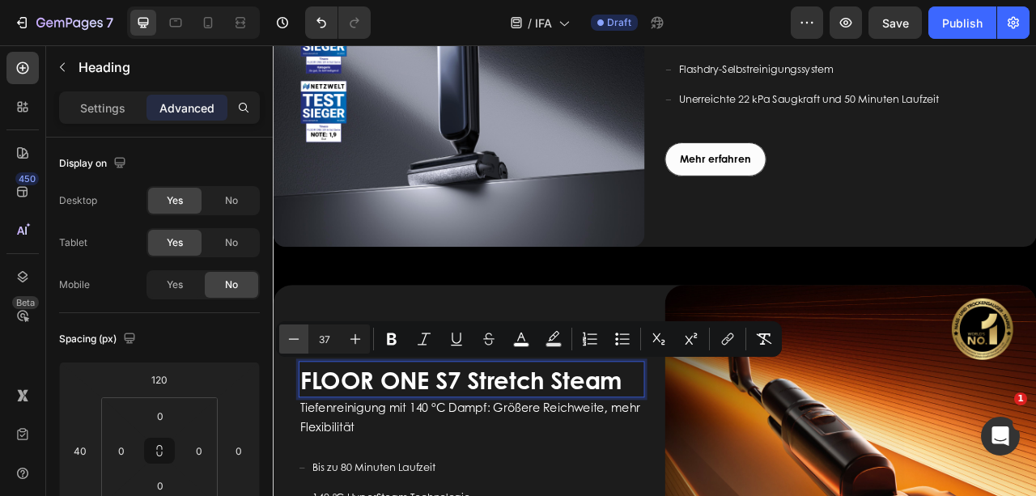
click at [295, 337] on icon "Editor contextual toolbar" at bounding box center [294, 339] width 16 height 16
type input "36"
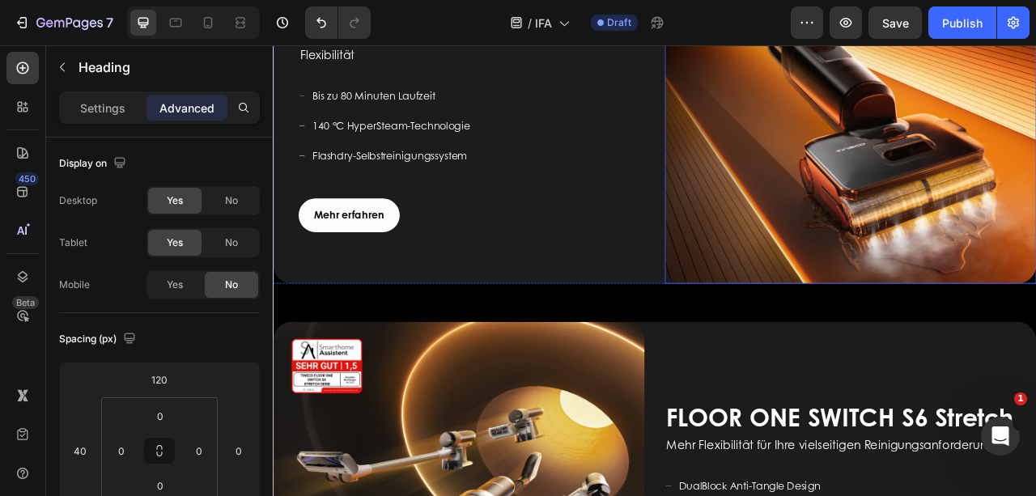
scroll to position [1322, 0]
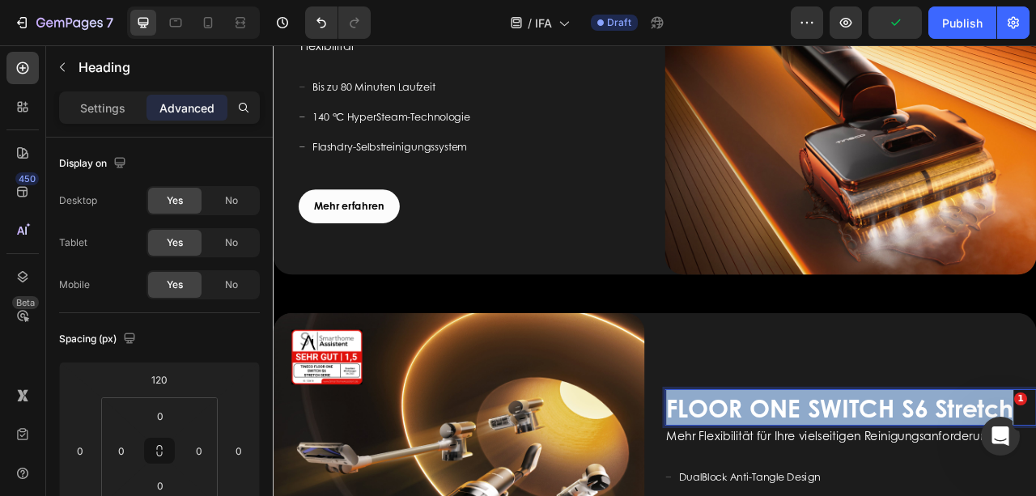
drag, startPoint x: 1207, startPoint y: 507, endPoint x: 753, endPoint y: 507, distance: 453.2
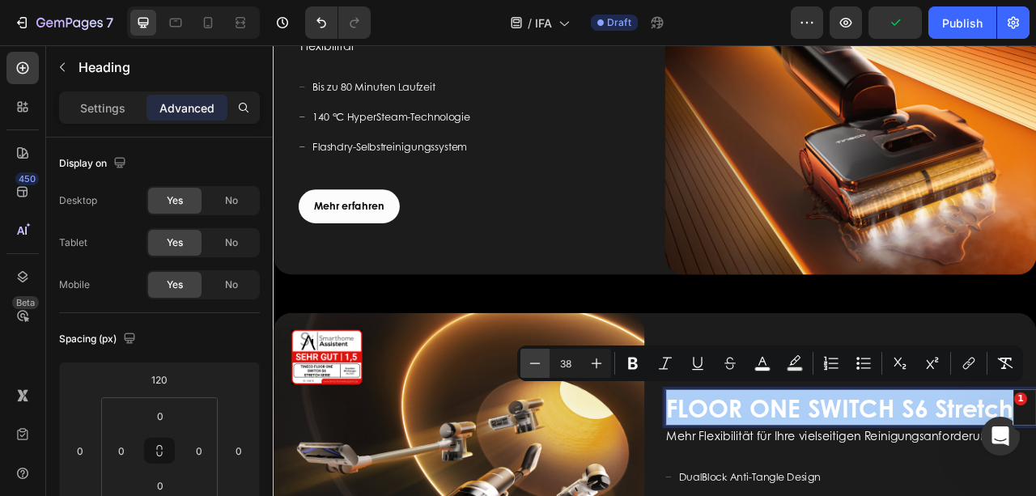
click at [541, 365] on icon "Editor contextual toolbar" at bounding box center [535, 363] width 16 height 16
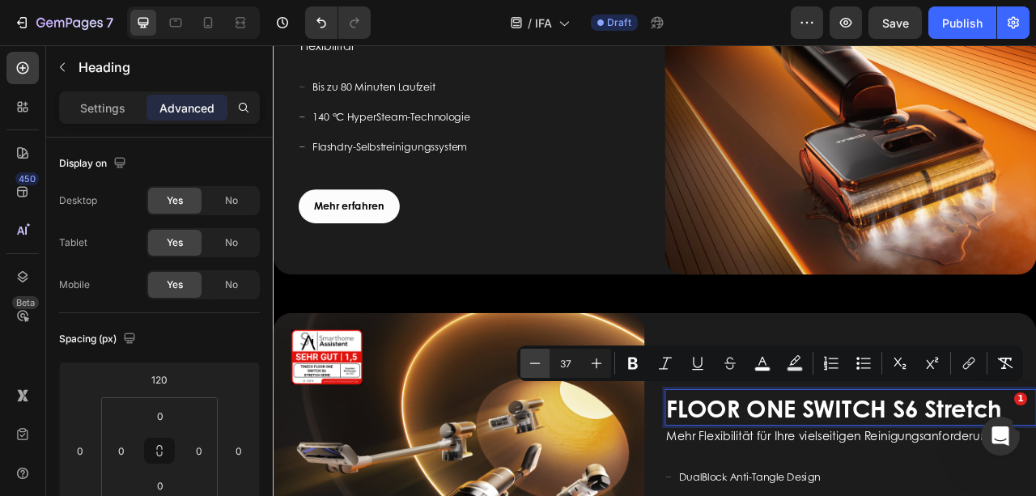
click at [541, 365] on icon "Editor contextual toolbar" at bounding box center [535, 363] width 16 height 16
type input "36"
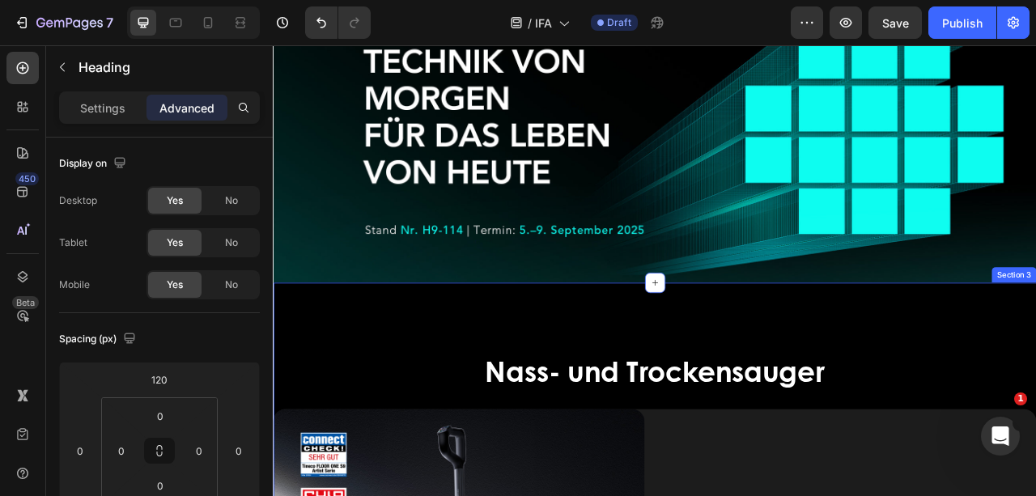
scroll to position [162, 0]
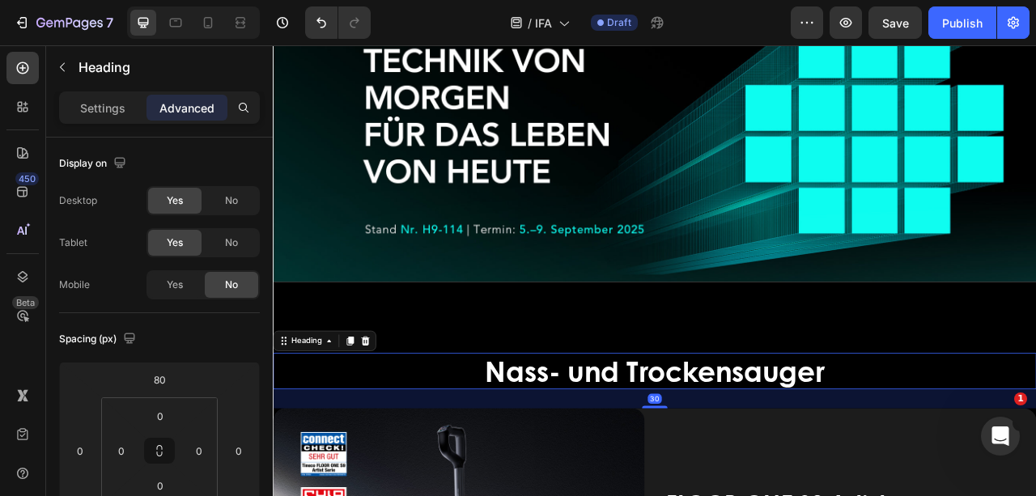
click at [959, 458] on span "Nass- und Trockensauger" at bounding box center [758, 459] width 432 height 51
click at [974, 457] on h2 "Nass- und Trockensauger" at bounding box center [758, 460] width 971 height 46
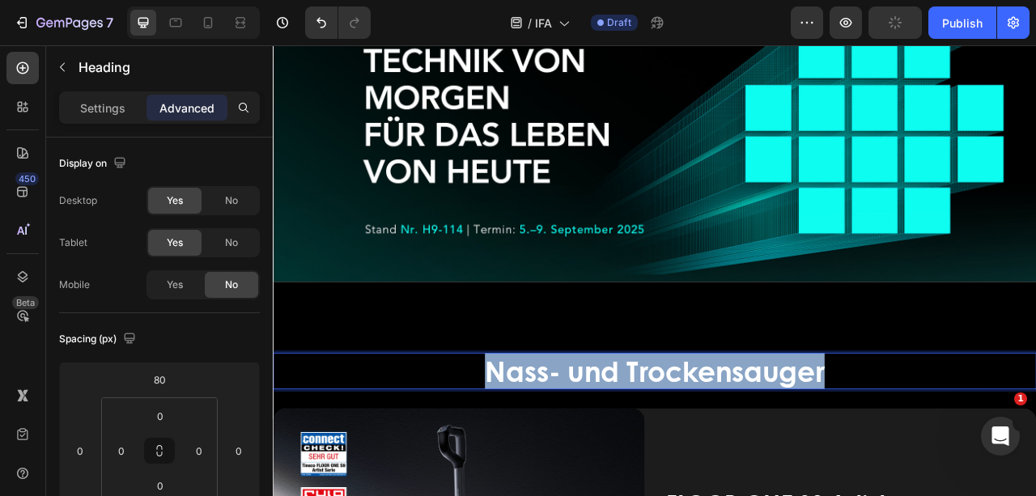
drag, startPoint x: 982, startPoint y: 455, endPoint x: 426, endPoint y: 447, distance: 555.2
click at [426, 447] on p "Nass- und Trockensauger" at bounding box center [758, 460] width 968 height 43
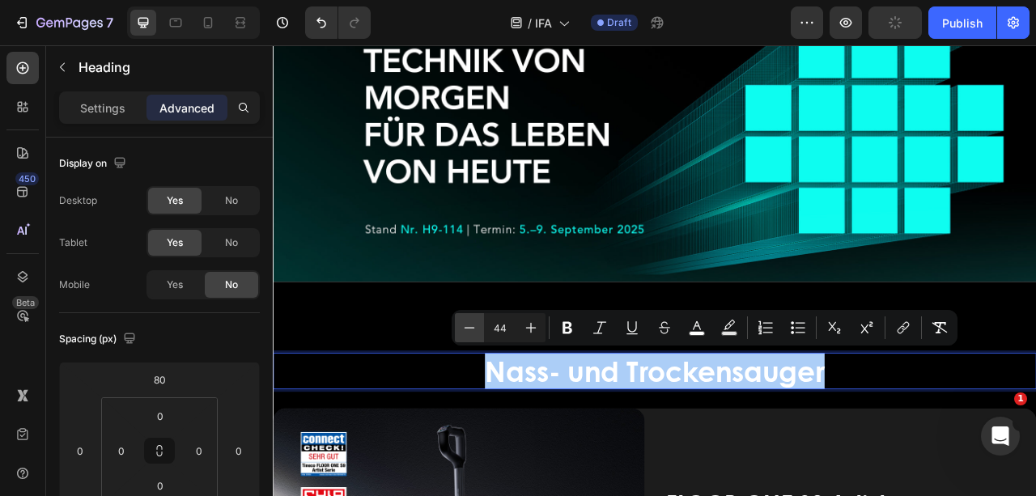
click at [463, 322] on icon "Editor contextual toolbar" at bounding box center [469, 328] width 16 height 16
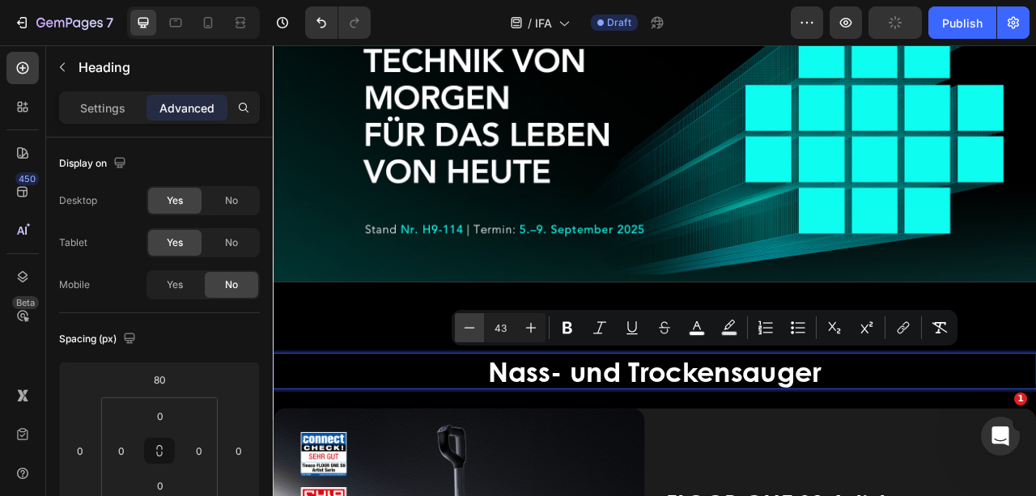
click at [463, 322] on icon "Editor contextual toolbar" at bounding box center [469, 328] width 16 height 16
type input "42"
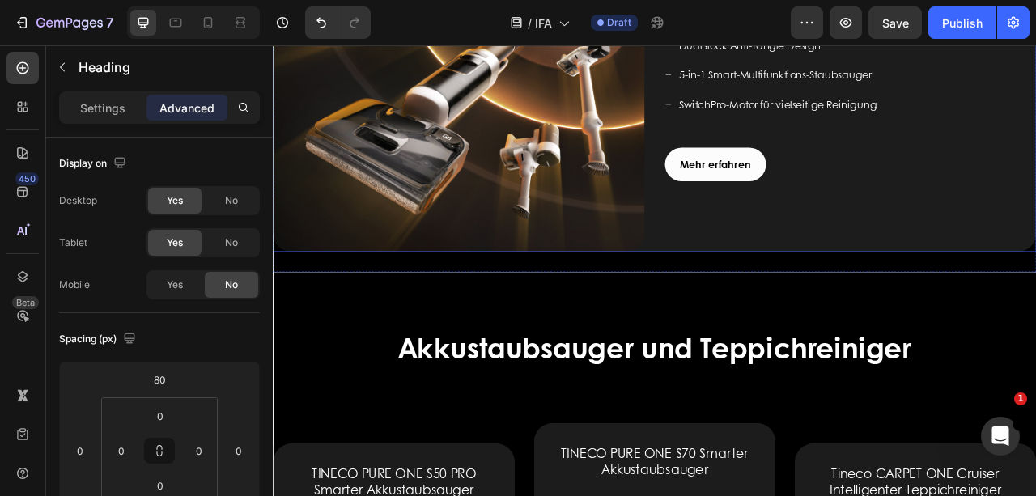
scroll to position [1888, 0]
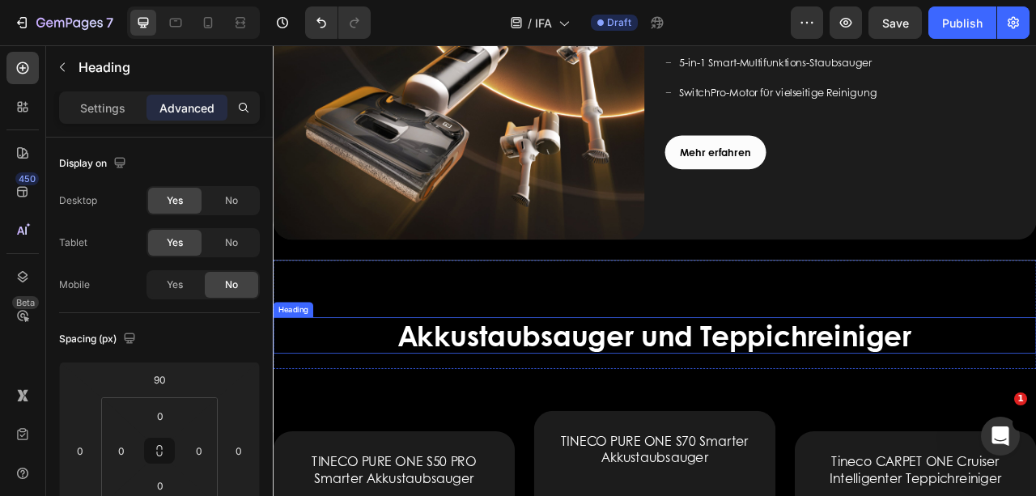
click at [986, 411] on span "Akkustaubsauger und Teppichreiniger" at bounding box center [758, 413] width 653 height 51
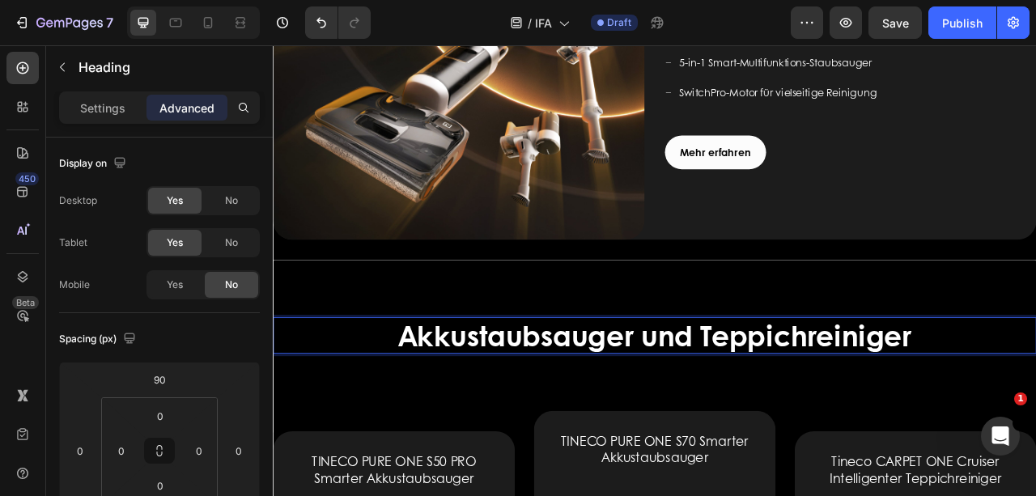
drag, startPoint x: 1088, startPoint y: 402, endPoint x: 348, endPoint y: 402, distance: 739.6
click at [348, 402] on p "Akkustaubsauger und Teppichreiniger" at bounding box center [758, 414] width 968 height 43
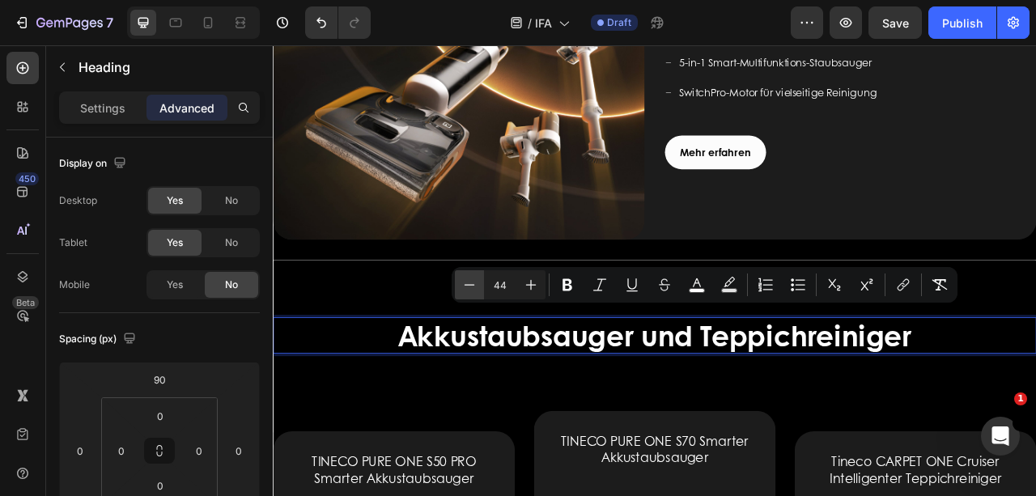
click at [463, 278] on icon "Editor contextual toolbar" at bounding box center [469, 285] width 16 height 16
type input "42"
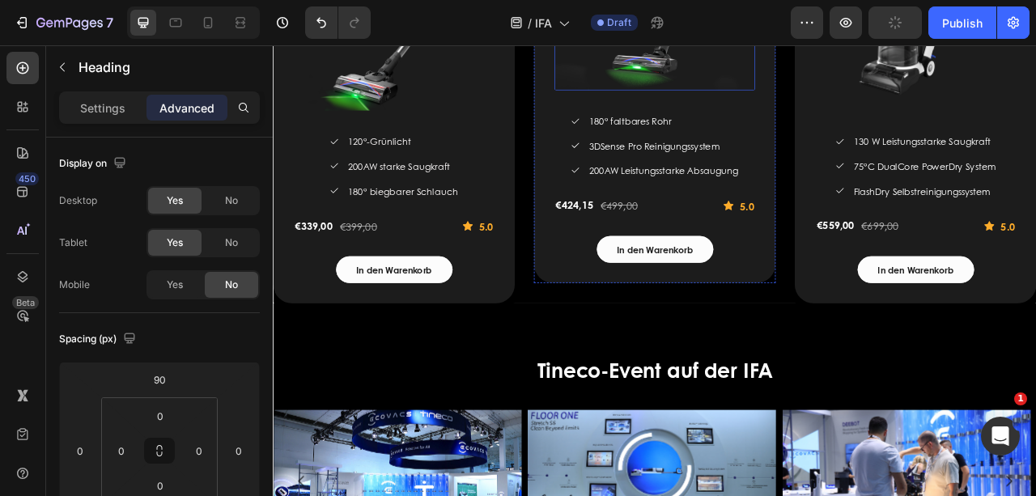
scroll to position [2643, 0]
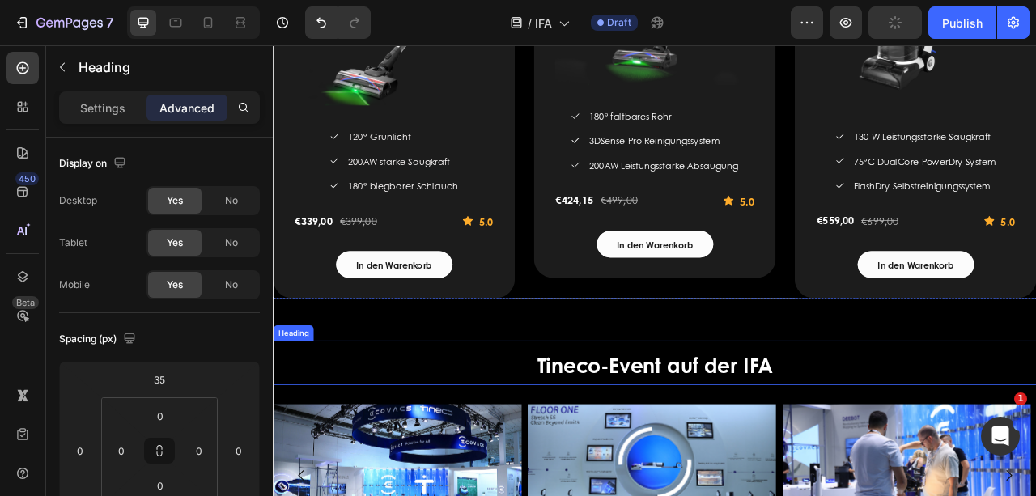
click at [881, 450] on strong "Tineco-Event auf der IFA" at bounding box center [758, 451] width 299 height 37
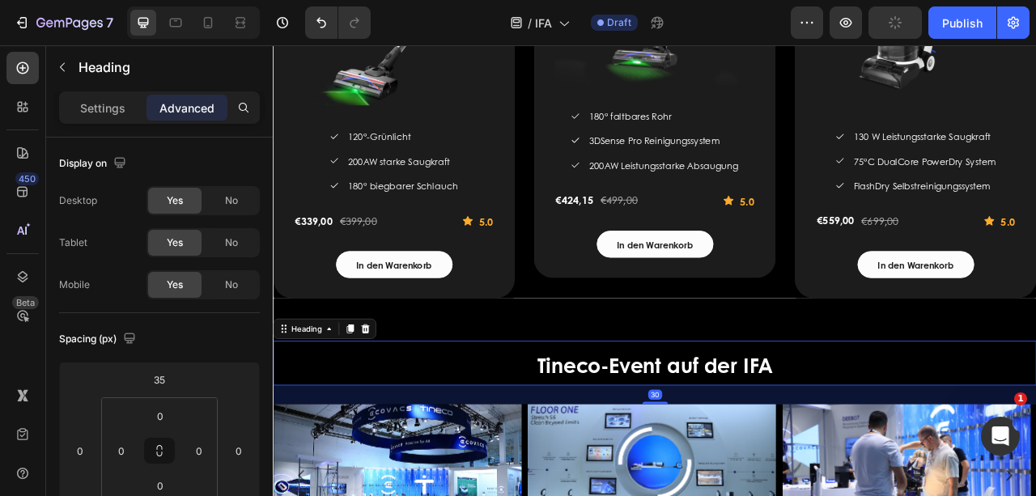
click at [906, 447] on h2 "Tineco-Event auf der IFA" at bounding box center [758, 450] width 971 height 57
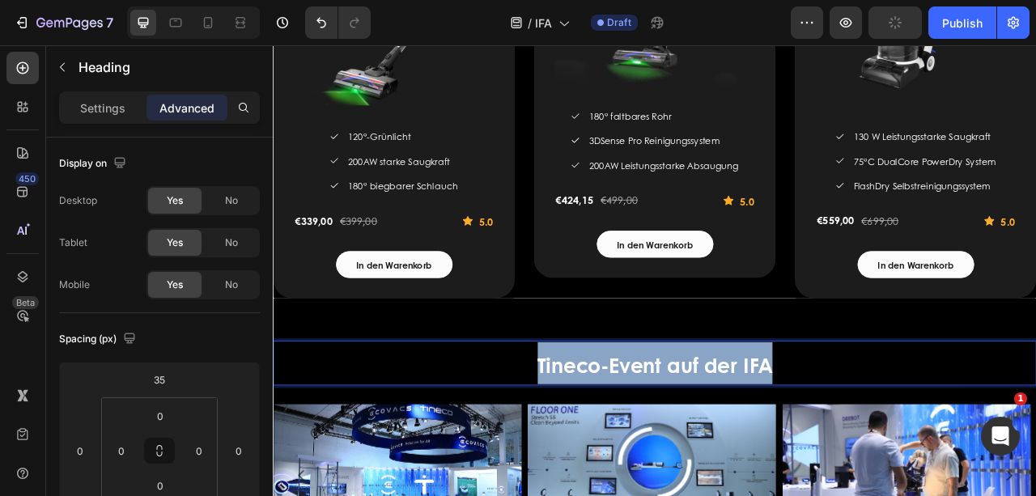
drag, startPoint x: 909, startPoint y: 450, endPoint x: 571, endPoint y: 443, distance: 338.3
click at [571, 443] on p "Tineco-Event auf der IFA" at bounding box center [758, 449] width 968 height 53
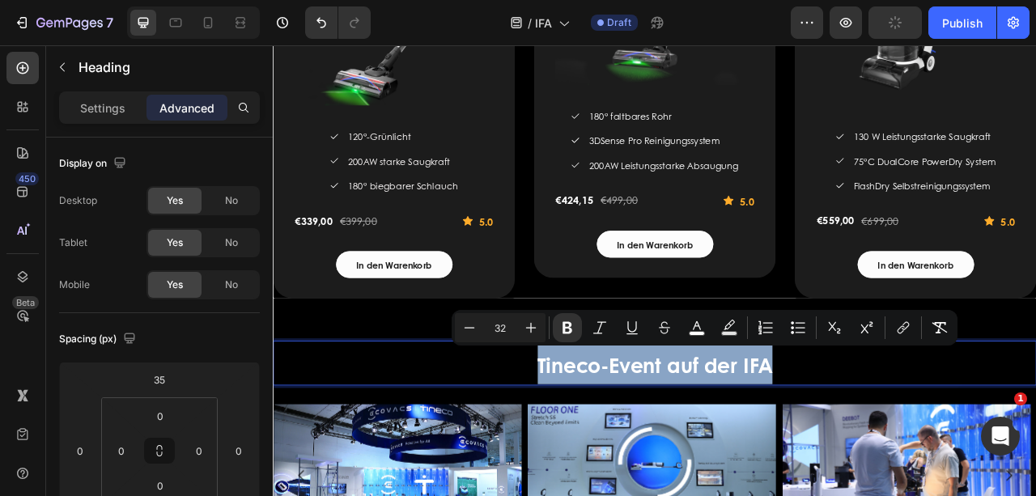
click at [571, 443] on p "Tineco-Event auf der IFA" at bounding box center [758, 449] width 968 height 53
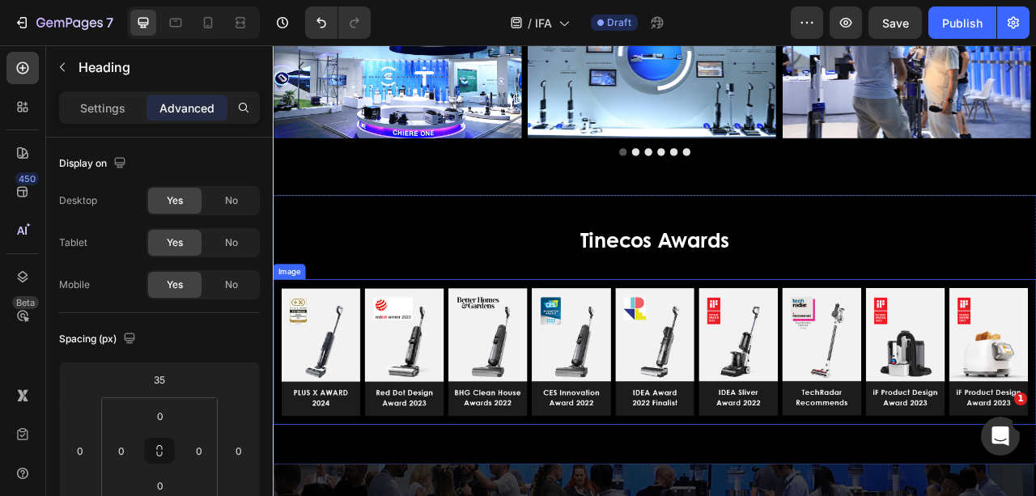
scroll to position [3183, 0]
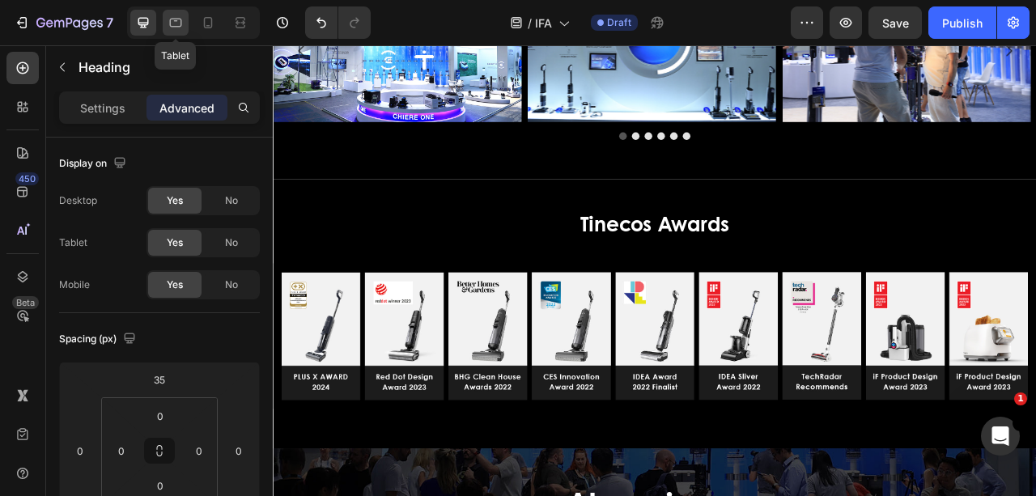
click at [168, 23] on icon at bounding box center [176, 23] width 16 height 16
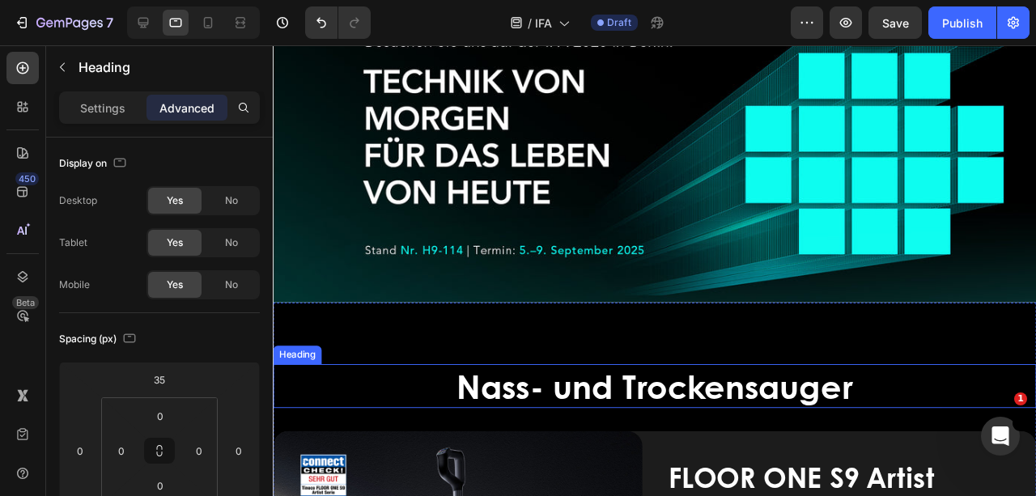
scroll to position [162, 0]
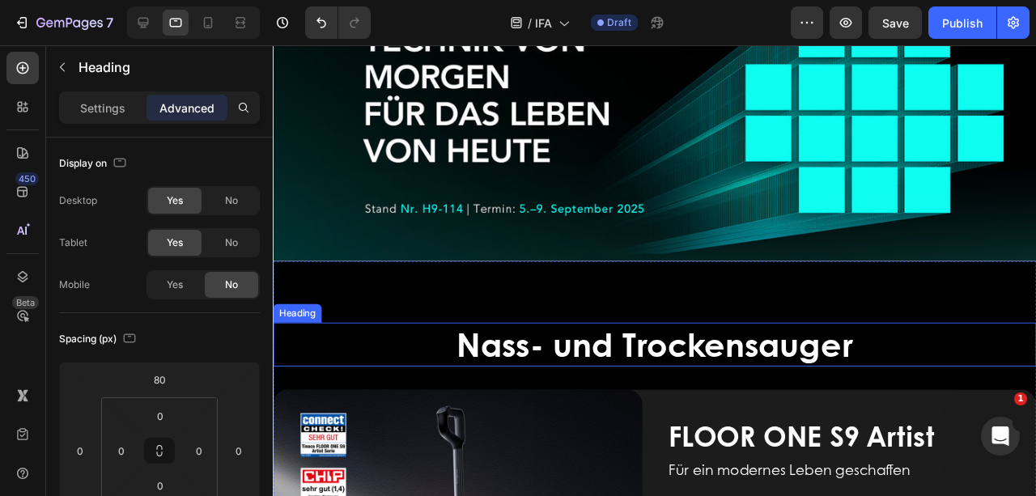
click at [702, 351] on span "Nass- und Trockensauger" at bounding box center [674, 359] width 417 height 49
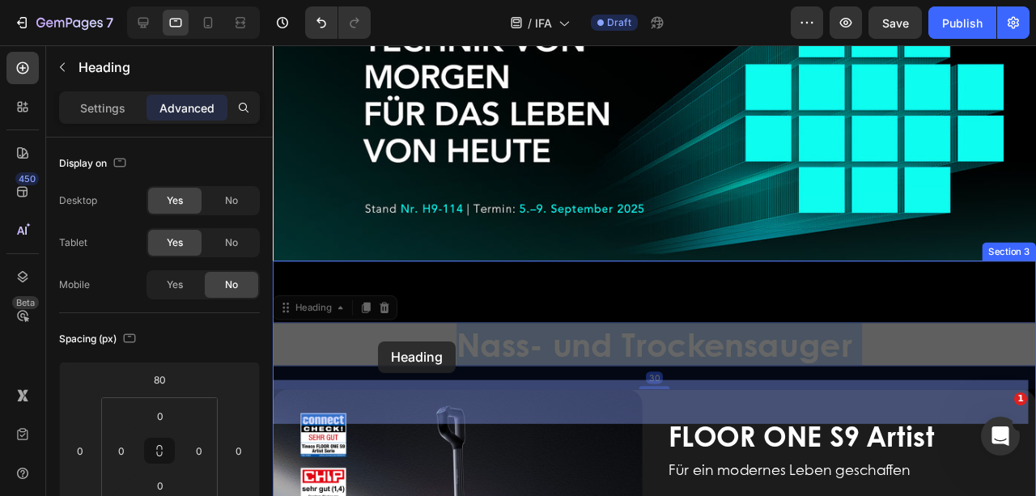
drag, startPoint x: 907, startPoint y: 357, endPoint x: 319, endPoint y: 357, distance: 588.3
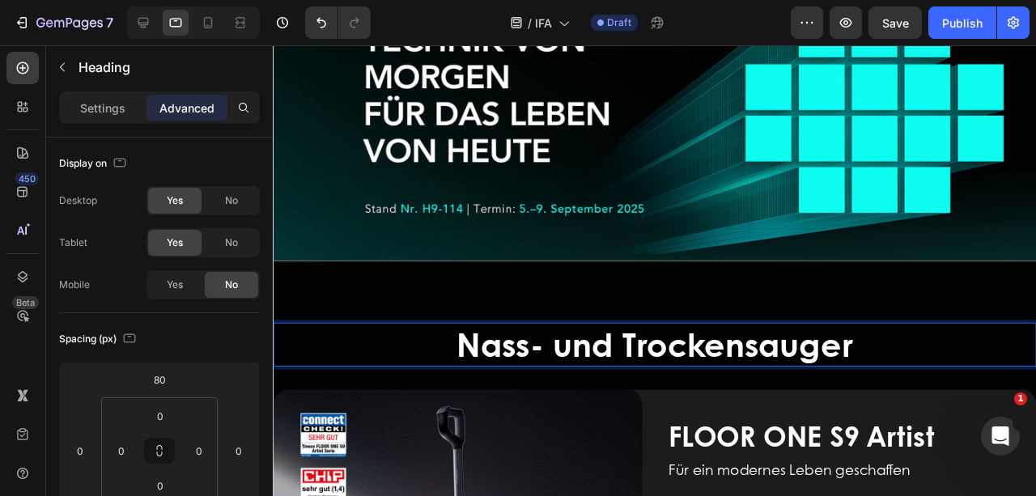
click at [874, 353] on span "Nass- und Trockensauger" at bounding box center [674, 359] width 417 height 49
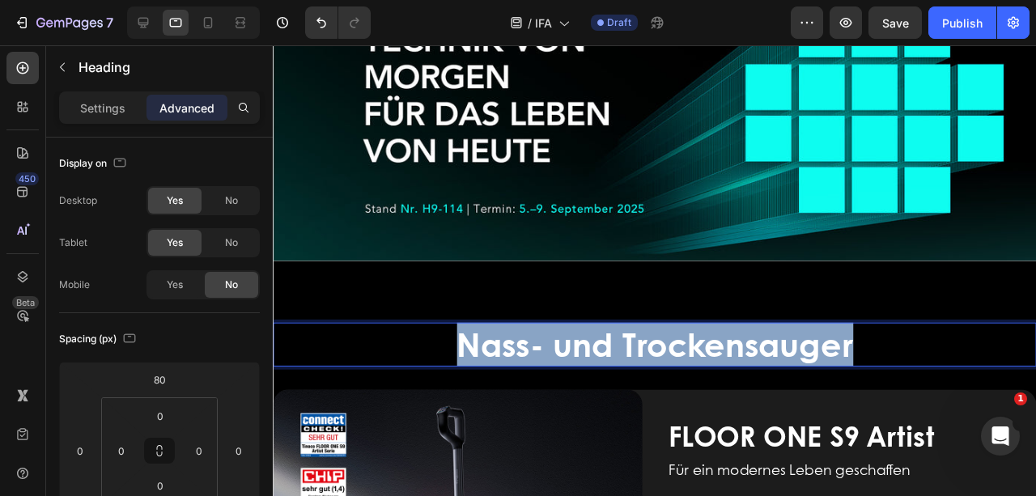
drag, startPoint x: 877, startPoint y: 357, endPoint x: 368, endPoint y: 364, distance: 509.1
click at [368, 364] on p "Nass- und Trockensauger" at bounding box center [674, 359] width 800 height 43
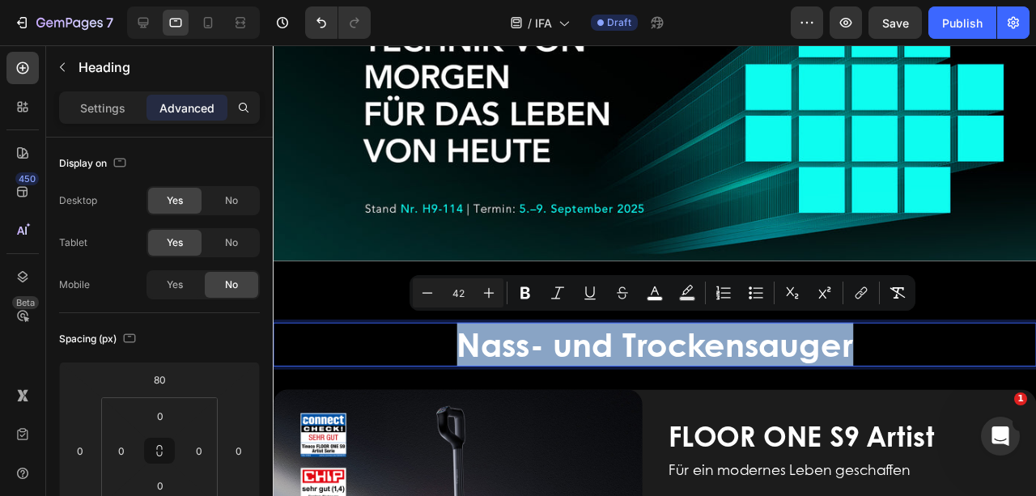
click at [382, 361] on p "Nass- und Trockensauger" at bounding box center [674, 359] width 800 height 43
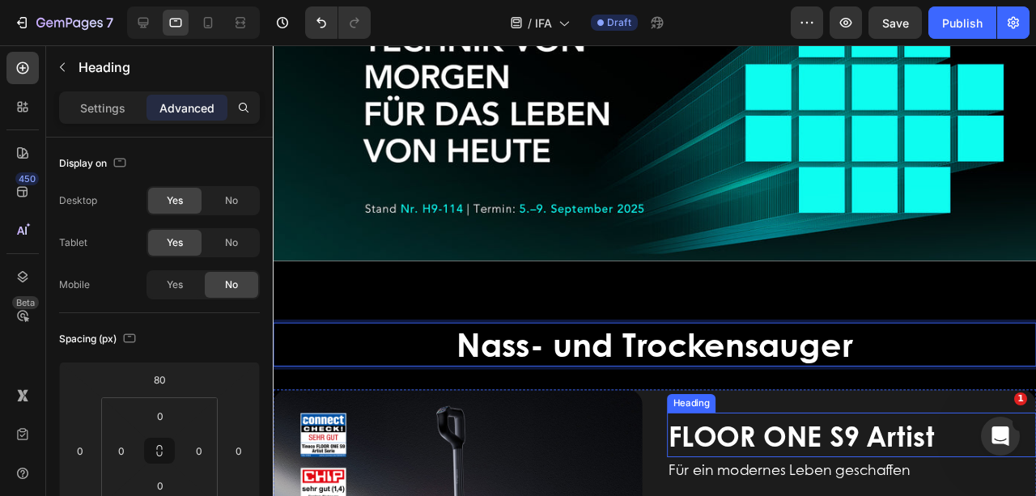
click at [885, 455] on span "FLOOR ONE S9 Artist" at bounding box center [828, 455] width 279 height 41
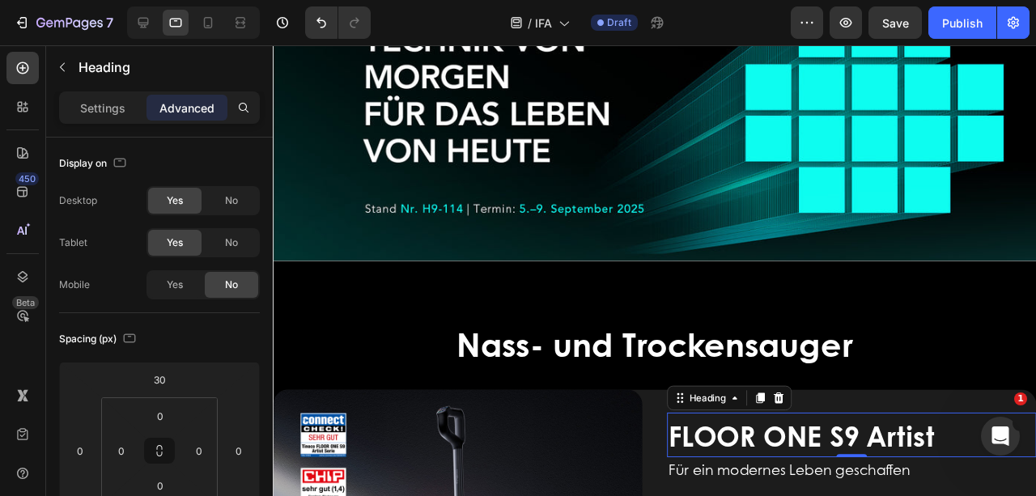
click at [973, 448] on h2 "FLOOR ONE S9 Artist" at bounding box center [881, 454] width 388 height 47
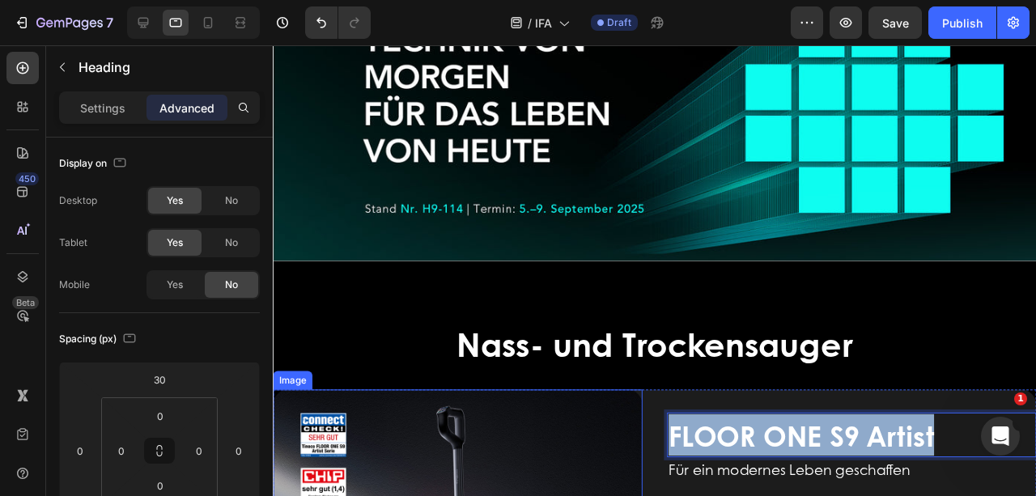
drag, startPoint x: 975, startPoint y: 452, endPoint x: 646, endPoint y: 452, distance: 329.4
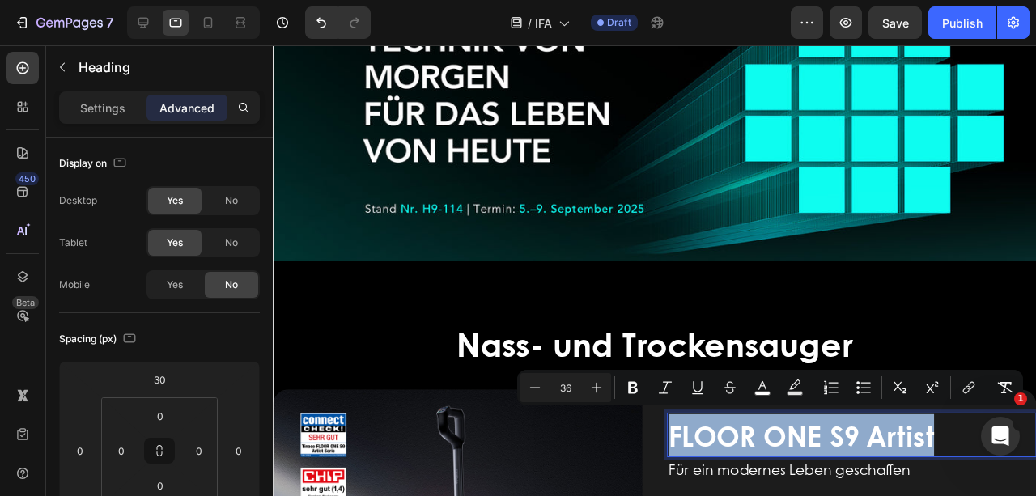
click at [984, 457] on p "FLOOR ONE S9 Artist" at bounding box center [881, 455] width 385 height 44
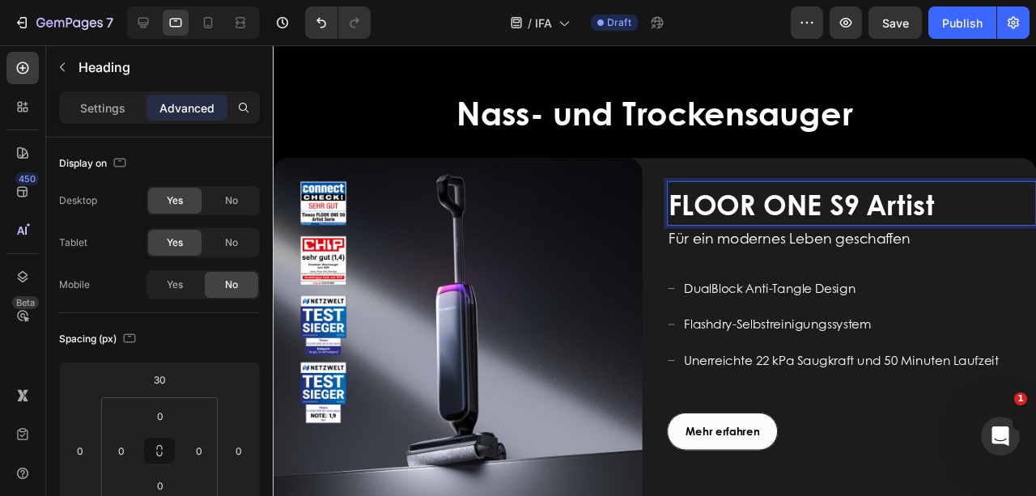
scroll to position [431, 0]
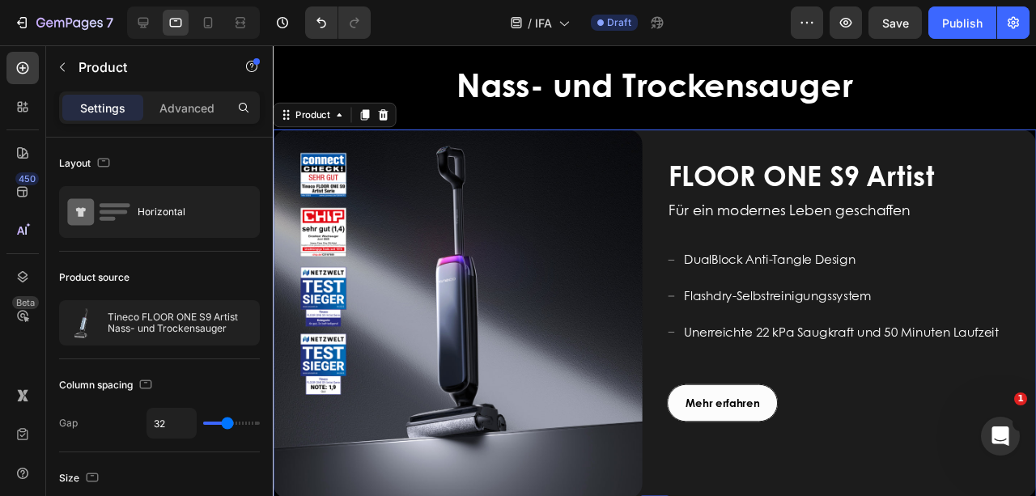
click at [883, 472] on div "⁠⁠⁠⁠⁠⁠⁠ FLOOR ONE S9 Artist Heading Für ein modernes Leben geschaffen Text bloc…" at bounding box center [881, 328] width 388 height 388
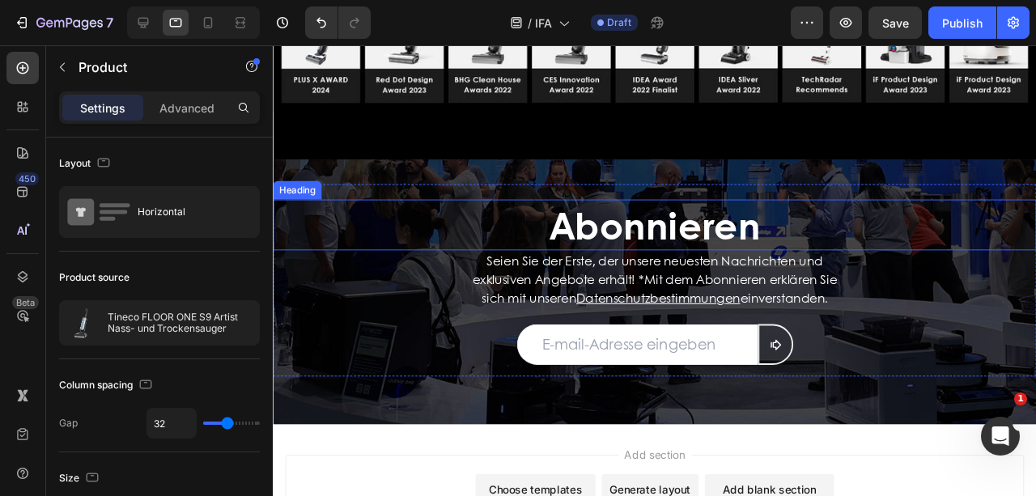
scroll to position [3237, 0]
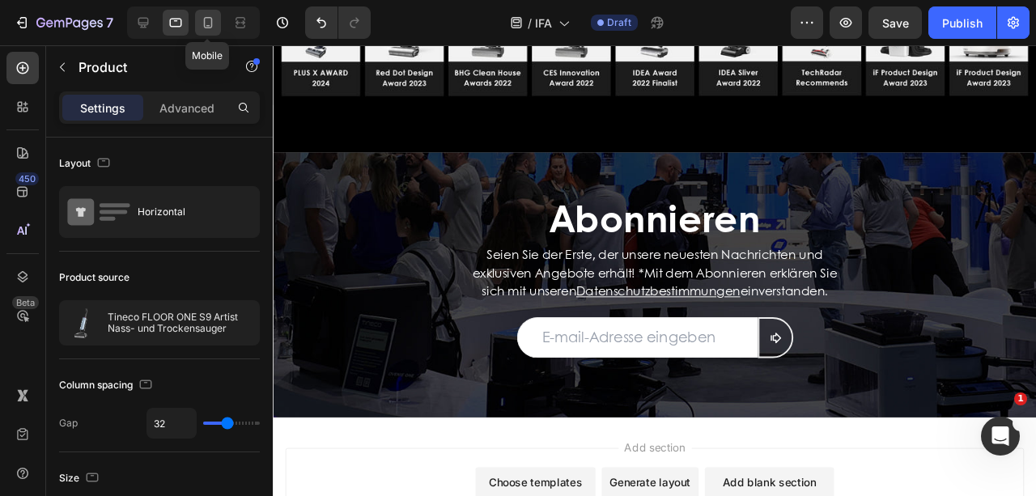
click at [209, 20] on icon at bounding box center [208, 23] width 16 height 16
type input "16"
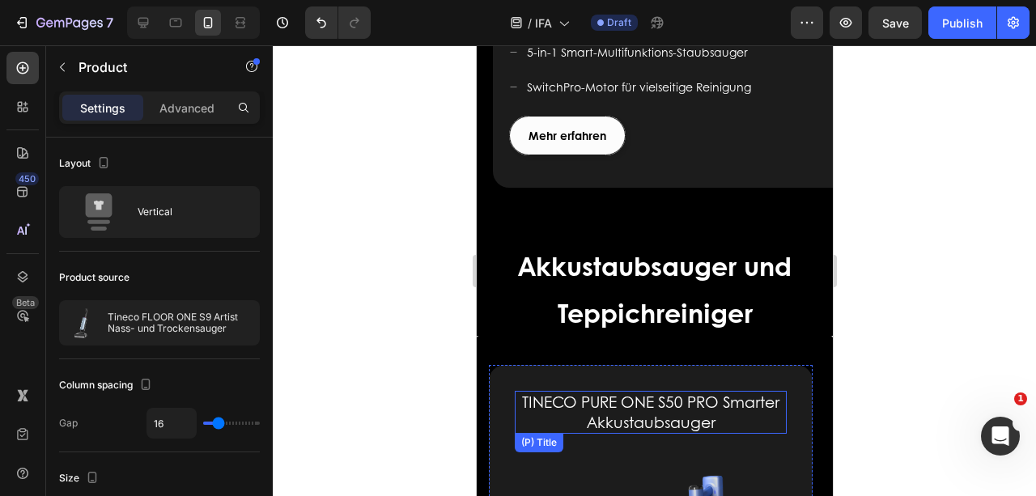
scroll to position [2535, 0]
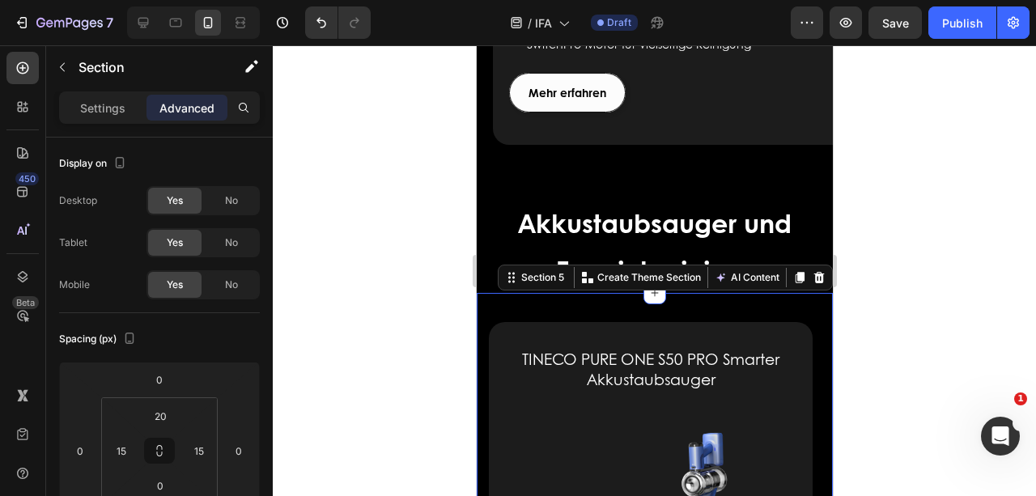
click at [115, 105] on p "Settings" at bounding box center [102, 108] width 45 height 17
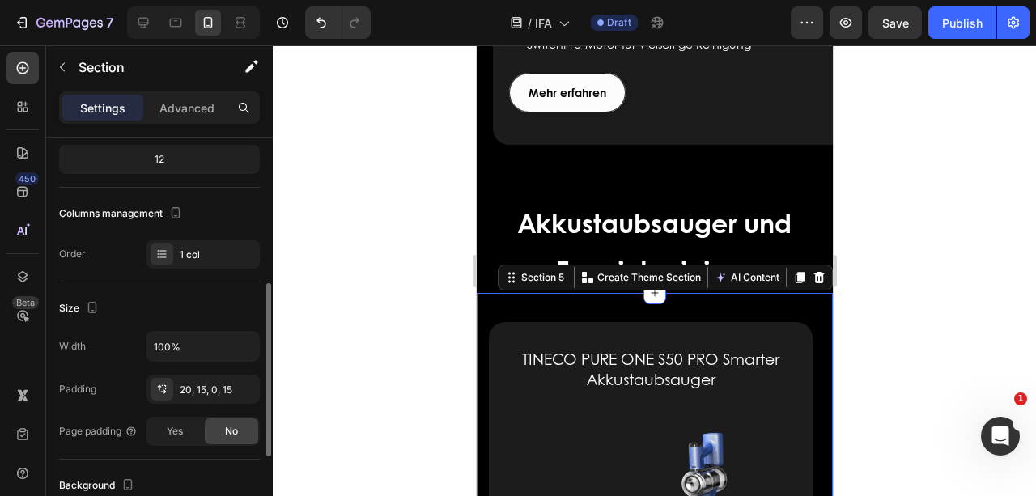
scroll to position [215, 0]
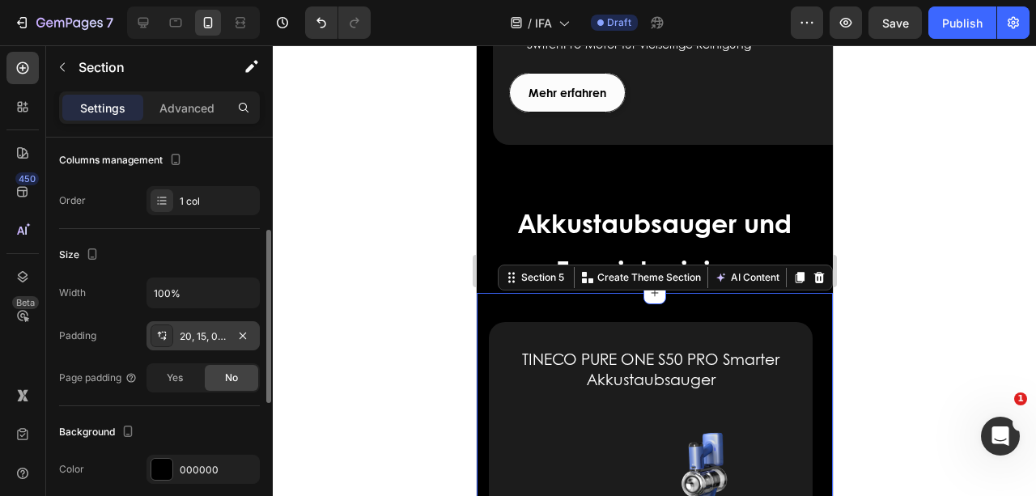
click at [170, 325] on div at bounding box center [162, 335] width 23 height 23
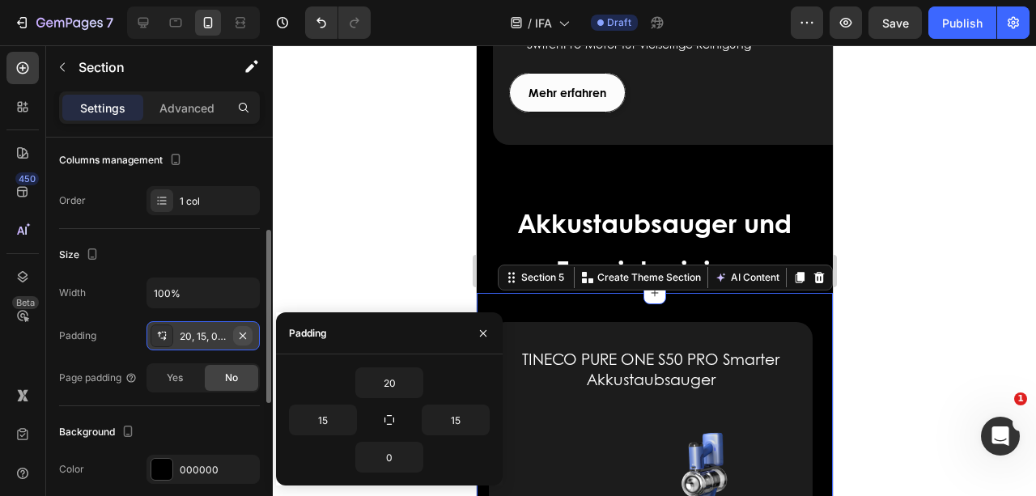
click at [244, 333] on icon "button" at bounding box center [243, 335] width 6 height 6
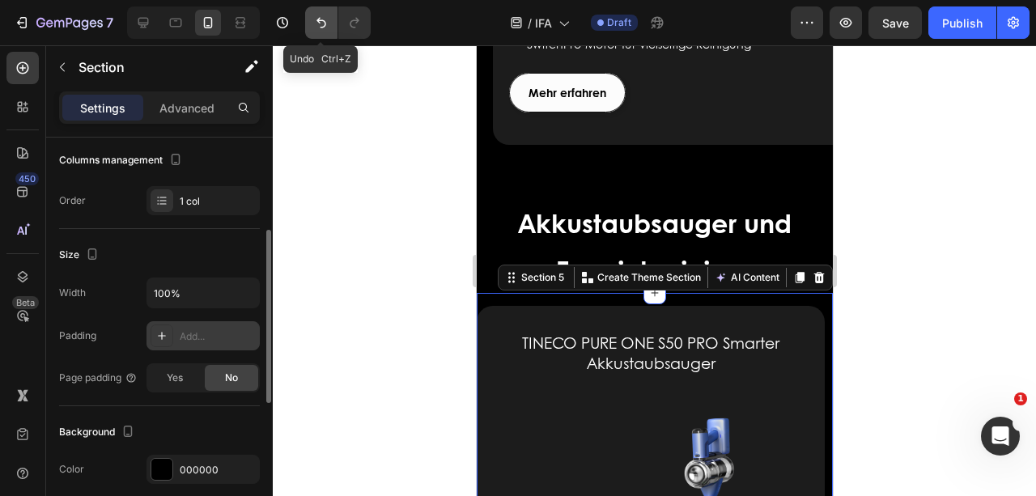
click at [316, 23] on icon "Undo/Redo" at bounding box center [321, 23] width 16 height 16
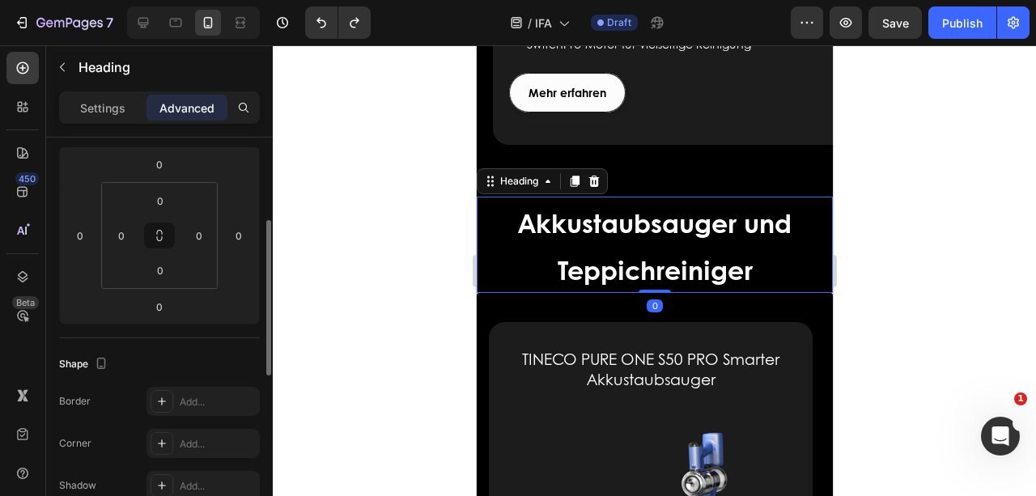
click at [501, 225] on h2 "Akkustaubsauger und Teppichreiniger" at bounding box center [654, 245] width 356 height 96
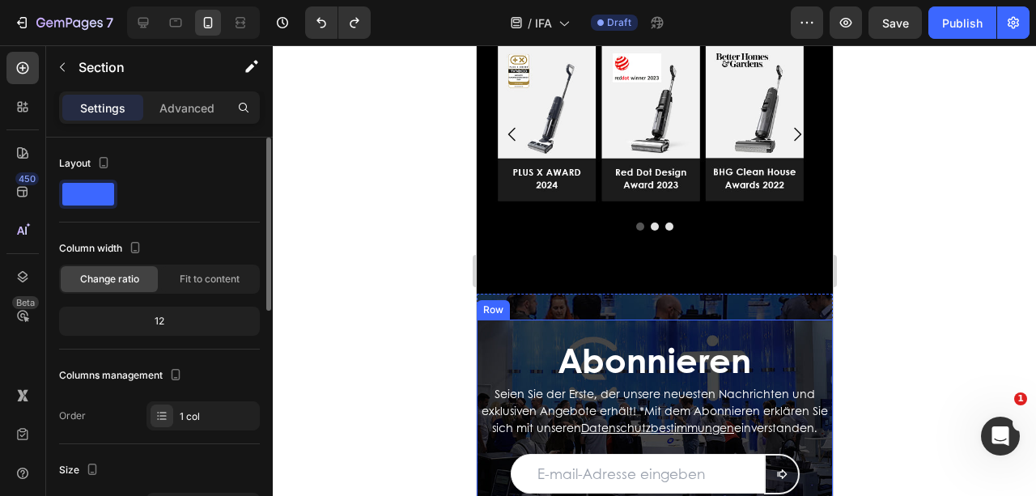
scroll to position [3830, 0]
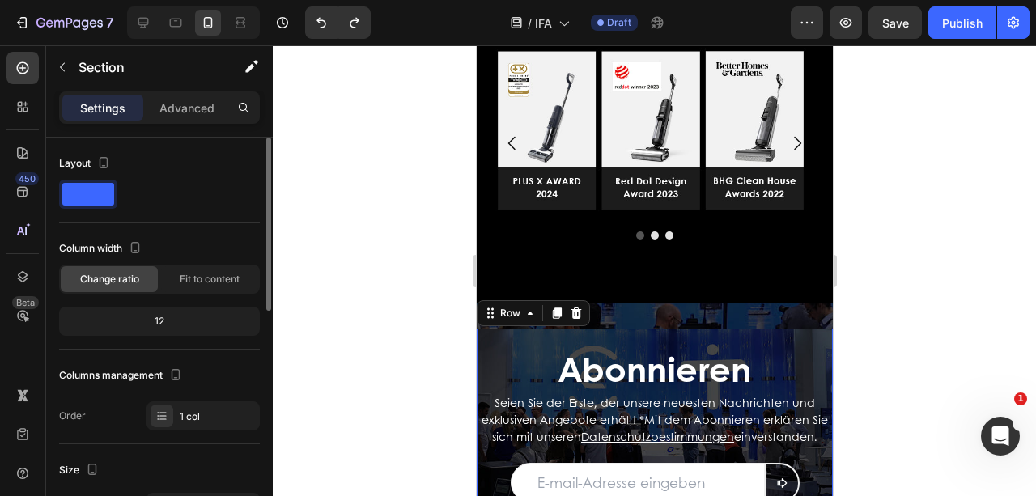
click at [544, 340] on div "Abonnieren Heading Seien Sie der Erste, der unsere neuesten Nachrichten und exk…" at bounding box center [654, 422] width 356 height 187
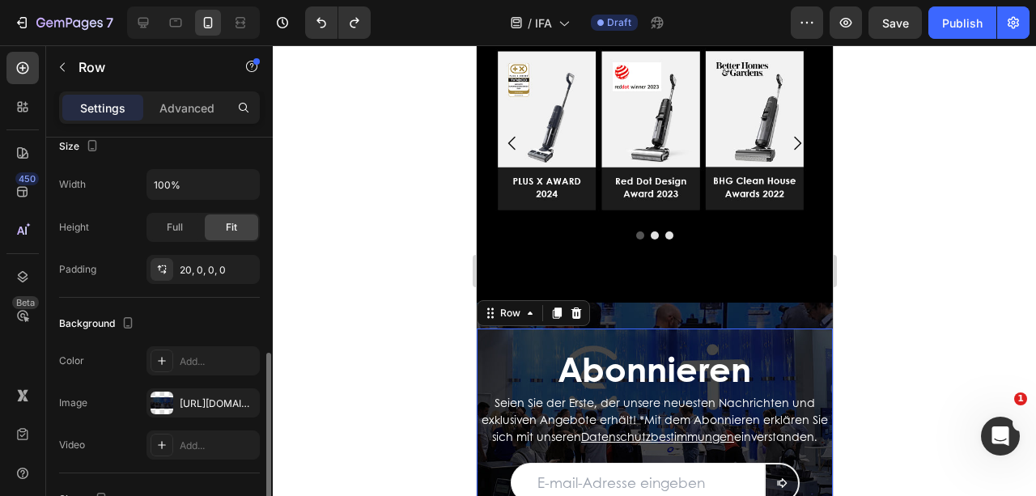
scroll to position [377, 0]
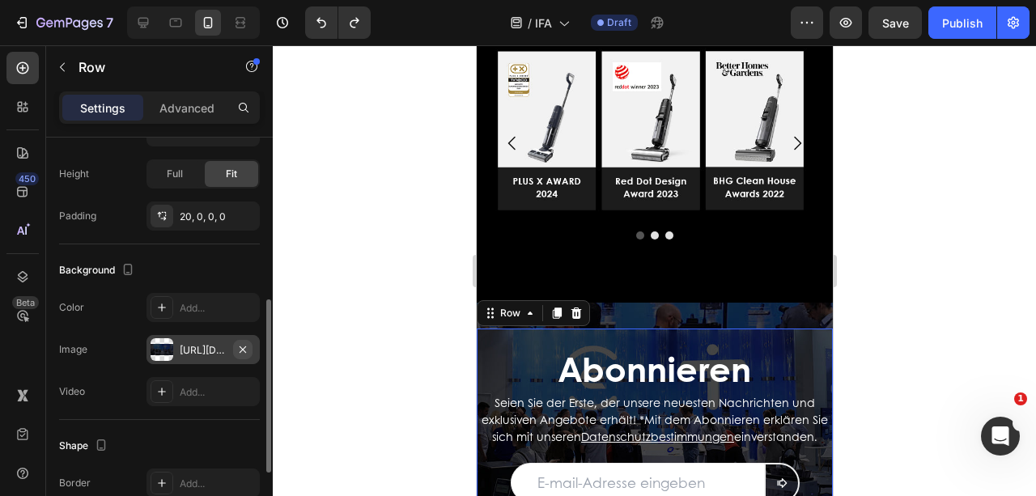
click at [244, 346] on icon "button" at bounding box center [243, 349] width 6 height 6
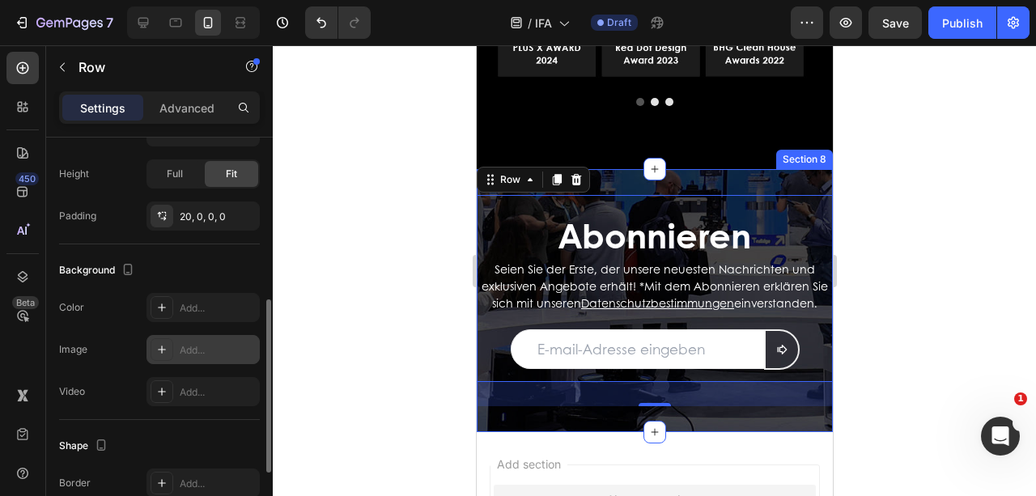
scroll to position [3938, 0]
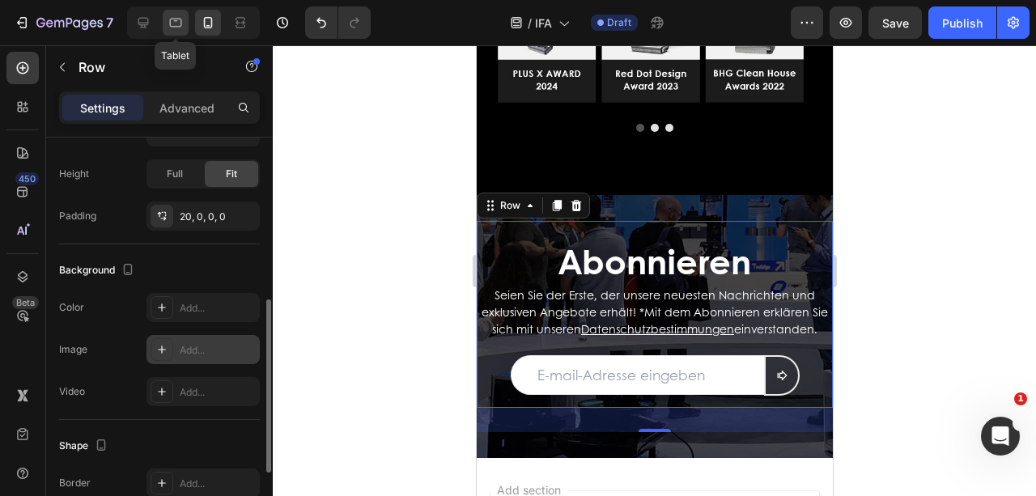
click at [177, 23] on icon at bounding box center [176, 23] width 16 height 16
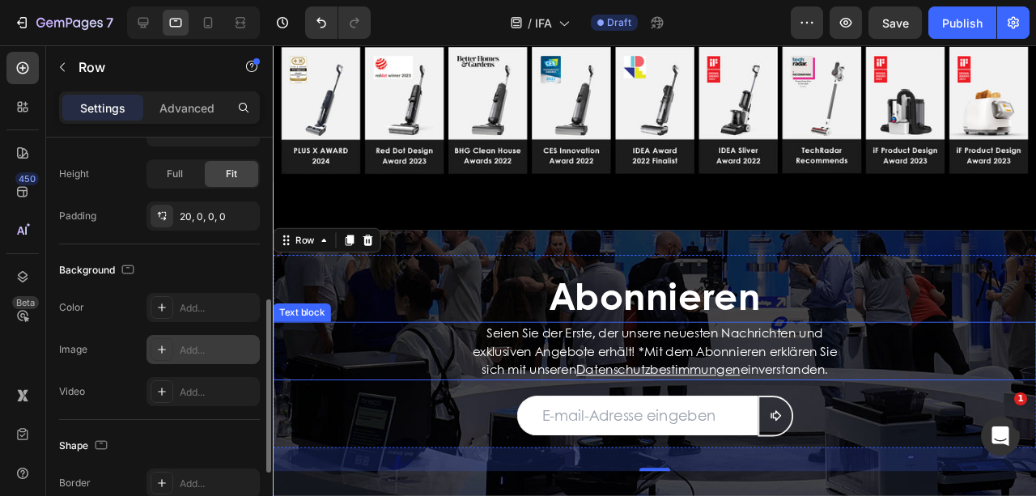
scroll to position [3623, 0]
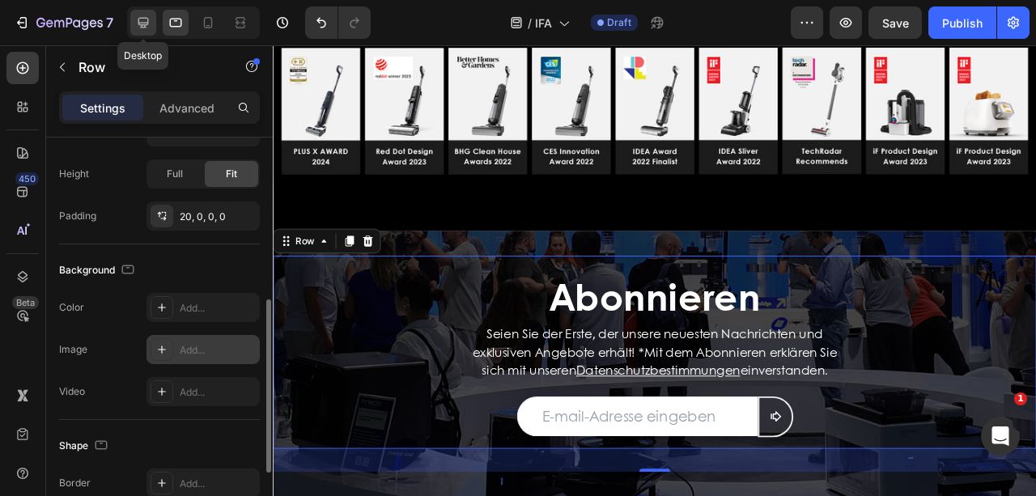
click at [138, 19] on icon at bounding box center [143, 23] width 16 height 16
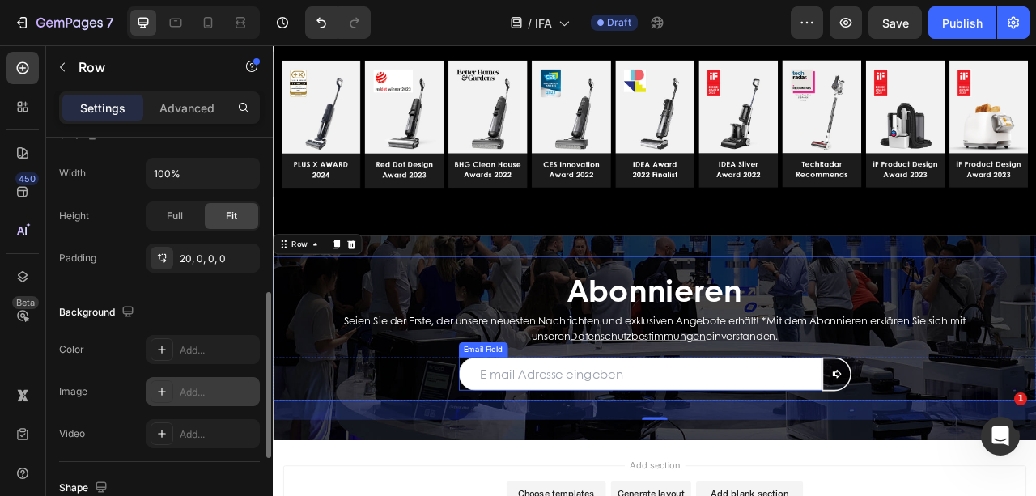
scroll to position [3656, 0]
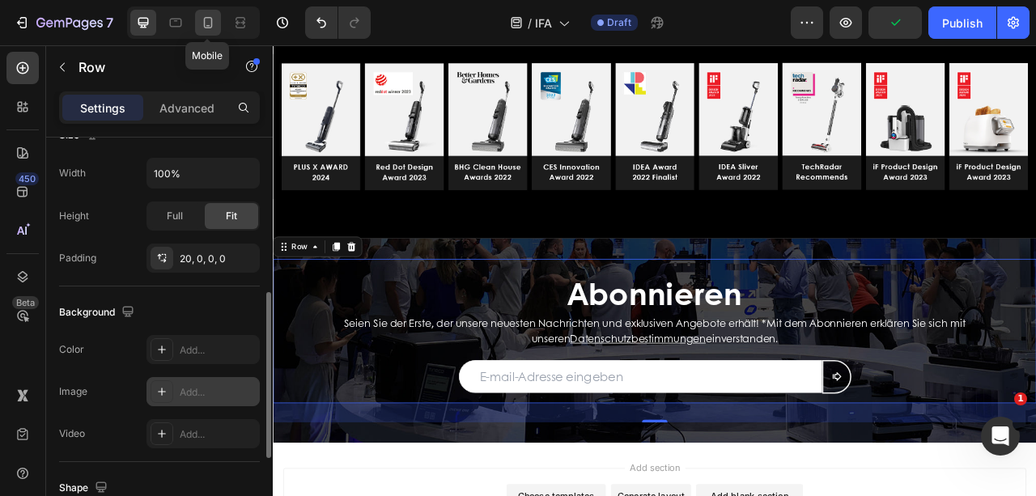
click at [217, 18] on div at bounding box center [208, 23] width 26 height 26
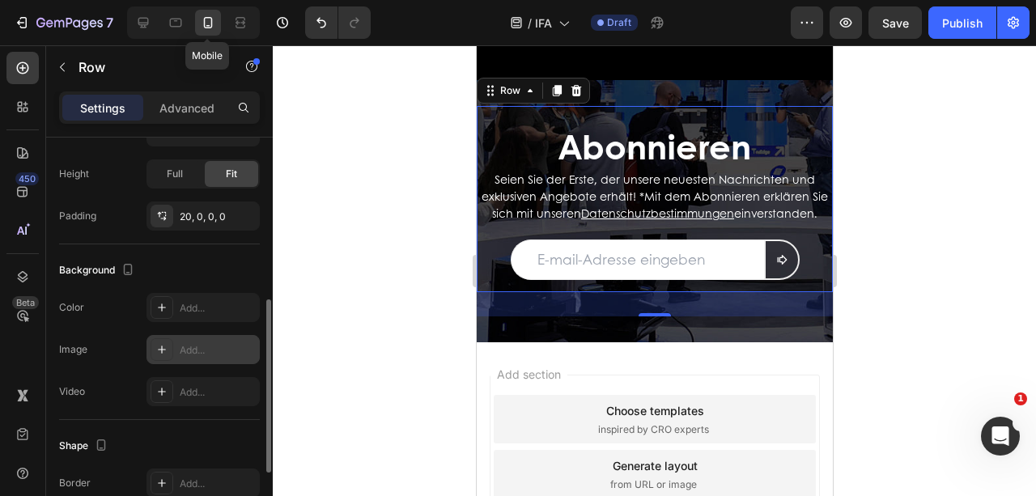
scroll to position [4011, 0]
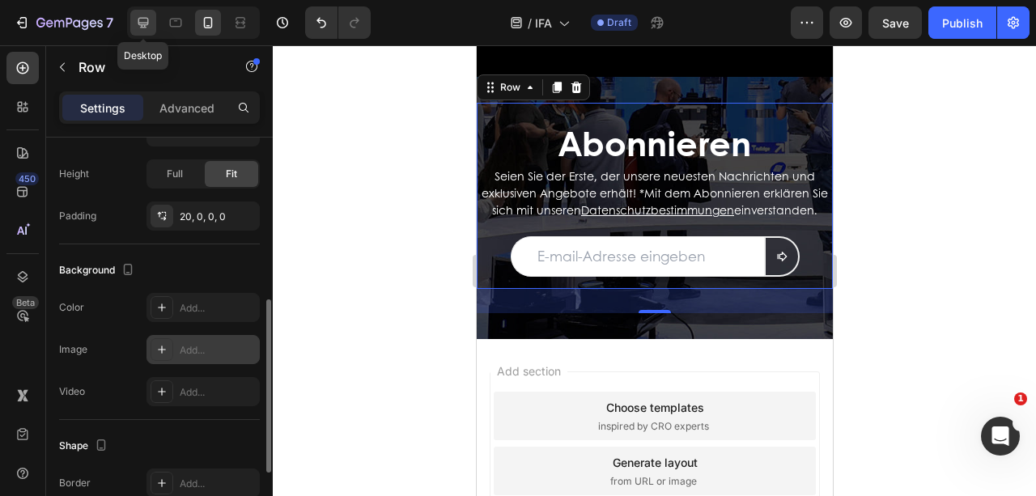
click at [141, 28] on icon at bounding box center [143, 23] width 11 height 11
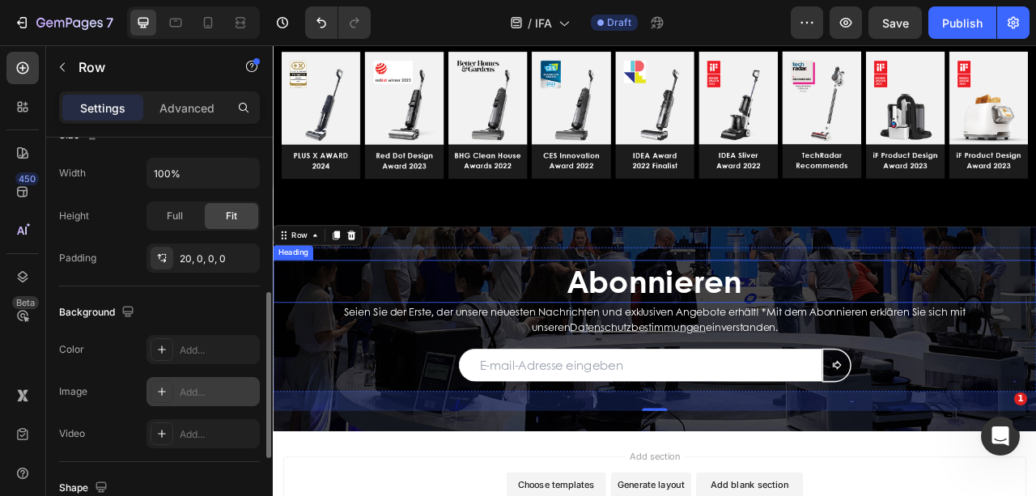
scroll to position [3656, 0]
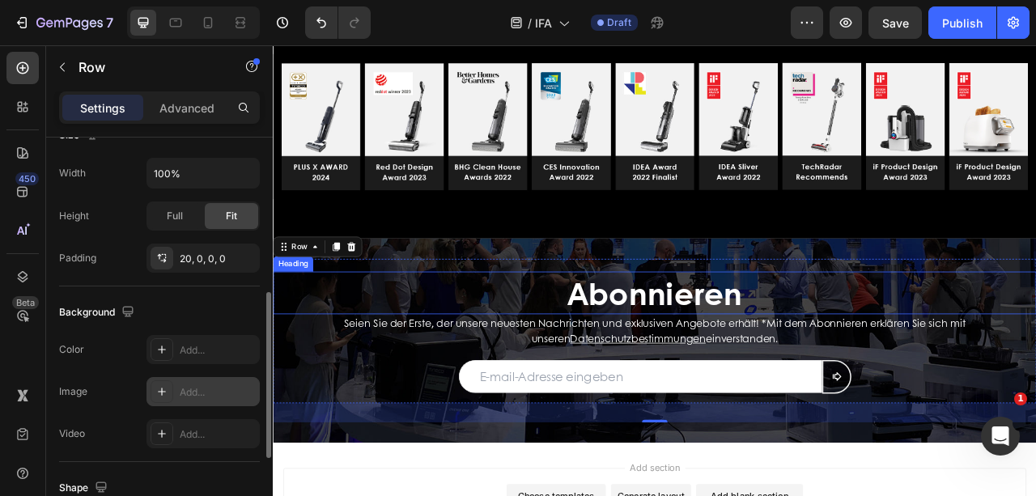
click at [886, 361] on h2 "Abonnieren" at bounding box center [758, 359] width 971 height 53
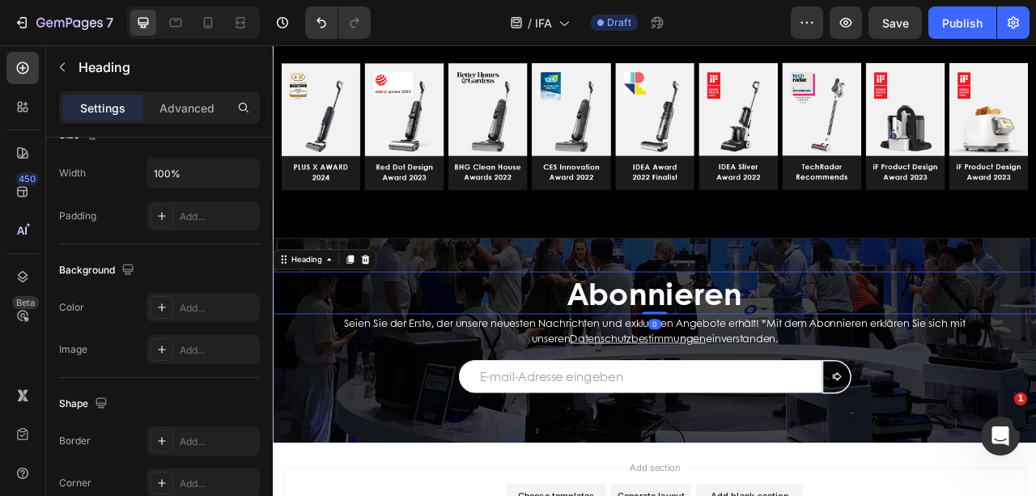
scroll to position [0, 0]
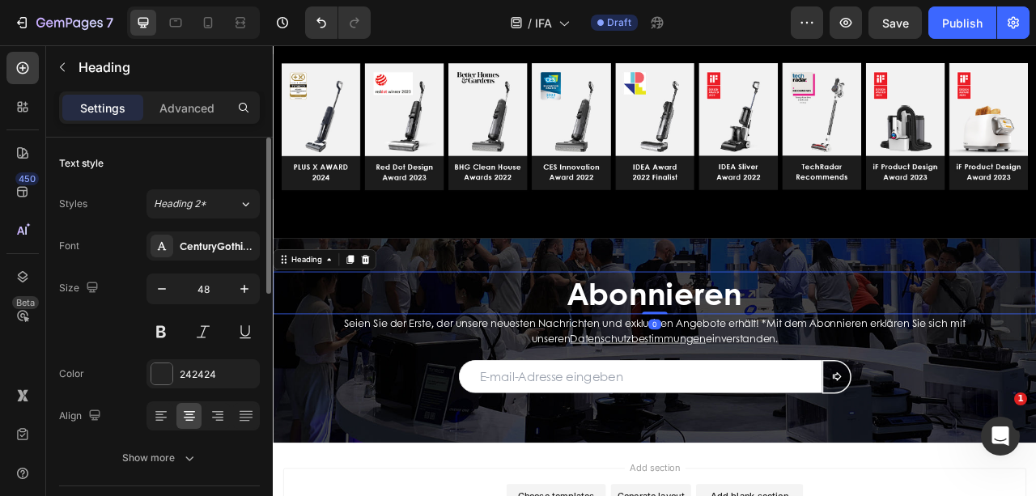
click at [871, 362] on h2 "Abonnieren" at bounding box center [758, 359] width 971 height 53
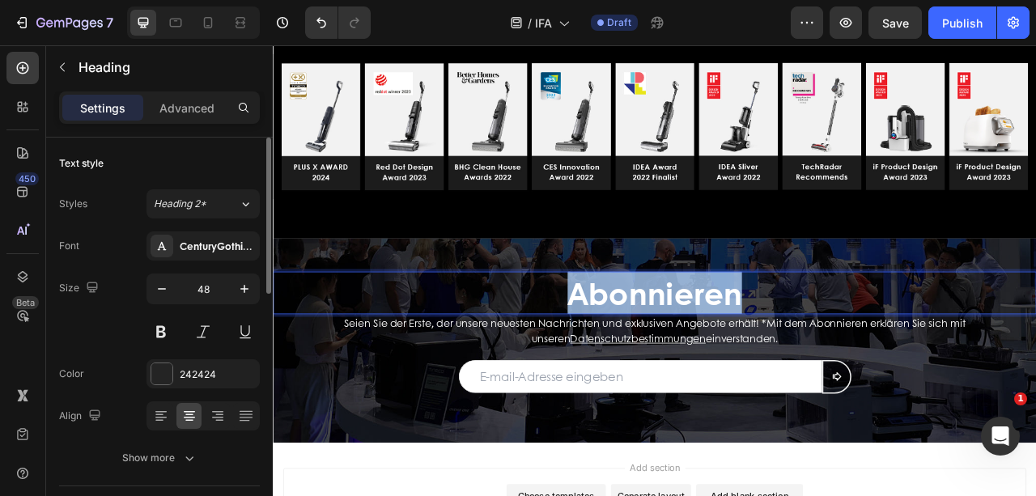
drag, startPoint x: 870, startPoint y: 362, endPoint x: 630, endPoint y: 354, distance: 239.7
click at [630, 354] on p "Abonnieren" at bounding box center [758, 360] width 968 height 50
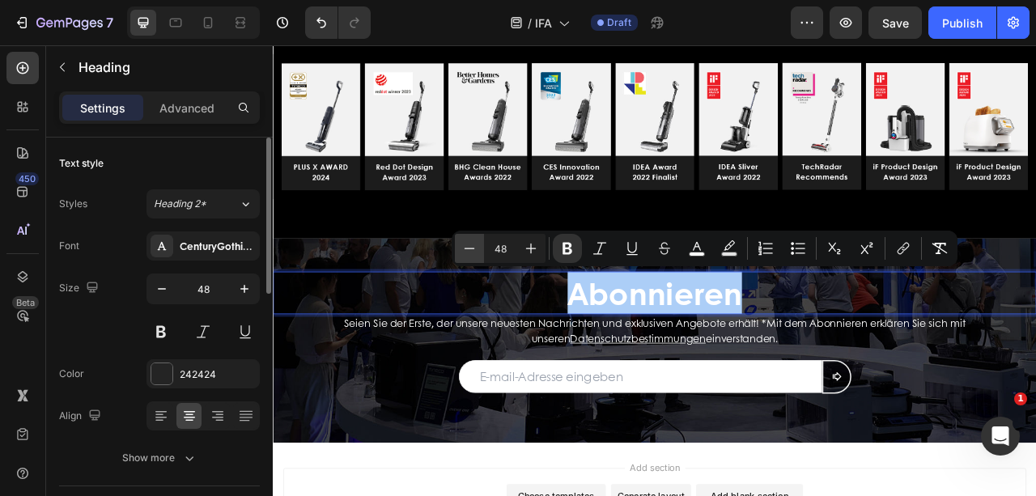
click at [474, 250] on icon "Editor contextual toolbar" at bounding box center [469, 248] width 16 height 16
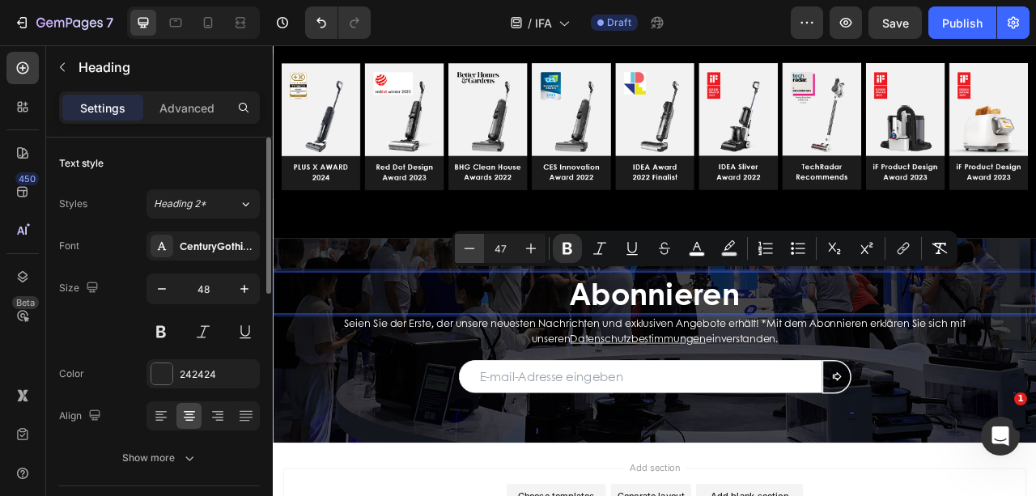
click at [474, 250] on icon "Editor contextual toolbar" at bounding box center [469, 248] width 16 height 16
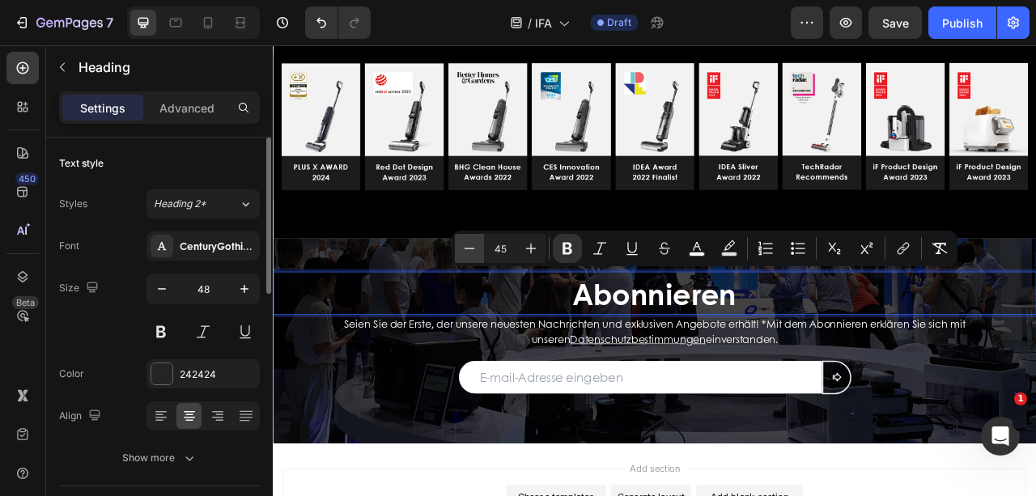
click at [474, 250] on icon "Editor contextual toolbar" at bounding box center [469, 248] width 16 height 16
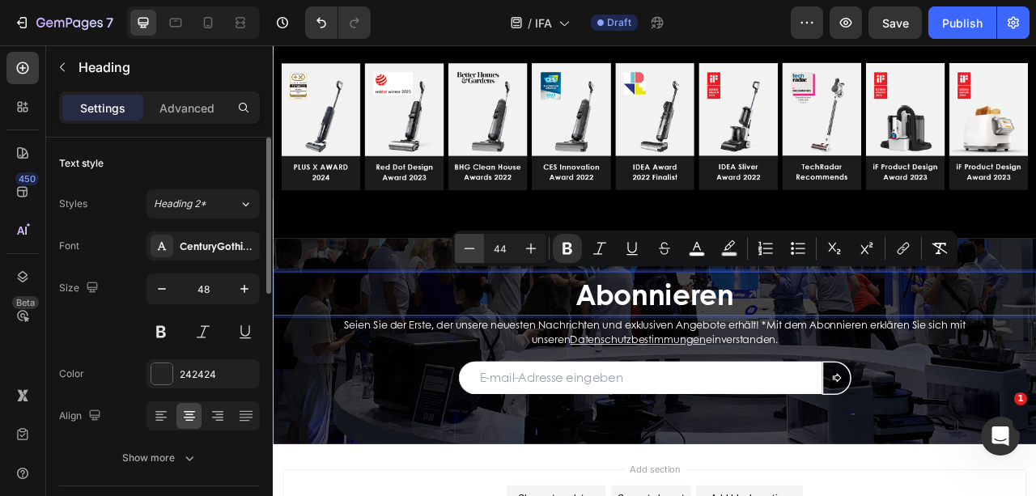
click at [474, 250] on icon "Editor contextual toolbar" at bounding box center [469, 248] width 16 height 16
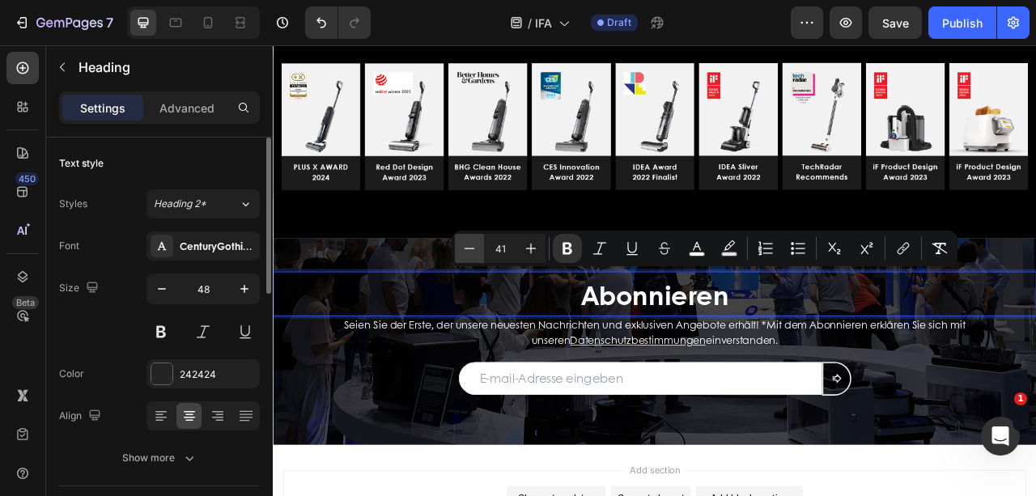
click at [474, 250] on icon "Editor contextual toolbar" at bounding box center [469, 248] width 16 height 16
type input "40"
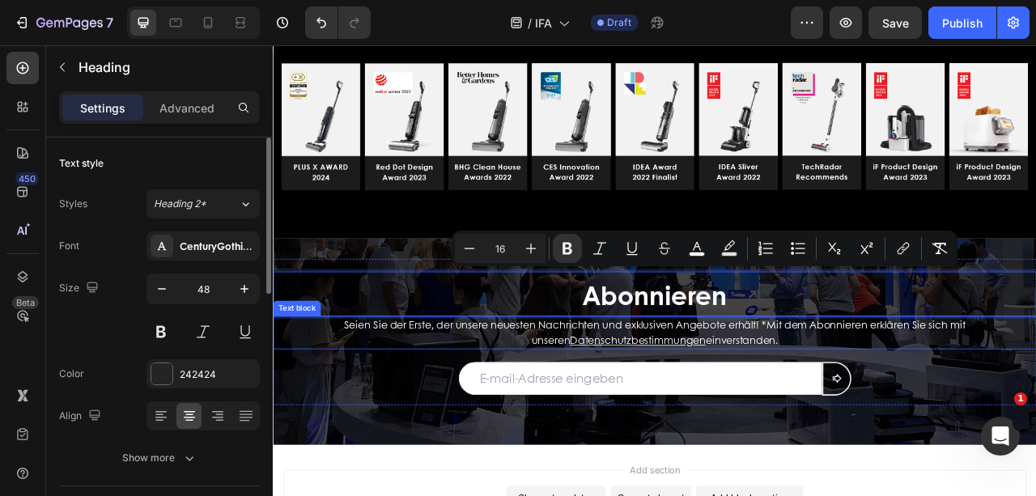
click at [904, 415] on p "Seien Sie der Erste, der unsere neuesten Nachrichten und exklusiven Angebote er…" at bounding box center [758, 411] width 887 height 39
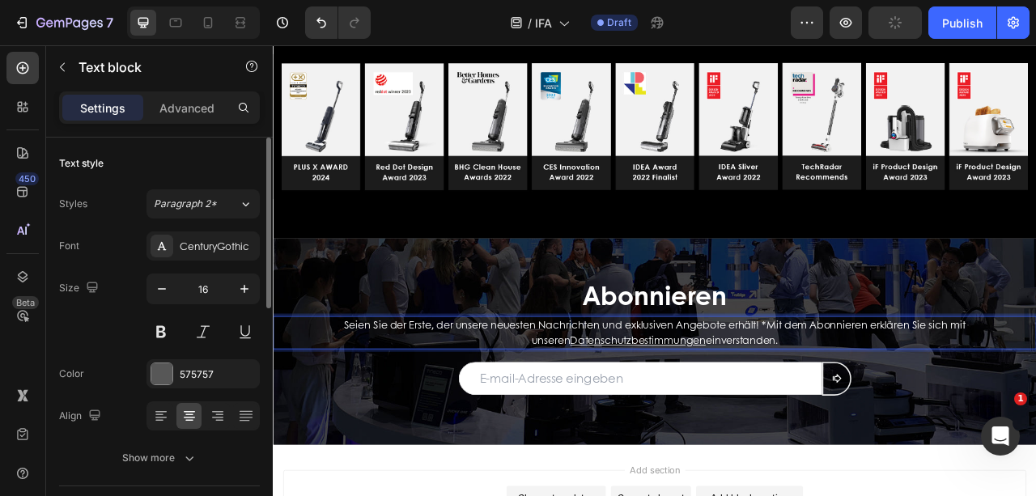
click at [904, 421] on p "Seien Sie der Erste, der unsere neuesten Nachrichten und exklusiven Angebote er…" at bounding box center [758, 411] width 887 height 39
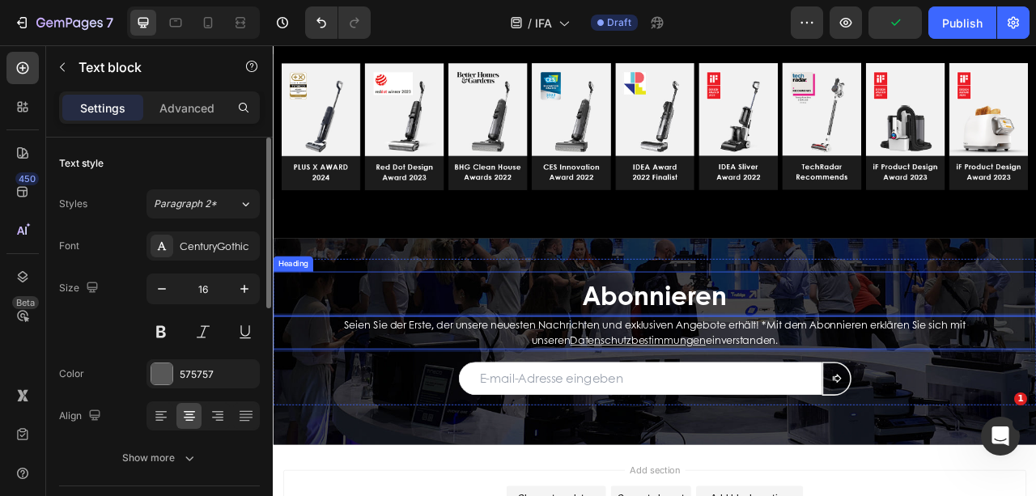
drag, startPoint x: 901, startPoint y: 421, endPoint x: 289, endPoint y: 367, distance: 615.0
click at [289, 367] on div "⁠⁠⁠⁠⁠⁠⁠ Abonnieren Heading Seien Sie der Erste, der unsere neuesten Nachrichten…" at bounding box center [758, 417] width 971 height 169
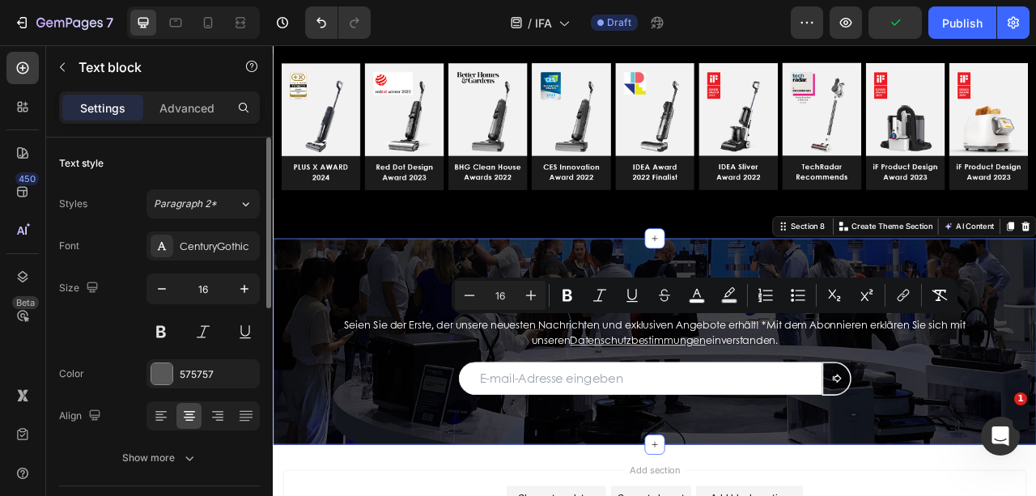
click at [446, 311] on div "⁠⁠⁠⁠⁠⁠⁠ Abonnieren Heading Seien Sie der Erste, der unsere neuesten Nachrichten…" at bounding box center [758, 421] width 971 height 261
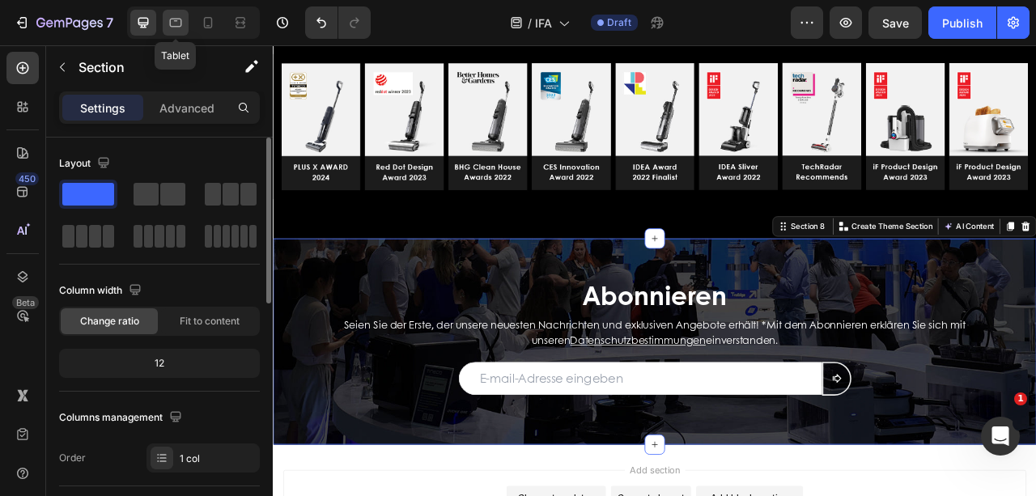
click at [180, 28] on icon at bounding box center [176, 23] width 16 height 16
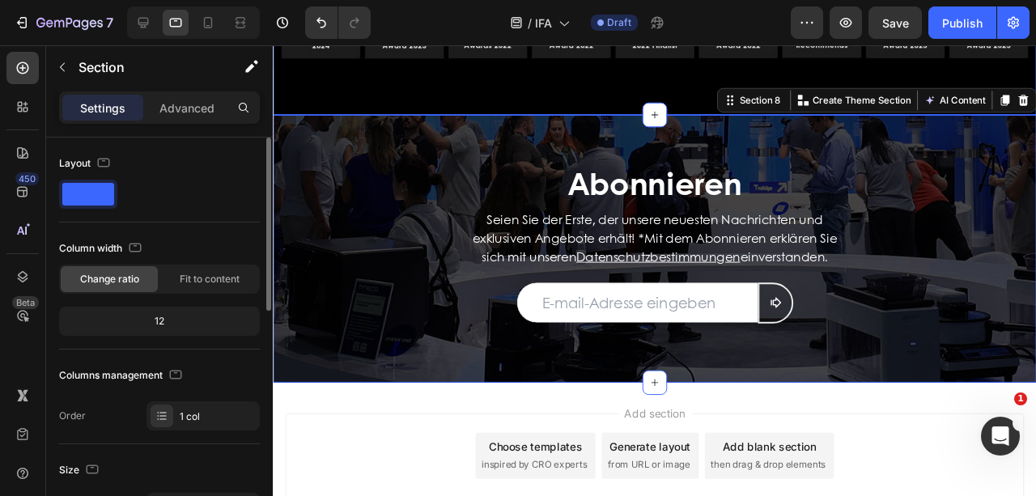
scroll to position [3759, 0]
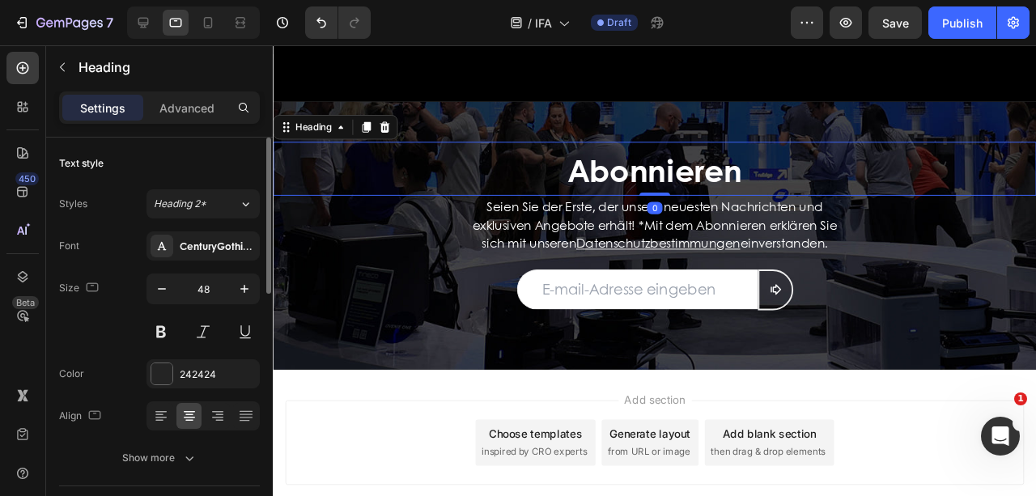
click at [691, 178] on strong "Abonnieren" at bounding box center [674, 175] width 183 height 46
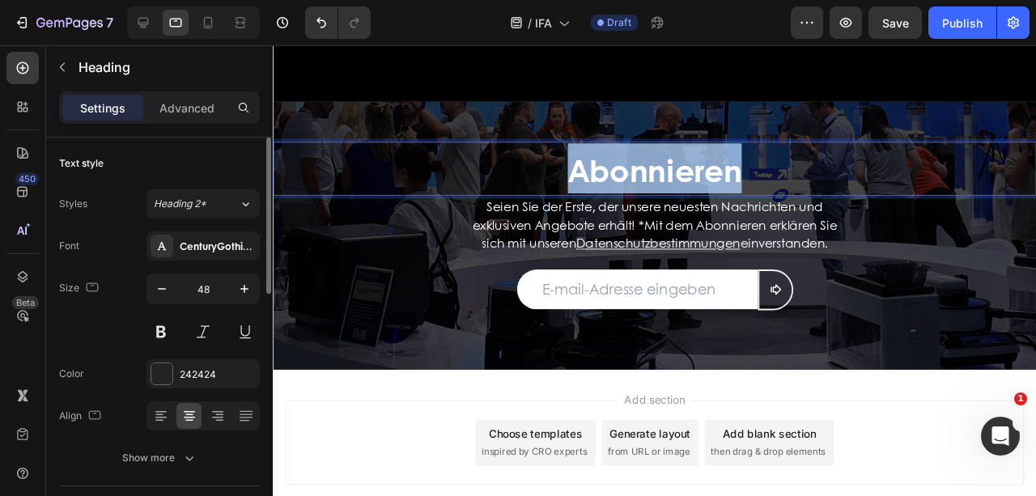
drag, startPoint x: 761, startPoint y: 178, endPoint x: 495, endPoint y: 169, distance: 265.6
click at [495, 169] on p "Abonnieren" at bounding box center [674, 174] width 800 height 53
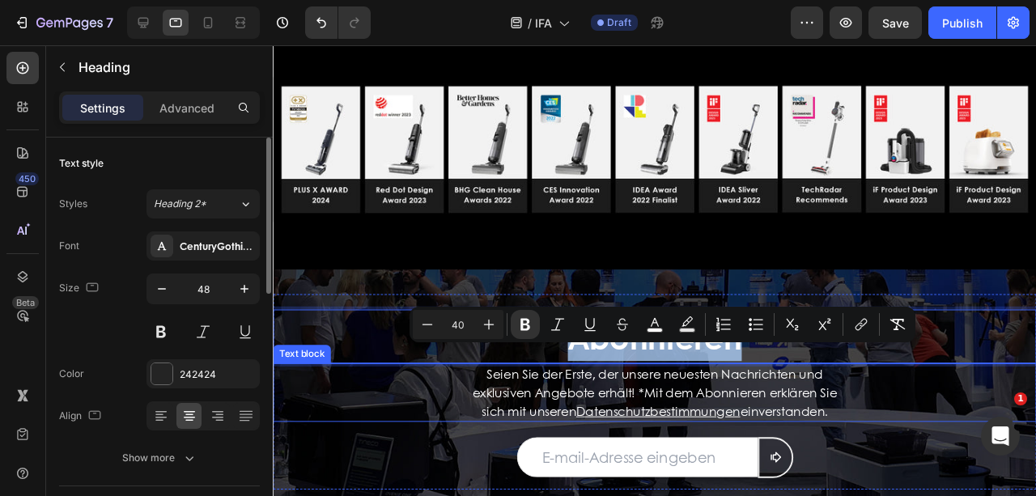
scroll to position [3543, 0]
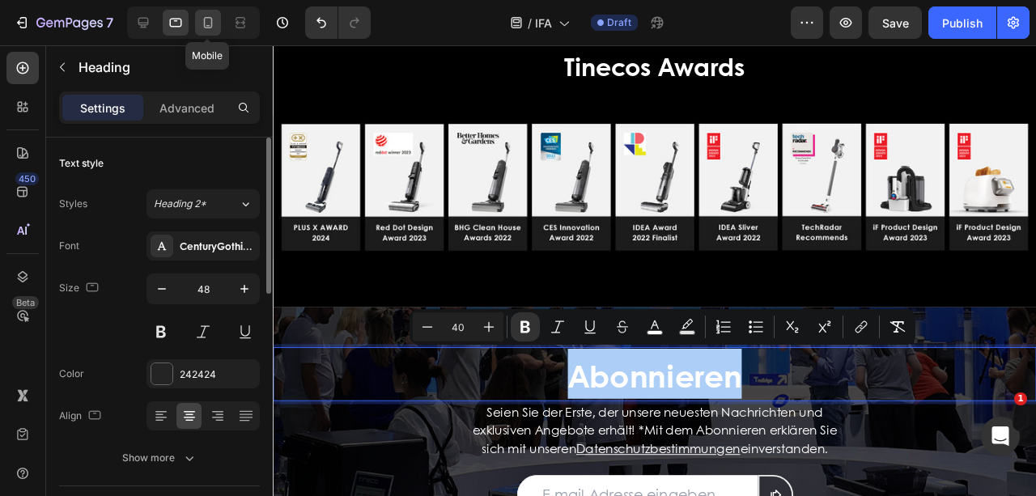
click at [204, 23] on icon at bounding box center [208, 22] width 9 height 11
type input "42"
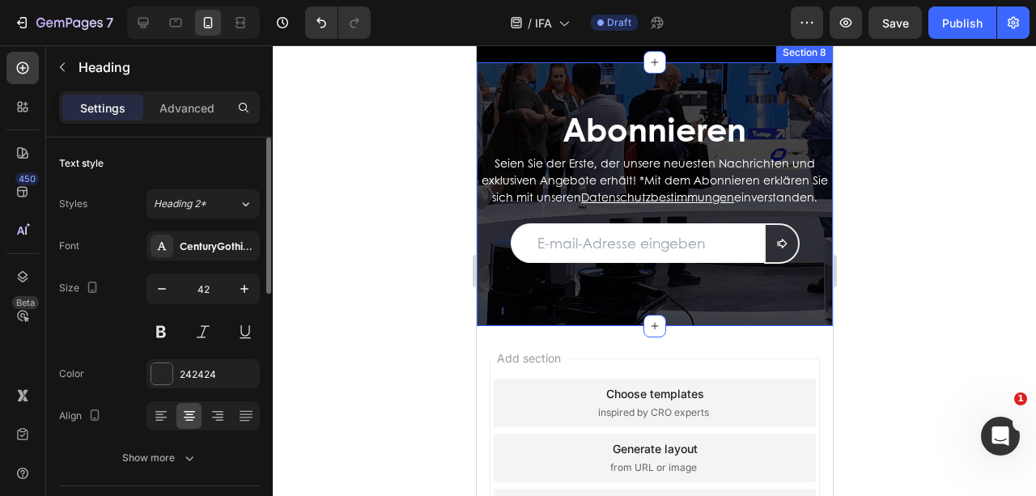
scroll to position [4073, 0]
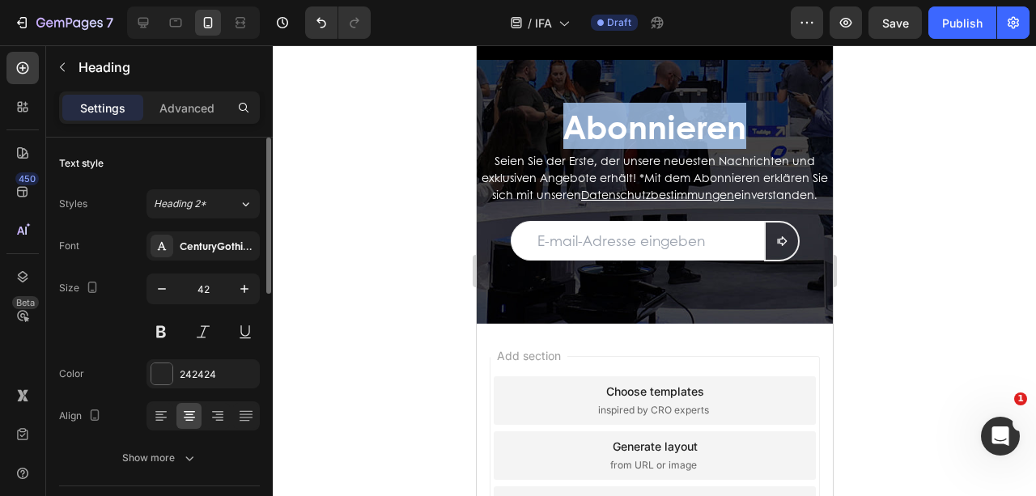
drag, startPoint x: 742, startPoint y: 129, endPoint x: 491, endPoint y: 132, distance: 250.9
click at [491, 132] on p "Abonnieren" at bounding box center [653, 126] width 353 height 45
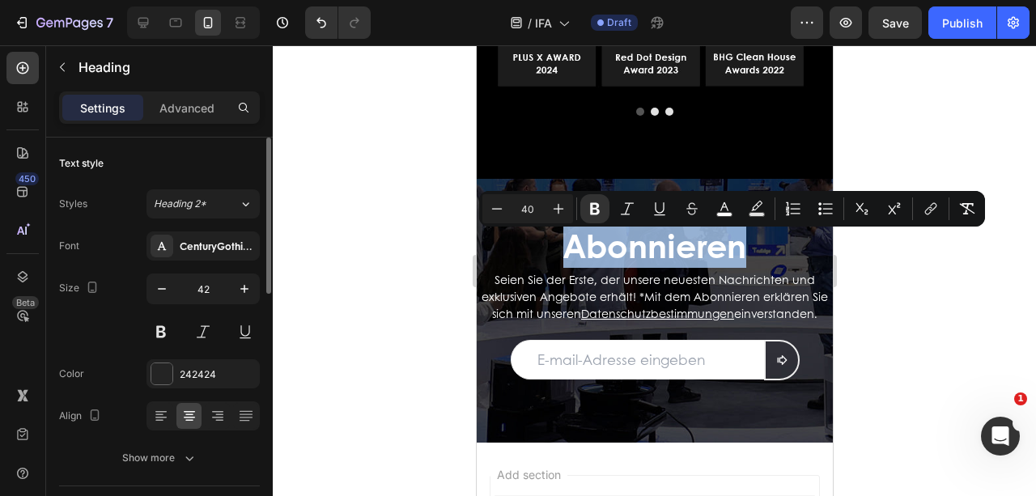
scroll to position [3911, 0]
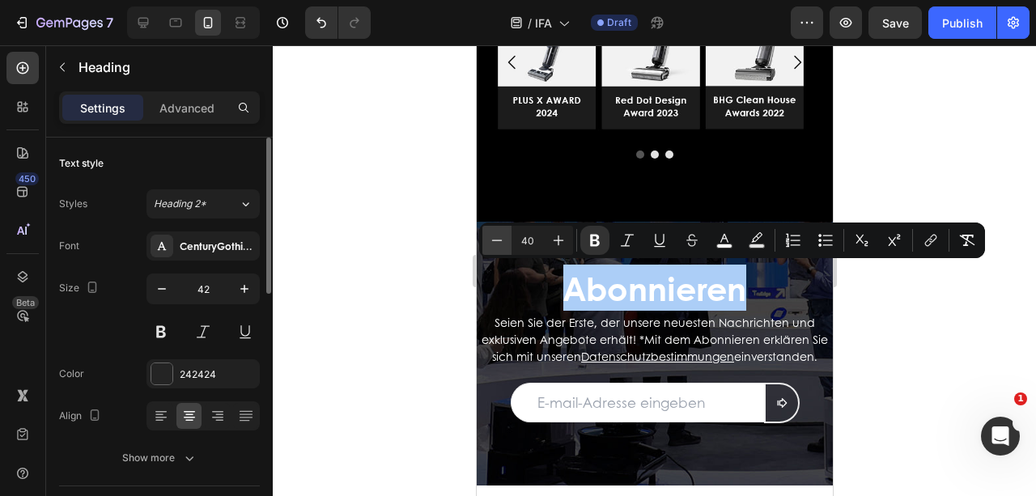
click at [498, 238] on icon "Editor contextual toolbar" at bounding box center [497, 240] width 16 height 16
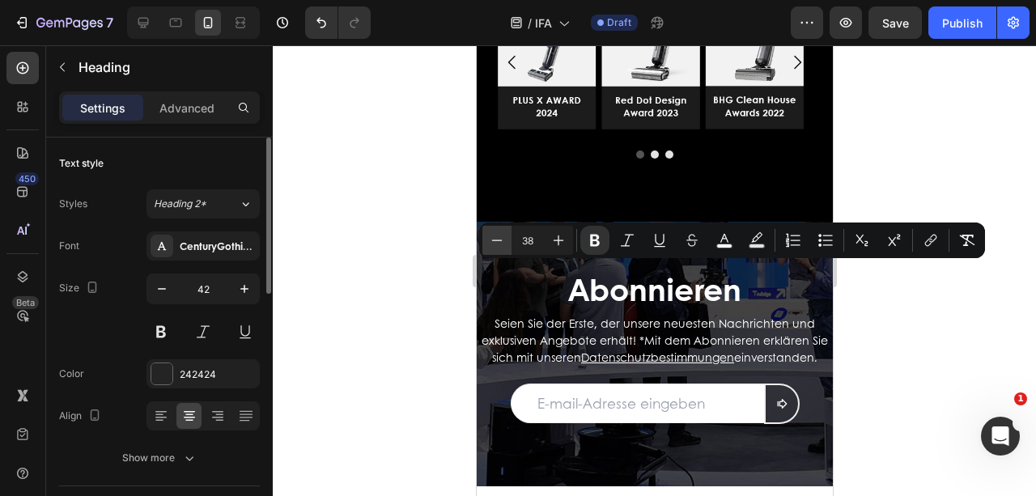
click at [498, 238] on icon "Editor contextual toolbar" at bounding box center [497, 240] width 16 height 16
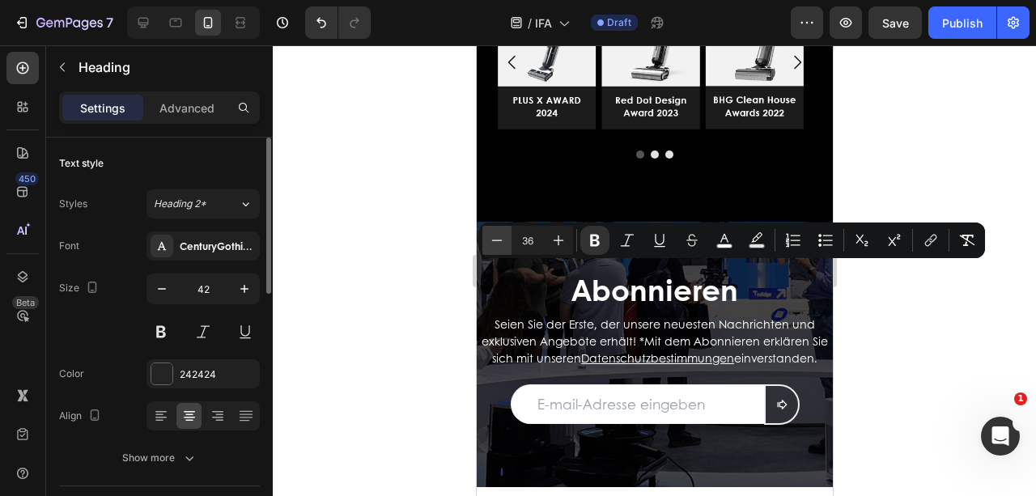
click at [498, 238] on icon "Editor contextual toolbar" at bounding box center [497, 240] width 16 height 16
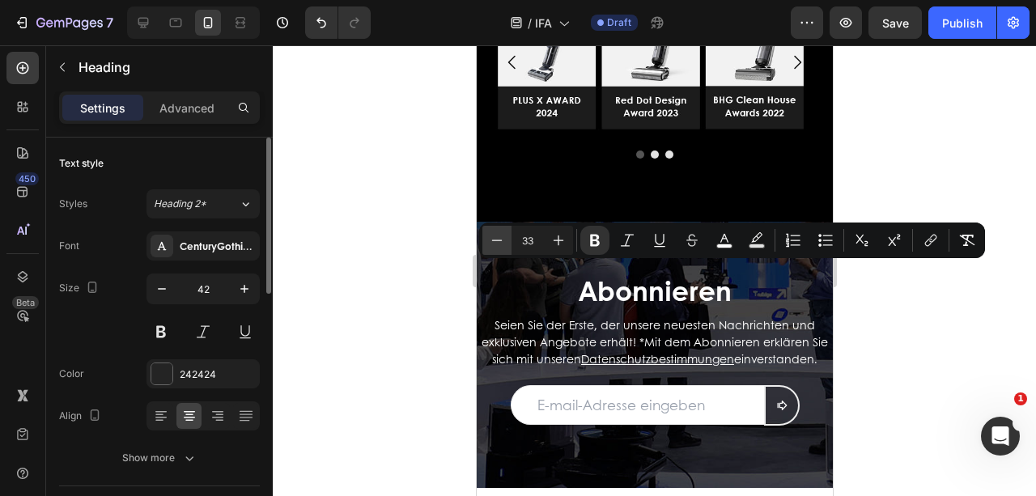
click at [498, 238] on icon "Editor contextual toolbar" at bounding box center [497, 240] width 16 height 16
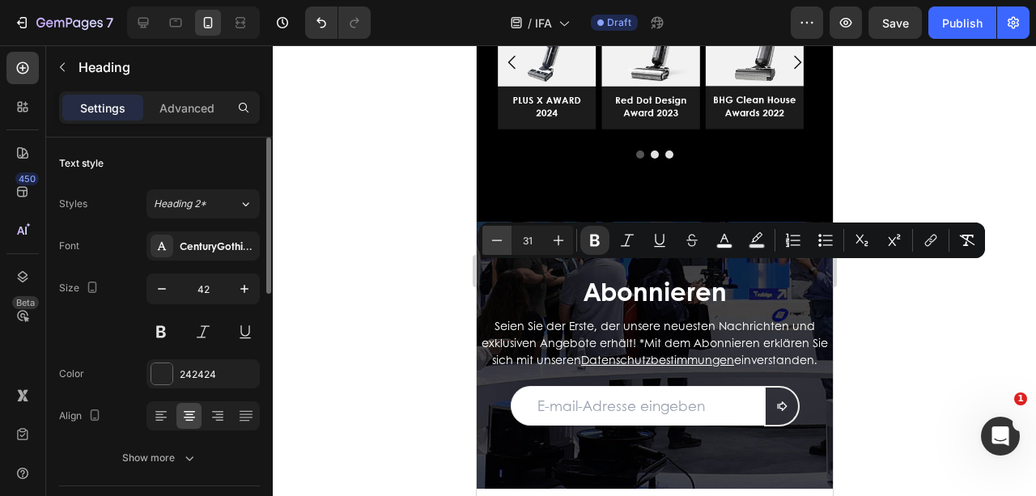
click at [498, 238] on icon "Editor contextual toolbar" at bounding box center [497, 240] width 16 height 16
type input "30"
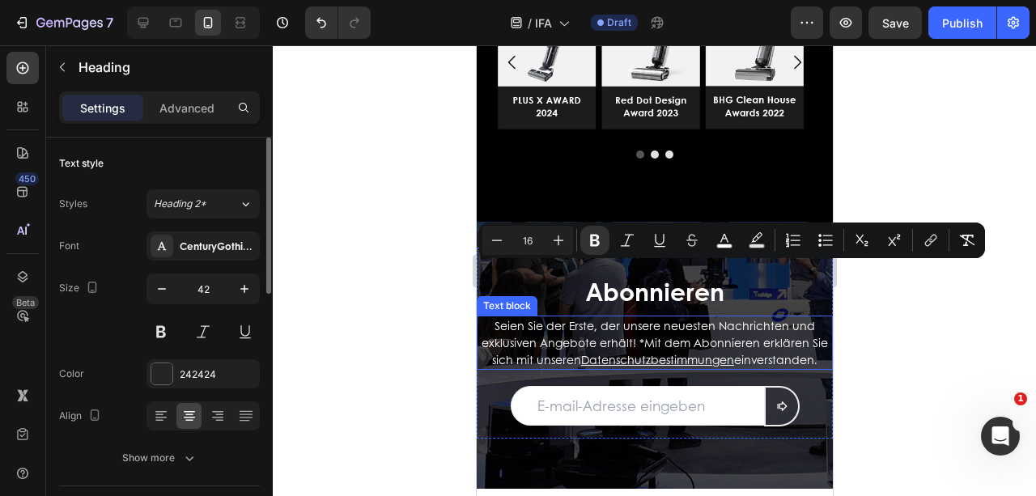
click at [815, 361] on p "Seien Sie der Erste, der unsere neuesten Nachrichten und exklusiven Angebote er…" at bounding box center [653, 342] width 353 height 51
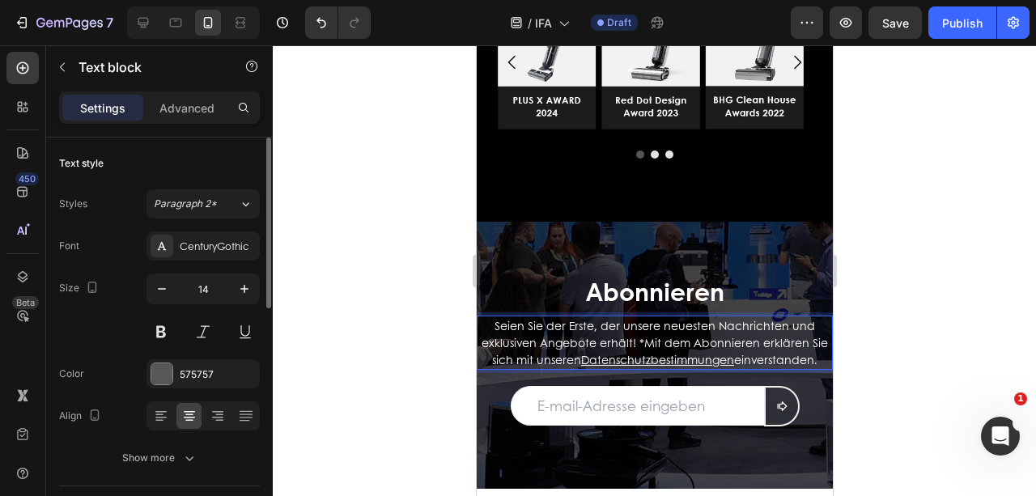
click at [817, 361] on p "Seien Sie der Erste, der unsere neuesten Nachrichten und exklusiven Angebote er…" at bounding box center [653, 342] width 353 height 51
drag, startPoint x: 816, startPoint y: 358, endPoint x: 495, endPoint y: 317, distance: 323.0
click at [495, 317] on p "Seien Sie der Erste, der unsere neuesten Nachrichten und exklusiven Angebote er…" at bounding box center [653, 342] width 353 height 51
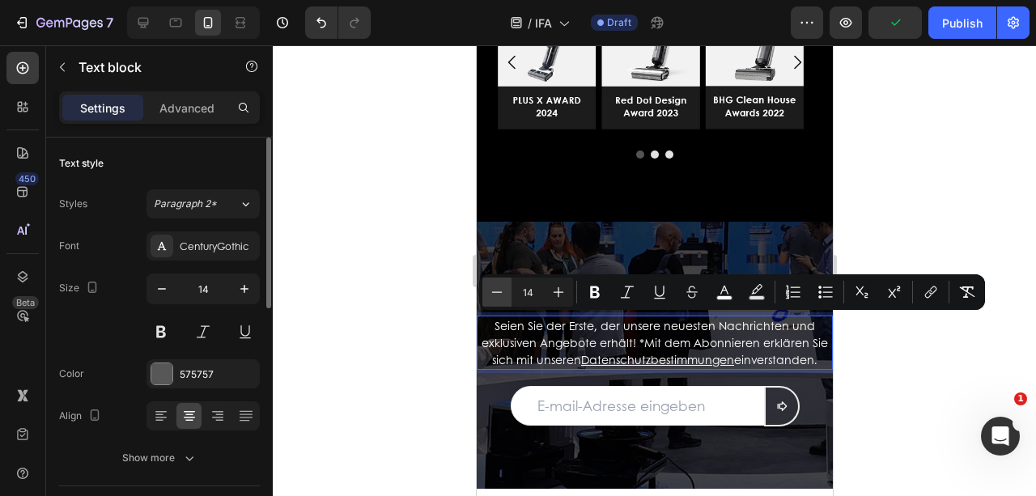
click at [503, 291] on icon "Editor contextual toolbar" at bounding box center [497, 292] width 16 height 16
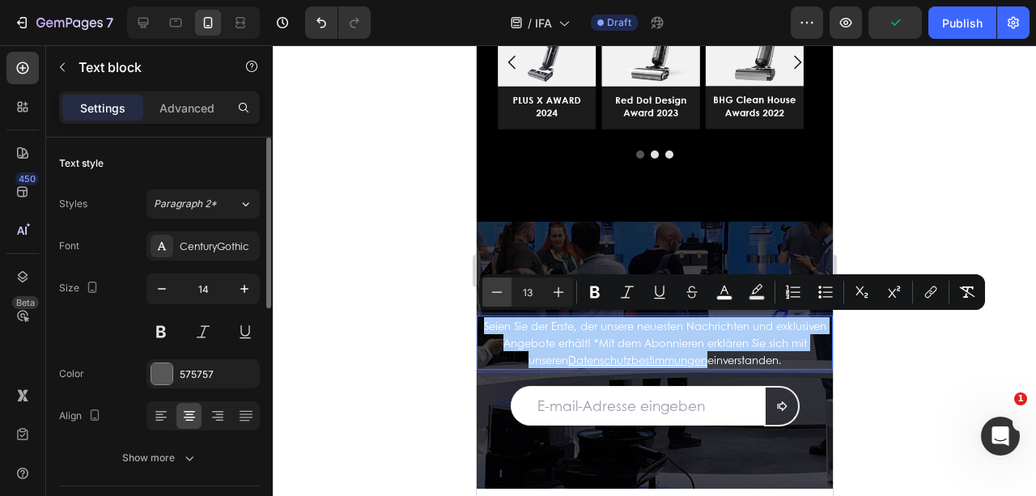
click at [503, 291] on icon "Editor contextual toolbar" at bounding box center [497, 292] width 16 height 16
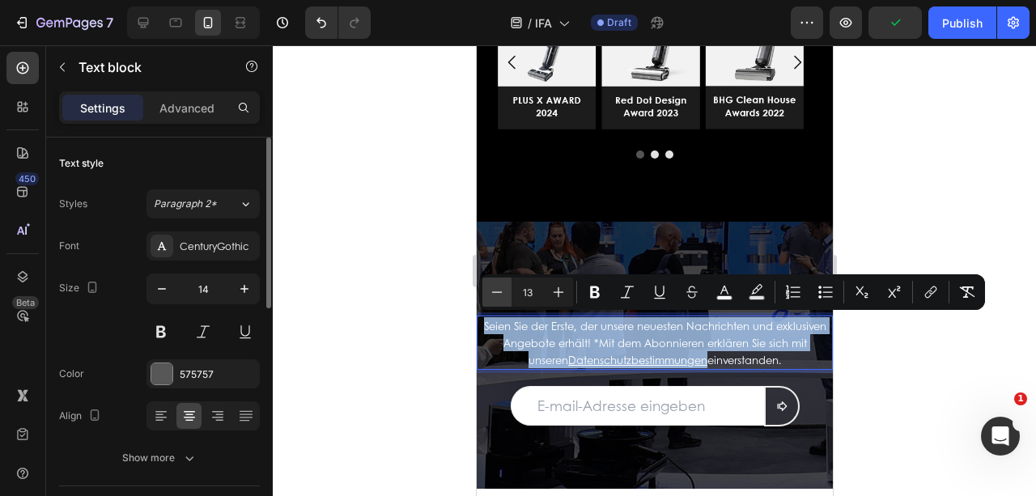
type input "12"
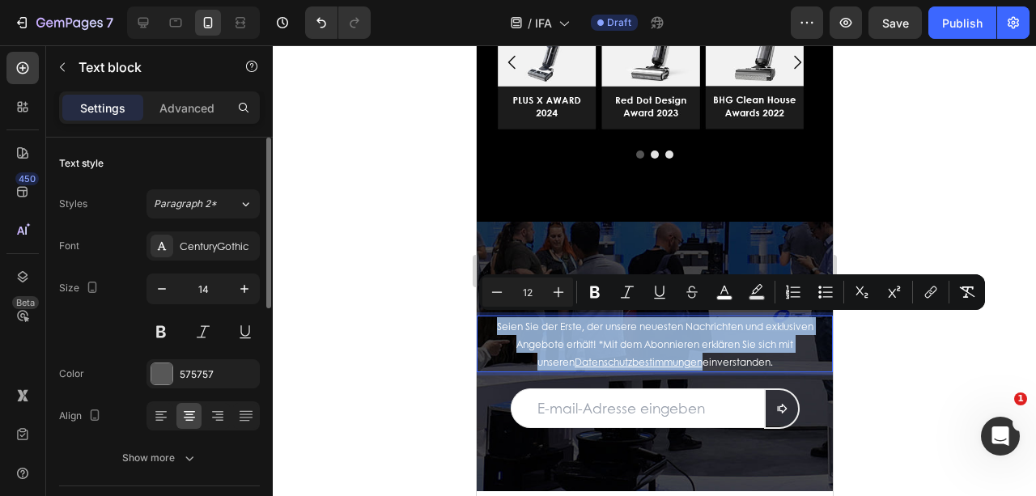
click at [502, 356] on p "Seien Sie der Erste, der unsere neuesten Nachrichten und exklusiven Angebote er…" at bounding box center [653, 343] width 353 height 53
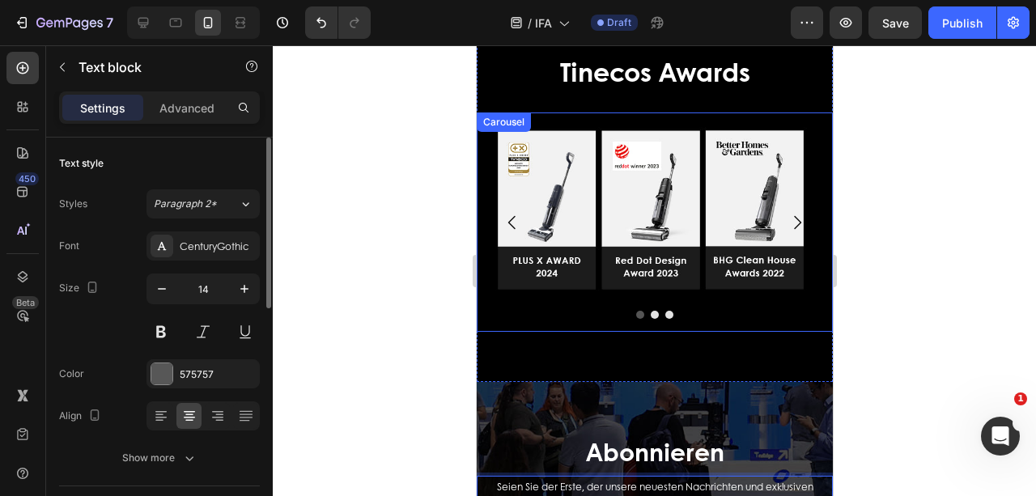
scroll to position [3749, 0]
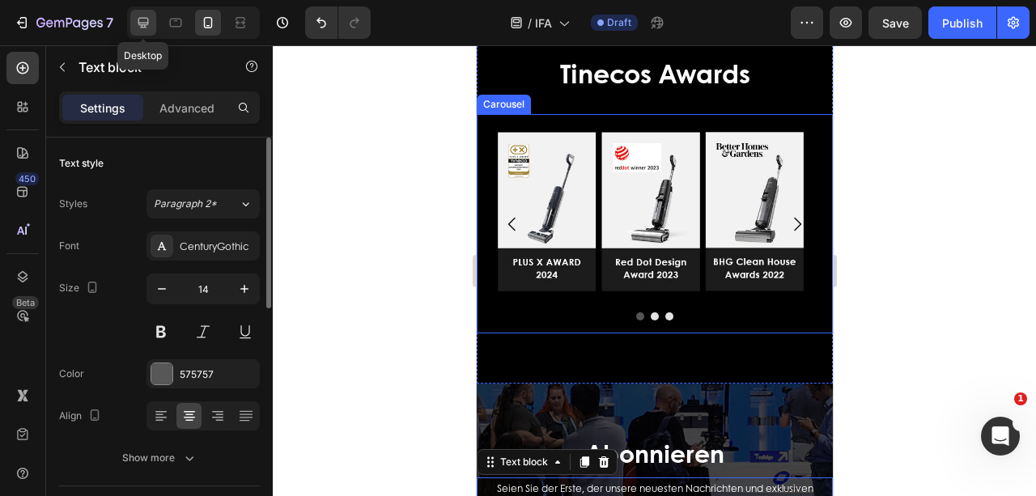
click at [150, 24] on icon at bounding box center [143, 23] width 16 height 16
type input "16"
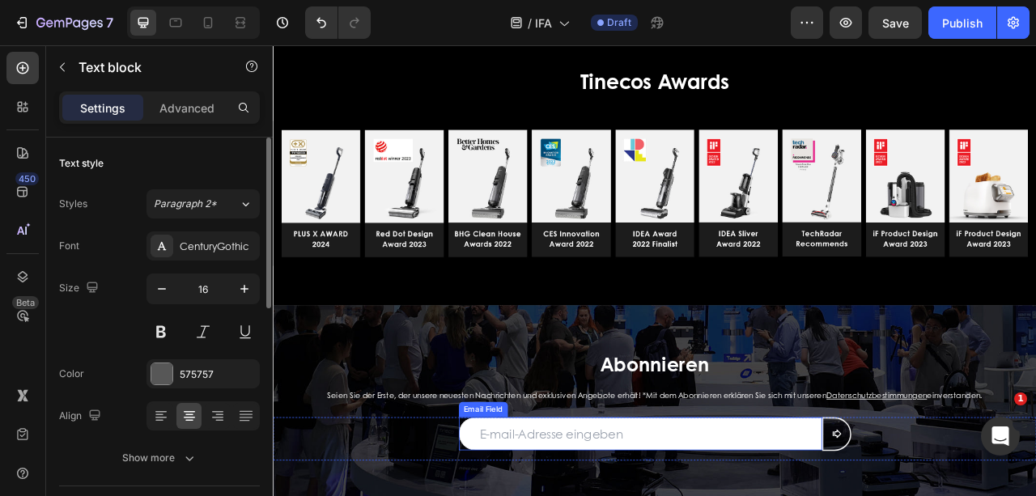
scroll to position [3670, 0]
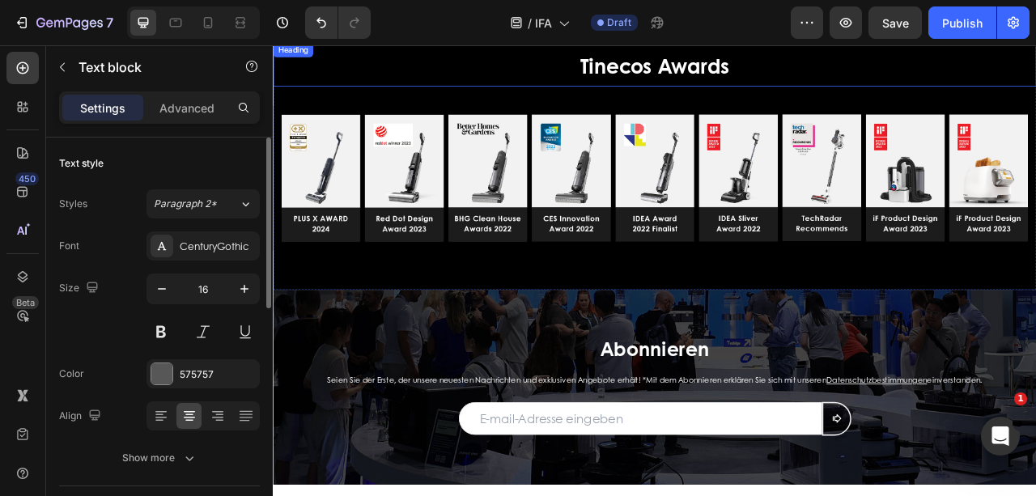
click at [783, 76] on strong "Tinecos Awards" at bounding box center [759, 71] width 190 height 37
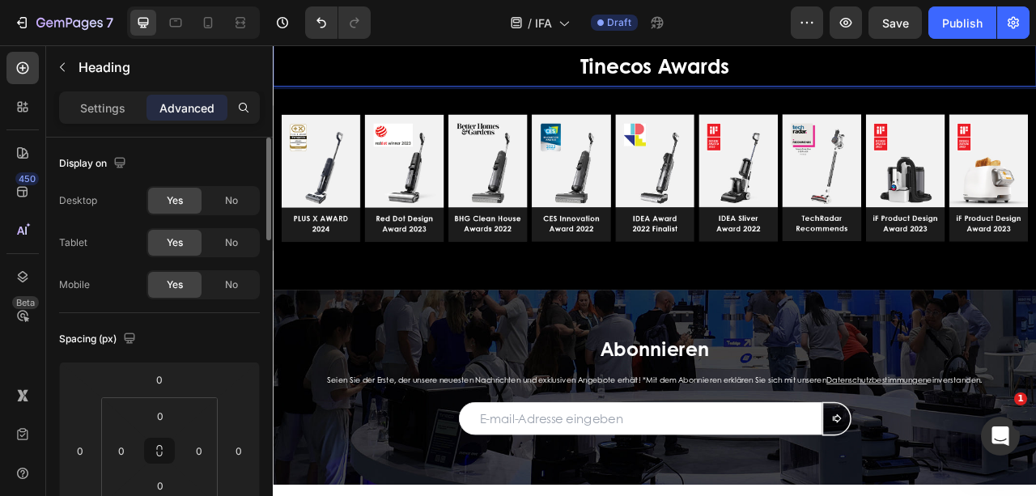
click at [814, 62] on strong "Tinecos Awards" at bounding box center [759, 71] width 190 height 37
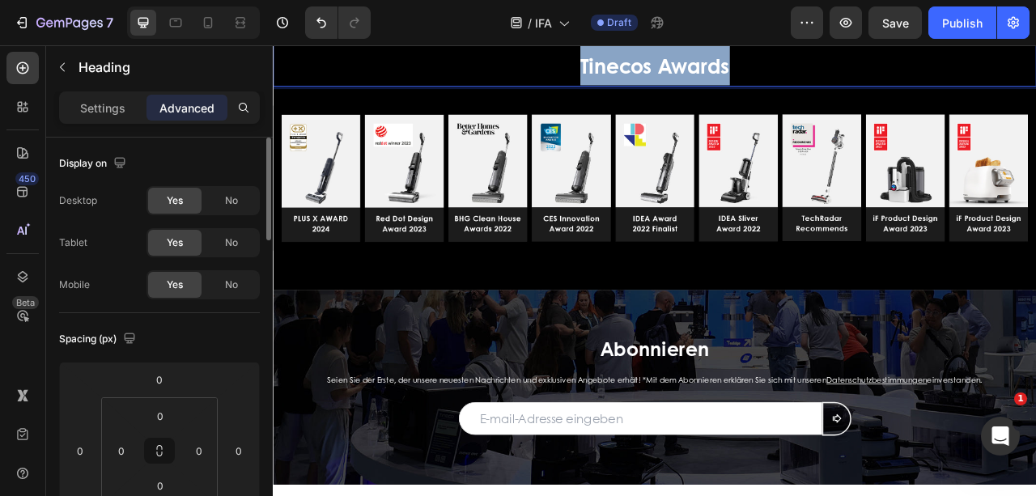
drag, startPoint x: 869, startPoint y: 71, endPoint x: 610, endPoint y: 66, distance: 259.0
click at [610, 66] on p "Tinecos Awards" at bounding box center [758, 69] width 968 height 53
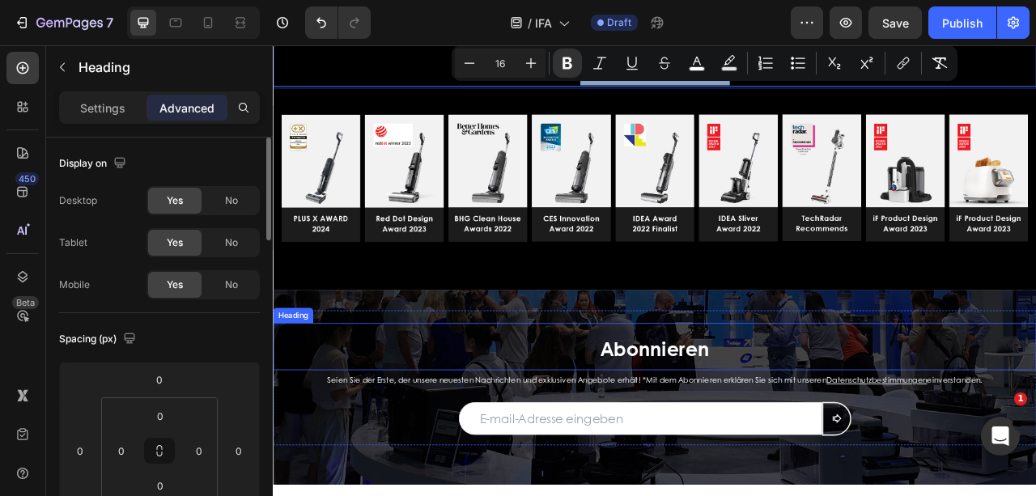
click at [822, 425] on strong "Abonnieren" at bounding box center [758, 431] width 138 height 35
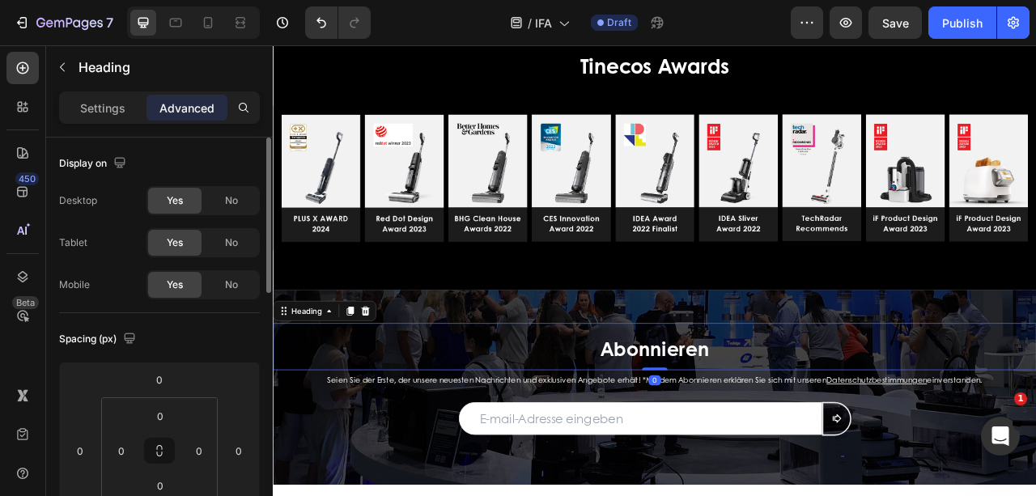
click at [825, 426] on h2 "Abonnieren" at bounding box center [758, 428] width 971 height 59
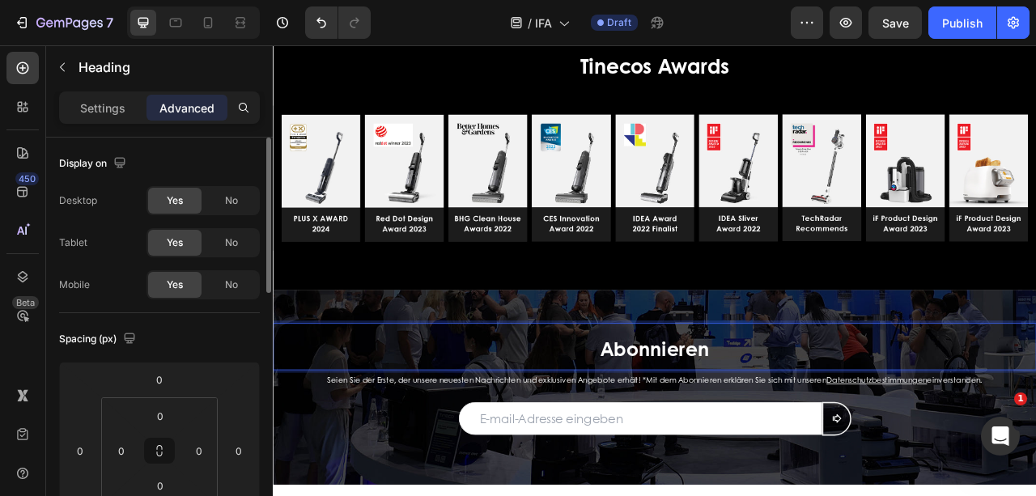
drag, startPoint x: 826, startPoint y: 428, endPoint x: 649, endPoint y: 429, distance: 177.2
click at [791, 431] on strong "Abonnieren" at bounding box center [758, 431] width 138 height 35
drag, startPoint x: 822, startPoint y: 426, endPoint x: 686, endPoint y: 430, distance: 136.0
click at [689, 430] on strong "Abonnieren" at bounding box center [758, 431] width 138 height 35
click at [783, 424] on strong "Abonnieren" at bounding box center [758, 431] width 138 height 35
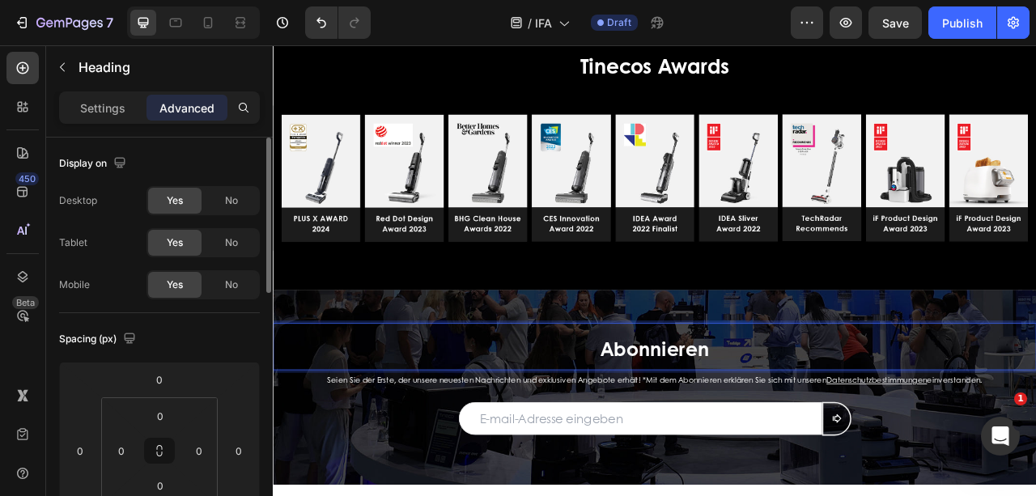
click at [838, 424] on p "Abonnieren" at bounding box center [758, 429] width 968 height 56
click at [821, 433] on strong "Abonnieren" at bounding box center [758, 431] width 138 height 35
drag, startPoint x: 829, startPoint y: 427, endPoint x: 637, endPoint y: 427, distance: 191.8
click at [637, 427] on p "Abonnieren" at bounding box center [758, 429] width 968 height 56
click at [867, 418] on p "Abonnieren" at bounding box center [758, 429] width 968 height 56
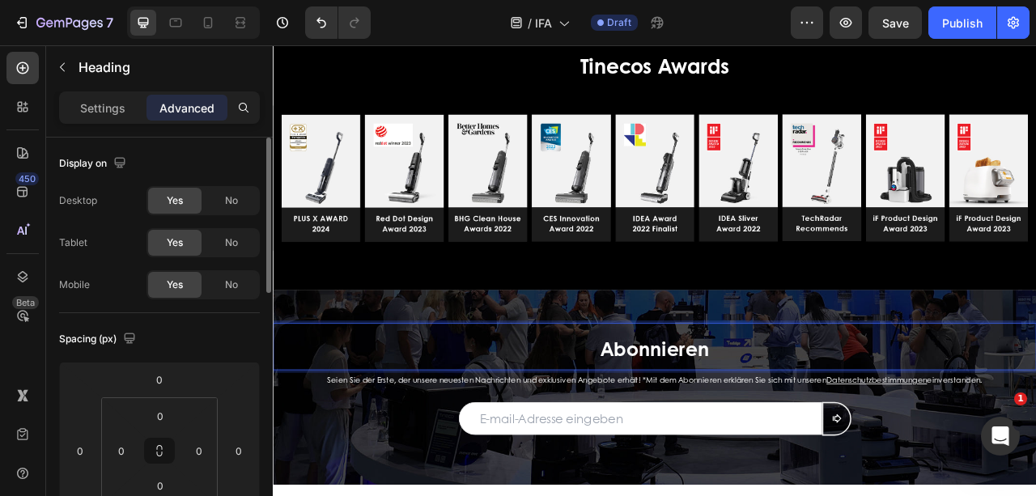
click at [838, 434] on p "Abonnieren" at bounding box center [758, 429] width 968 height 56
drag, startPoint x: 829, startPoint y: 430, endPoint x: 651, endPoint y: 428, distance: 178.0
click at [651, 428] on p "Abonnieren" at bounding box center [758, 429] width 968 height 56
click at [95, 111] on p "Settings" at bounding box center [102, 108] width 45 height 17
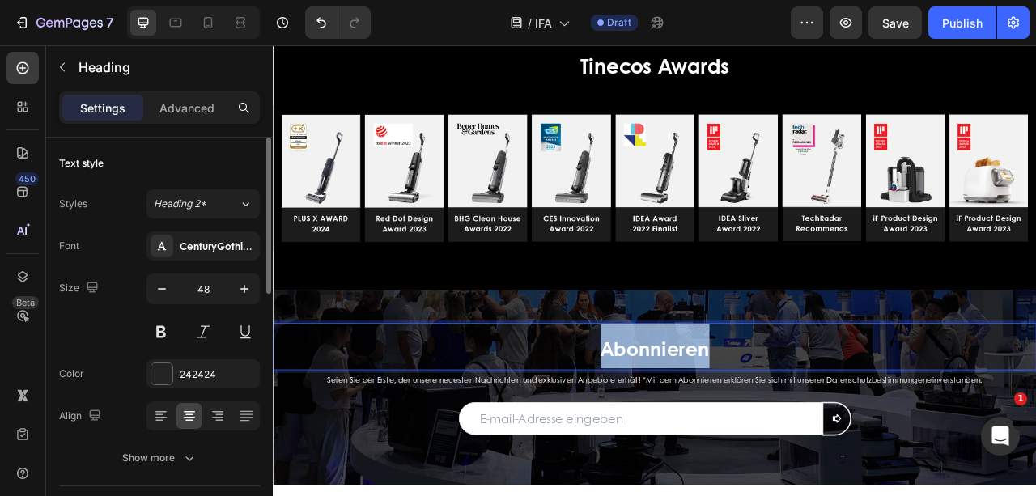
drag, startPoint x: 836, startPoint y: 435, endPoint x: 655, endPoint y: 431, distance: 181.3
click at [655, 431] on p "Abonnieren" at bounding box center [758, 429] width 968 height 56
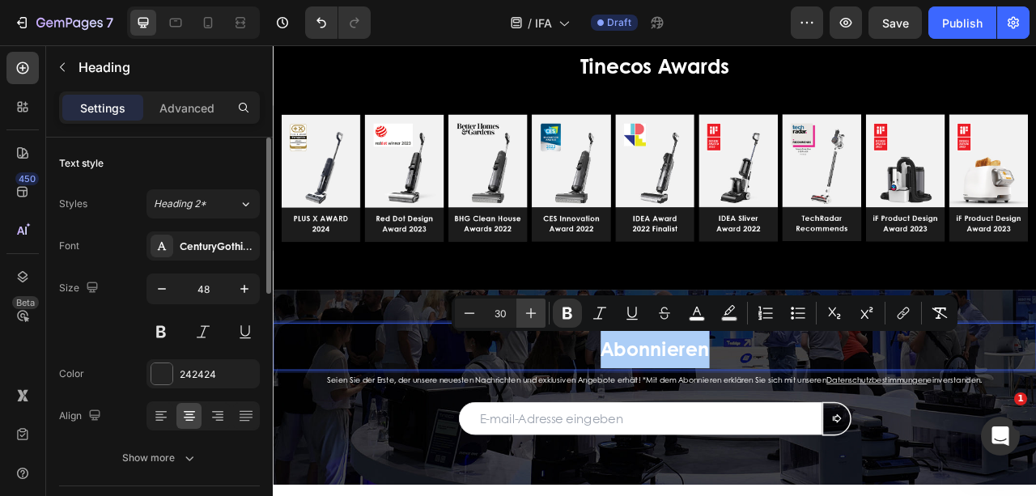
click at [534, 308] on icon "Editor contextual toolbar" at bounding box center [531, 313] width 16 height 16
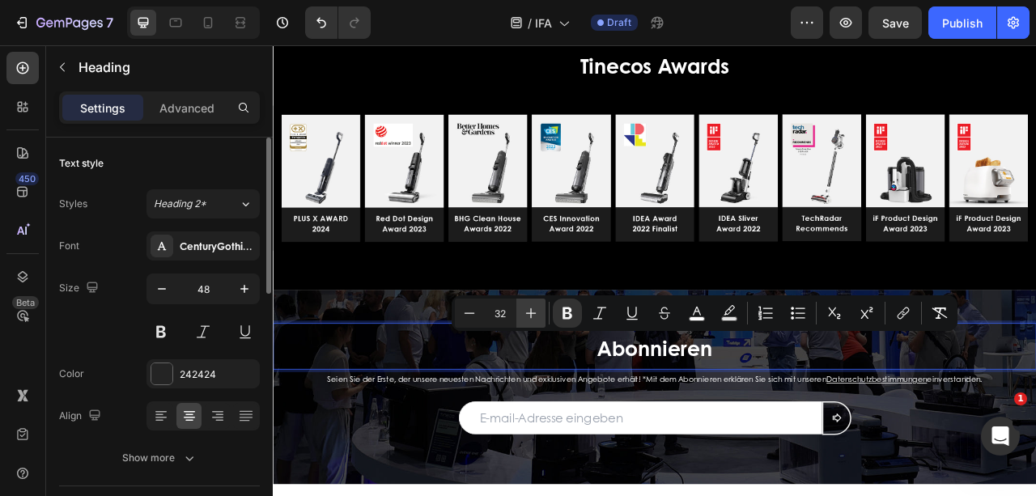
click at [534, 308] on icon "Editor contextual toolbar" at bounding box center [531, 313] width 16 height 16
type input "34"
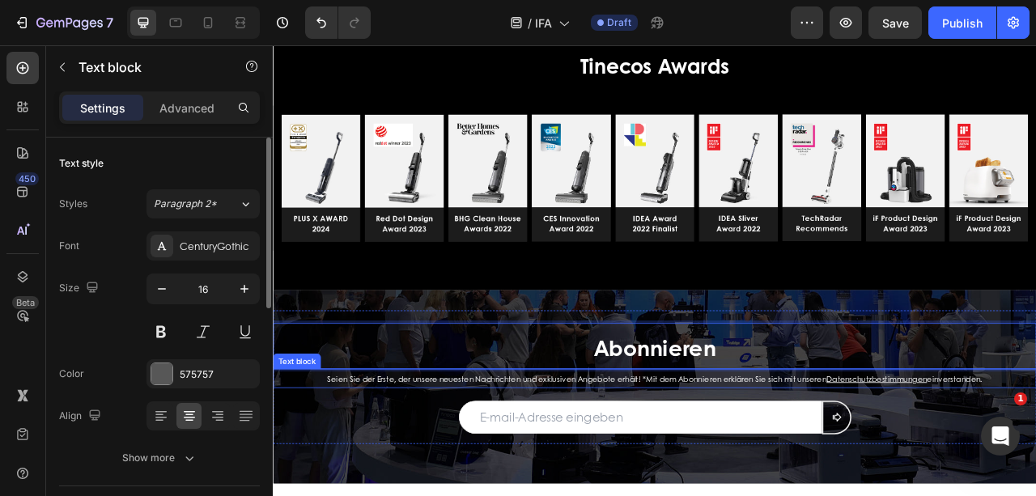
click at [617, 468] on span "Seien Sie der Erste, der unsere neuesten Nachrichten und exklusiven Angebote er…" at bounding box center [658, 470] width 635 height 14
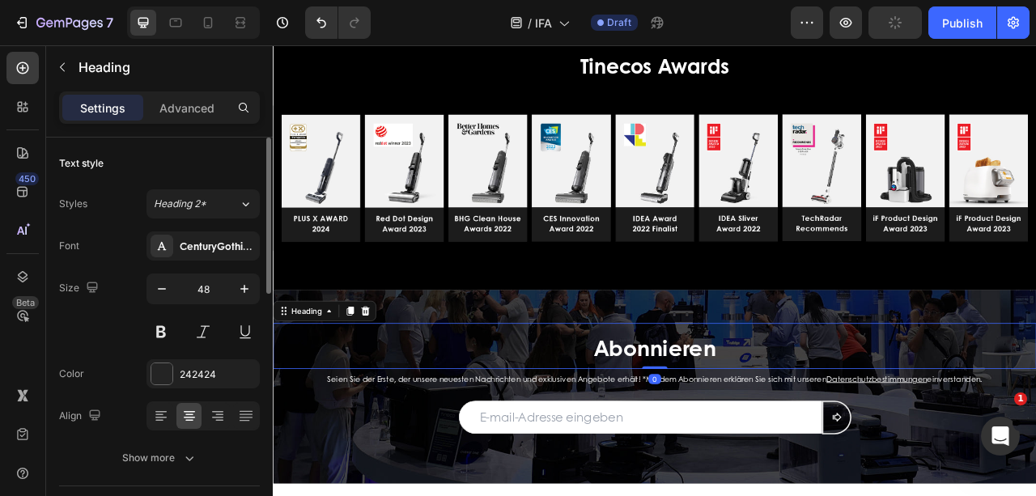
click at [801, 431] on strong "Abonnieren" at bounding box center [758, 429] width 155 height 39
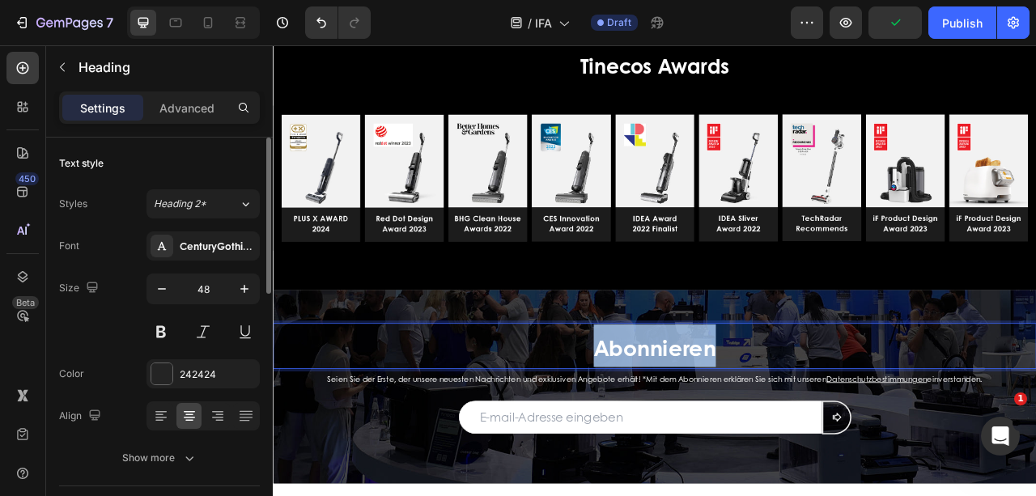
drag, startPoint x: 838, startPoint y: 431, endPoint x: 576, endPoint y: 430, distance: 261.4
click at [576, 430] on p "Abonnieren" at bounding box center [758, 428] width 968 height 54
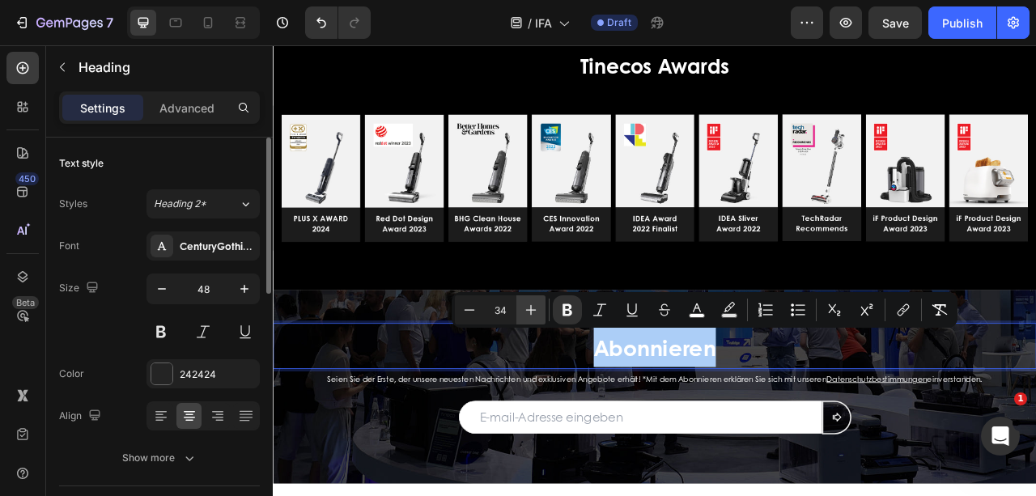
click at [531, 303] on icon "Editor contextual toolbar" at bounding box center [531, 310] width 16 height 16
type input "36"
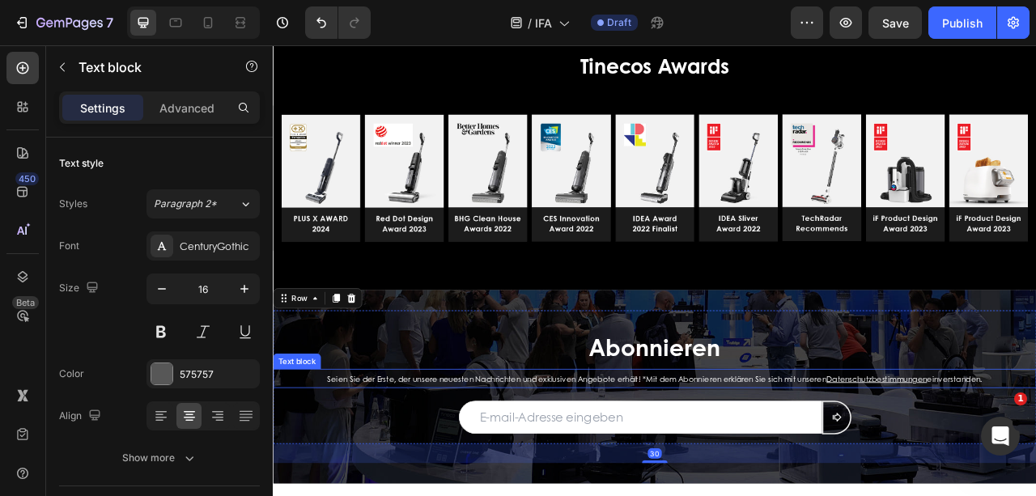
click at [1035, 469] on u "Datenschutzbestimmungen" at bounding box center [1041, 470] width 128 height 14
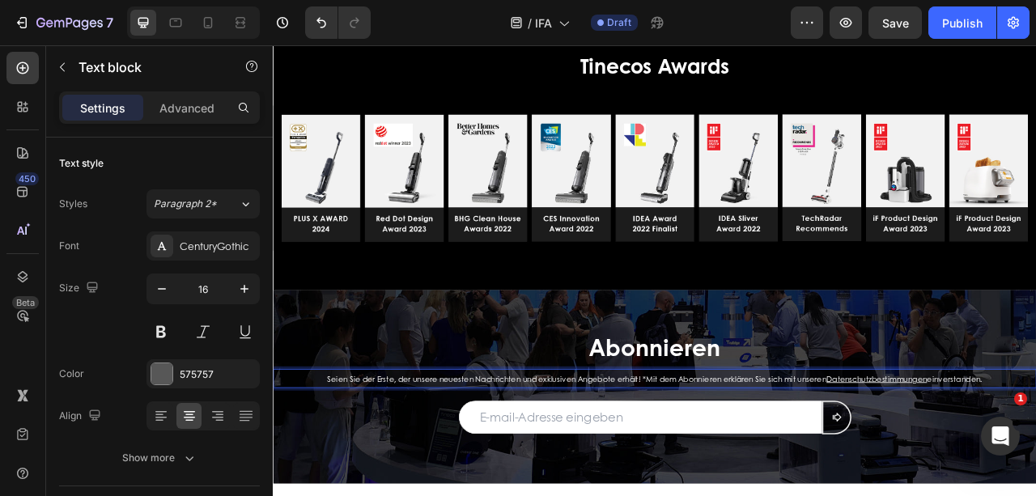
drag, startPoint x: 1187, startPoint y: 463, endPoint x: 312, endPoint y: 467, distance: 874.8
click at [313, 467] on div "Seien Sie der Erste, der unsere neuesten Nachrichten und exklusiven Angebote er…" at bounding box center [758, 469] width 890 height 24
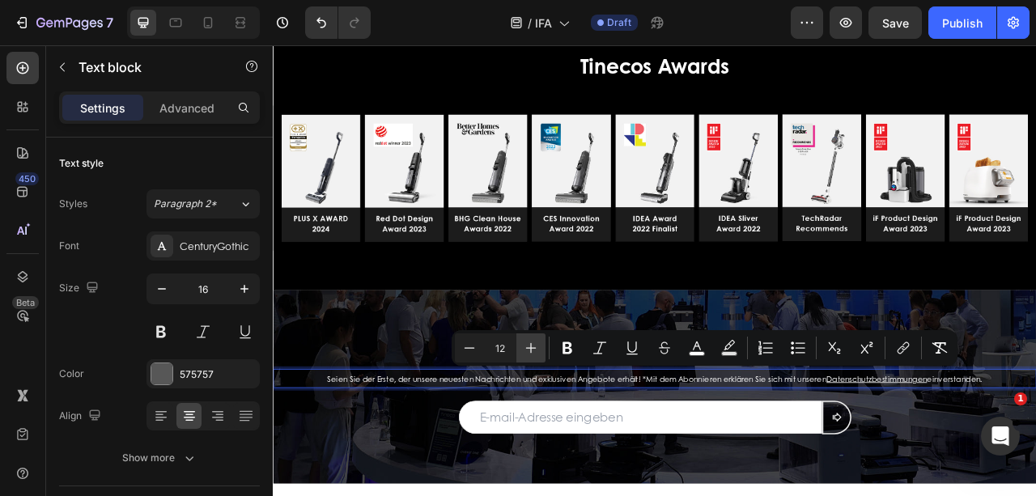
click at [539, 350] on button "Plus" at bounding box center [530, 347] width 29 height 29
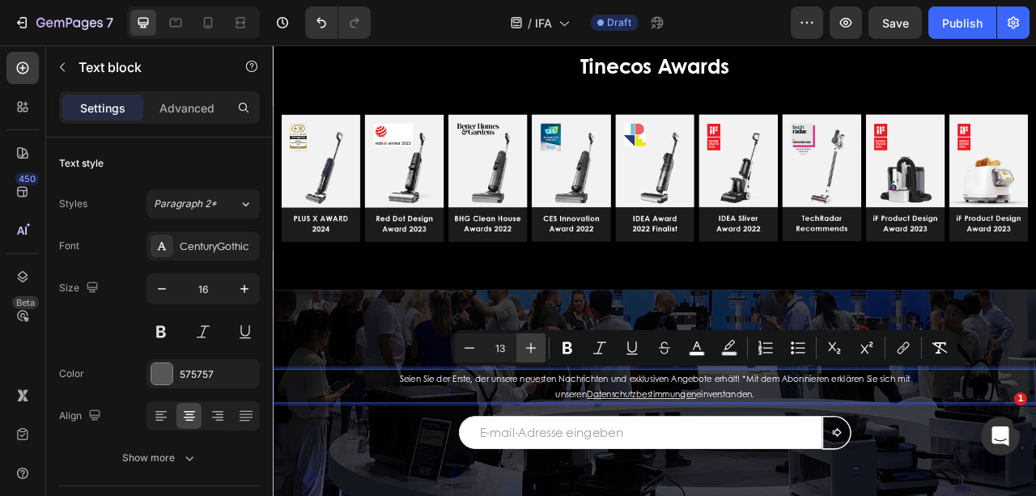
click at [539, 350] on button "Plus" at bounding box center [530, 347] width 29 height 29
type input "14"
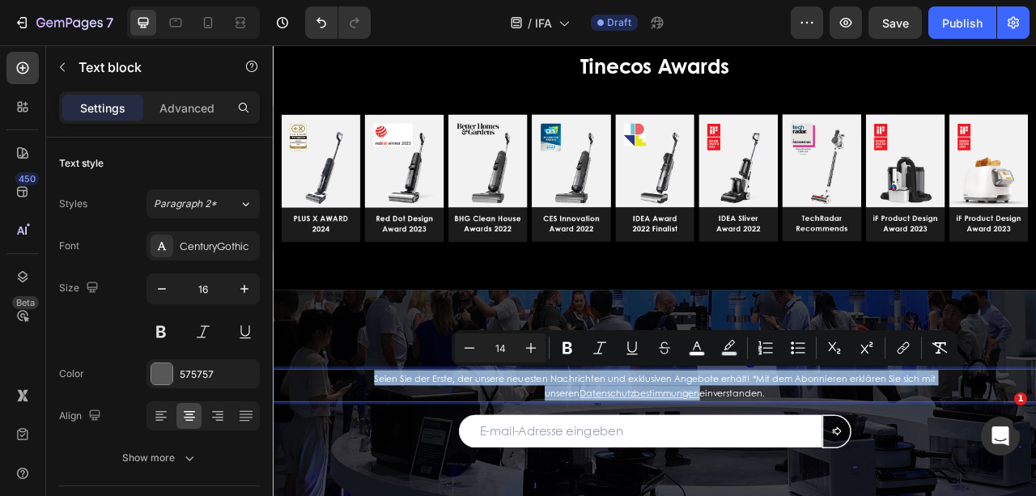
click at [598, 480] on p "Seien Sie der Erste, der unsere neuesten Nachrichten und exklusiven Angebote er…" at bounding box center [758, 478] width 887 height 39
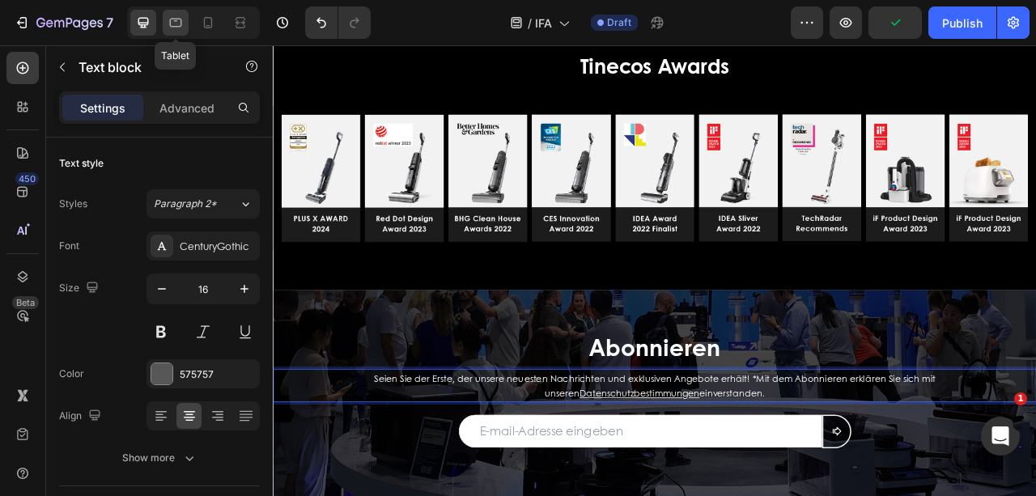
click at [174, 19] on icon at bounding box center [176, 23] width 16 height 16
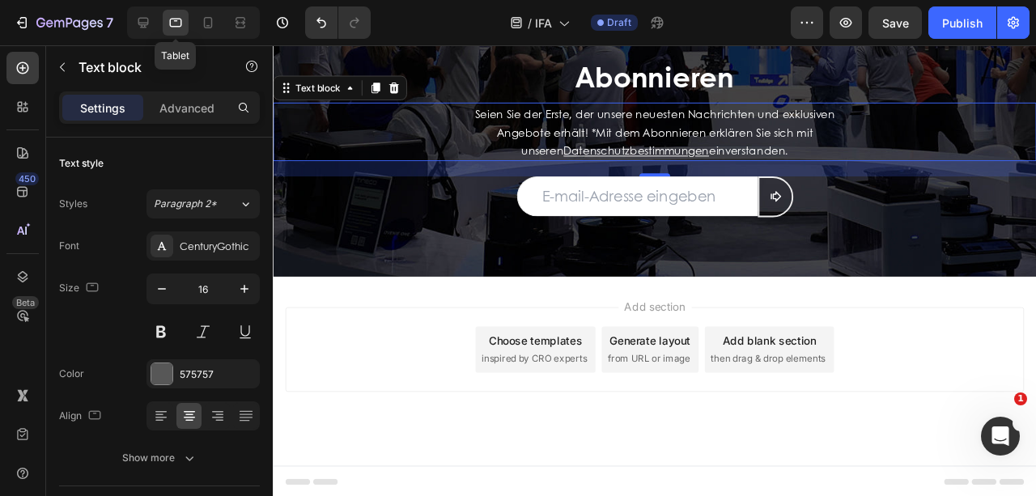
scroll to position [3938, 0]
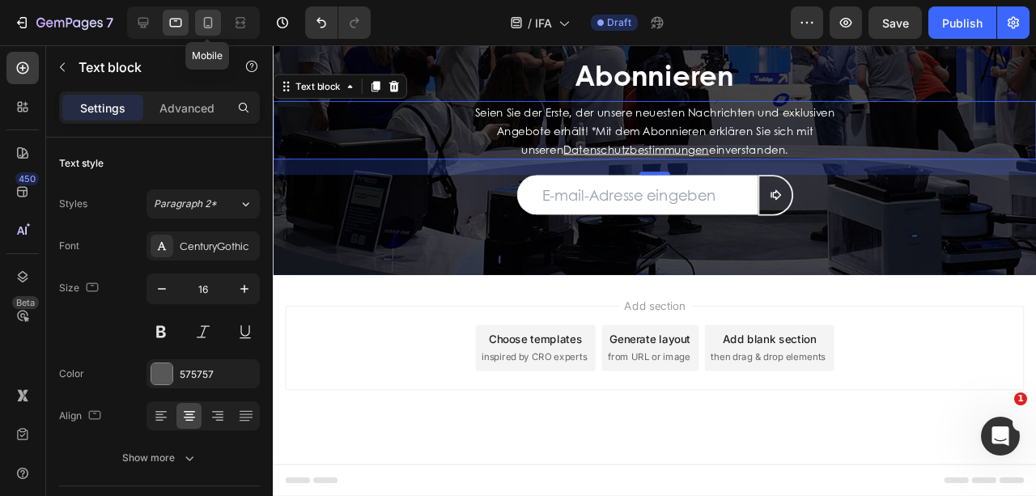
click at [207, 25] on icon at bounding box center [208, 22] width 9 height 11
type input "14"
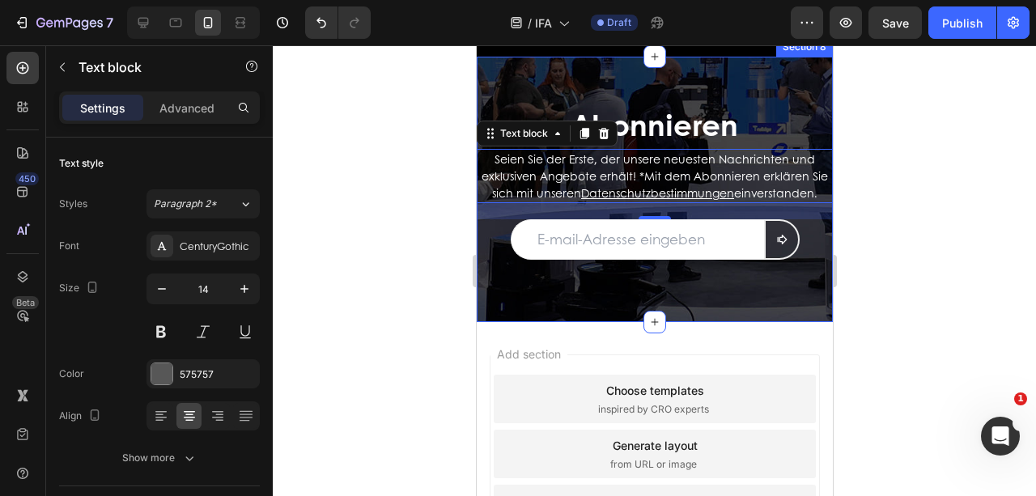
scroll to position [3897, 0]
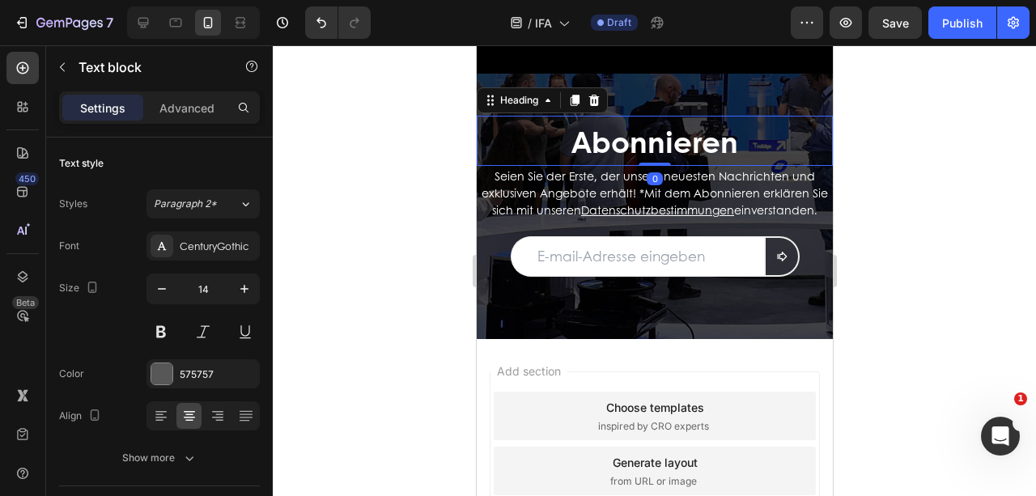
click at [761, 164] on p "⁠⁠⁠⁠⁠⁠⁠ Abonnieren" at bounding box center [653, 140] width 353 height 47
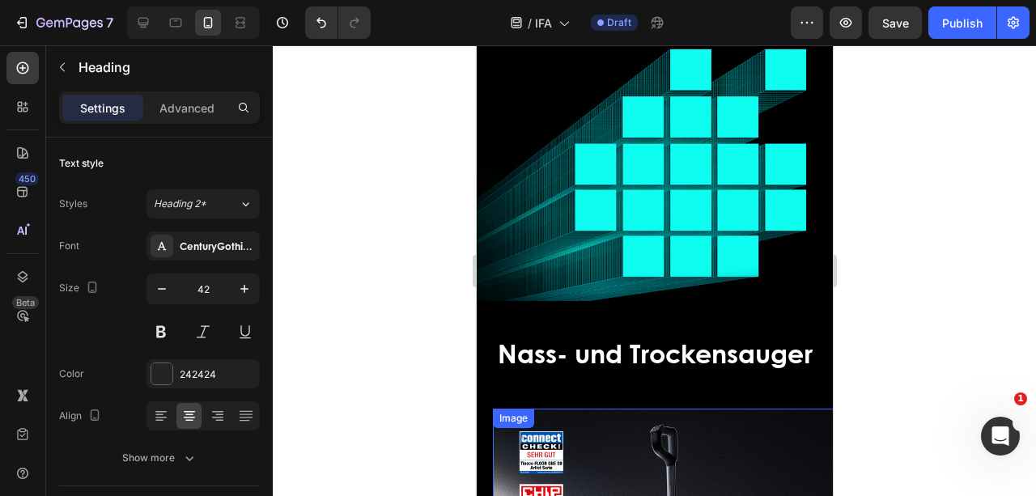
scroll to position [175, 0]
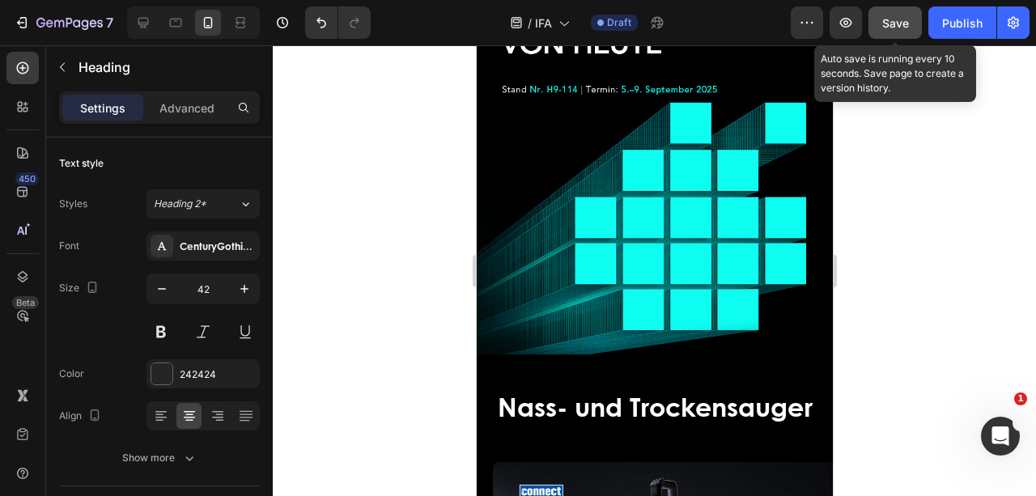
click at [893, 18] on span "Save" at bounding box center [895, 23] width 27 height 14
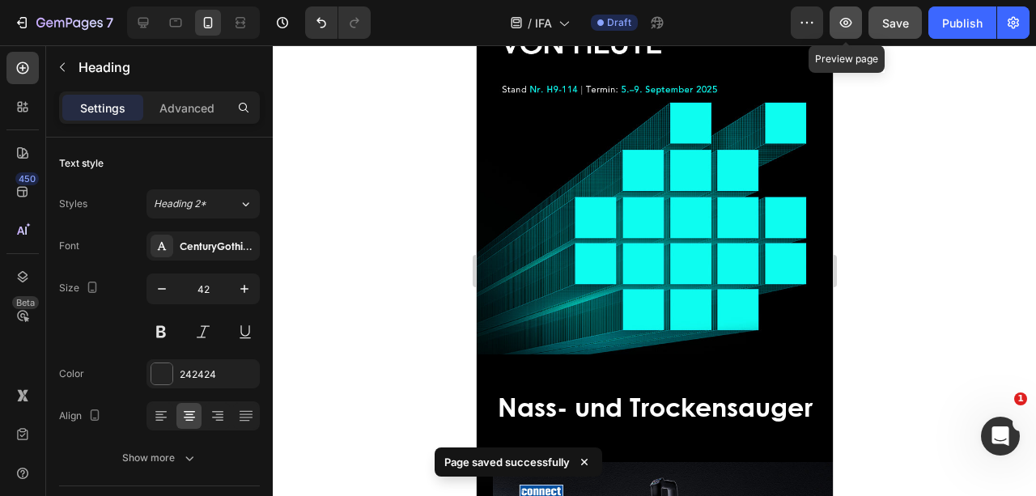
click at [845, 24] on icon "button" at bounding box center [846, 23] width 16 height 16
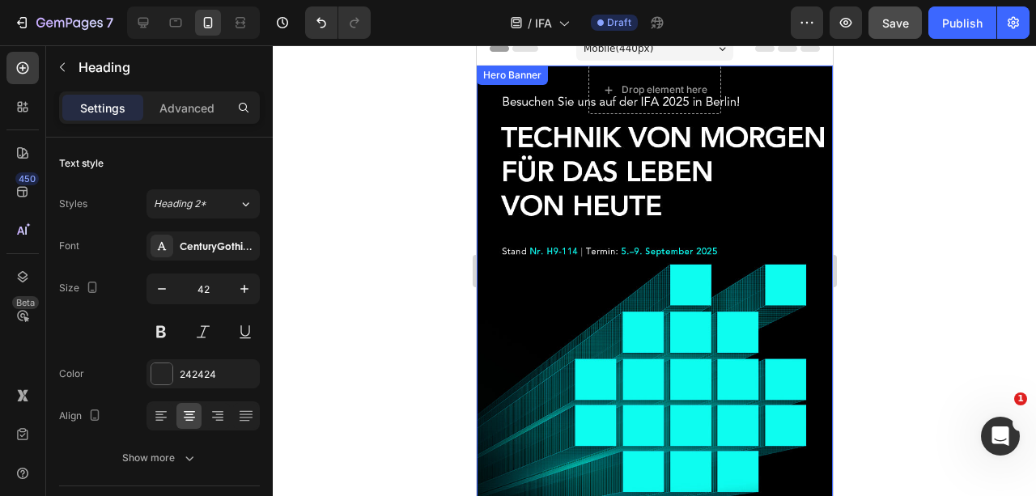
scroll to position [13, 0]
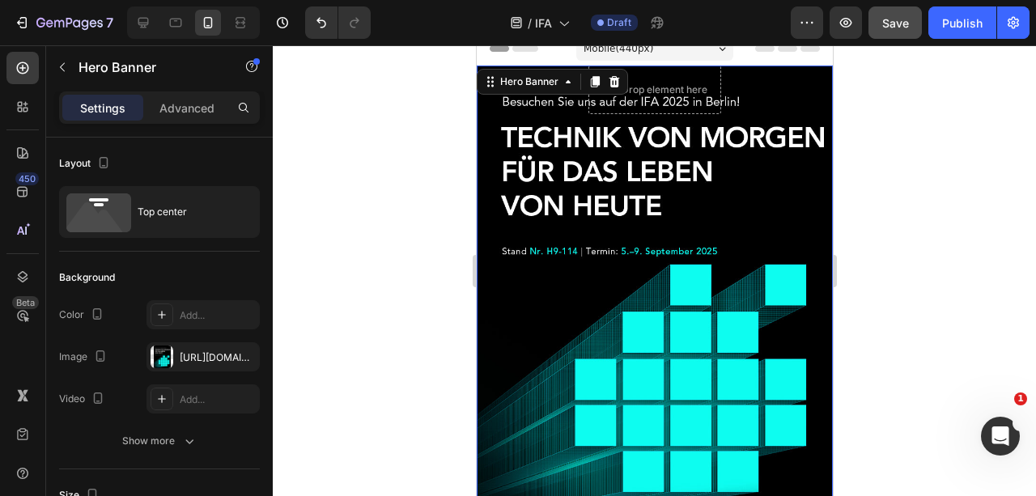
click at [497, 231] on div "Overlay" at bounding box center [654, 291] width 356 height 451
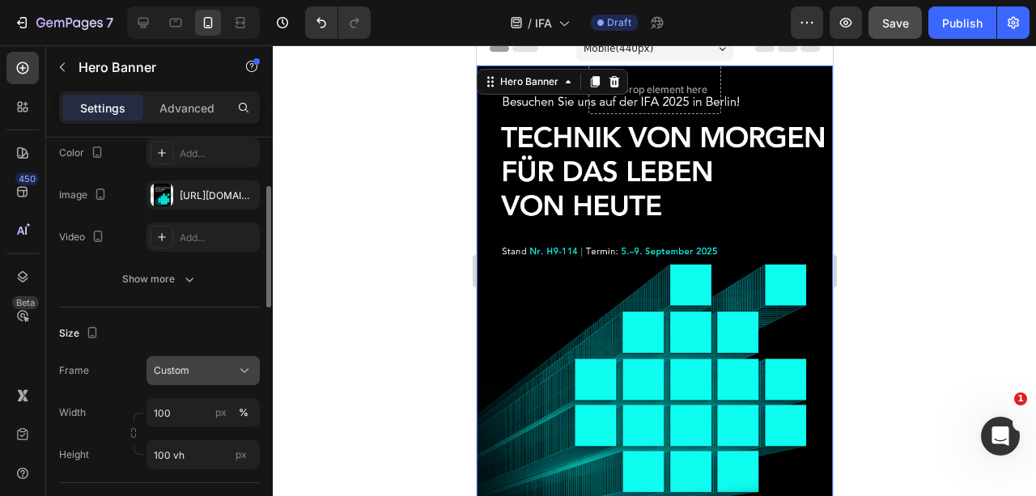
scroll to position [215, 0]
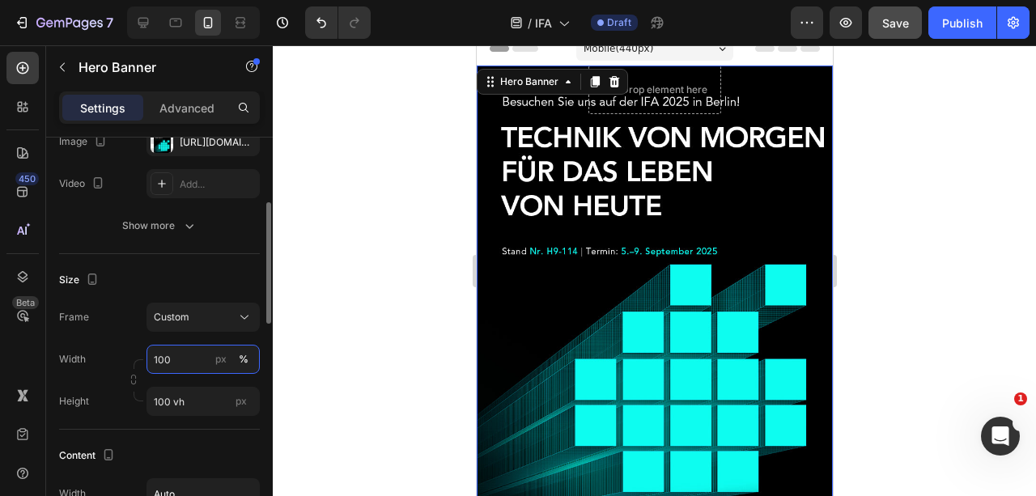
click at [182, 364] on input "100" at bounding box center [202, 359] width 113 height 29
click at [212, 316] on div "Custom" at bounding box center [193, 317] width 79 height 15
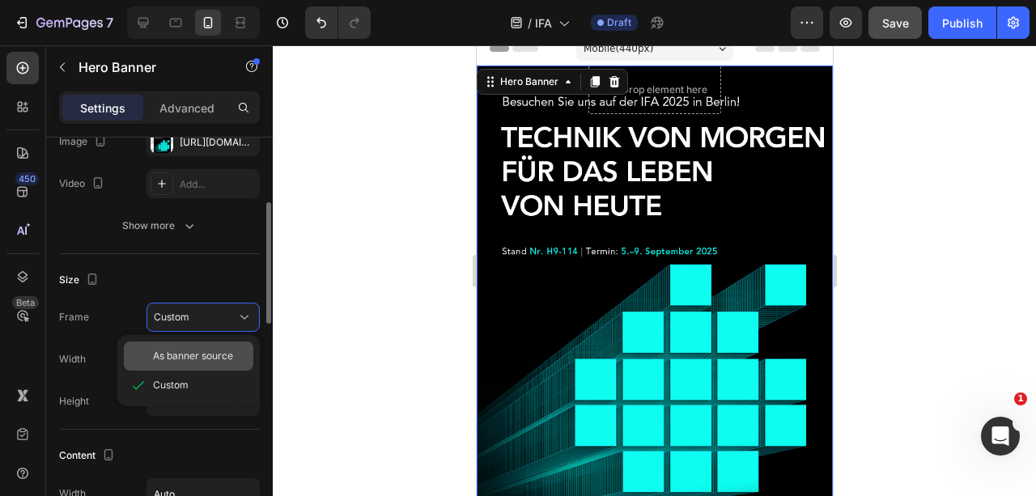
click at [220, 356] on span "As banner source" at bounding box center [193, 356] width 80 height 15
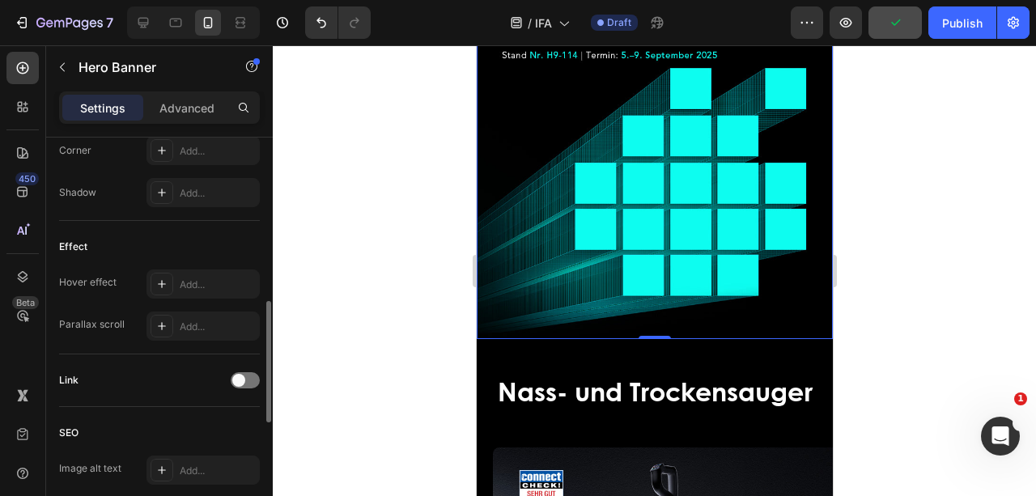
scroll to position [723, 0]
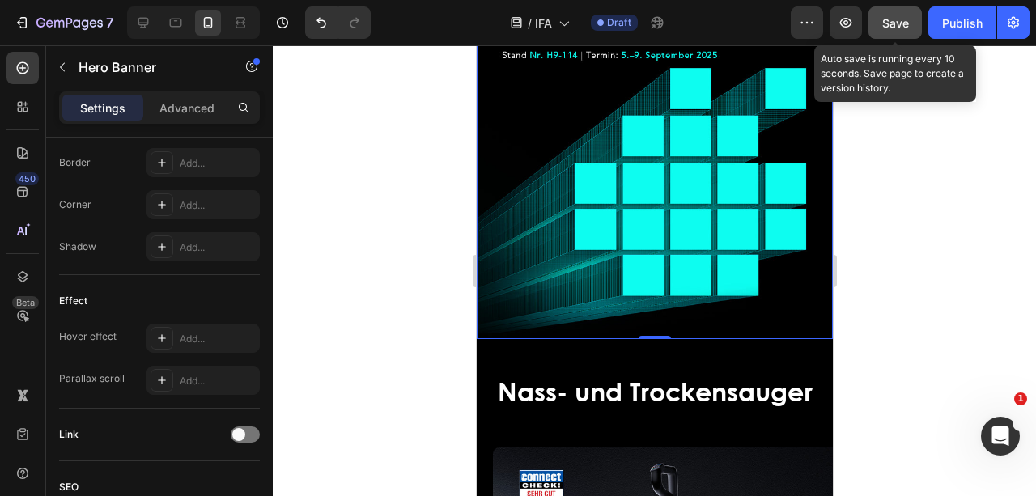
click at [900, 11] on button "Save" at bounding box center [894, 22] width 53 height 32
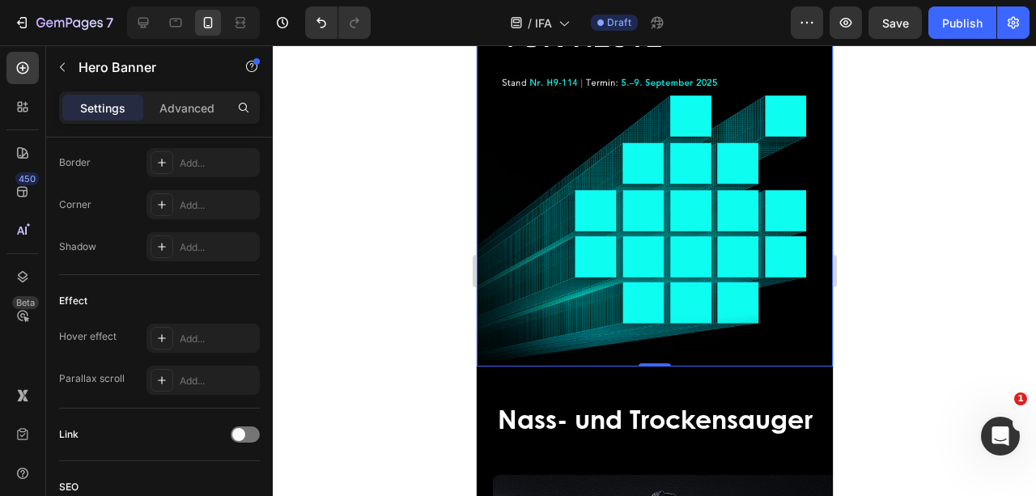
scroll to position [175, 0]
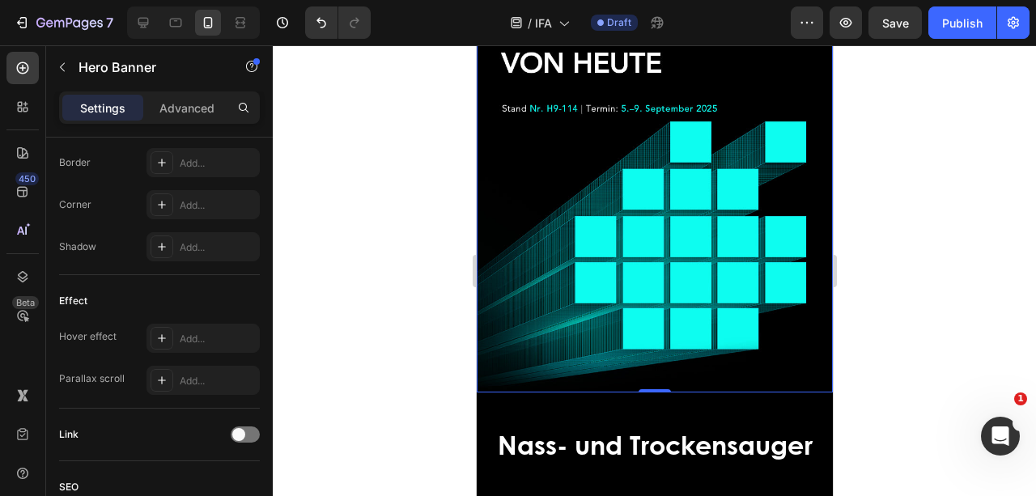
click at [609, 257] on div "Overlay" at bounding box center [654, 148] width 356 height 489
click at [185, 107] on p "Advanced" at bounding box center [186, 108] width 55 height 17
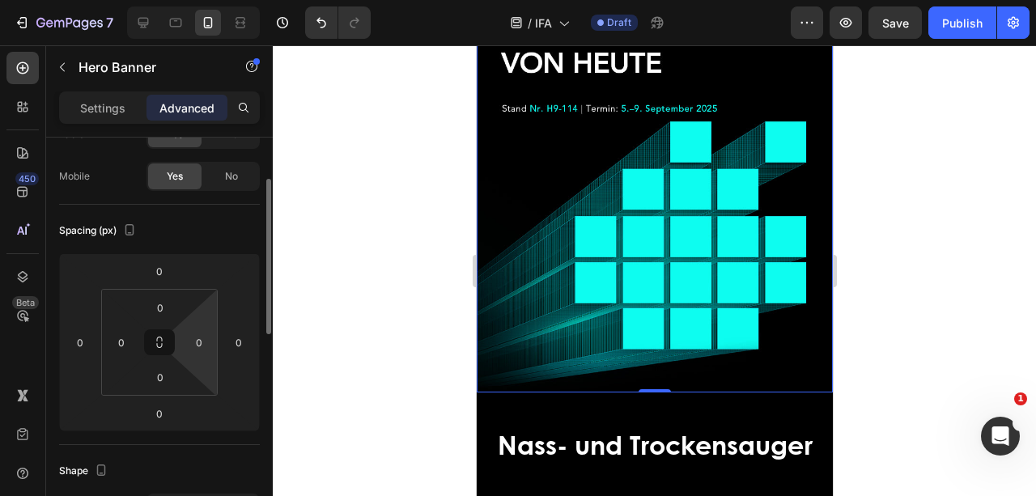
scroll to position [0, 0]
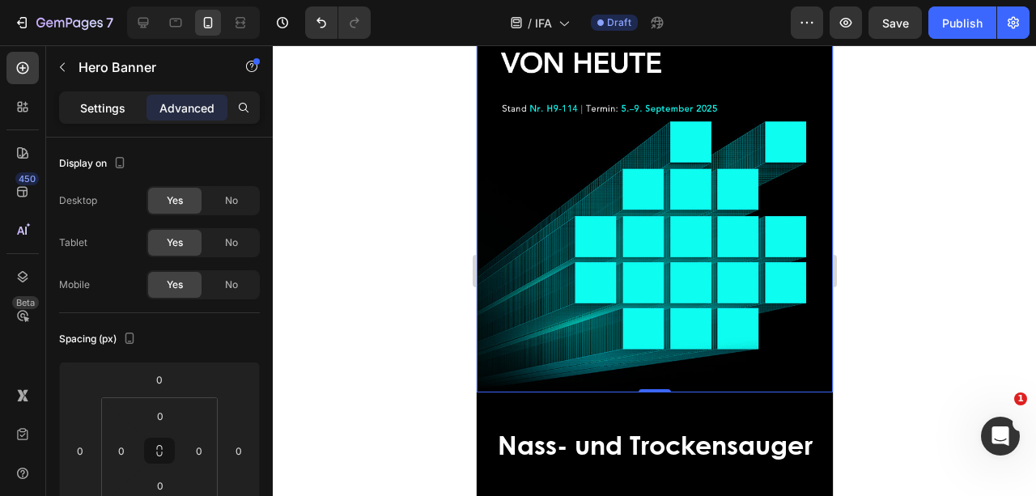
click at [104, 100] on p "Settings" at bounding box center [102, 108] width 45 height 17
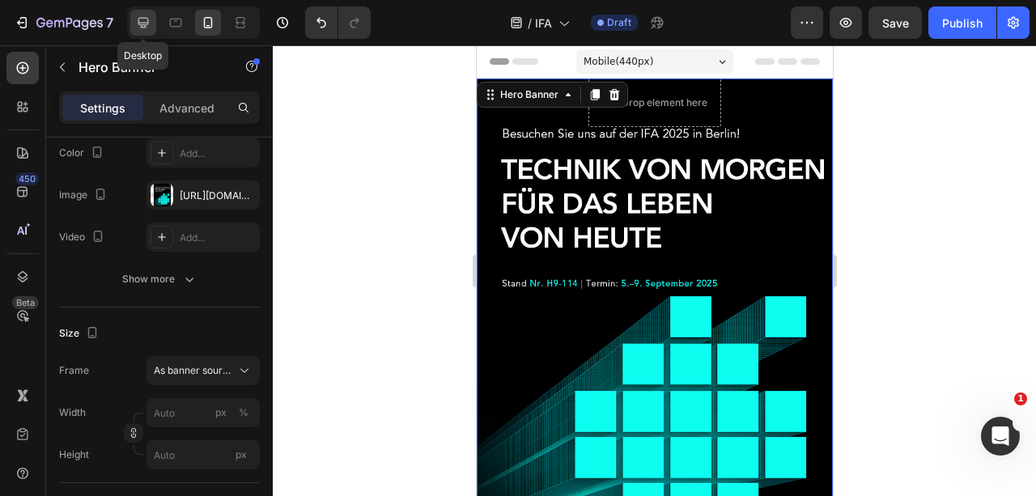
click at [146, 18] on icon at bounding box center [143, 23] width 11 height 11
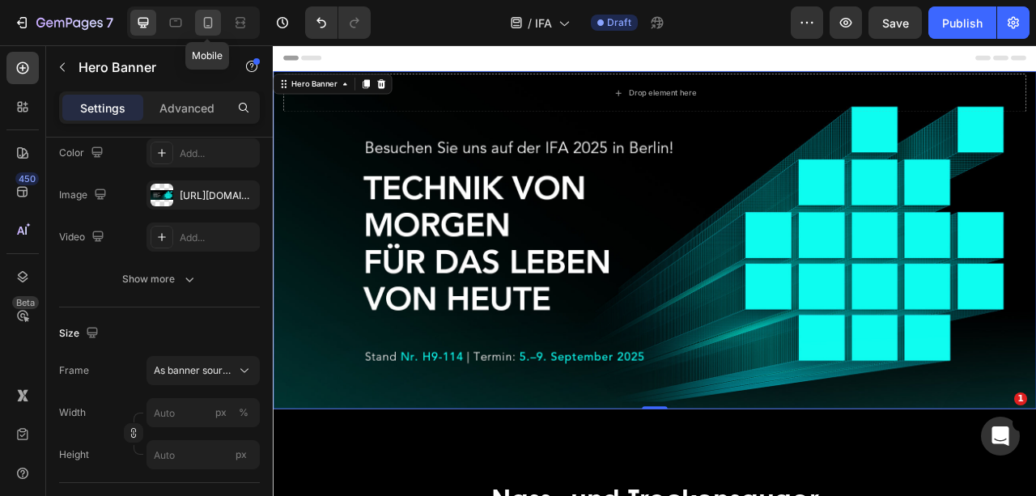
click at [215, 28] on icon at bounding box center [208, 23] width 16 height 16
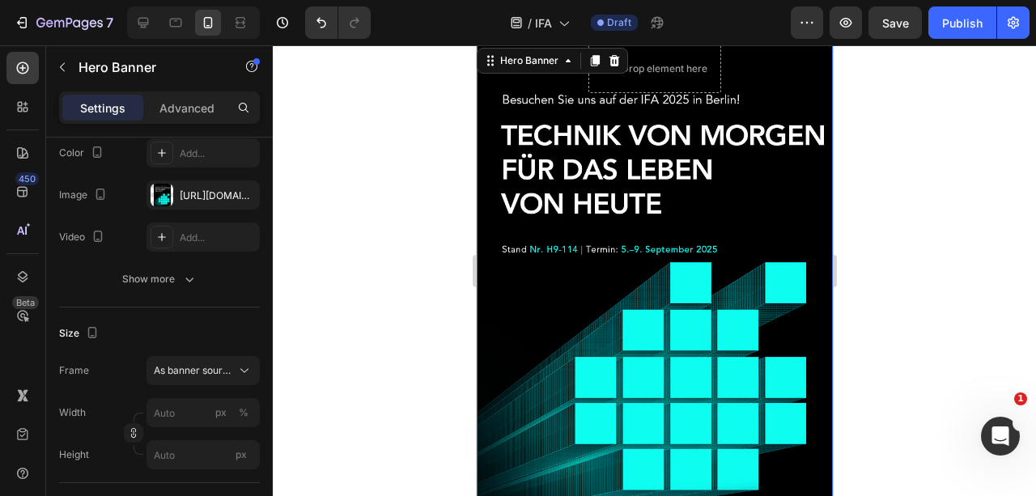
scroll to position [215, 0]
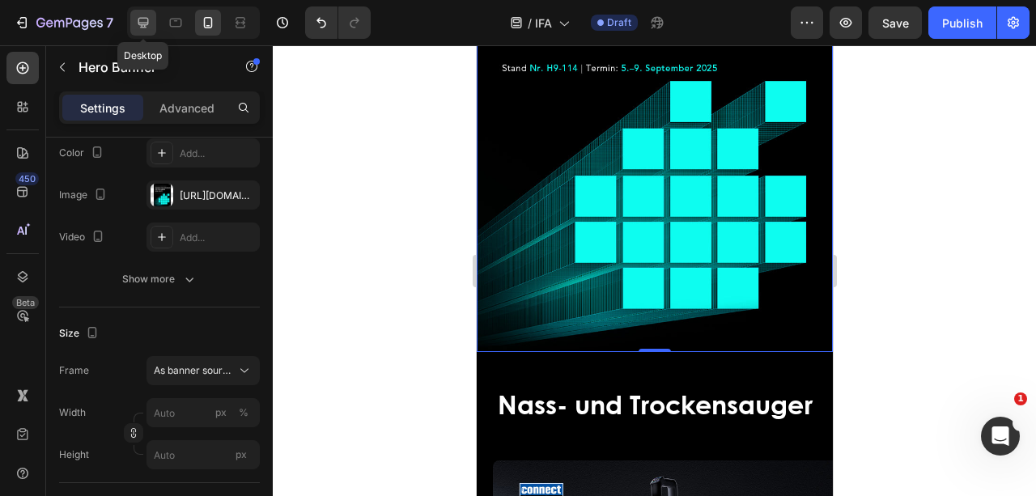
click at [145, 17] on icon at bounding box center [143, 23] width 16 height 16
type input "1200"
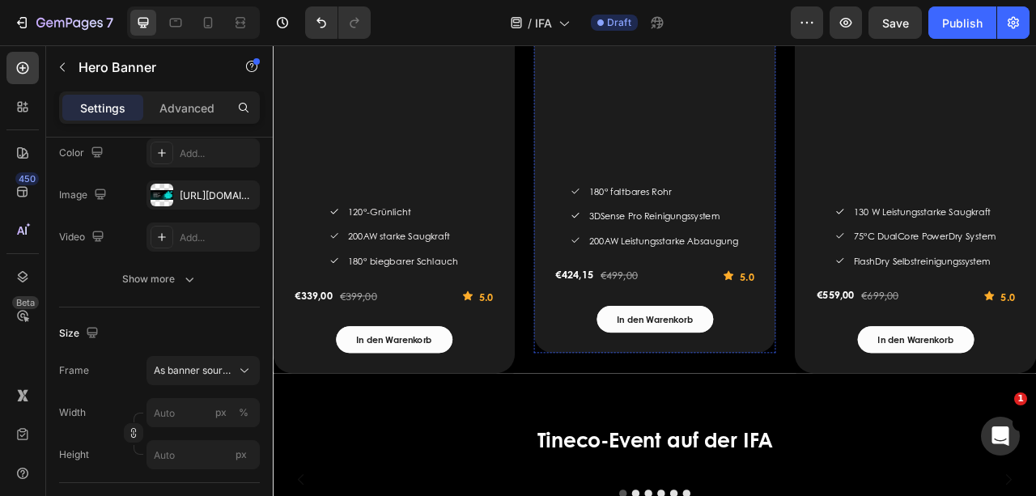
scroll to position [2552, 0]
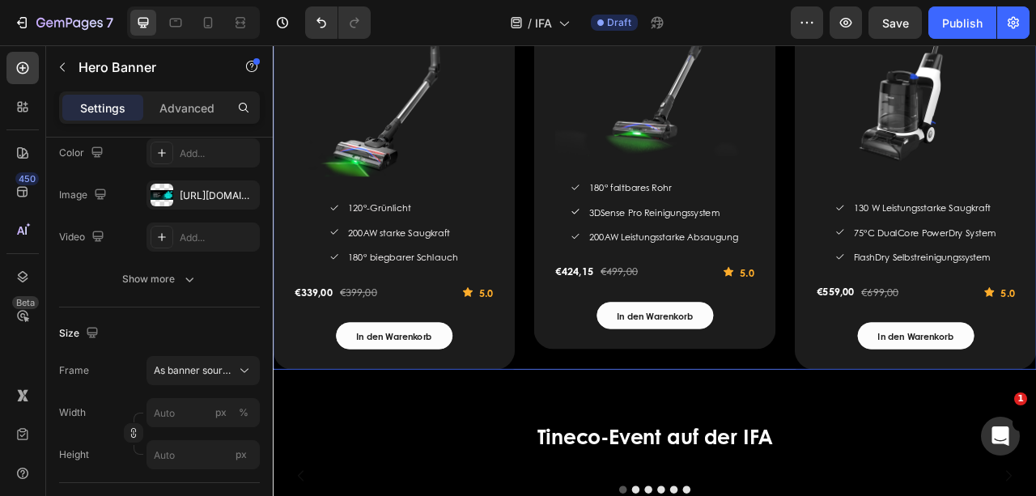
click at [886, 445] on div "TINECO PURE ONE S70 Smarter Akkustaubsauger (P) Title (P) Images & Gallery Icon…" at bounding box center [758, 146] width 308 height 624
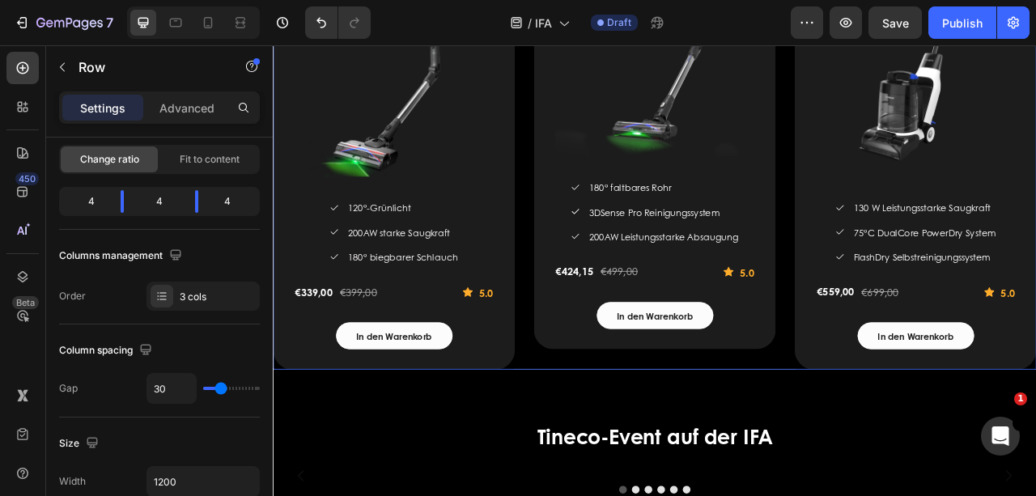
scroll to position [0, 0]
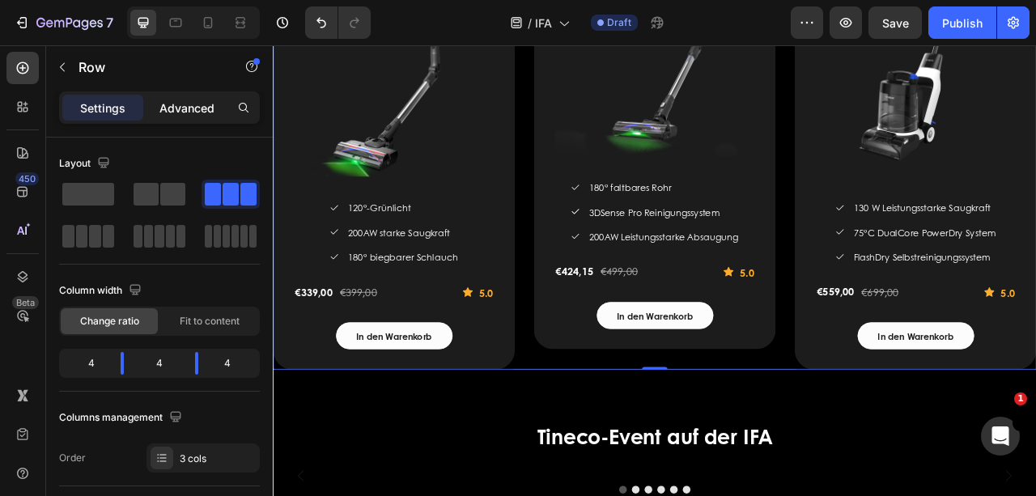
click at [196, 110] on p "Advanced" at bounding box center [186, 108] width 55 height 17
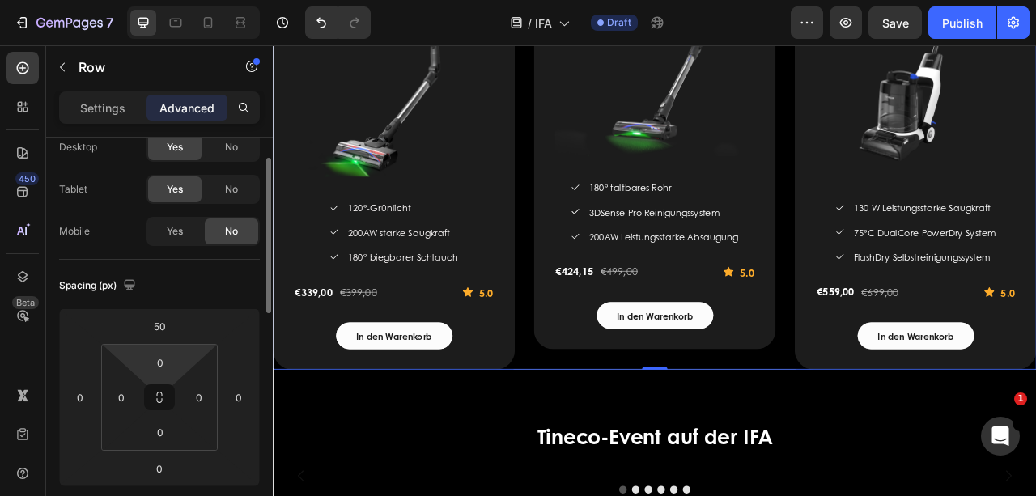
scroll to position [108, 0]
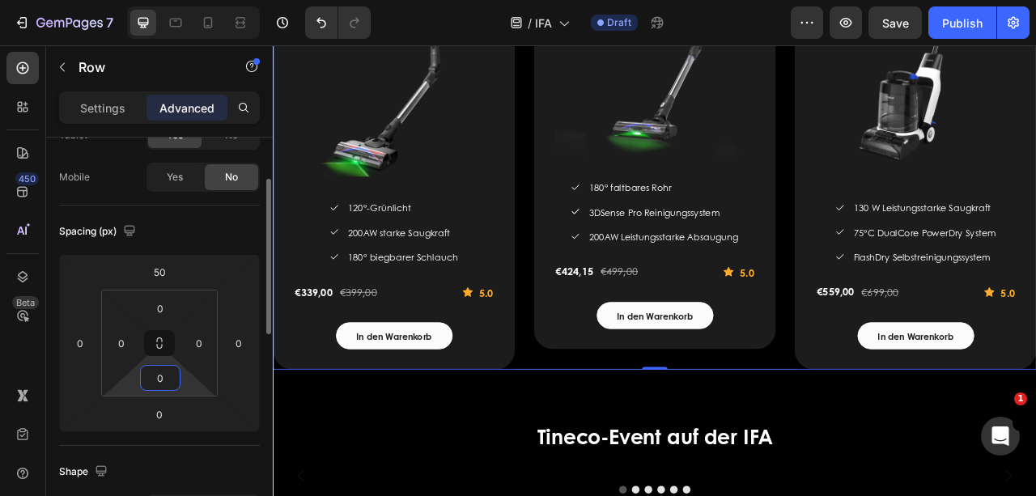
click at [165, 375] on input "0" at bounding box center [160, 378] width 32 height 24
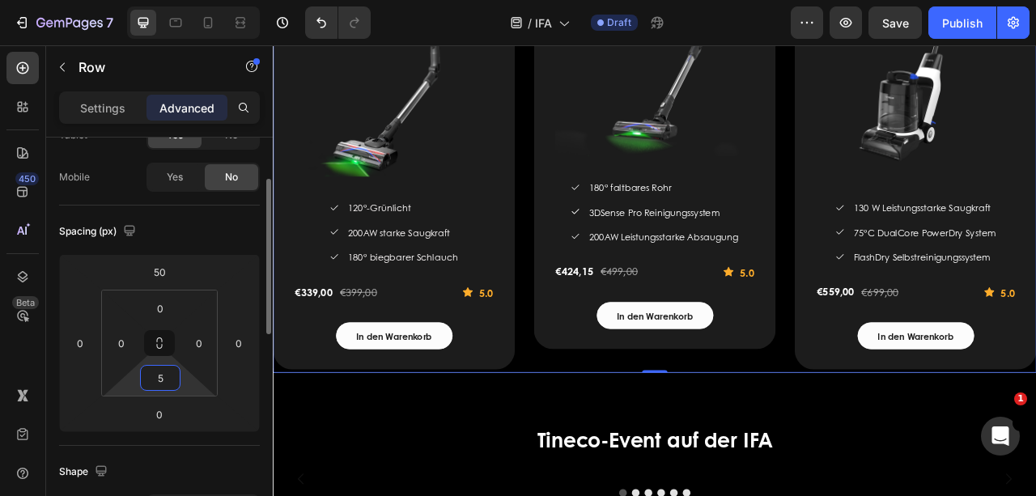
type input "50"
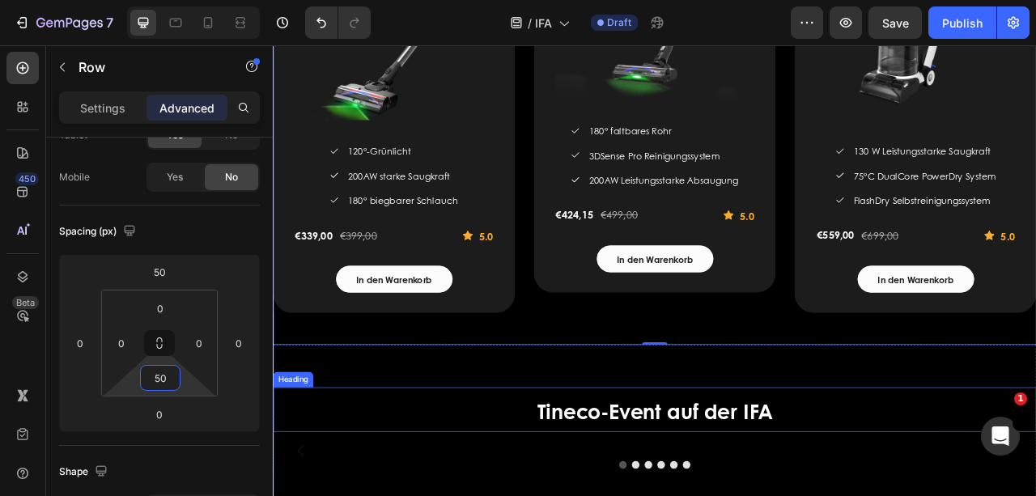
scroll to position [2660, 0]
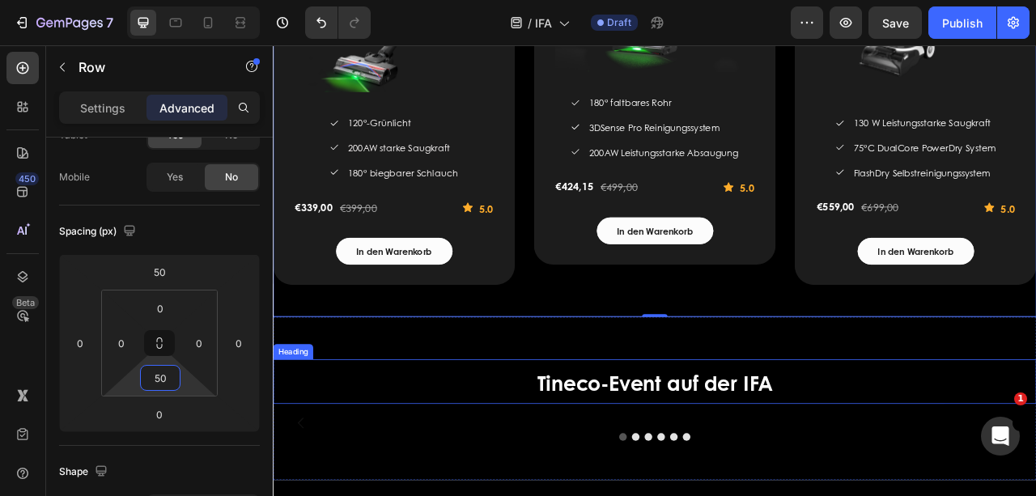
click at [579, 470] on h2 "Tineco-Event auf der IFA" at bounding box center [758, 473] width 971 height 57
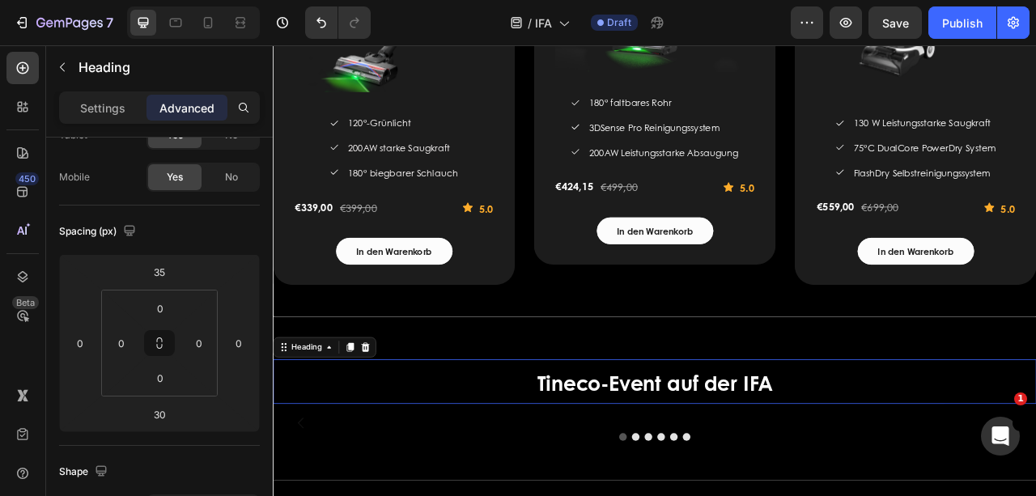
scroll to position [0, 0]
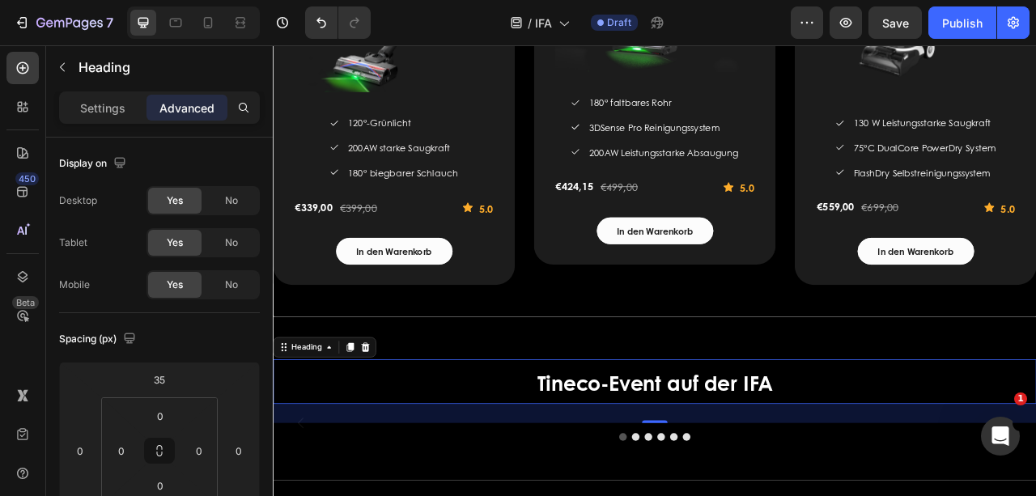
click at [188, 100] on p "Advanced" at bounding box center [186, 108] width 55 height 17
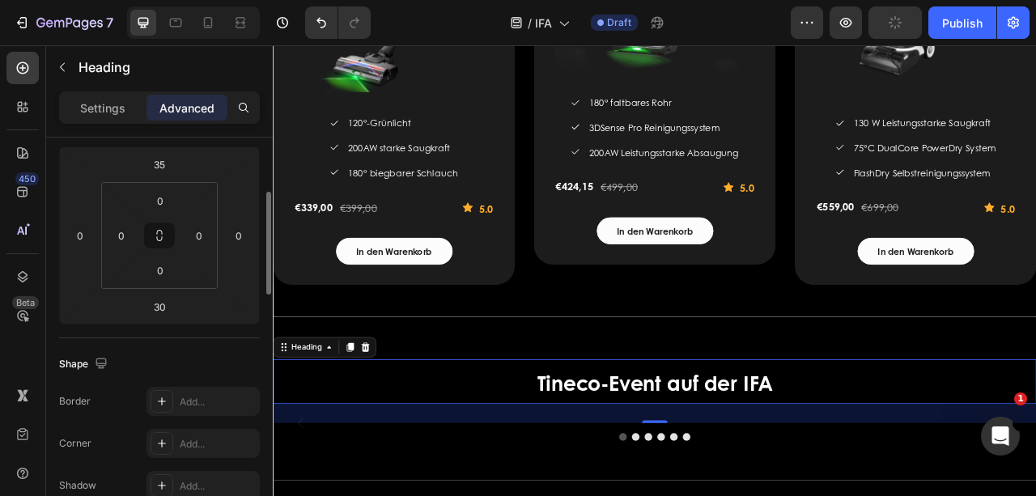
scroll to position [269, 0]
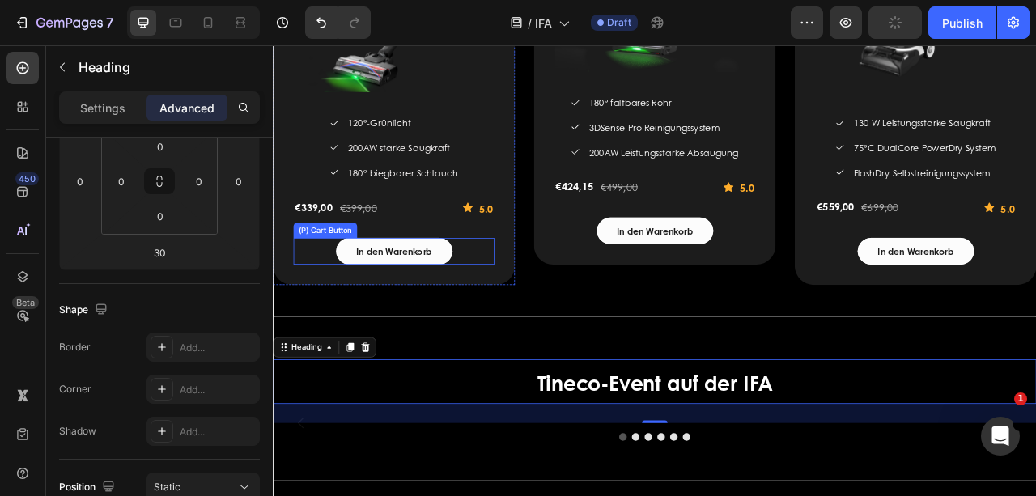
click at [346, 310] on div "In den Warenkorb (P) Cart Button" at bounding box center [427, 308] width 256 height 34
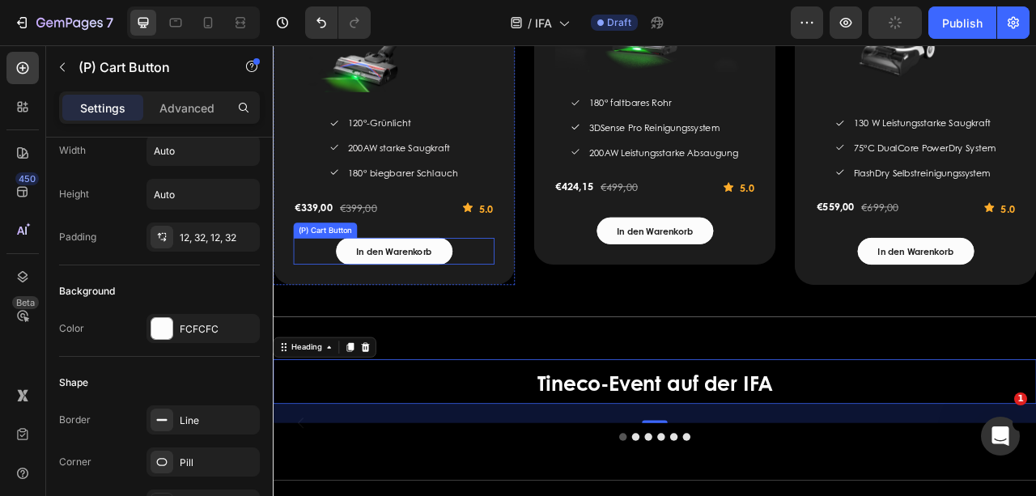
scroll to position [0, 0]
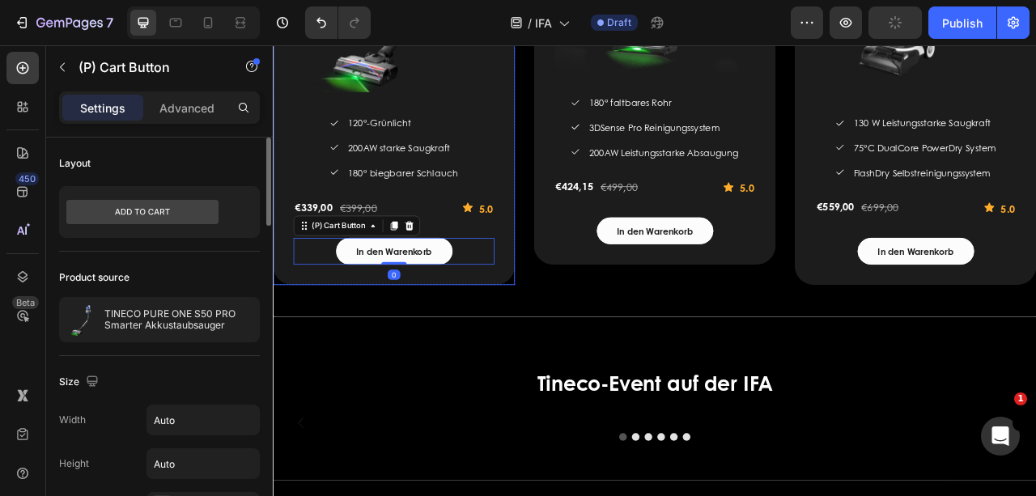
click at [307, 333] on div "TINECO PURE ONE S50 PRO Smarter Akkustaubsauger (P) Title (P) Images & Gallery …" at bounding box center [427, 51] width 308 height 598
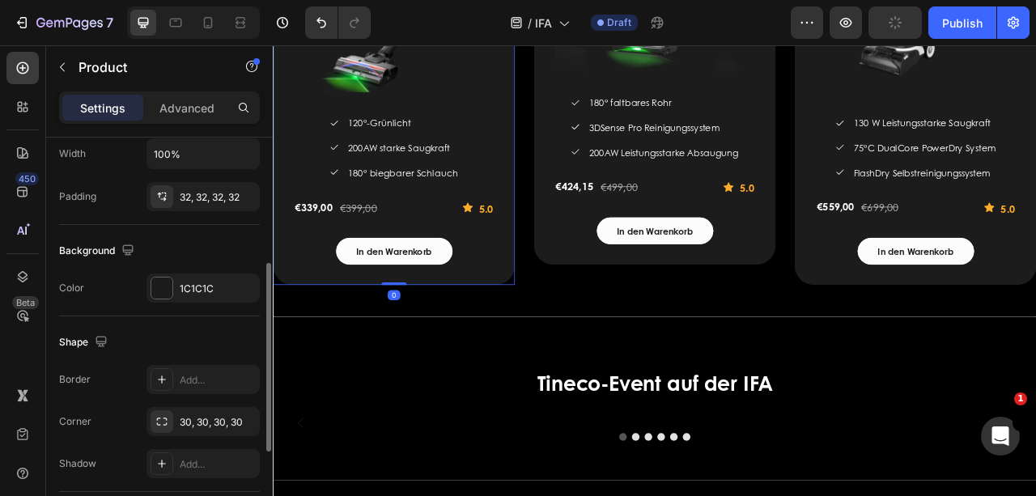
scroll to position [431, 0]
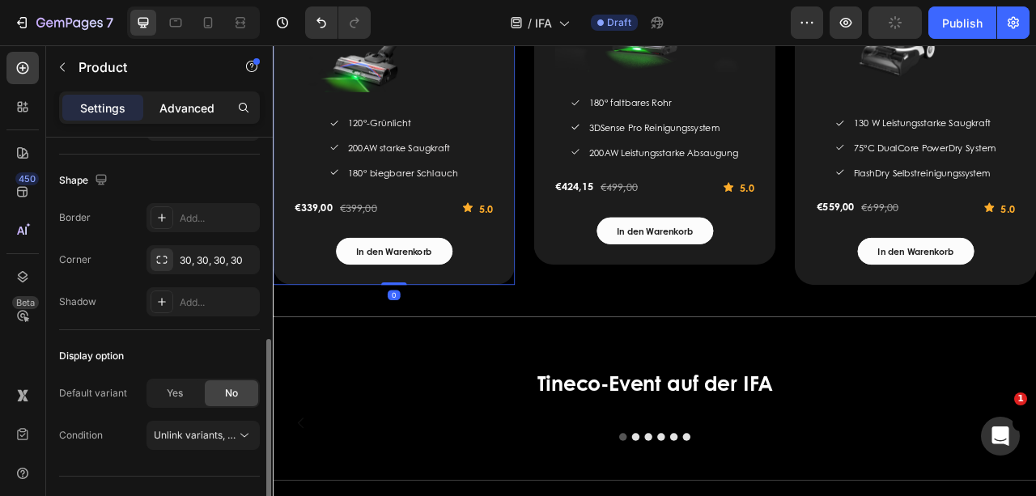
click at [189, 102] on p "Advanced" at bounding box center [186, 108] width 55 height 17
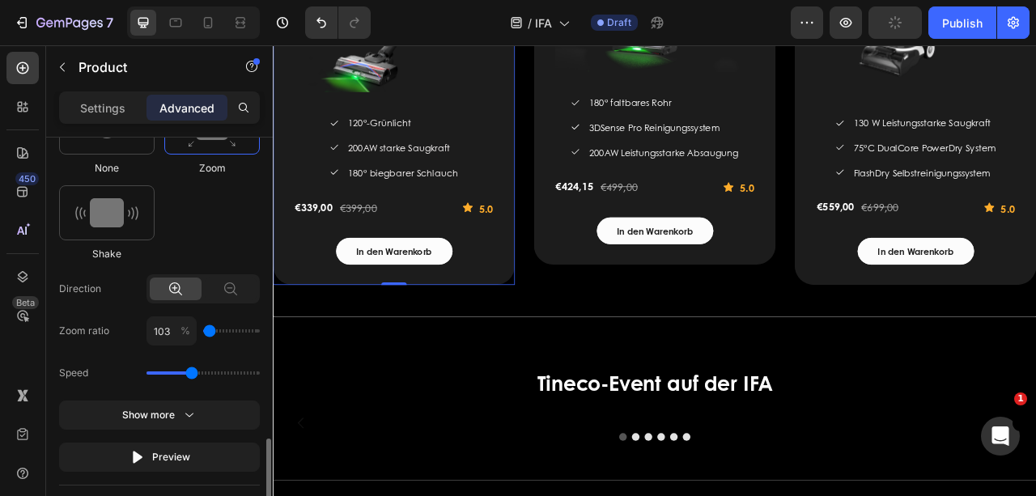
scroll to position [917, 0]
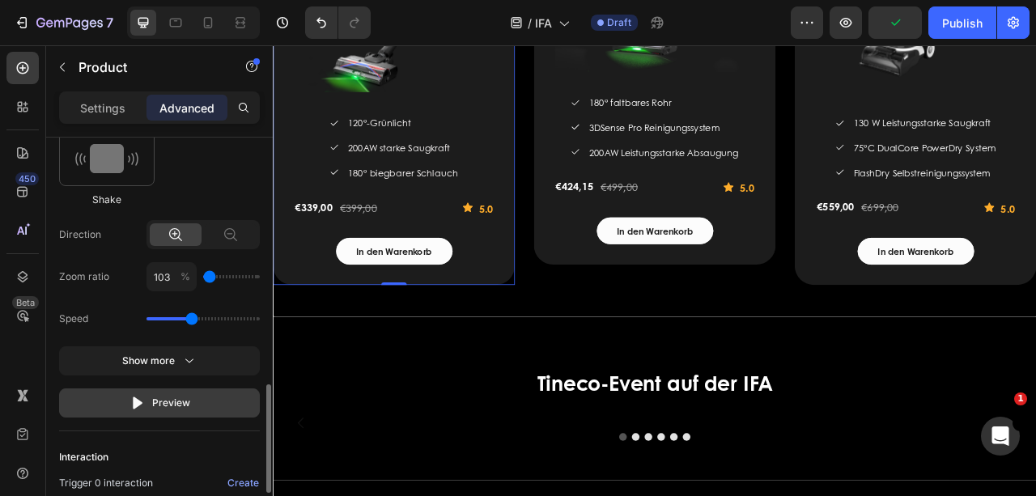
click at [165, 395] on div "Preview" at bounding box center [159, 403] width 61 height 16
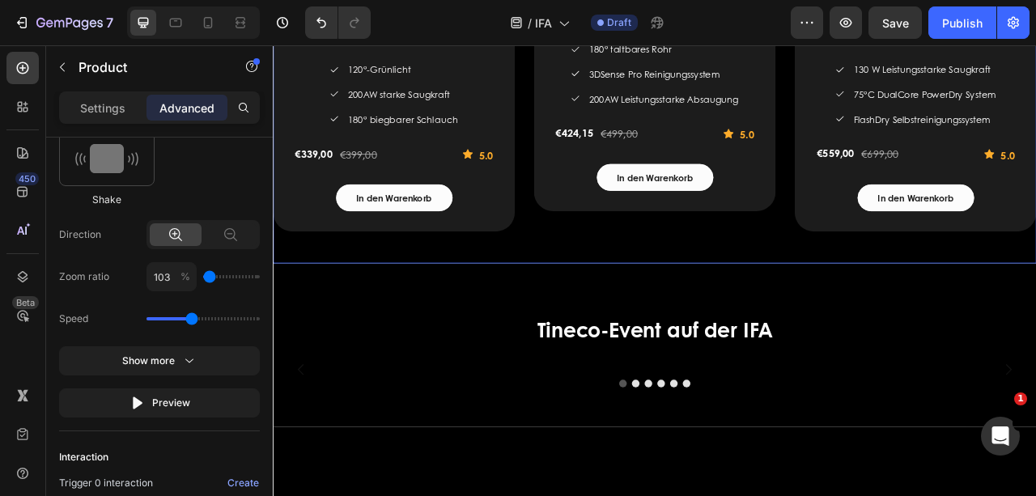
scroll to position [648, 0]
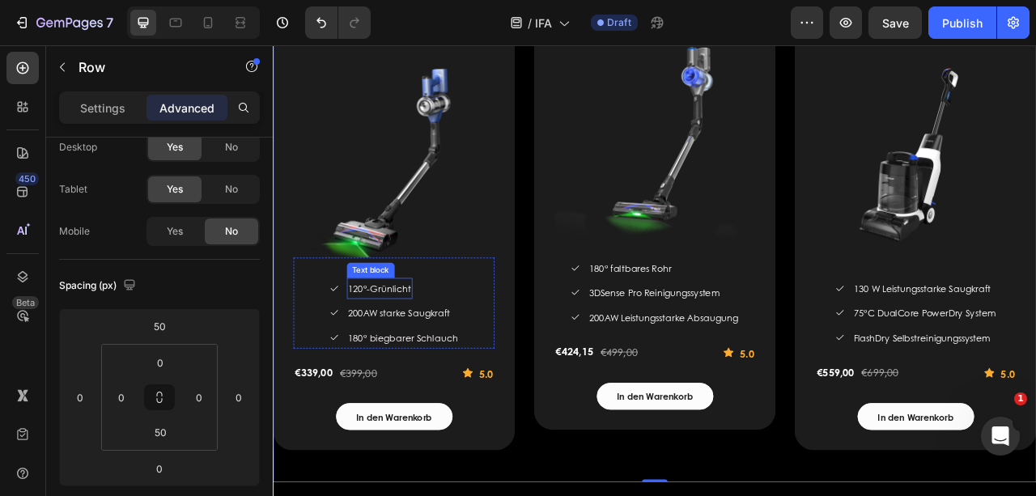
scroll to position [2316, 0]
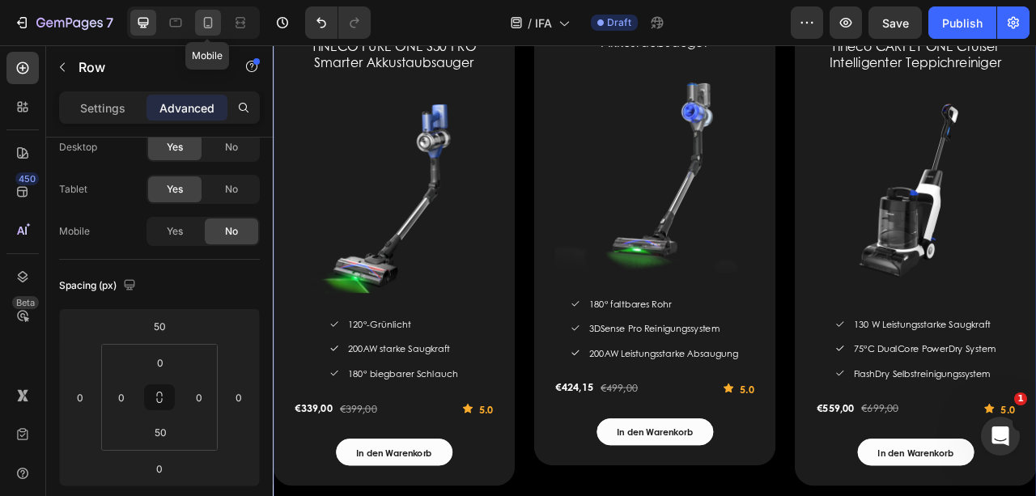
click at [208, 17] on icon at bounding box center [208, 22] width 9 height 11
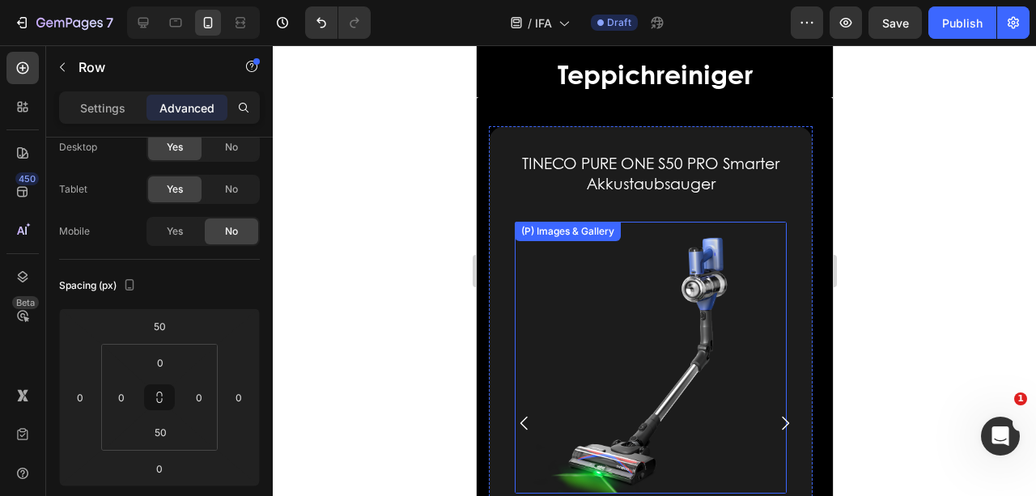
scroll to position [2152, 0]
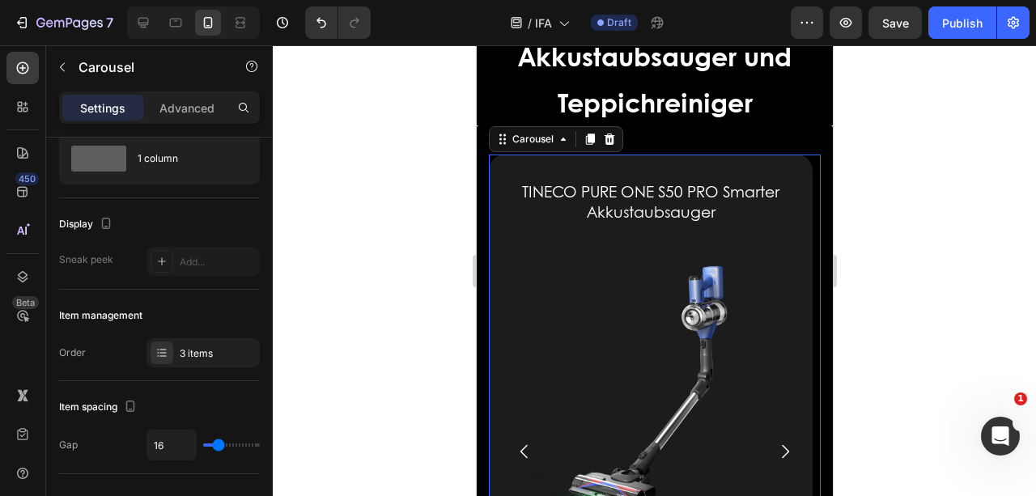
click at [778, 446] on icon "Carousel Next Arrow" at bounding box center [783, 451] width 19 height 19
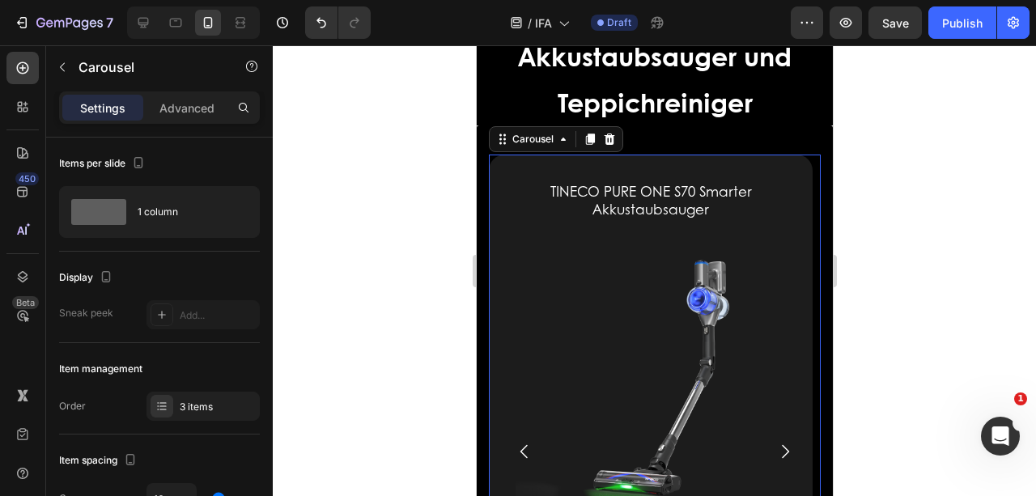
click at [778, 446] on icon "Carousel Next Arrow" at bounding box center [783, 451] width 19 height 19
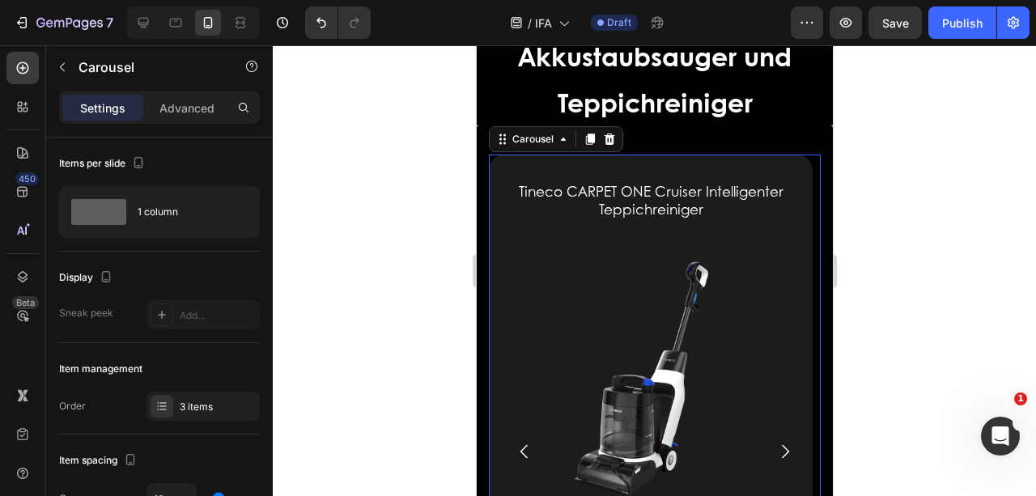
click at [778, 446] on icon "Carousel Next Arrow" at bounding box center [783, 451] width 19 height 19
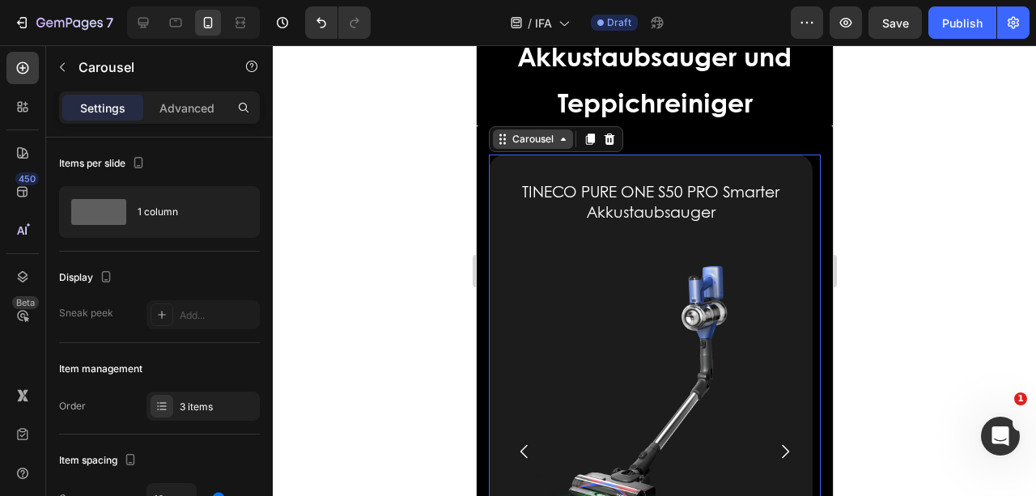
click at [520, 145] on div "Carousel" at bounding box center [532, 139] width 48 height 15
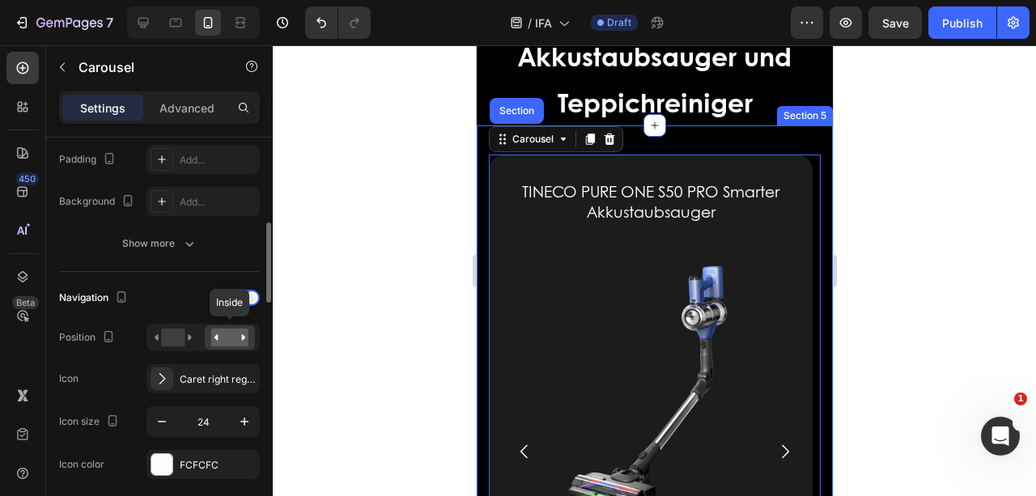
scroll to position [539, 0]
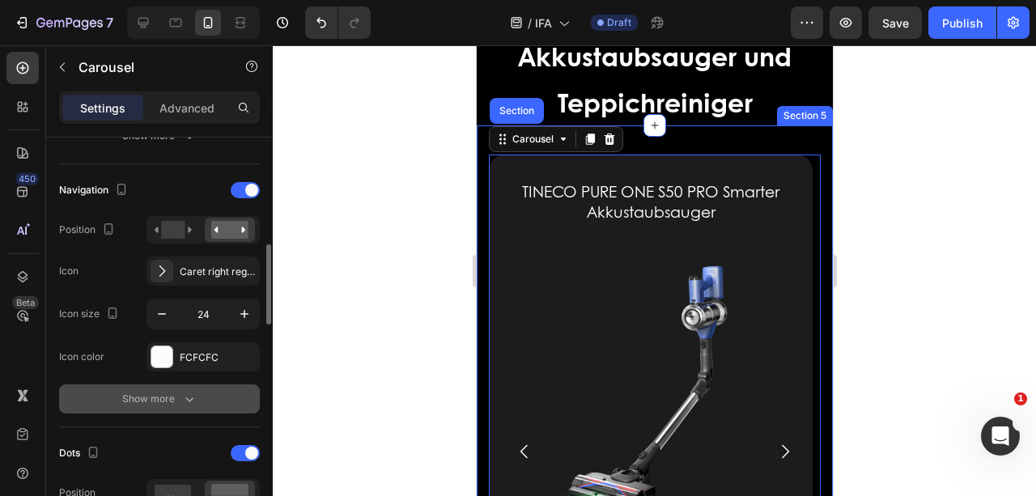
click at [181, 397] on icon "button" at bounding box center [189, 399] width 16 height 16
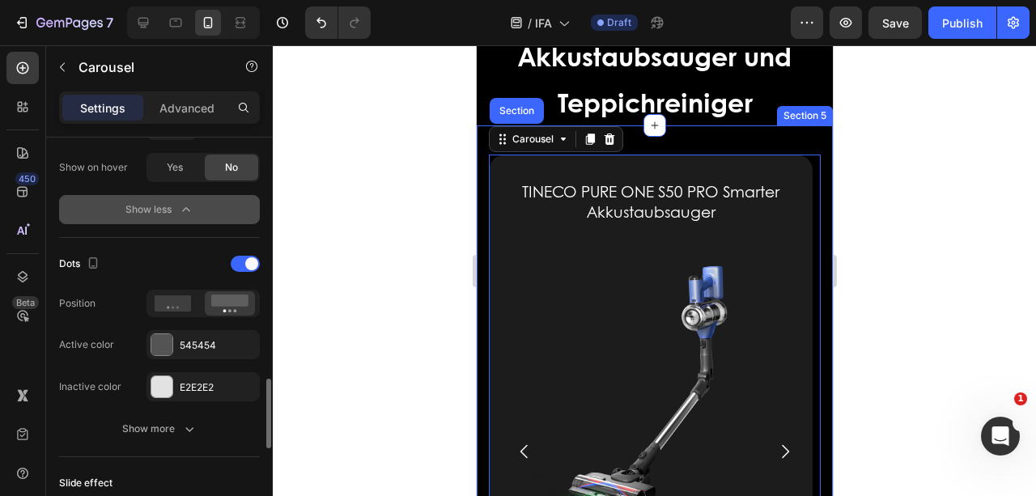
scroll to position [1079, 0]
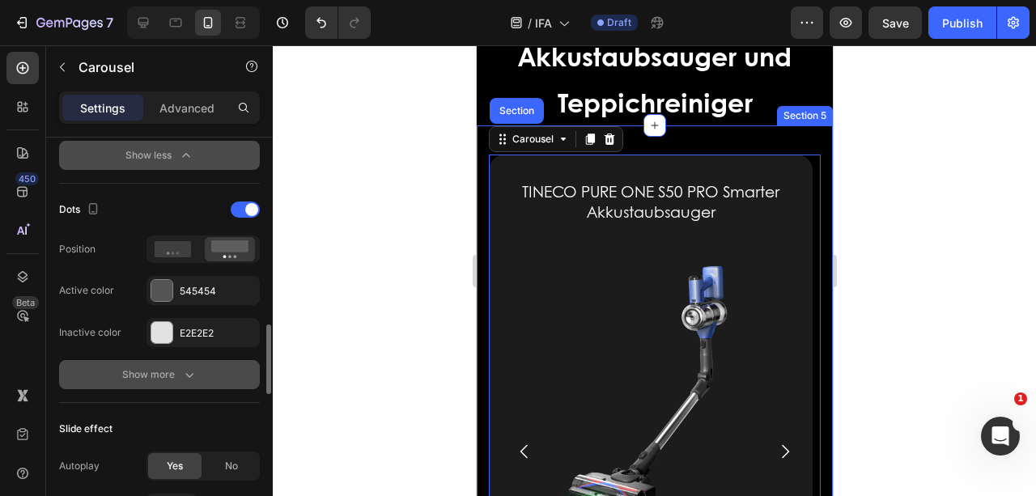
click at [189, 375] on icon "button" at bounding box center [189, 375] width 16 height 16
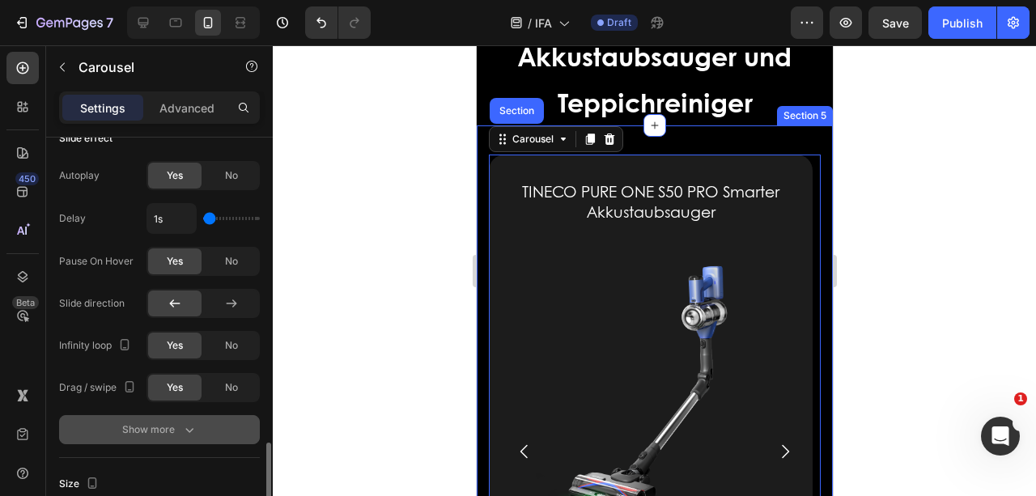
scroll to position [1510, 0]
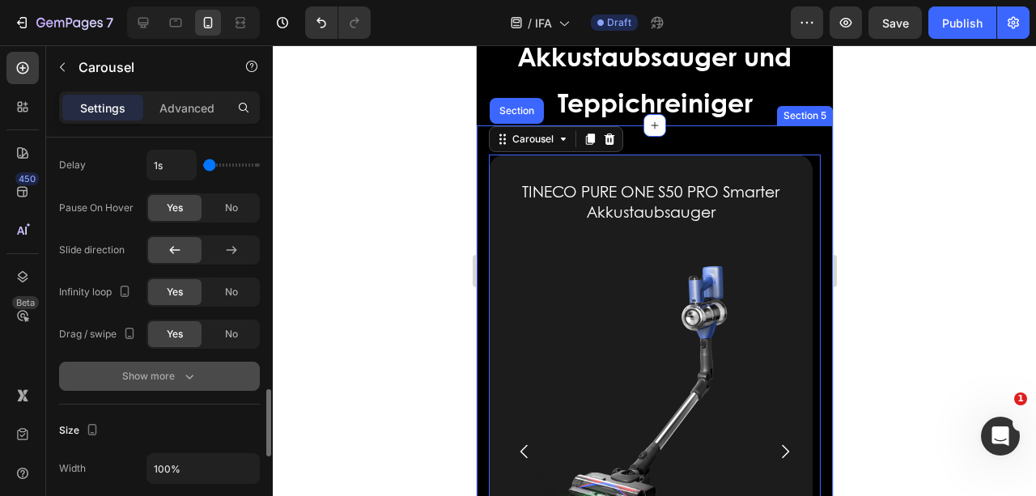
click at [186, 377] on icon "button" at bounding box center [189, 376] width 16 height 16
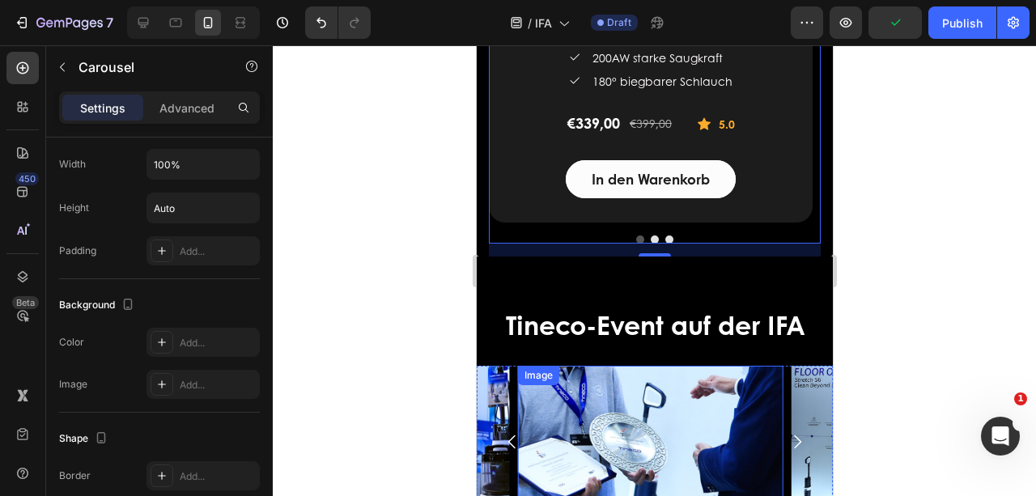
scroll to position [2745, 0]
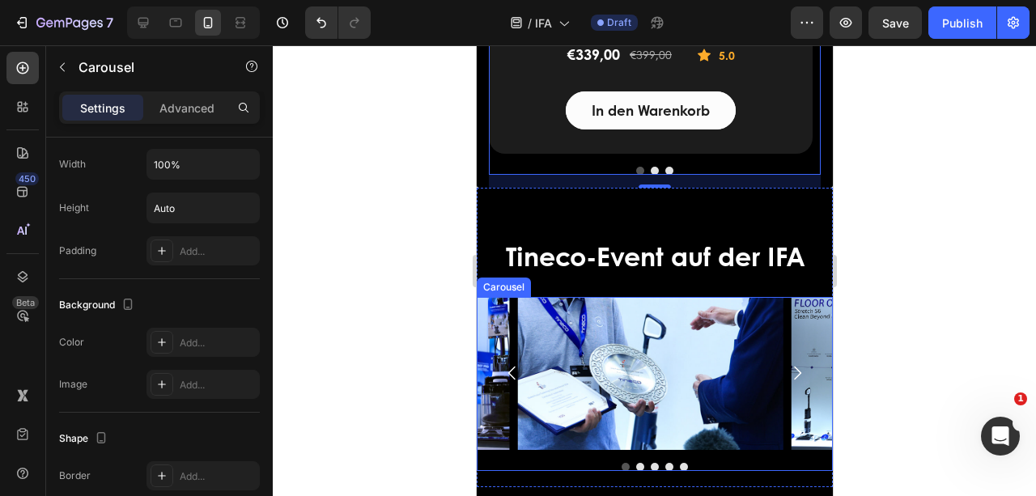
click at [787, 371] on icon "Carousel Next Arrow" at bounding box center [796, 372] width 19 height 19
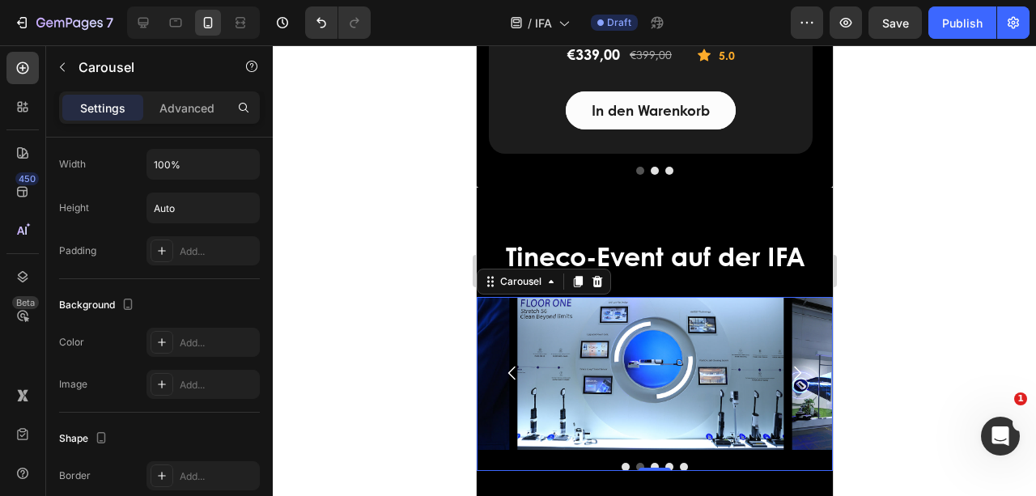
click at [544, 460] on div "Image Image Image Image Image Carousel 0" at bounding box center [654, 384] width 356 height 174
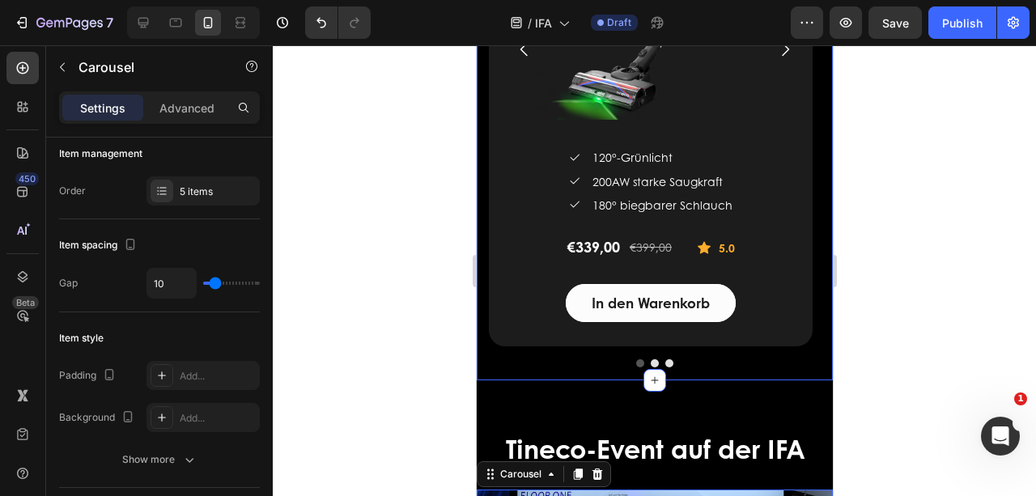
scroll to position [2530, 0]
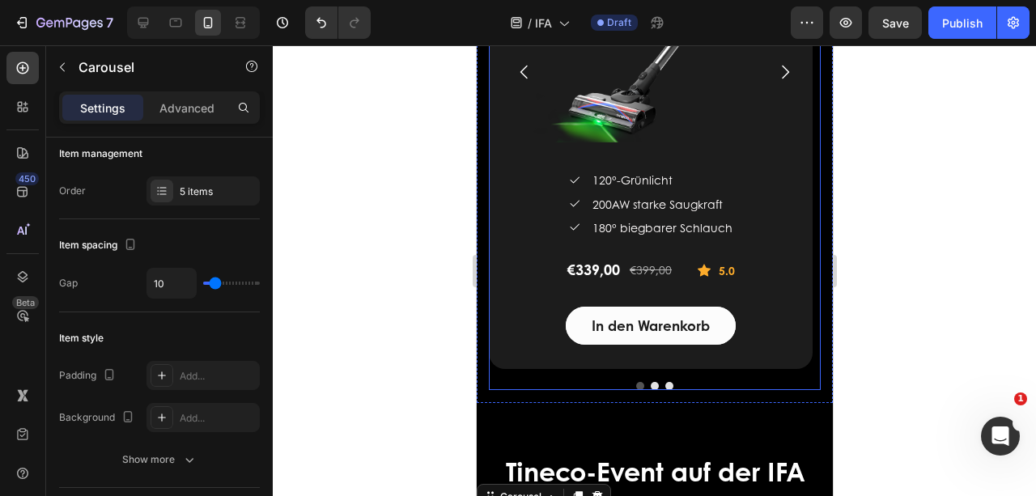
click at [502, 372] on div "TINECO PURE ONE S50 PRO Smarter Akkustaubsauger (P) Title (P) Images & Gallery …" at bounding box center [654, 83] width 332 height 614
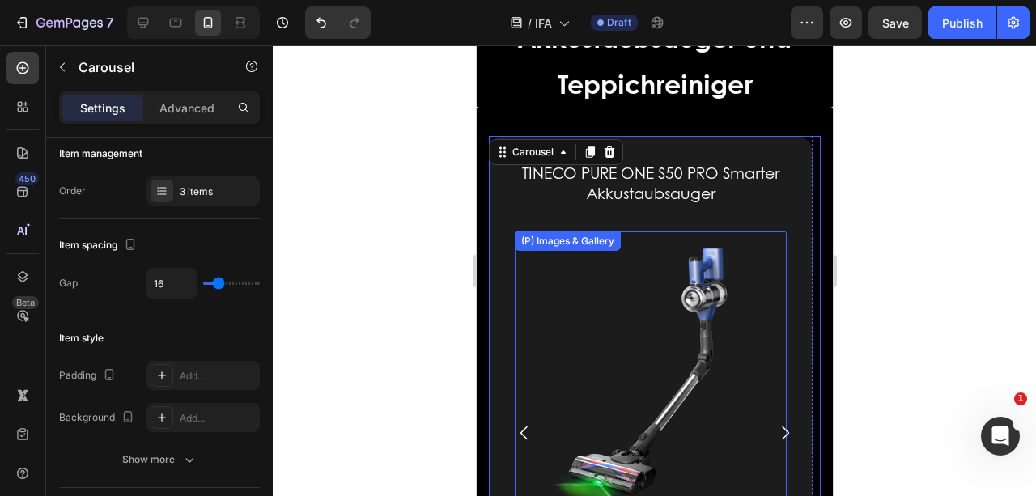
scroll to position [2152, 0]
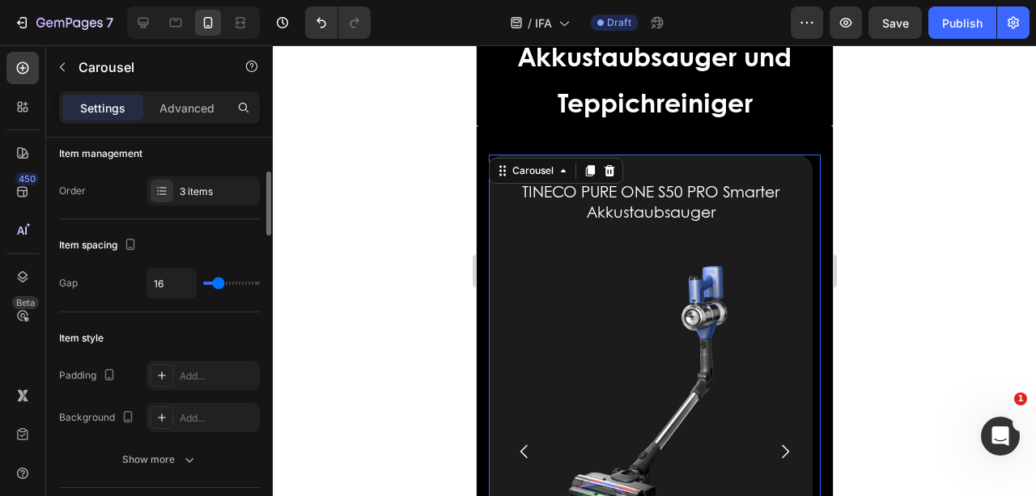
type input "40"
type input "59"
drag, startPoint x: 220, startPoint y: 283, endPoint x: 244, endPoint y: 286, distance: 23.6
type input "63"
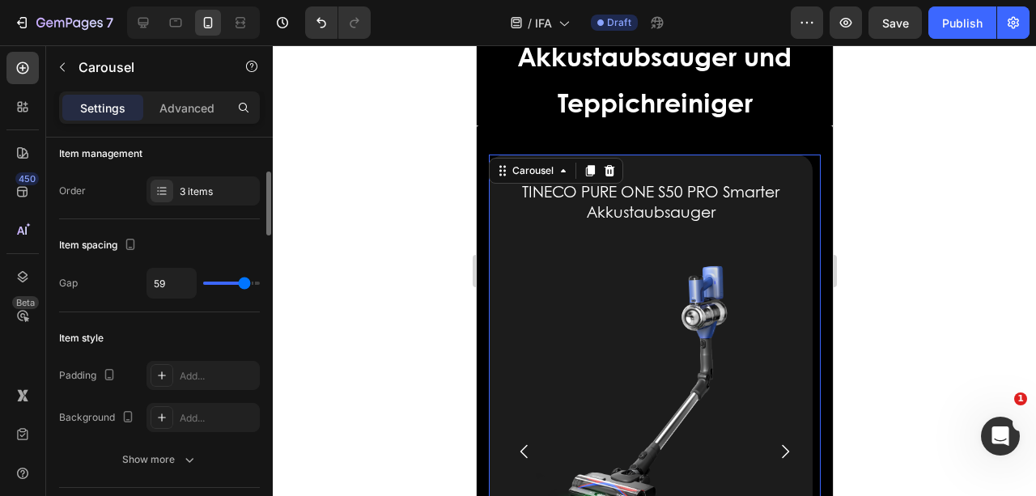
click at [244, 285] on input "range" at bounding box center [231, 283] width 57 height 3
type input "67"
type input "24"
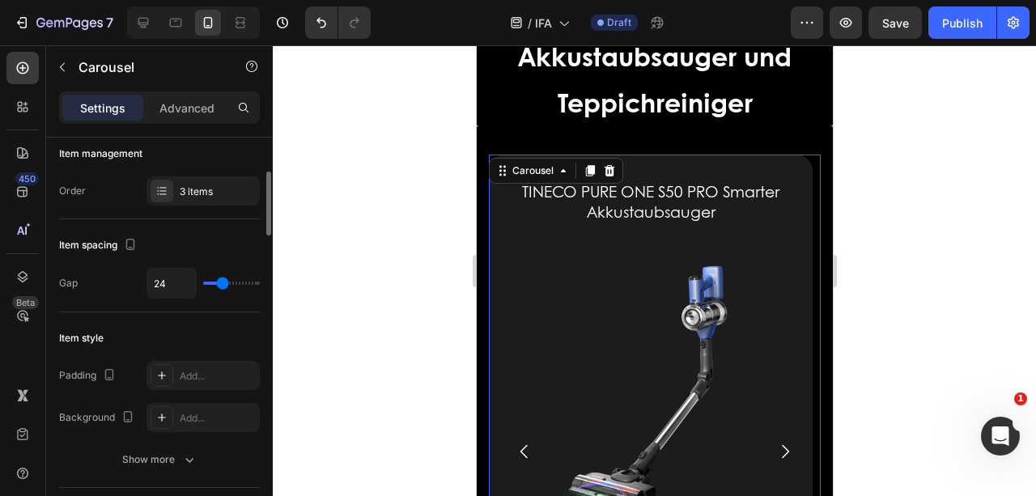
type input "21"
type input "20"
type input "19"
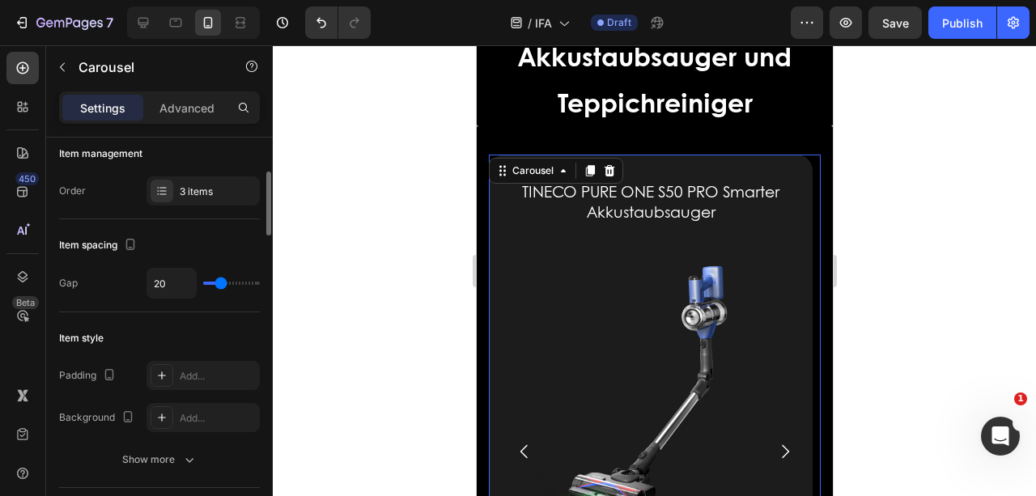
type input "19"
type input "17"
type input "13"
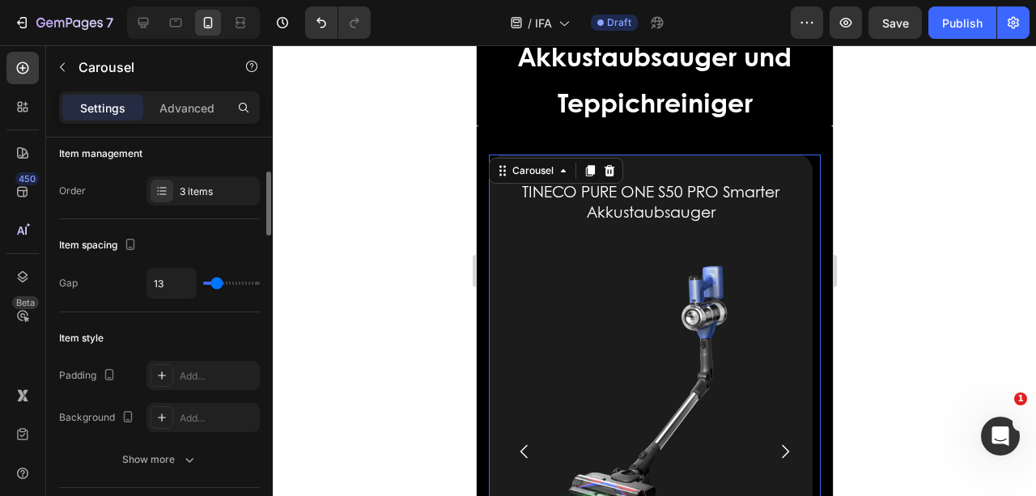
type input "12"
type input "11"
type input "10"
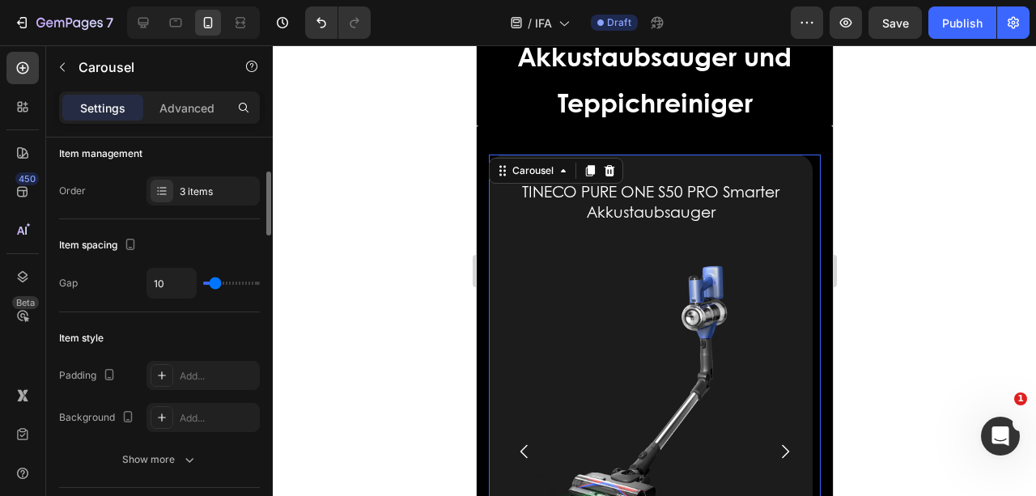
drag, startPoint x: 246, startPoint y: 283, endPoint x: 215, endPoint y: 286, distance: 30.9
type input "10"
click at [215, 285] on input "range" at bounding box center [231, 283] width 57 height 3
click at [528, 452] on icon "Carousel Back Arrow" at bounding box center [523, 451] width 19 height 19
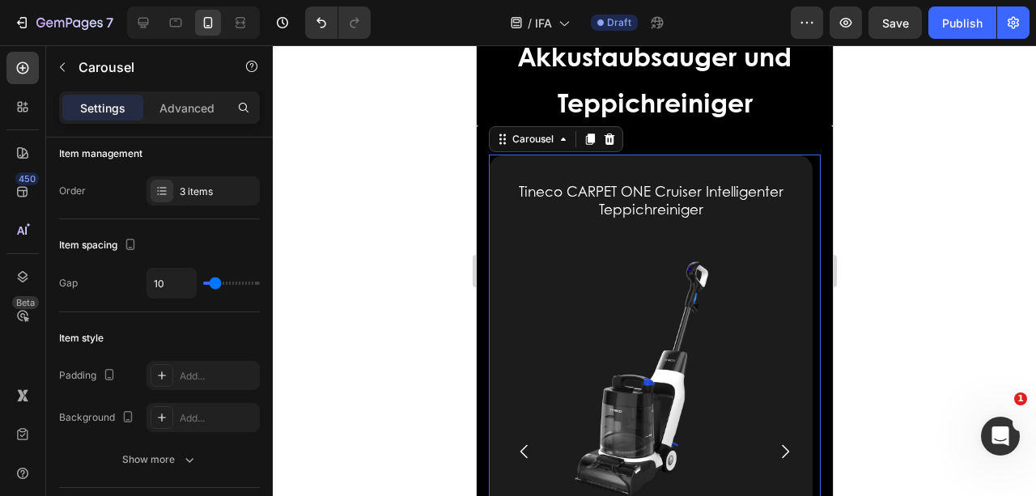
click at [528, 452] on icon "Carousel Back Arrow" at bounding box center [523, 451] width 19 height 19
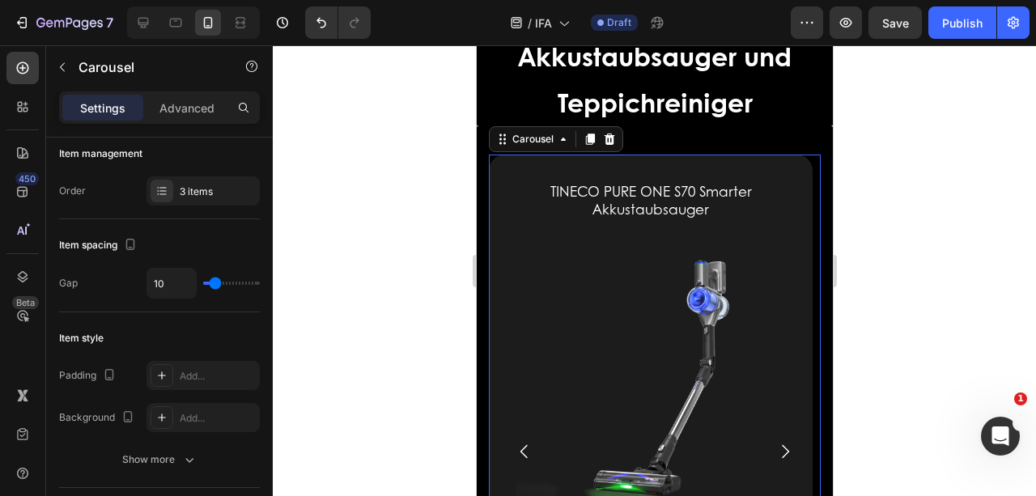
click at [528, 452] on icon "Carousel Back Arrow" at bounding box center [523, 451] width 19 height 19
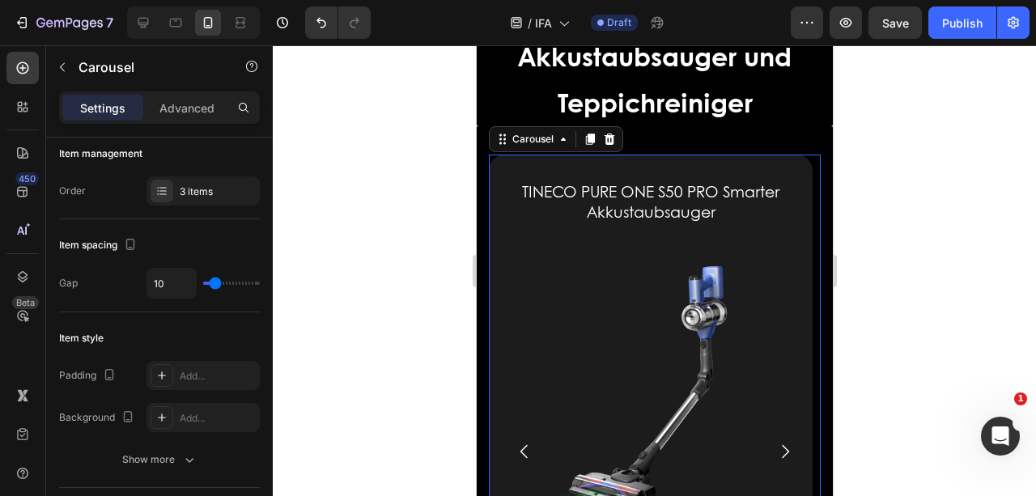
click at [528, 452] on icon "Carousel Back Arrow" at bounding box center [523, 451] width 19 height 19
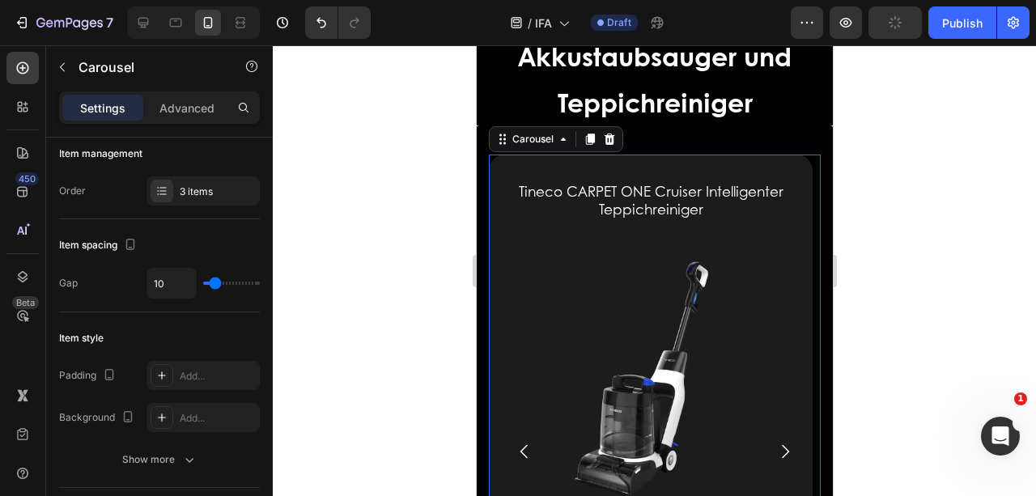
click at [774, 452] on icon "Carousel Next Arrow" at bounding box center [783, 451] width 19 height 19
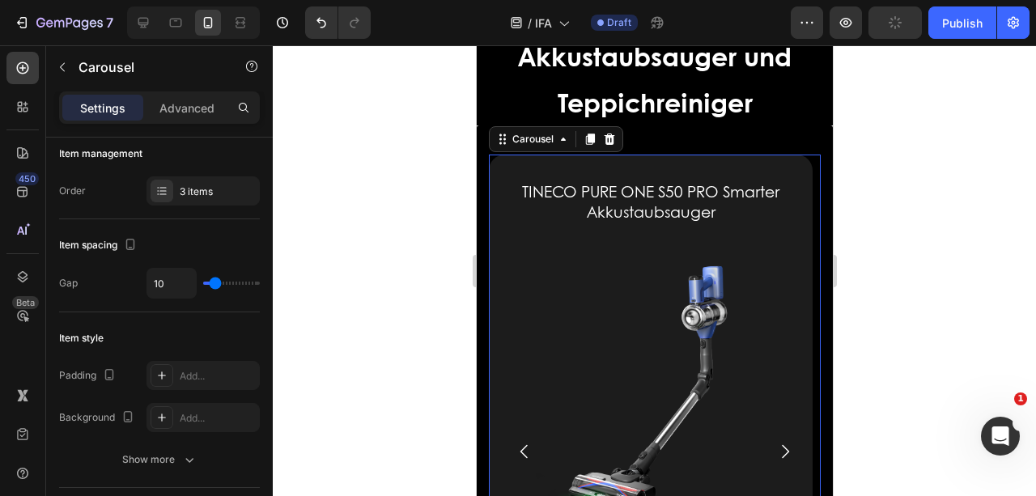
click at [774, 452] on icon "Carousel Next Arrow" at bounding box center [783, 451] width 19 height 19
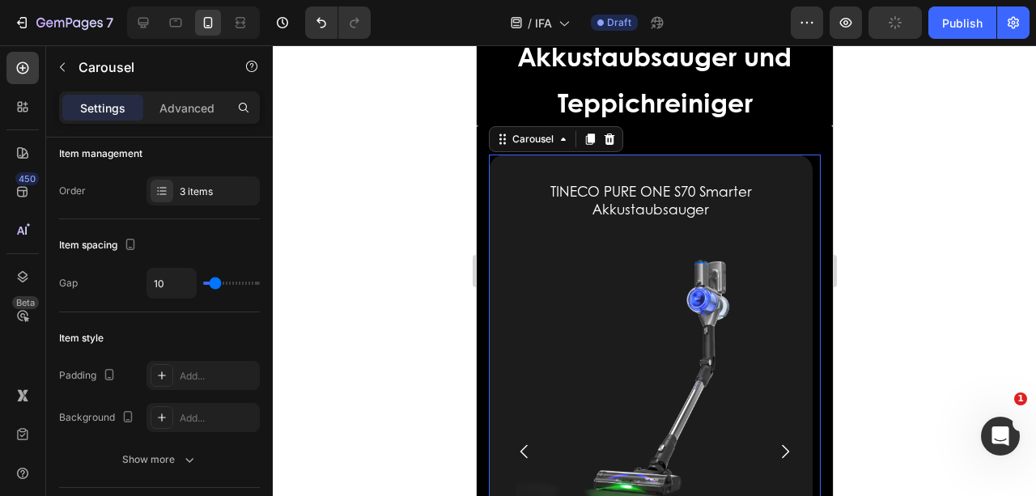
click at [774, 452] on icon "Carousel Next Arrow" at bounding box center [783, 451] width 19 height 19
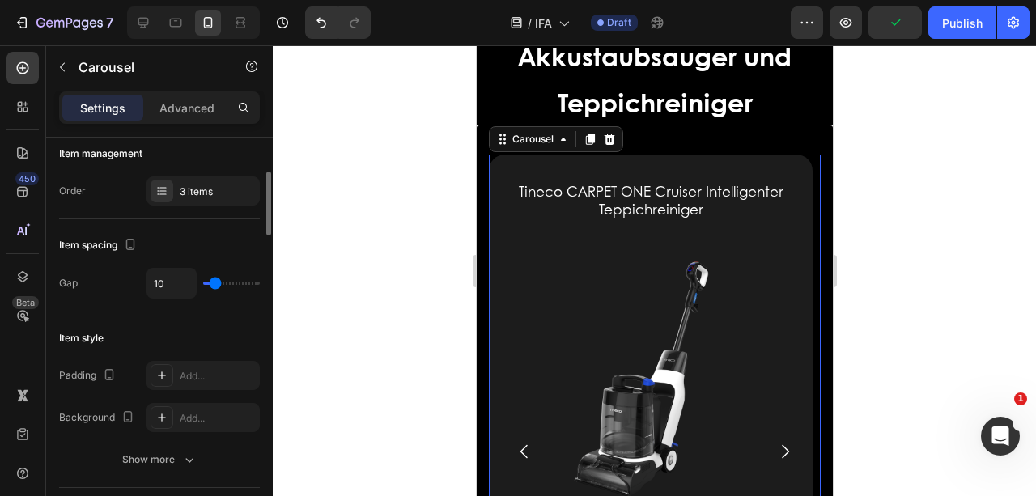
type input "25"
type input "27"
type input "33"
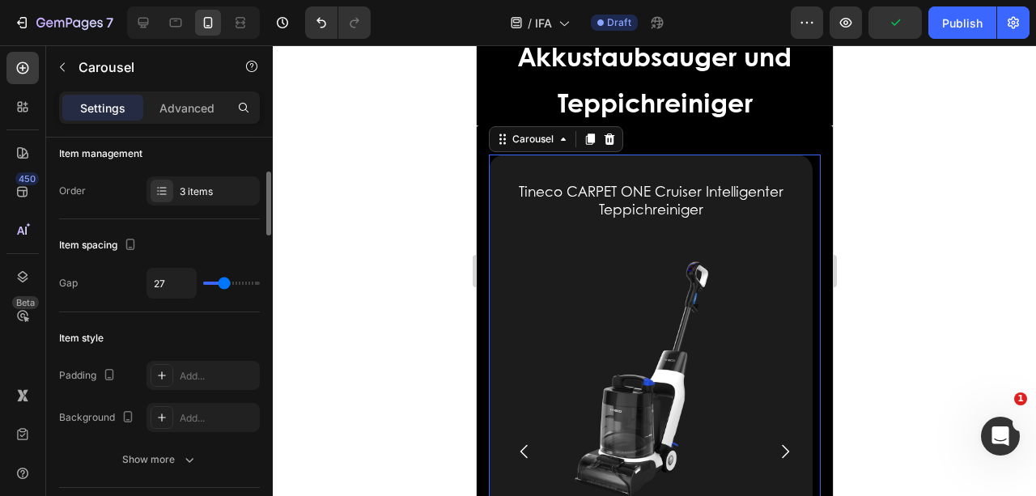
type input "33"
type input "34"
drag, startPoint x: 216, startPoint y: 285, endPoint x: 228, endPoint y: 285, distance: 12.1
type input "34"
click at [228, 285] on input "range" at bounding box center [231, 283] width 57 height 3
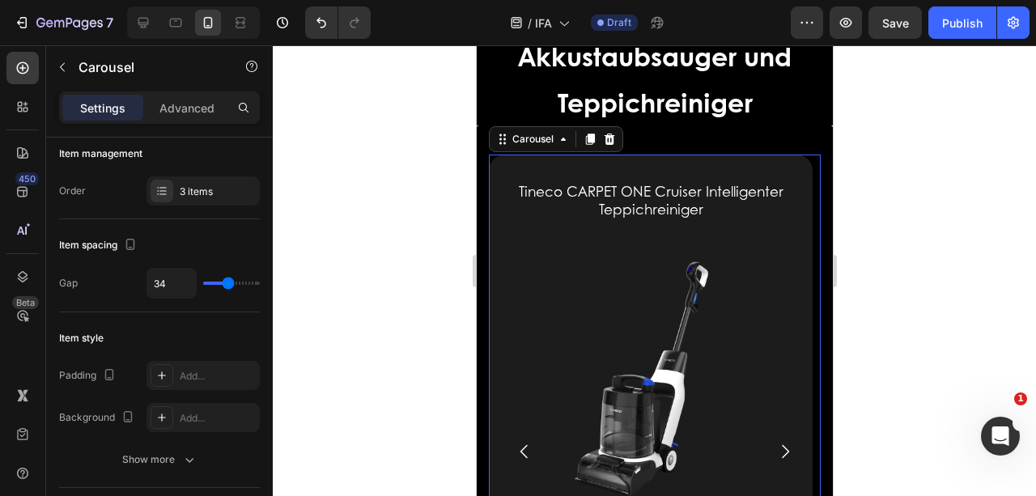
click at [526, 444] on icon "Carousel Back Arrow" at bounding box center [523, 451] width 19 height 19
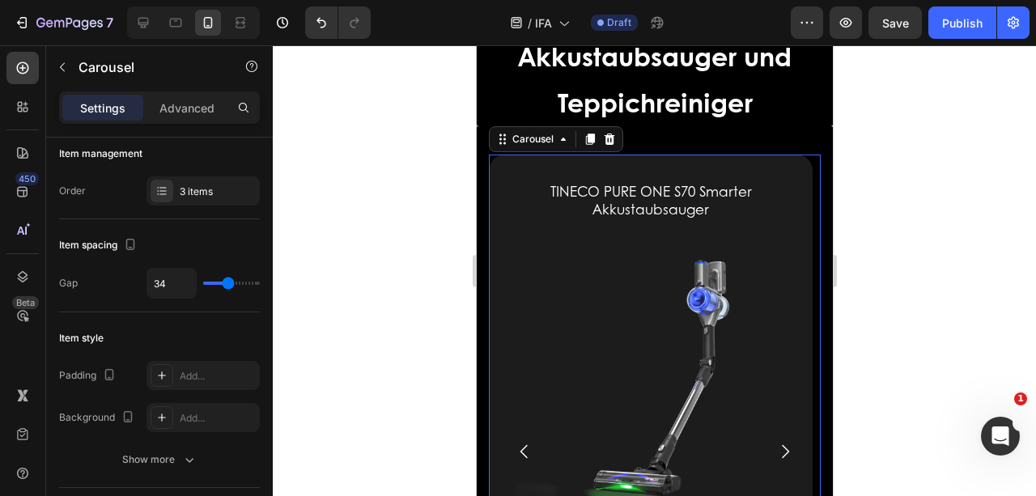
click at [524, 447] on icon "Carousel Back Arrow" at bounding box center [523, 451] width 19 height 19
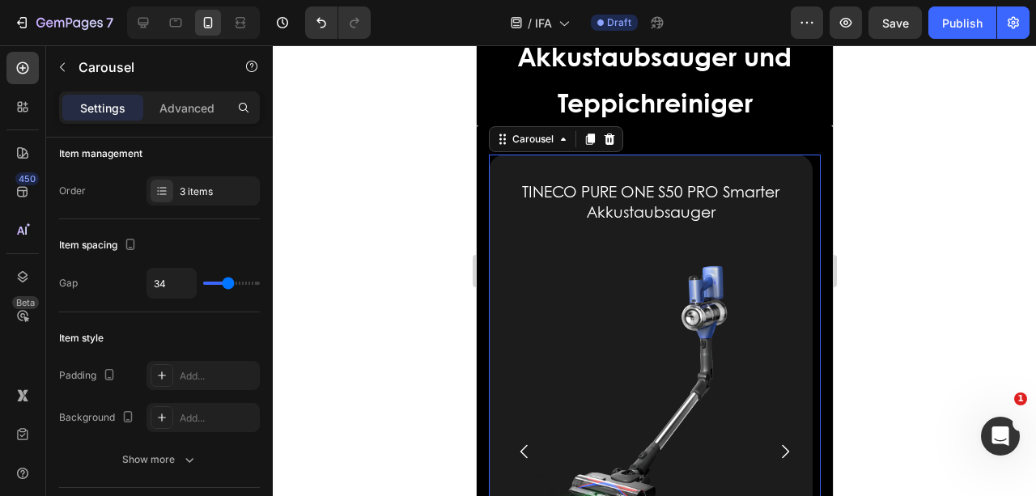
click at [521, 452] on icon "Carousel Back Arrow" at bounding box center [523, 451] width 19 height 19
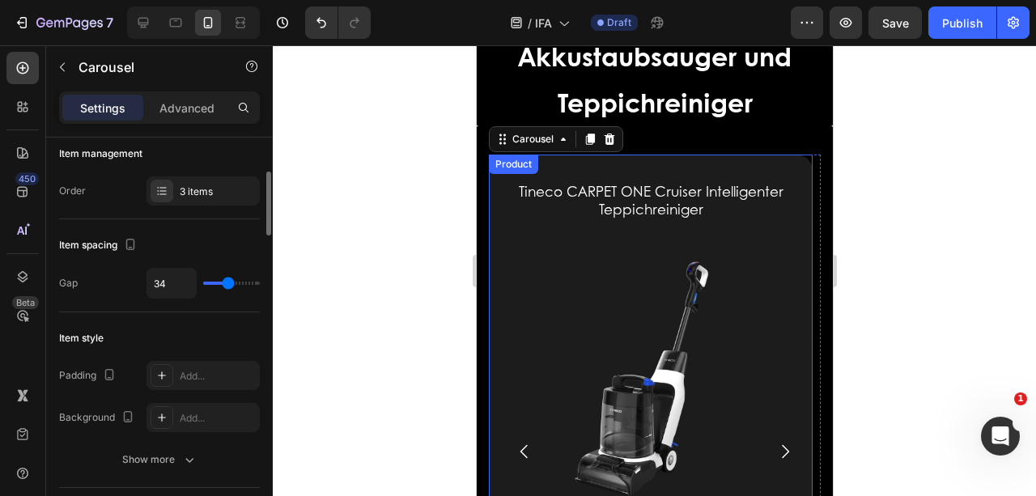
type input "20"
type input "19"
type input "18"
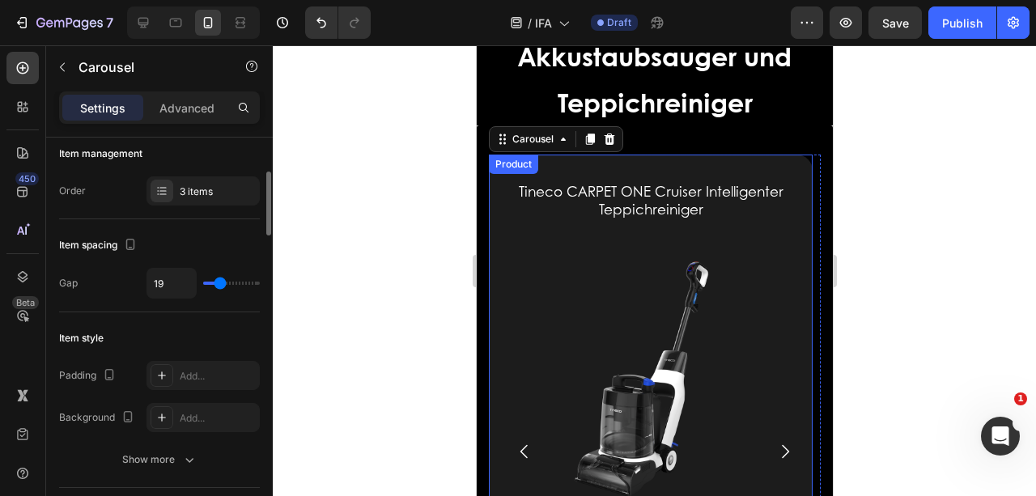
type input "18"
type input "16"
type input "17"
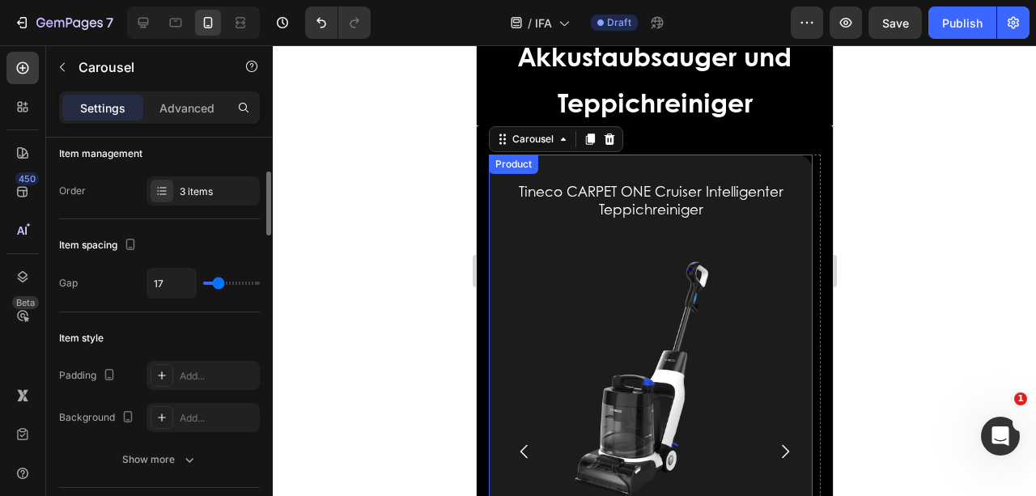
type input "19"
type input "20"
type input "21"
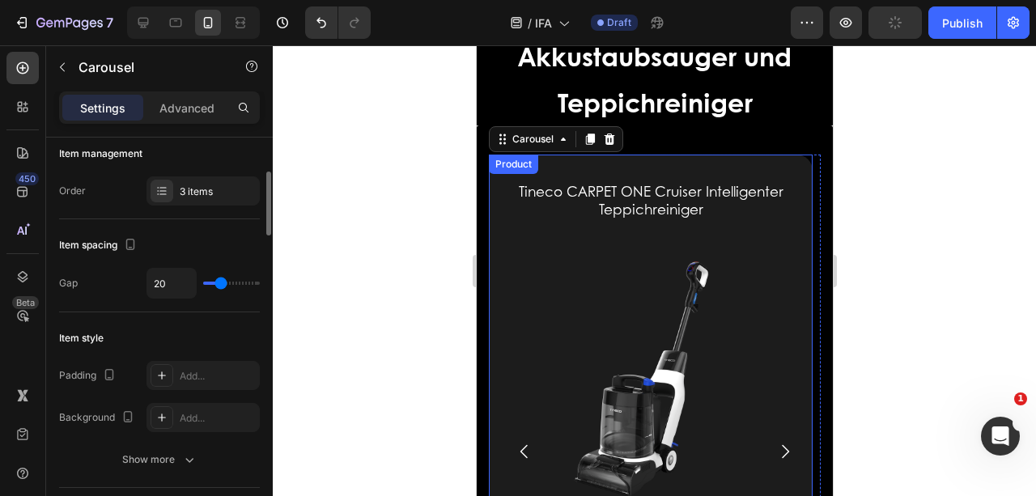
type input "21"
type input "22"
type input "21"
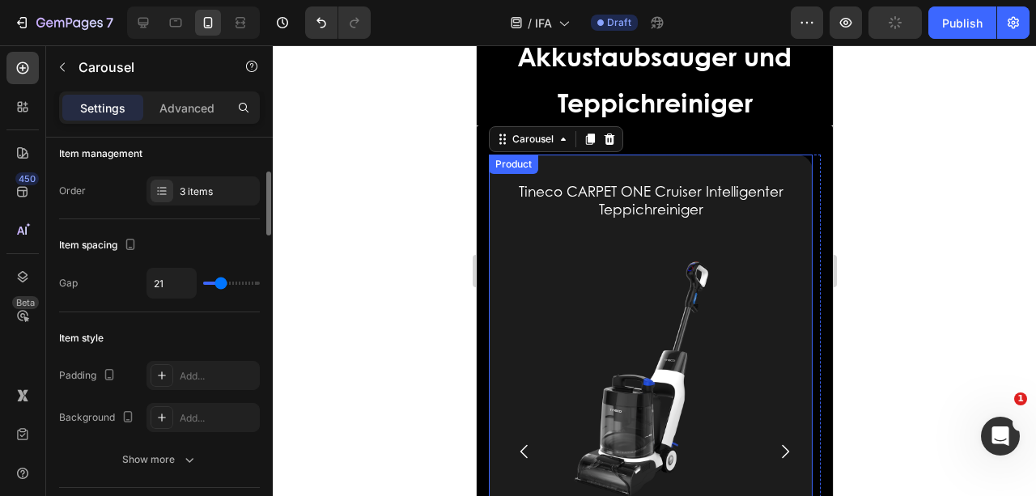
type input "20"
click at [220, 282] on input "range" at bounding box center [231, 283] width 57 height 3
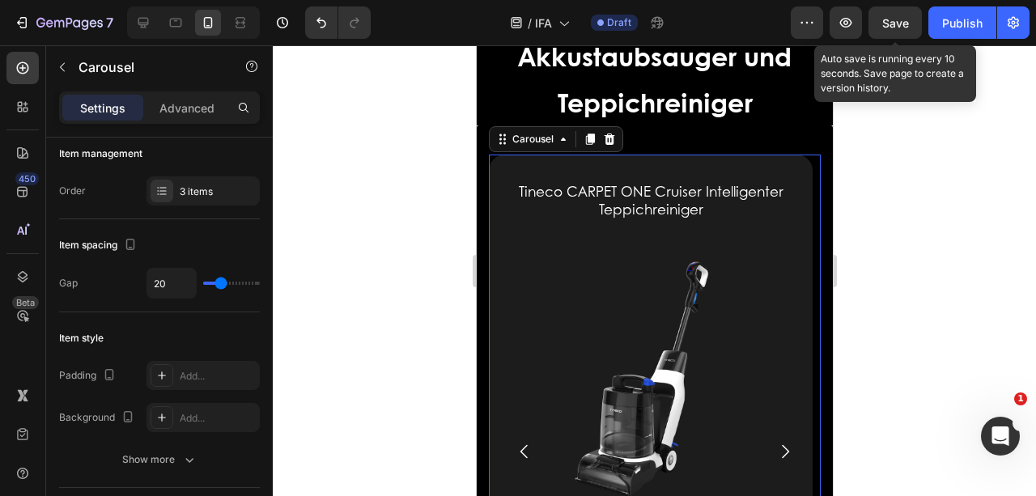
click at [890, 28] on span "Save" at bounding box center [895, 23] width 27 height 14
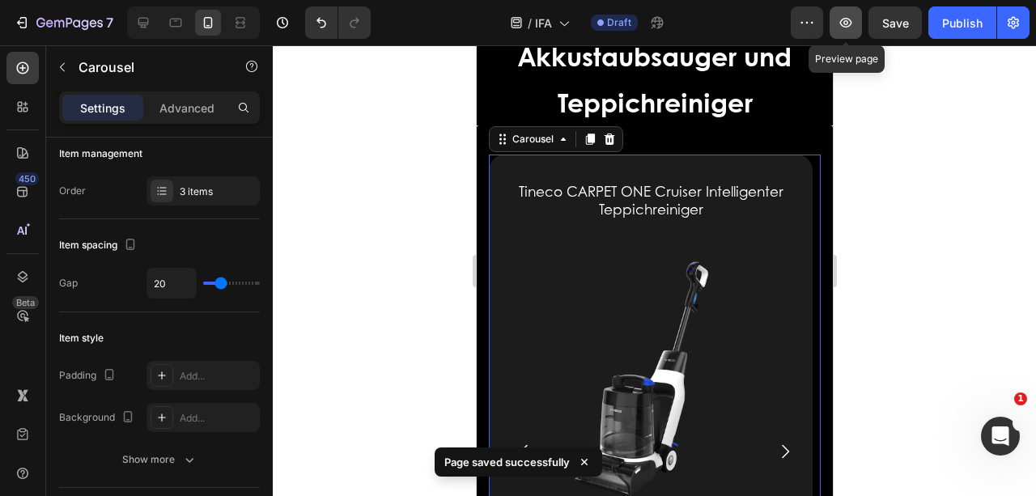
click at [851, 21] on icon "button" at bounding box center [846, 23] width 12 height 10
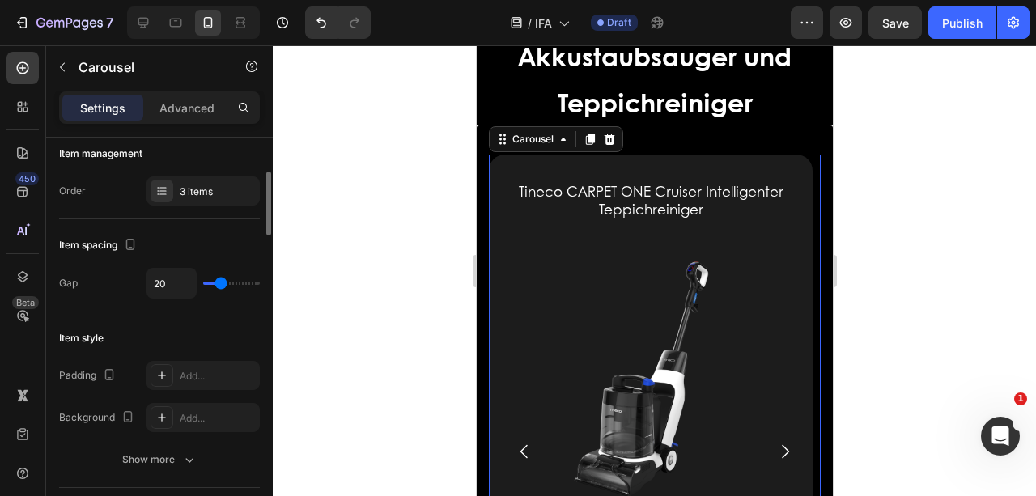
type input "26"
type input "28"
type input "29"
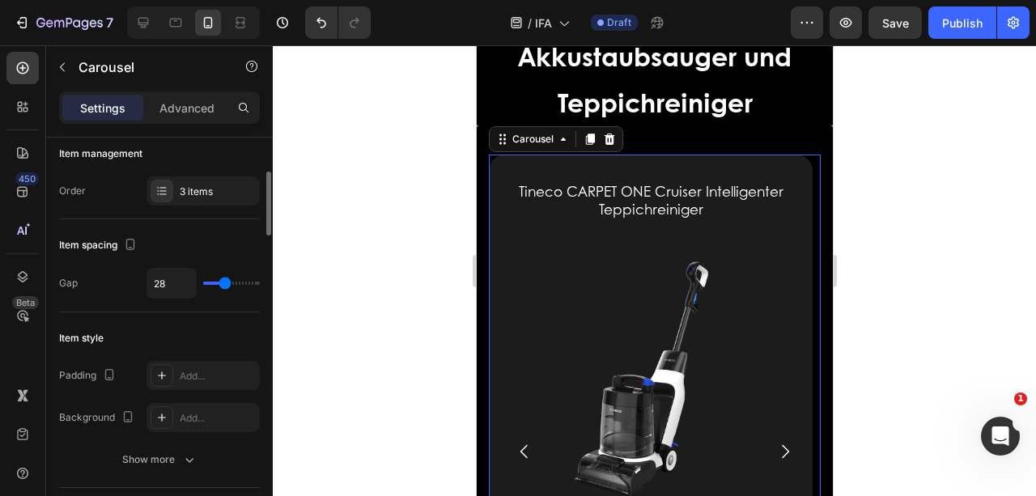
type input "29"
type input "31"
type input "32"
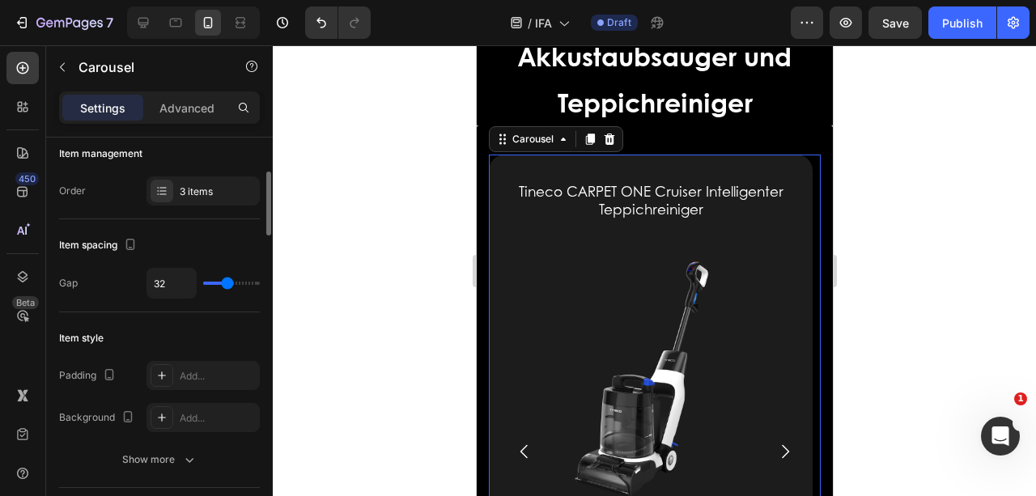
type input "31"
type input "29"
type input "28"
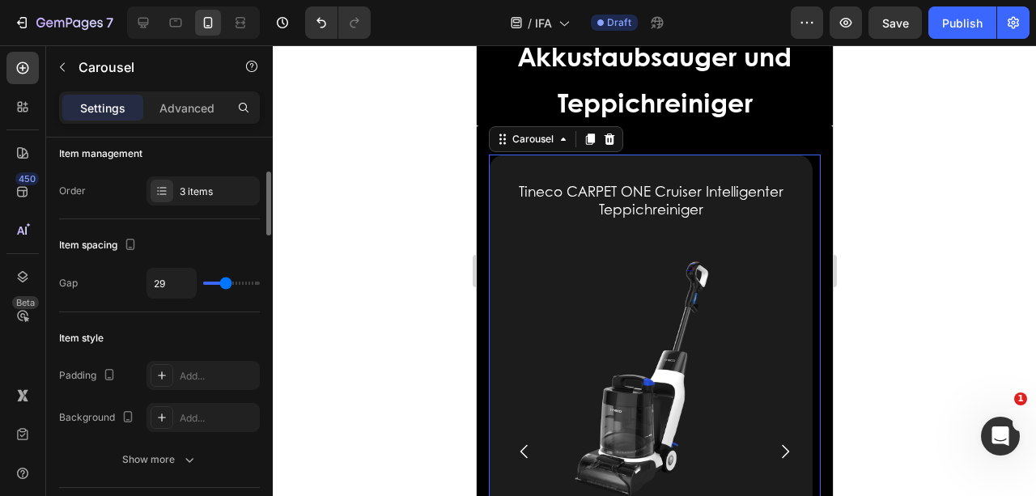
type input "28"
type input "29"
type input "30"
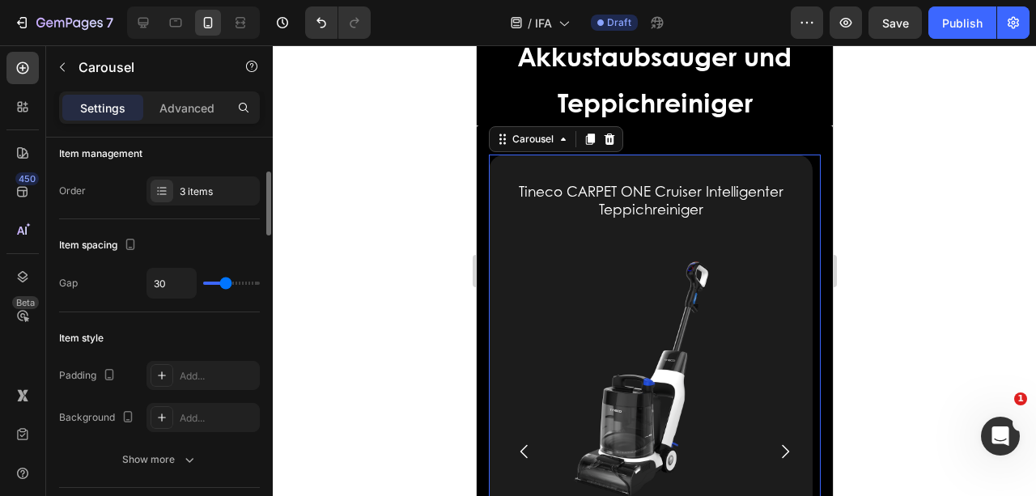
type input "31"
type input "30"
type input "29"
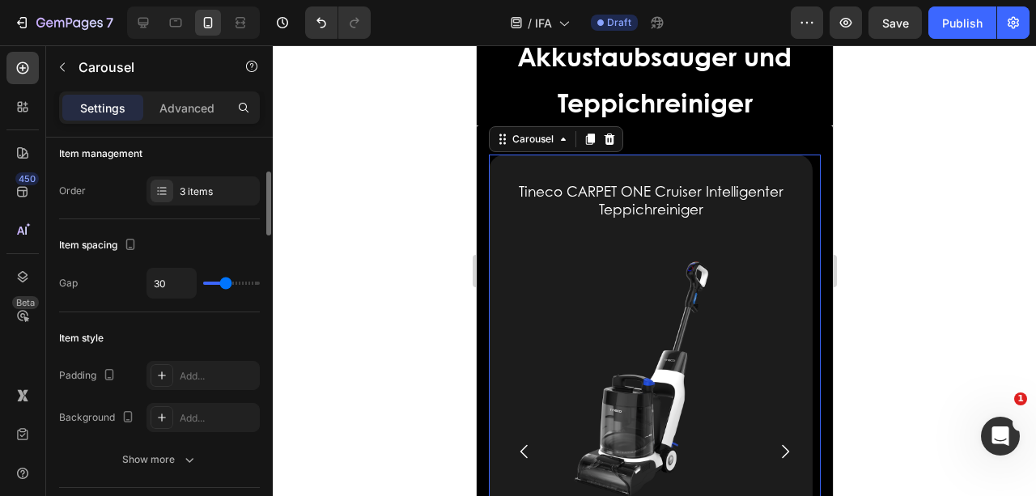
type input "29"
type input "30"
type input "31"
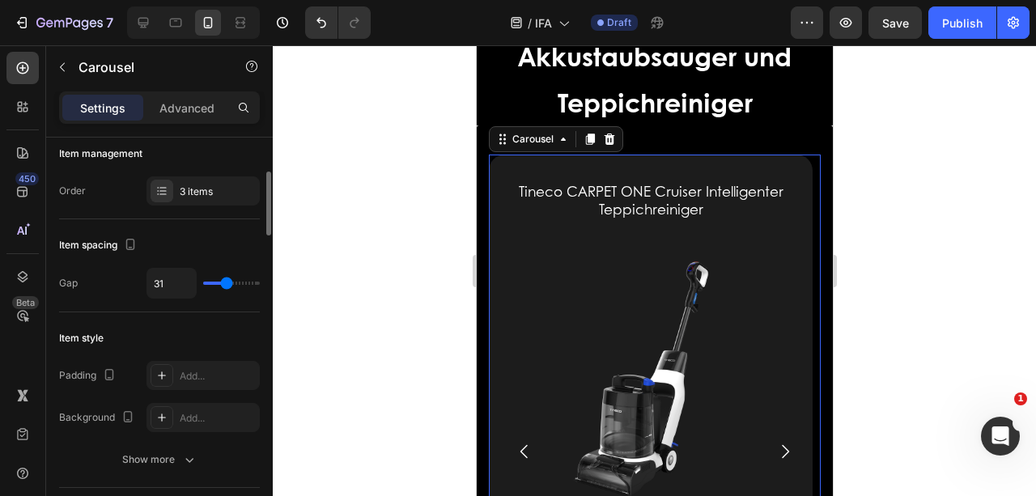
type input "32"
type input "31"
type input "30"
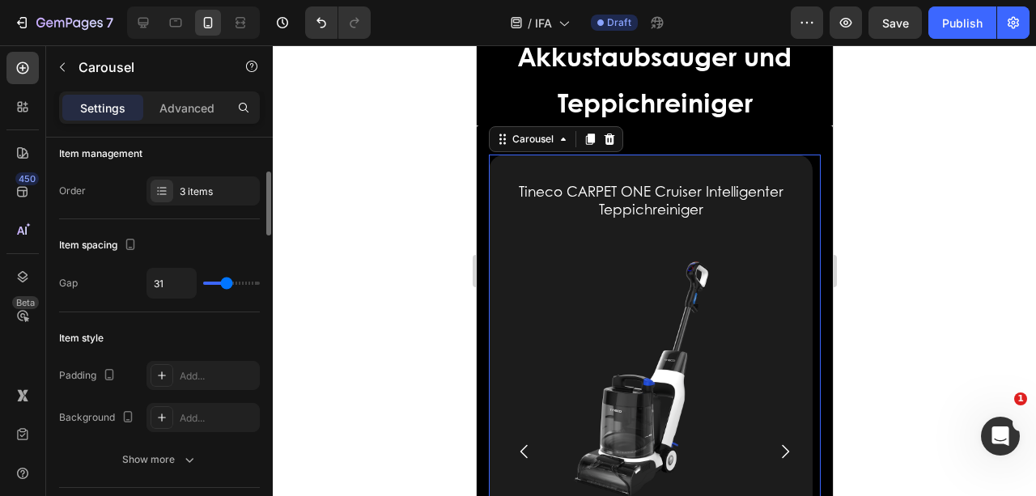
type input "30"
type input "29"
type input "30"
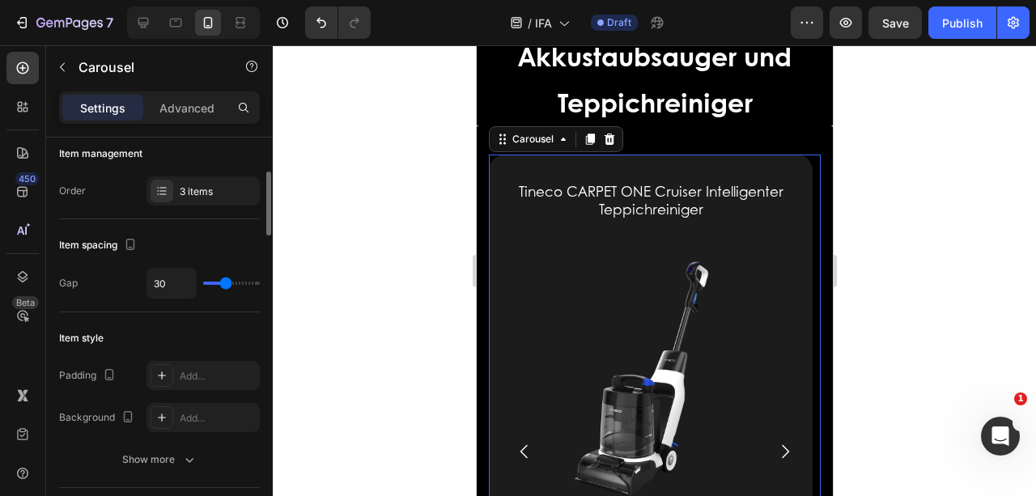
click at [226, 282] on input "range" at bounding box center [231, 283] width 57 height 3
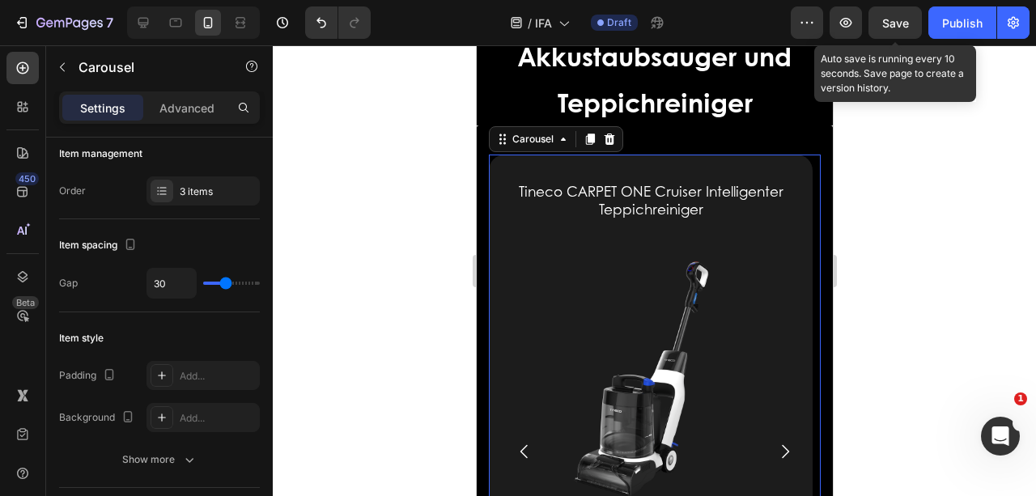
click at [900, 19] on span "Save" at bounding box center [895, 23] width 27 height 14
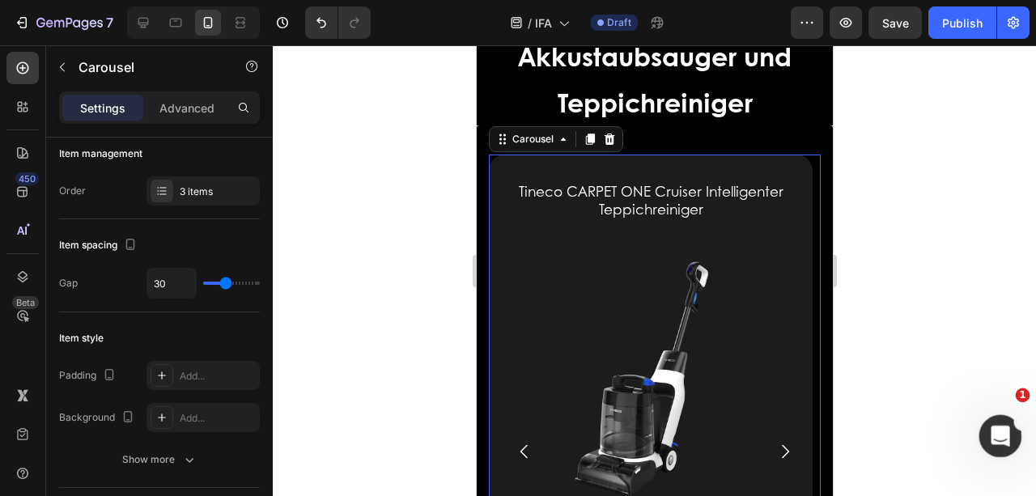
click at [1001, 441] on icon "打开 Intercom Messenger" at bounding box center [998, 434] width 27 height 27
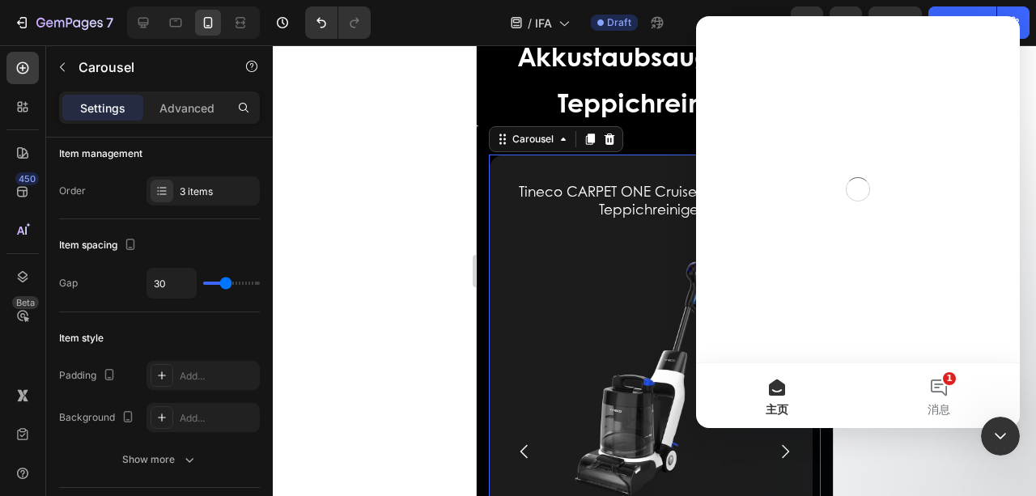
scroll to position [0, 0]
click at [940, 386] on button "1 消息" at bounding box center [939, 395] width 162 height 65
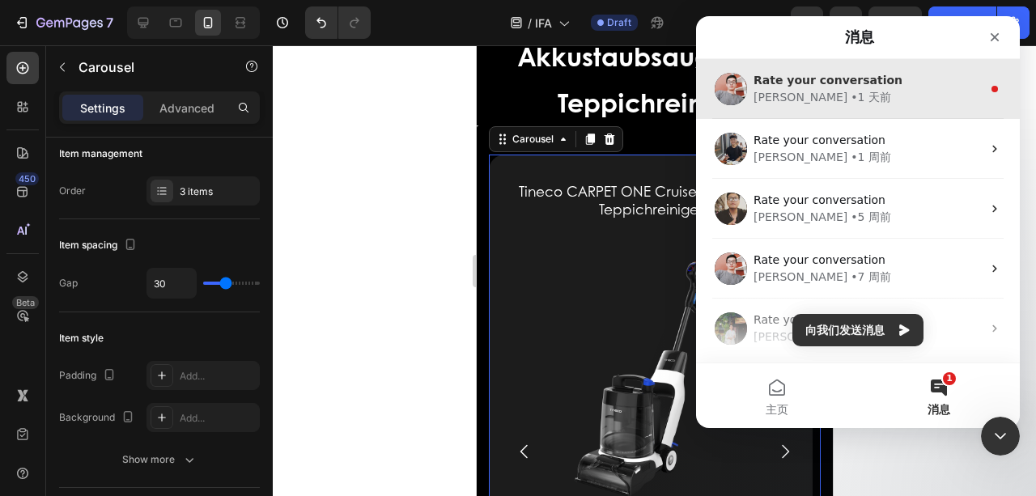
click at [910, 99] on div "Harry • 1 天前" at bounding box center [867, 97] width 228 height 17
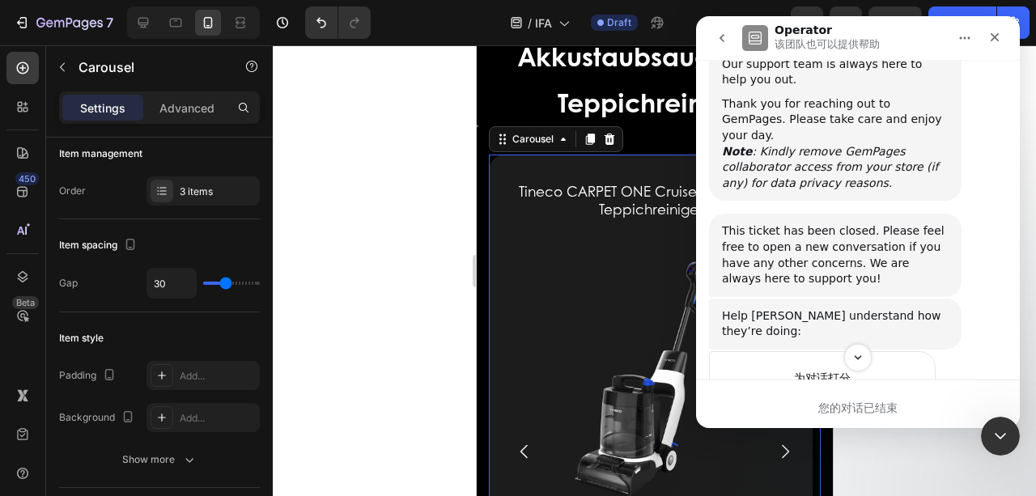
scroll to position [1813, 0]
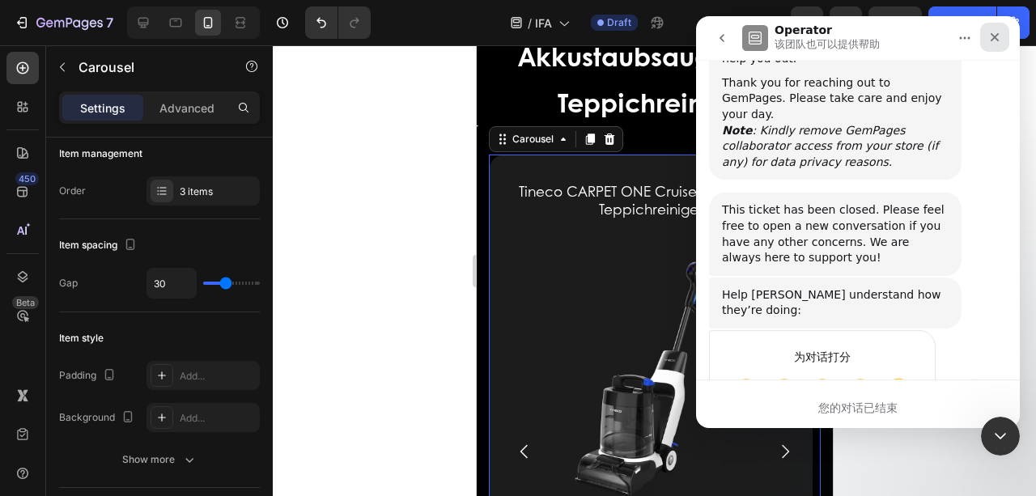
click at [994, 42] on icon "关闭" at bounding box center [994, 37] width 13 height 13
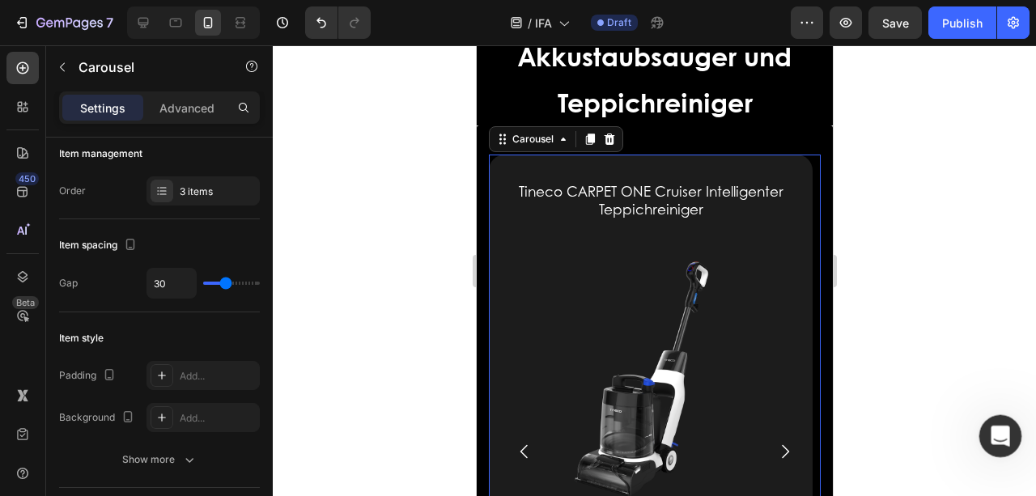
click at [997, 430] on icon "打开 Intercom Messenger" at bounding box center [998, 434] width 27 height 27
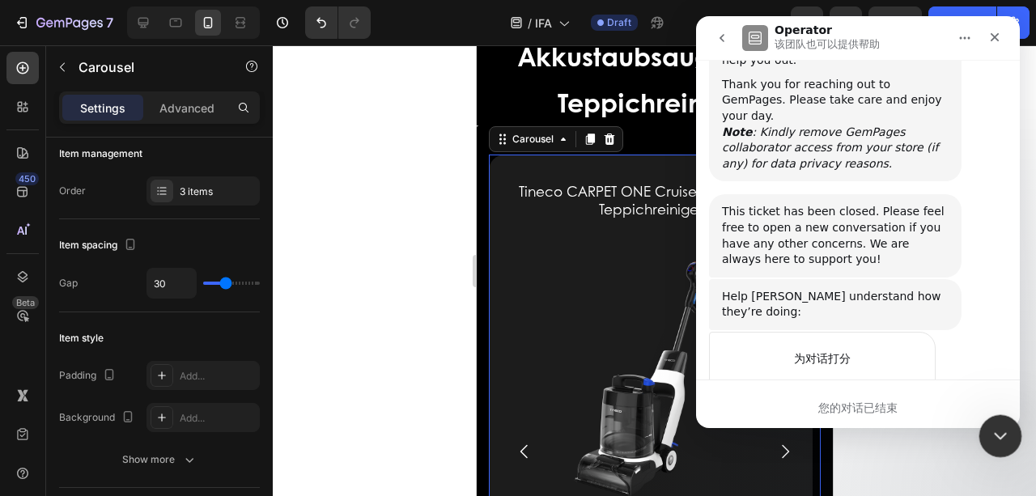
click at [1003, 440] on icon "关闭 Intercom Messenger" at bounding box center [997, 433] width 19 height 19
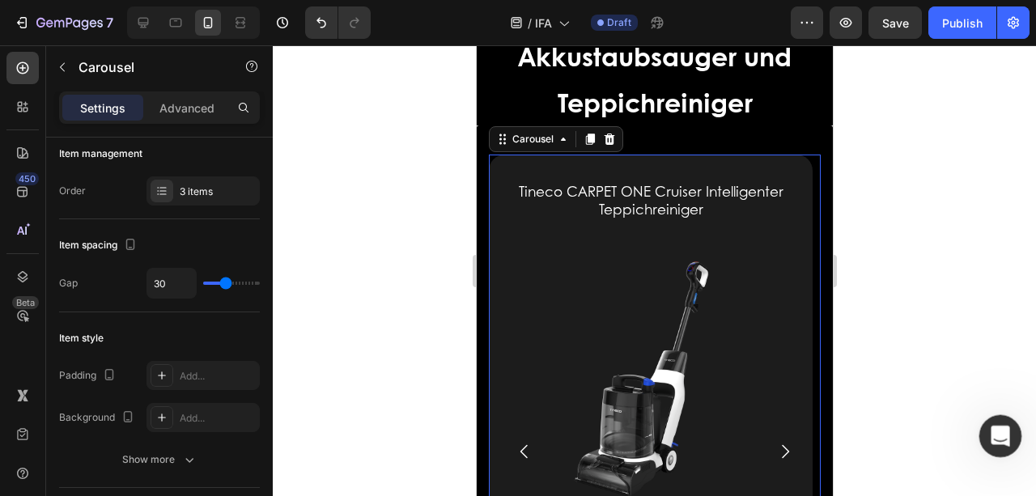
click at [1003, 438] on icon "打开 Intercom Messenger" at bounding box center [998, 434] width 27 height 27
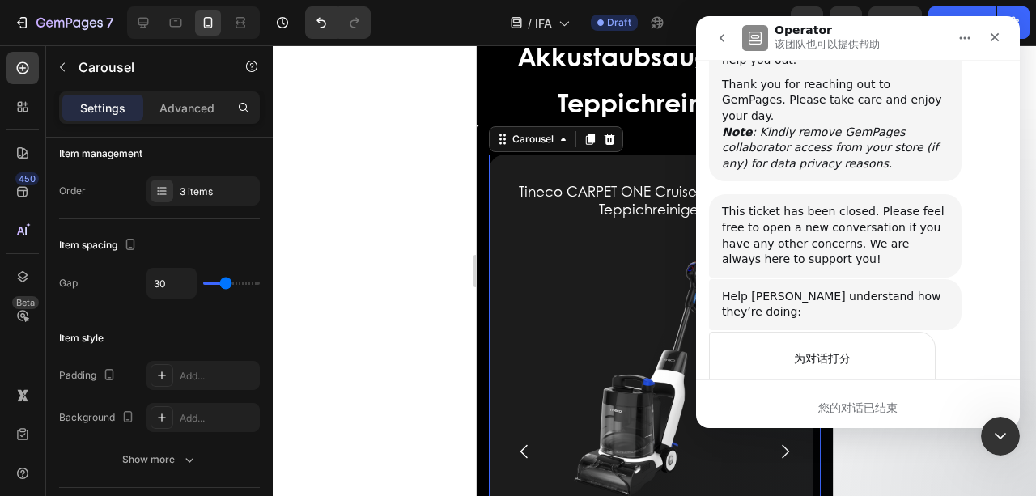
click at [720, 32] on icon "go back" at bounding box center [721, 38] width 13 height 13
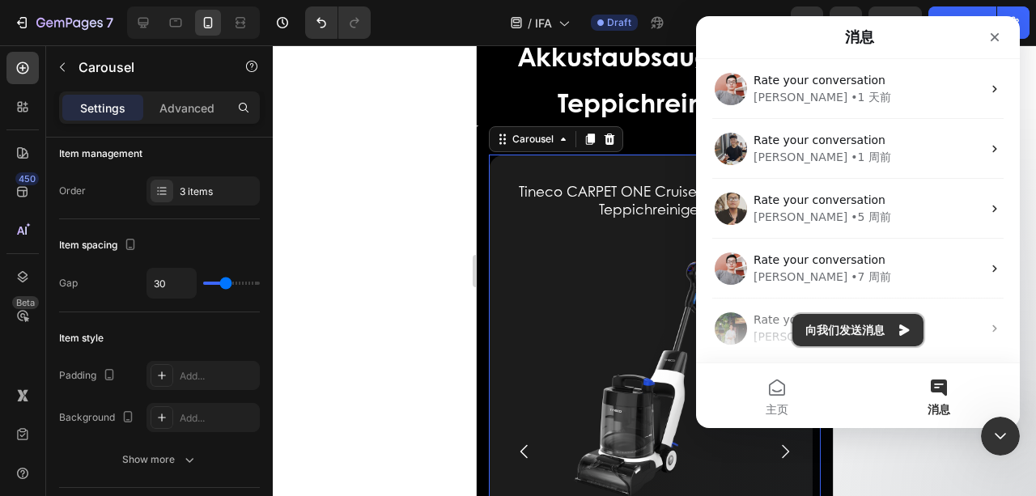
click at [896, 333] on button "向我们发送消息" at bounding box center [857, 330] width 131 height 32
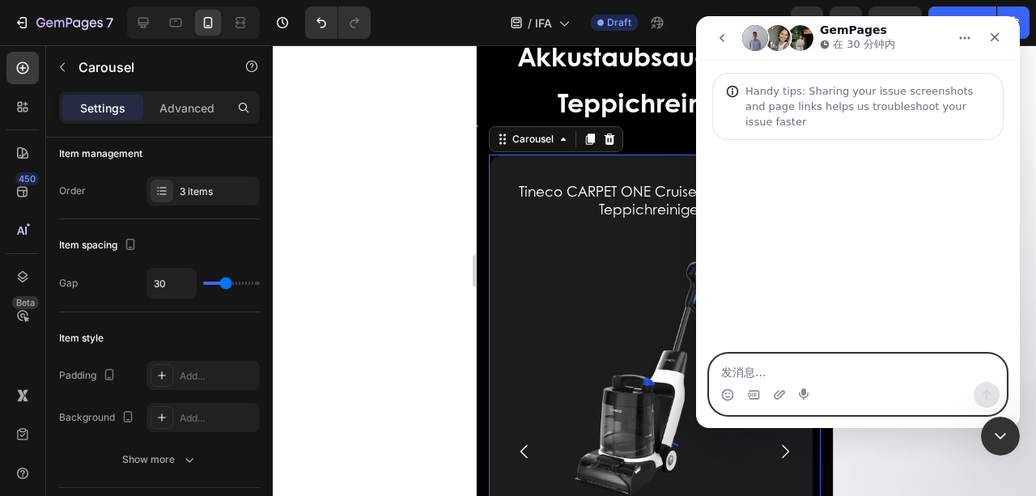
click at [761, 368] on textarea "发消息..." at bounding box center [858, 368] width 296 height 28
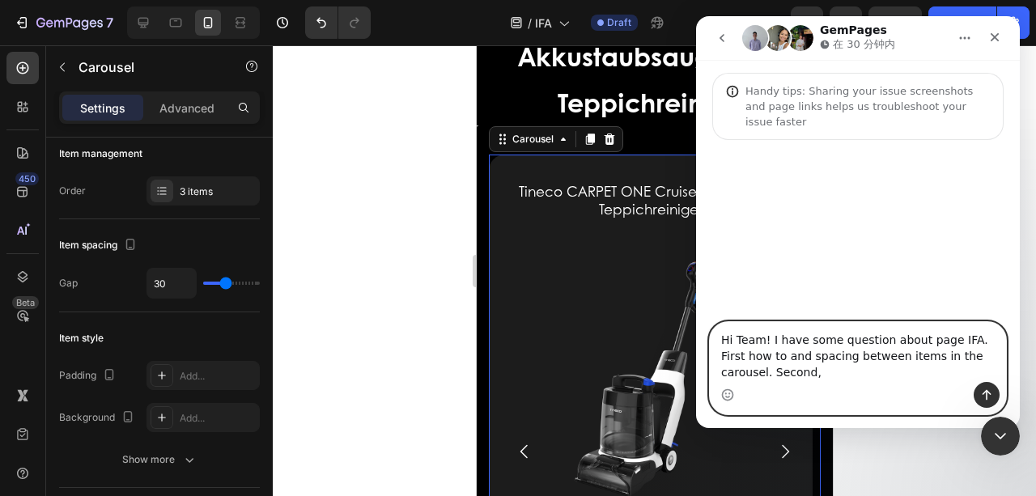
click at [744, 359] on textarea "Hi Team! I have some question about page IFA. First how to and spacing between …" at bounding box center [858, 352] width 296 height 60
drag, startPoint x: 819, startPoint y: 375, endPoint x: 860, endPoint y: 350, distance: 48.7
click at [819, 375] on textarea "Hi Team! I have some question about page IFA. First, how to and spacing between…" at bounding box center [858, 352] width 296 height 60
click at [832, 372] on textarea "Hi Team! I have some question about page IFA. First, how to and spacing between…" at bounding box center [858, 352] width 296 height 60
click at [804, 354] on textarea "Hi Team! I have some question about page IFA. First, how to and spacing between…" at bounding box center [858, 352] width 296 height 60
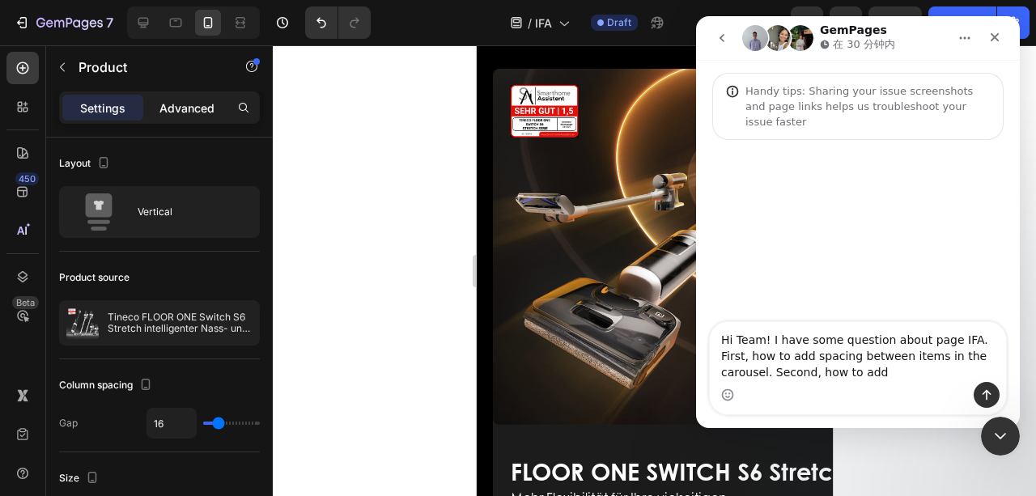
click at [182, 108] on p "Advanced" at bounding box center [186, 108] width 55 height 17
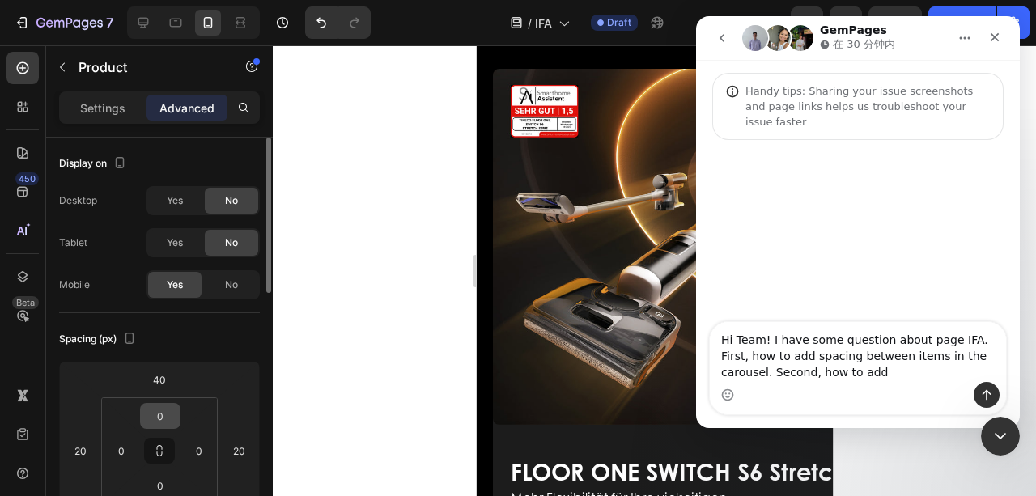
scroll to position [53, 0]
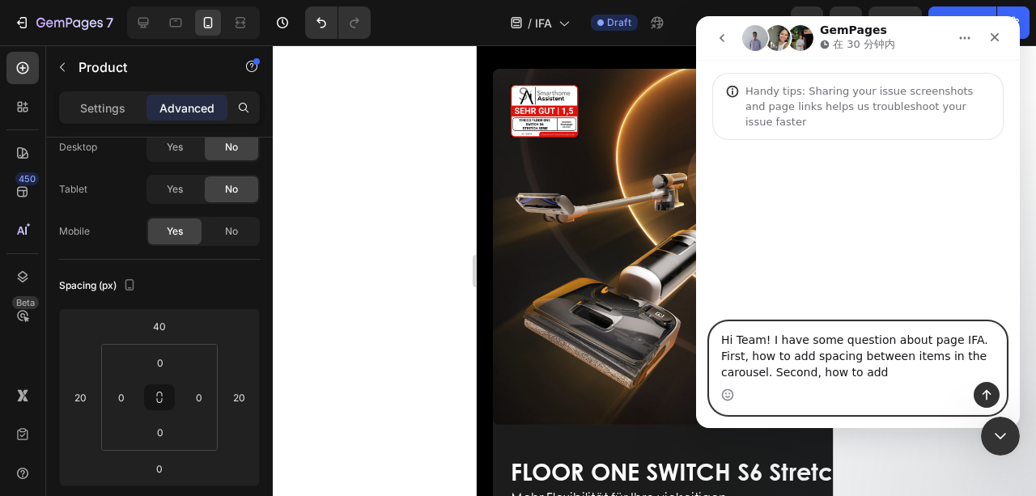
click at [893, 377] on textarea "Hi Team! I have some question about page IFA. First, how to add spacing between…" at bounding box center [858, 352] width 296 height 60
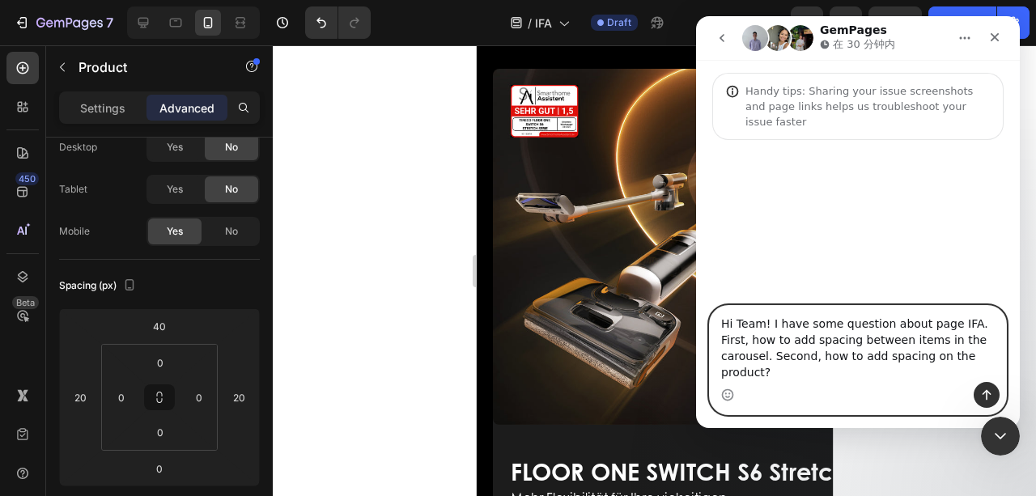
click at [770, 353] on textarea "Hi Team! I have some question about page IFA. First, how to add spacing between…" at bounding box center [858, 344] width 296 height 76
click at [769, 354] on textarea "Hi Team! I have some question about page IFA. First, how to add spacing between…" at bounding box center [858, 344] width 296 height 76
click at [772, 368] on textarea "Hi Team! I have some question about page IFA. First, how to add spacing between…" at bounding box center [858, 344] width 296 height 76
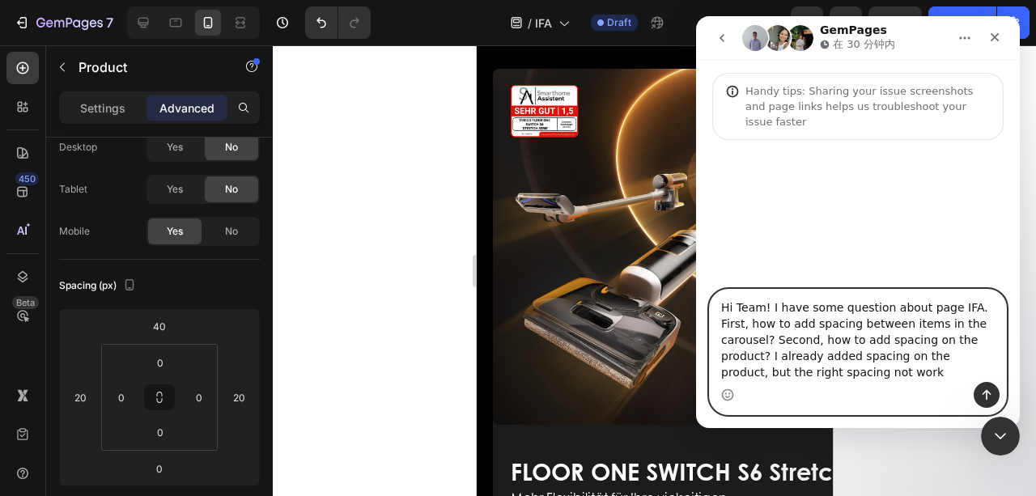
click at [855, 372] on textarea "Hi Team! I have some question about page IFA. First, how to add spacing between…" at bounding box center [858, 336] width 296 height 92
click at [837, 375] on textarea "Hi Team! I have some question about page IFA. First, how to add spacing between…" at bounding box center [858, 336] width 296 height 92
click at [935, 372] on textarea "Hi Team! I have some question about page IFA. First, how to add spacing between…" at bounding box center [858, 336] width 296 height 92
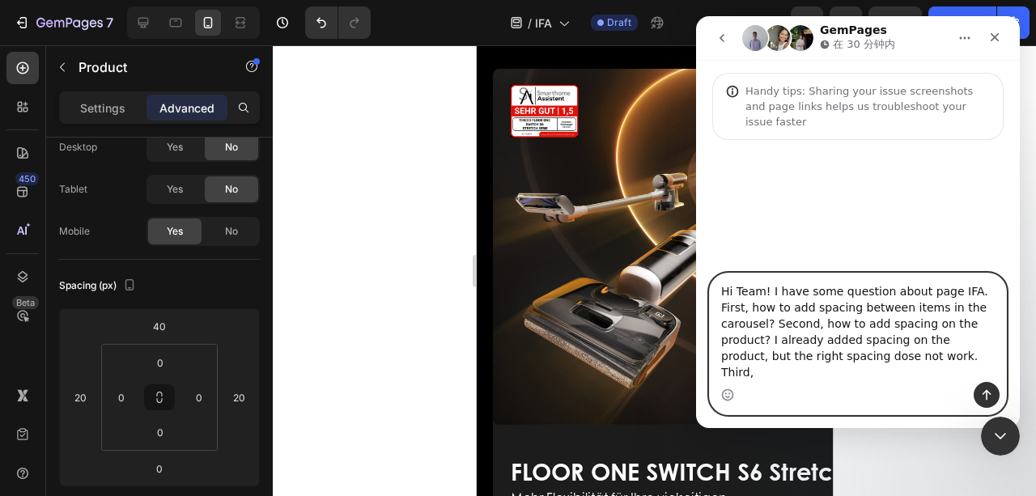
click at [959, 377] on textarea "Hi Team! I have some question about page IFA. First, how to add spacing between…" at bounding box center [858, 328] width 296 height 108
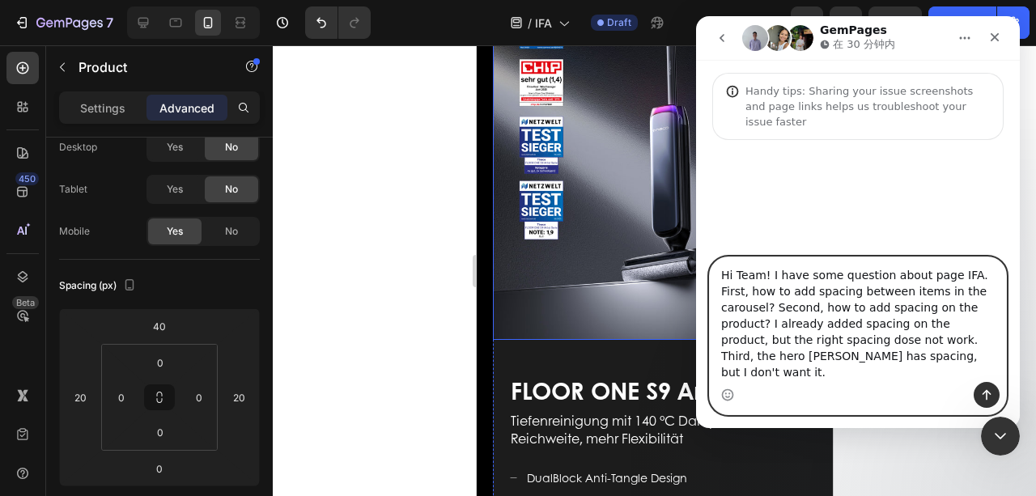
scroll to position [0, 0]
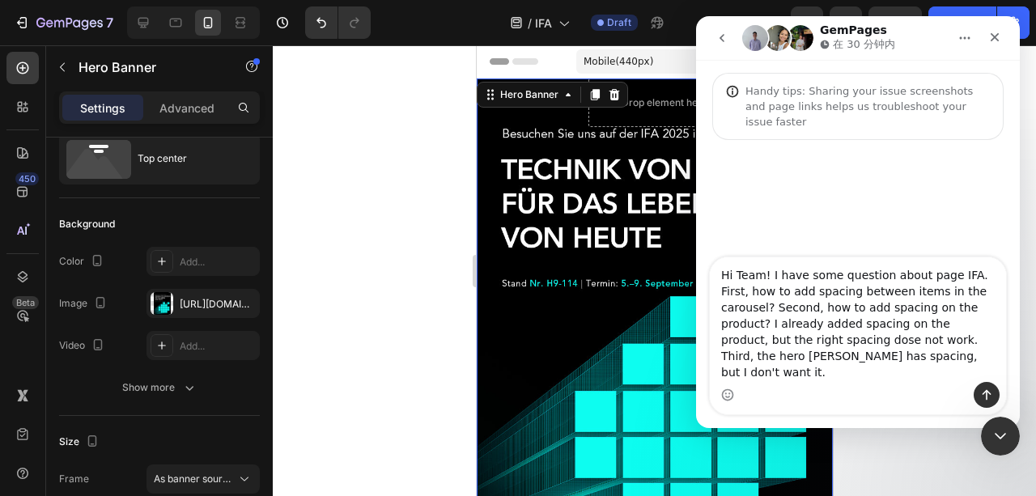
click at [488, 188] on div "Overlay" at bounding box center [654, 322] width 356 height 489
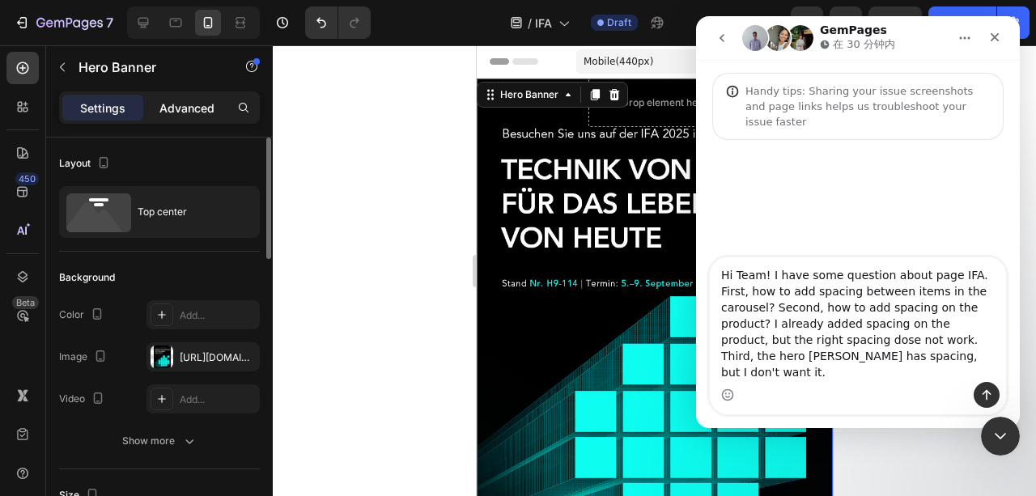
click at [201, 113] on p "Advanced" at bounding box center [186, 108] width 55 height 17
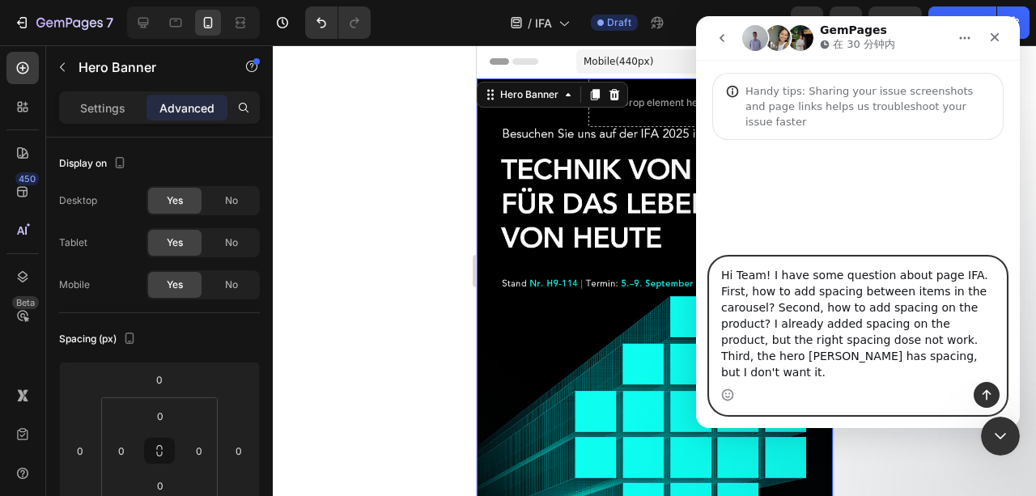
click at [969, 371] on textarea "Hi Team! I have some question about page IFA. First, how to add spacing between…" at bounding box center [858, 319] width 296 height 125
drag, startPoint x: 988, startPoint y: 371, endPoint x: 965, endPoint y: 375, distance: 23.2
click at [965, 375] on textarea "Hi Team! I have some question about page IFA. First, how to add spacing between…" at bounding box center [858, 319] width 296 height 125
paste textarea "ally"
click at [865, 371] on textarea "Hi Team! I have some question about page IFA. First, how to add spacing between…" at bounding box center [858, 318] width 296 height 128
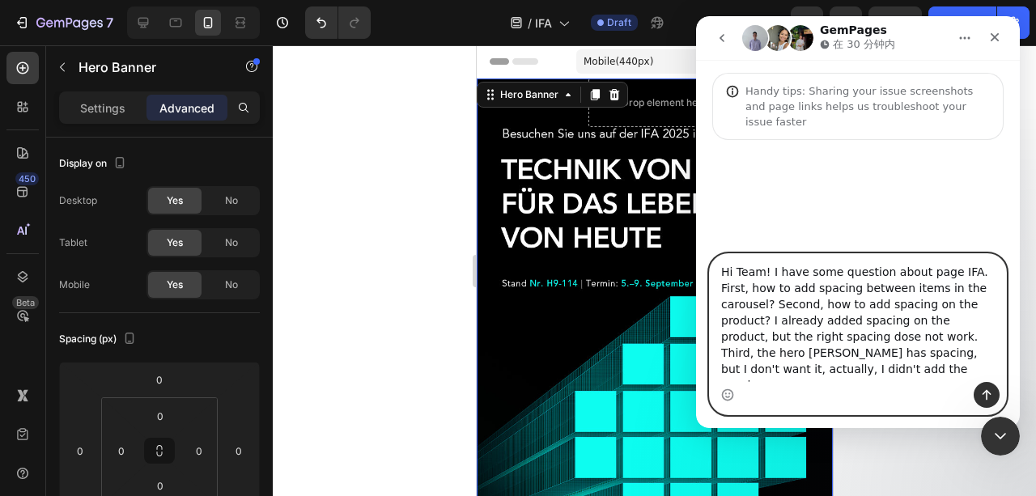
click at [906, 378] on textarea "Hi Team! I have some question about page IFA. First, how to add spacing between…" at bounding box center [858, 318] width 296 height 128
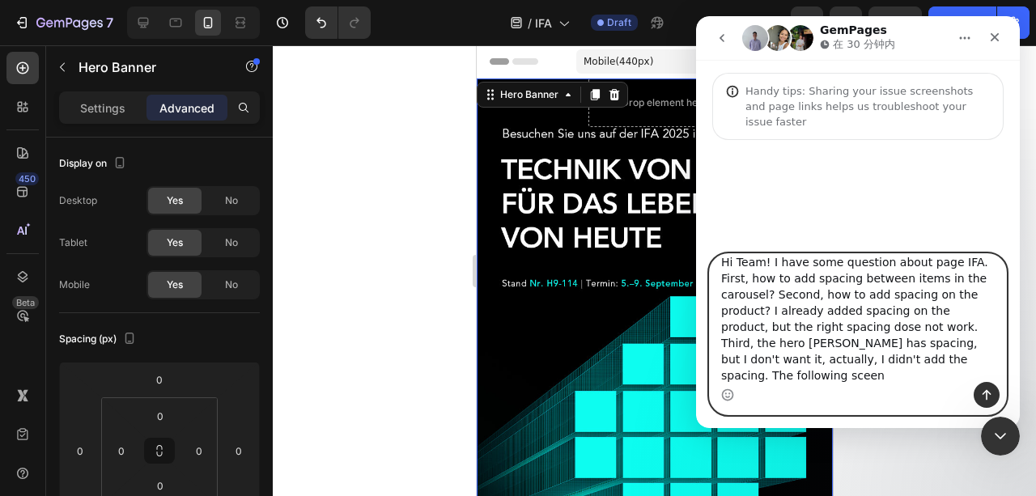
click at [731, 375] on textarea "Hi Team! I have some question about page IFA. First, how to add spacing between…" at bounding box center [858, 318] width 296 height 128
click at [762, 374] on textarea "Hi Team! I have some question about page IFA. First, how to add spacing between…" at bounding box center [858, 318] width 296 height 128
click at [819, 374] on textarea "Hi Team! I have some question about page IFA. First, how to add spacing between…" at bounding box center [858, 318] width 296 height 128
click at [846, 376] on textarea "Hi Team! I have some question about page IFA. First, how to add spacing between…" at bounding box center [858, 318] width 296 height 128
click at [825, 378] on textarea "Hi Team! I have some question about page IFA. First, how to add spacing between…" at bounding box center [858, 318] width 296 height 128
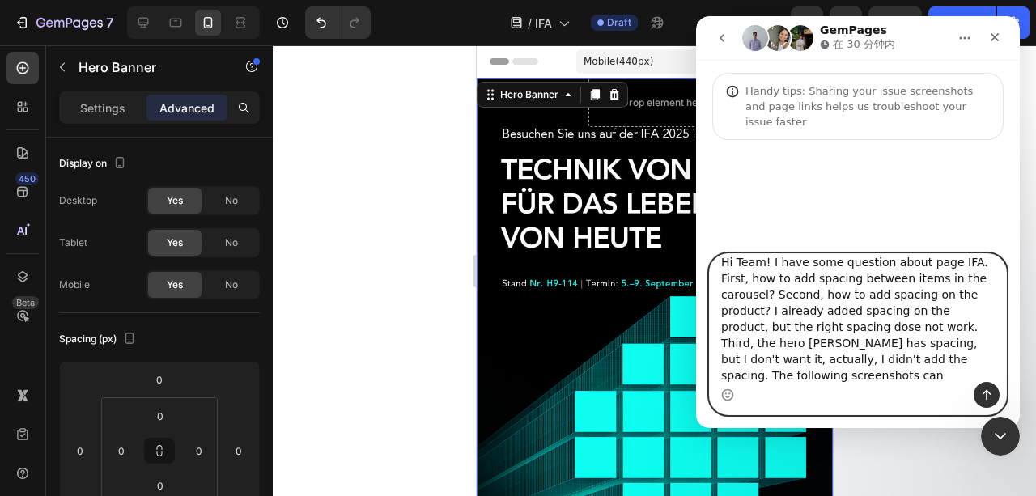
paste textarea "explain"
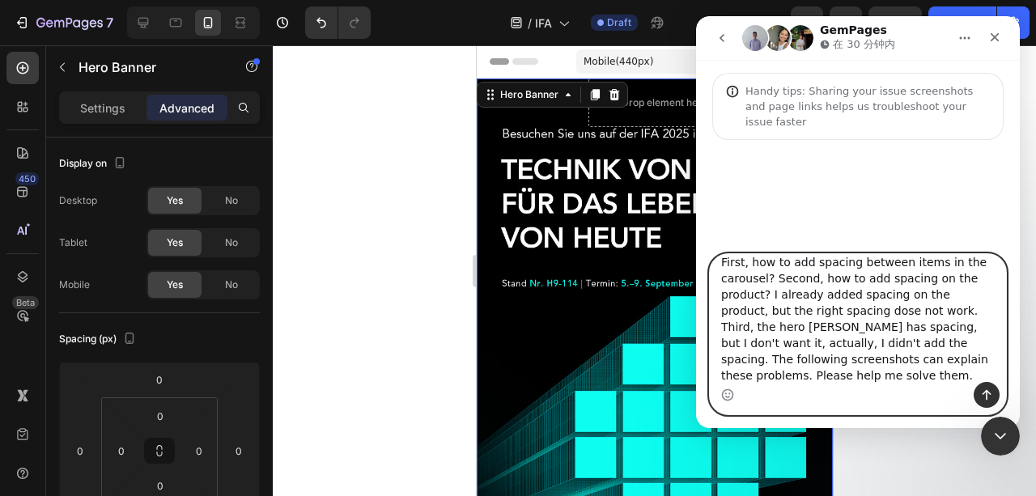
type textarea "Hi Team! I have some question about page IFA. First, how to add spacing between…"
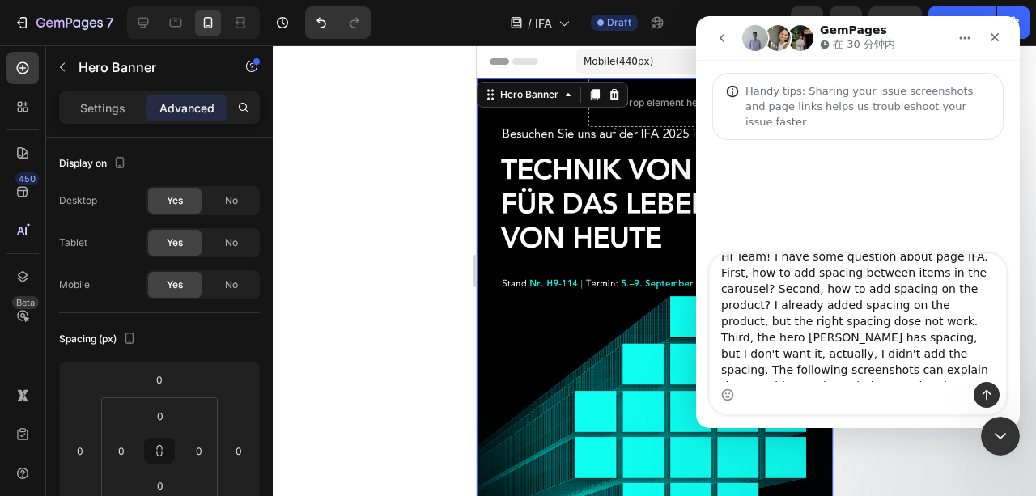
scroll to position [29, 0]
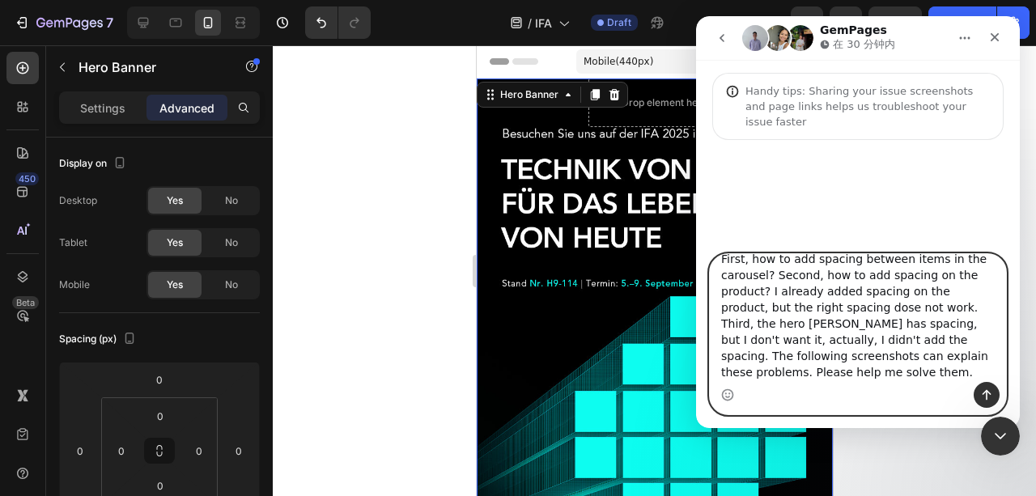
click at [848, 379] on textarea "Hi Team! I have some question about page IFA. First, how to add spacing between…" at bounding box center [858, 318] width 296 height 128
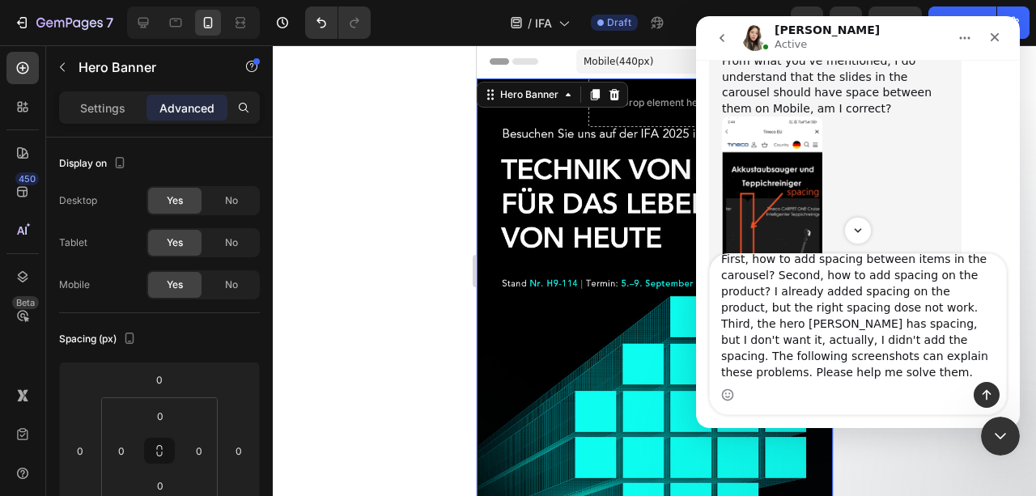
scroll to position [872, 0]
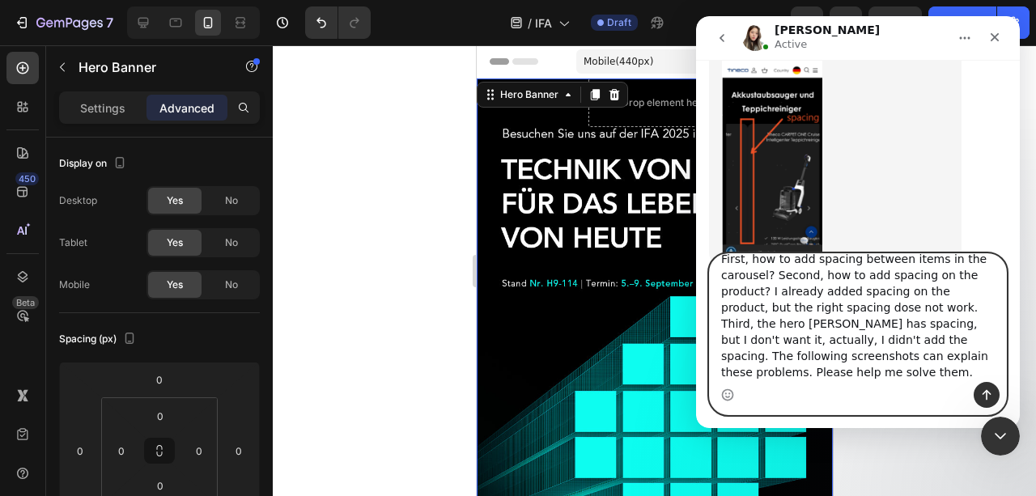
click at [838, 371] on textarea "Hi Team! I have some question about page IFA. First, how to add spacing between…" at bounding box center [858, 318] width 296 height 128
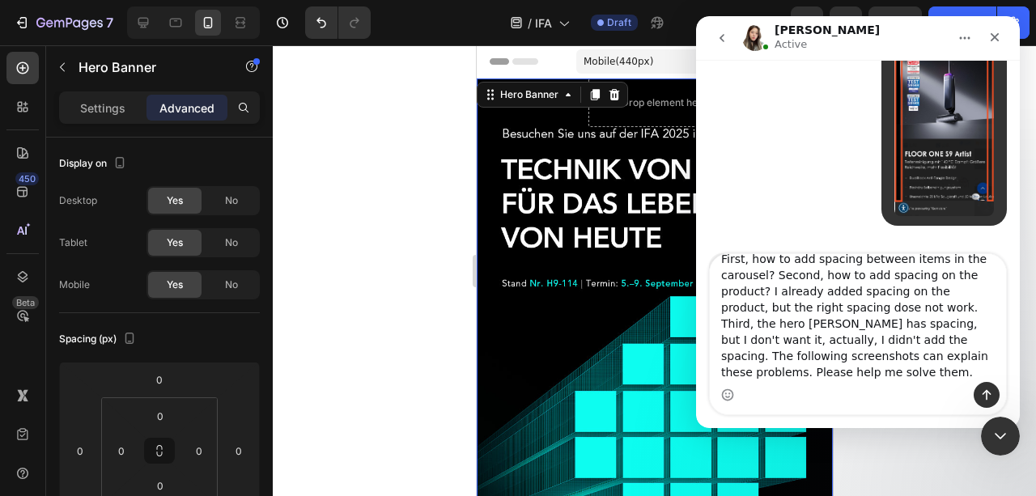
scroll to position [1184, 0]
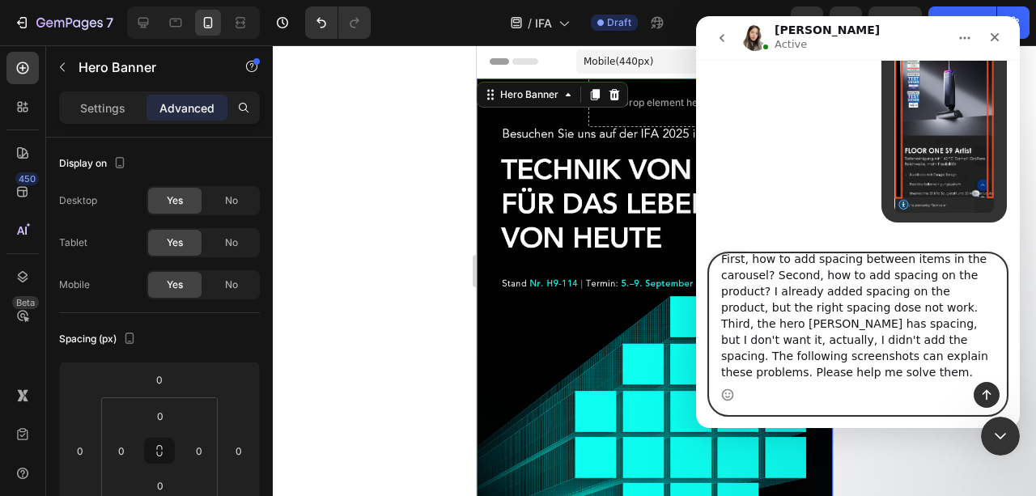
click at [885, 377] on textarea "Hi Team! I have some question about page IFA. First, how to add spacing between…" at bounding box center [858, 318] width 296 height 128
paste textarea "Message…"
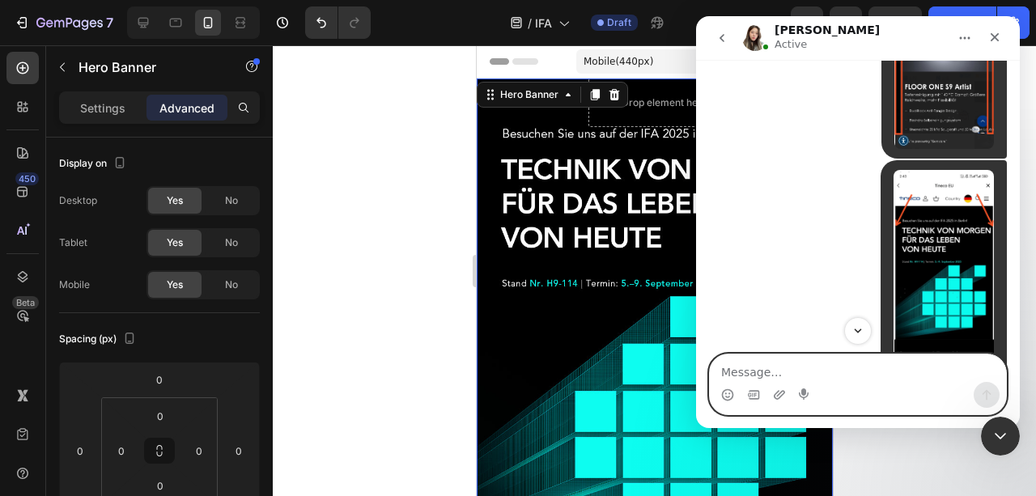
scroll to position [1455, 0]
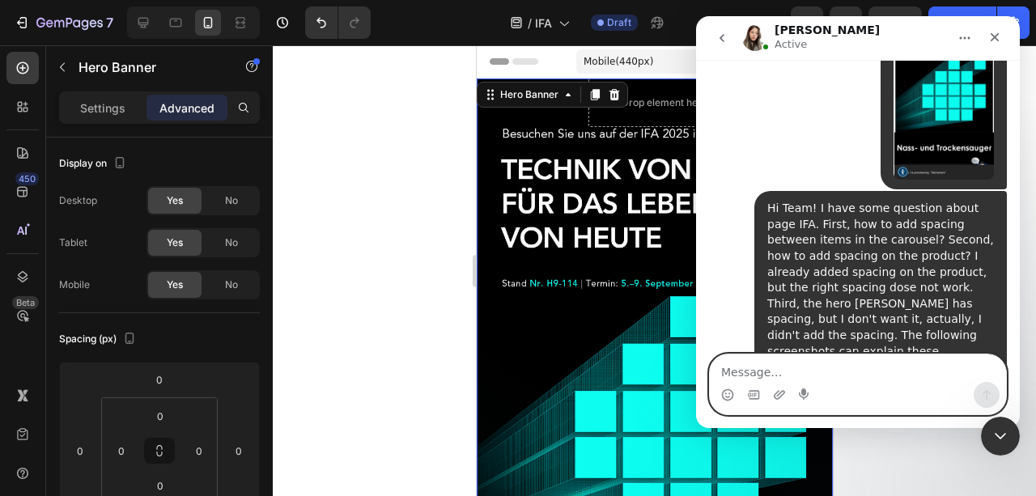
click at [785, 369] on textarea "Message…" at bounding box center [858, 368] width 296 height 28
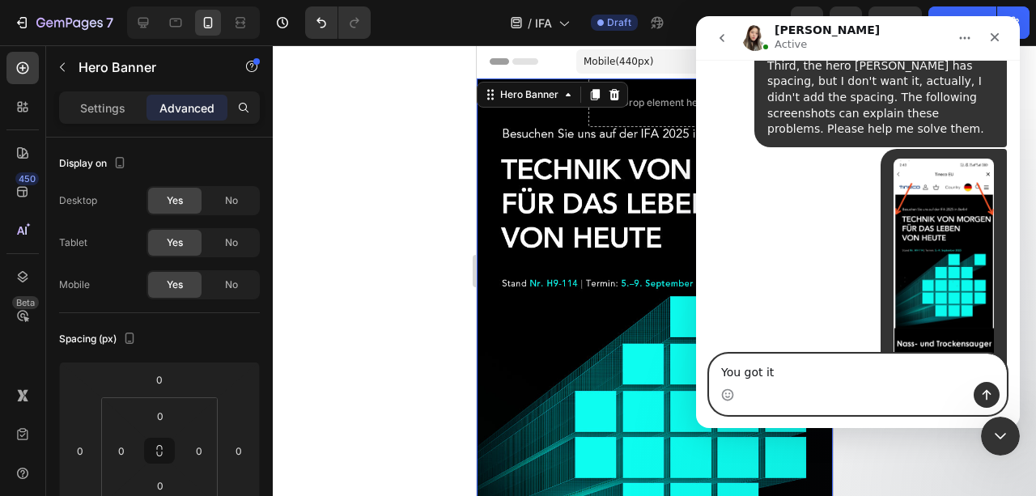
type textarea "You got it!"
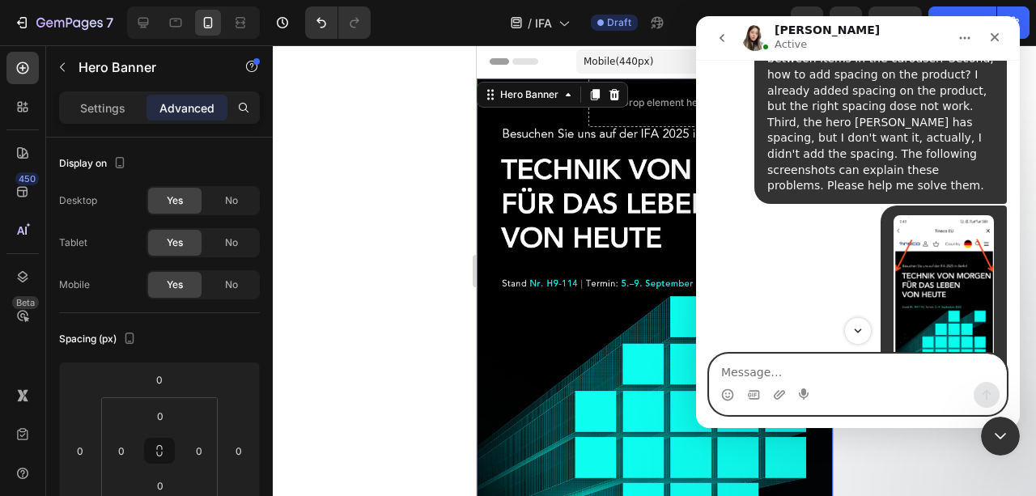
scroll to position [1393, 0]
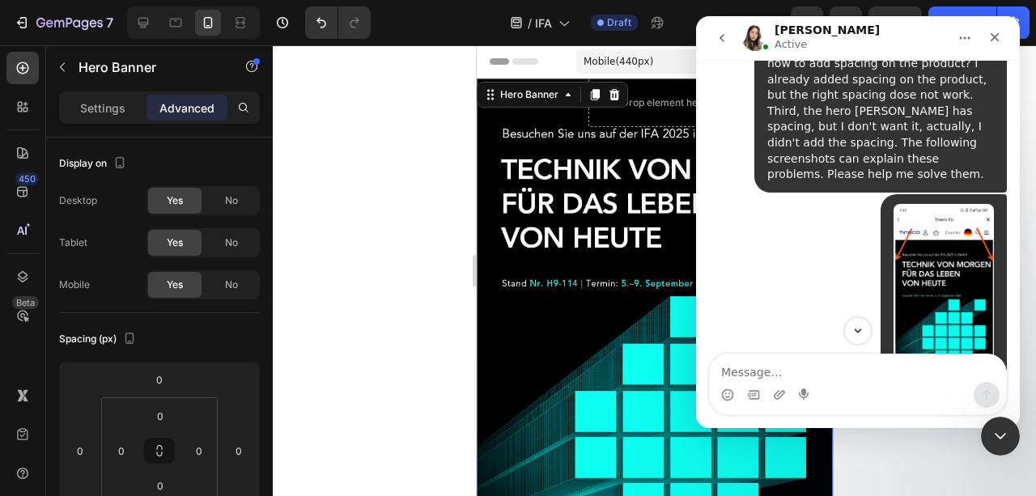
click at [924, 258] on img "Tineco说…" at bounding box center [943, 312] width 100 height 217
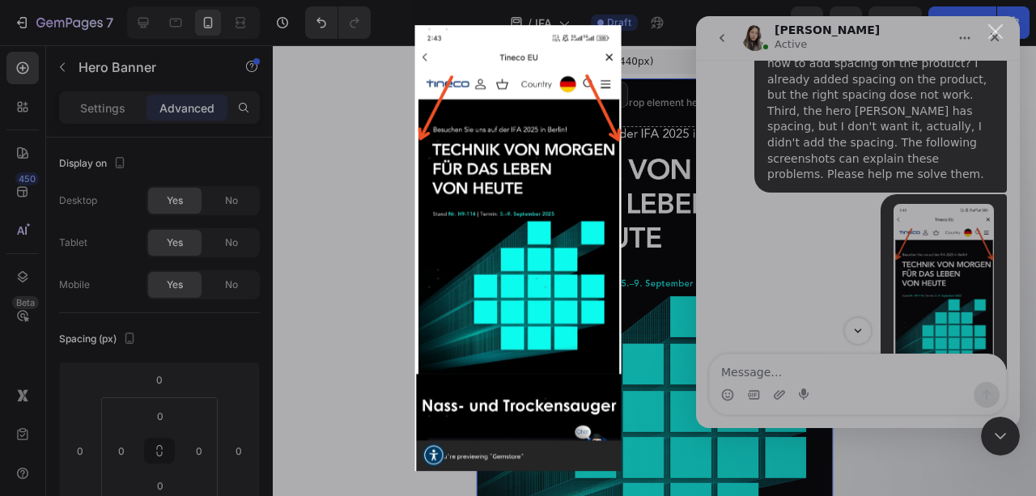
scroll to position [0, 0]
click at [913, 202] on div "Intercom Messenger" at bounding box center [518, 248] width 1036 height 496
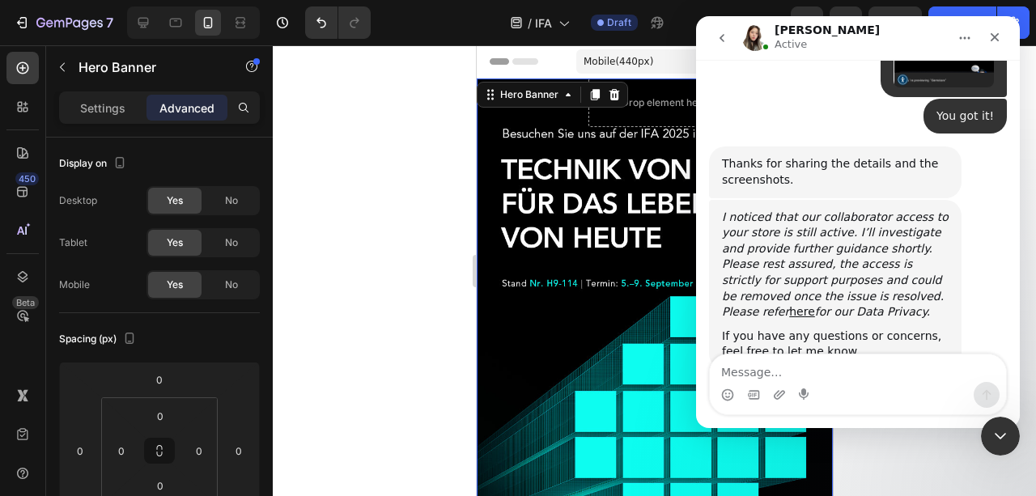
scroll to position [1728, 0]
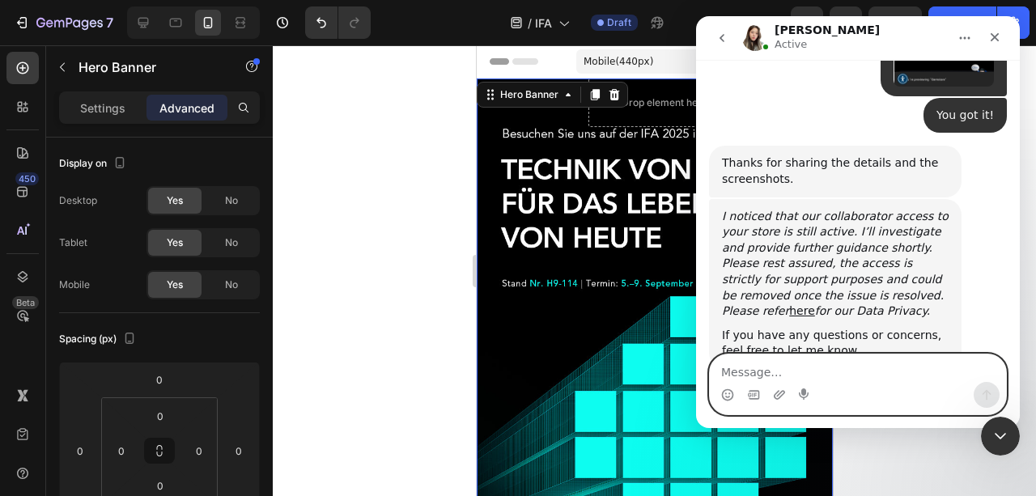
click at [800, 379] on textarea "Message…" at bounding box center [858, 368] width 296 height 28
type textarea "yes"
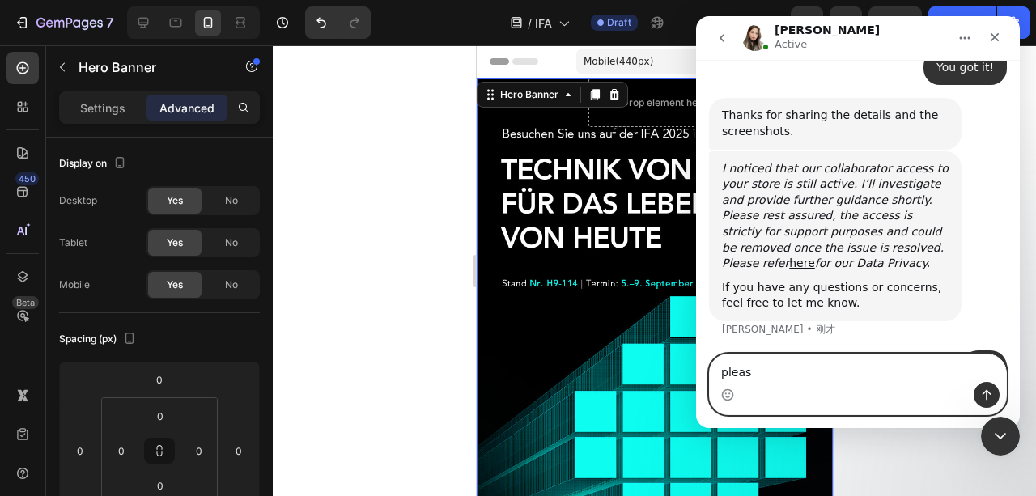
type textarea "please"
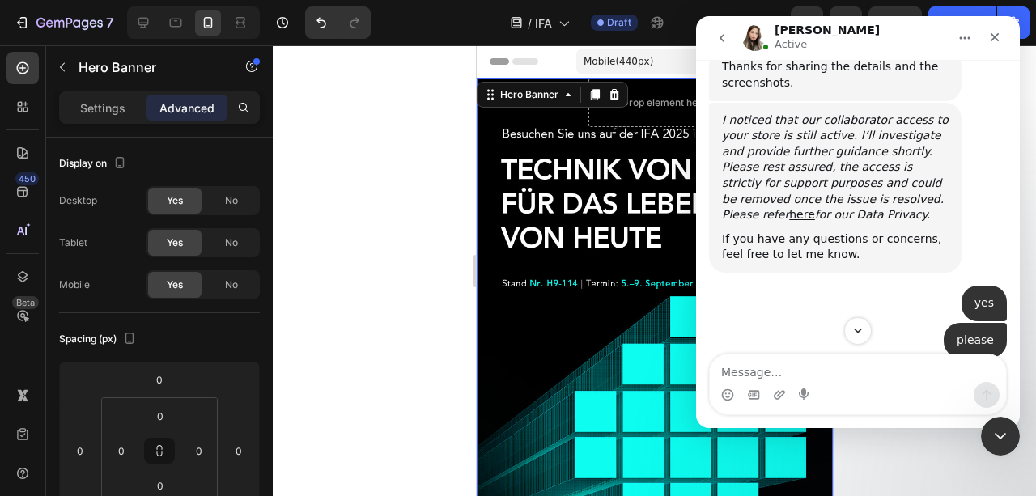
scroll to position [1929, 0]
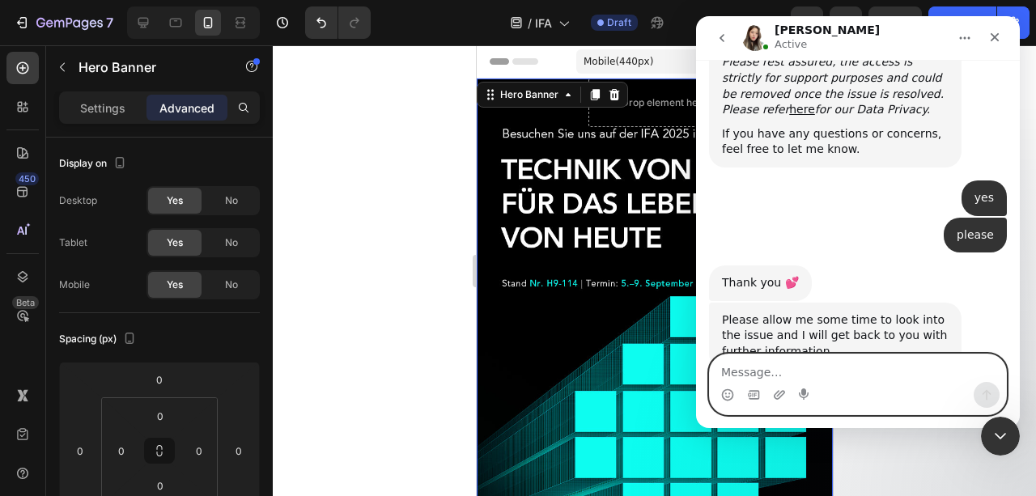
click at [848, 370] on textarea "Message…" at bounding box center [858, 368] width 296 height 28
click at [745, 366] on textarea "Message…" at bounding box center [858, 368] width 296 height 28
type textarea "C"
type textarea "Any Update?"
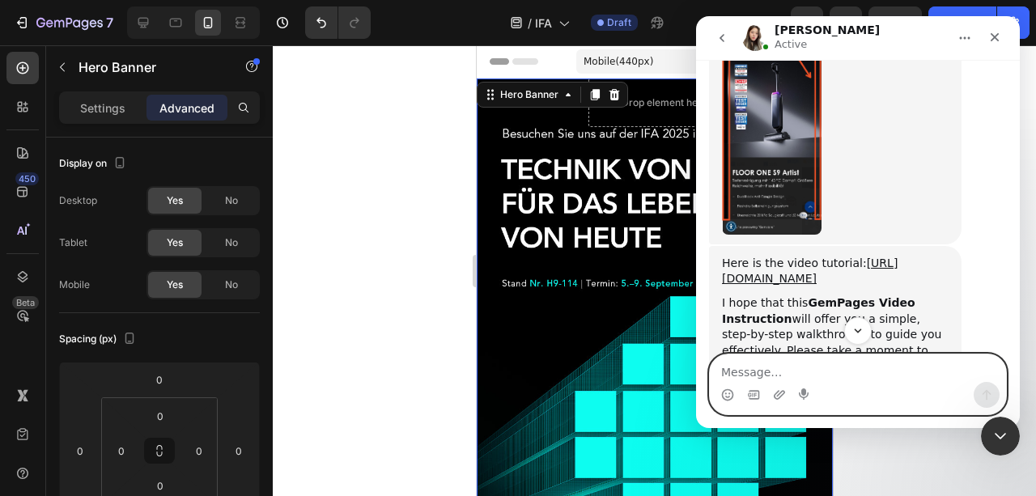
scroll to position [2657, 0]
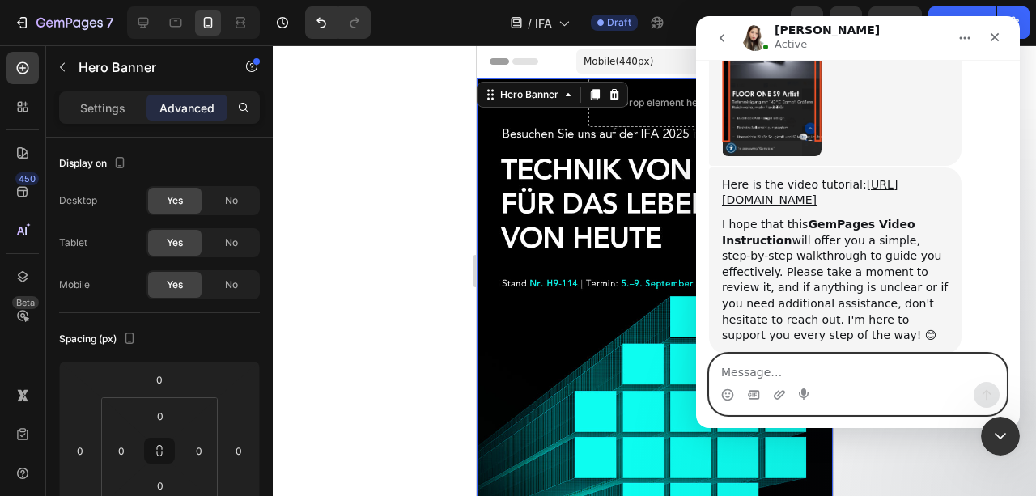
click at [837, 377] on textarea "Message…" at bounding box center [858, 368] width 296 height 28
type textarea "OK，thank you."
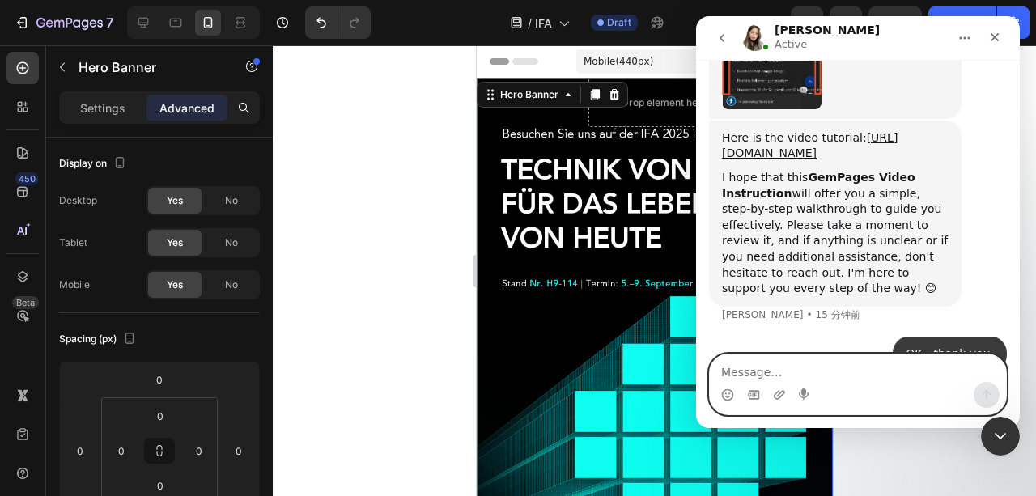
scroll to position [2706, 0]
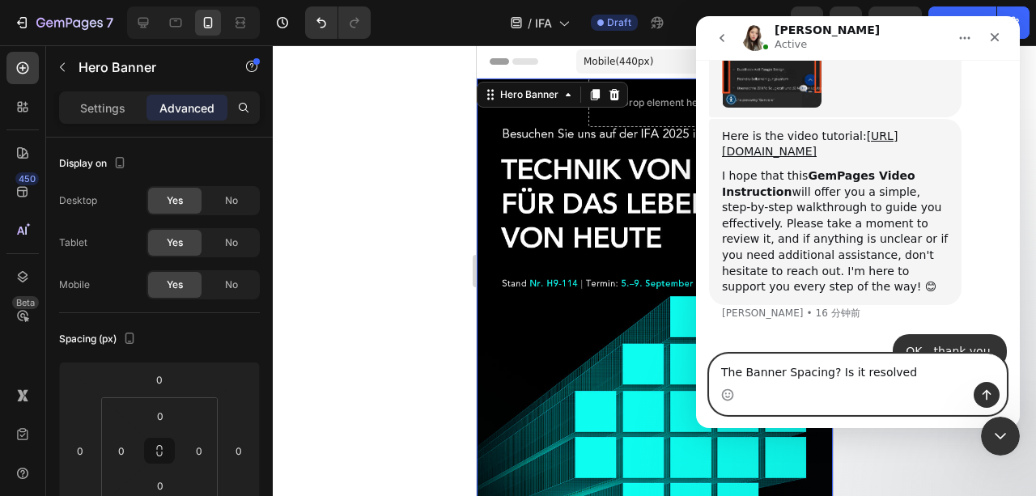
type textarea "The Banner Spacing? Is it resolved?"
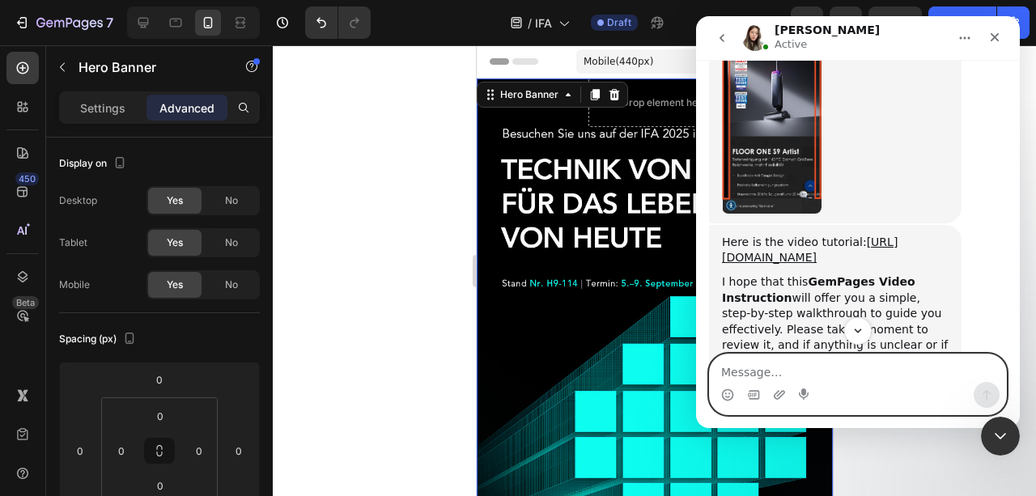
scroll to position [2581, 0]
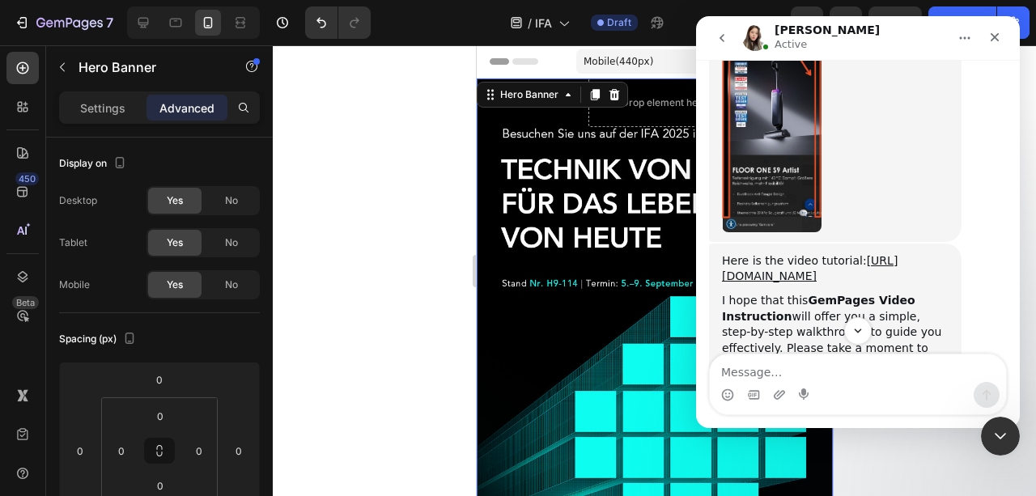
drag, startPoint x: 879, startPoint y: 246, endPoint x: 717, endPoint y: 226, distance: 163.1
click at [717, 244] on div "Here is the video tutorial: https://www.loom.com/share/98fa336fe5e34c28b4b82a62…" at bounding box center [835, 337] width 252 height 186
copy link "https://www.loom.com/share/98fa336fe5e34c28b4b82a62eb45f516"
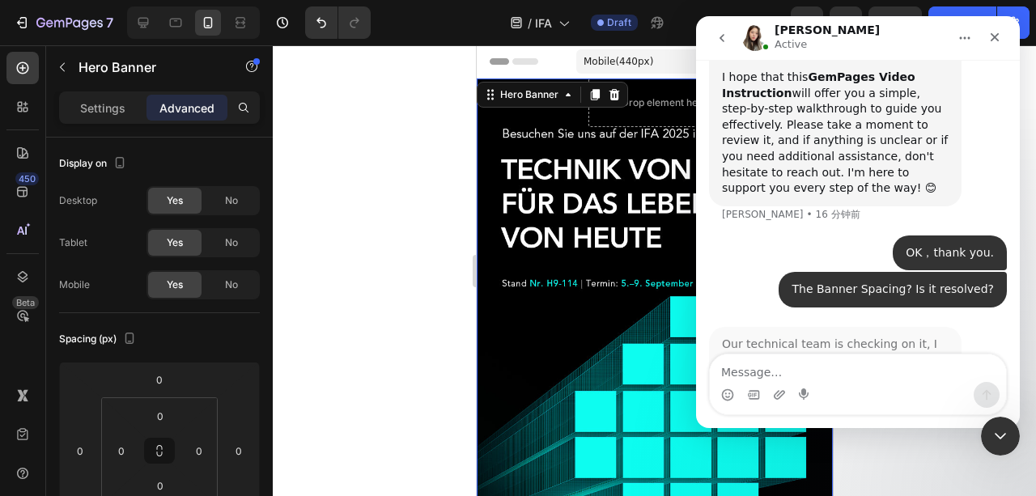
scroll to position [2839, 0]
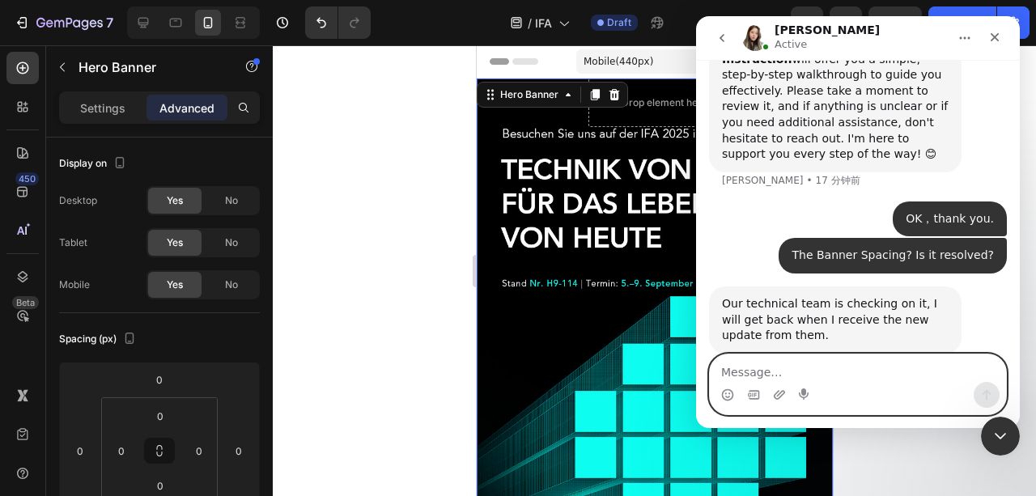
click at [783, 375] on textarea "Message…" at bounding box center [858, 368] width 296 height 28
click at [811, 367] on textarea "I" at bounding box center [858, 368] width 296 height 28
paste textarea "OK, thanks for your feedback. I will adjust the product spacing first."
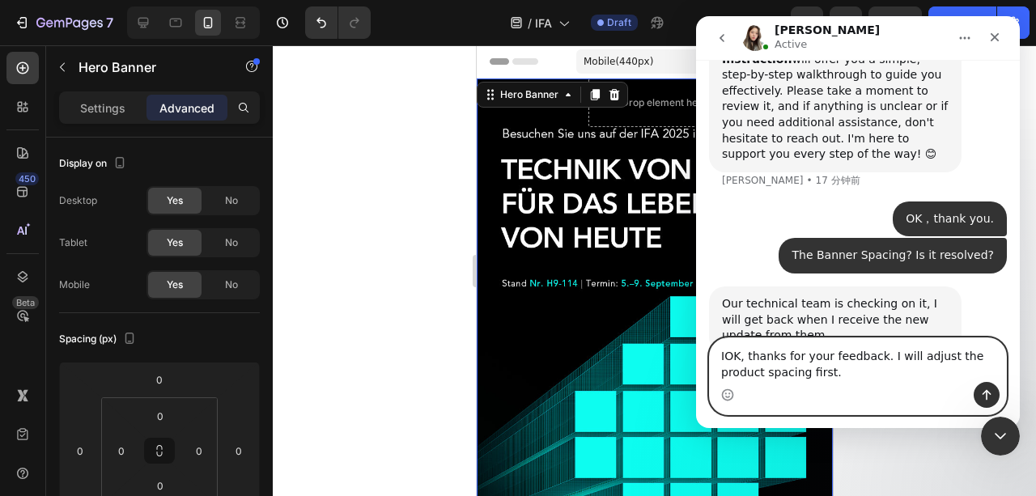
scroll to position [2855, 0]
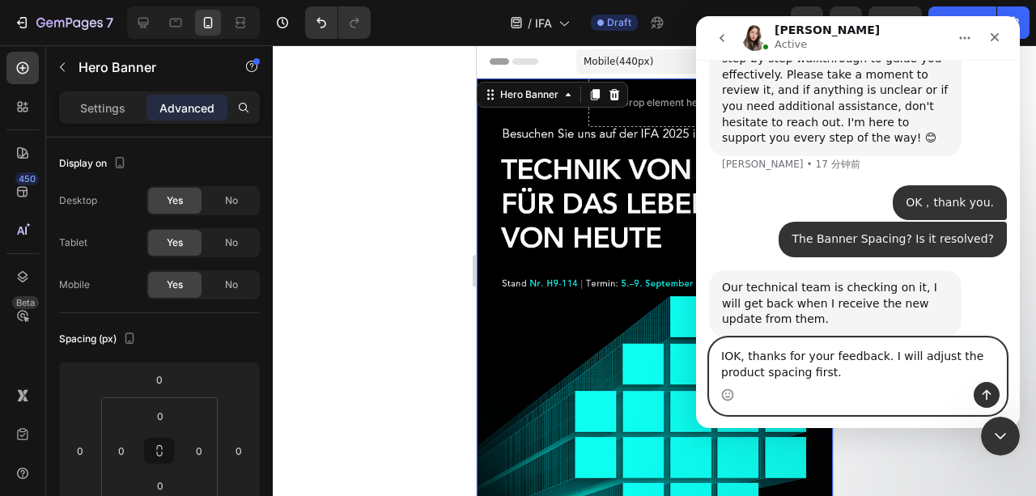
click at [727, 353] on textarea "IOK, thanks for your feedback. I will adjust the product spacing first." at bounding box center [858, 360] width 296 height 44
type textarea "OK, thanks for your feedback. I will adjust the product spacing first."
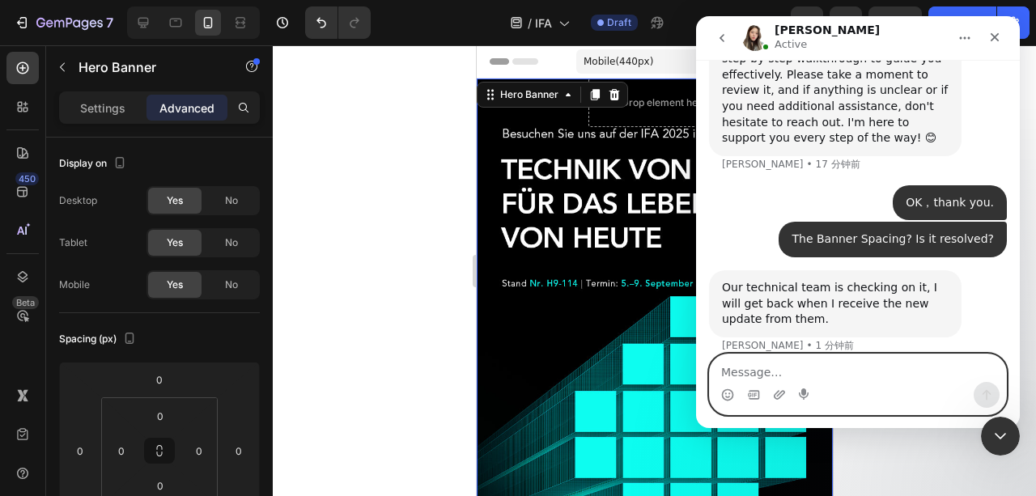
scroll to position [2903, 0]
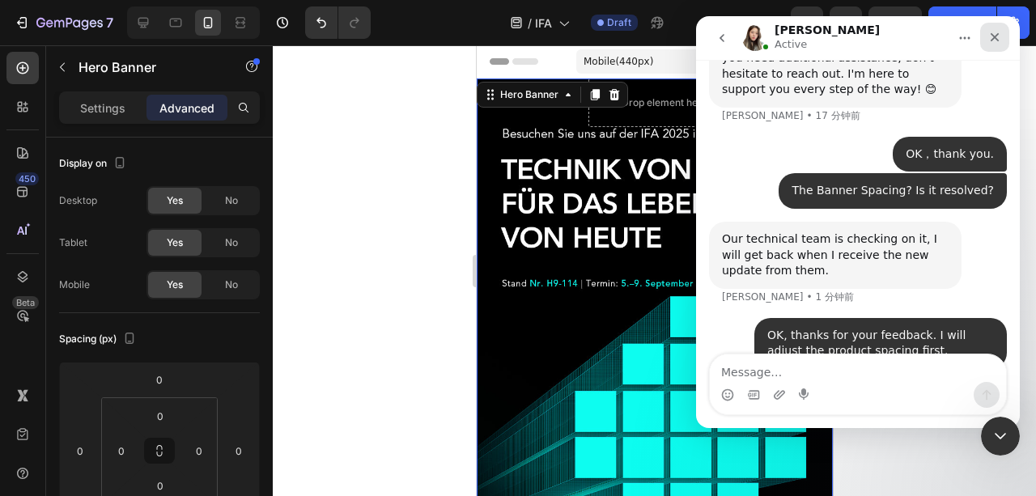
click at [1003, 32] on div "关闭" at bounding box center [994, 37] width 29 height 29
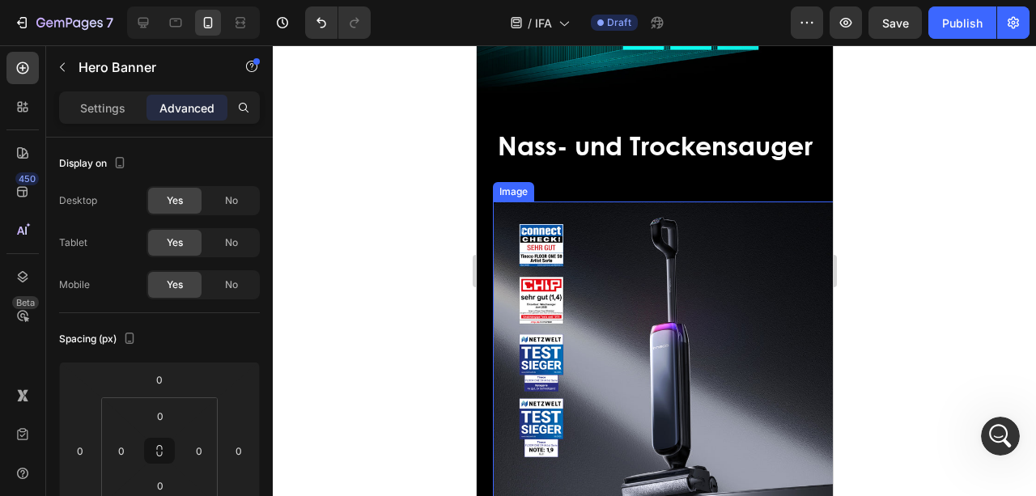
scroll to position [431, 0]
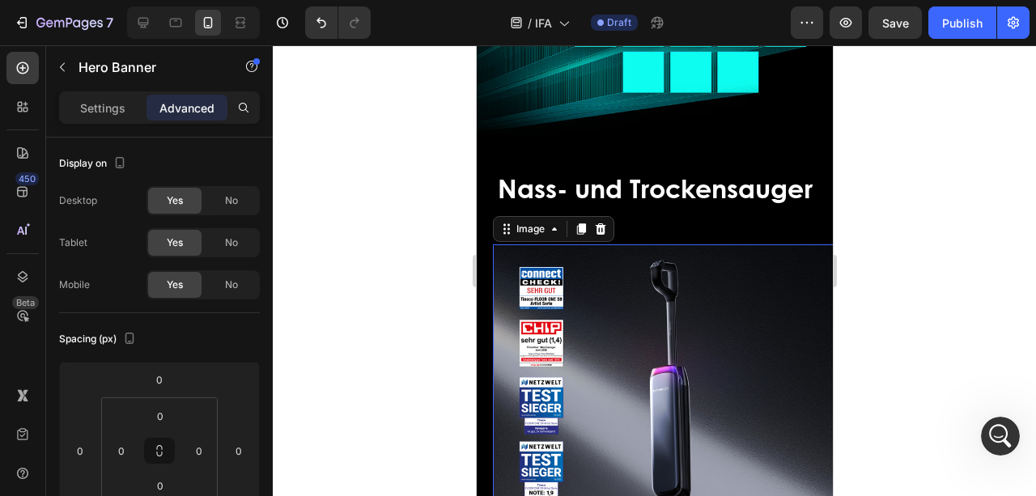
click at [515, 244] on img at bounding box center [670, 422] width 356 height 356
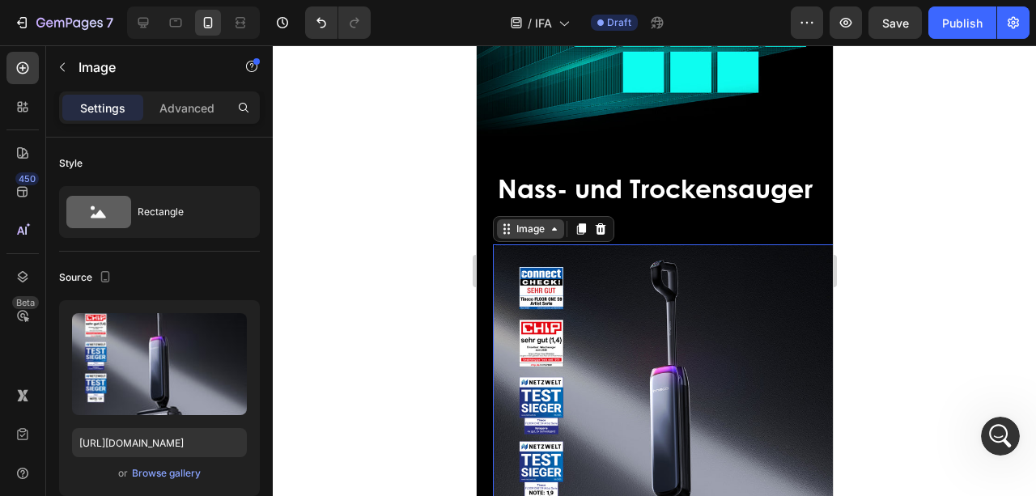
click at [512, 222] on div "Image" at bounding box center [529, 229] width 35 height 15
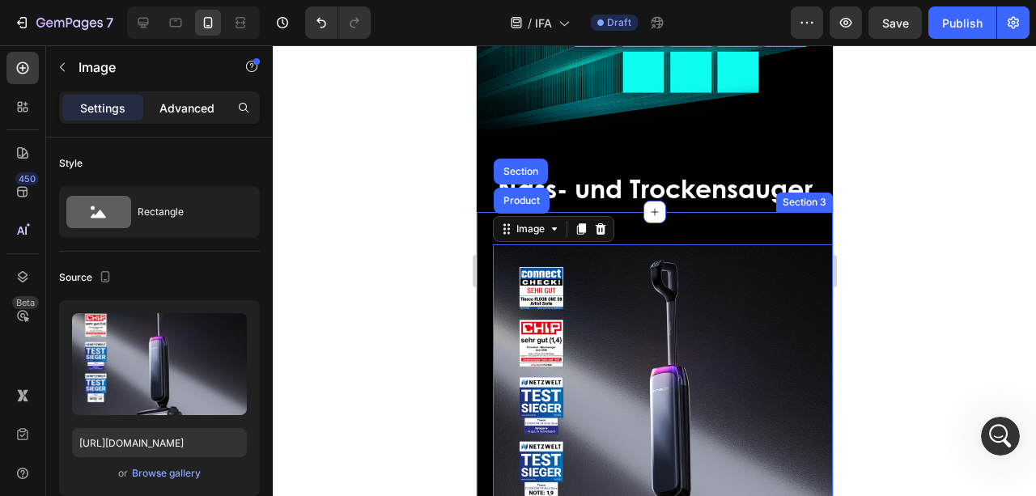
click at [199, 115] on p "Advanced" at bounding box center [186, 108] width 55 height 17
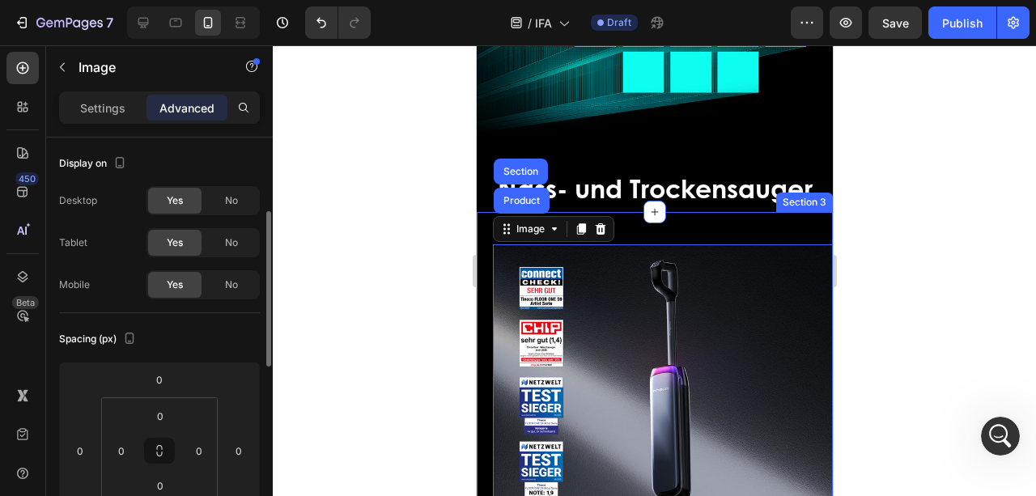
scroll to position [53, 0]
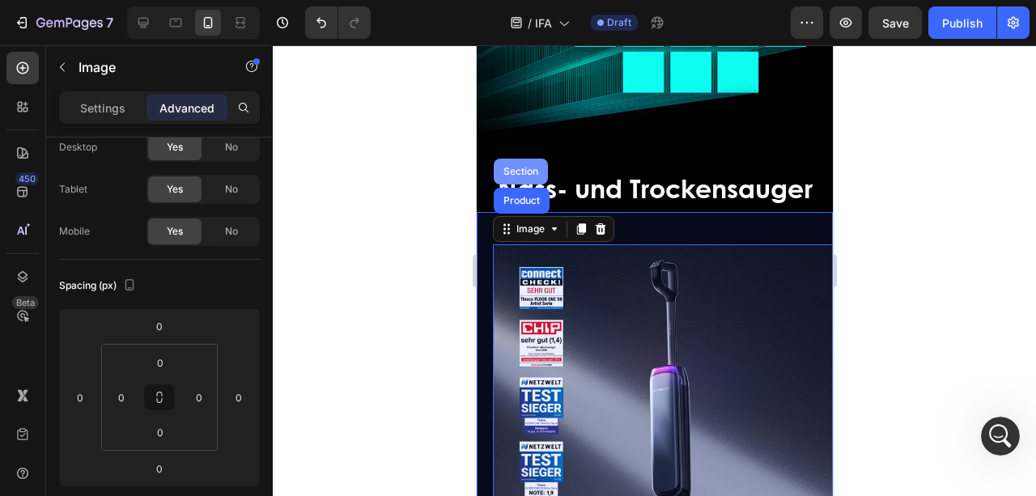
click at [523, 167] on div "Section" at bounding box center [519, 172] width 41 height 10
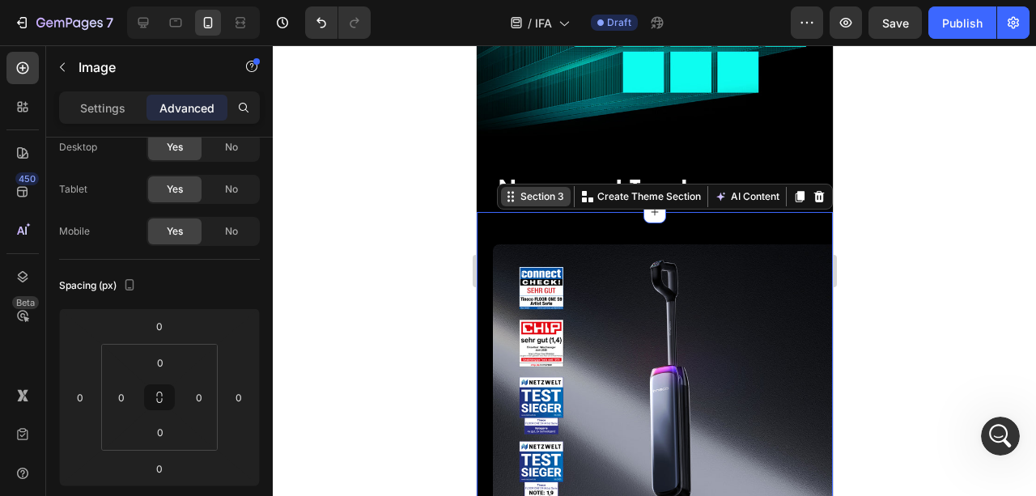
scroll to position [0, 0]
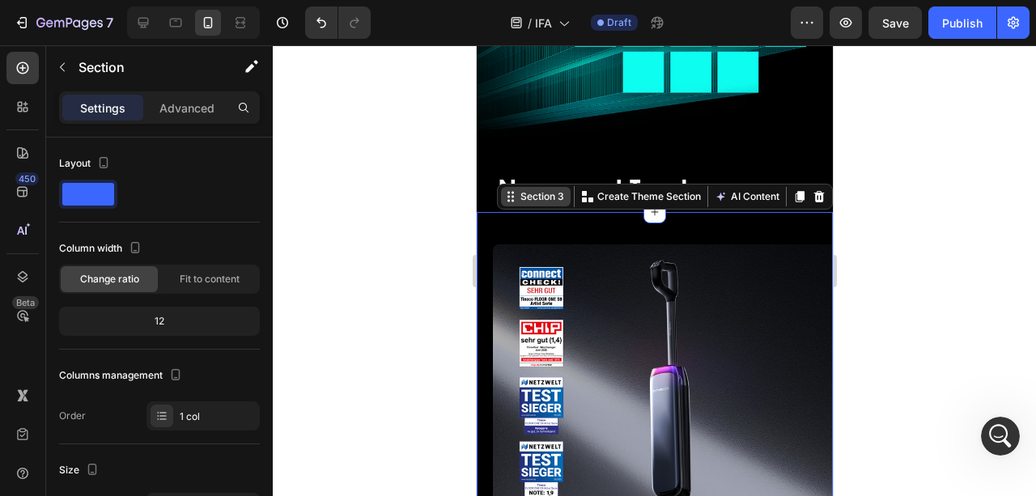
click at [527, 189] on div "Section 3" at bounding box center [541, 196] width 50 height 15
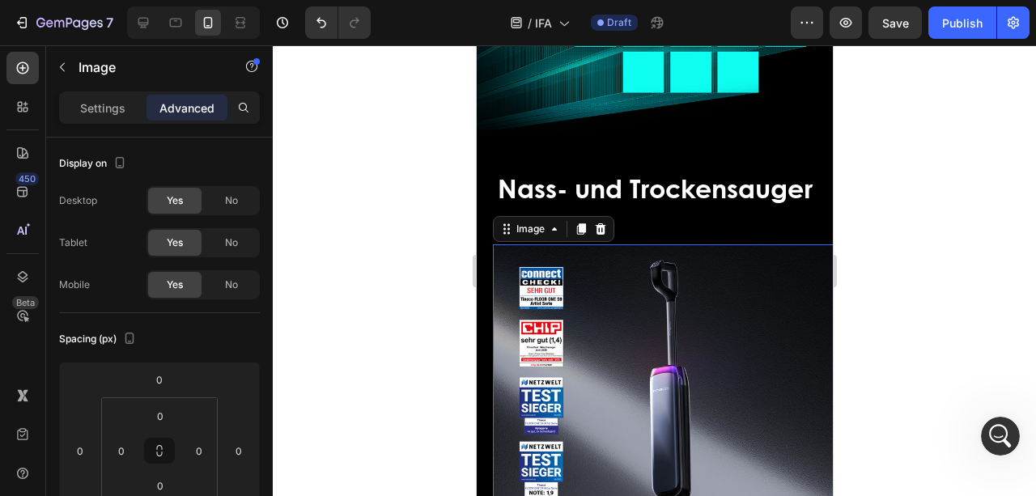
click at [508, 244] on img at bounding box center [670, 422] width 356 height 356
click at [521, 222] on div "Image" at bounding box center [529, 229] width 35 height 15
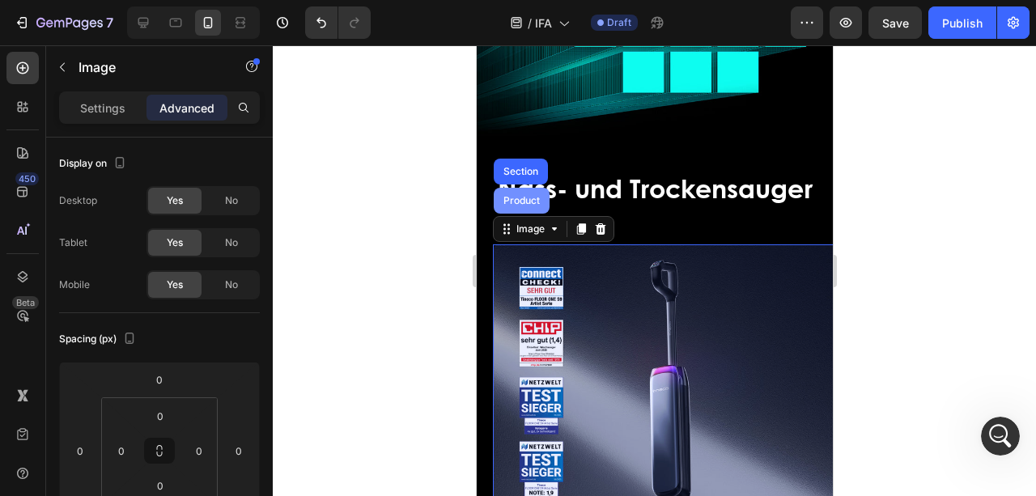
click at [524, 196] on div "Product" at bounding box center [521, 201] width 56 height 26
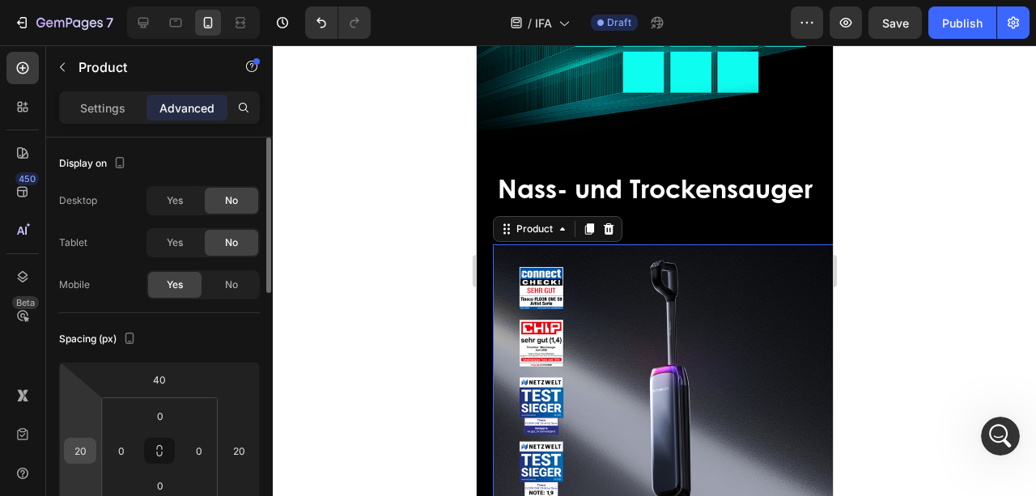
click at [87, 447] on input "20" at bounding box center [80, 451] width 24 height 24
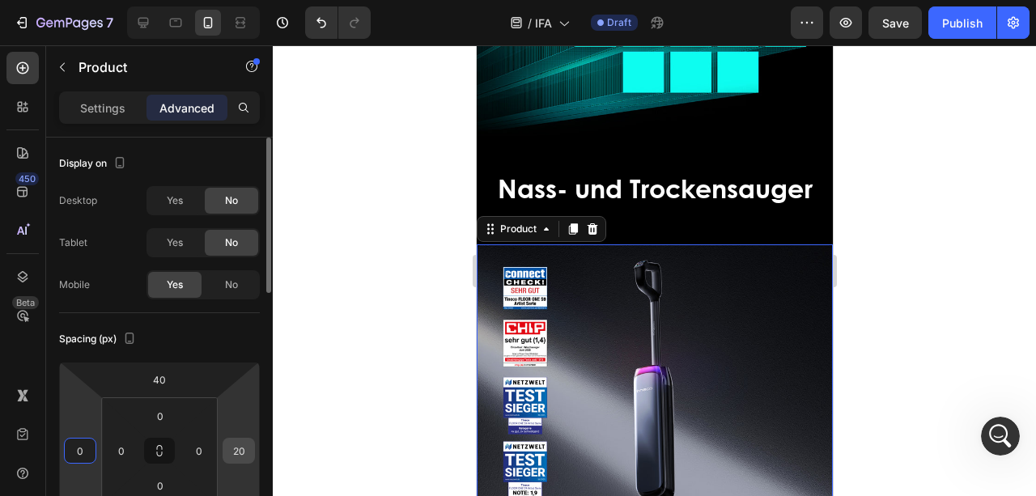
type input "0"
click at [240, 455] on input "20" at bounding box center [239, 451] width 24 height 24
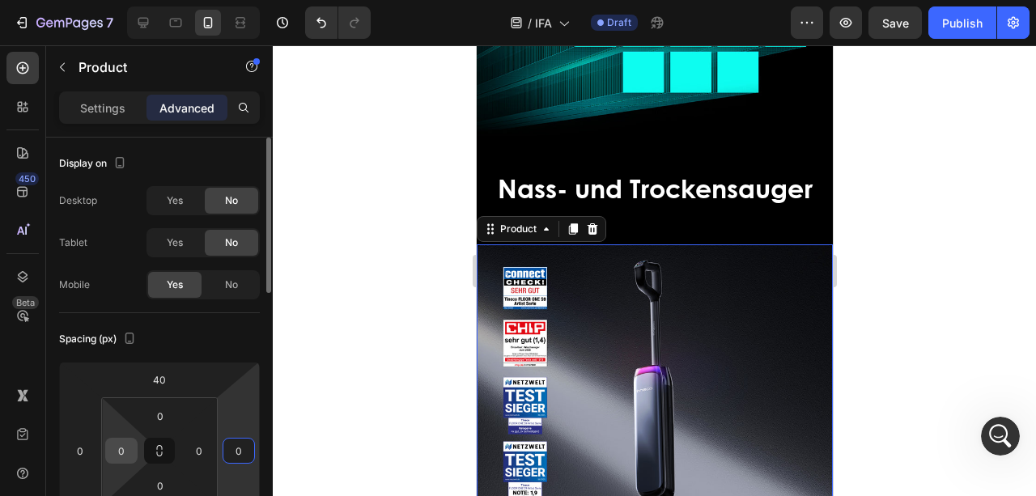
type input "0"
click at [128, 441] on input "0" at bounding box center [121, 451] width 24 height 24
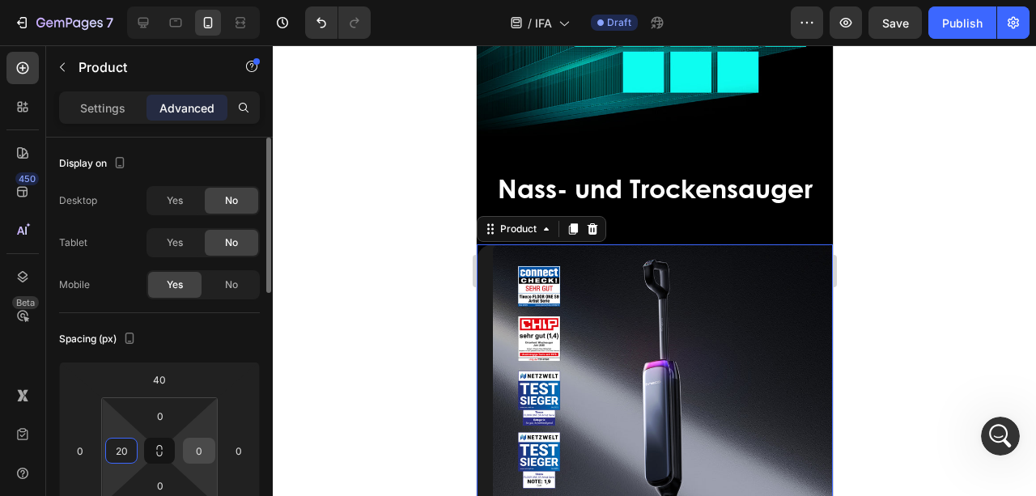
type input "20"
click at [202, 442] on input "0" at bounding box center [199, 451] width 24 height 24
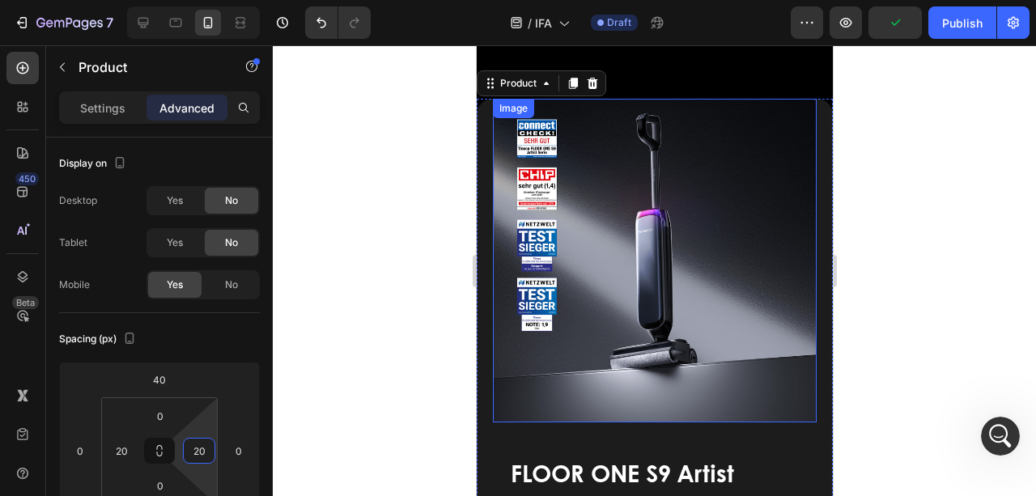
scroll to position [539, 0]
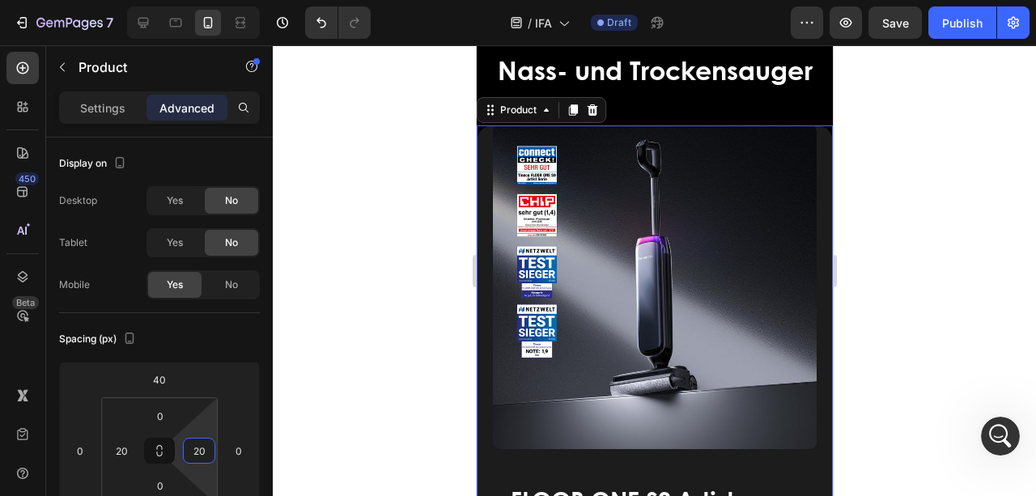
type input "20"
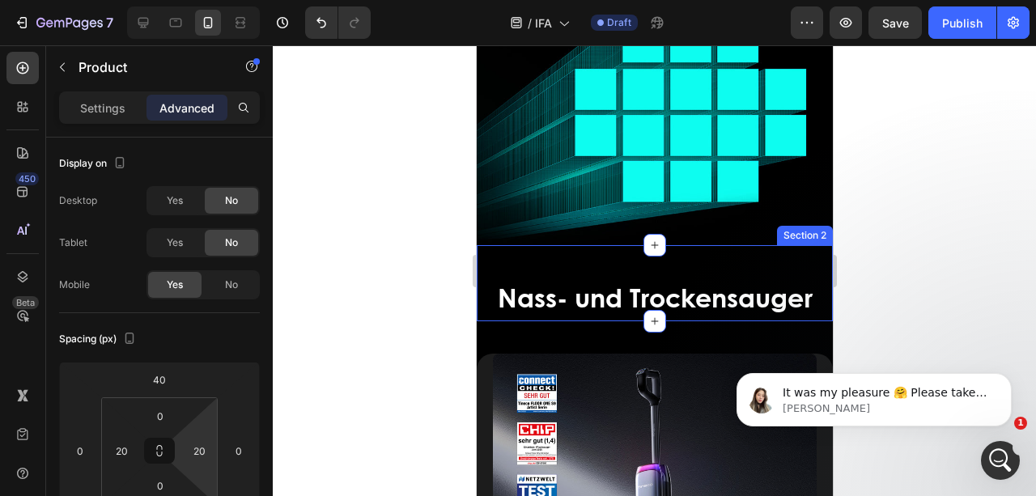
scroll to position [431, 0]
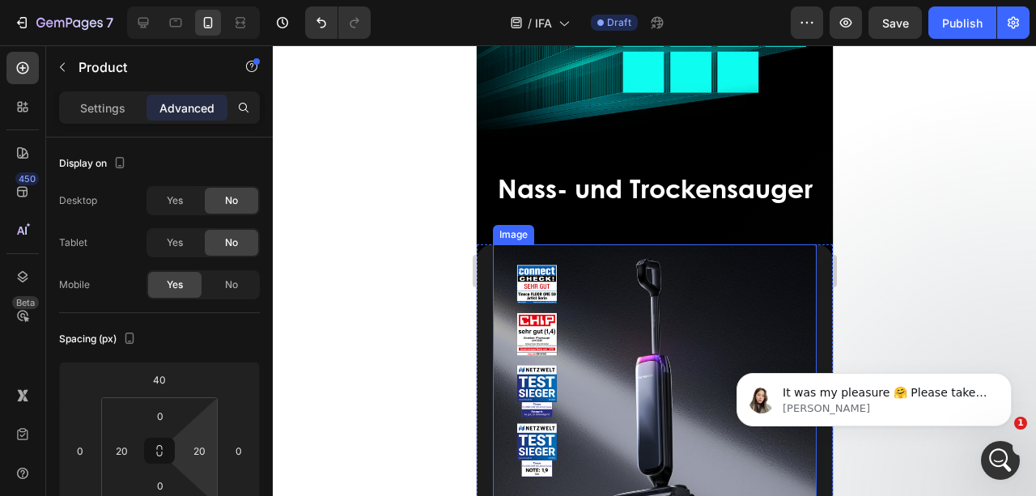
click at [508, 244] on img at bounding box center [654, 406] width 324 height 324
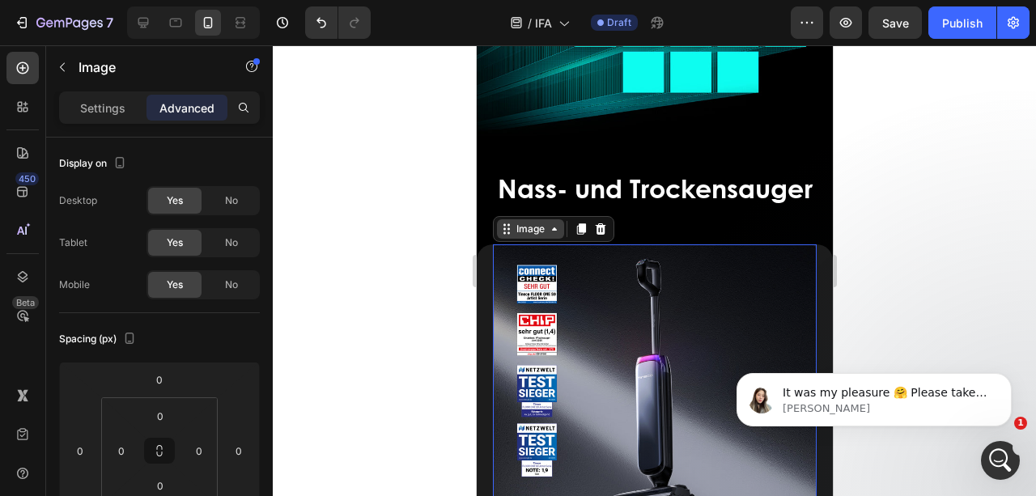
click at [539, 222] on div "Image" at bounding box center [529, 229] width 35 height 15
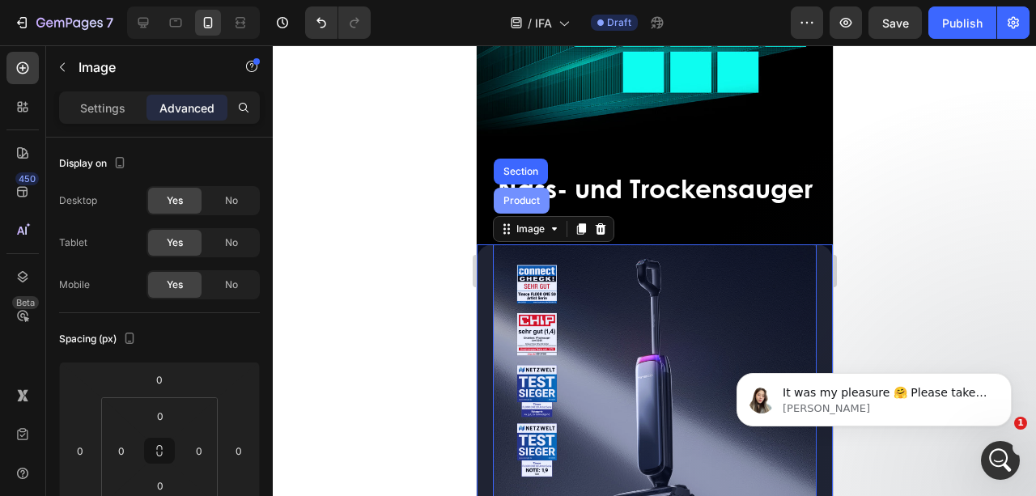
click at [525, 196] on div "Product" at bounding box center [520, 201] width 43 height 10
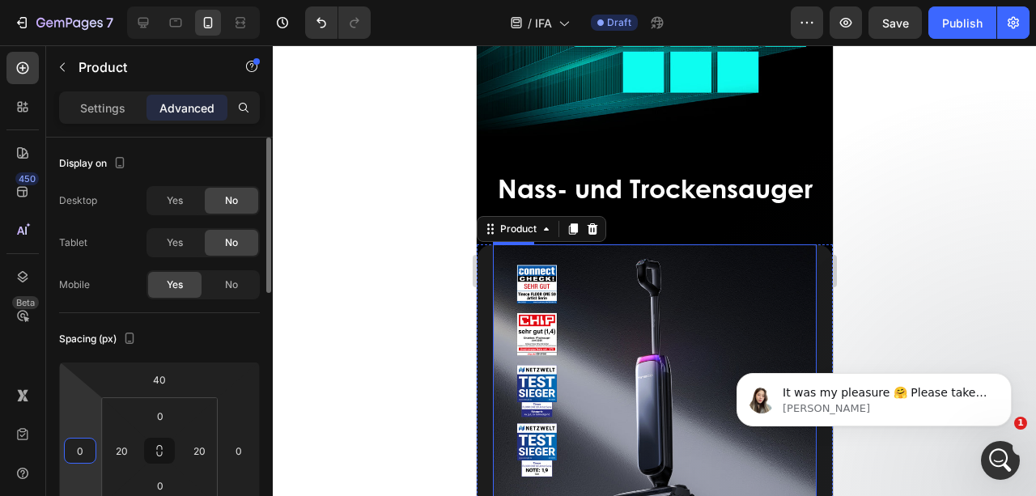
click at [91, 447] on input "0" at bounding box center [80, 451] width 24 height 24
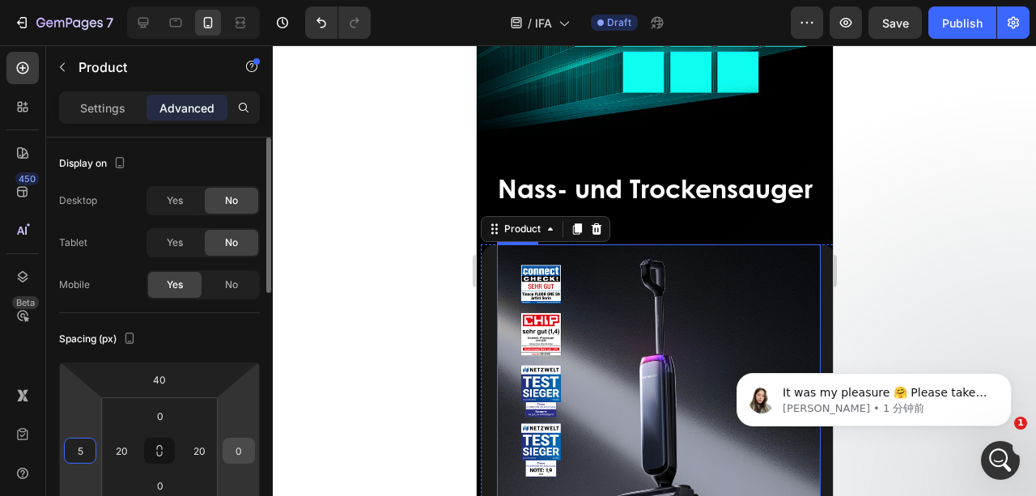
type input "5"
click at [239, 455] on input "0" at bounding box center [239, 451] width 24 height 24
type input "5"
click at [78, 448] on input "5" at bounding box center [80, 451] width 24 height 24
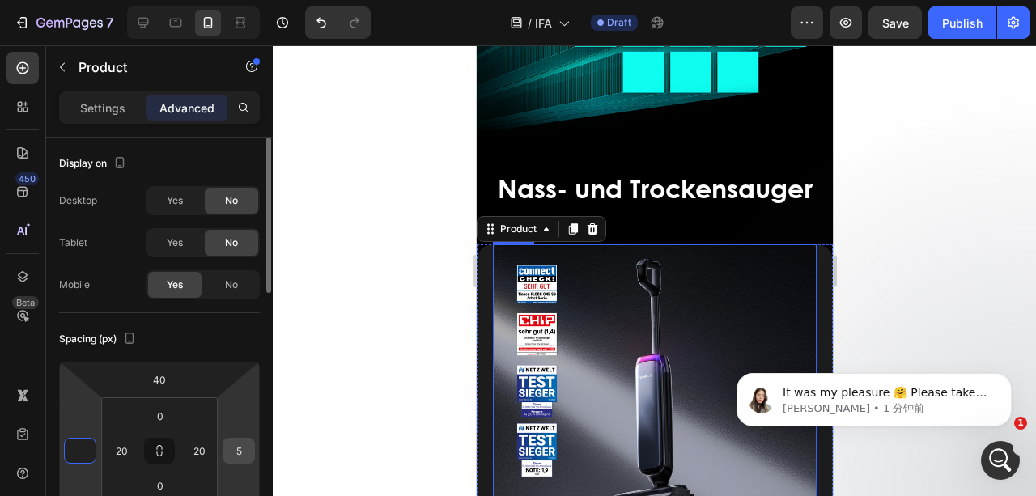
type input "0"
click at [236, 450] on input "5" at bounding box center [239, 451] width 24 height 24
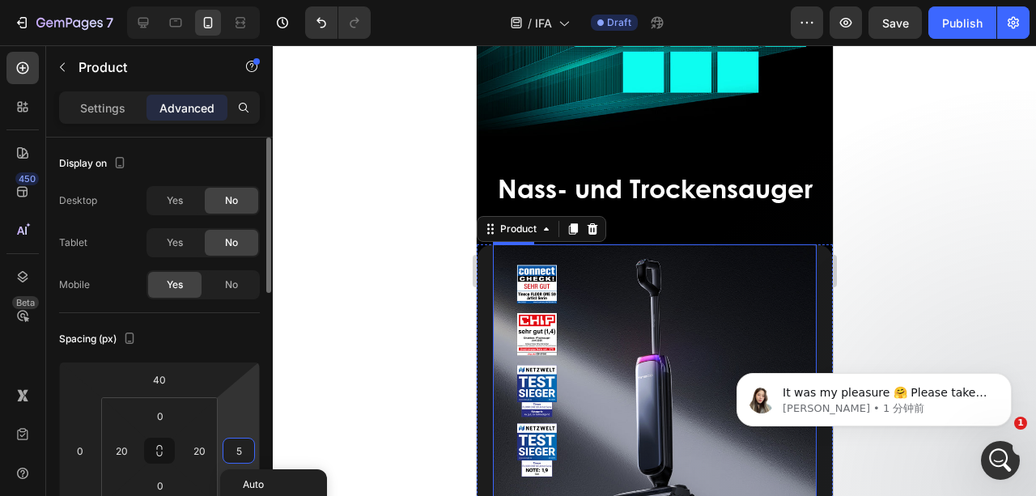
type input "0"
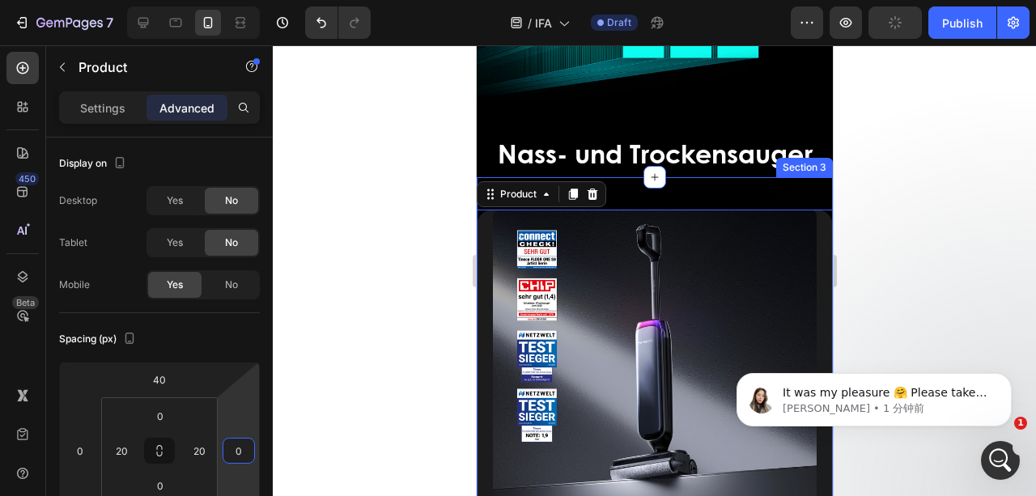
scroll to position [486, 0]
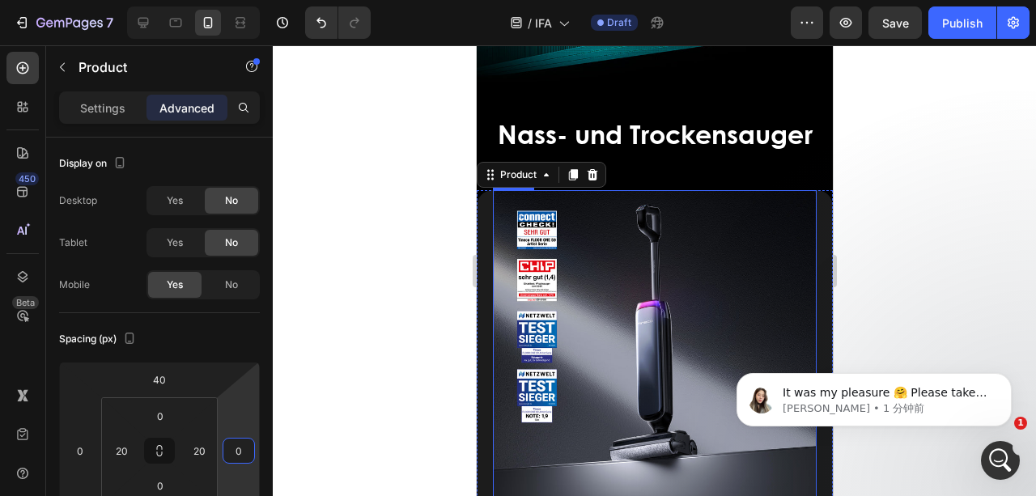
click at [795, 201] on img at bounding box center [654, 352] width 324 height 324
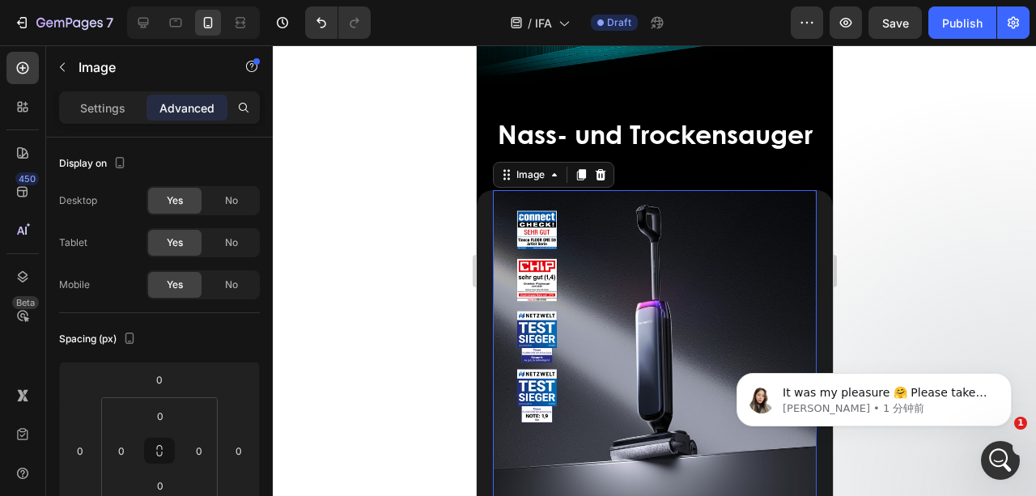
click at [193, 106] on p "Advanced" at bounding box center [186, 108] width 55 height 17
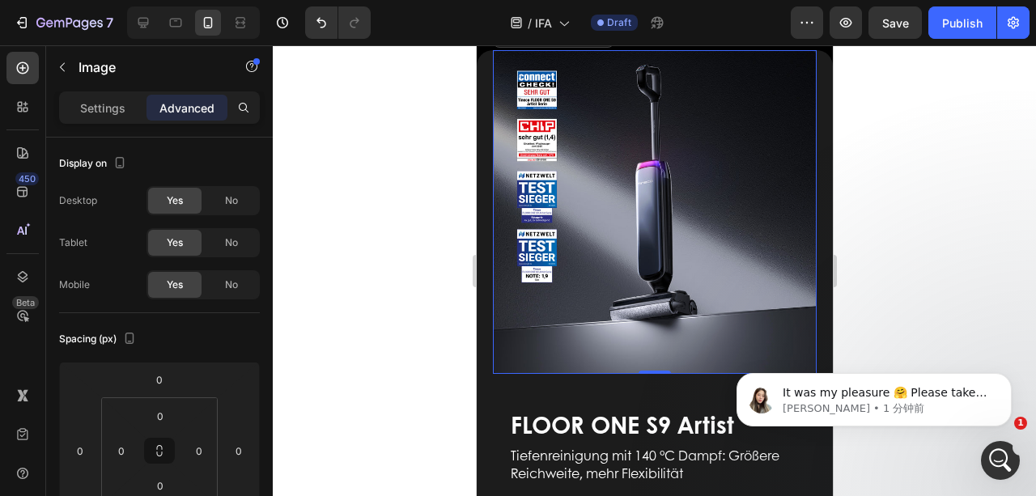
scroll to position [647, 0]
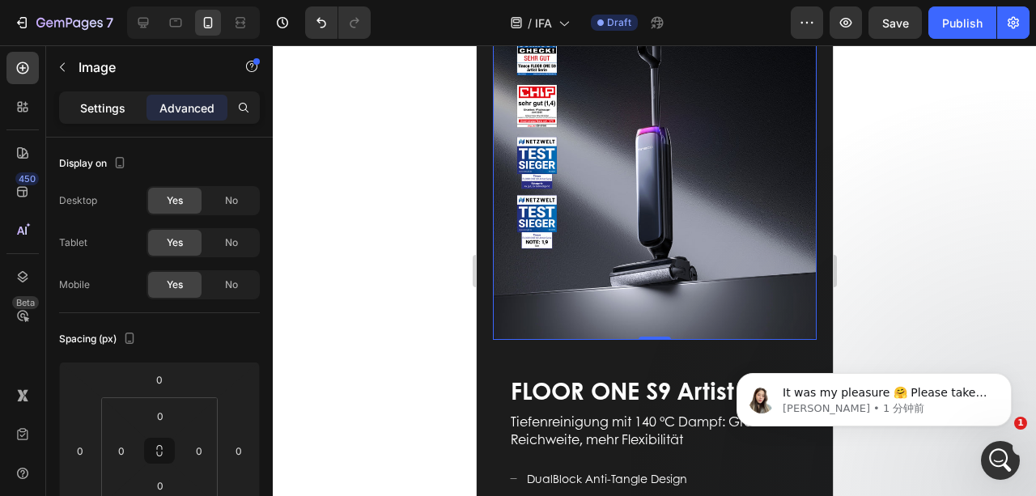
click at [108, 107] on p "Settings" at bounding box center [102, 108] width 45 height 17
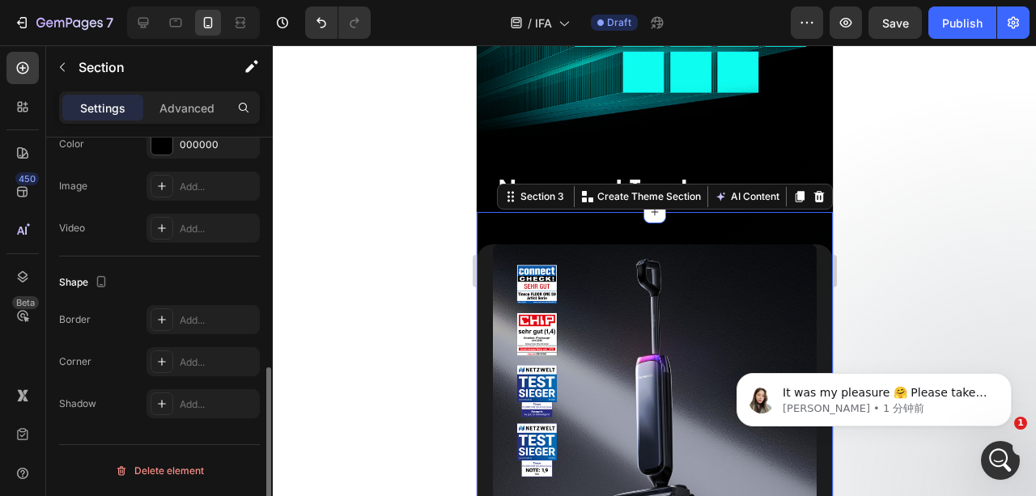
scroll to position [0, 0]
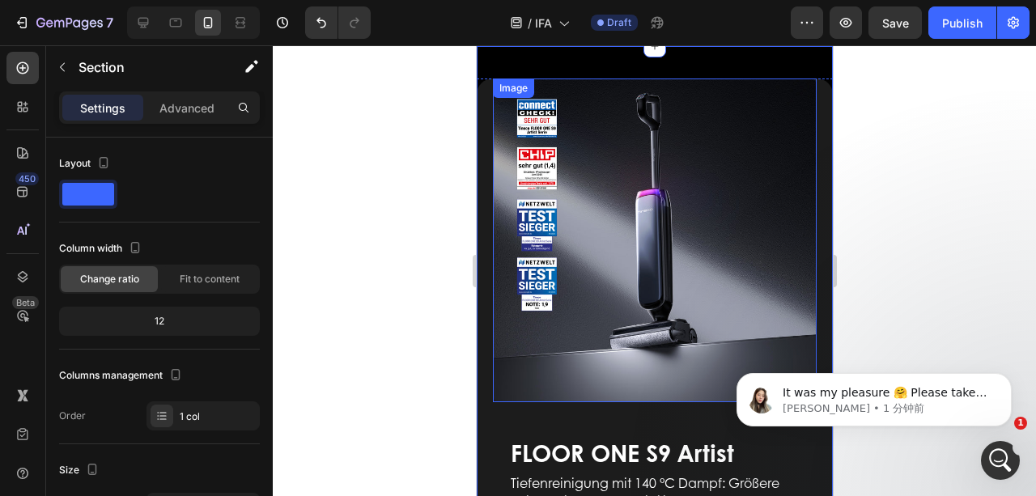
scroll to position [431, 0]
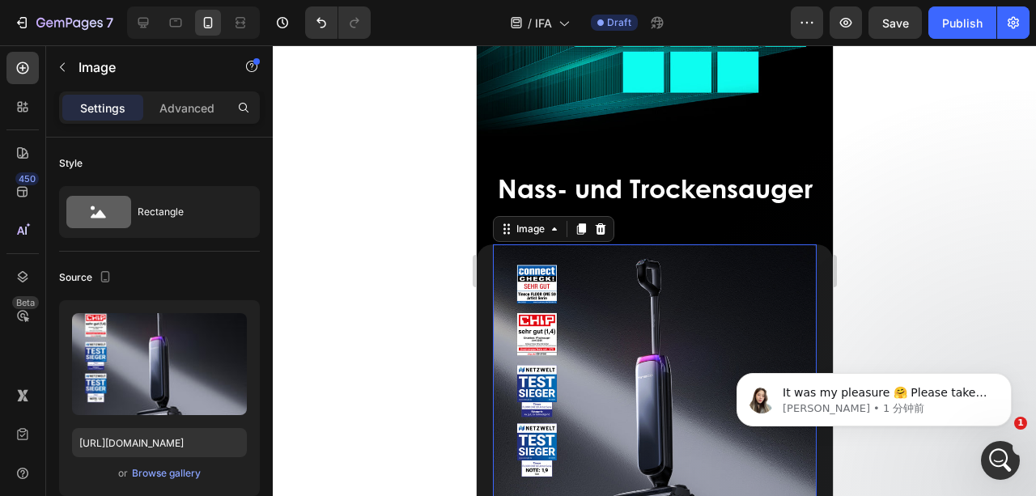
click at [508, 252] on img at bounding box center [654, 406] width 324 height 324
click at [528, 222] on div "Image" at bounding box center [529, 229] width 35 height 15
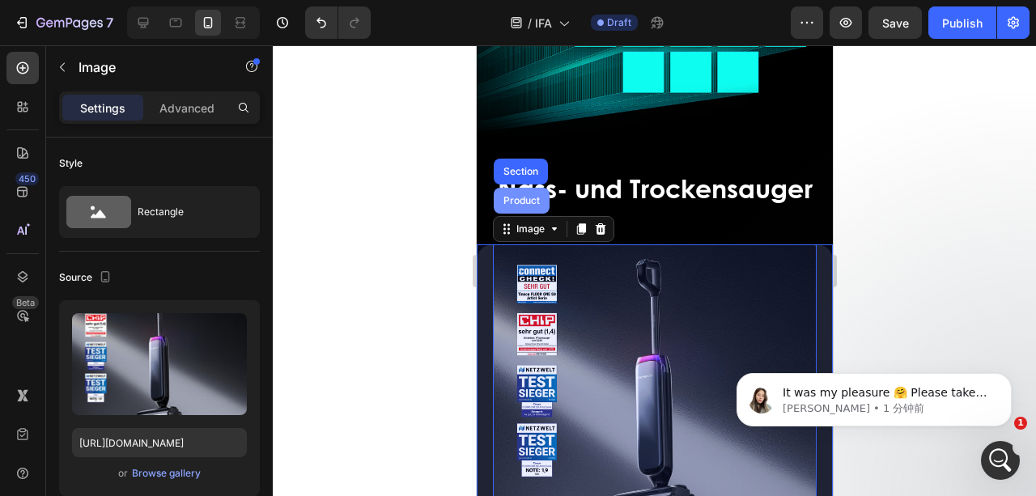
click at [523, 193] on div "Product" at bounding box center [521, 201] width 56 height 26
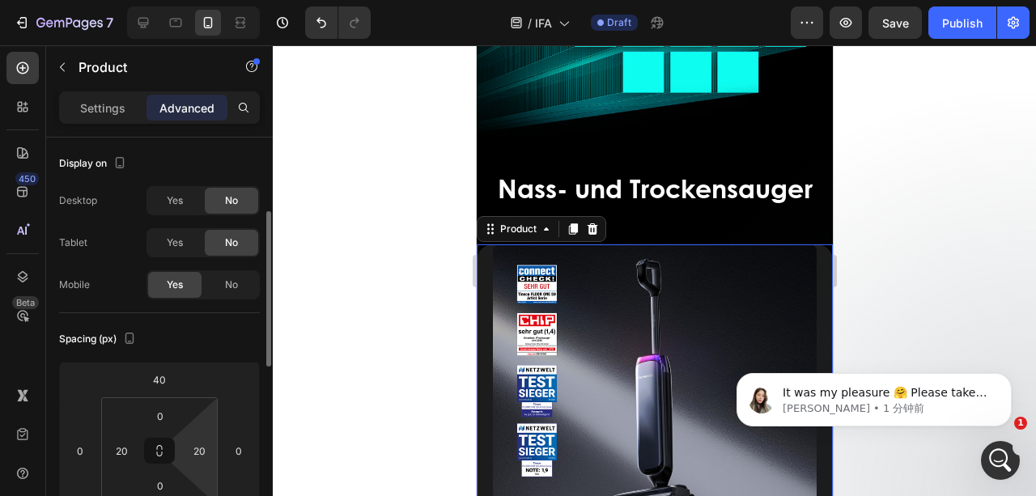
scroll to position [53, 0]
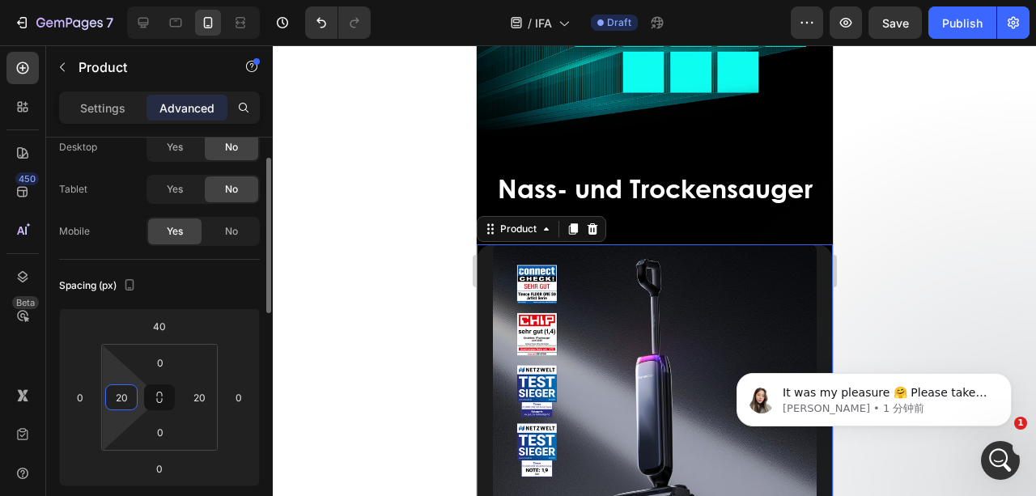
click at [129, 392] on input "20" at bounding box center [121, 397] width 24 height 24
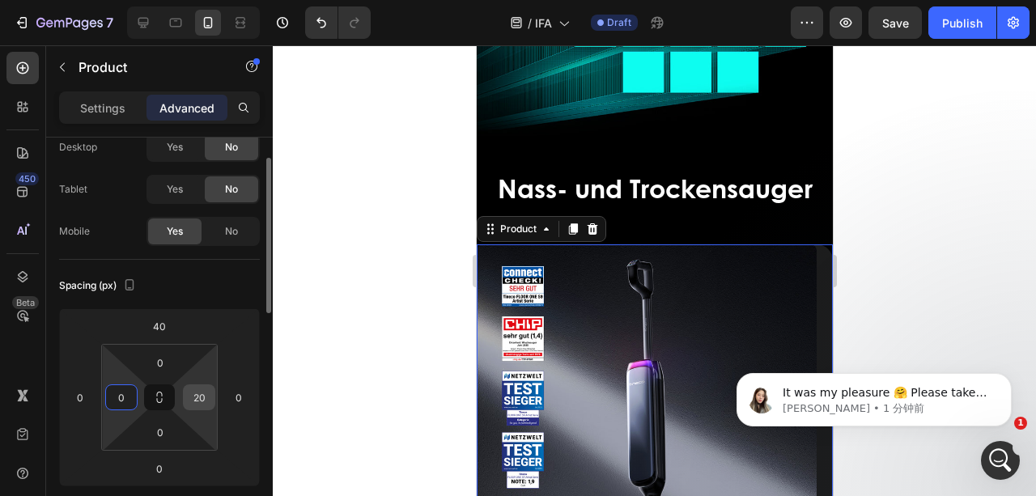
type input "0"
click at [210, 397] on input "20" at bounding box center [199, 397] width 24 height 24
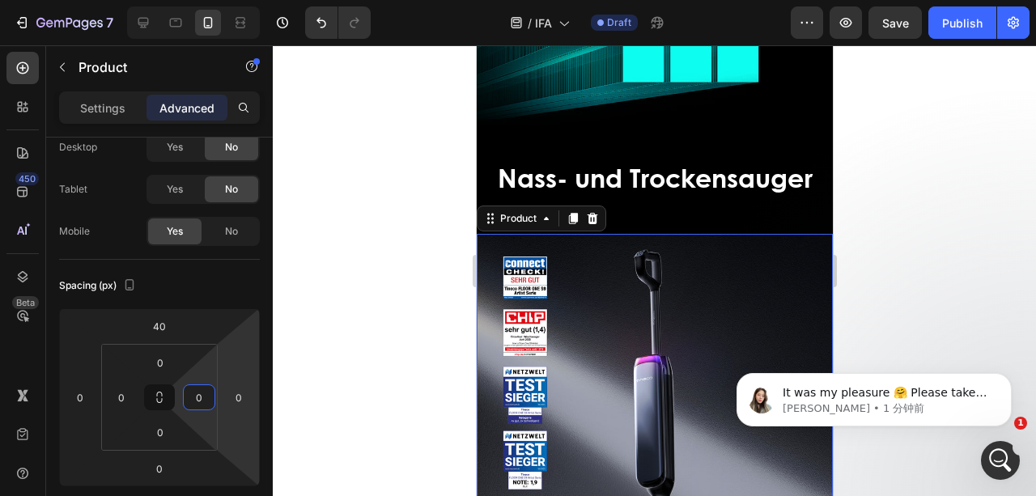
scroll to position [377, 0]
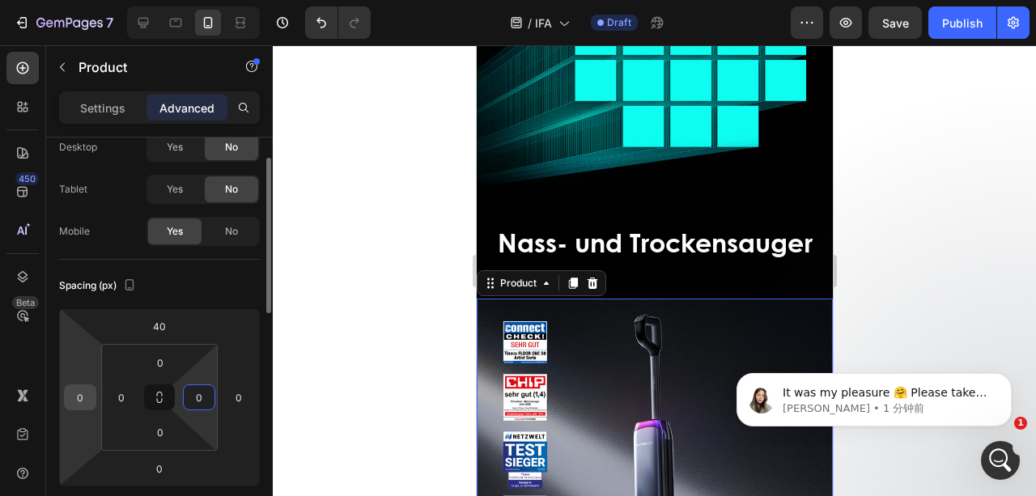
type input "0"
click at [86, 395] on input "0" at bounding box center [80, 397] width 24 height 24
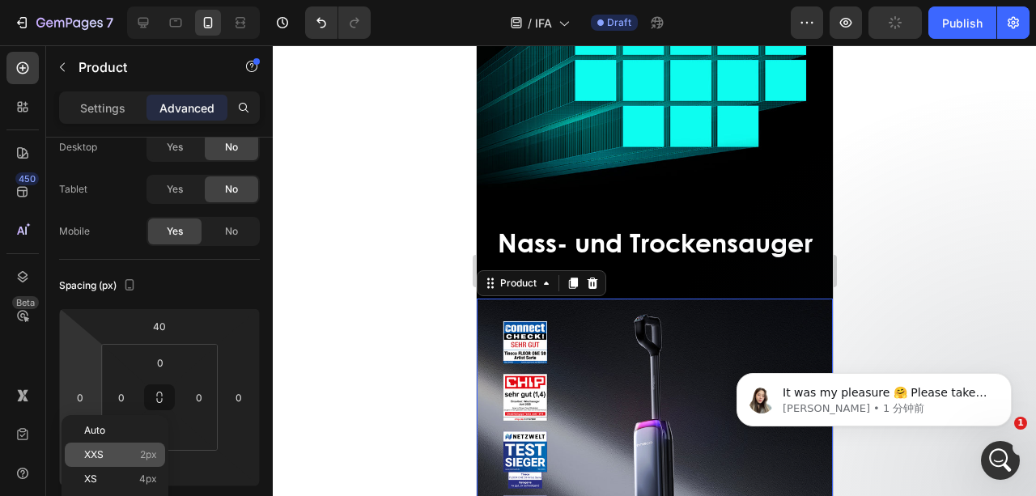
click at [129, 455] on p "XXS 2px" at bounding box center [120, 454] width 73 height 11
type input "2"
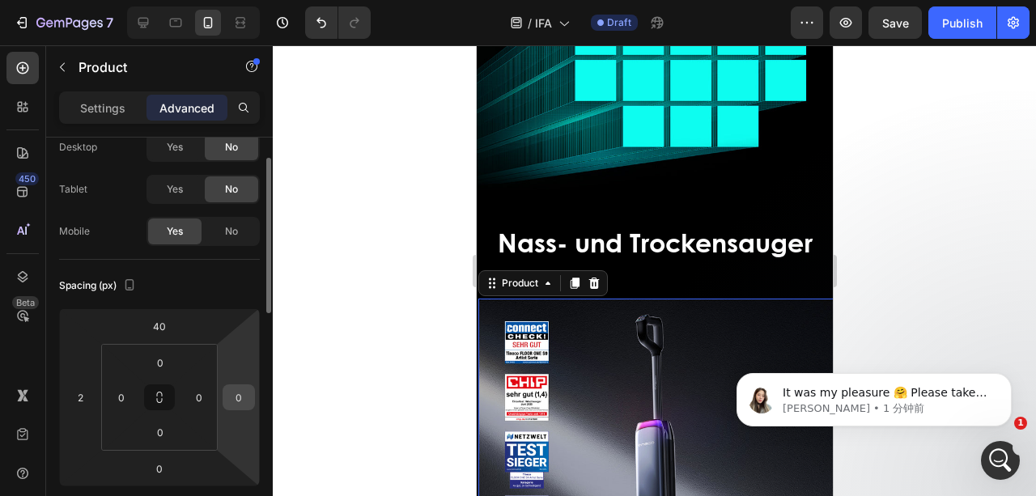
click at [243, 399] on input "0" at bounding box center [239, 397] width 24 height 24
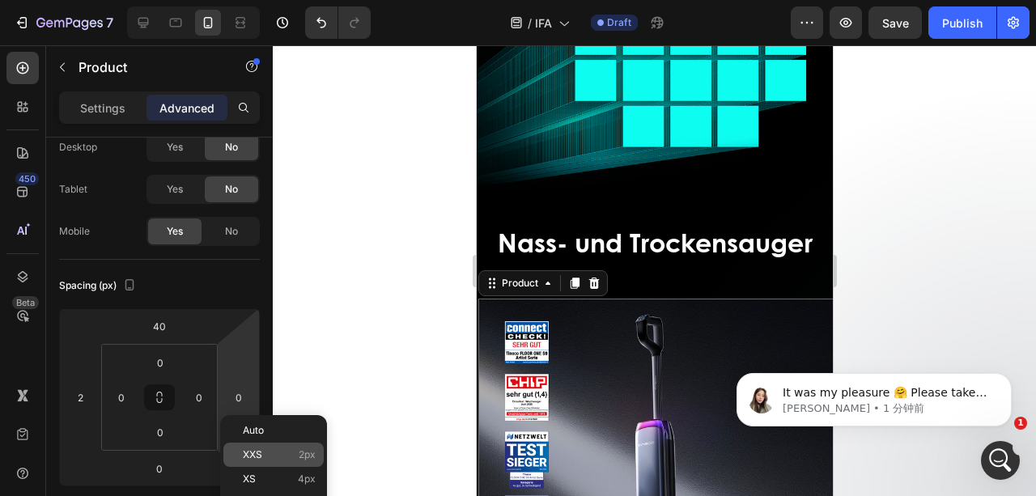
click at [261, 453] on span "XXS" at bounding box center [252, 454] width 19 height 11
type input "2"
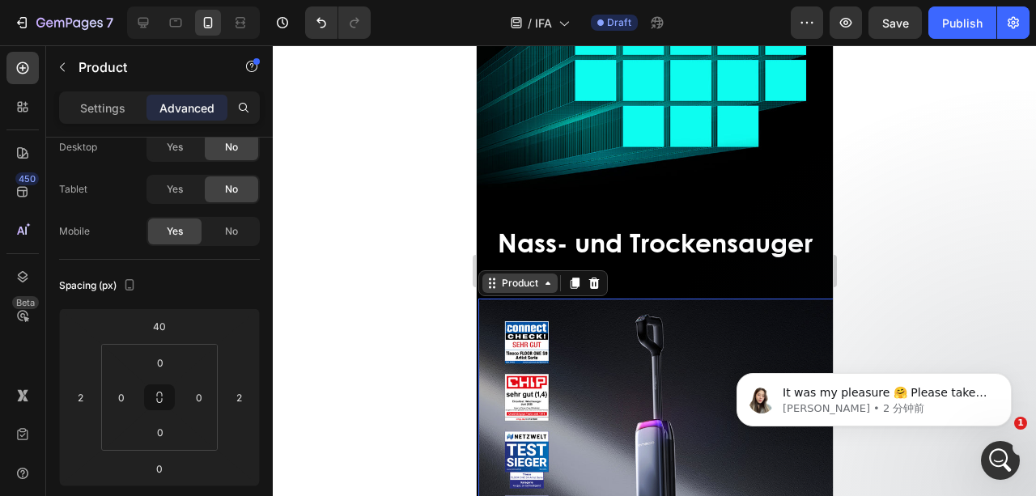
click at [490, 277] on icon at bounding box center [491, 283] width 13 height 13
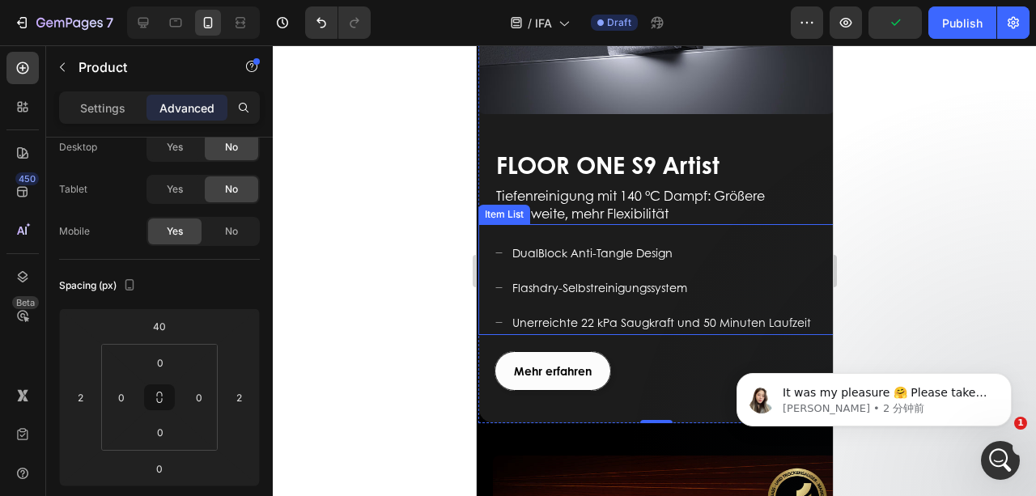
scroll to position [917, 0]
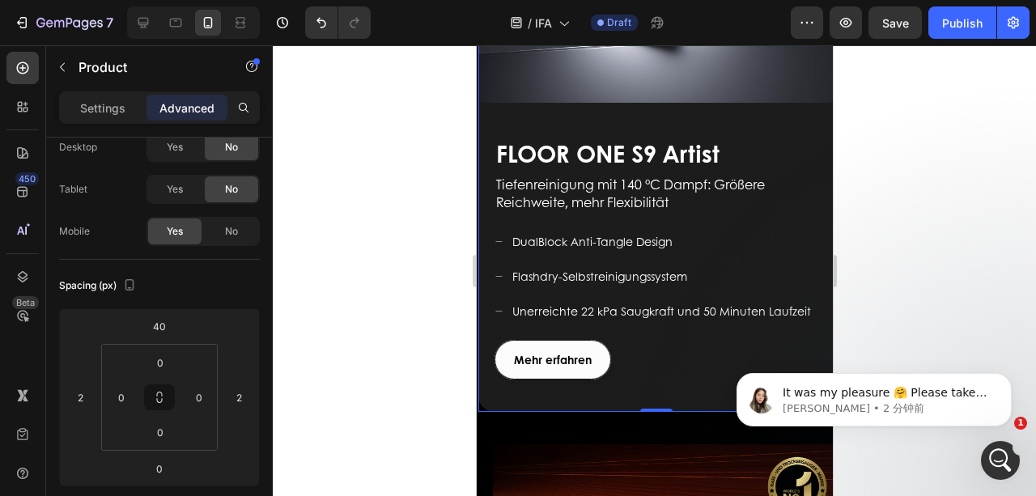
click at [497, 388] on div "FLOOR ONE S9 Artist Heading Für ein modernes Leben geschaffen Text block Mehr e…" at bounding box center [655, 264] width 356 height 296
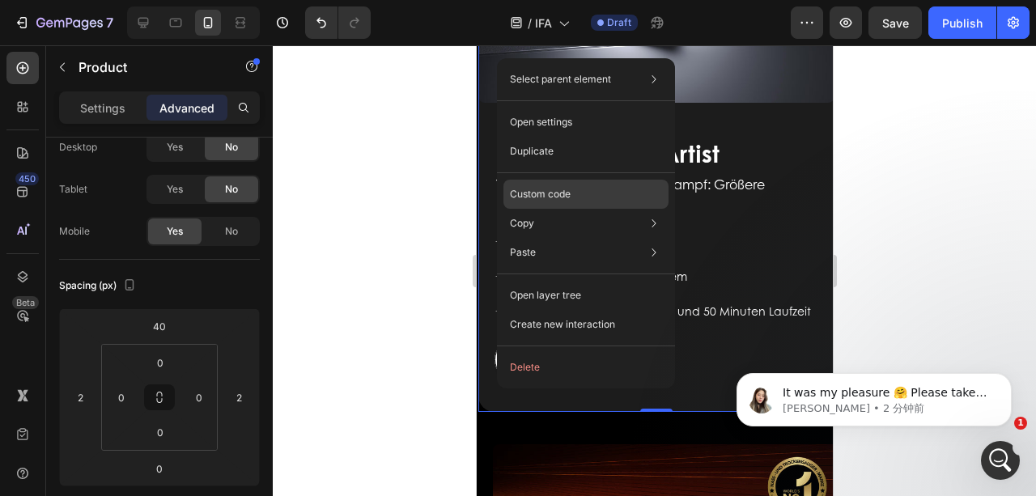
click at [587, 238] on div "Custom code" at bounding box center [585, 252] width 165 height 29
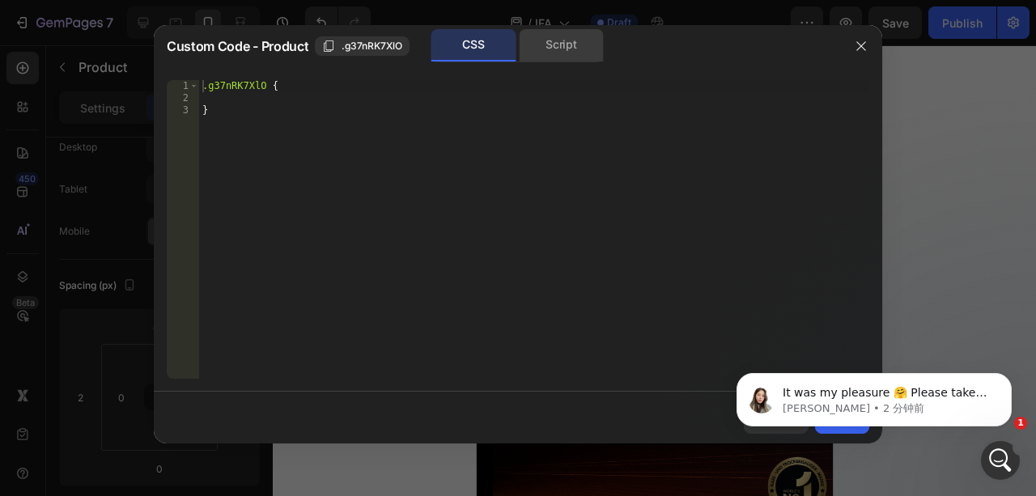
click at [562, 40] on div "Script" at bounding box center [561, 45] width 85 height 32
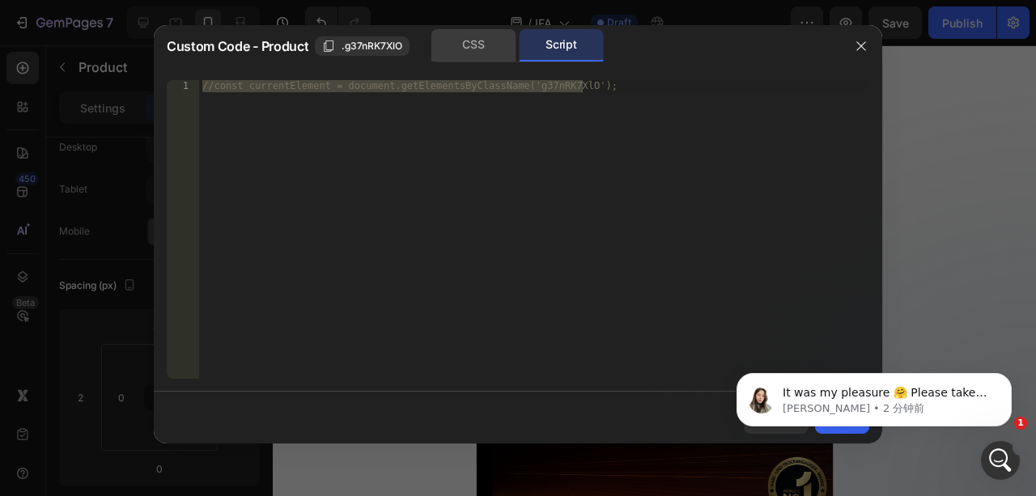
click at [485, 39] on div "CSS" at bounding box center [473, 45] width 85 height 32
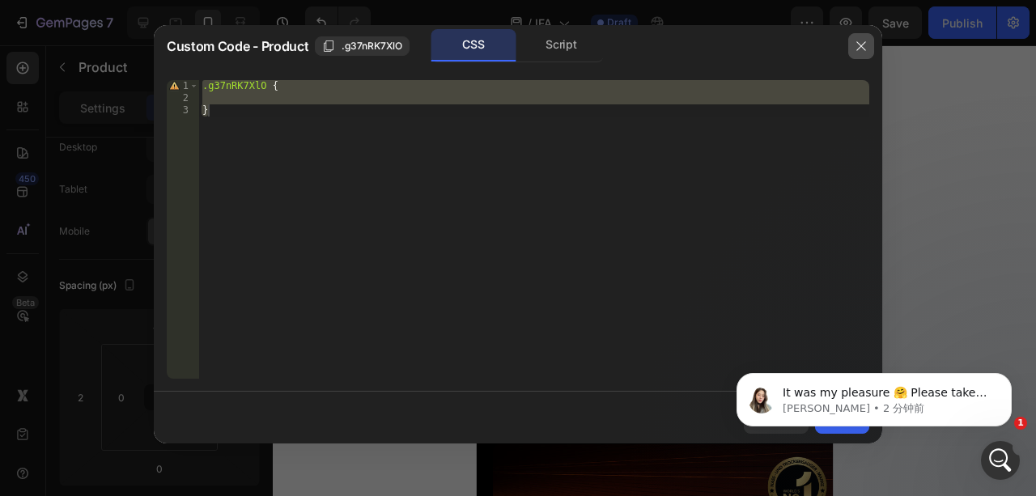
click at [855, 40] on icon "button" at bounding box center [861, 46] width 13 height 13
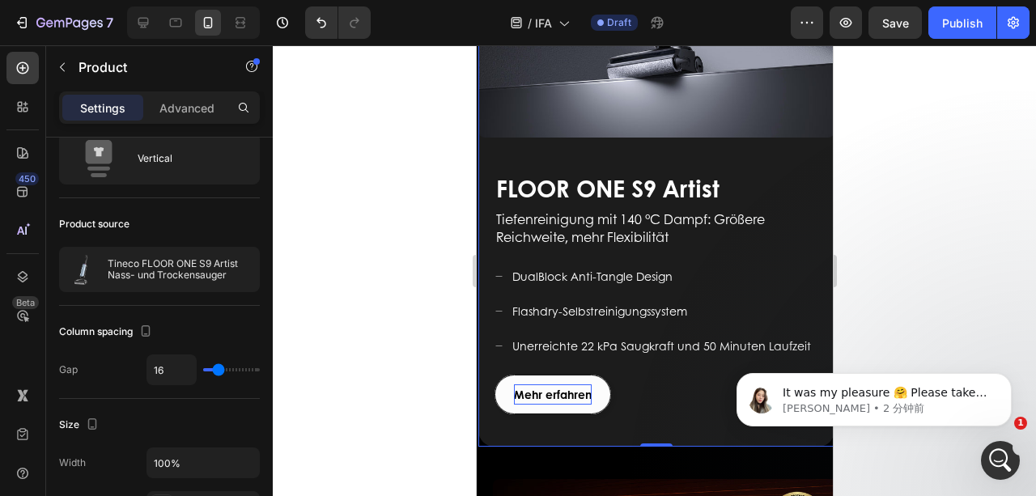
scroll to position [863, 0]
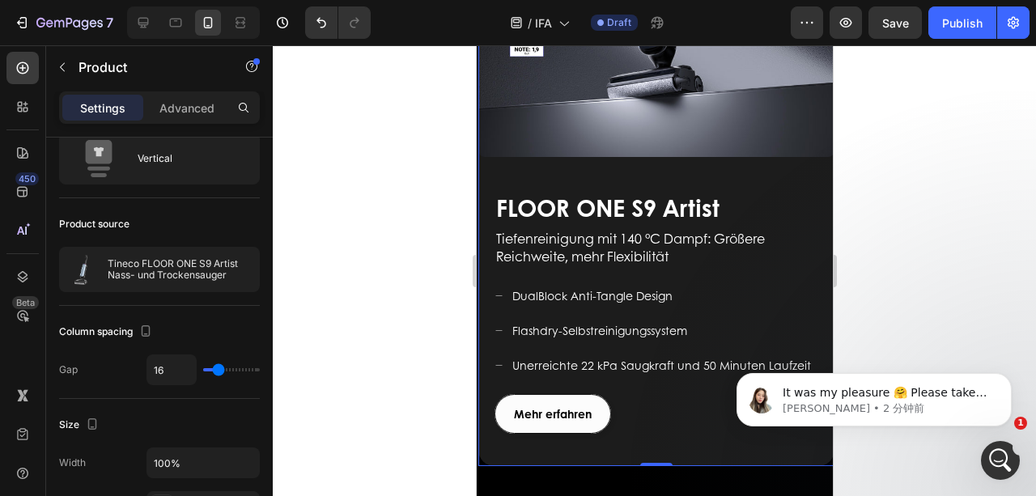
click at [508, 443] on div "FLOOR ONE S9 Artist Heading Für ein modernes Leben geschaffen Text block Mehr e…" at bounding box center [655, 318] width 356 height 296
click at [194, 95] on div "Advanced" at bounding box center [186, 108] width 81 height 26
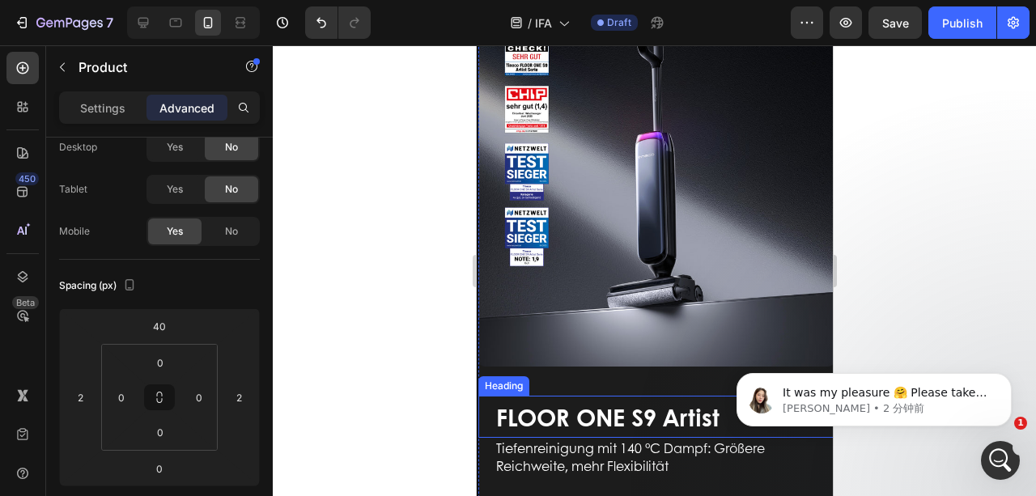
scroll to position [539, 0]
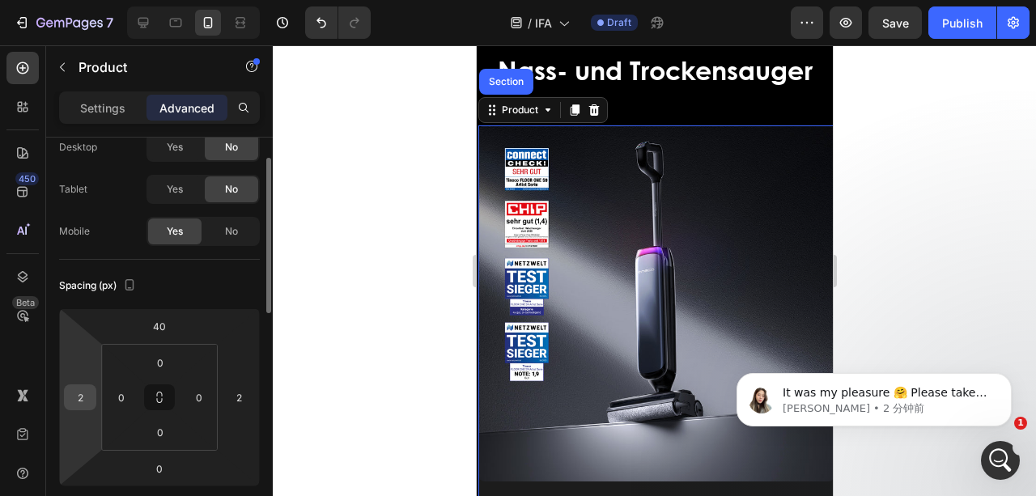
click at [78, 395] on input "2" at bounding box center [80, 397] width 24 height 24
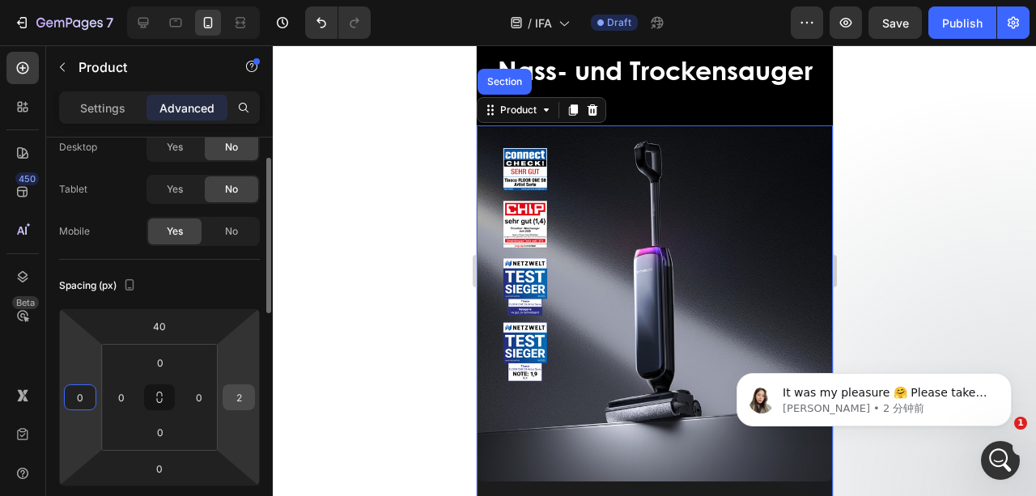
type input "0"
click at [236, 393] on input "2" at bounding box center [239, 397] width 24 height 24
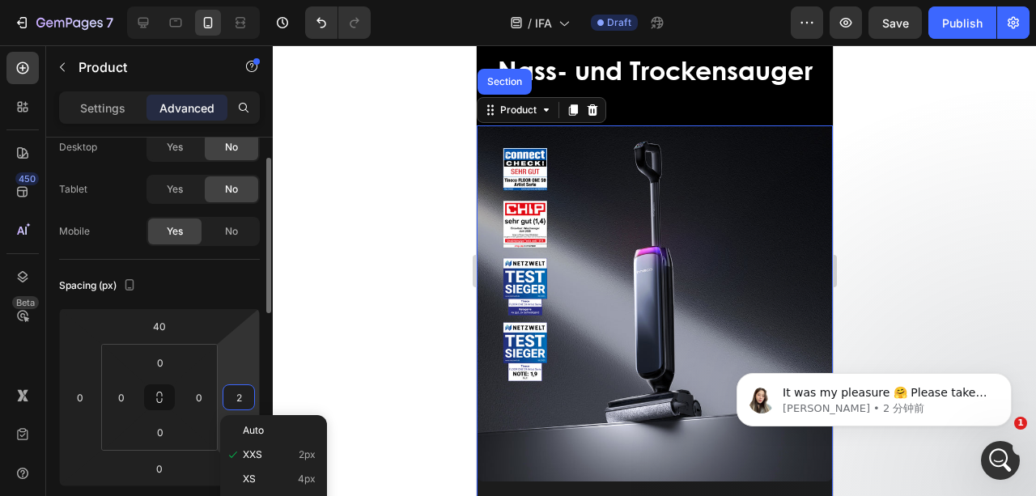
type input "0"
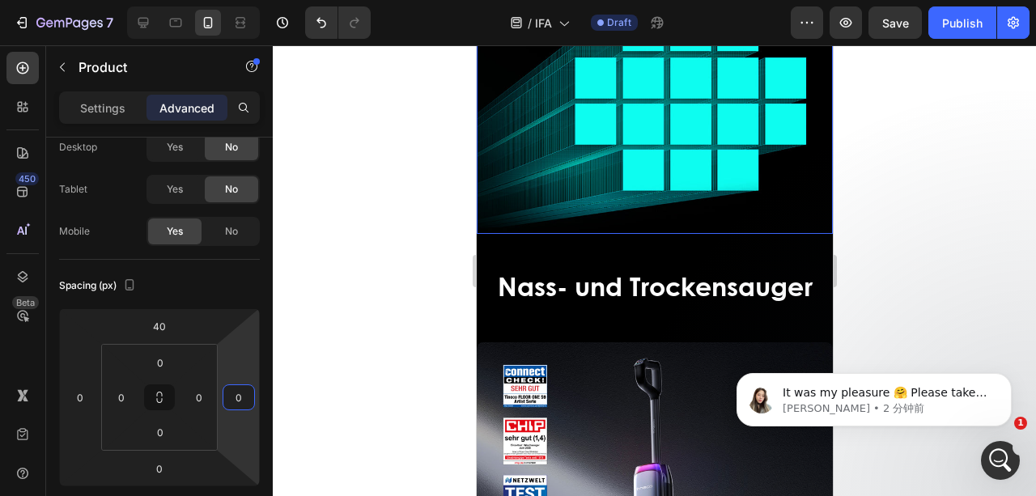
scroll to position [431, 0]
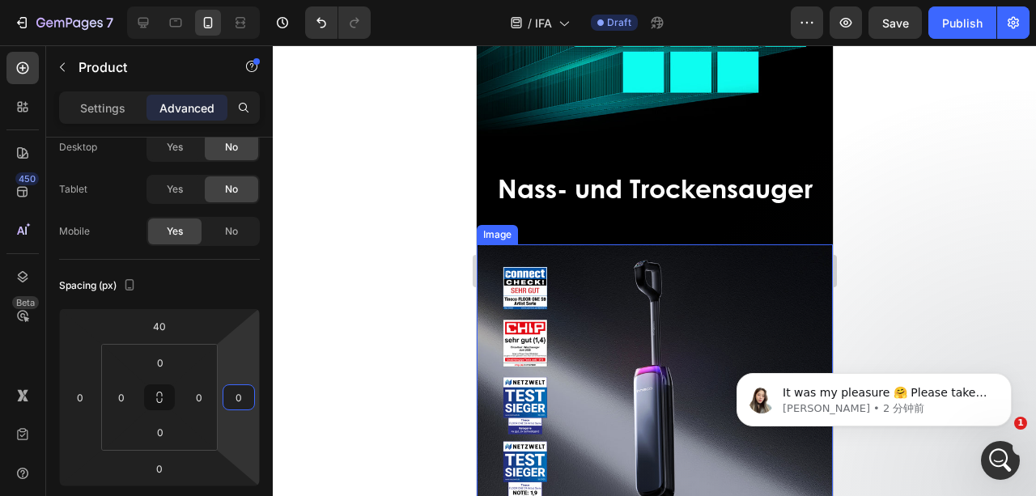
click at [510, 244] on img at bounding box center [654, 422] width 356 height 356
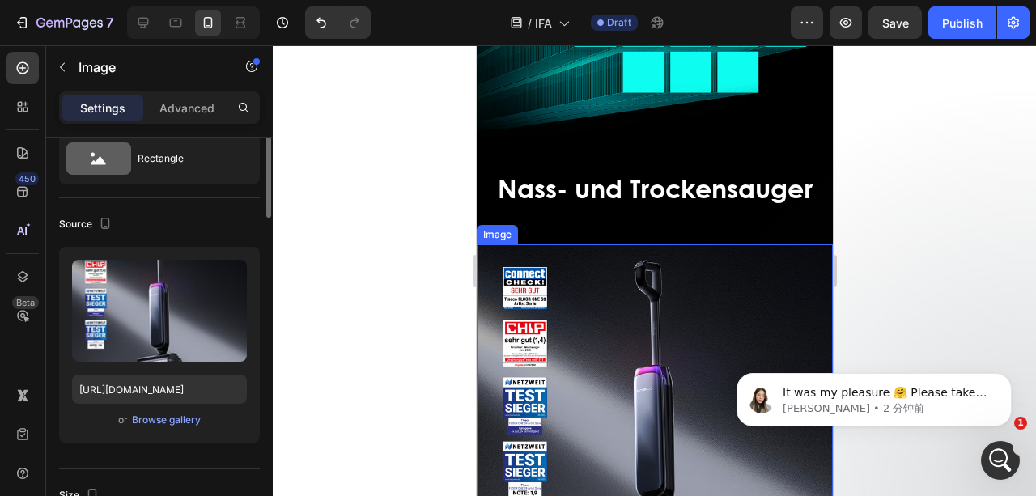
scroll to position [0, 0]
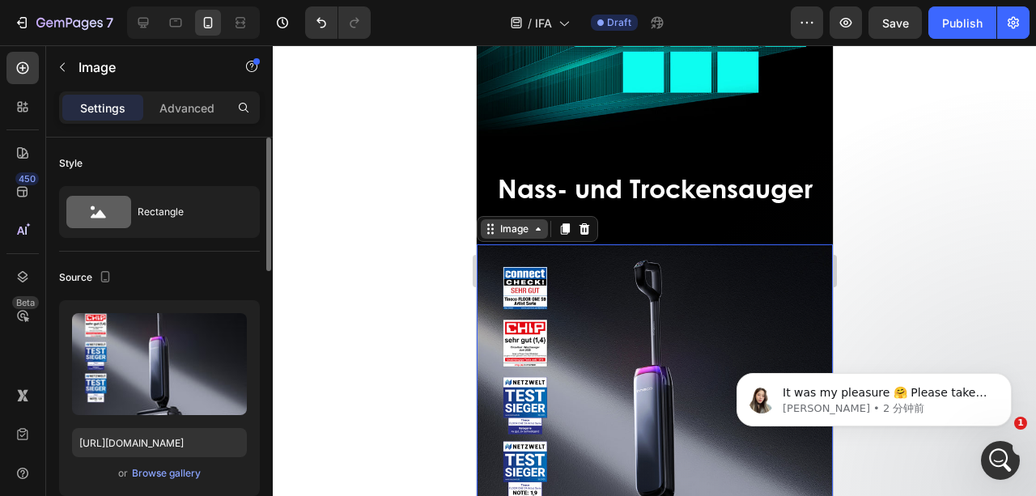
click at [519, 222] on div "Image" at bounding box center [513, 229] width 35 height 15
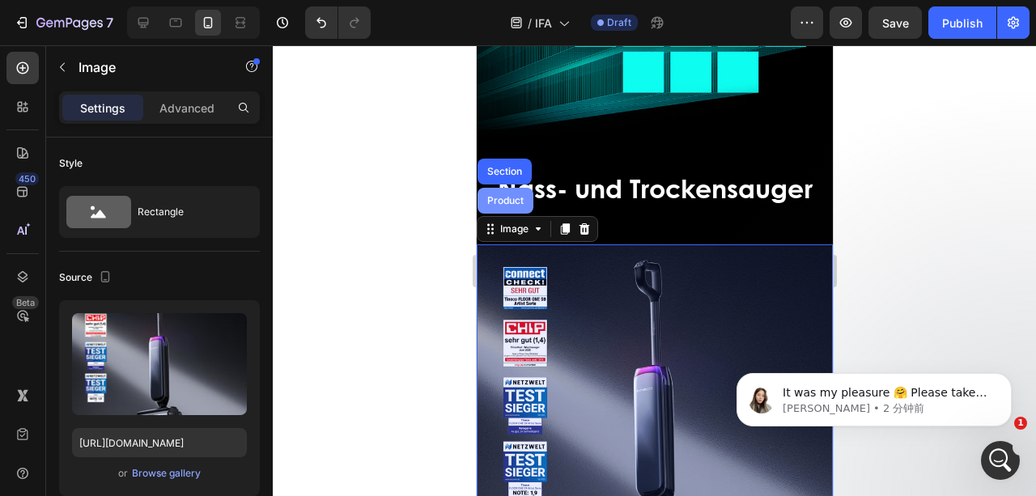
click at [503, 194] on div "Product" at bounding box center [505, 201] width 56 height 26
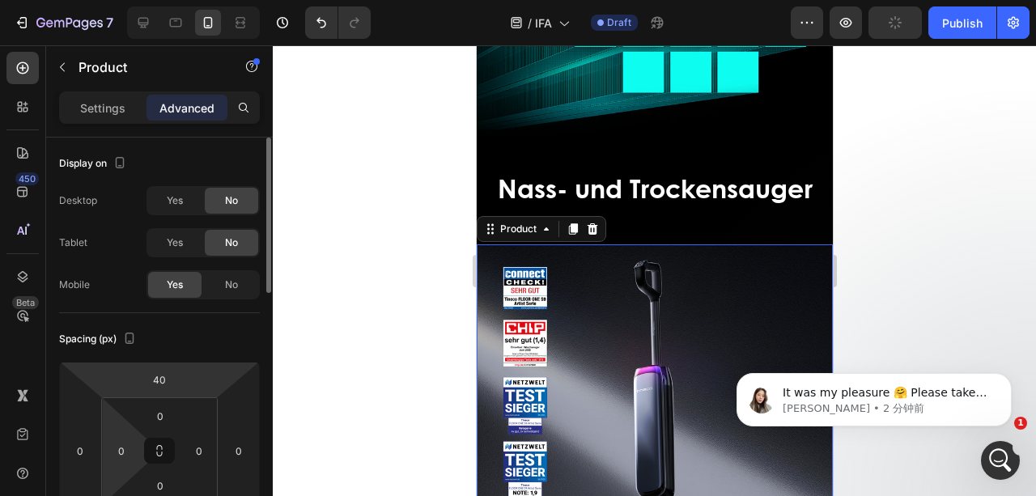
scroll to position [53, 0]
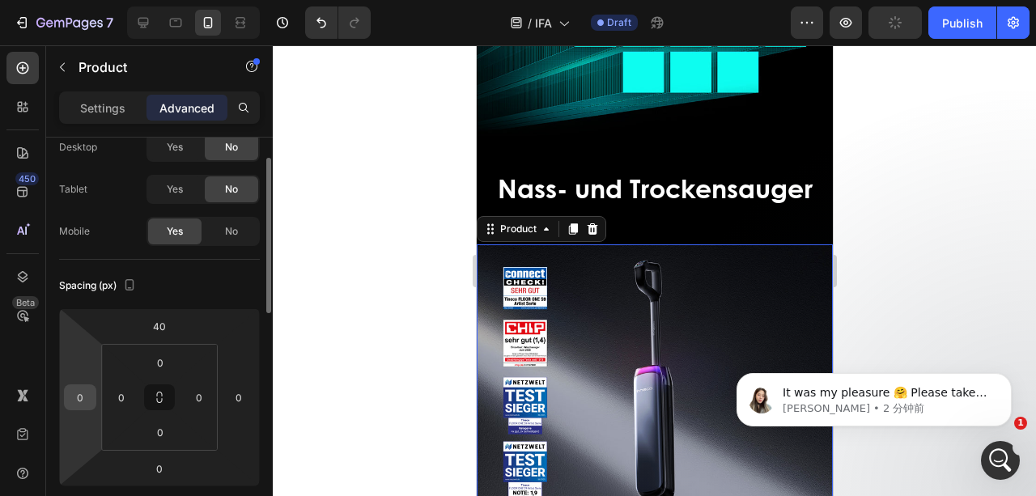
click at [89, 397] on input "0" at bounding box center [80, 397] width 24 height 24
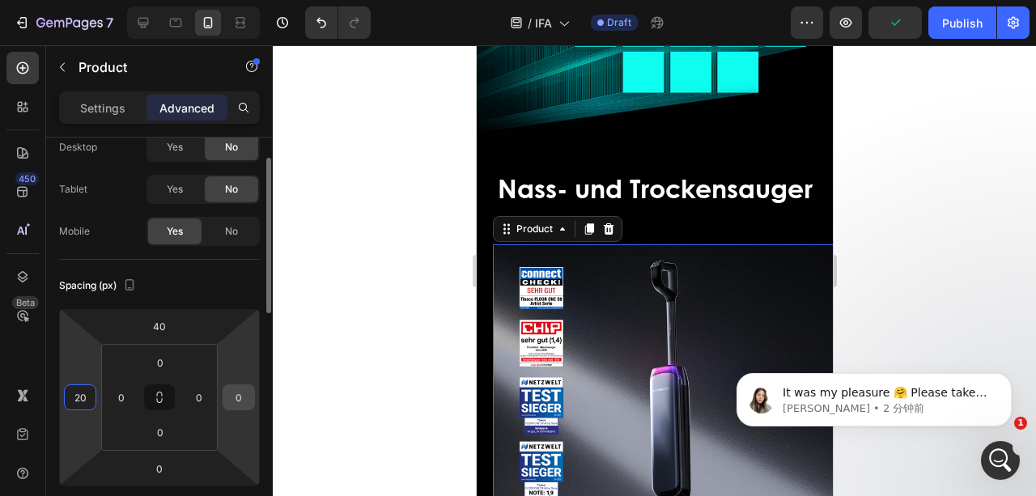
type input "20"
click at [244, 395] on input "0" at bounding box center [239, 397] width 24 height 24
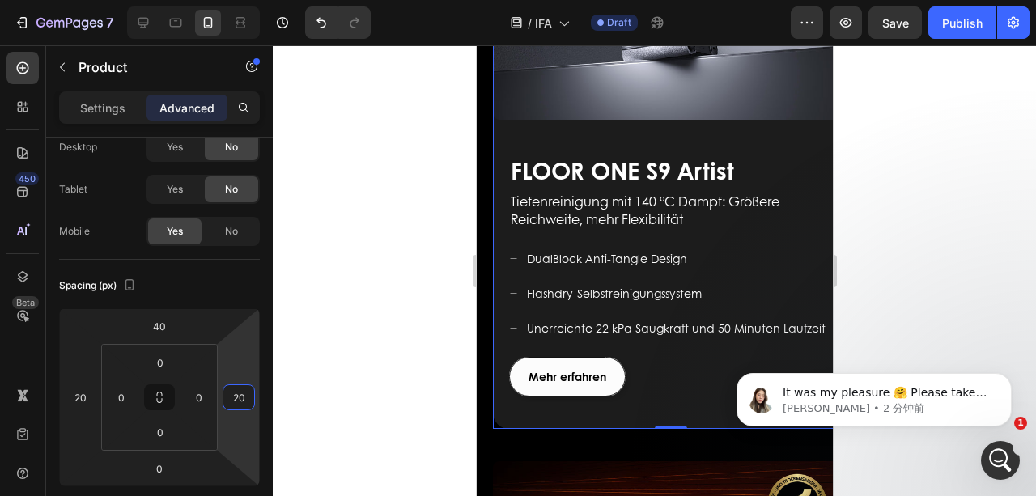
scroll to position [917, 0]
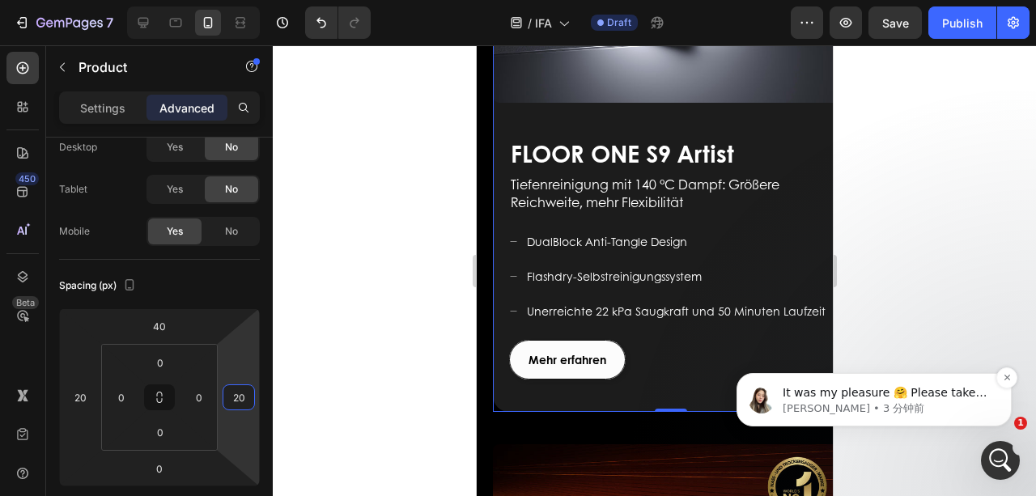
type input "20"
click at [971, 404] on p "Célia • 3 分钟前" at bounding box center [887, 408] width 209 height 15
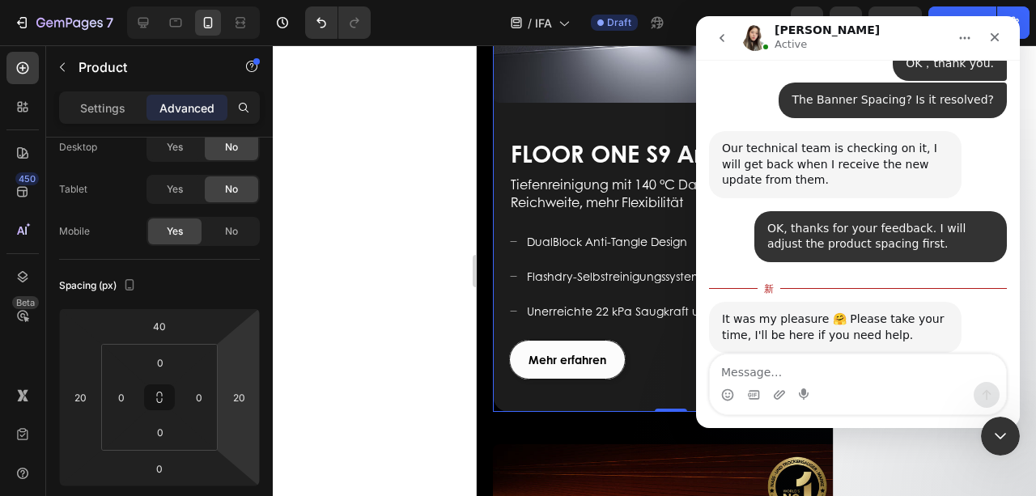
scroll to position [2978, 0]
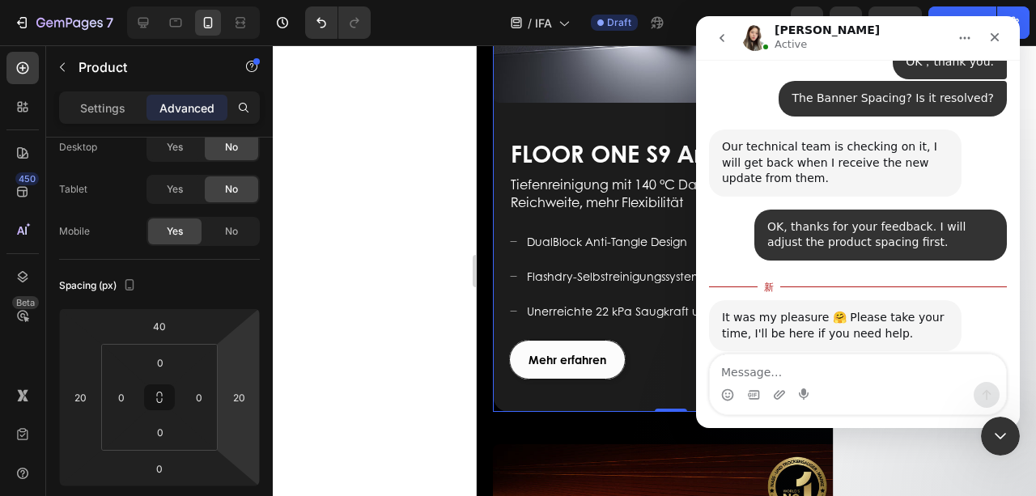
click at [809, 374] on textarea "Message…" at bounding box center [858, 368] width 296 height 28
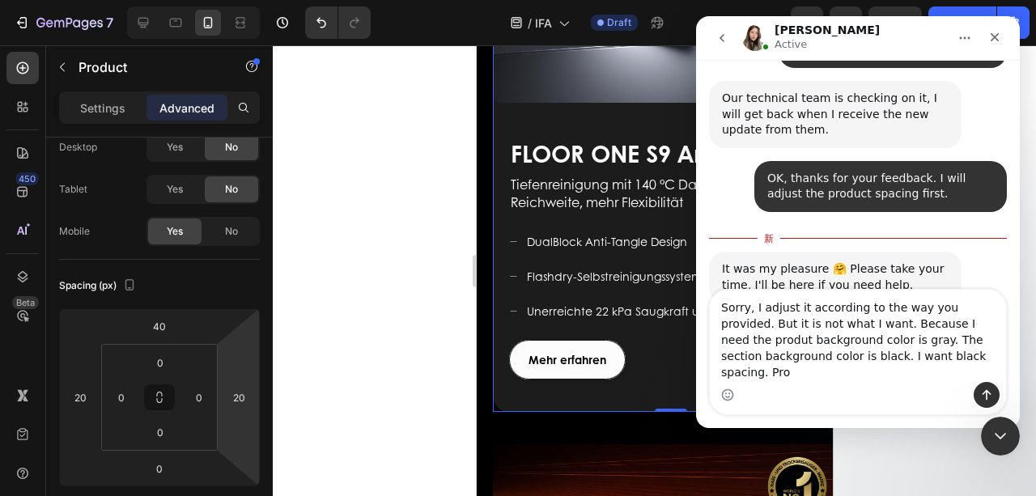
scroll to position [3043, 0]
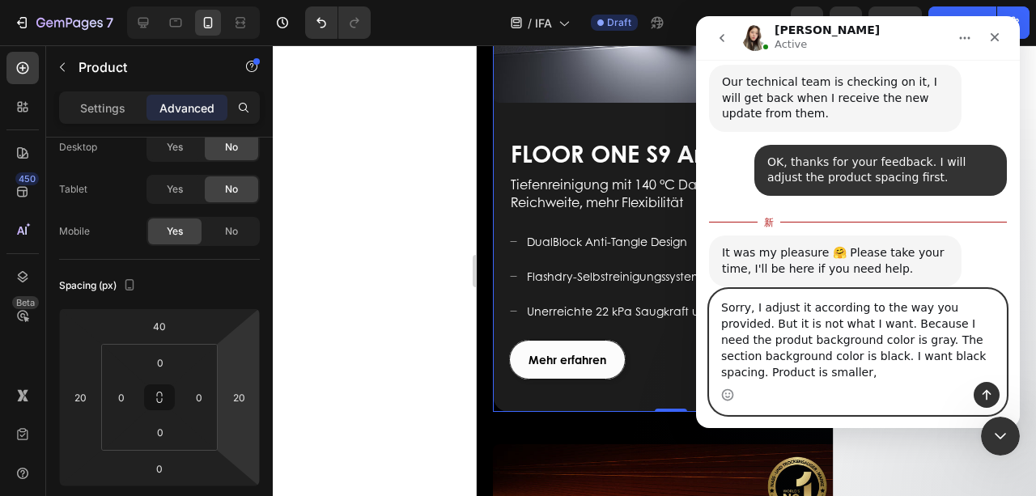
drag, startPoint x: 801, startPoint y: 373, endPoint x: 719, endPoint y: 380, distance: 82.9
click at [719, 380] on textarea "Sorry, I adjust it according to the way you provided. But it is not what I want…" at bounding box center [858, 336] width 296 height 92
paste textarea "The product is smaller and does not need to fill the entire screen"
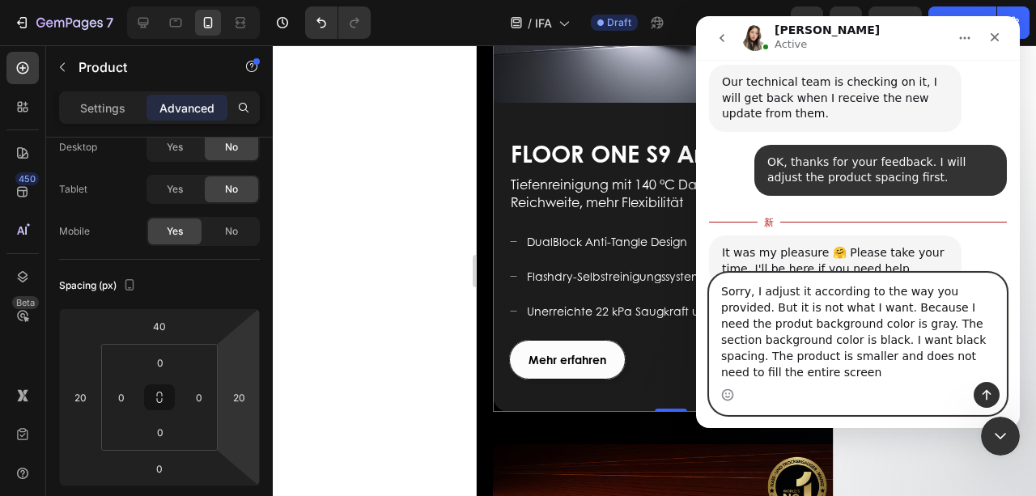
scroll to position [3059, 0]
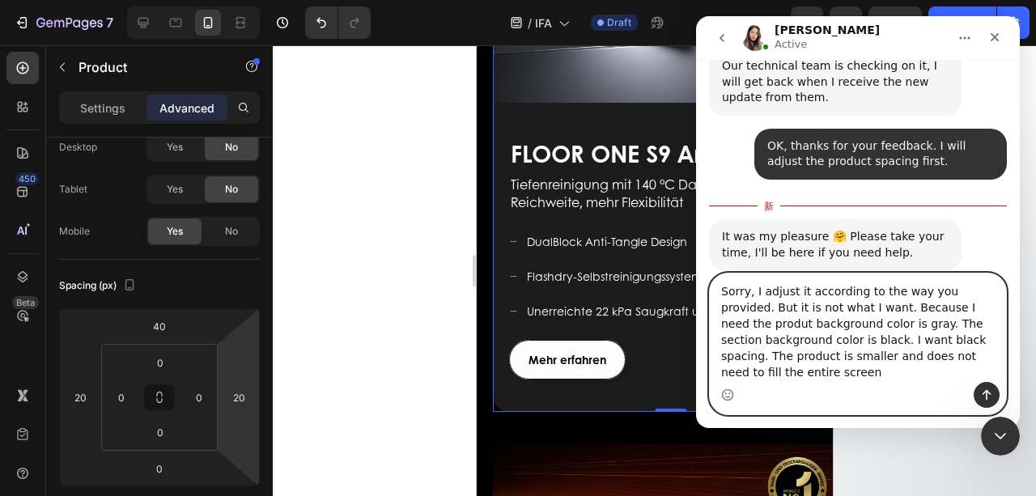
type textarea "Sorry, I adjust it according to the way you provided. But it is not what I want…"
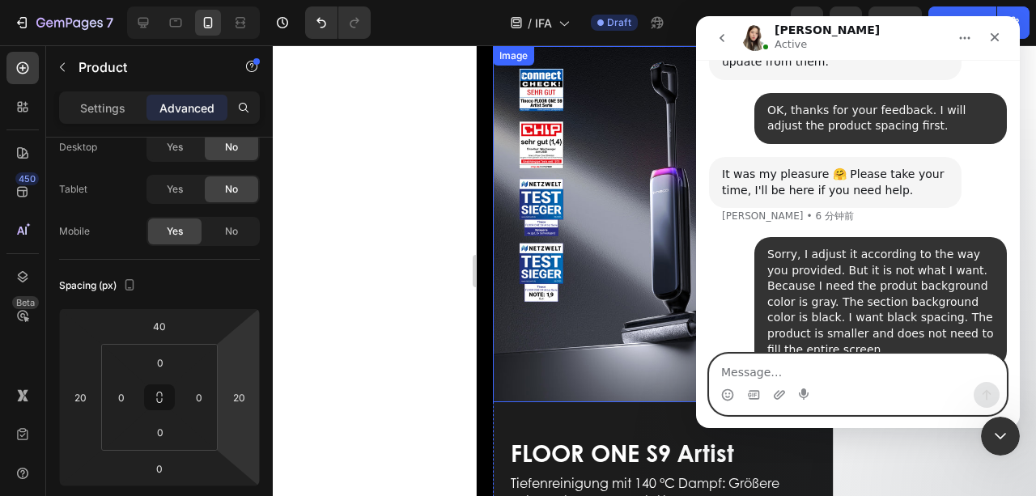
scroll to position [539, 0]
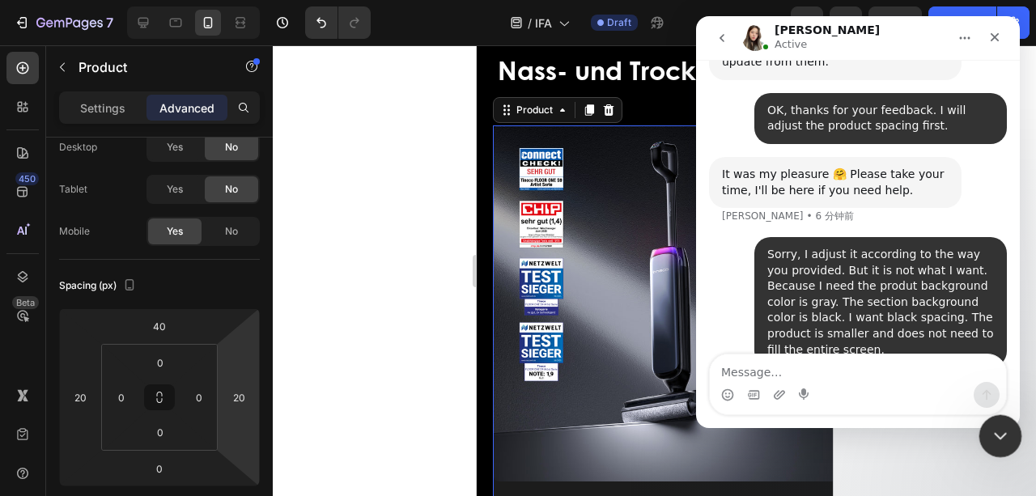
click at [999, 440] on icon "关闭 Intercom Messenger" at bounding box center [997, 433] width 19 height 19
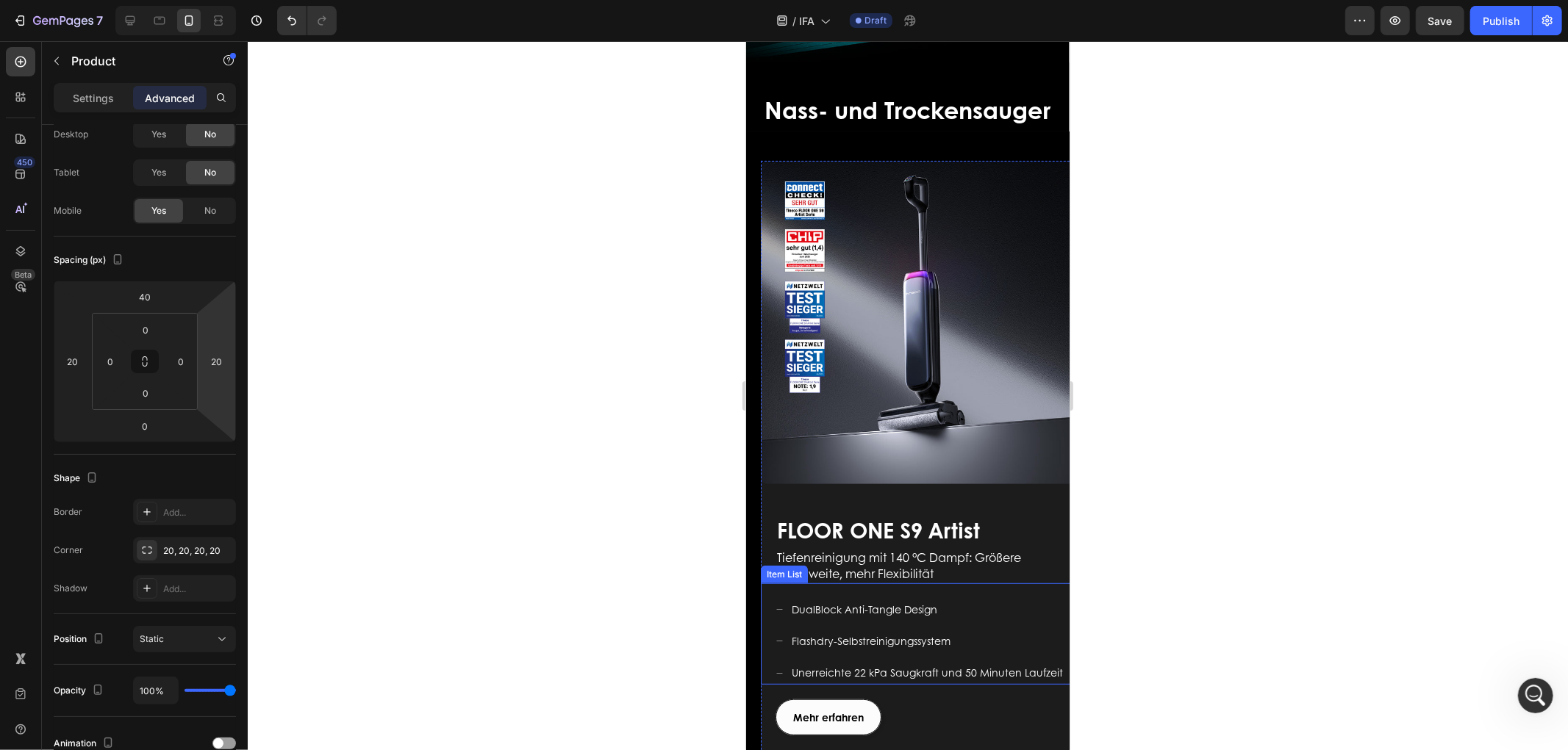
scroll to position [452, 0]
click at [940, 449] on div "打开 Intercom Messenger" at bounding box center [1533, 693] width 48 height 48
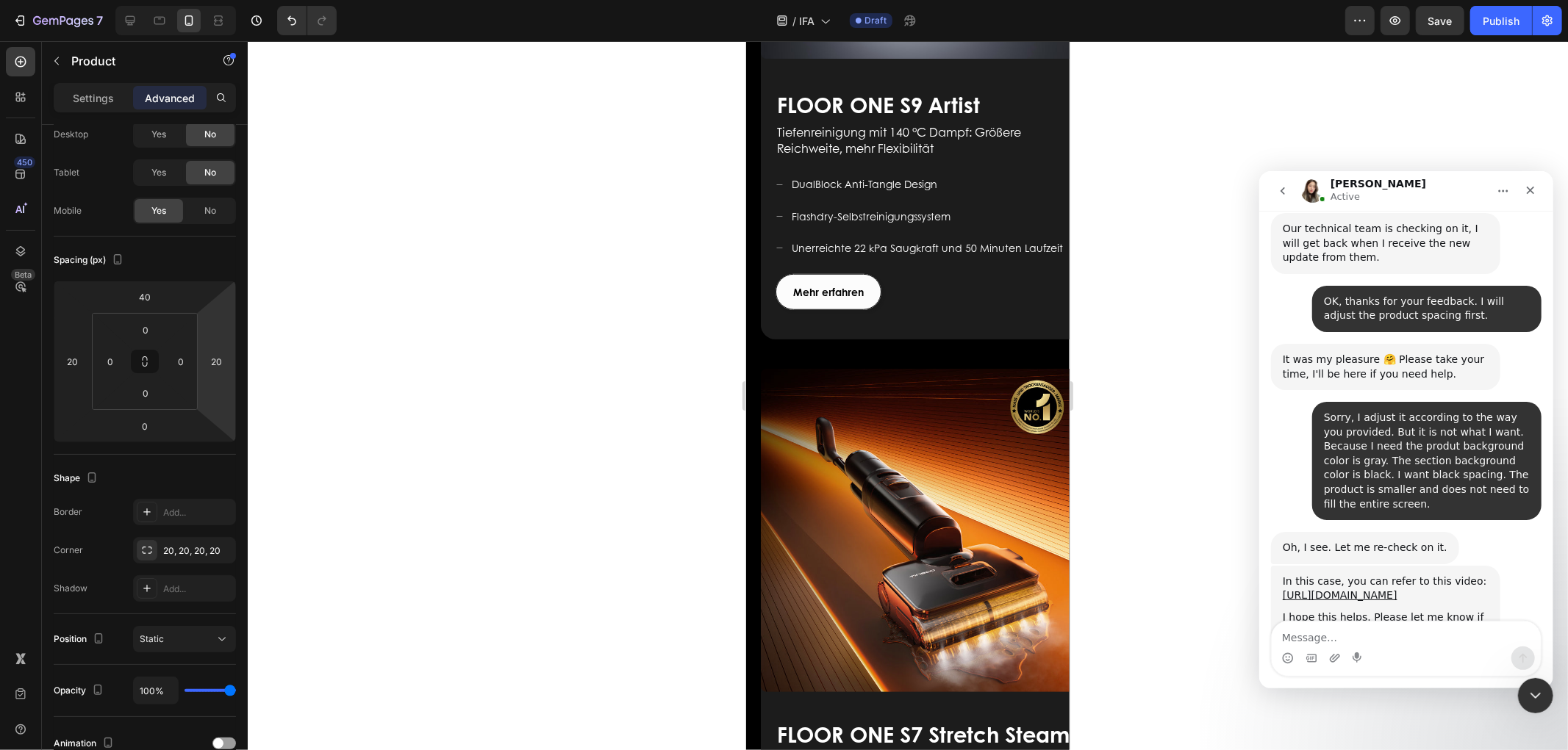
scroll to position [2808, 0]
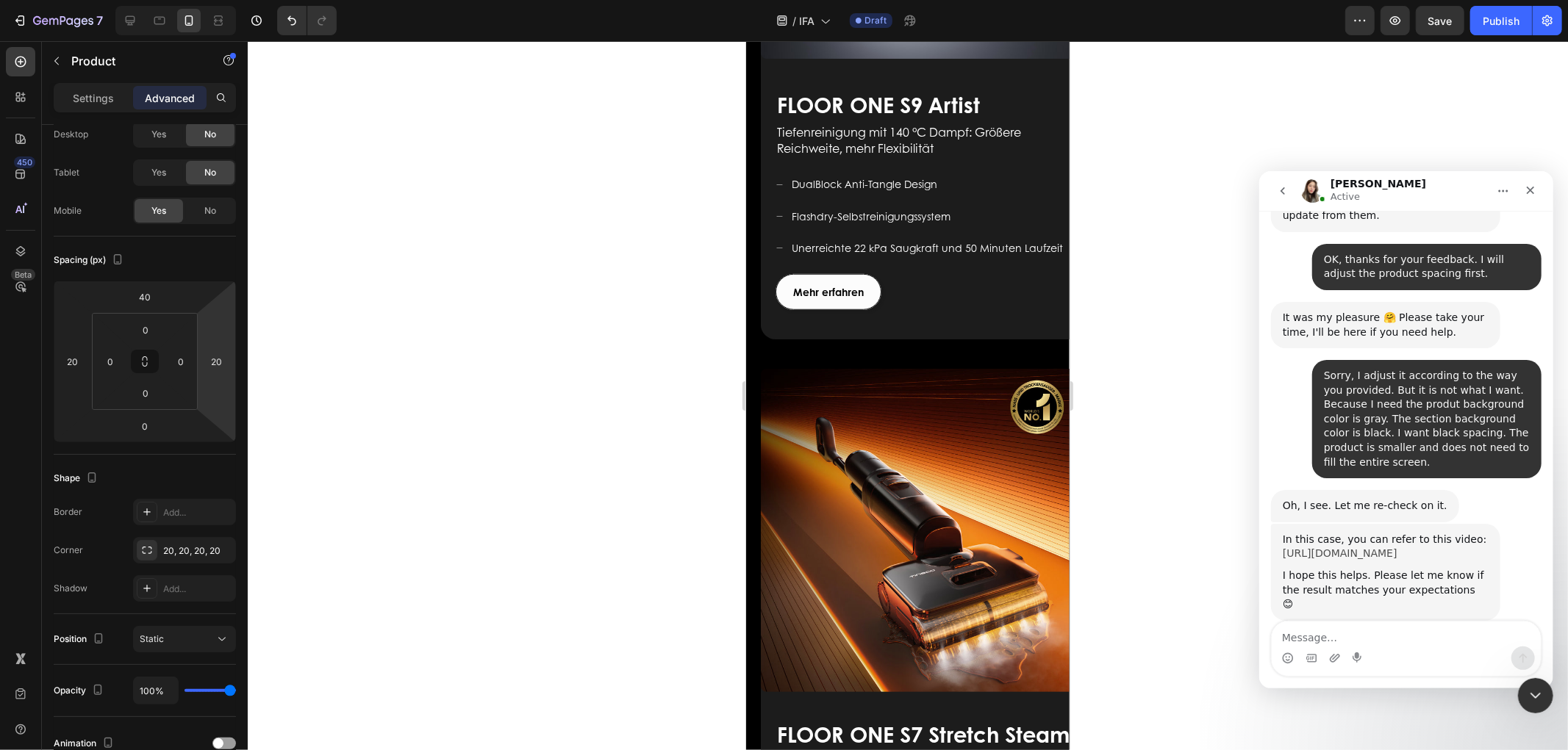
drag, startPoint x: 1443, startPoint y: 535, endPoint x: 1281, endPoint y: 522, distance: 162.5
click at [940, 449] on div "In this case, you can refer to this video: https://www.loom.com/share/4ec8130ed…" at bounding box center [1384, 547] width 206 height 29
copy link "https://www.loom.com/share/4ec8130ed1934ff5b9300b002b2941e4"
click at [940, 449] on textarea "Message…" at bounding box center [1405, 634] width 269 height 25
type textarea "Wow"
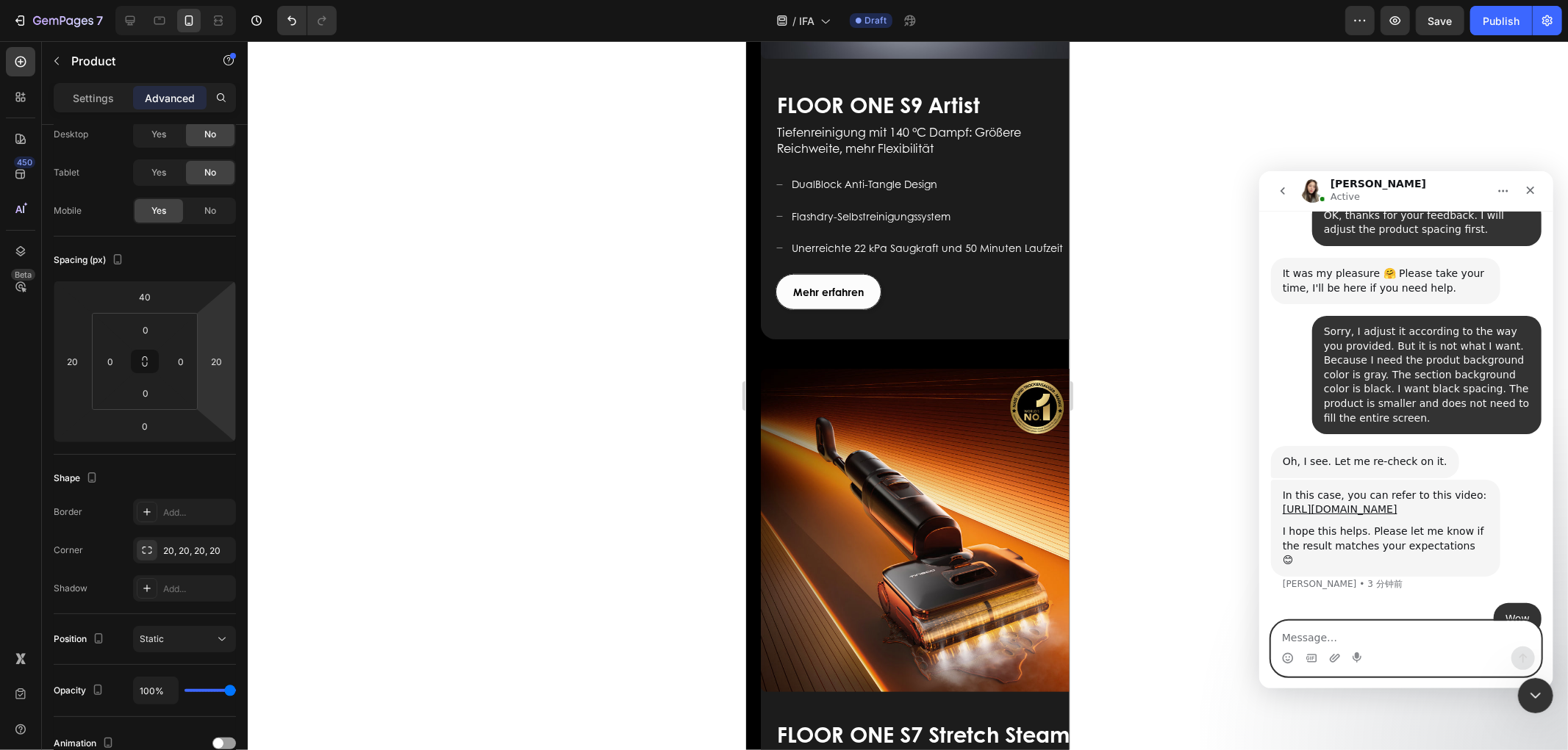
scroll to position [2852, 0]
type textarea "so smart"
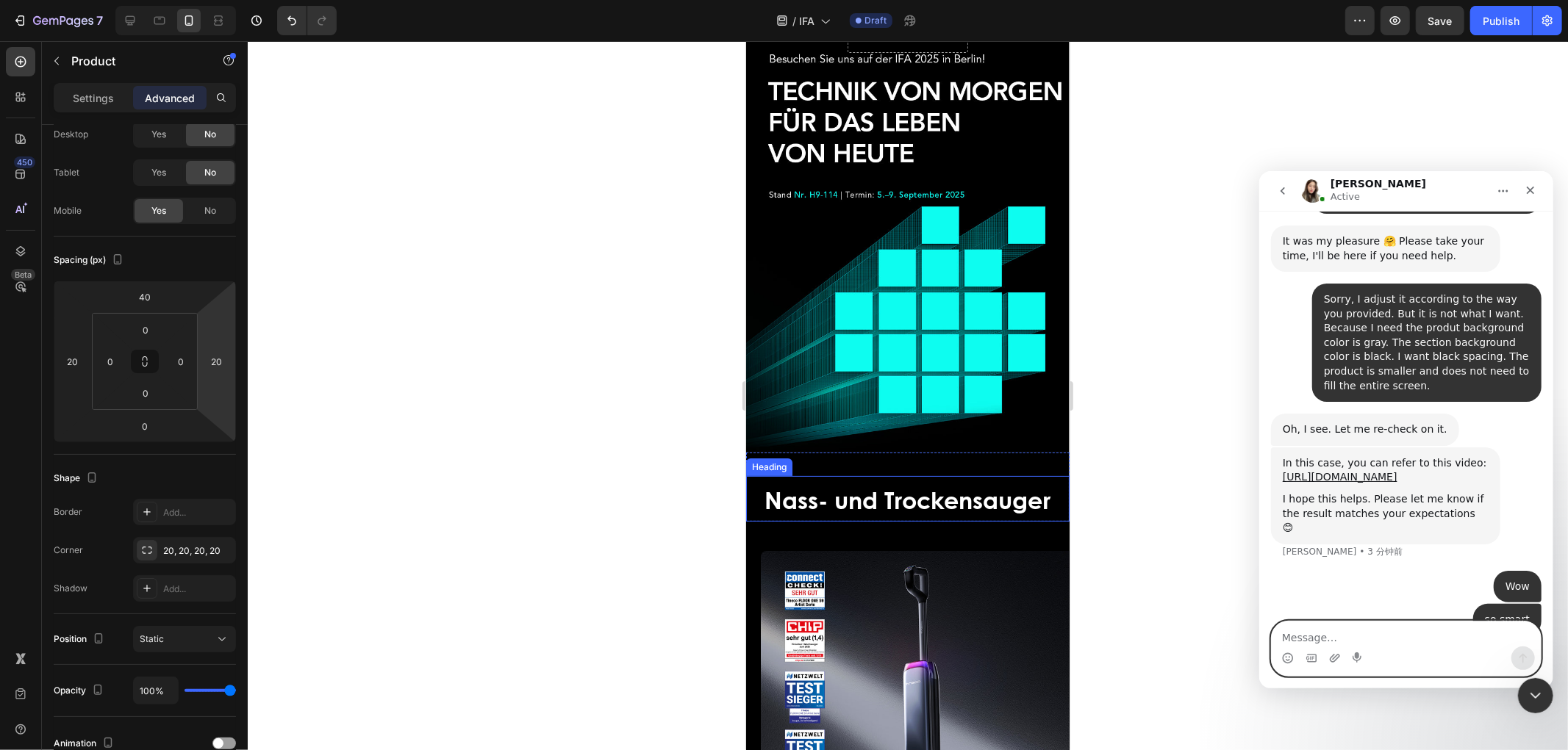
scroll to position [82, 0]
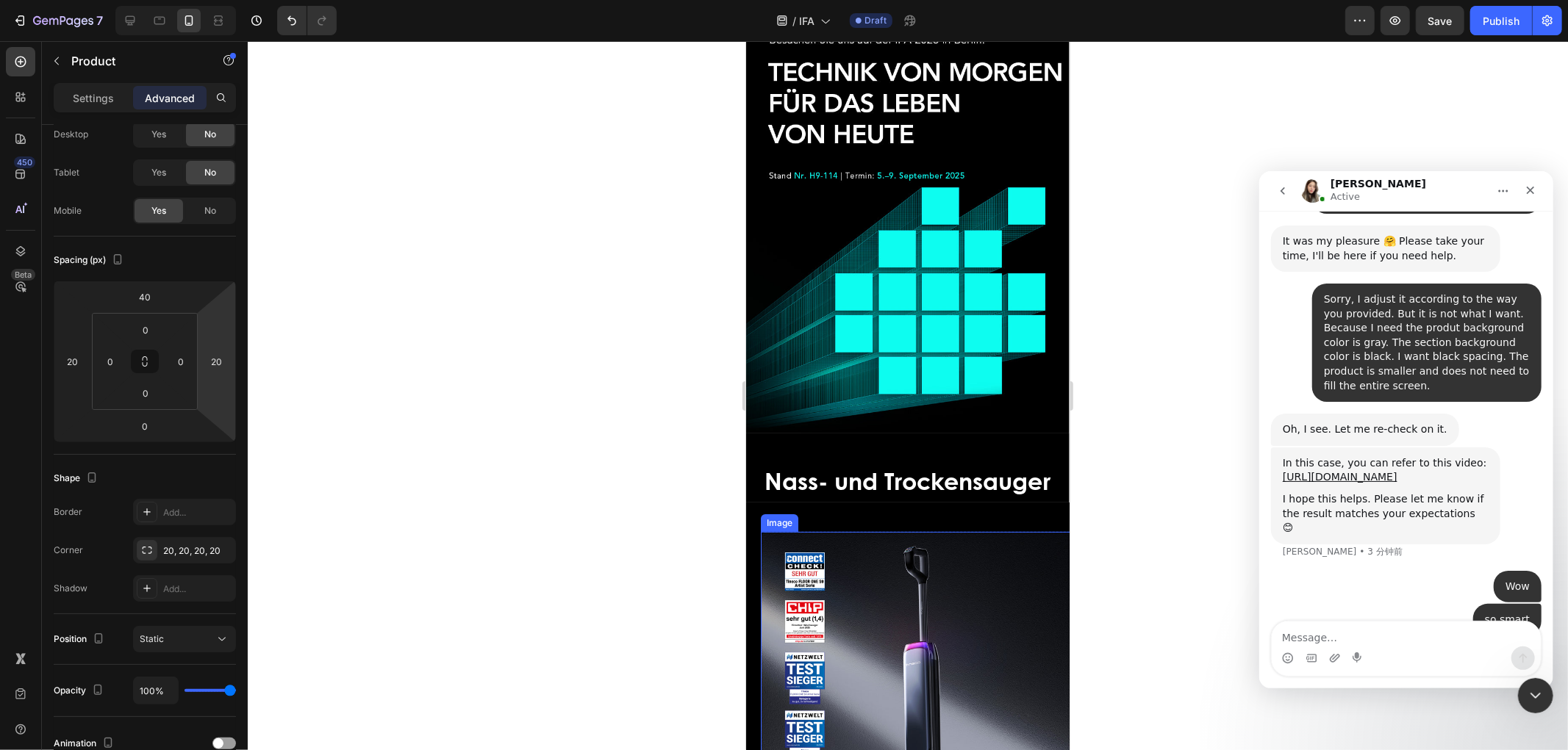
click at [780, 449] on img at bounding box center [922, 693] width 323 height 323
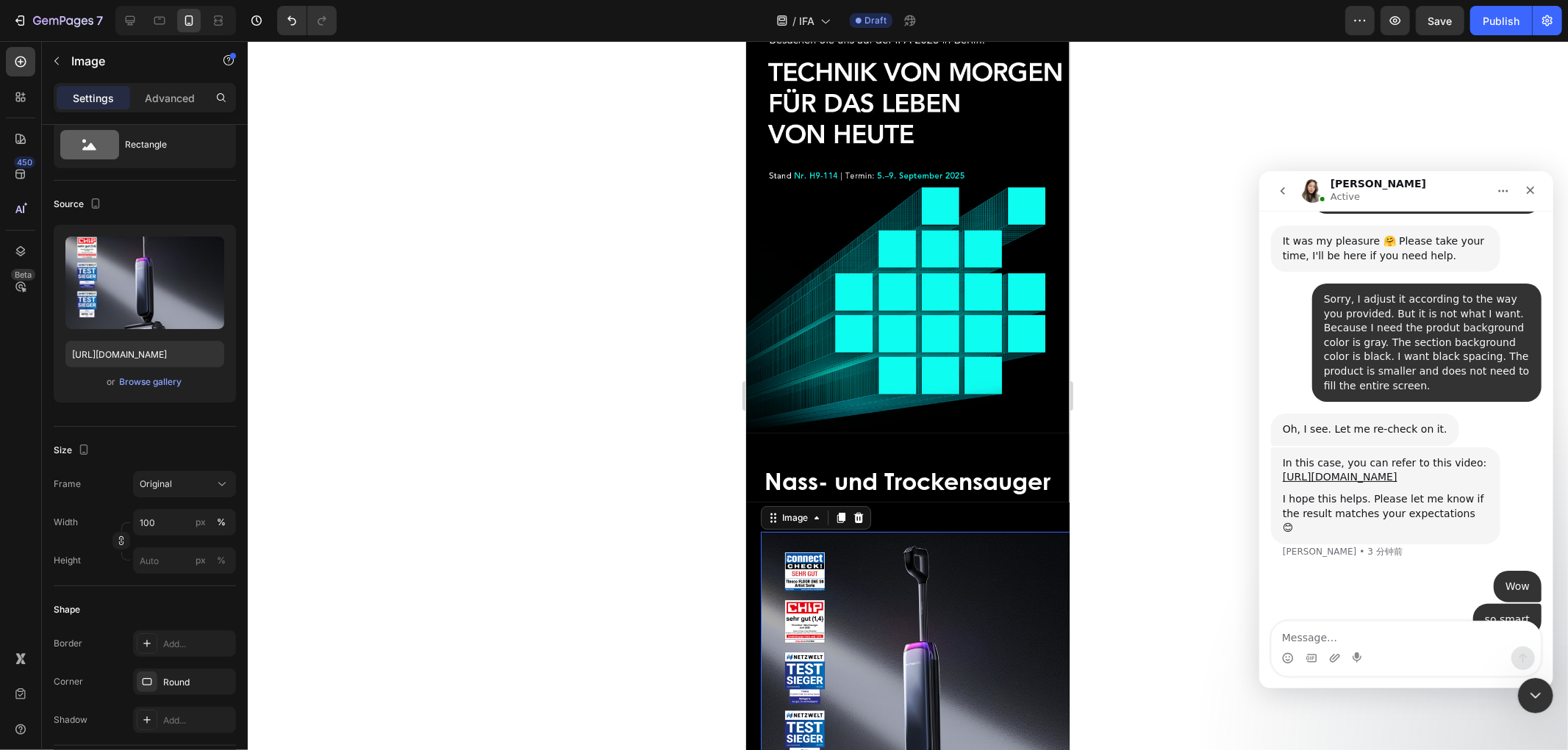
scroll to position [0, 0]
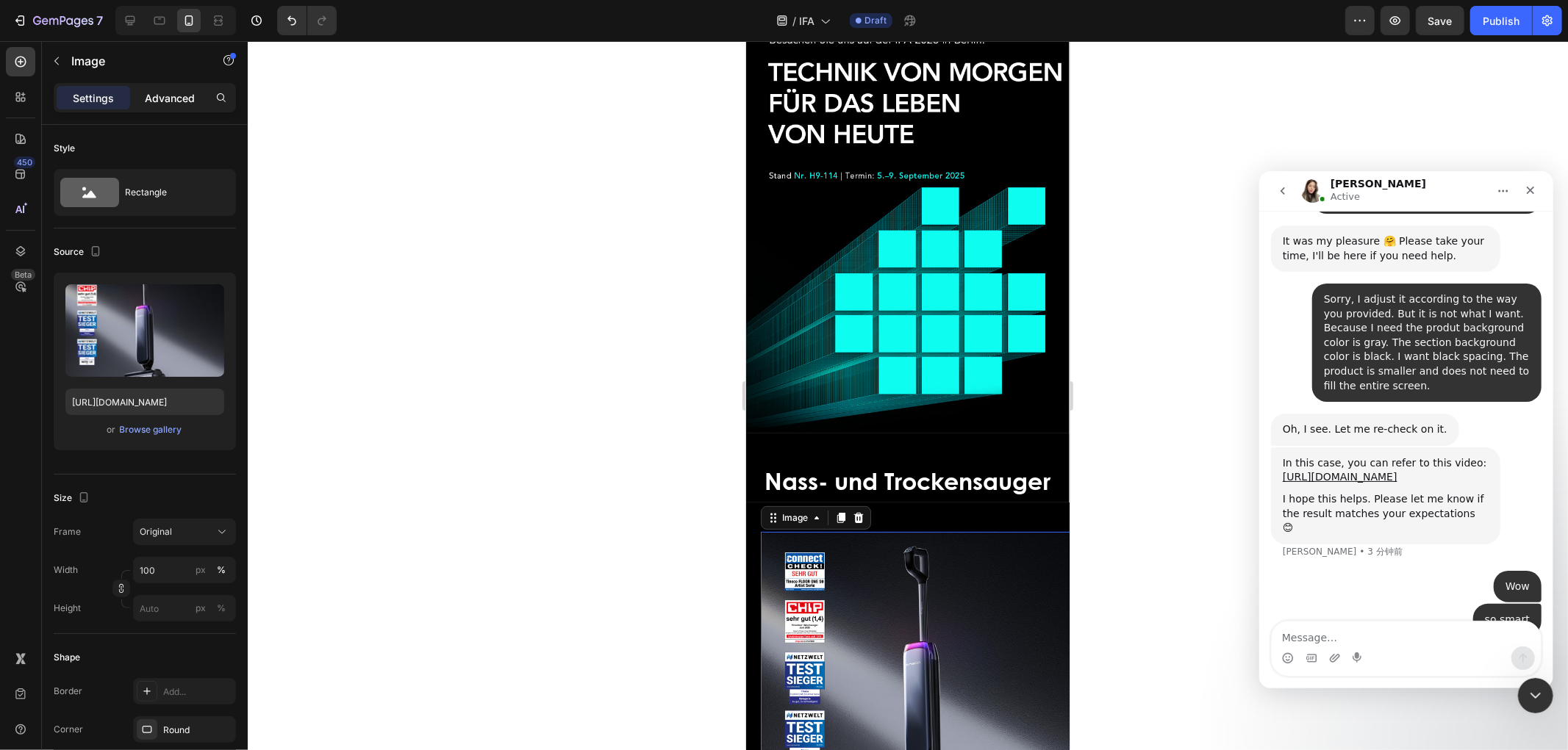
click at [172, 101] on p "Advanced" at bounding box center [169, 98] width 50 height 15
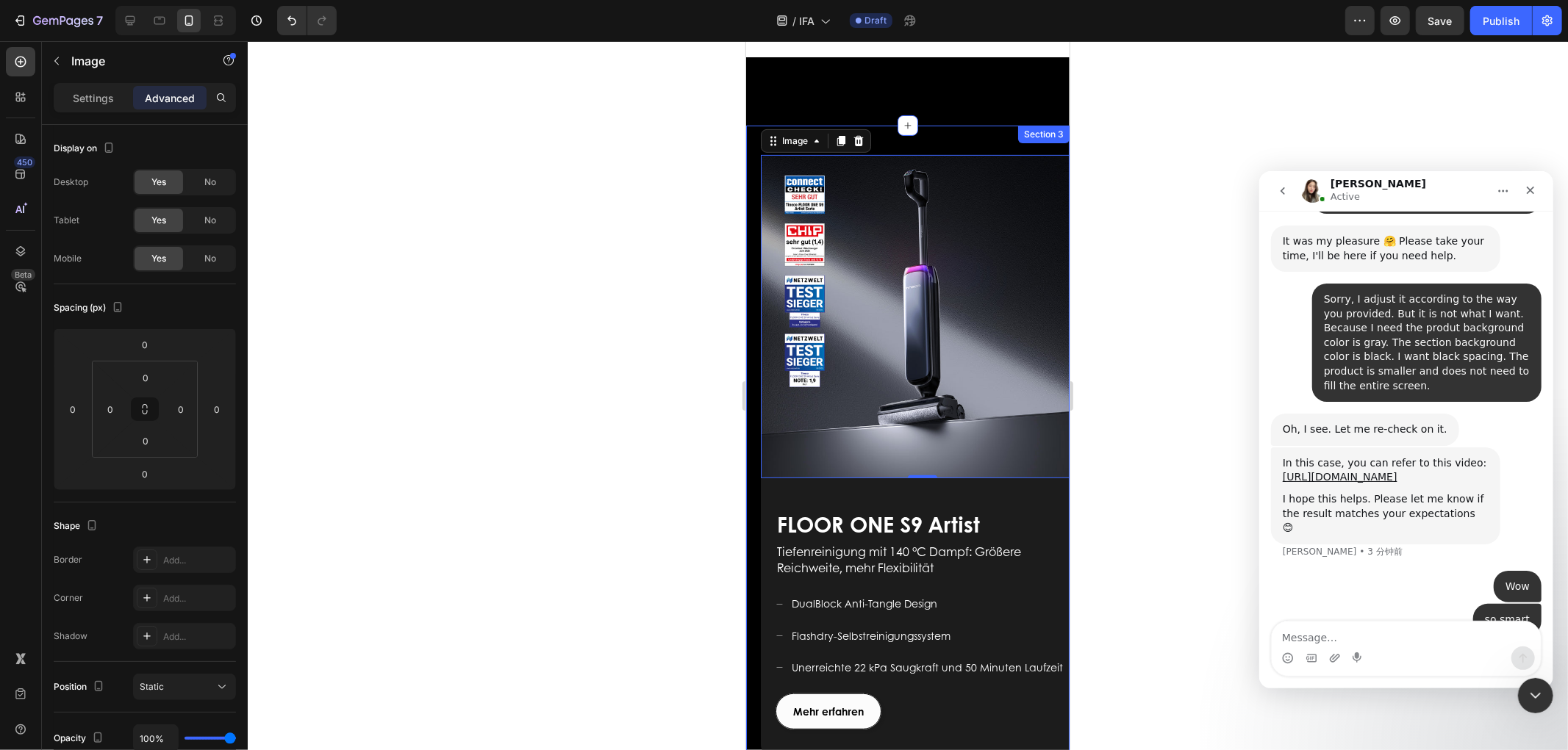
scroll to position [571, 0]
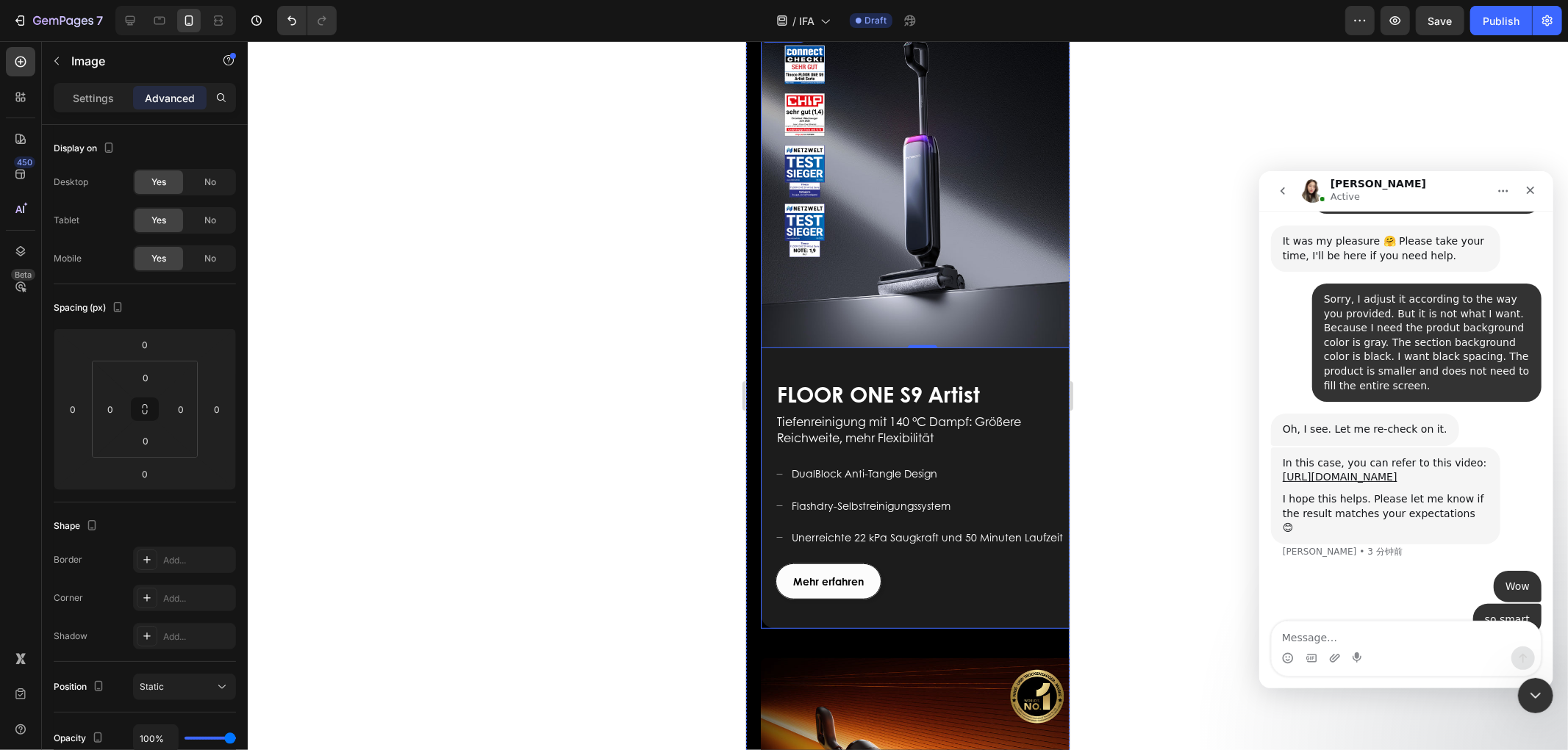
click at [780, 449] on div "FLOOR ONE S9 Artist Heading Für ein modernes Leben geschaffen Text block Mehr e…" at bounding box center [922, 494] width 323 height 269
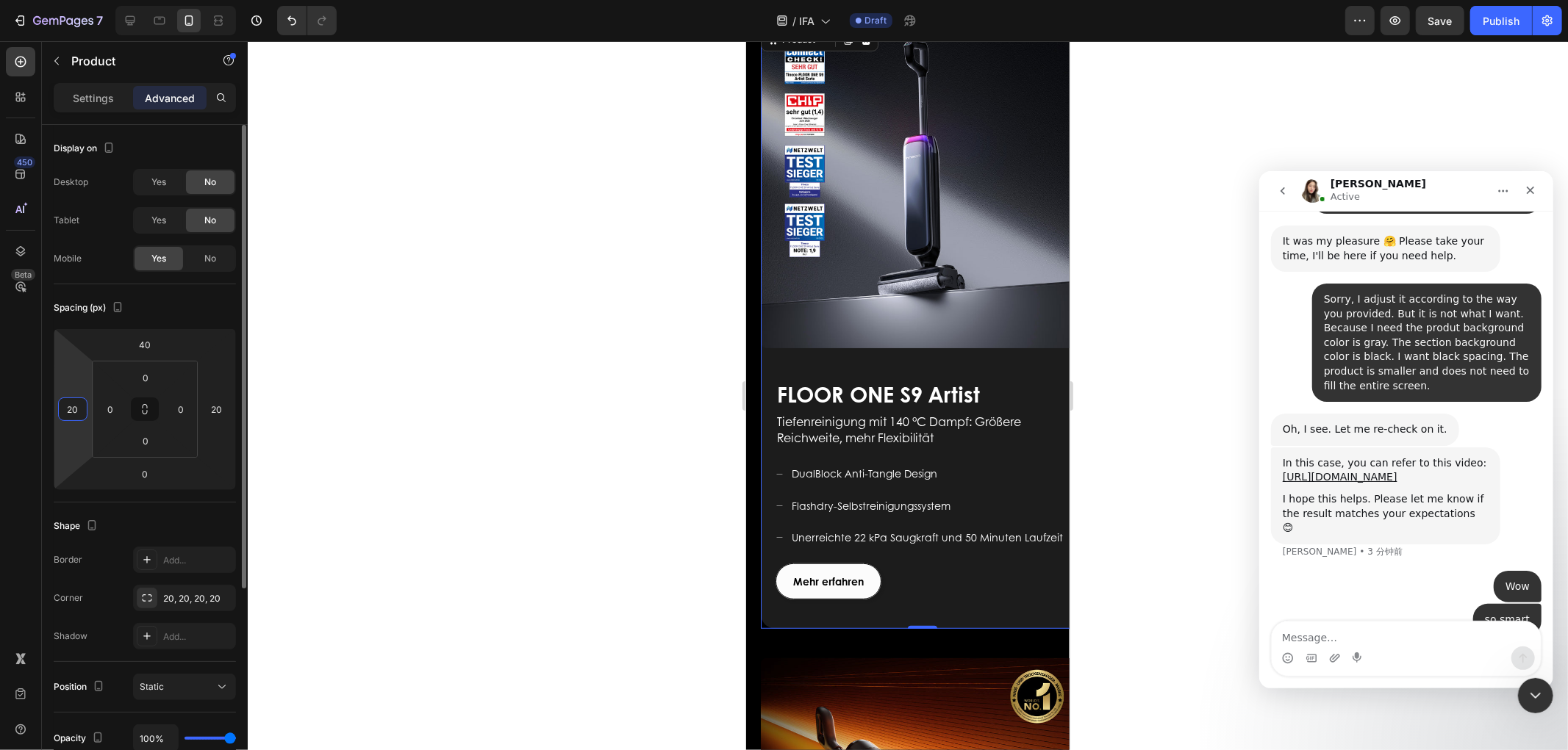
click at [72, 407] on input "20" at bounding box center [73, 410] width 22 height 22
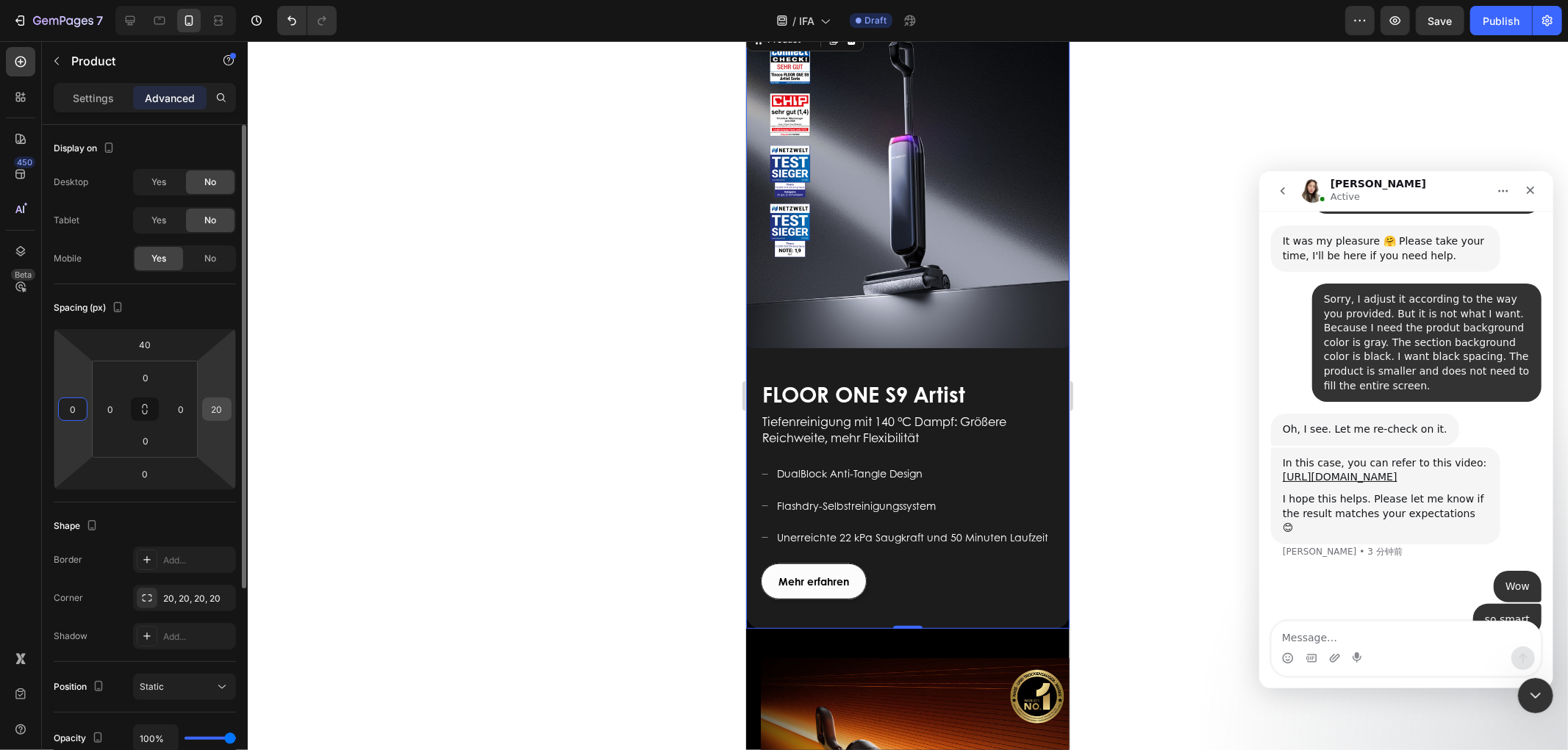
type input "0"
click at [221, 410] on input "20" at bounding box center [217, 410] width 22 height 22
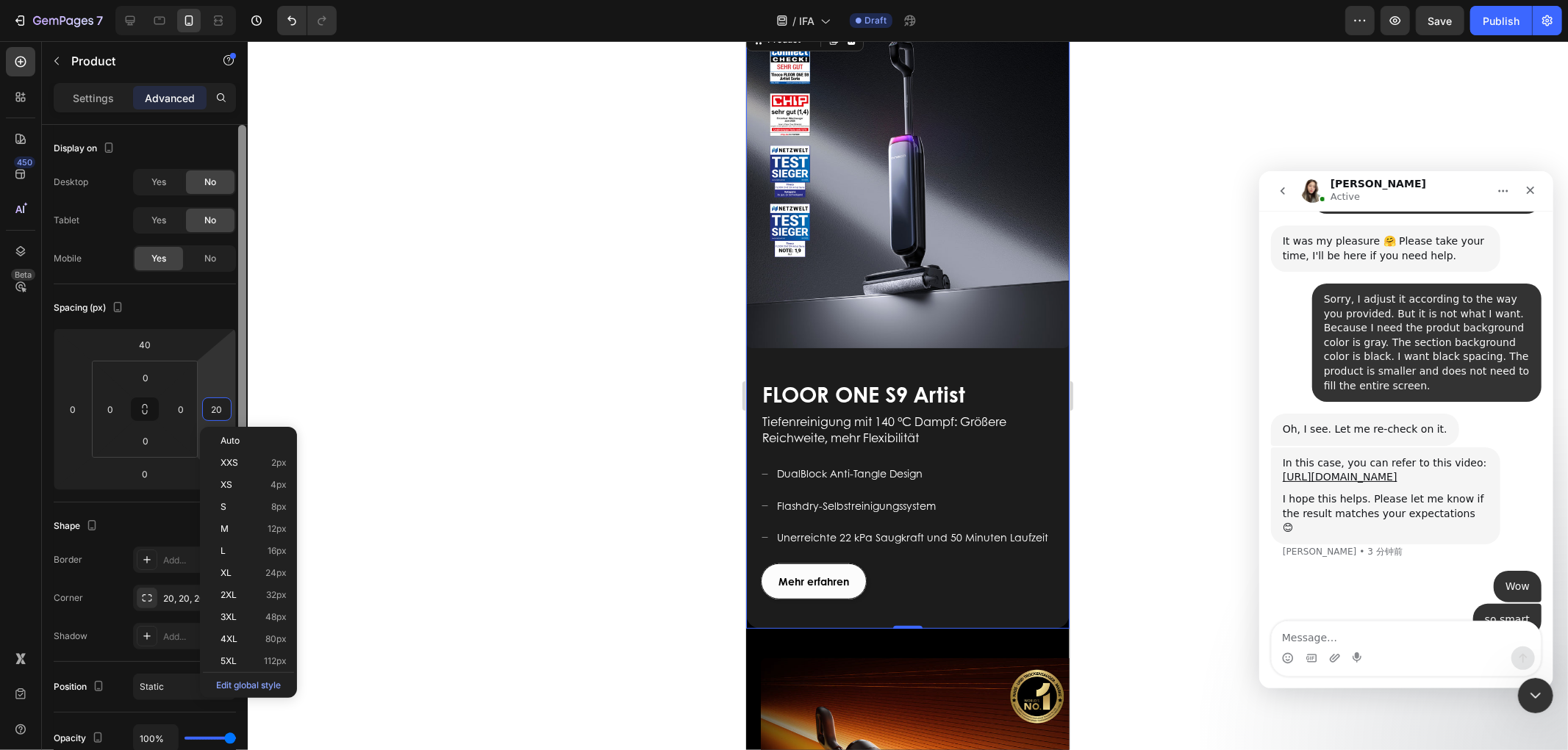
type input "0"
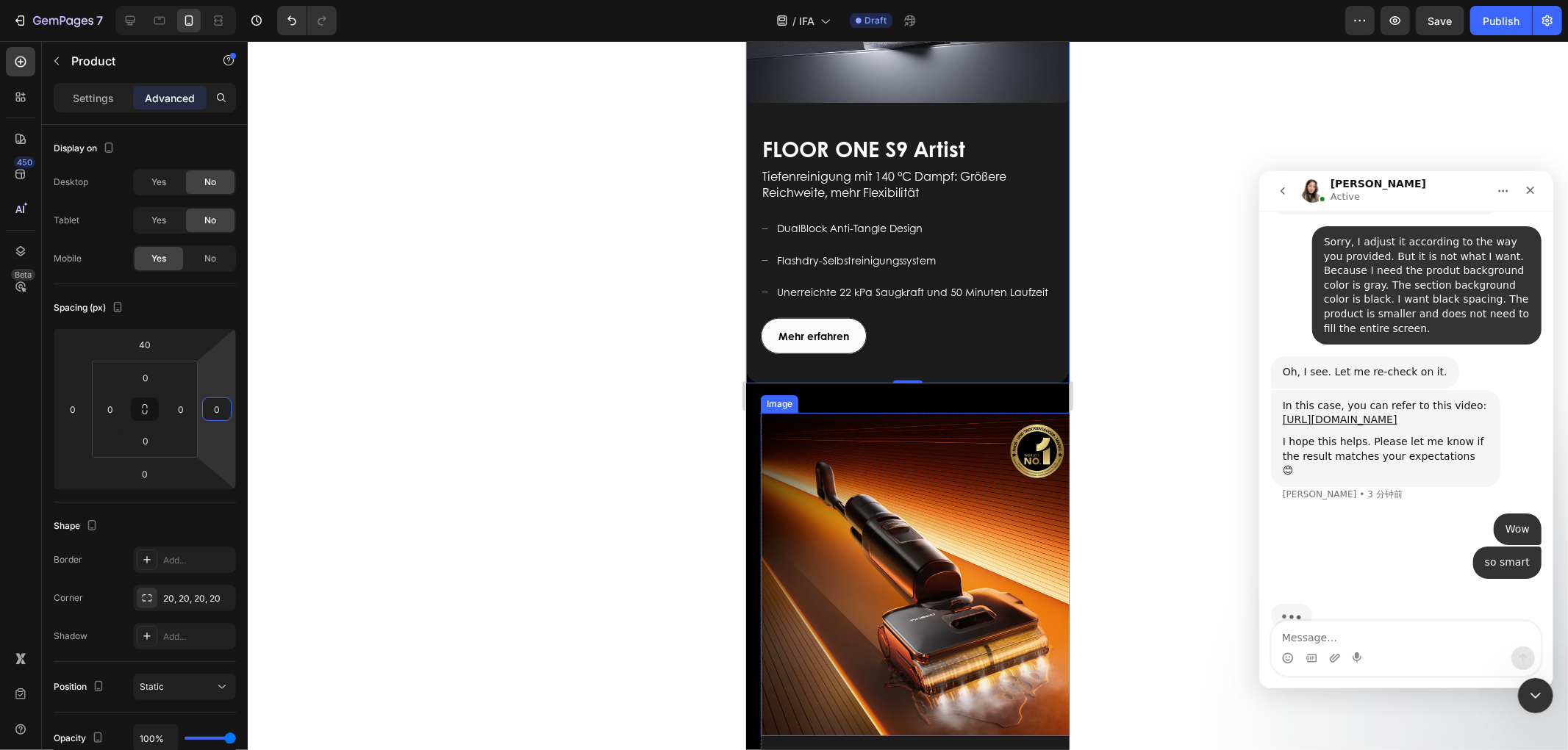
scroll to position [898, 0]
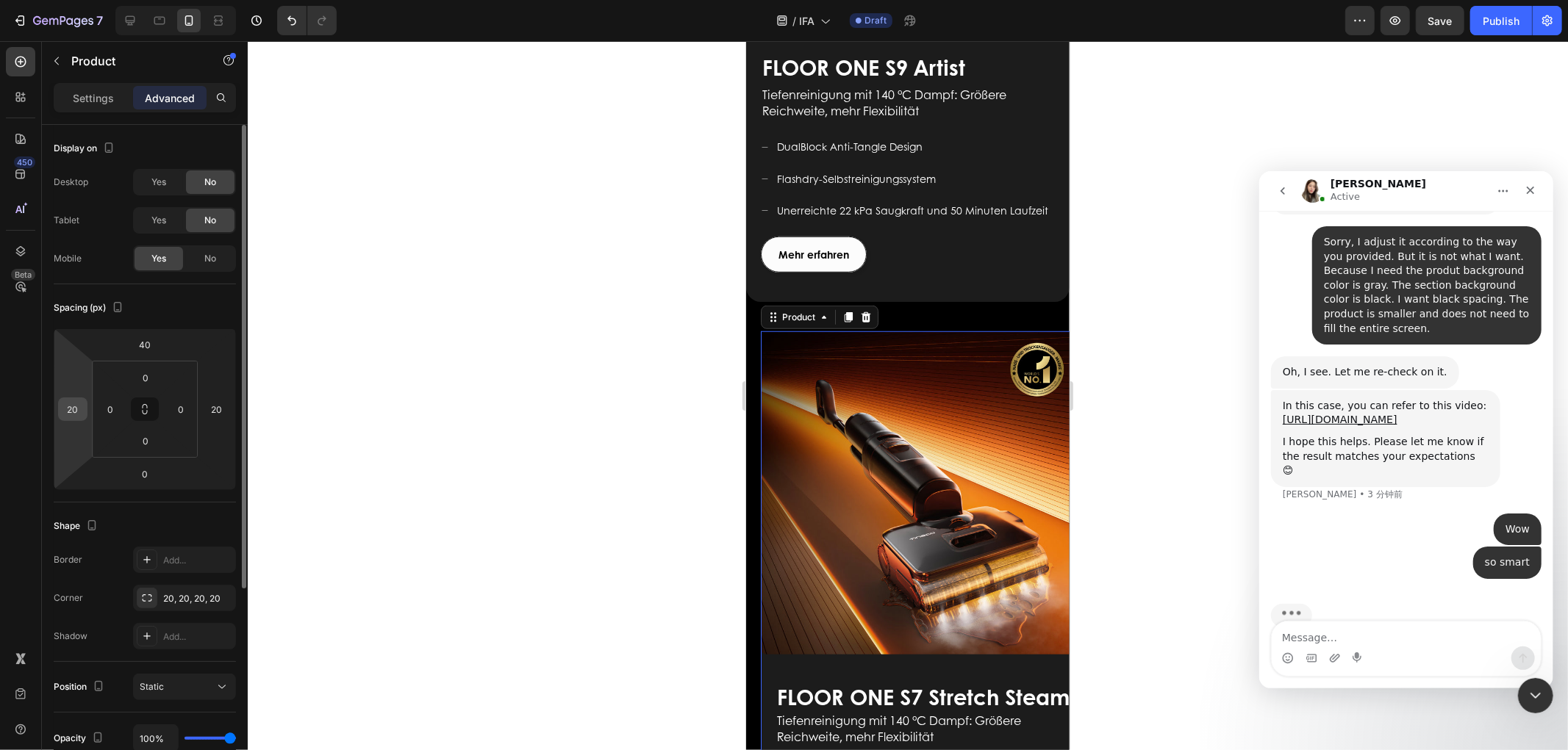
click at [69, 414] on input "20" at bounding box center [73, 410] width 22 height 22
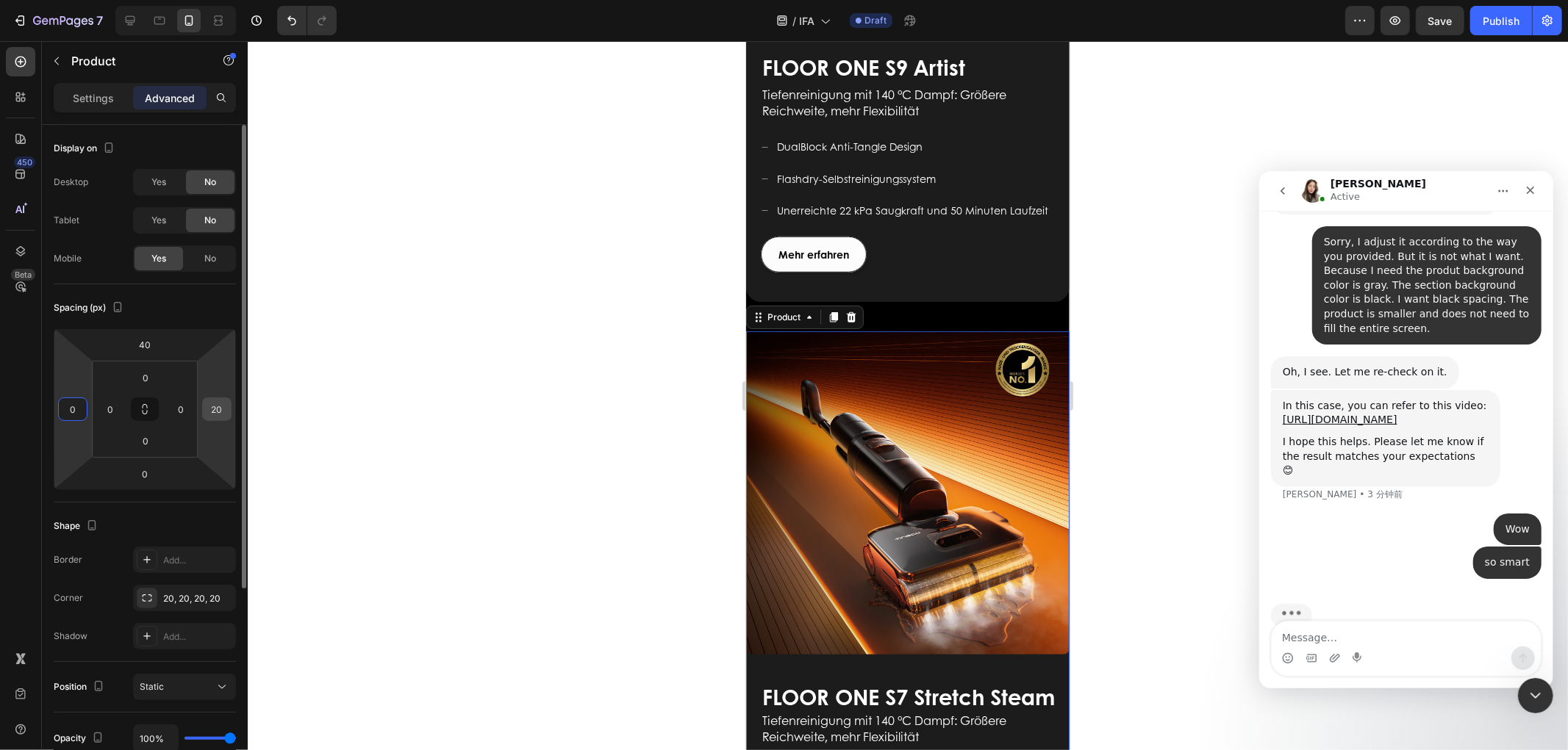
type input "0"
click at [219, 404] on input "20" at bounding box center [217, 410] width 22 height 22
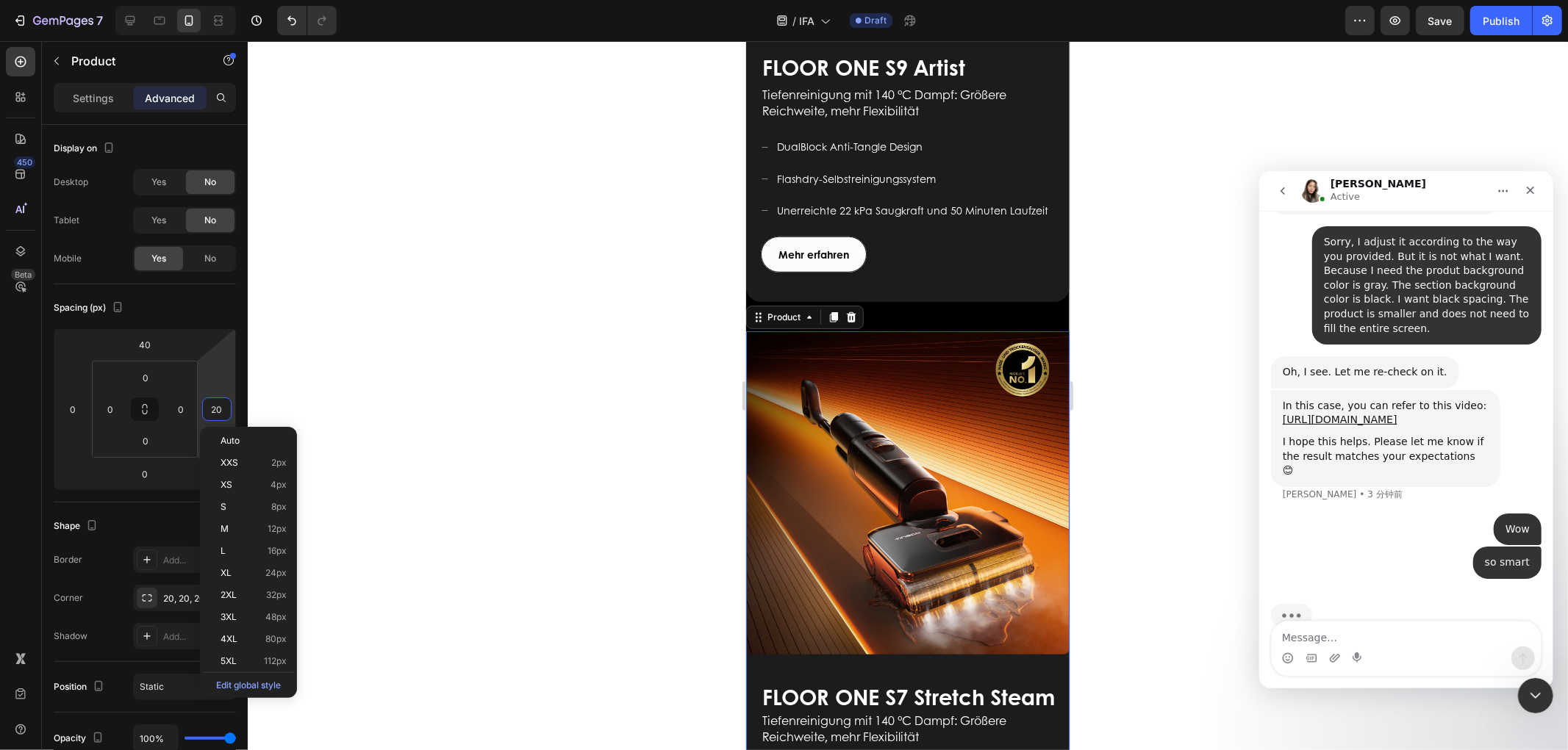
type input "0"
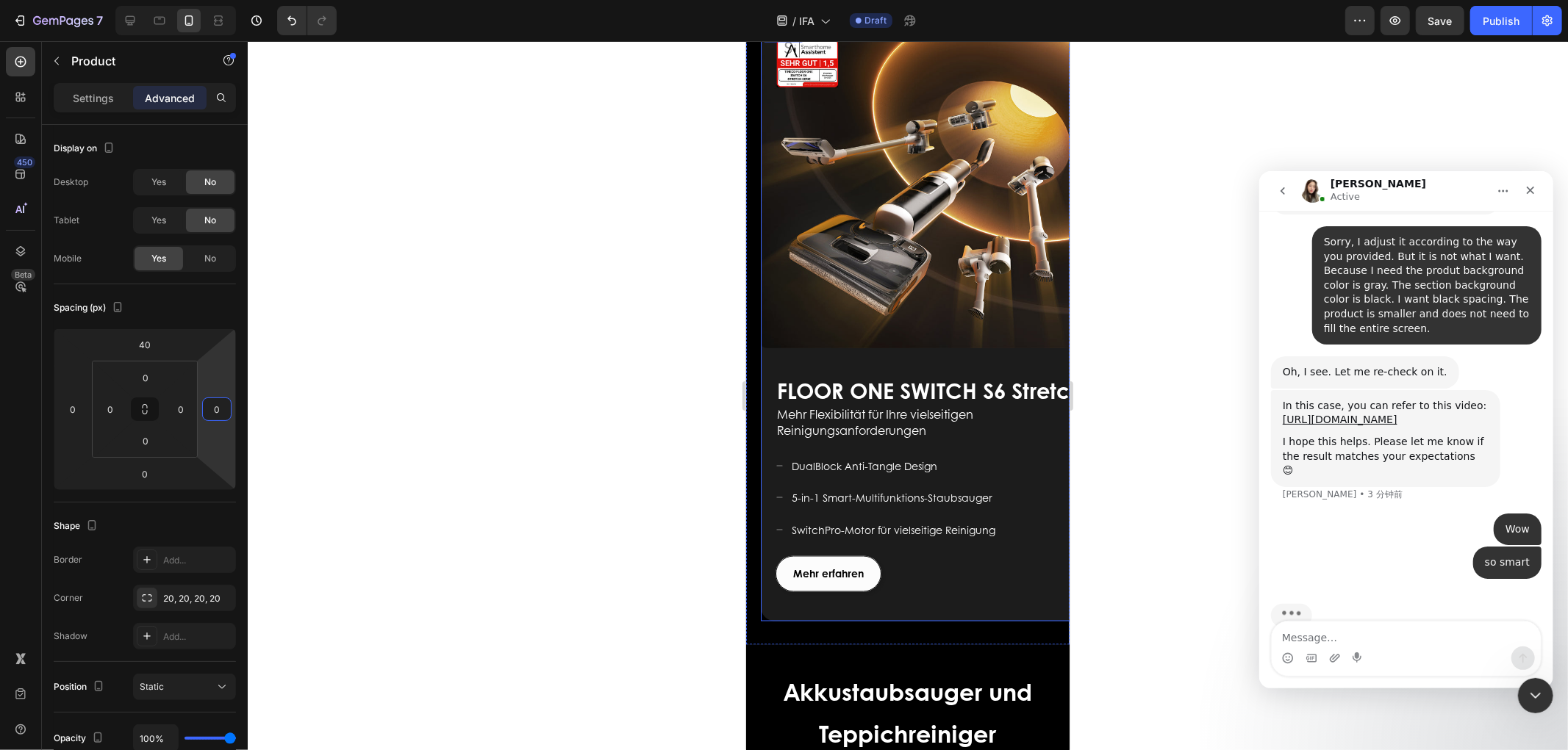
scroll to position [1878, 0]
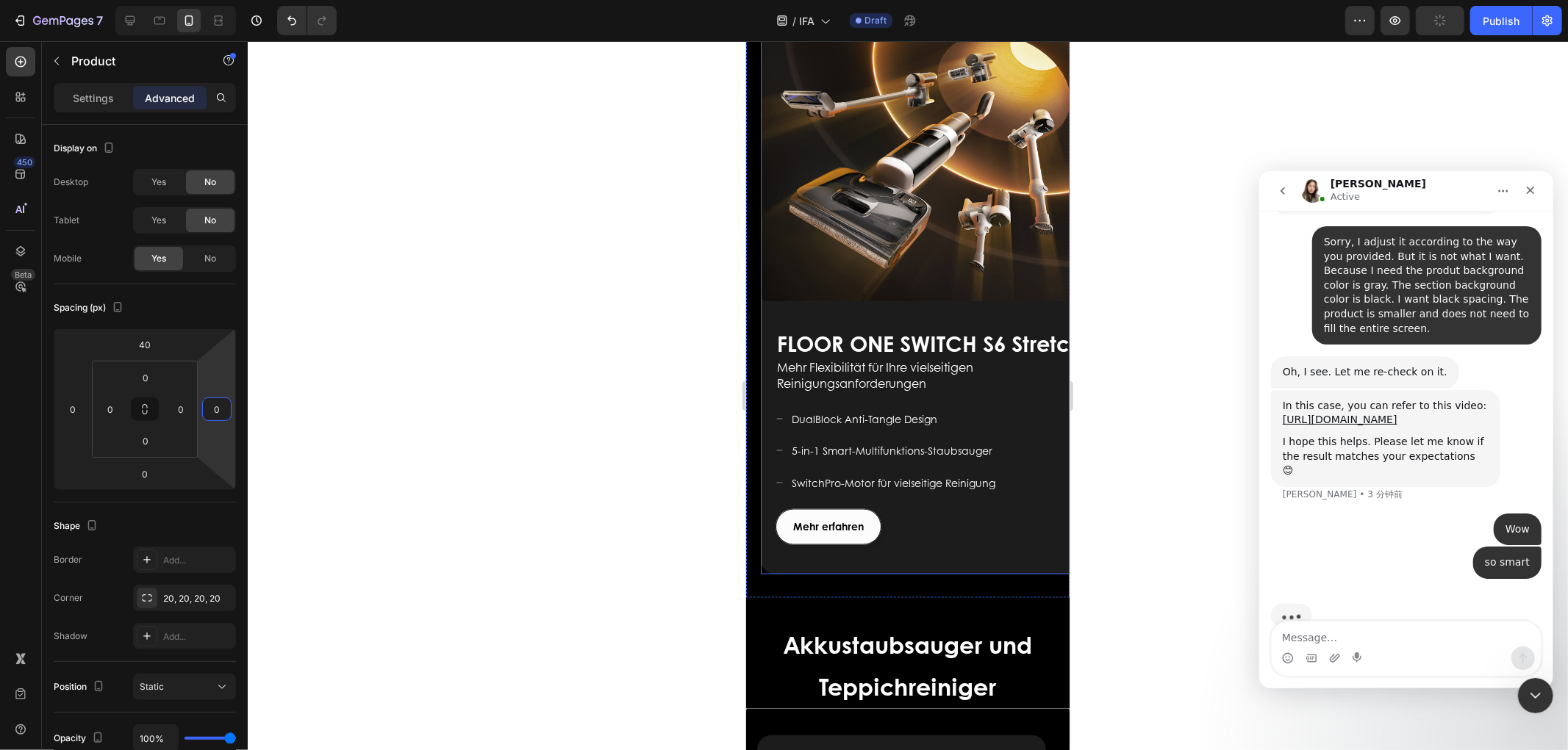
click at [772, 449] on div "FLOOR ONE S9 Artist Heading Für ein modernes Leben geschaffen Text block Mehr e…" at bounding box center [922, 443] width 323 height 262
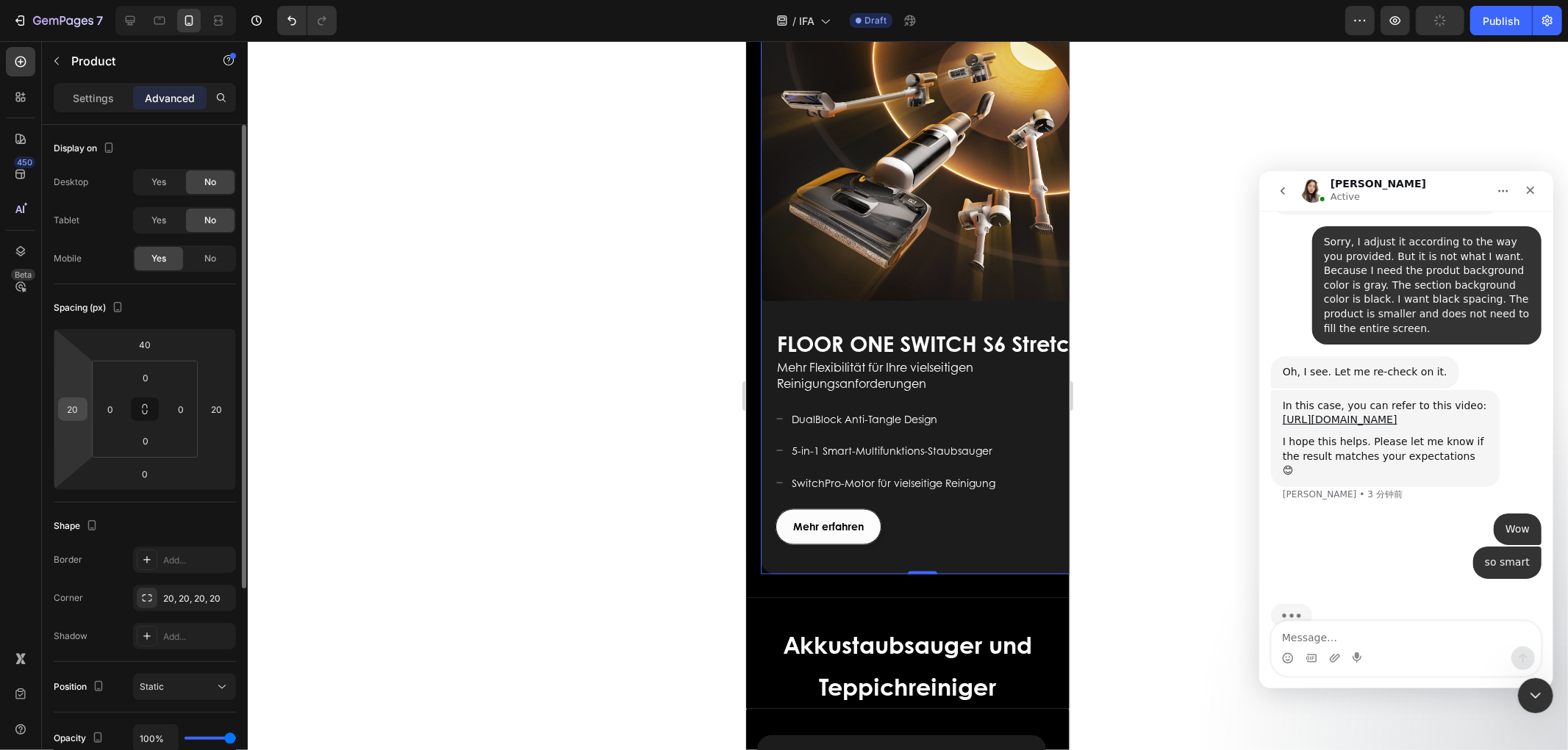
click at [82, 415] on input "20" at bounding box center [73, 410] width 22 height 22
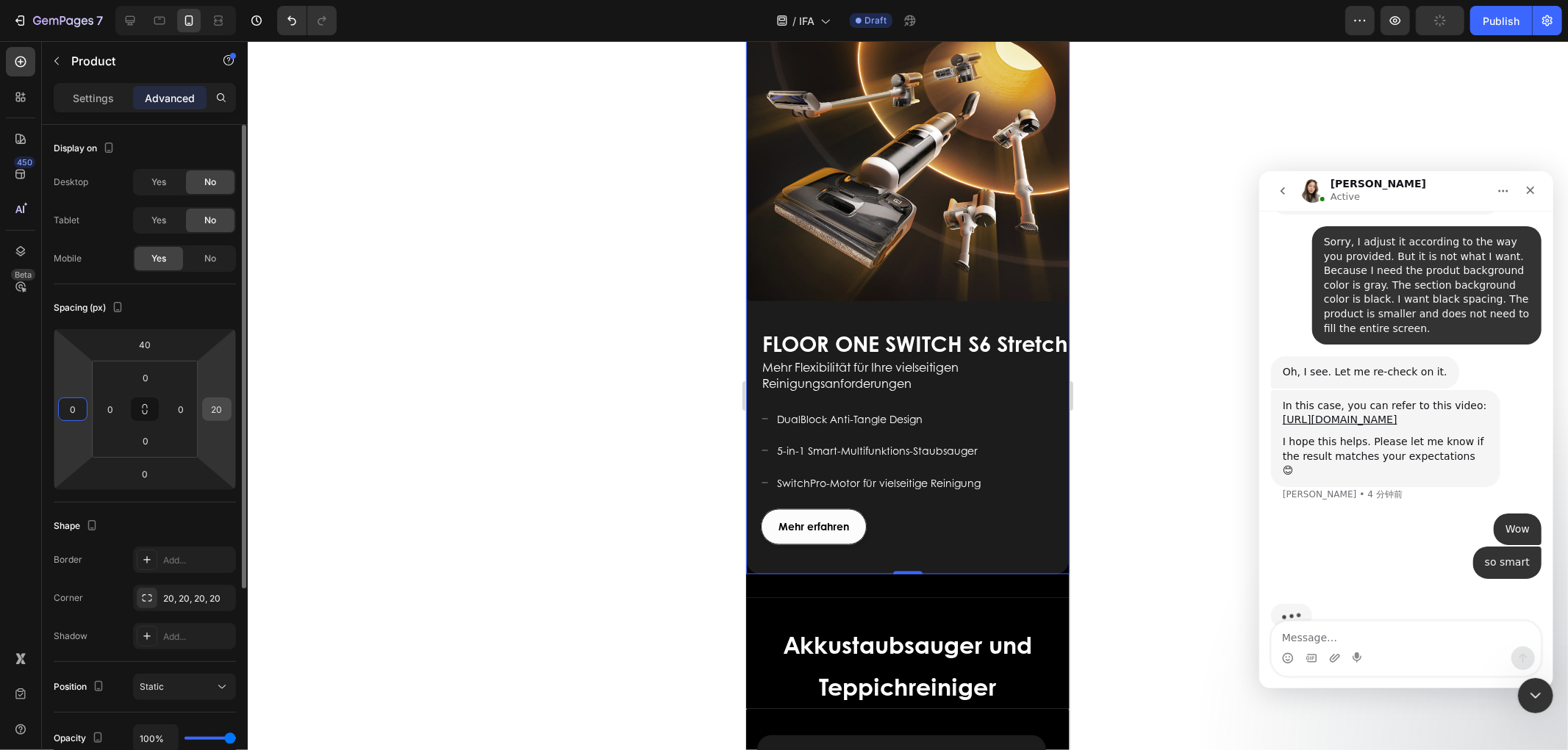
type input "0"
click at [223, 408] on input "20" at bounding box center [217, 410] width 22 height 22
type input "0"
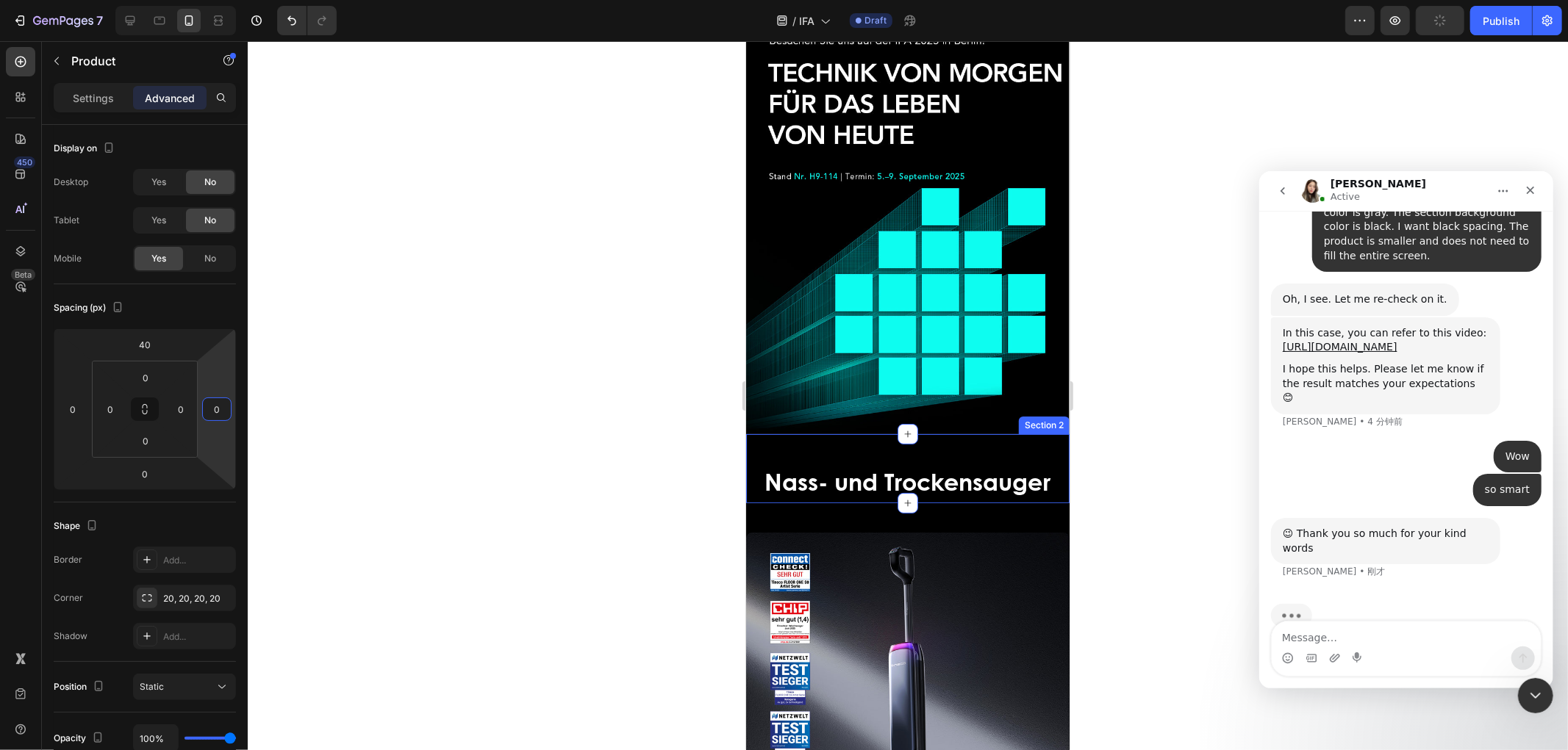
scroll to position [82, 0]
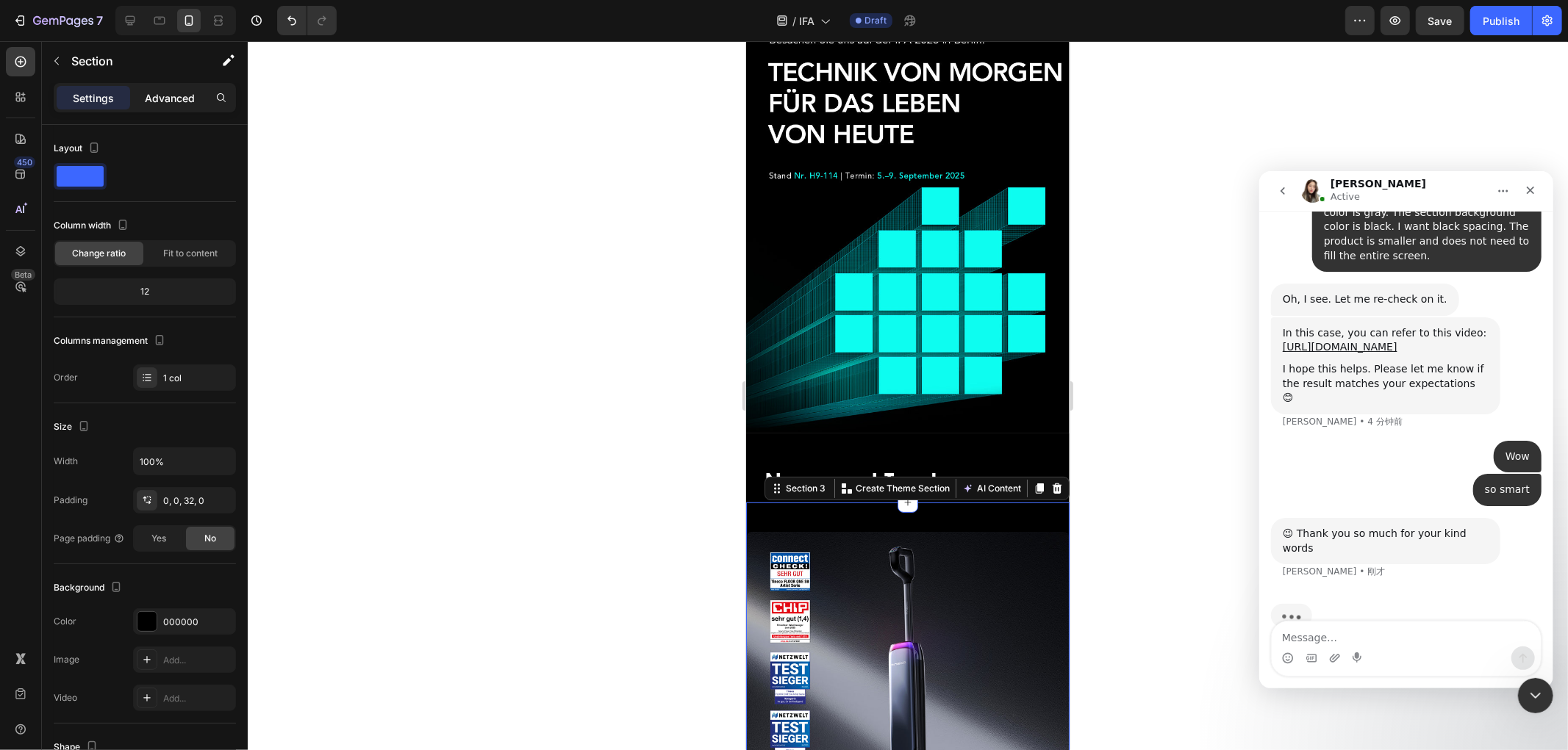
click at [165, 89] on div "Advanced" at bounding box center [169, 98] width 74 height 24
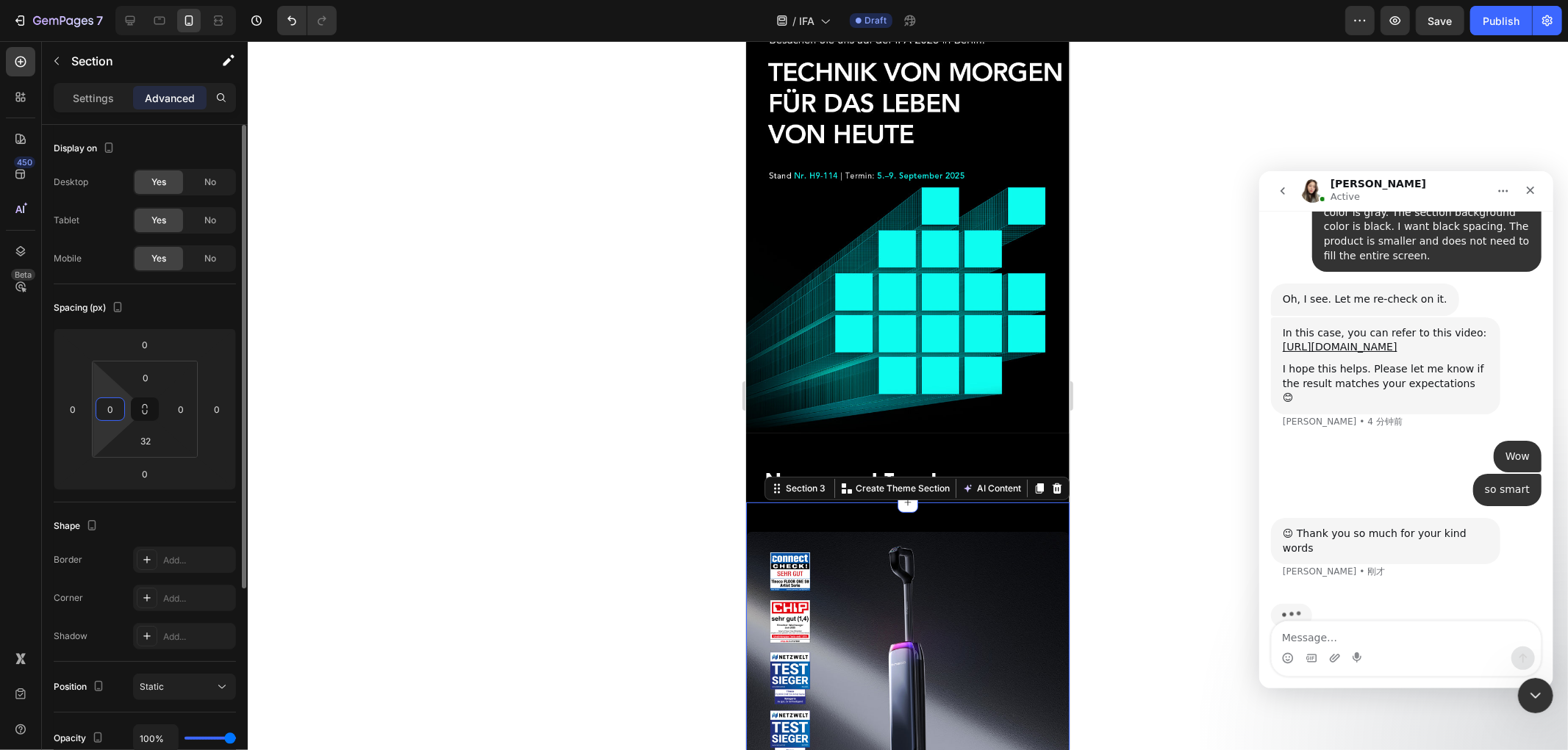
click at [114, 414] on input "0" at bounding box center [110, 410] width 22 height 22
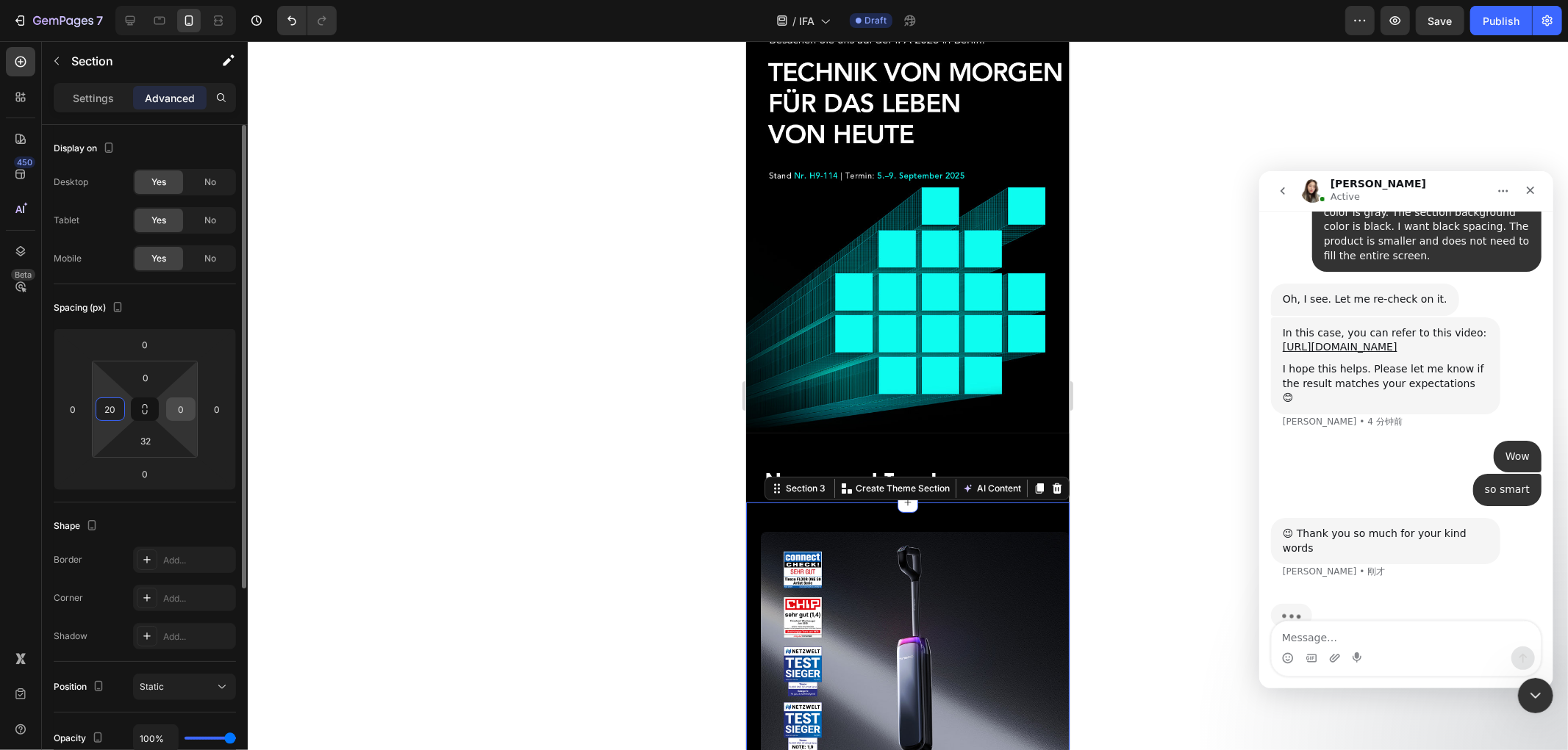
type input "20"
click at [186, 402] on input "0" at bounding box center [181, 410] width 22 height 22
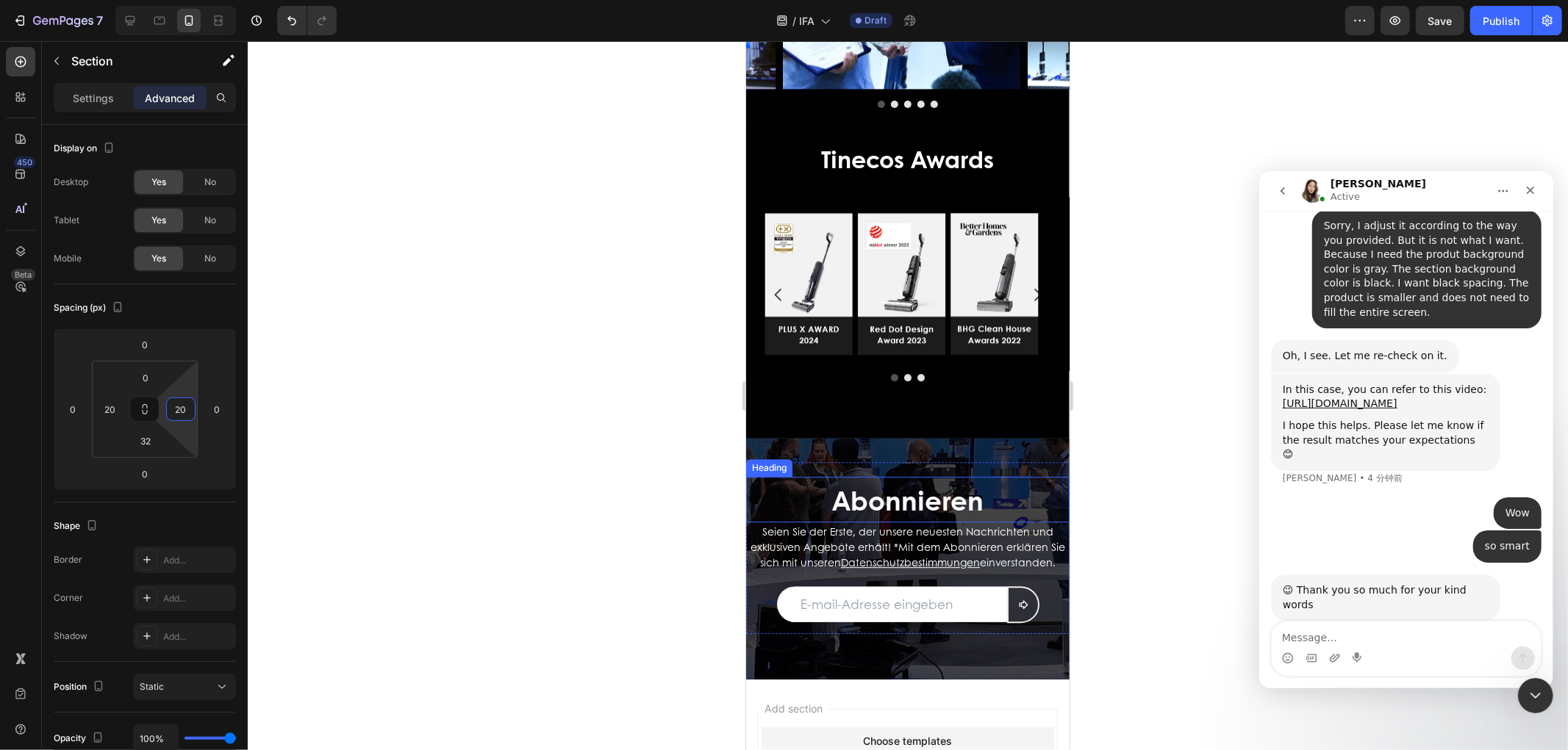
scroll to position [3429, 0]
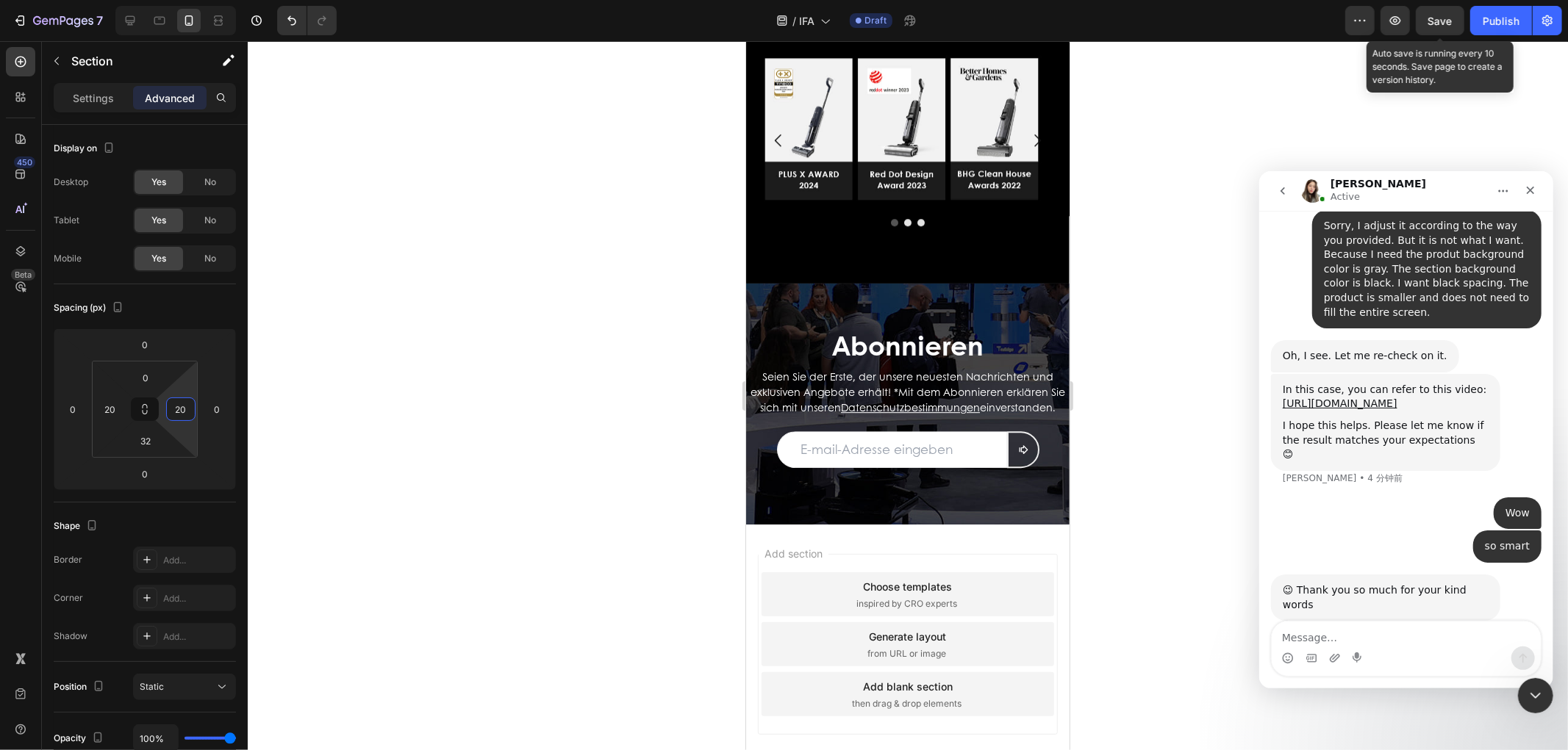
type input "20"
click at [940, 17] on span "Save" at bounding box center [1440, 21] width 25 height 13
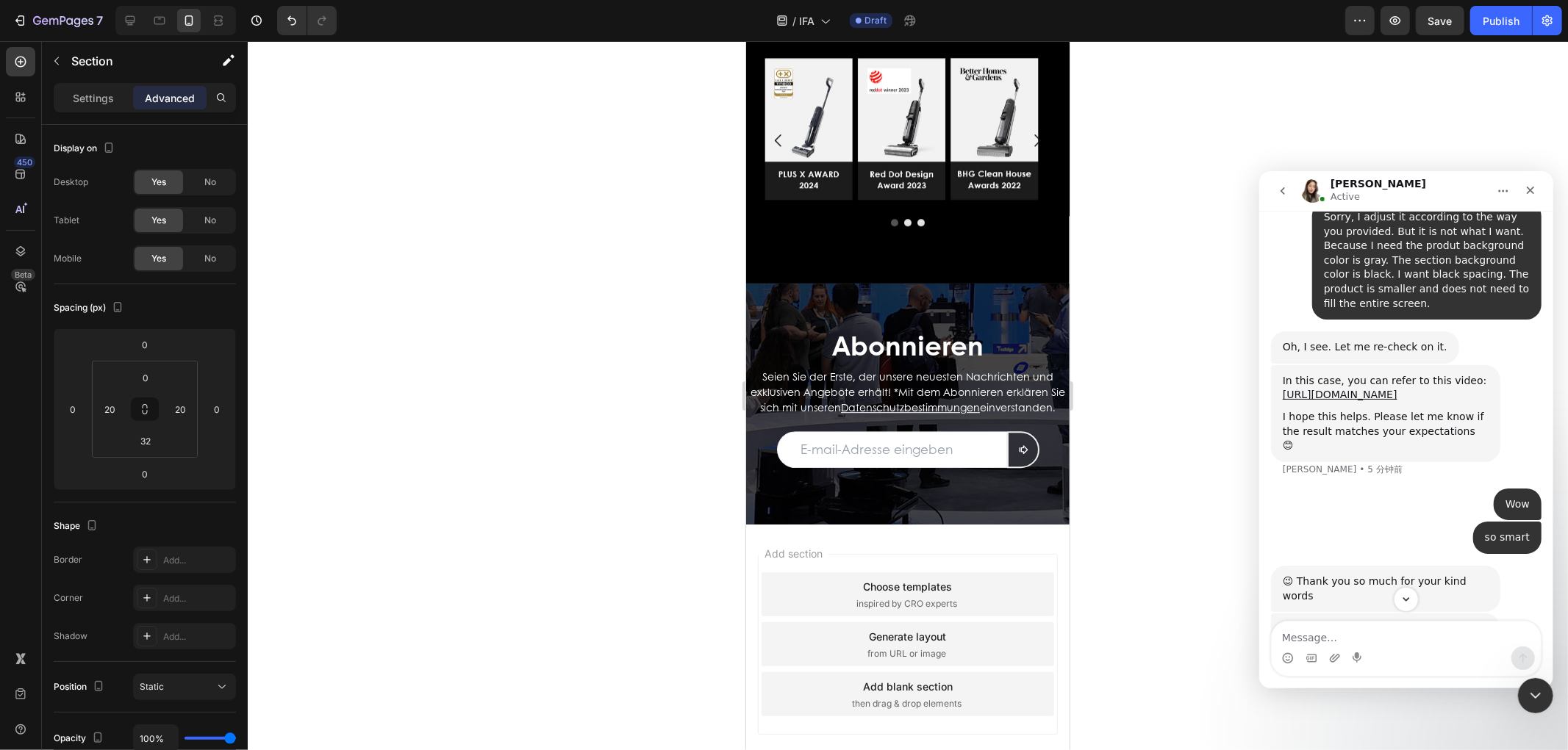
scroll to position [3006, 0]
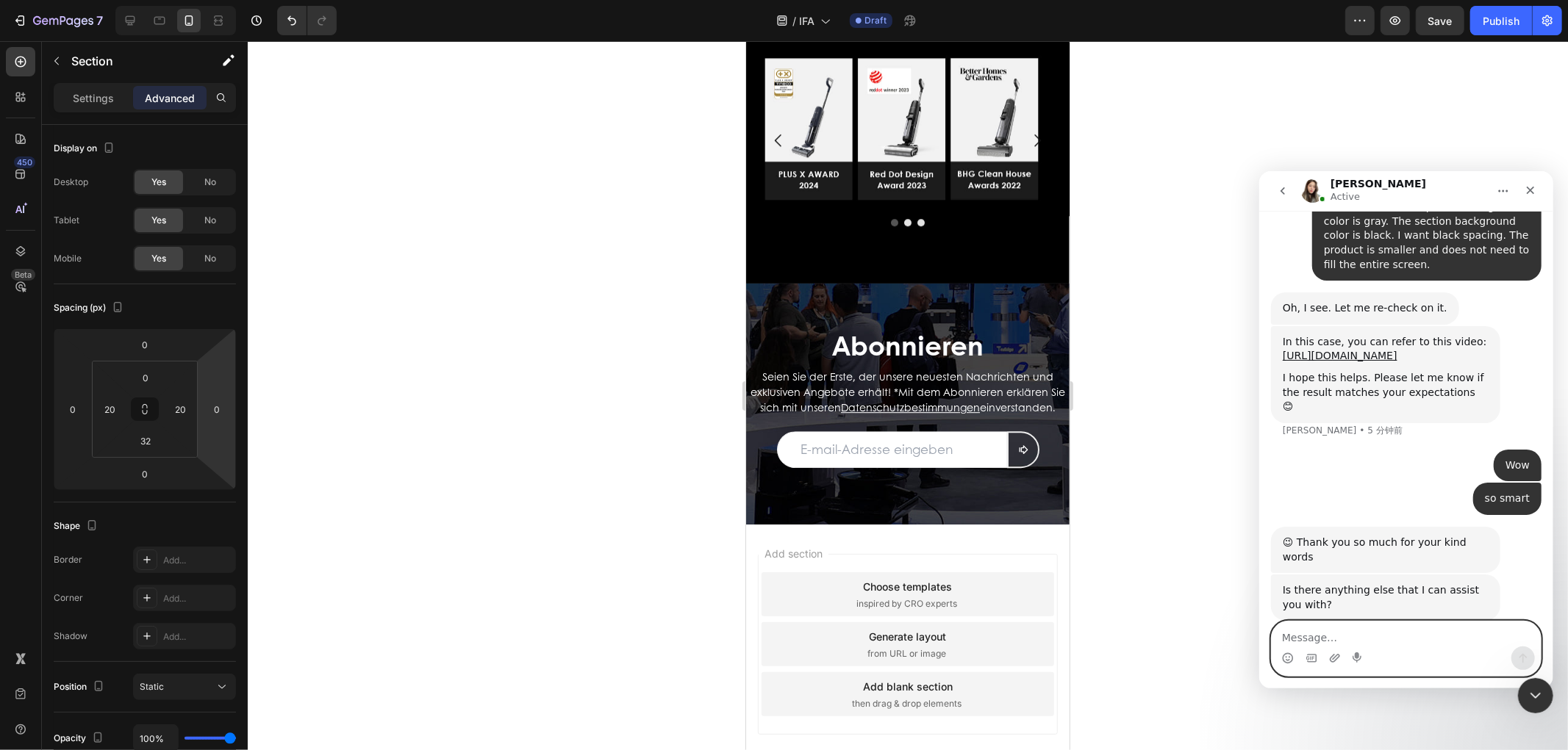
click at [940, 449] on textarea "Message…" at bounding box center [1405, 634] width 269 height 25
paste textarea "I need to wait for the responses to the other two questions."
type textarea "I need to wait for the responses to the other two questions."
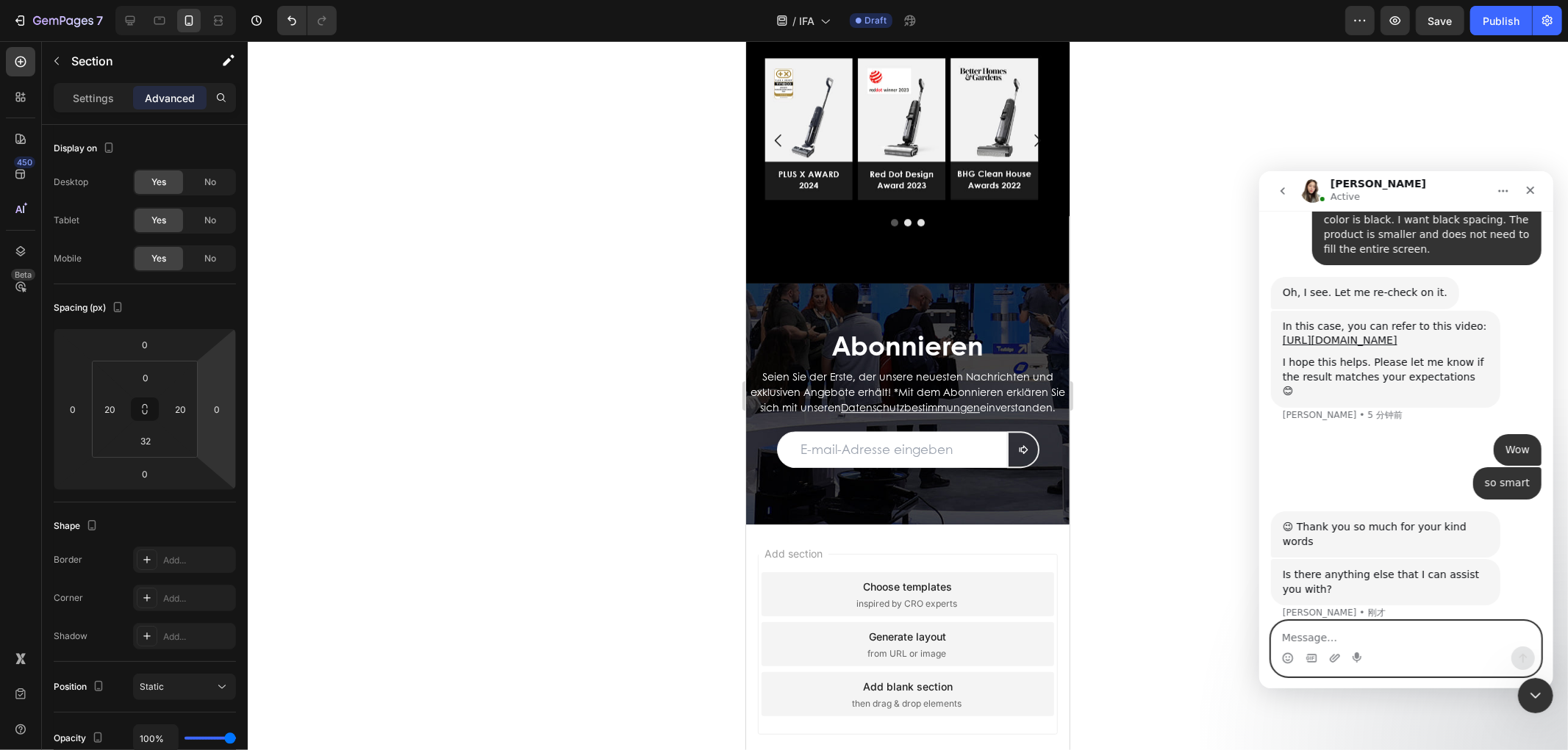
scroll to position [3064, 0]
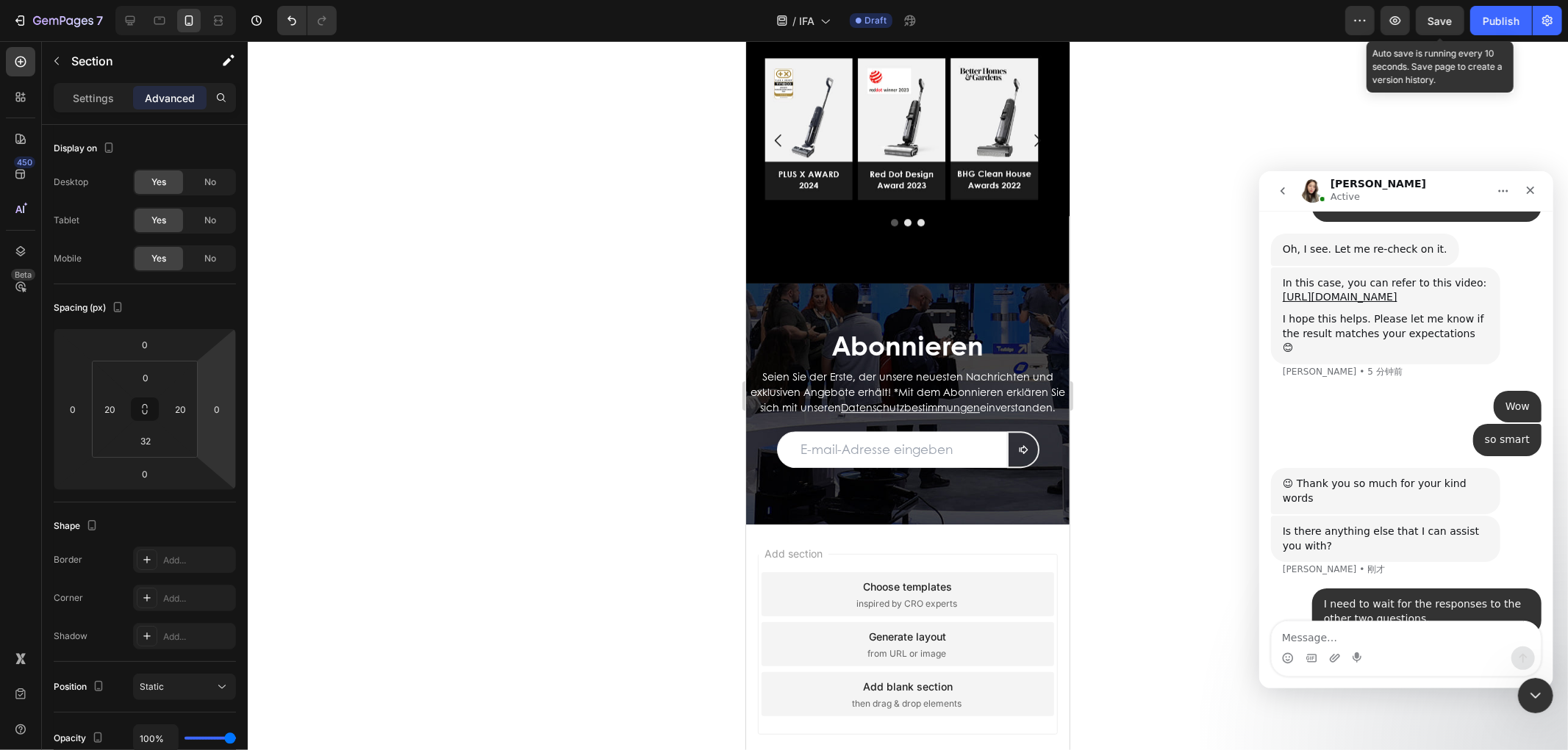
click at [940, 24] on span "Save" at bounding box center [1440, 21] width 25 height 13
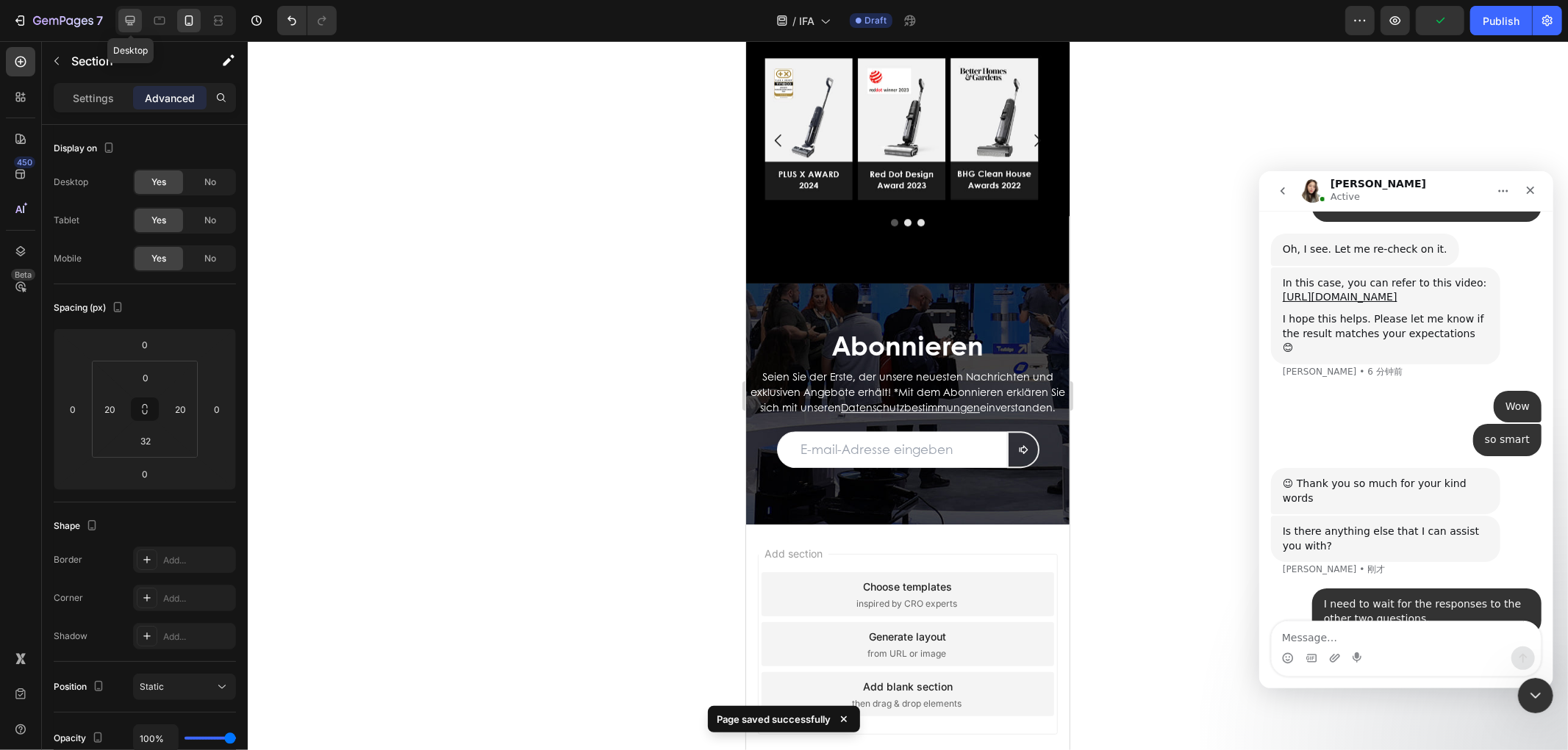
click at [129, 16] on icon at bounding box center [130, 21] width 10 height 10
type input "32"
type input "0"
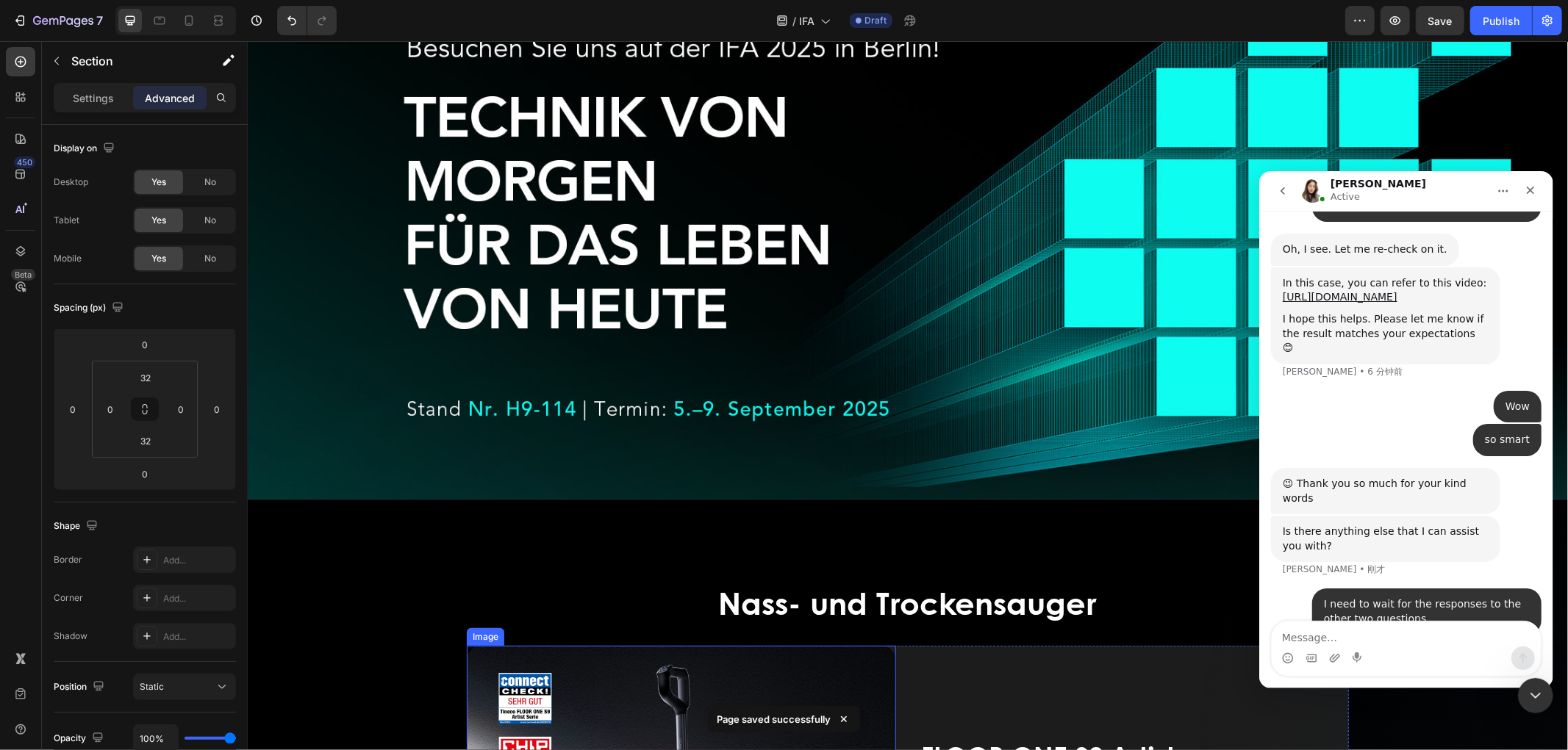
scroll to position [163, 0]
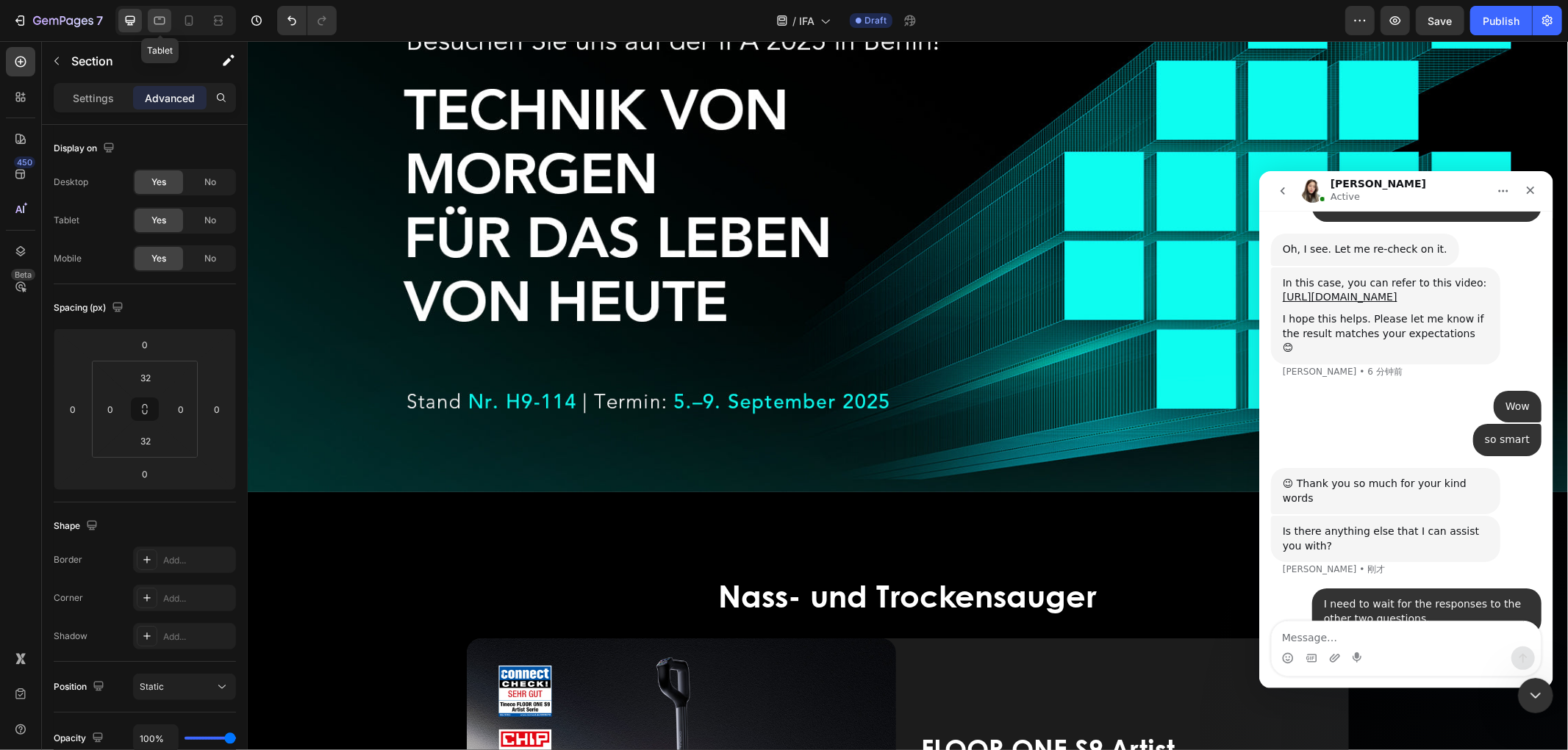
click at [166, 25] on icon at bounding box center [160, 21] width 15 height 15
type input "undefined"
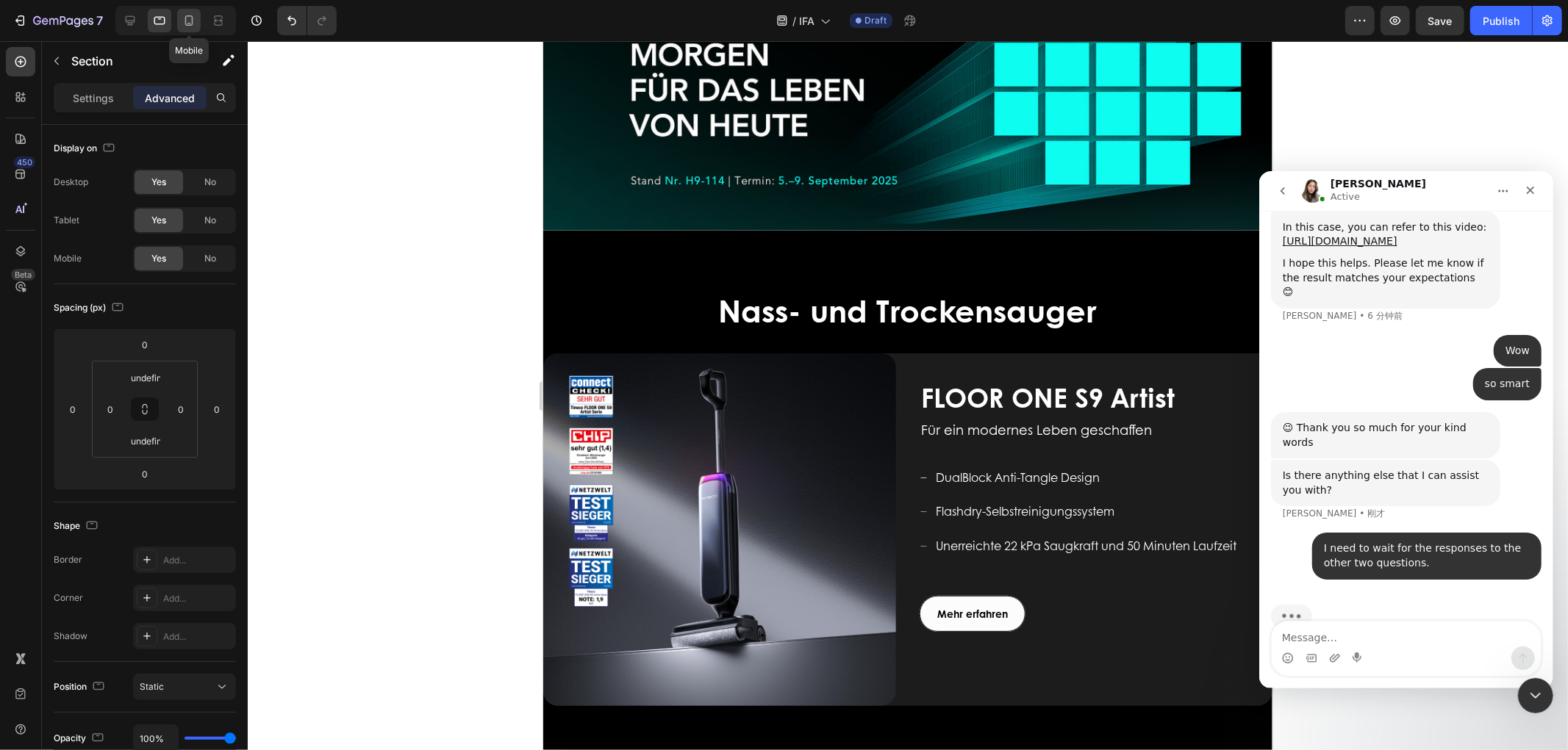
scroll to position [295, 0]
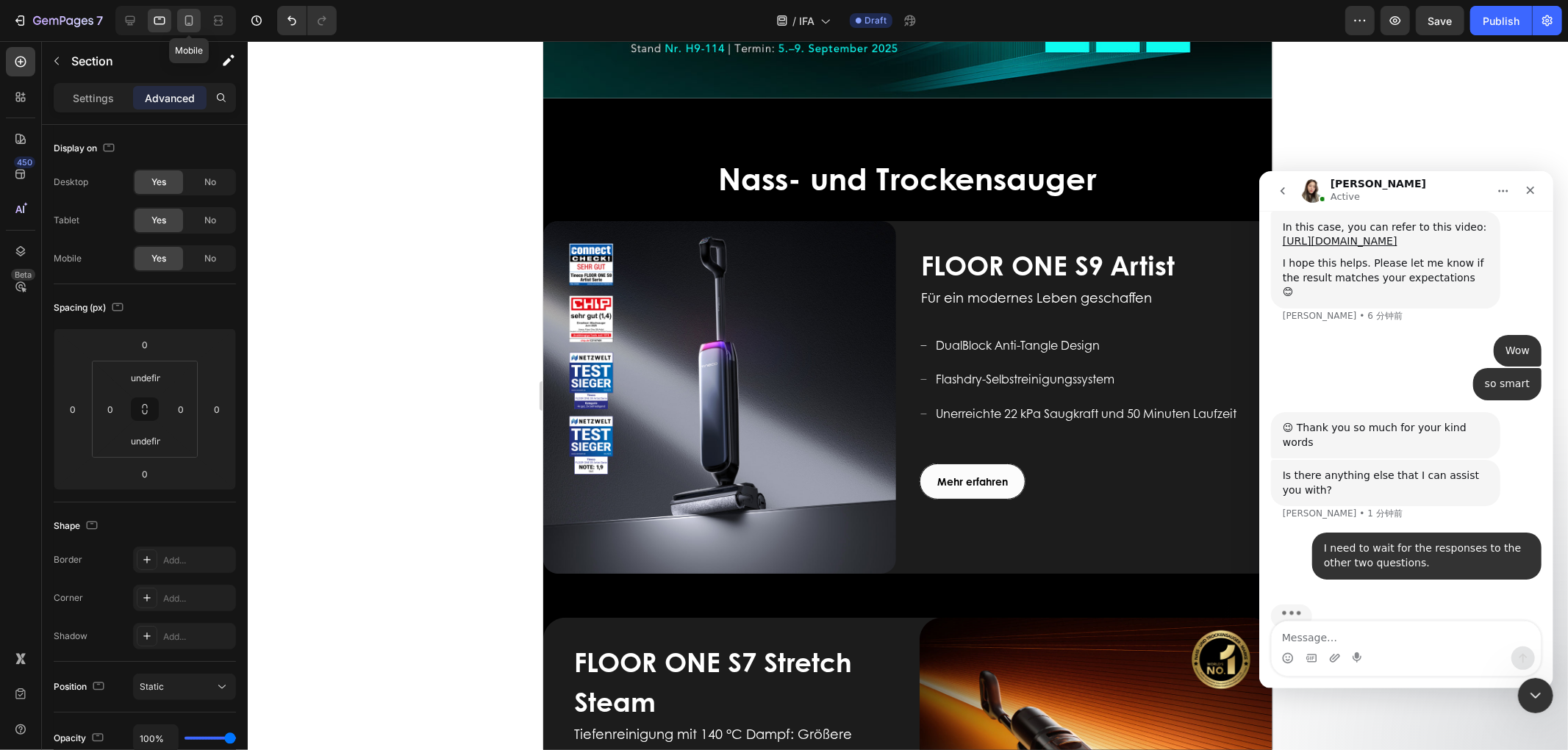
click at [182, 19] on icon at bounding box center [189, 21] width 15 height 15
type input "0"
type input "20"
type input "32"
type input "20"
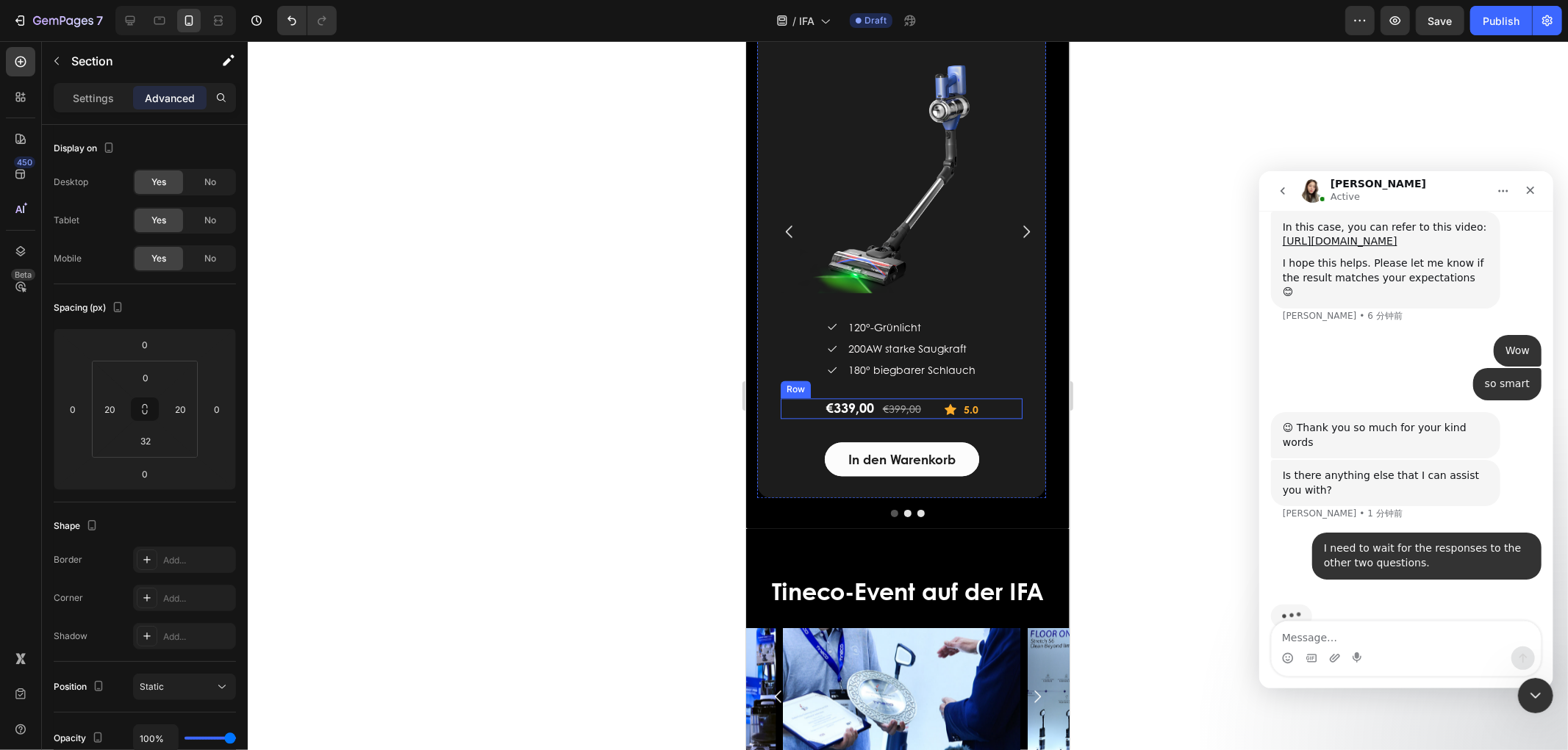
scroll to position [2515, 0]
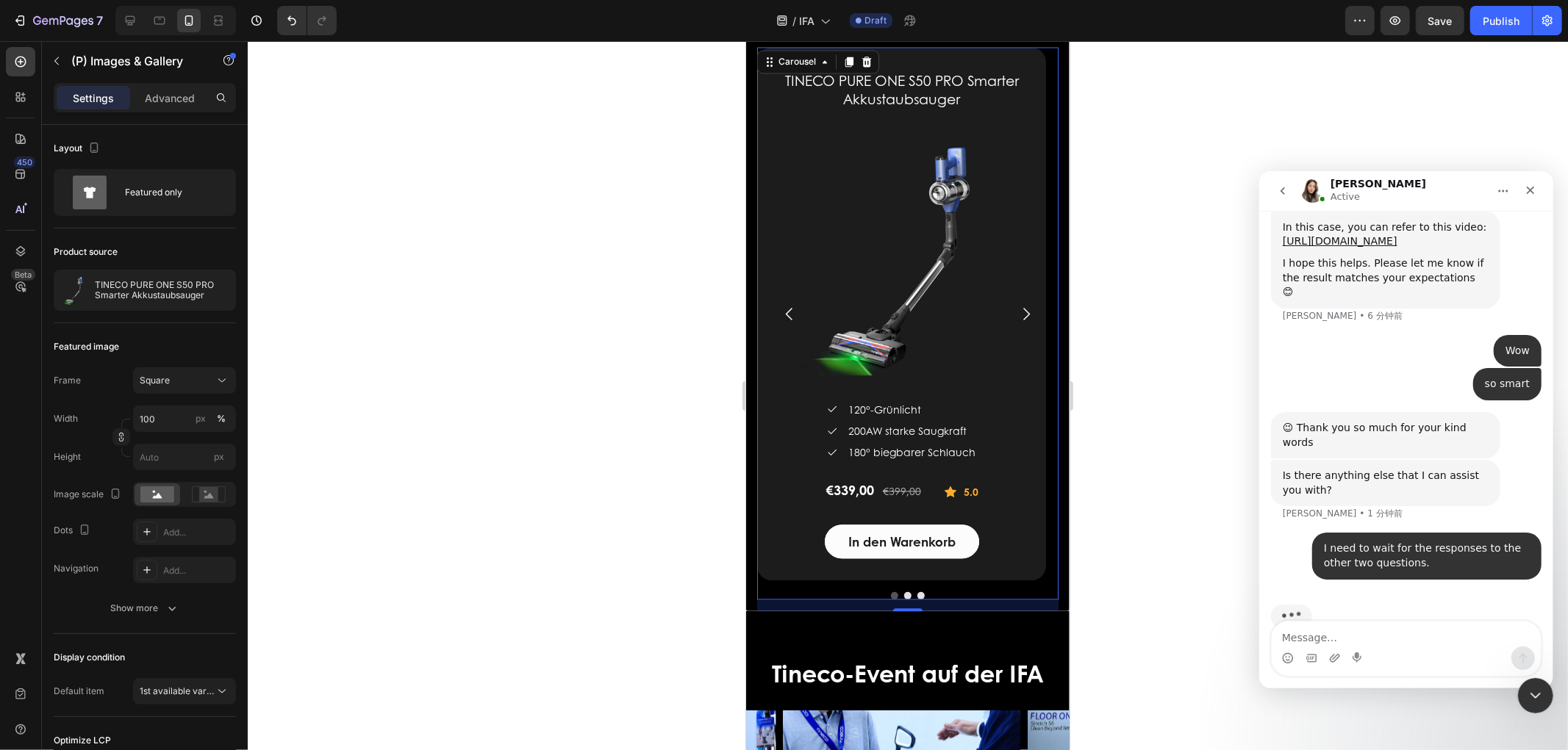
click at [940, 311] on icon "Carousel Next Arrow" at bounding box center [1025, 312] width 17 height 17
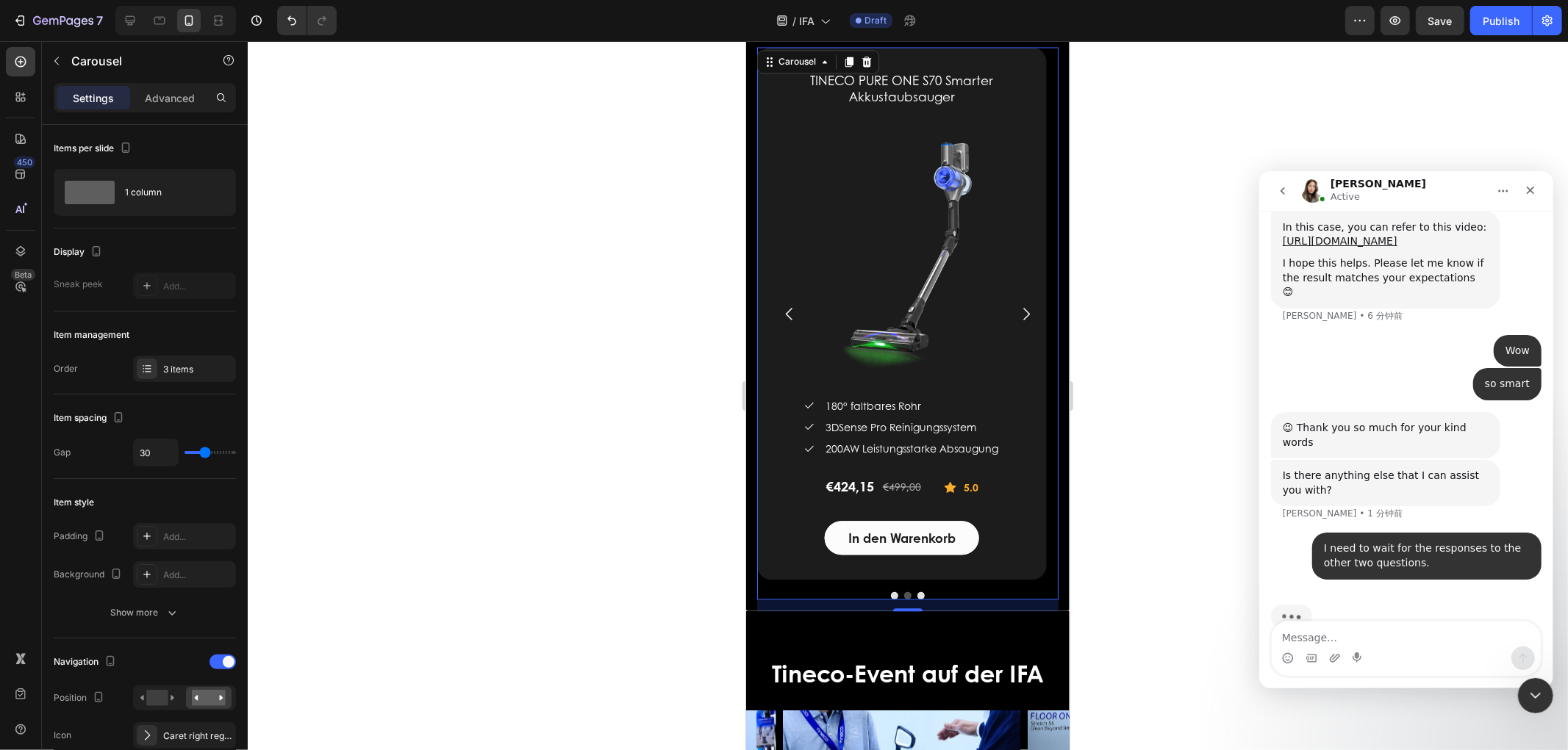
click at [788, 311] on icon "Carousel Back Arrow" at bounding box center [789, 312] width 17 height 17
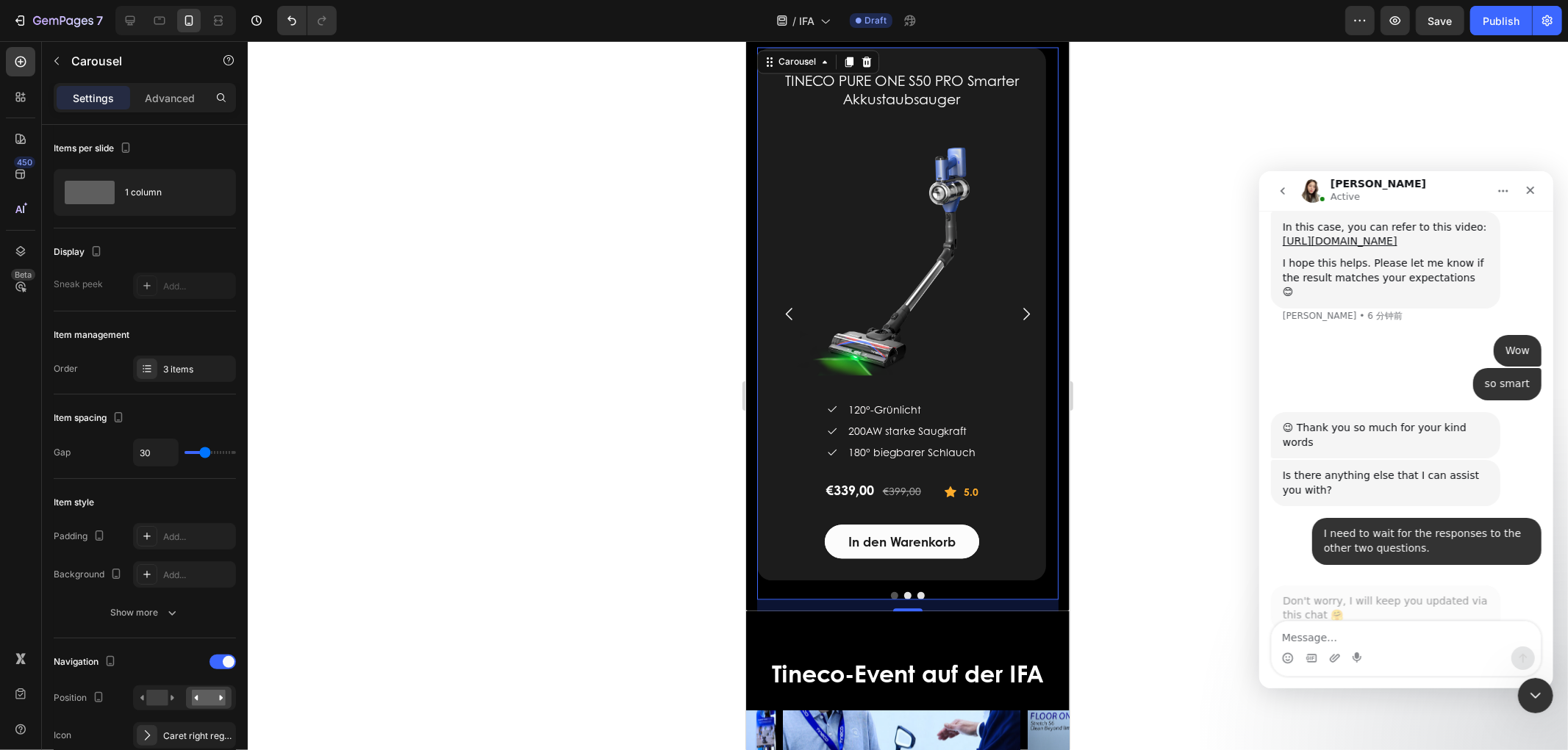
click at [788, 311] on icon "Carousel Back Arrow" at bounding box center [789, 312] width 17 height 17
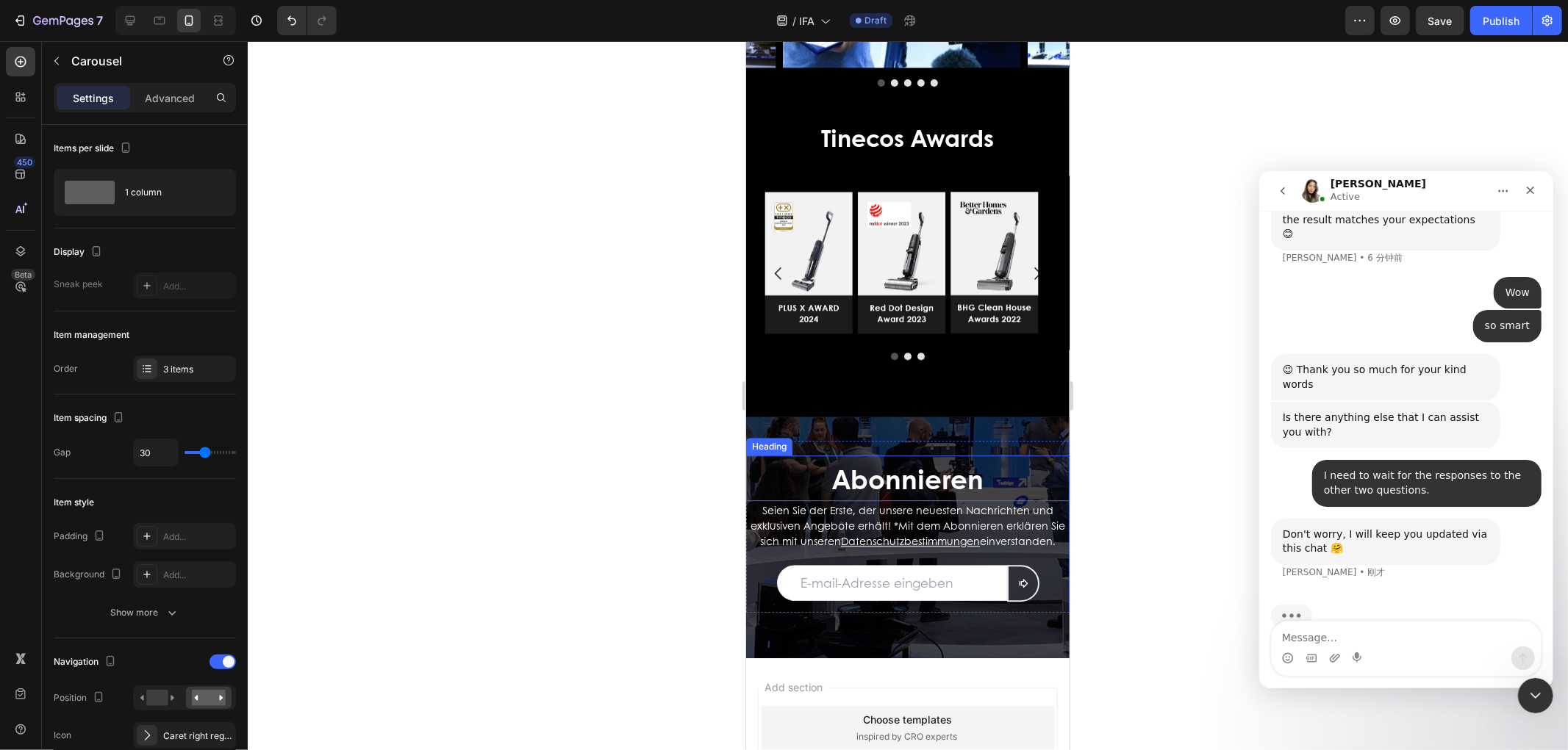
scroll to position [3331, 0]
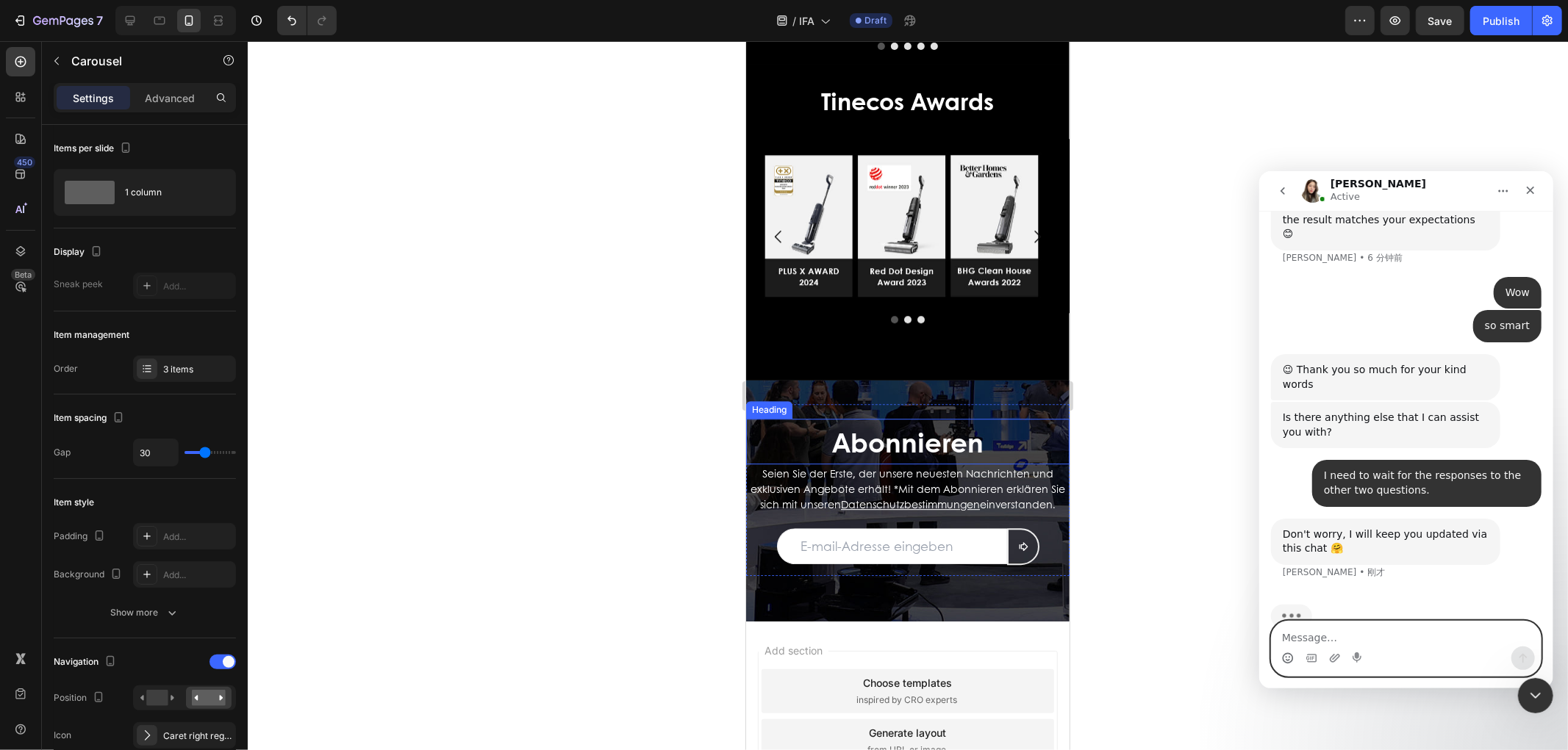
click at [940, 449] on icon "表情符号选取器" at bounding box center [1286, 659] width 3 height 1
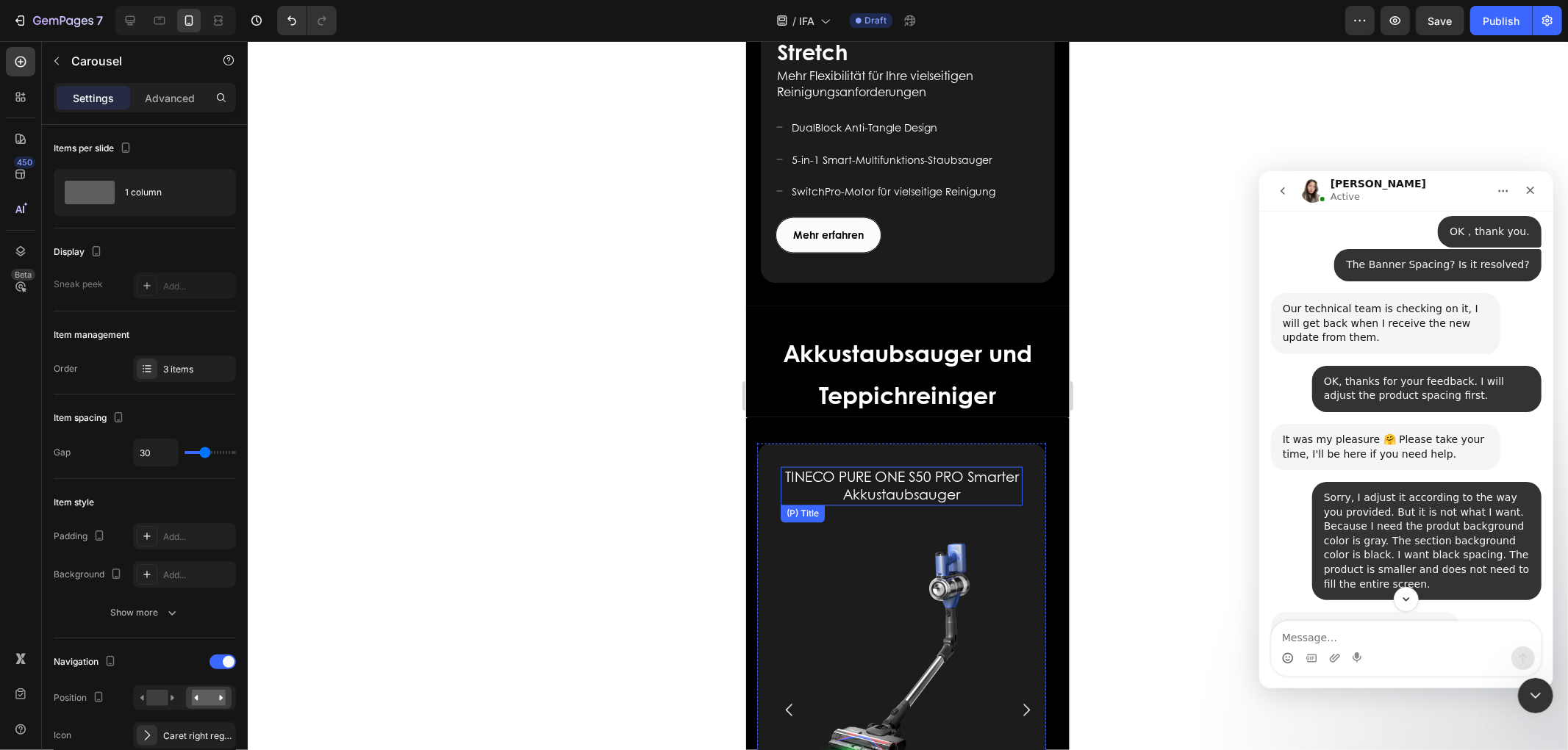
scroll to position [2216, 0]
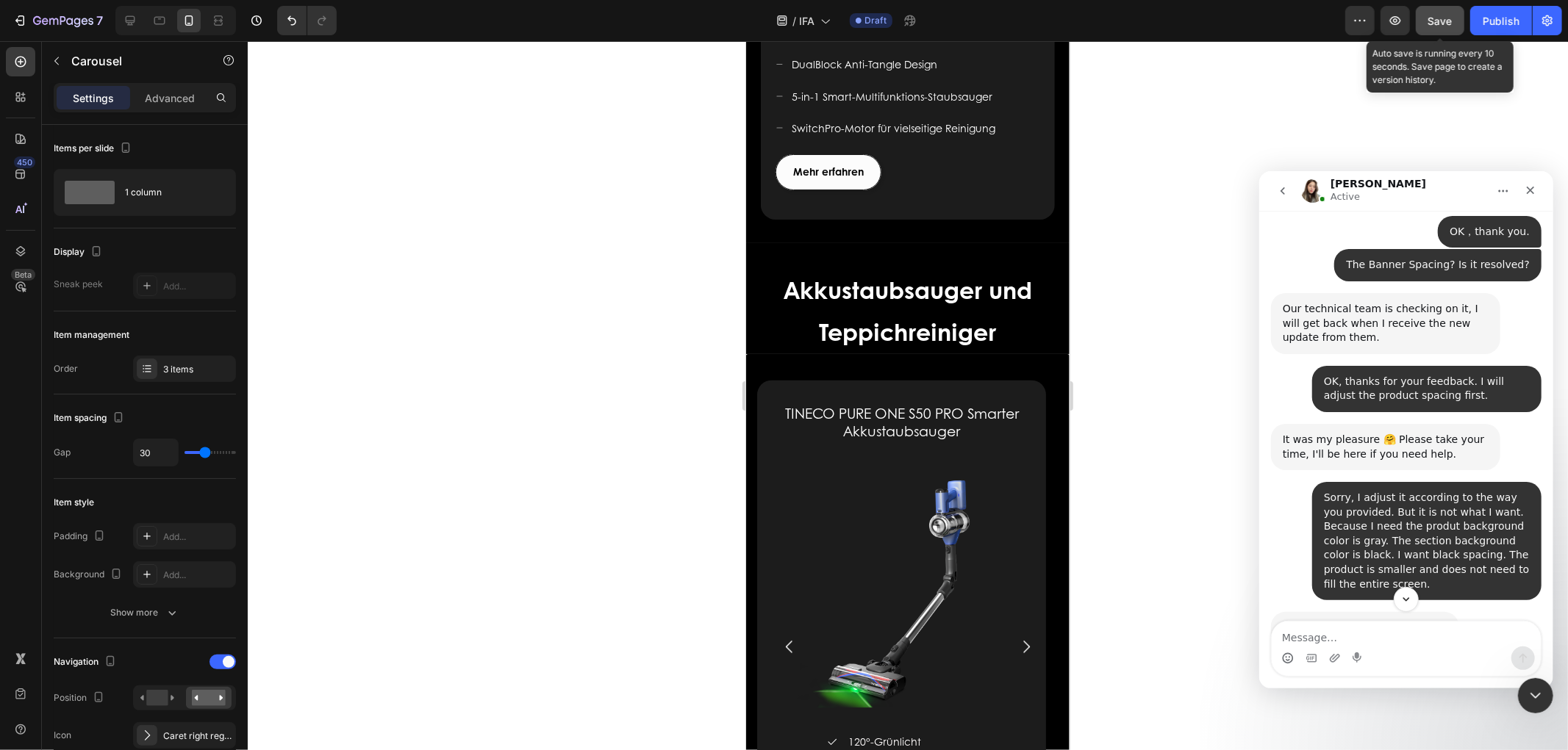
click at [940, 5] on button "Save" at bounding box center [1440, 20] width 48 height 29
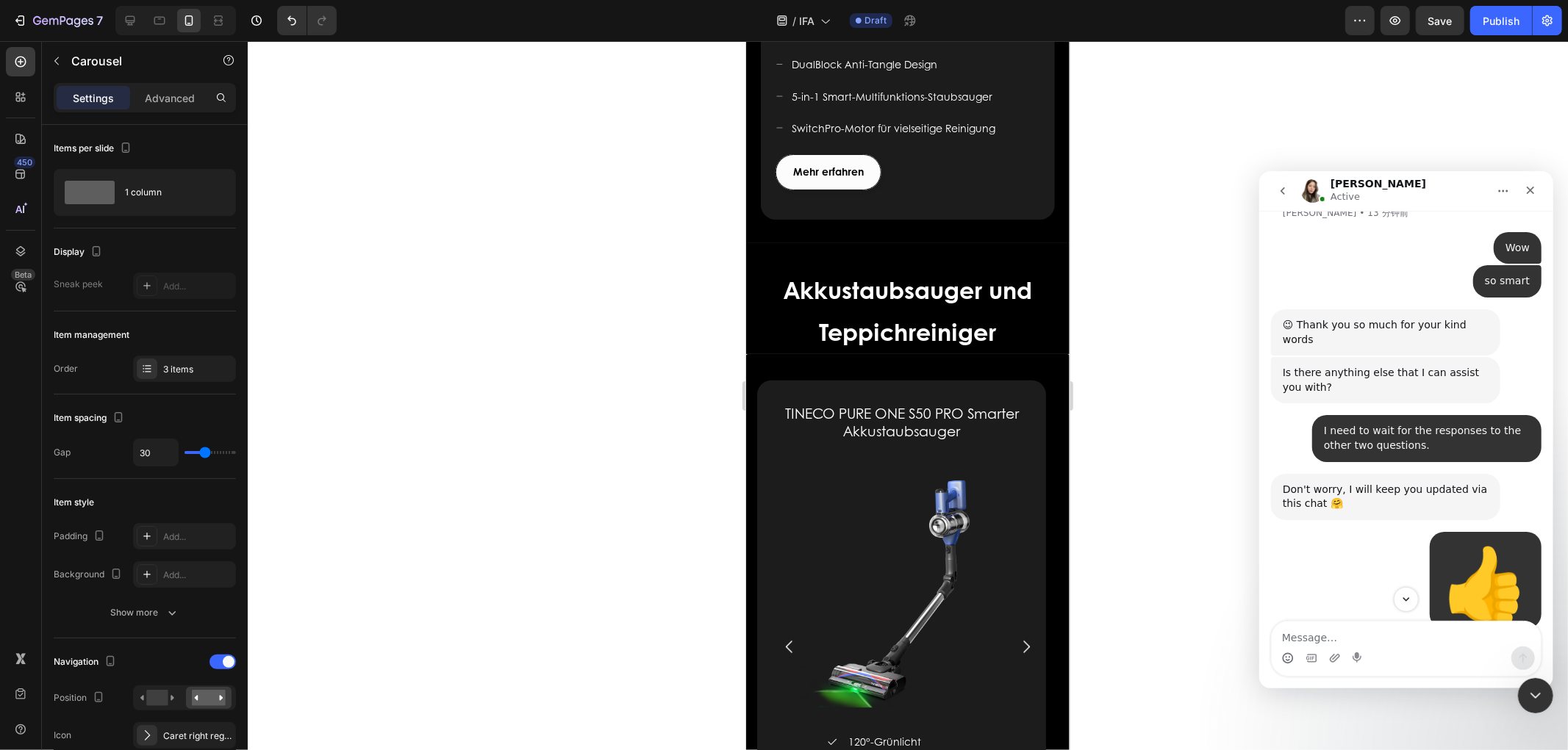
scroll to position [3340, 0]
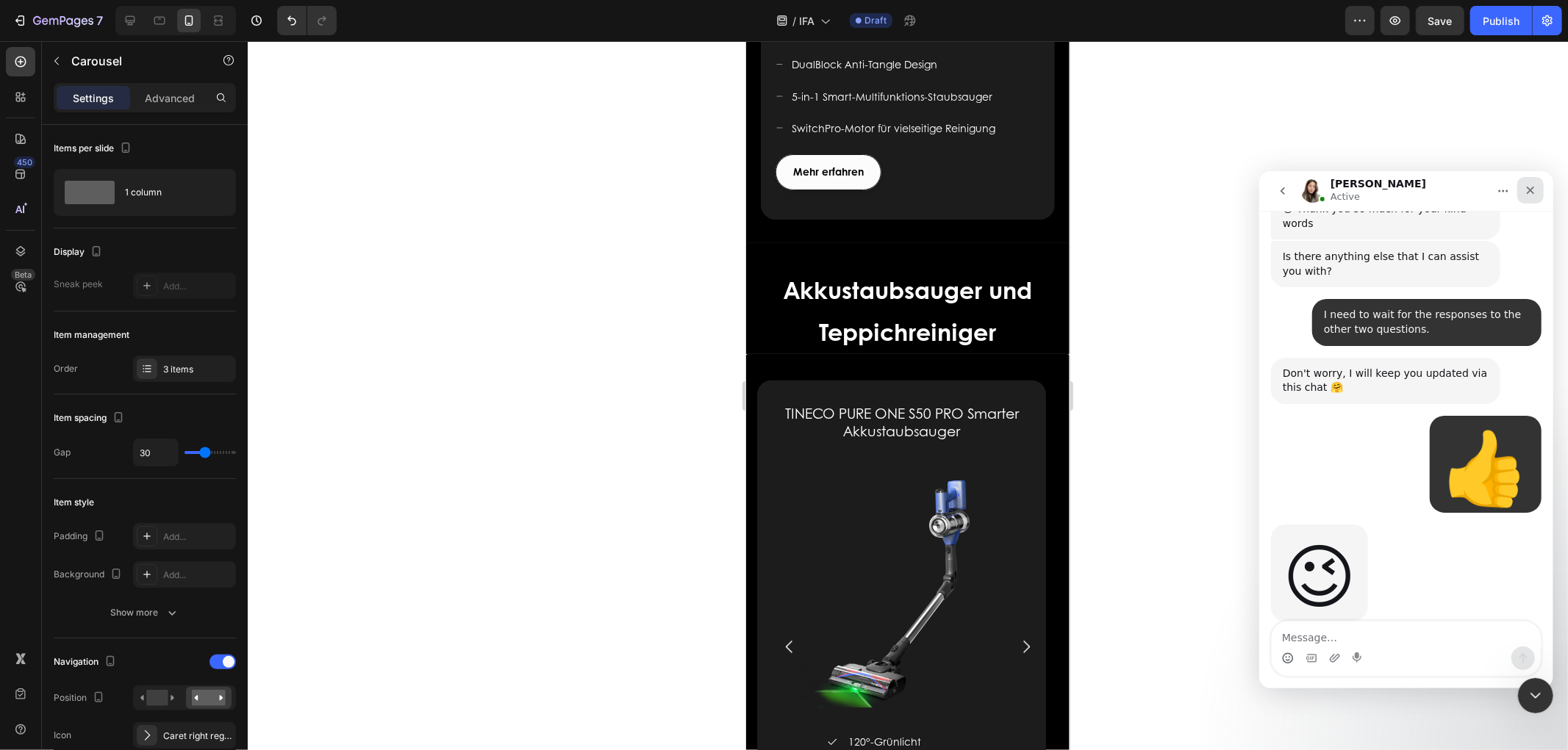
click at [940, 187] on icon "关闭" at bounding box center [1530, 190] width 8 height 8
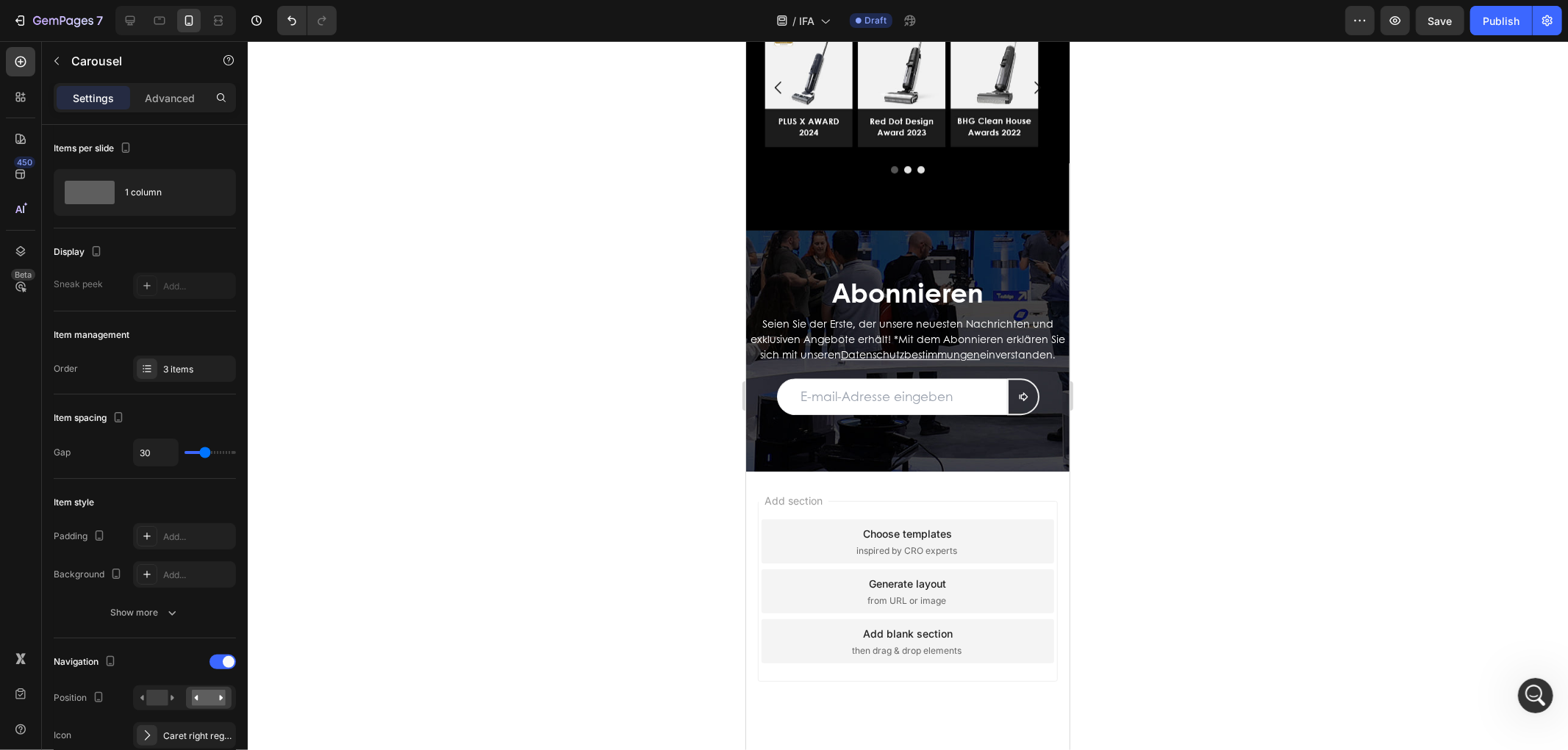
scroll to position [3529, 0]
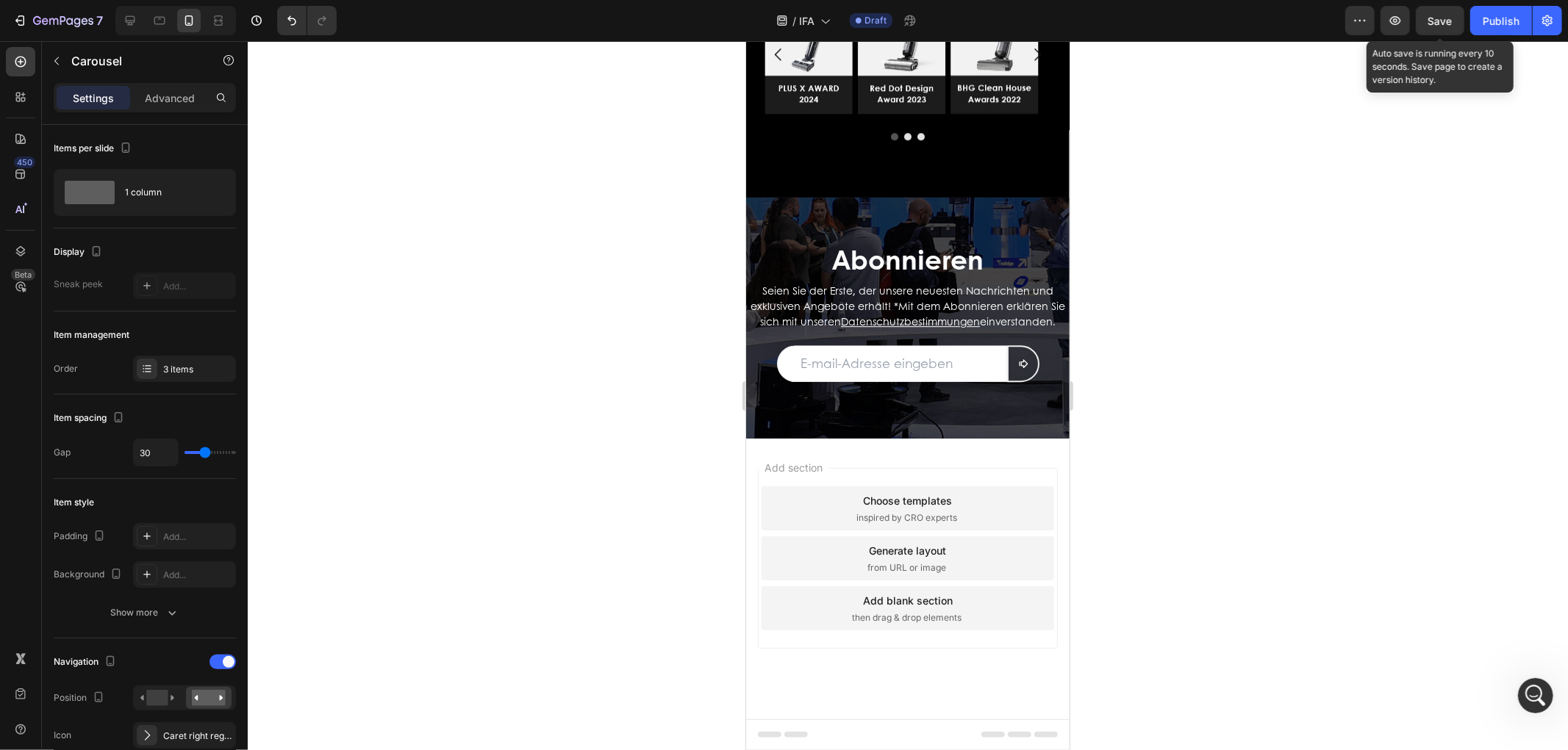
click at [940, 15] on span "Save" at bounding box center [1440, 21] width 25 height 13
click at [940, 20] on span "Save" at bounding box center [1440, 21] width 25 height 13
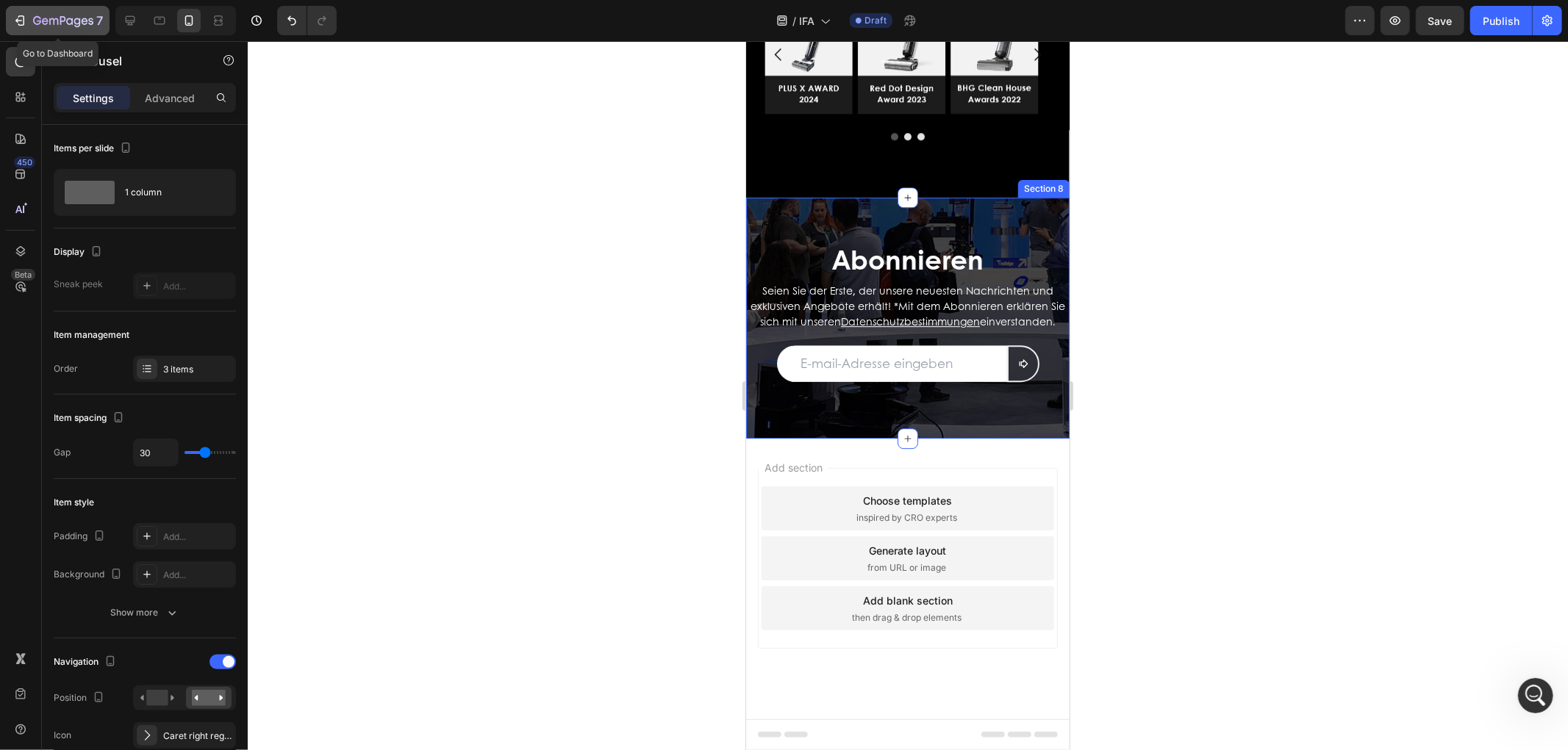
click at [40, 16] on icon "button" at bounding box center [63, 22] width 60 height 13
